Goal: Transaction & Acquisition: Purchase product/service

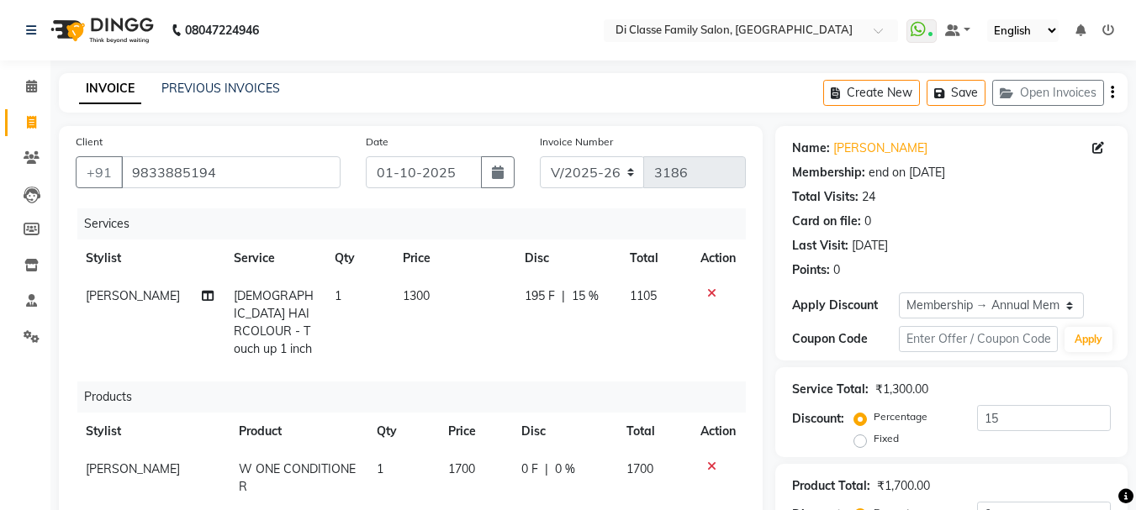
select select "4704"
select select "product"
select select "28413"
select select "2: Object"
click at [959, 95] on button "Save" at bounding box center [955, 93] width 59 height 26
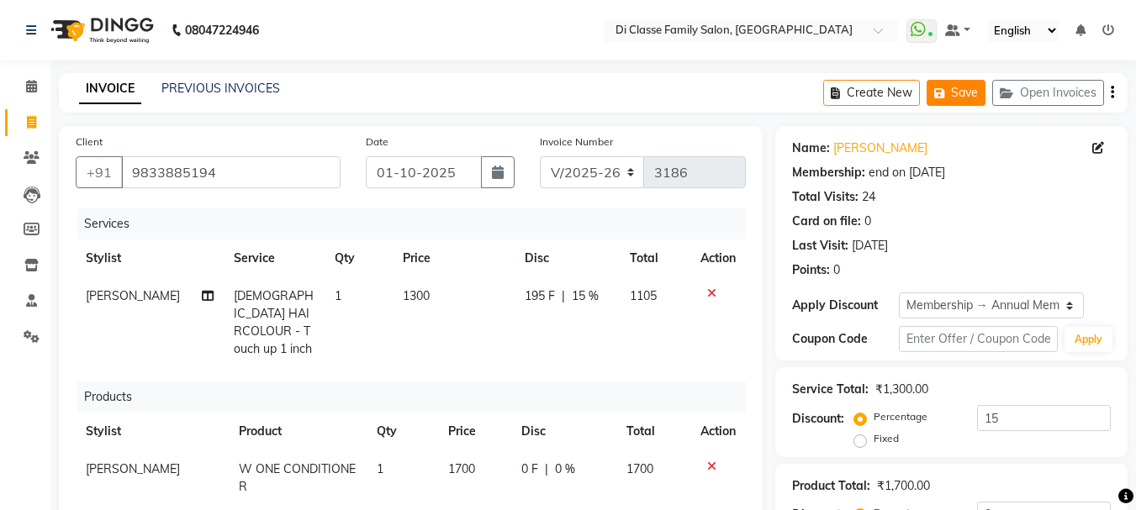
click at [946, 96] on icon "button" at bounding box center [942, 93] width 17 height 12
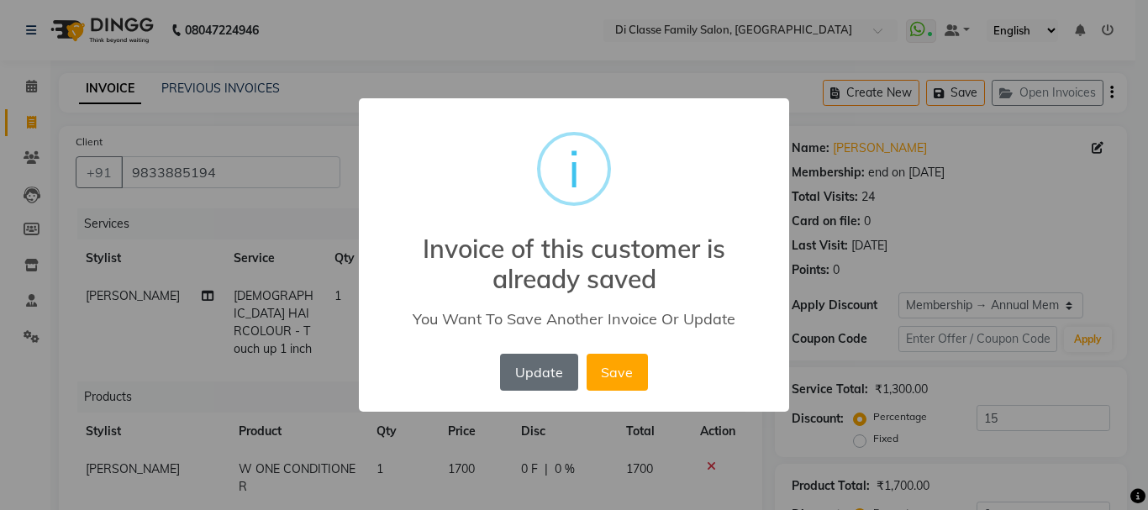
click at [530, 371] on button "Update" at bounding box center [538, 372] width 77 height 37
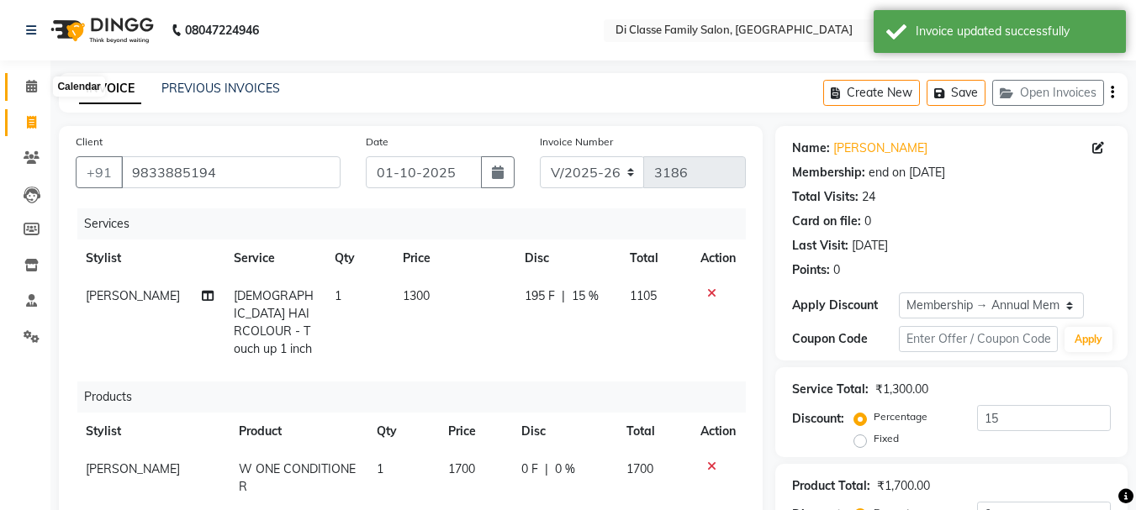
click at [28, 92] on icon at bounding box center [31, 86] width 11 height 13
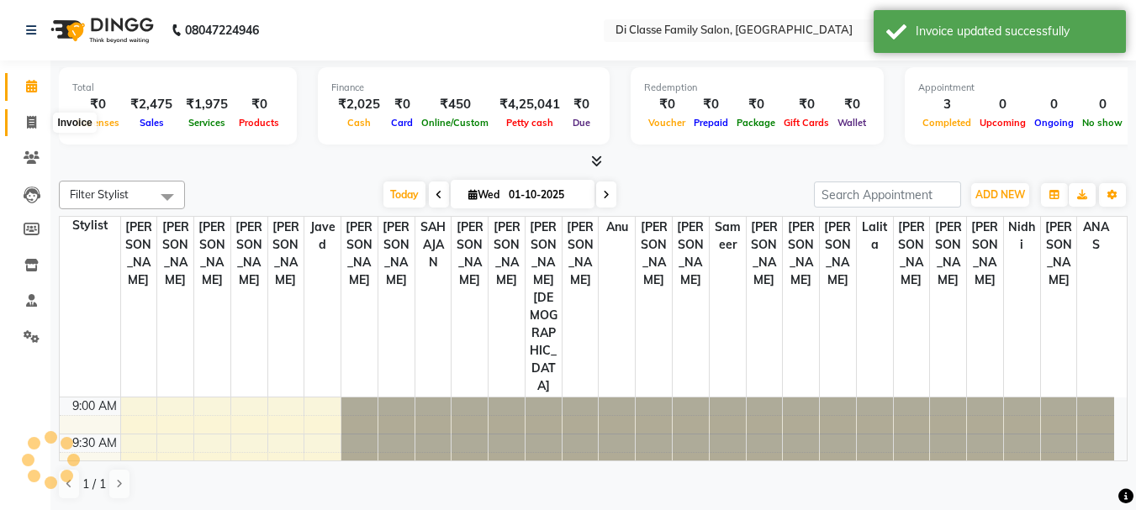
click at [29, 124] on icon at bounding box center [31, 122] width 9 height 13
select select "service"
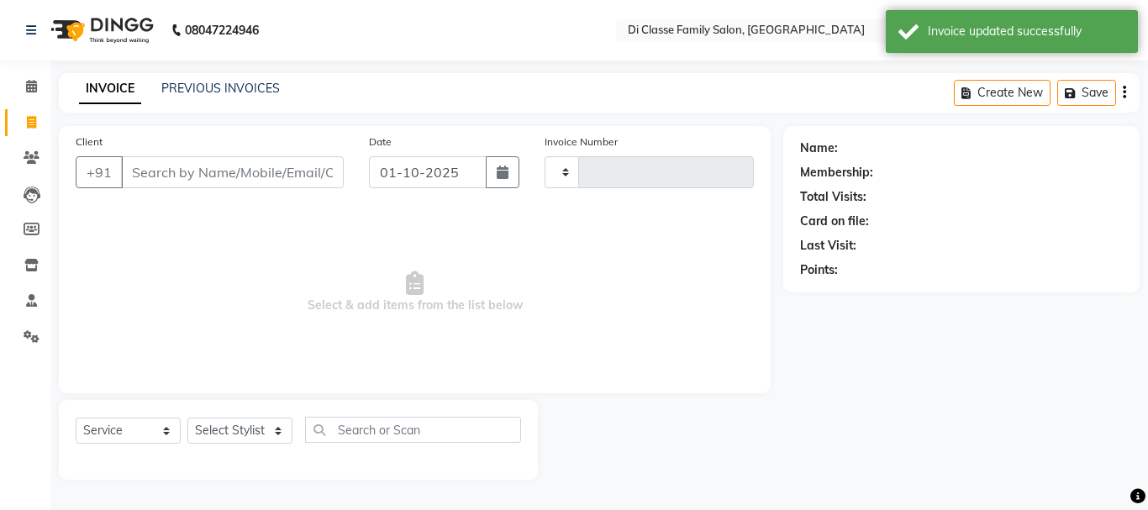
type input "3186"
select select "4704"
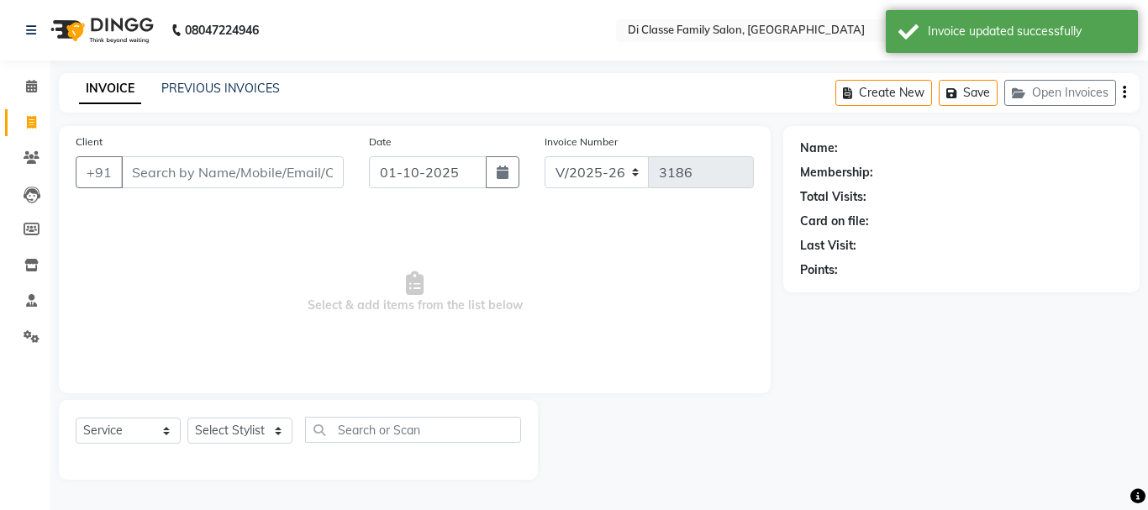
click at [144, 166] on input "Client" at bounding box center [232, 172] width 223 height 32
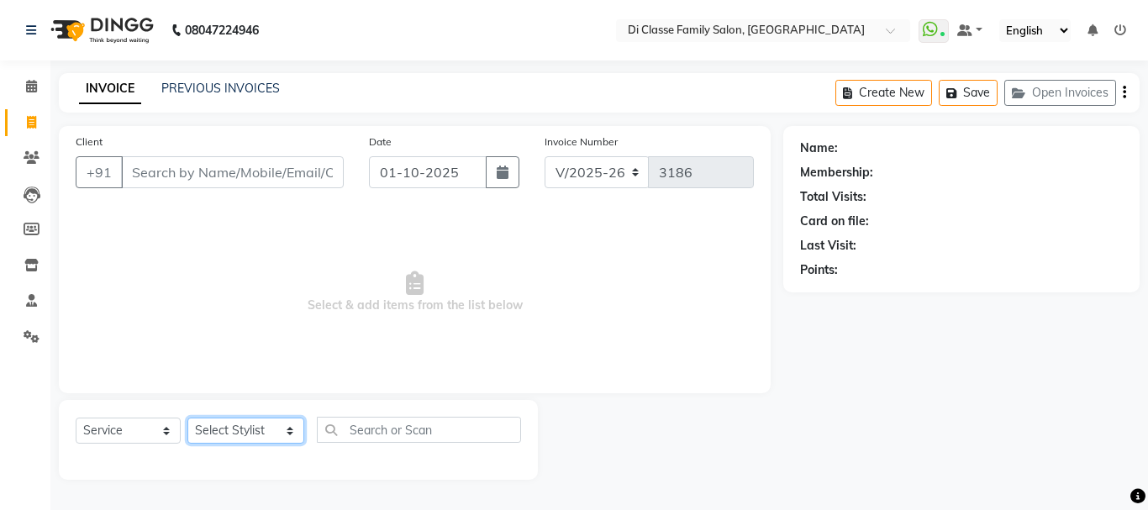
click at [234, 437] on select "Select Stylist ANAS Anu AYAZ KADRI Front Desk Javed KOMAL lalita Muskan Nidhi P…" at bounding box center [245, 431] width 117 height 26
select select "28413"
click at [187, 418] on select "Select Stylist ANAS Anu AYAZ KADRI Front Desk Javed KOMAL lalita Muskan Nidhi P…" at bounding box center [245, 431] width 117 height 26
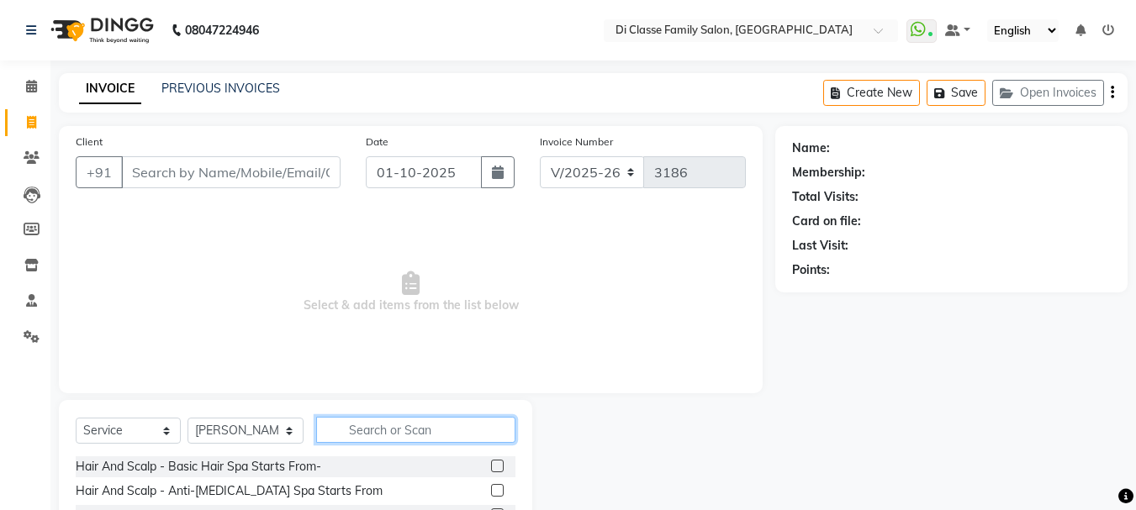
click at [333, 426] on input "text" at bounding box center [415, 430] width 199 height 26
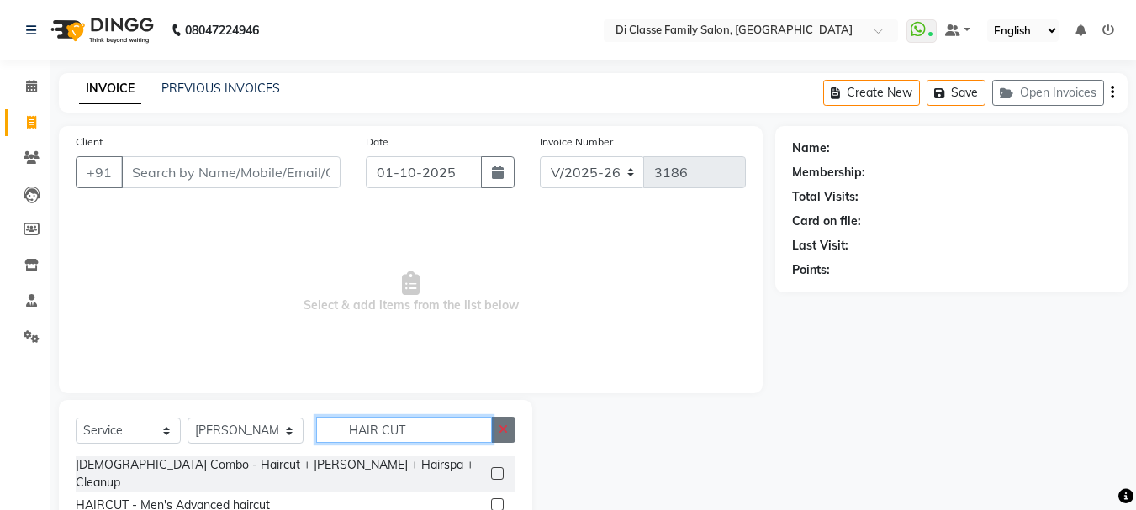
scroll to position [84, 0]
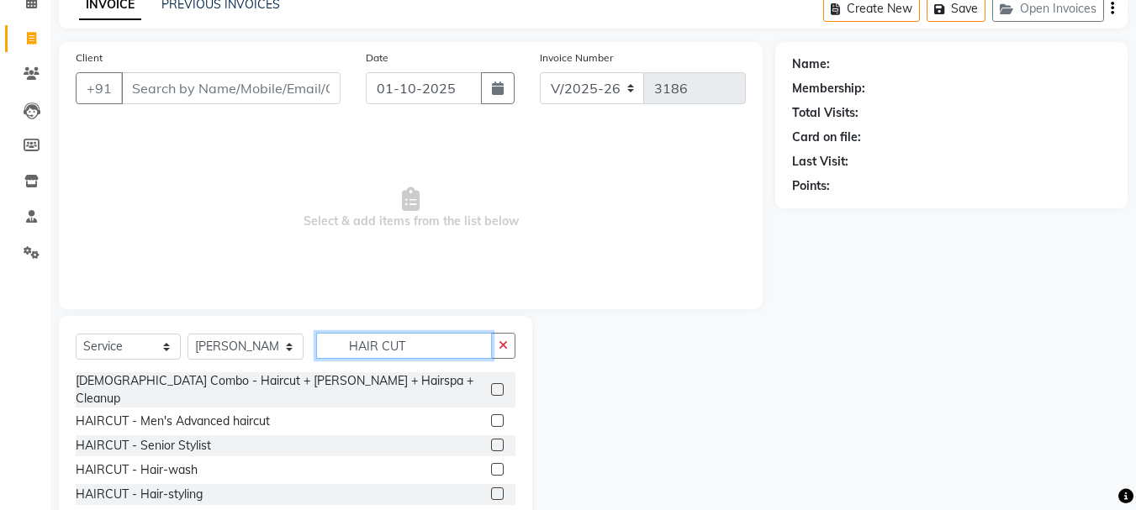
type input "HAIR CUT"
click at [491, 439] on label at bounding box center [497, 445] width 13 height 13
click at [491, 440] on input "checkbox" at bounding box center [496, 445] width 11 height 11
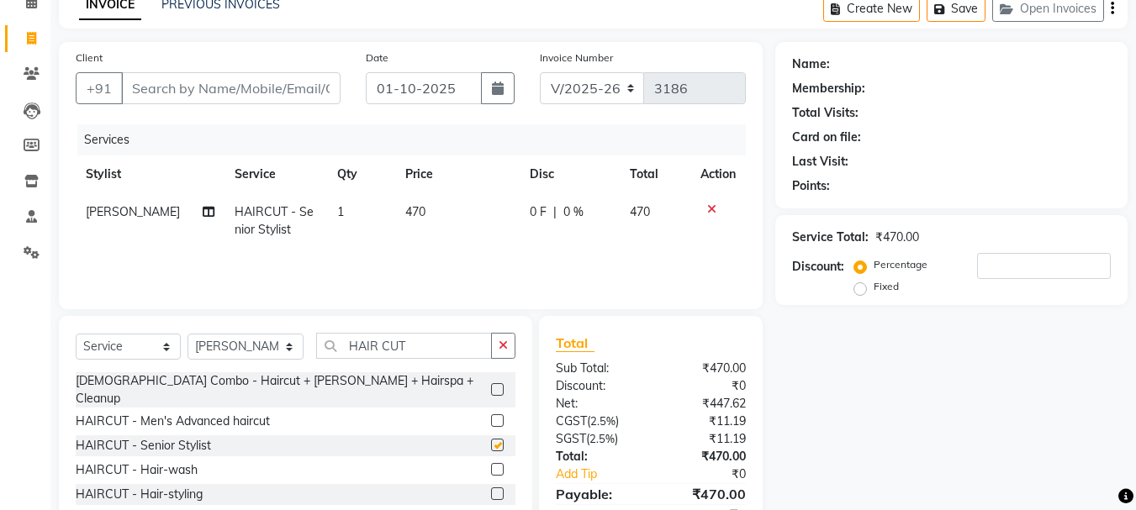
checkbox input "false"
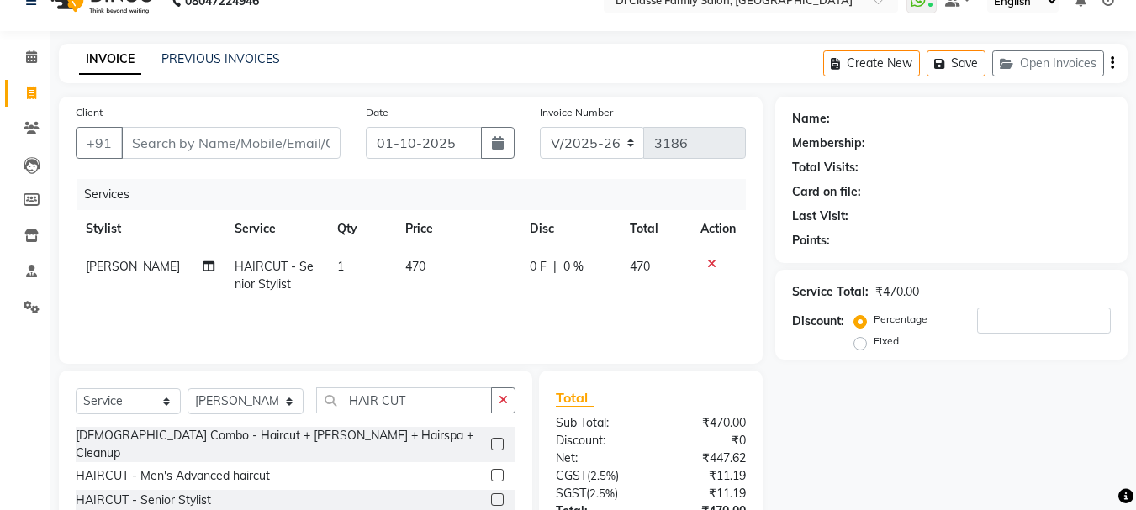
scroll to position [0, 0]
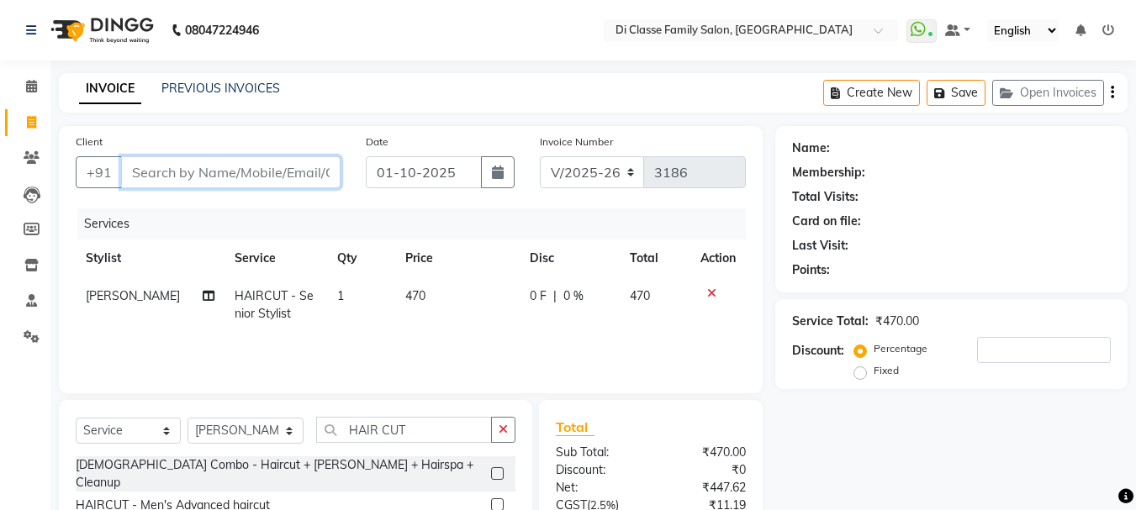
click at [292, 178] on input "Client" at bounding box center [230, 172] width 219 height 32
type input "8"
type input "0"
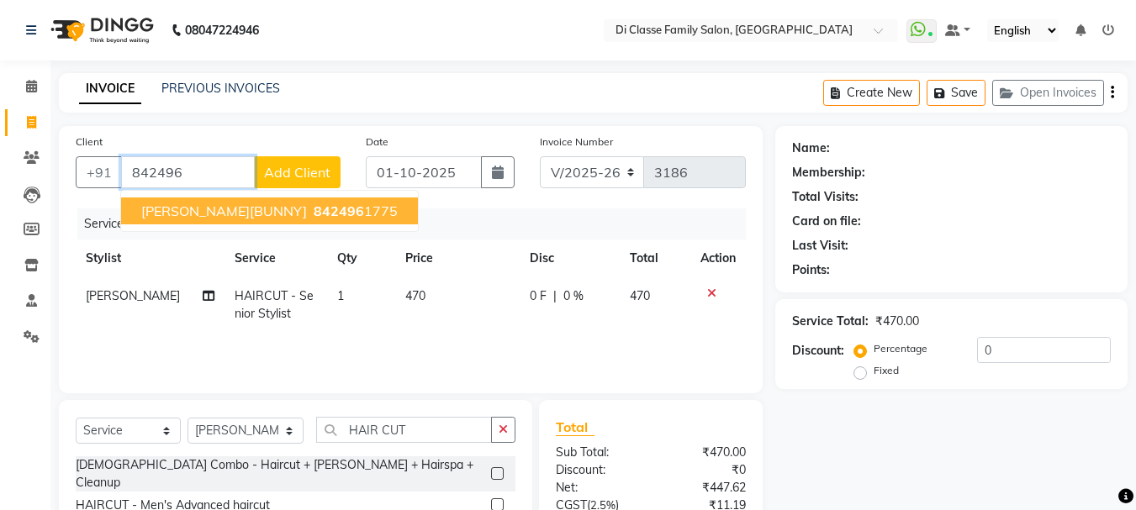
click at [205, 217] on span "PRATIK[BUNNY]" at bounding box center [224, 211] width 166 height 17
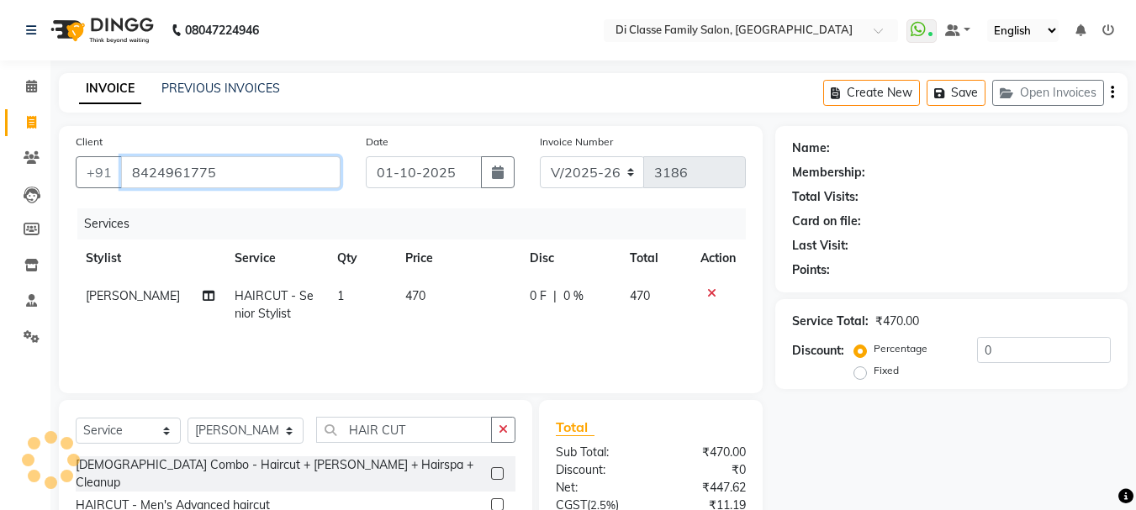
type input "8424961775"
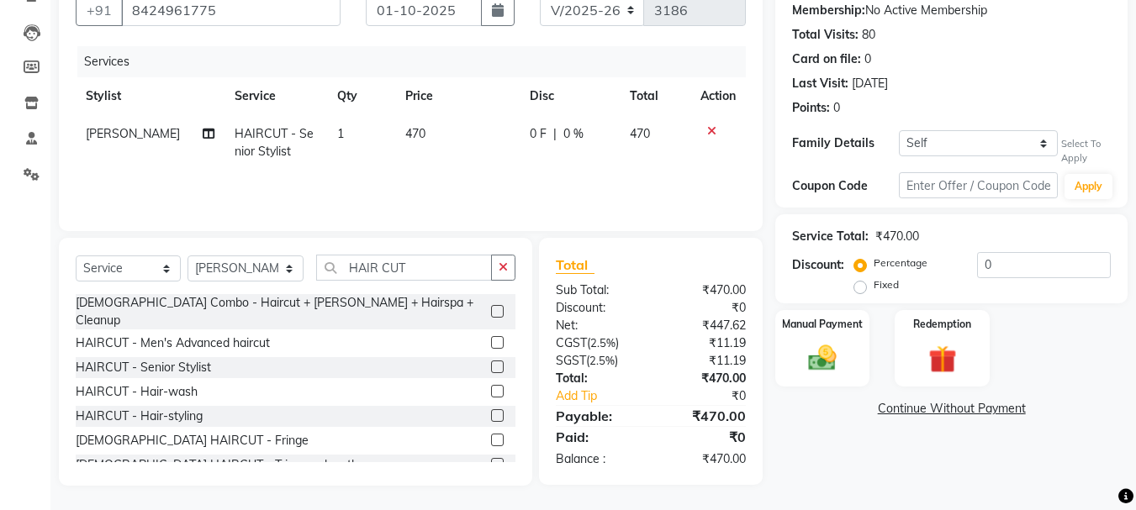
scroll to position [163, 0]
click at [813, 348] on img at bounding box center [821, 358] width 47 height 34
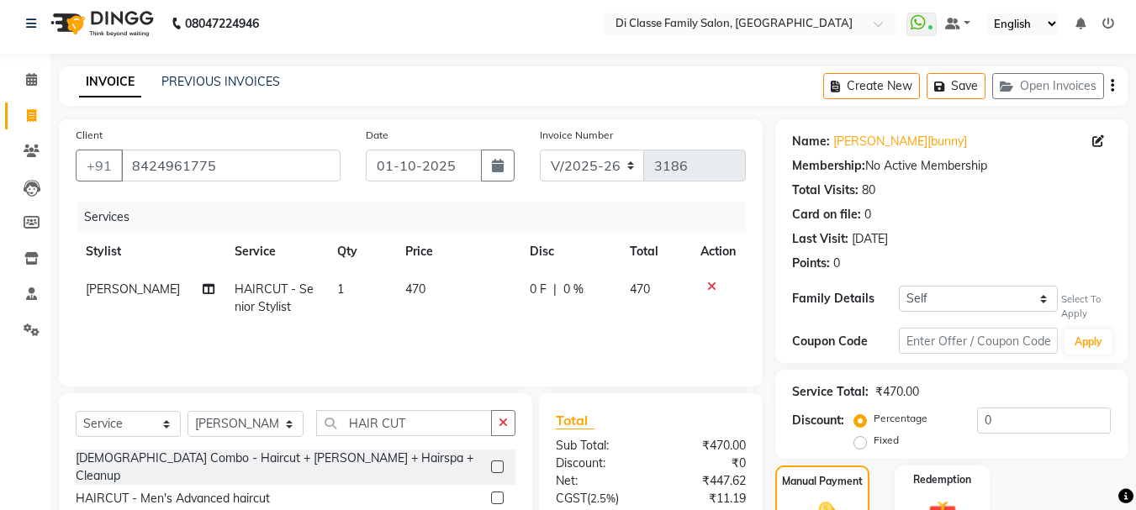
scroll to position [0, 0]
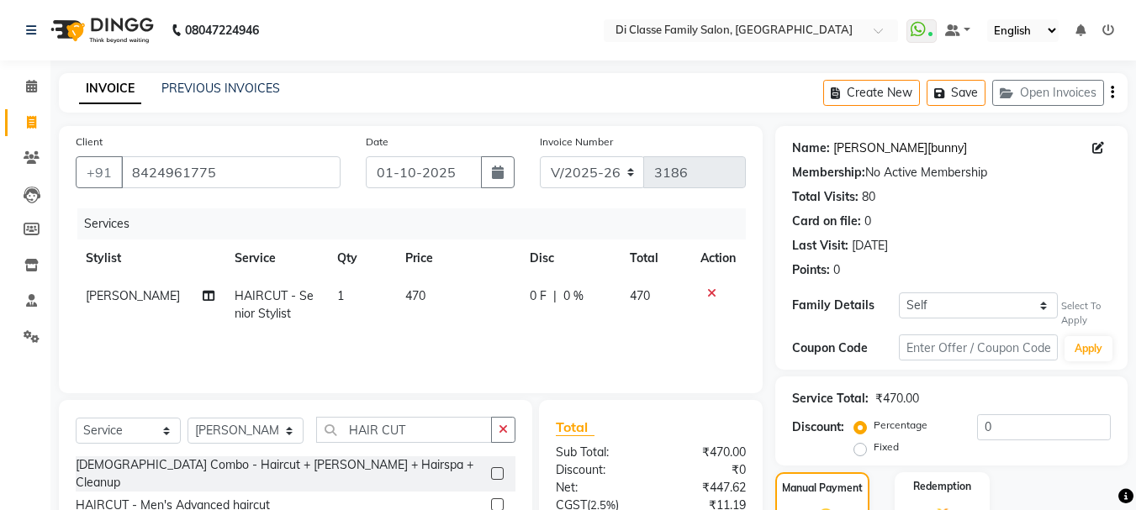
click at [858, 150] on link "Pratik[bunny]" at bounding box center [900, 149] width 134 height 18
click at [26, 82] on icon at bounding box center [31, 86] width 11 height 13
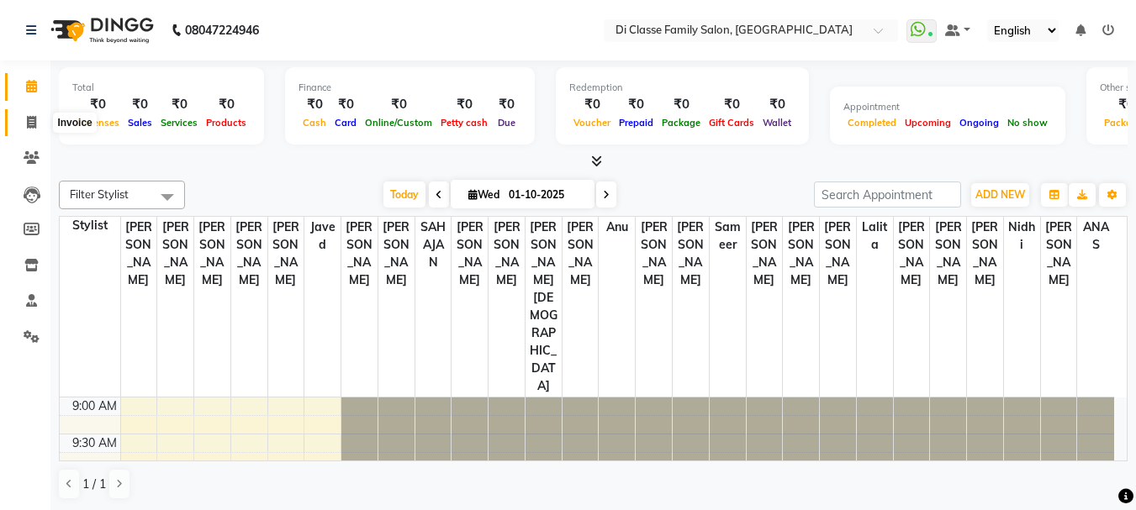
click at [33, 119] on icon at bounding box center [31, 122] width 9 height 13
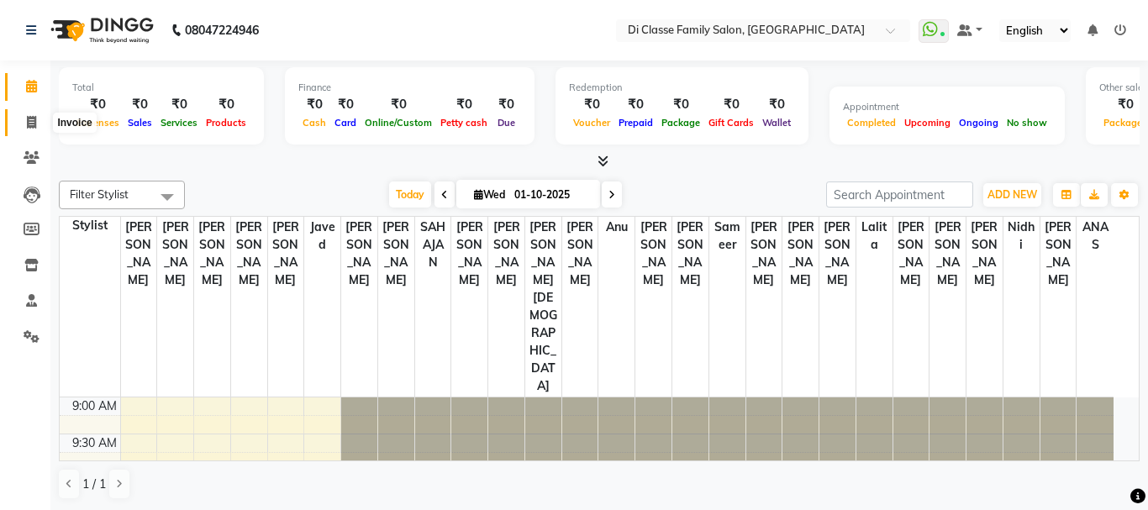
select select "service"
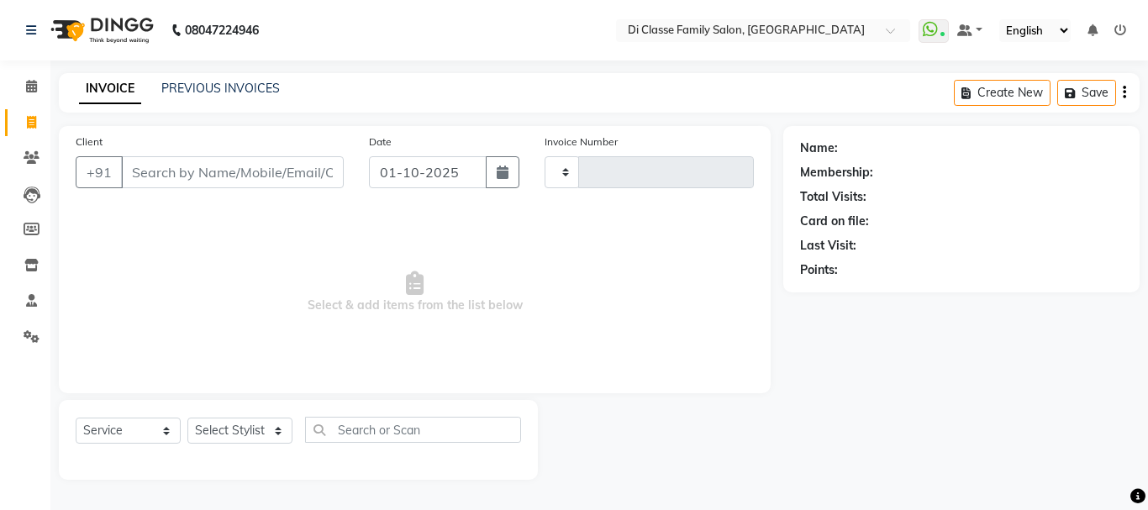
type input "3188"
select select "4704"
click at [197, 97] on div "PREVIOUS INVOICES" at bounding box center [220, 89] width 119 height 18
click at [196, 82] on link "PREVIOUS INVOICES" at bounding box center [220, 88] width 119 height 15
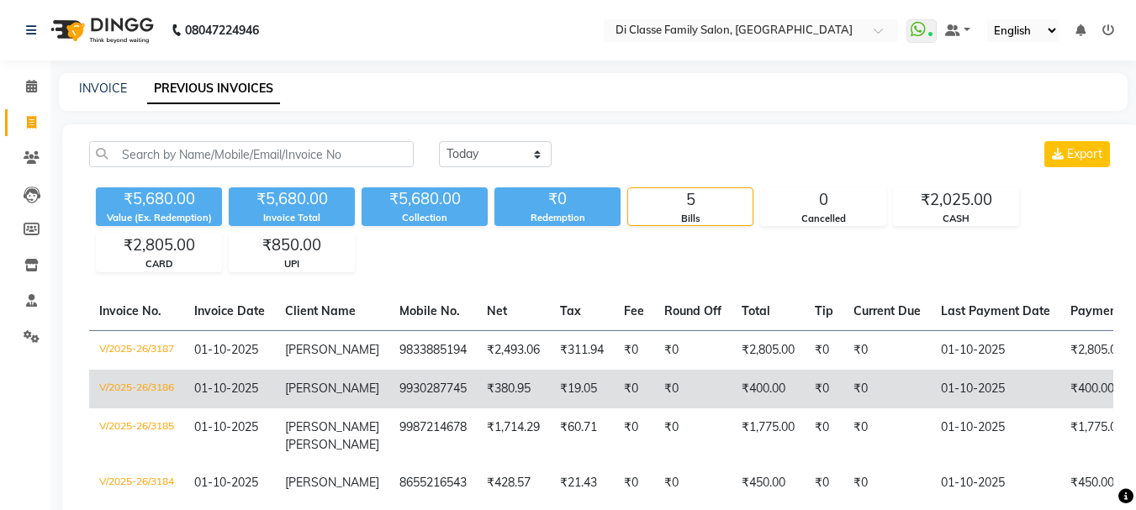
click at [155, 403] on td "V/2025-26/3186" at bounding box center [136, 389] width 95 height 39
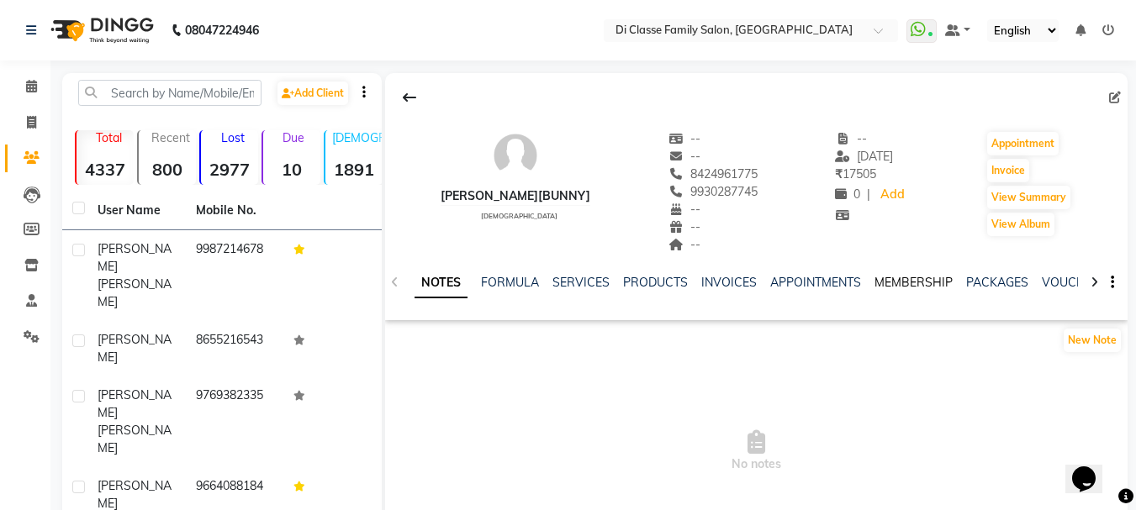
click at [920, 281] on link "MEMBERSHIP" at bounding box center [913, 282] width 78 height 15
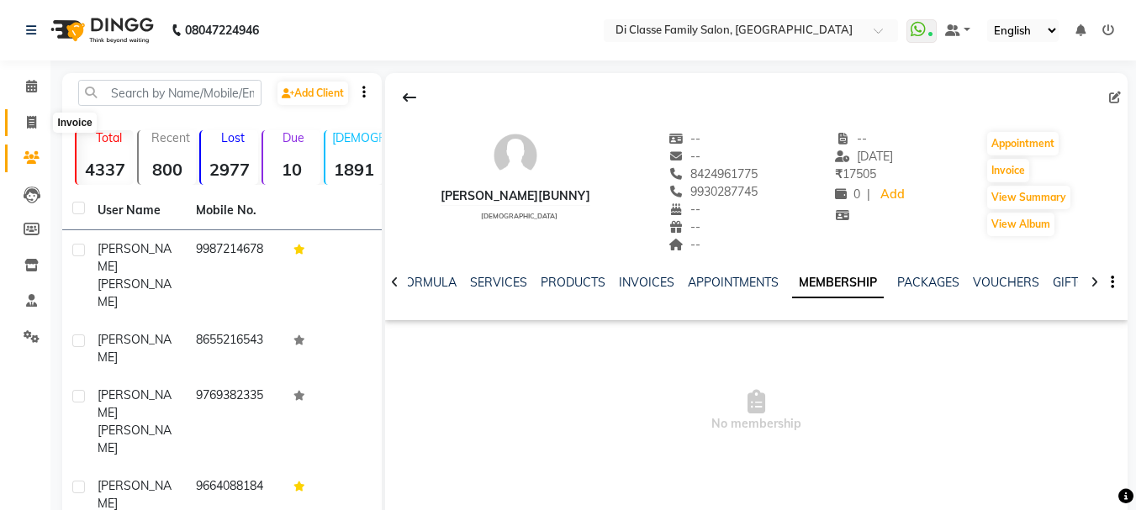
click at [24, 113] on span at bounding box center [31, 122] width 29 height 19
select select "service"
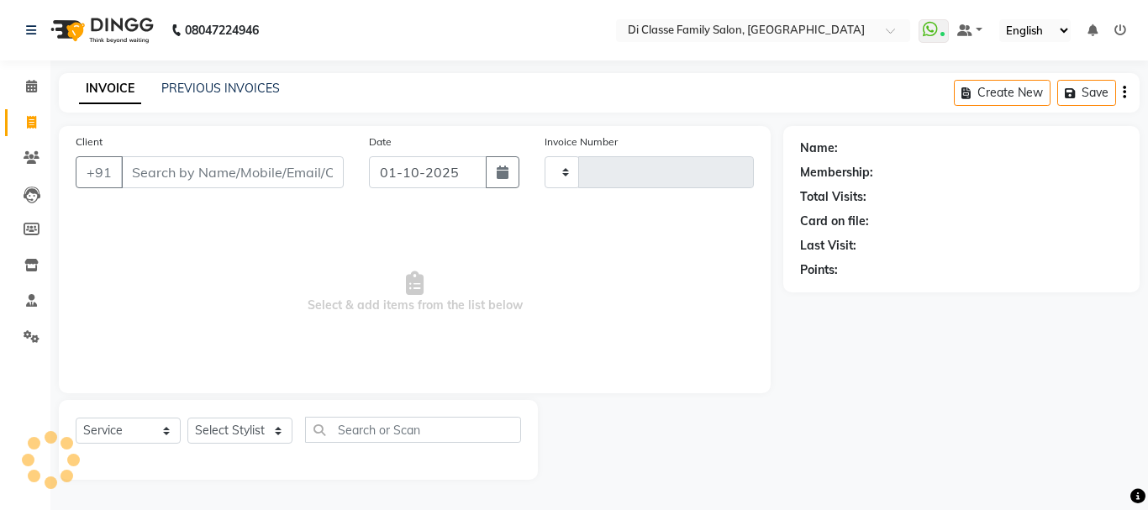
type input "3186"
select select "4704"
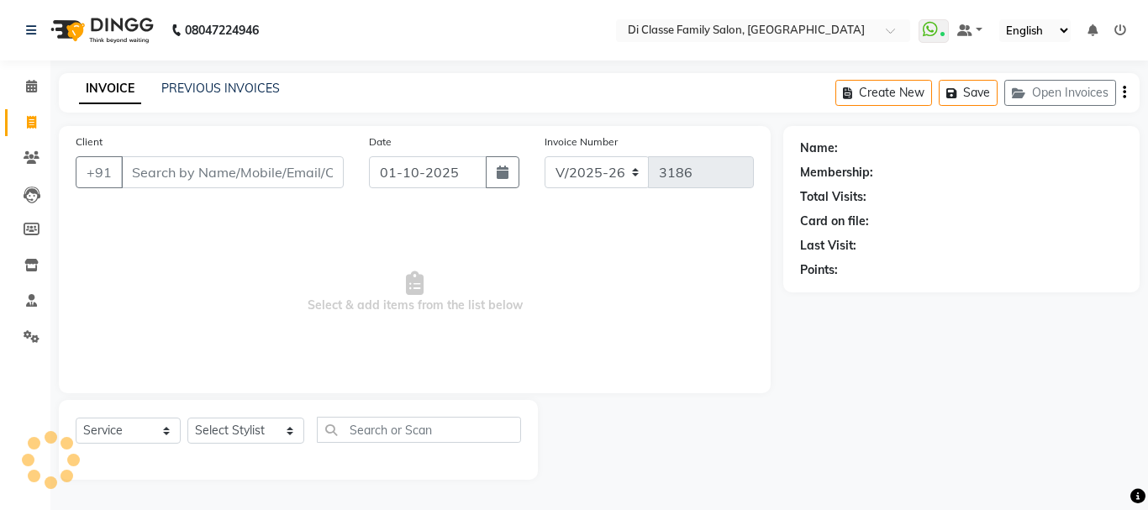
click at [175, 161] on input "Client" at bounding box center [232, 172] width 223 height 32
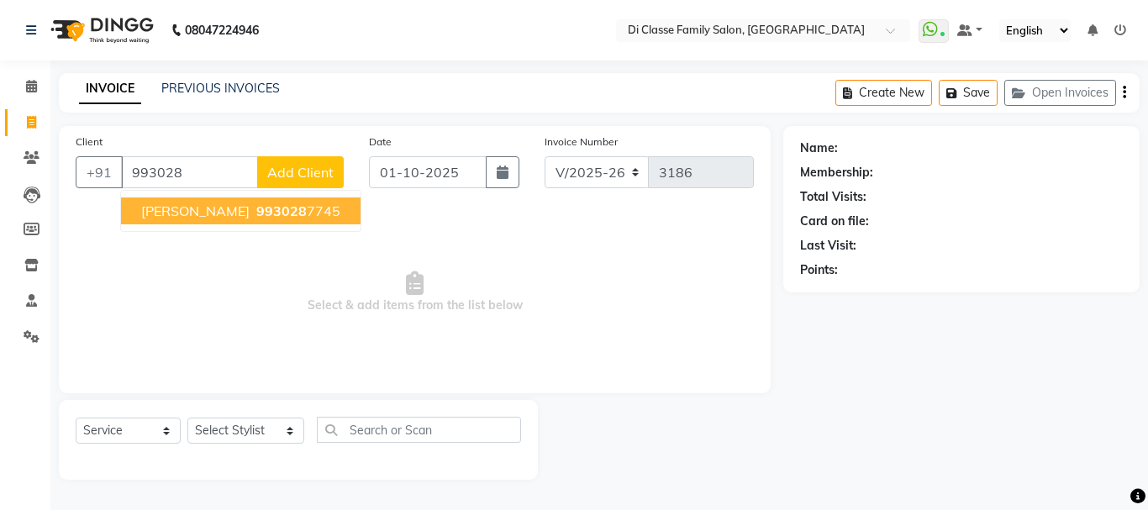
click at [256, 215] on span "993028" at bounding box center [281, 211] width 50 height 17
type input "9930287745"
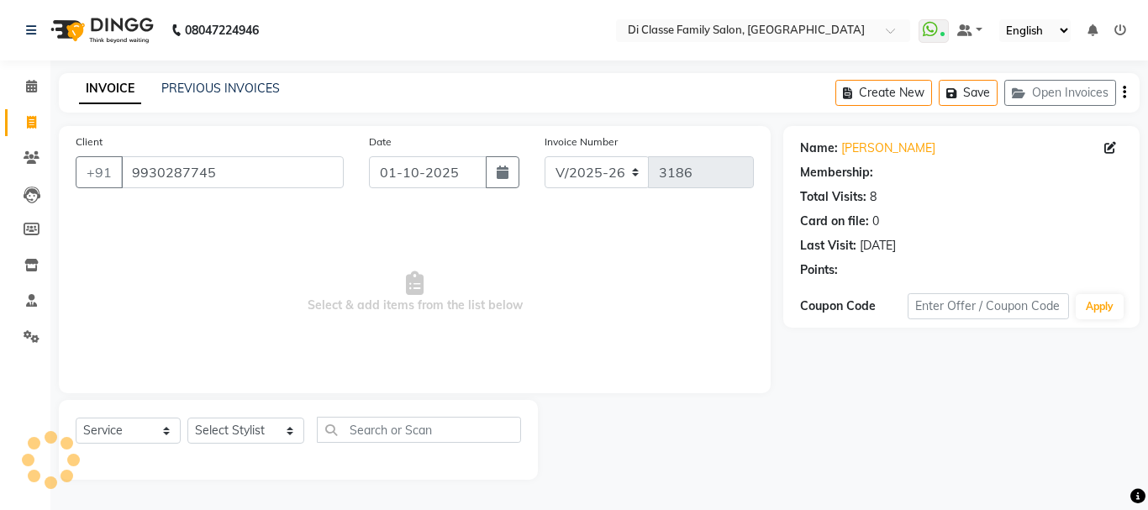
select select "2: Object"
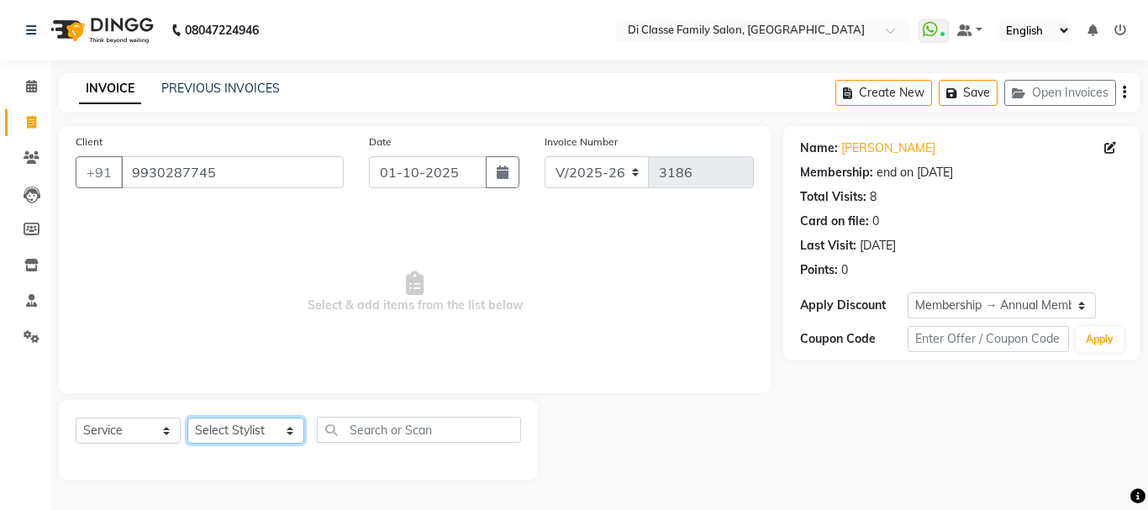
click at [246, 422] on select "Select Stylist [PERSON_NAME] [PERSON_NAME] Front Desk [PERSON_NAME] [PERSON_NAM…" at bounding box center [245, 431] width 117 height 26
select select "28413"
click at [187, 418] on select "Select Stylist [PERSON_NAME] [PERSON_NAME] Front Desk [PERSON_NAME] [PERSON_NAM…" at bounding box center [245, 431] width 117 height 26
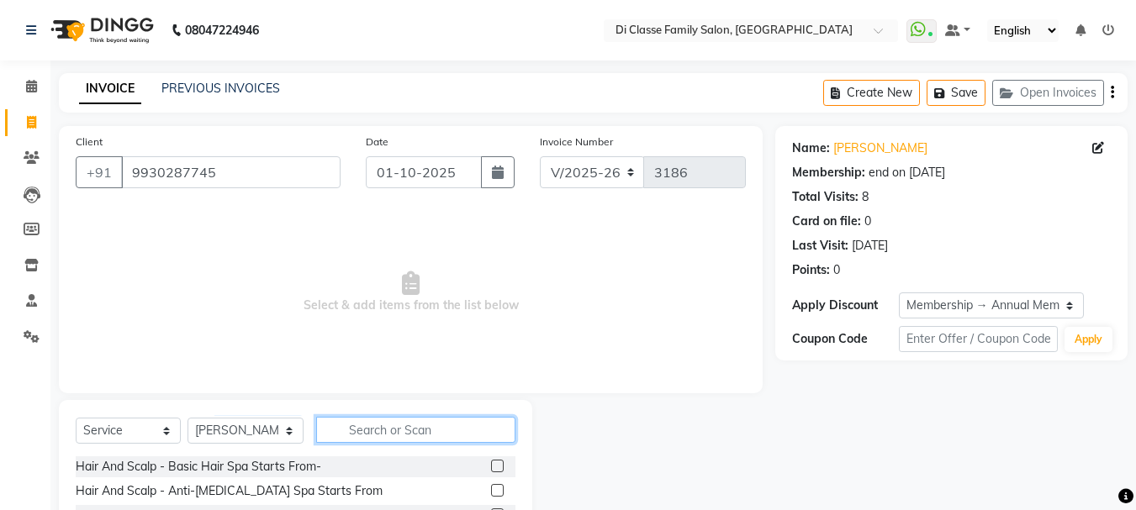
click at [356, 429] on input "text" at bounding box center [415, 430] width 199 height 26
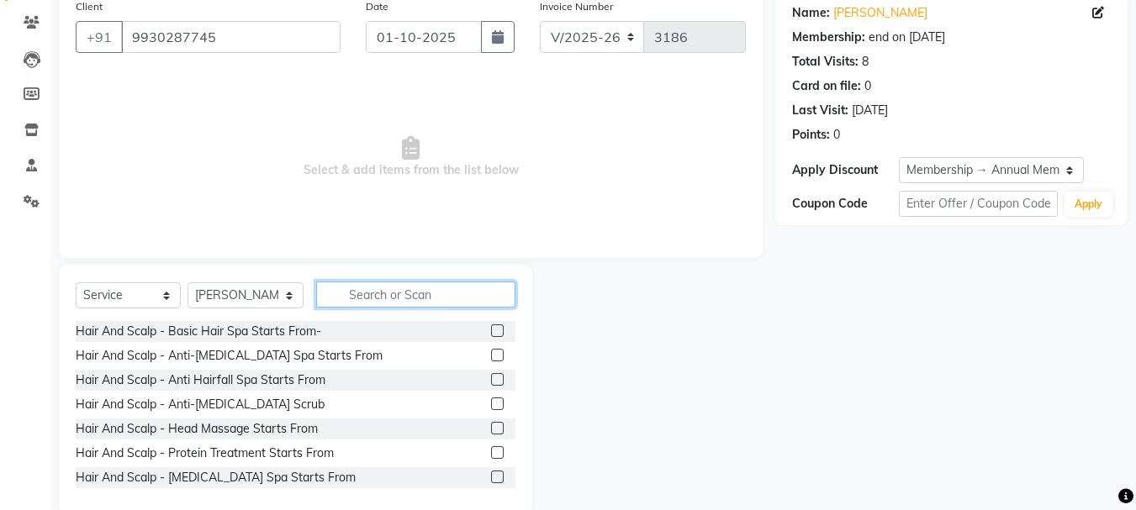
scroll to position [163, 0]
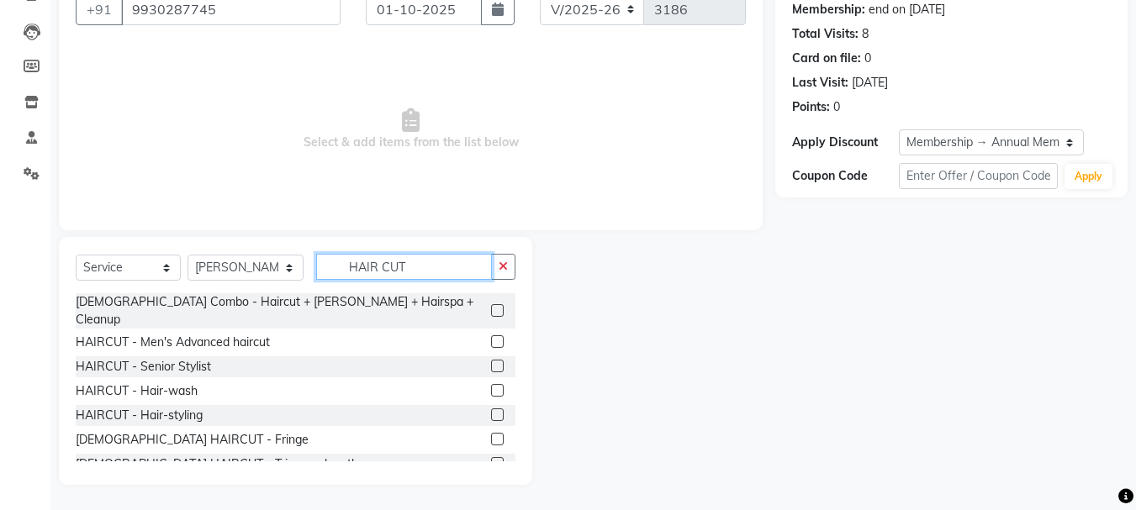
type input "HAIR CUT"
click at [491, 360] on label at bounding box center [497, 366] width 13 height 13
click at [491, 361] on input "checkbox" at bounding box center [496, 366] width 11 height 11
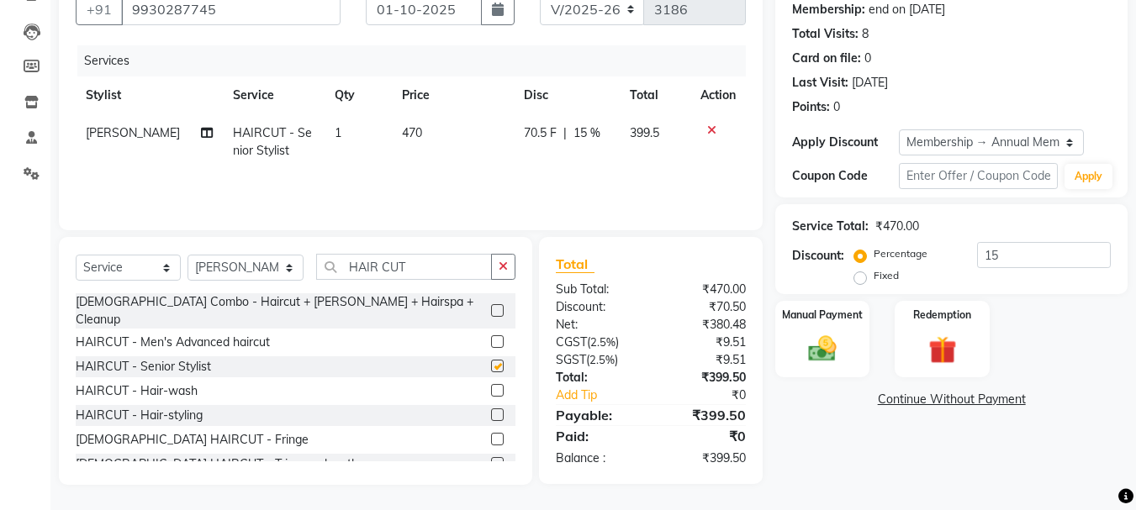
checkbox input "false"
click at [660, 128] on td "399.5" at bounding box center [654, 141] width 71 height 55
select select "28413"
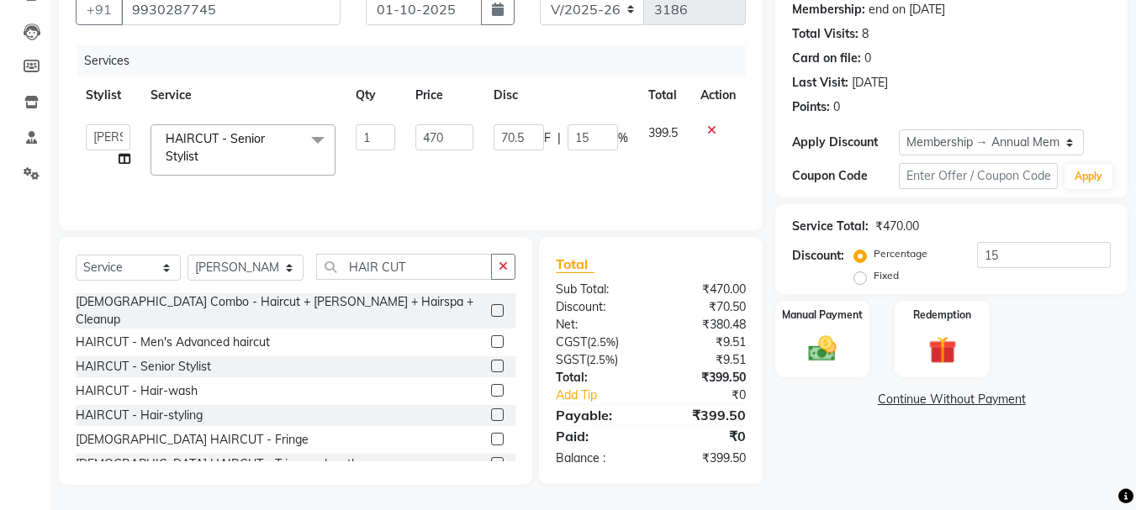
click at [678, 131] on td "399.5" at bounding box center [664, 149] width 52 height 71
click at [532, 138] on input "70.5" at bounding box center [518, 137] width 50 height 26
type input "70"
click at [776, 450] on div "Name: Raj Gaikar Membership: end on 10-05-2026 Total Visits: 8 Card on file: 0 …" at bounding box center [957, 224] width 365 height 522
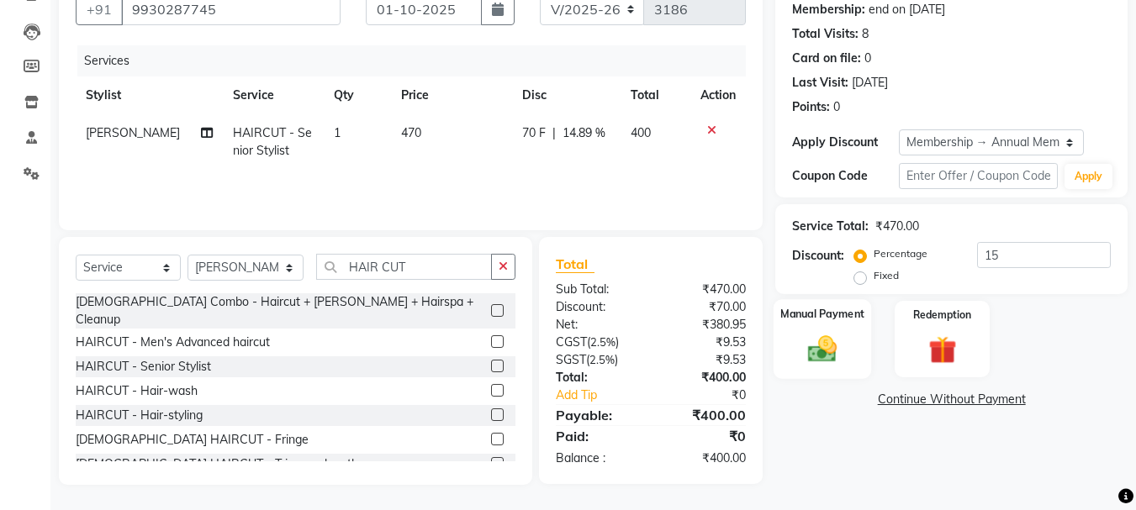
click at [850, 346] on div "Manual Payment" at bounding box center [822, 339] width 98 height 80
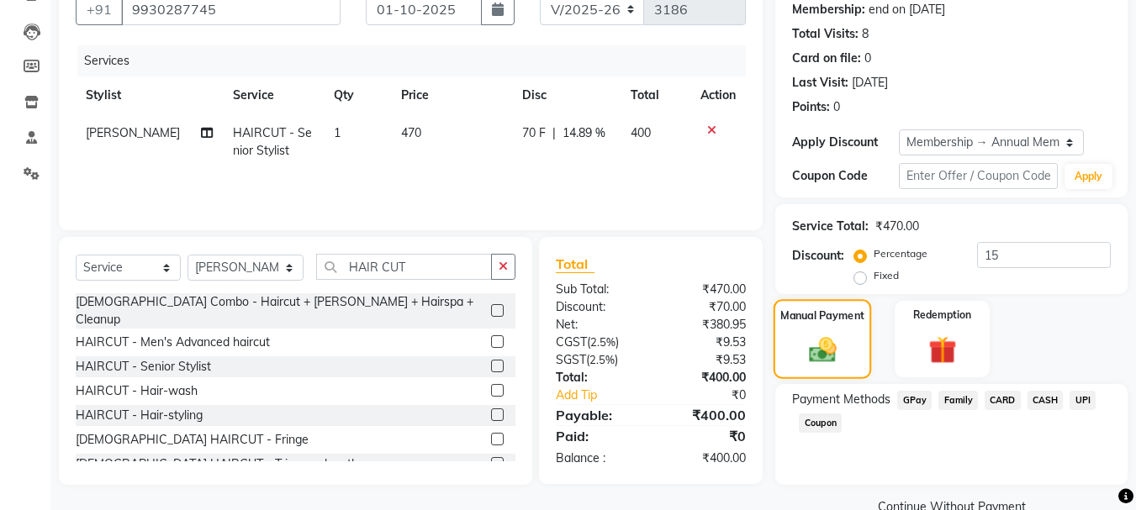
scroll to position [198, 0]
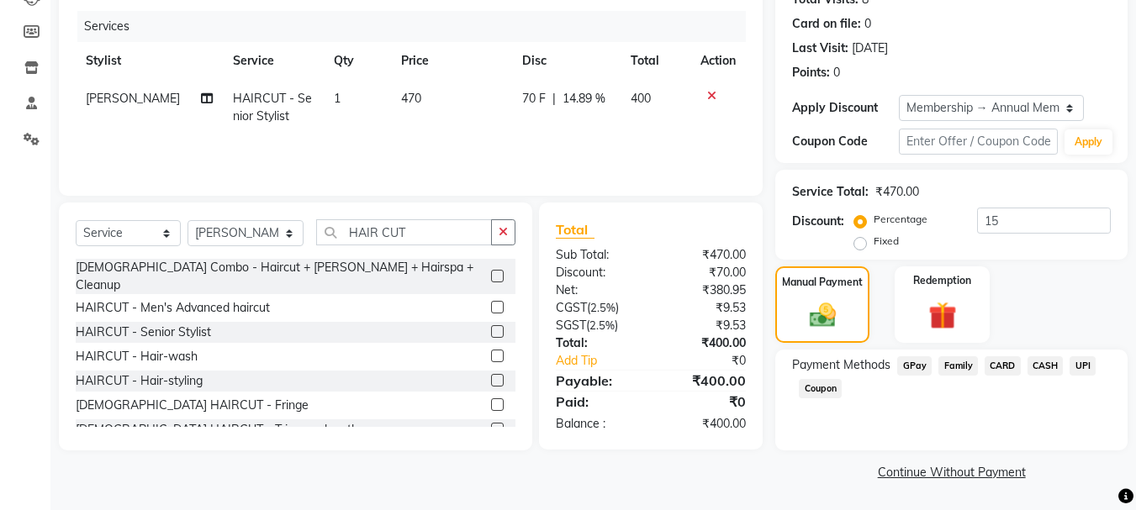
click at [1078, 361] on span "UPI" at bounding box center [1082, 365] width 26 height 19
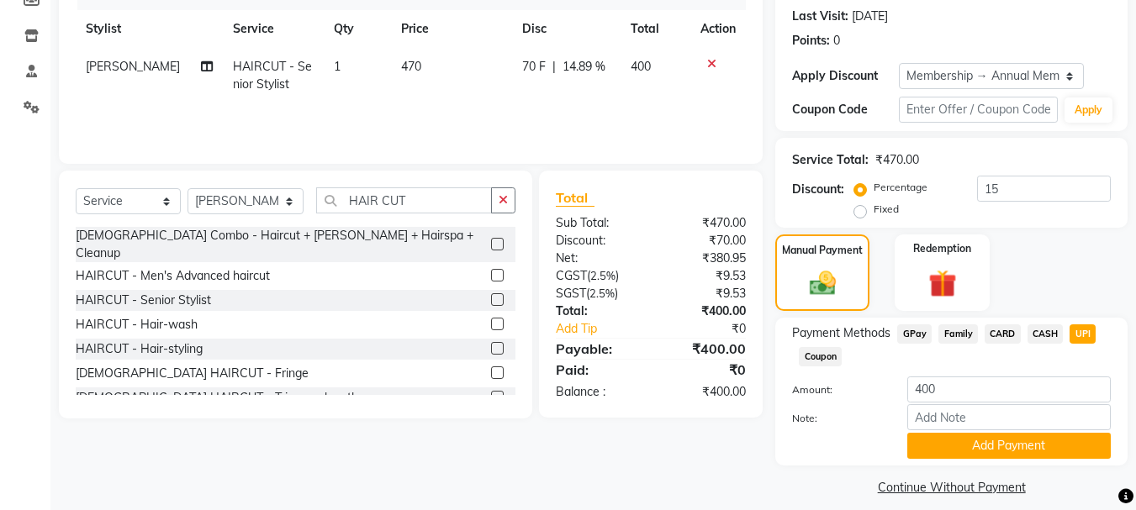
scroll to position [245, 0]
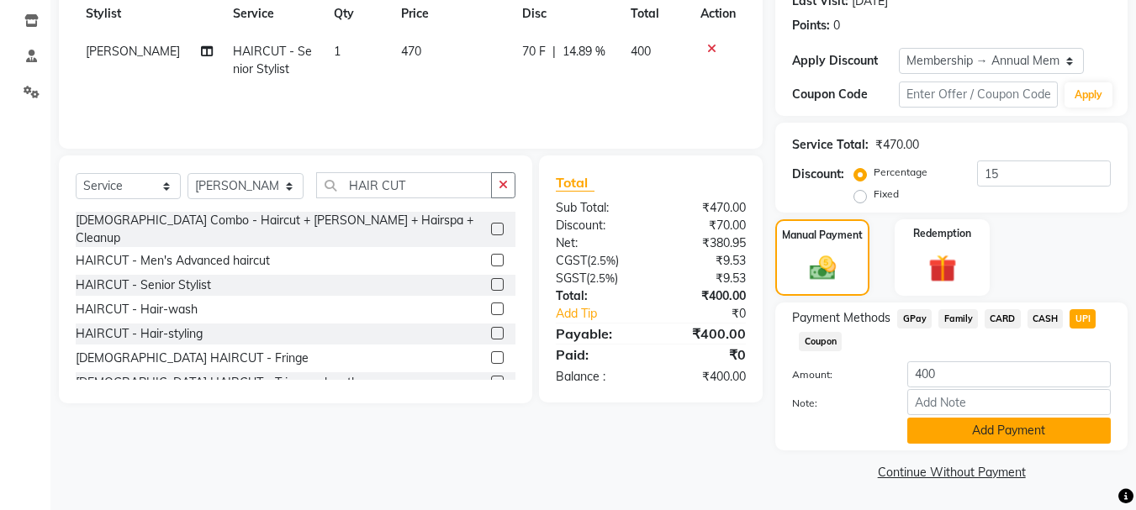
click at [955, 430] on button "Add Payment" at bounding box center [1008, 431] width 203 height 26
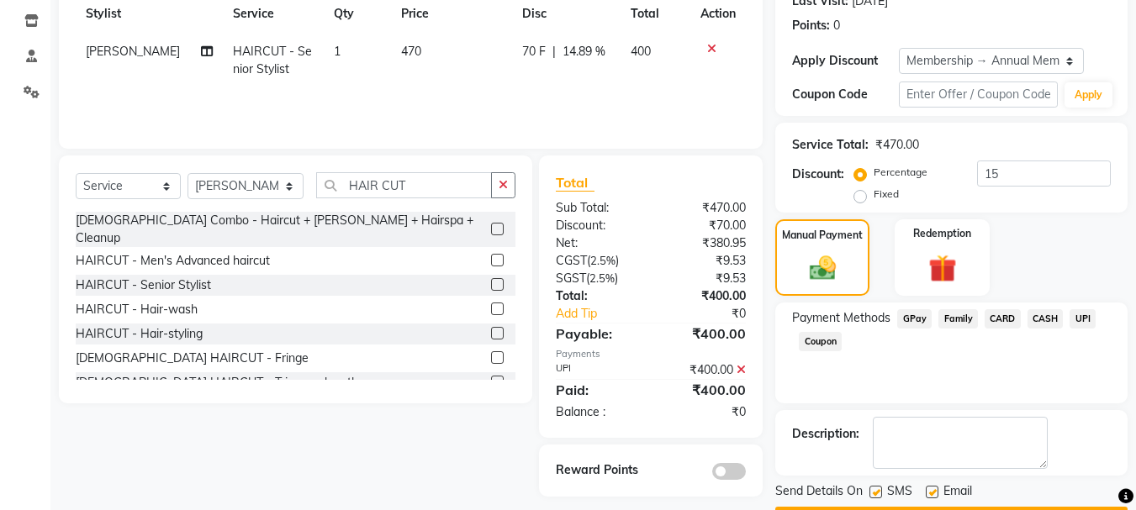
scroll to position [292, 0]
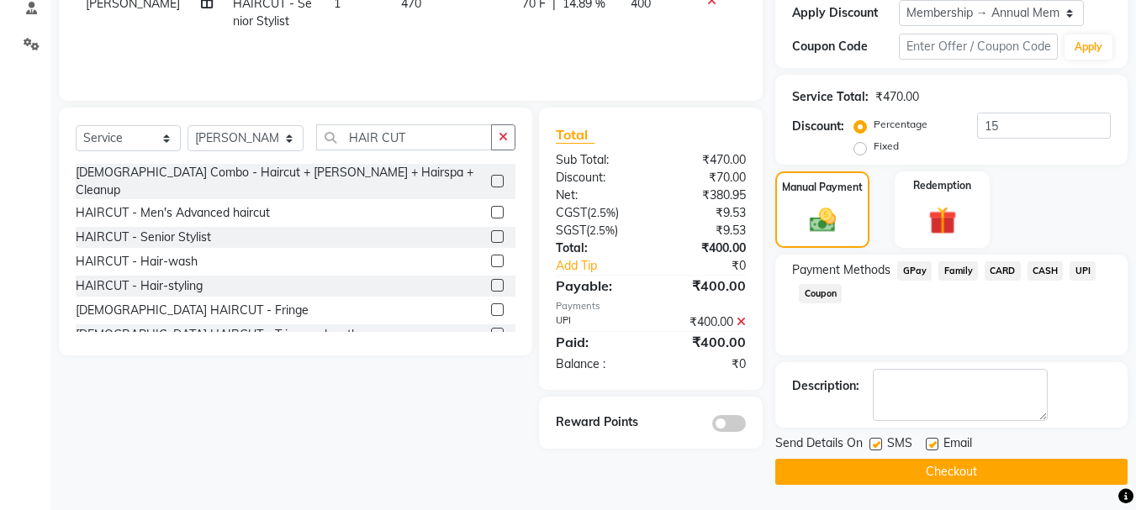
click at [925, 466] on button "Checkout" at bounding box center [951, 472] width 352 height 26
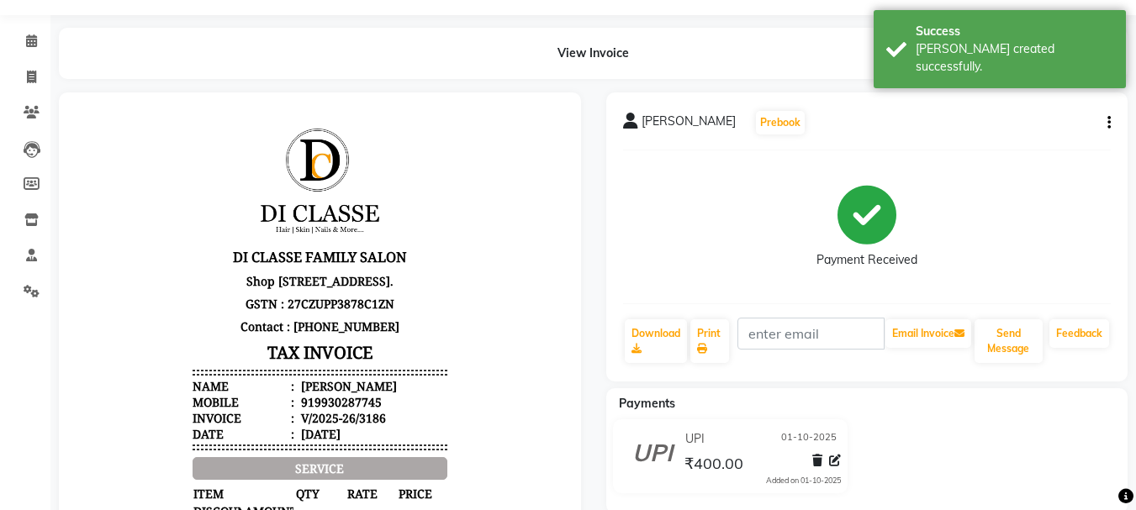
scroll to position [84, 0]
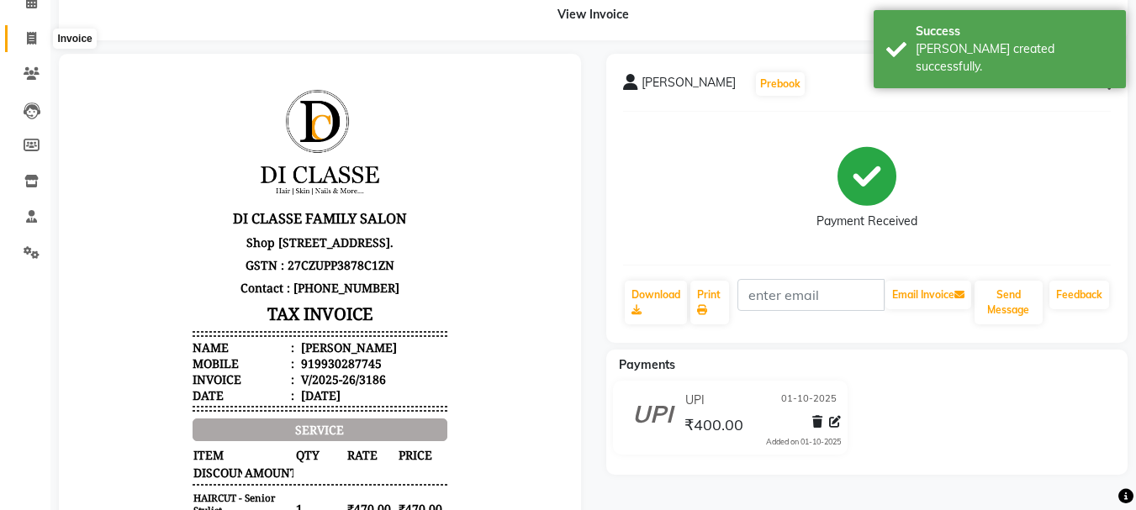
click at [33, 42] on icon at bounding box center [31, 38] width 9 height 13
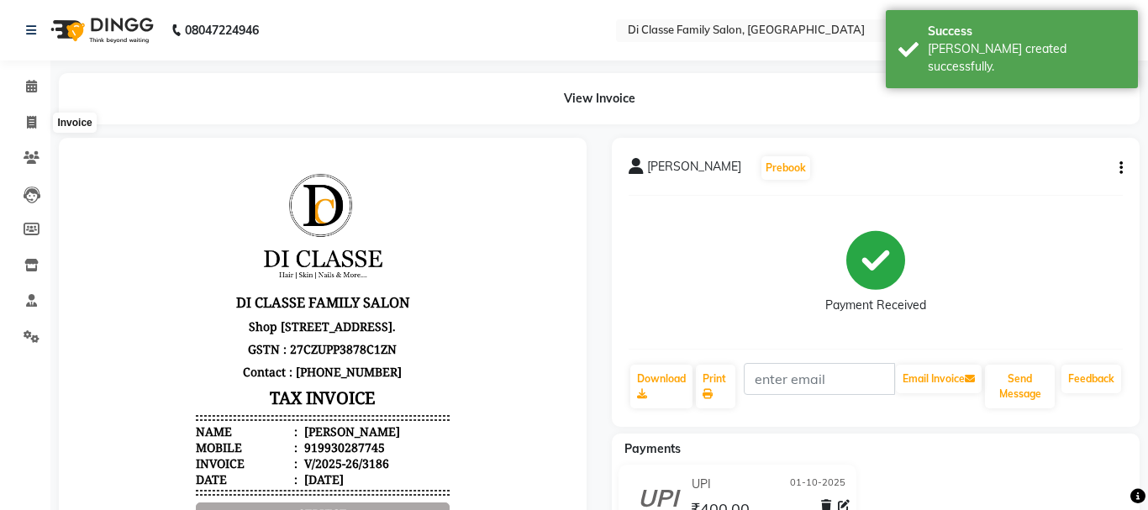
select select "4704"
select select "service"
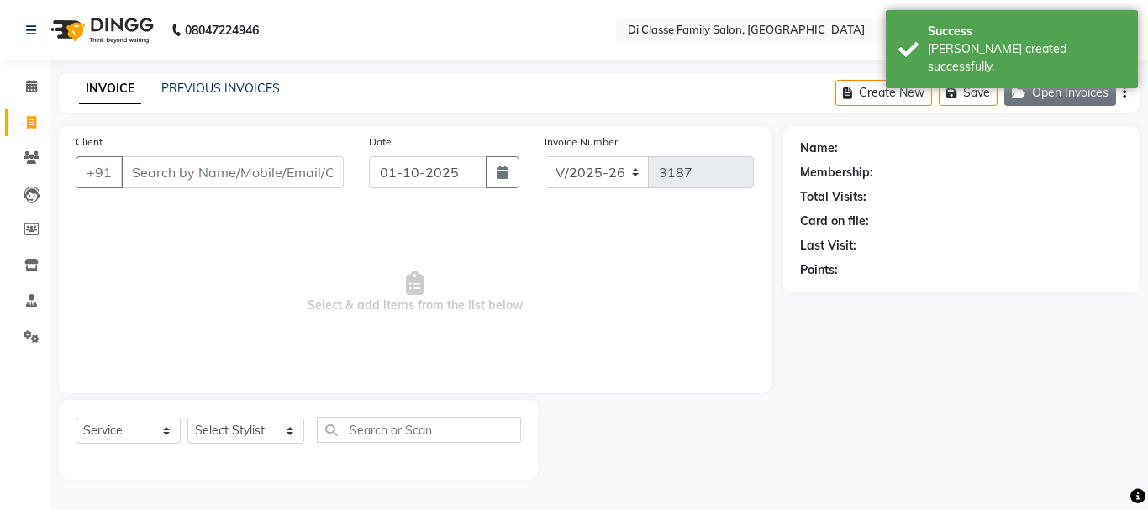
click at [1052, 101] on button "Open Invoices" at bounding box center [1060, 93] width 112 height 26
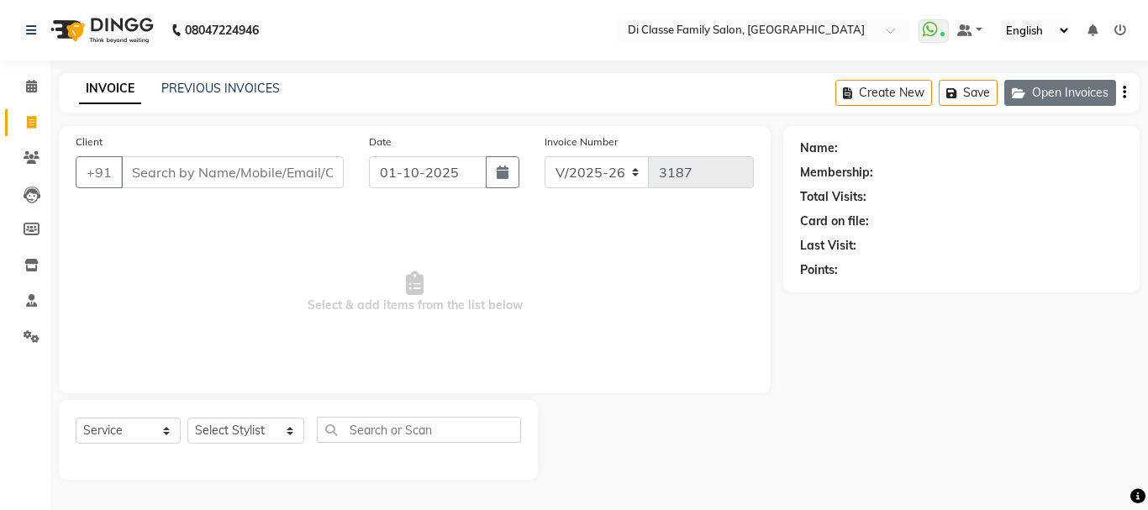
click at [1040, 92] on button "Open Invoices" at bounding box center [1060, 93] width 112 height 26
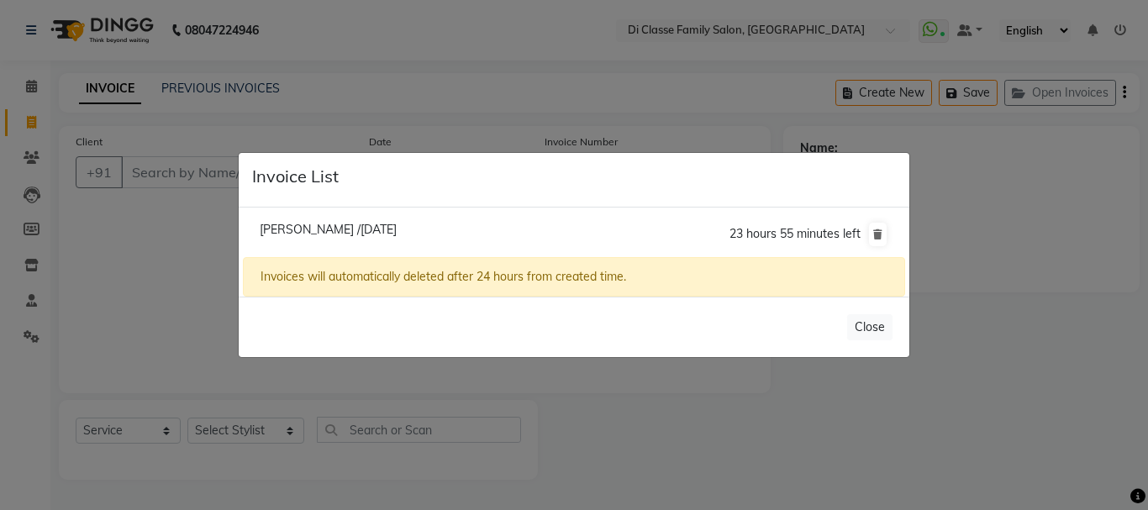
click at [297, 230] on span "Reeneta Thapa /01 October 2025" at bounding box center [328, 229] width 137 height 15
type input "9833885194"
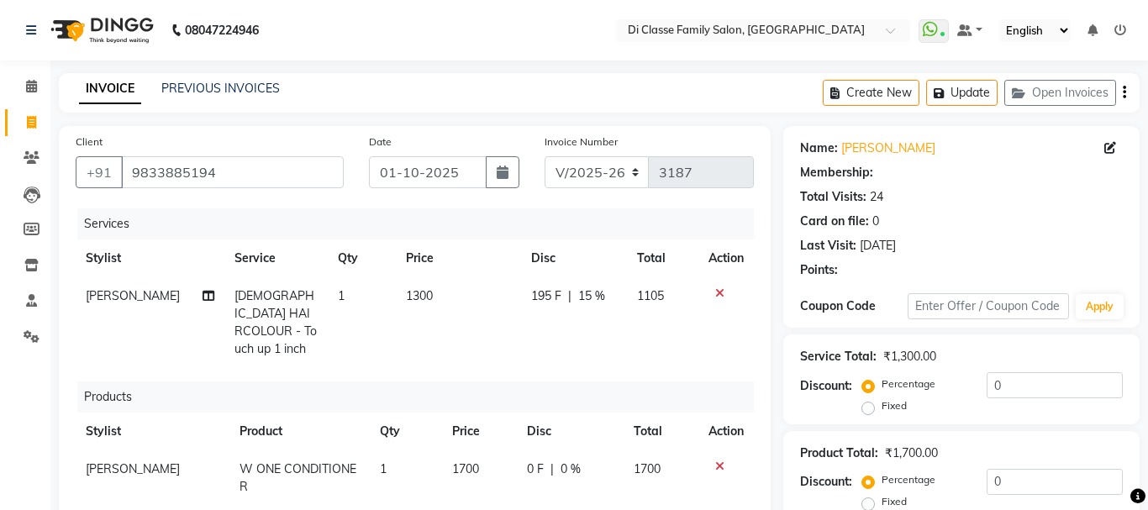
type input "15"
select select "2: Object"
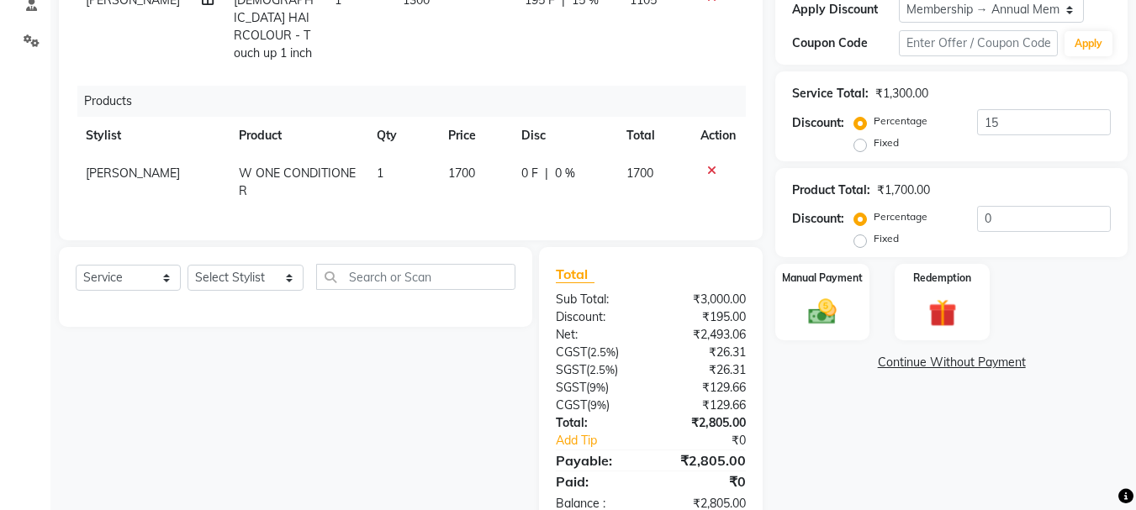
scroll to position [335, 0]
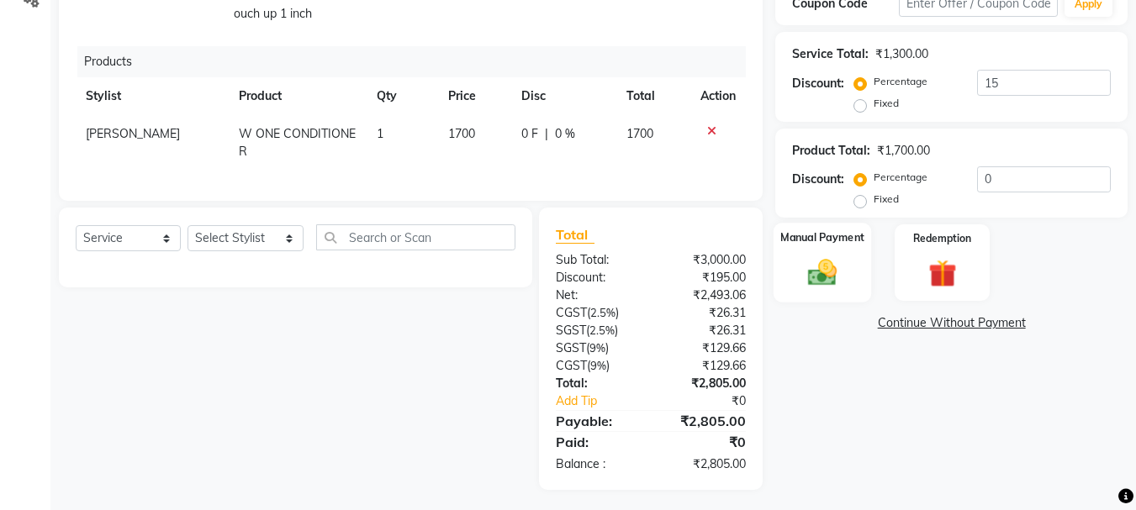
click at [833, 277] on img at bounding box center [821, 273] width 47 height 34
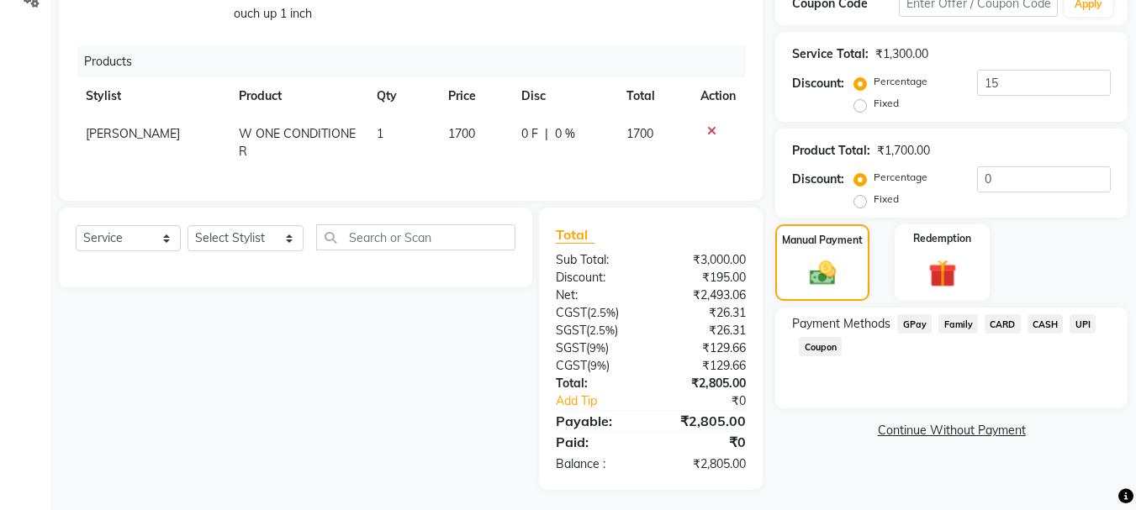
click at [999, 322] on span "CARD" at bounding box center [1002, 323] width 36 height 19
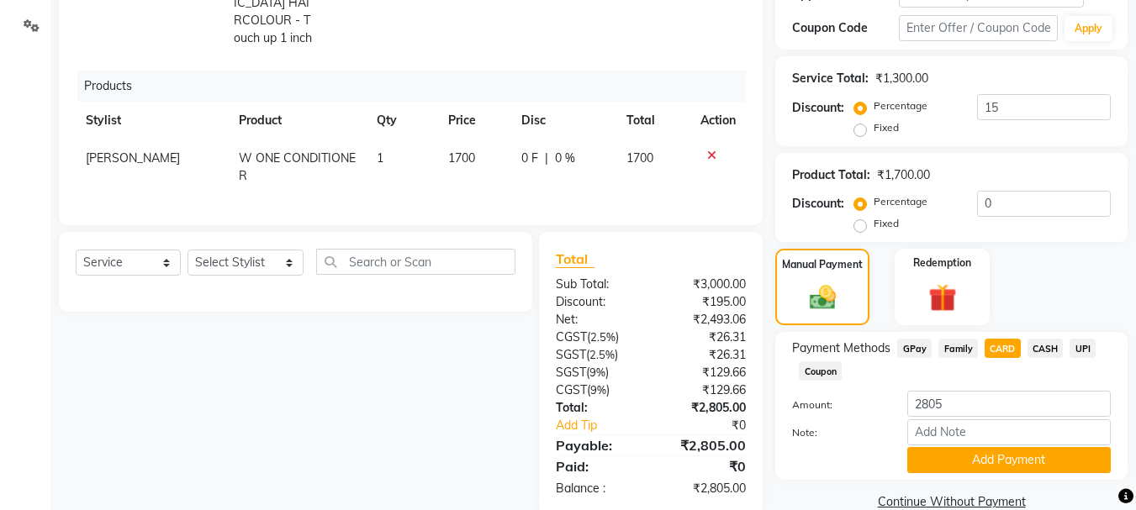
scroll to position [340, 0]
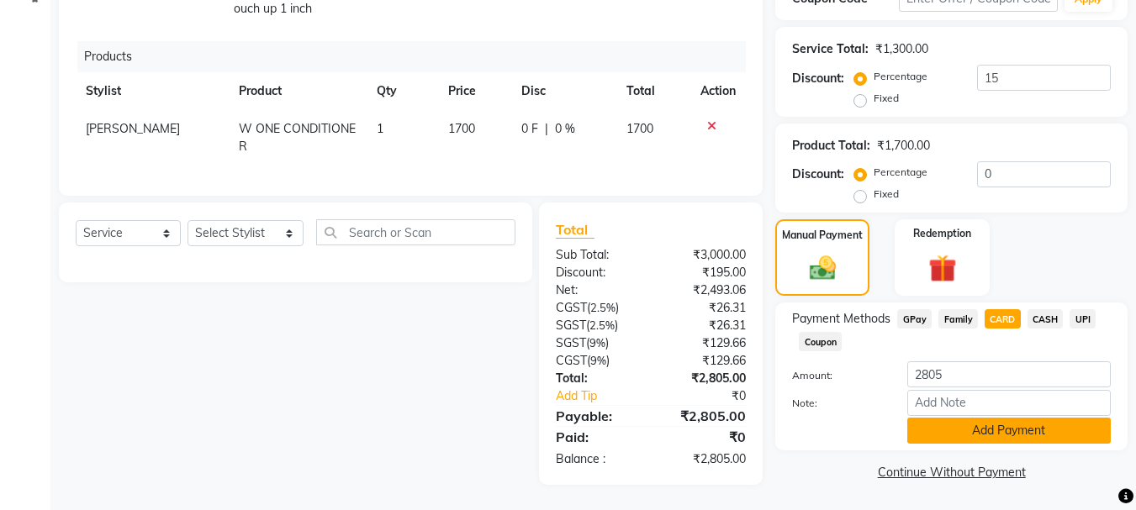
click at [959, 429] on button "Add Payment" at bounding box center [1008, 431] width 203 height 26
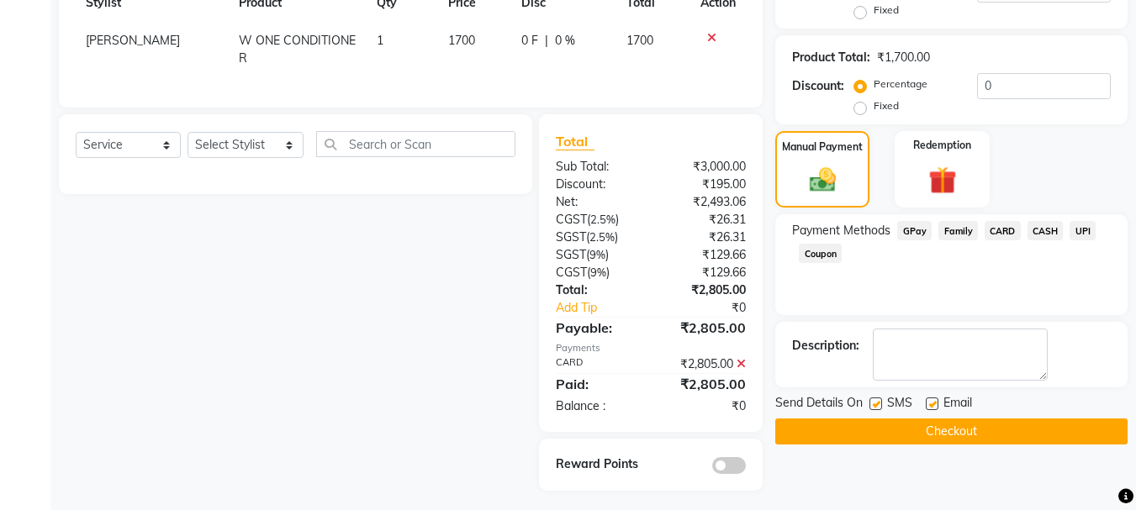
scroll to position [430, 0]
click at [951, 424] on button "Checkout" at bounding box center [951, 431] width 352 height 26
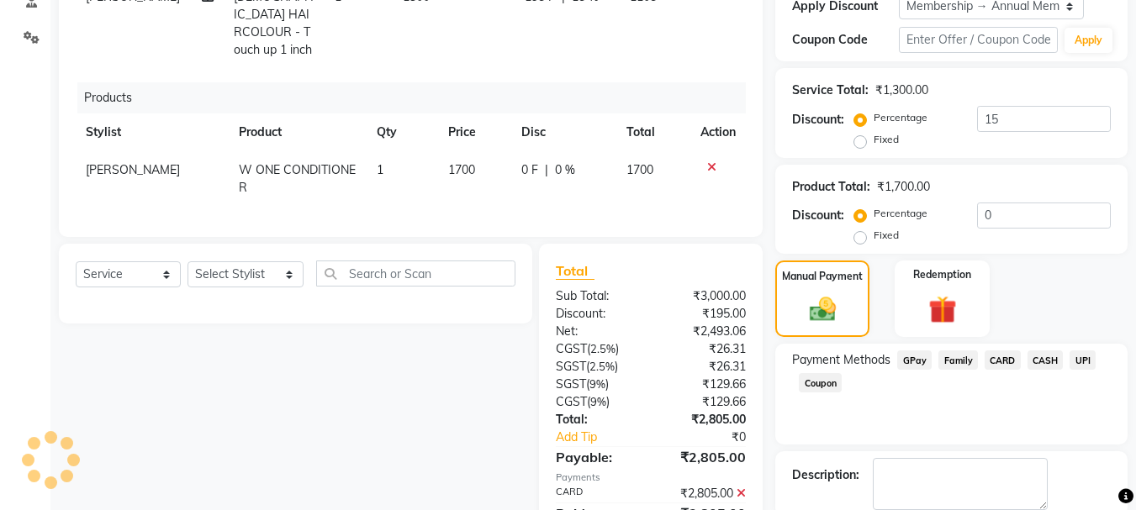
scroll to position [177, 0]
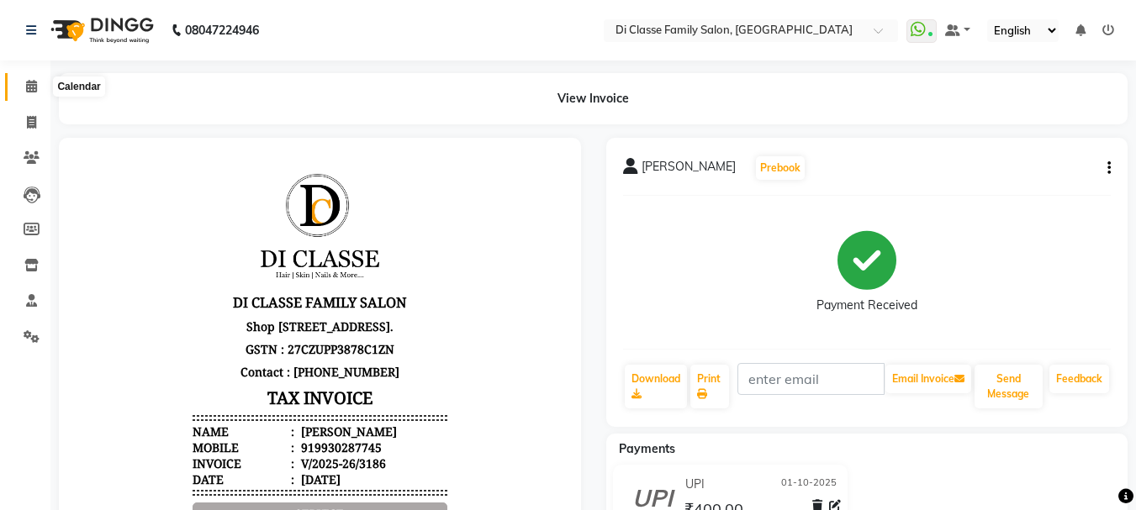
click at [28, 88] on icon at bounding box center [31, 86] width 11 height 13
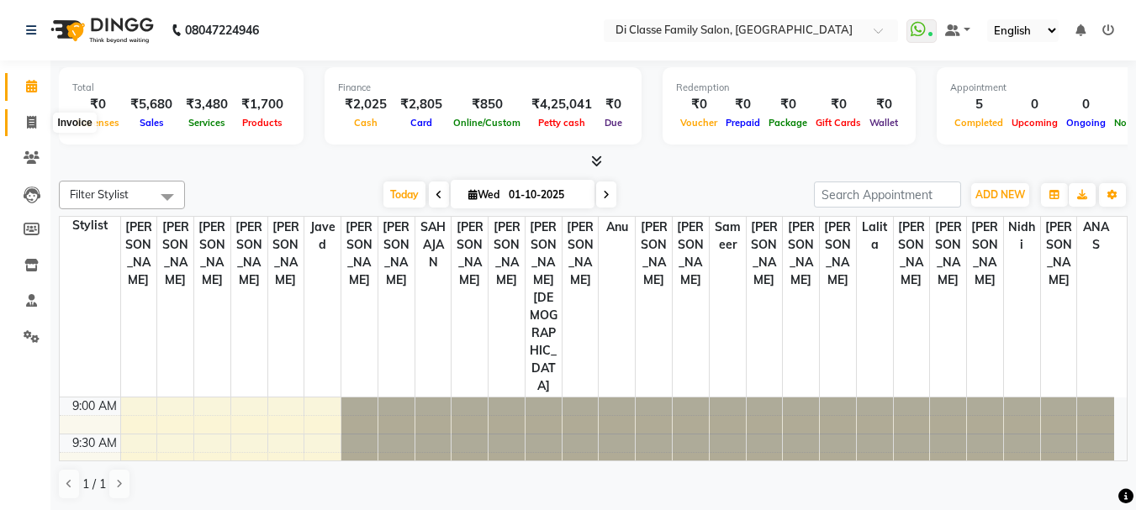
click at [33, 126] on icon at bounding box center [31, 122] width 9 height 13
select select "4704"
select select "service"
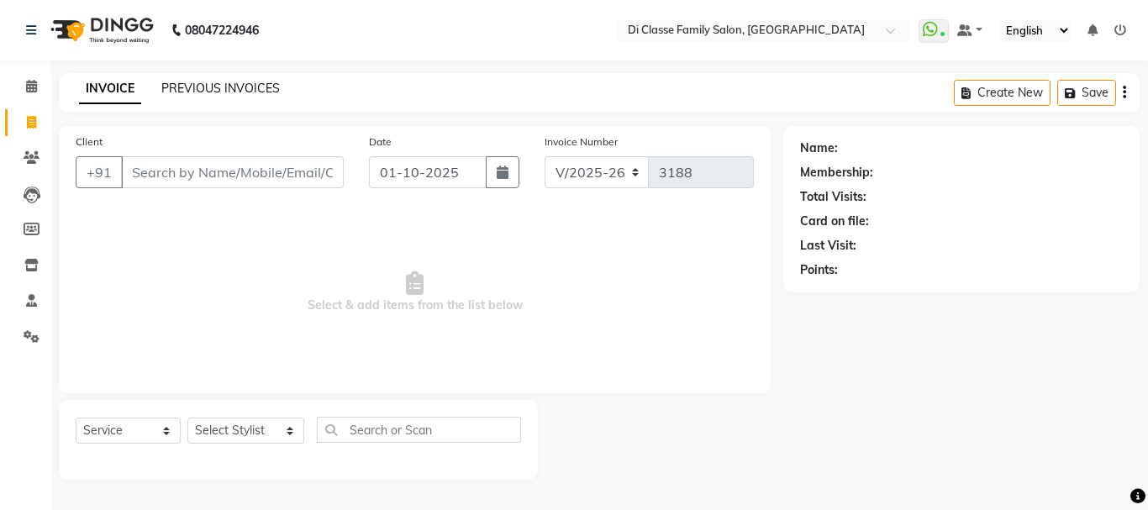
click at [179, 82] on link "PREVIOUS INVOICES" at bounding box center [220, 88] width 119 height 15
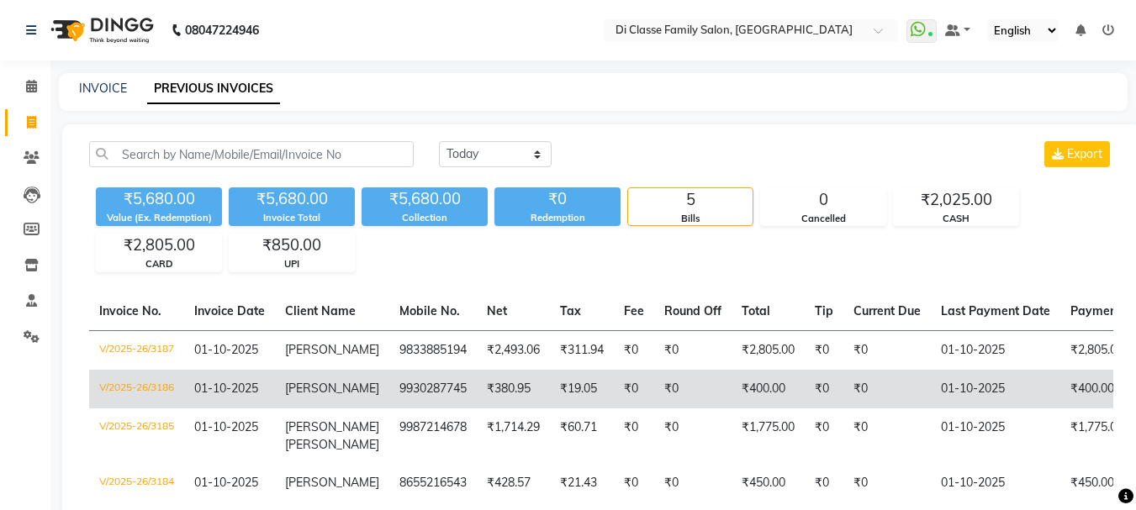
click at [183, 403] on td "V/2025-26/3186" at bounding box center [136, 389] width 95 height 39
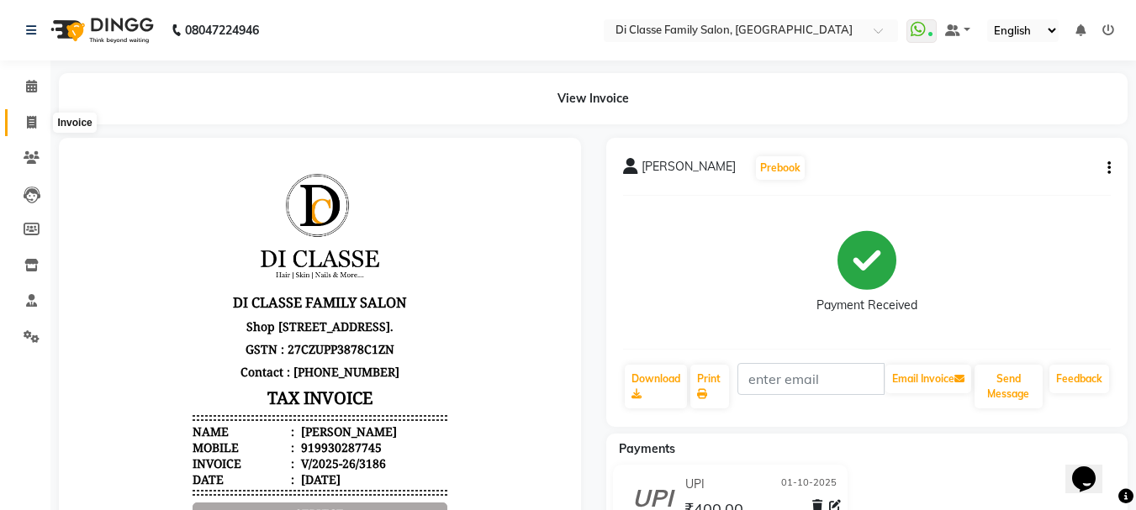
click at [32, 125] on icon at bounding box center [31, 122] width 9 height 13
select select "service"
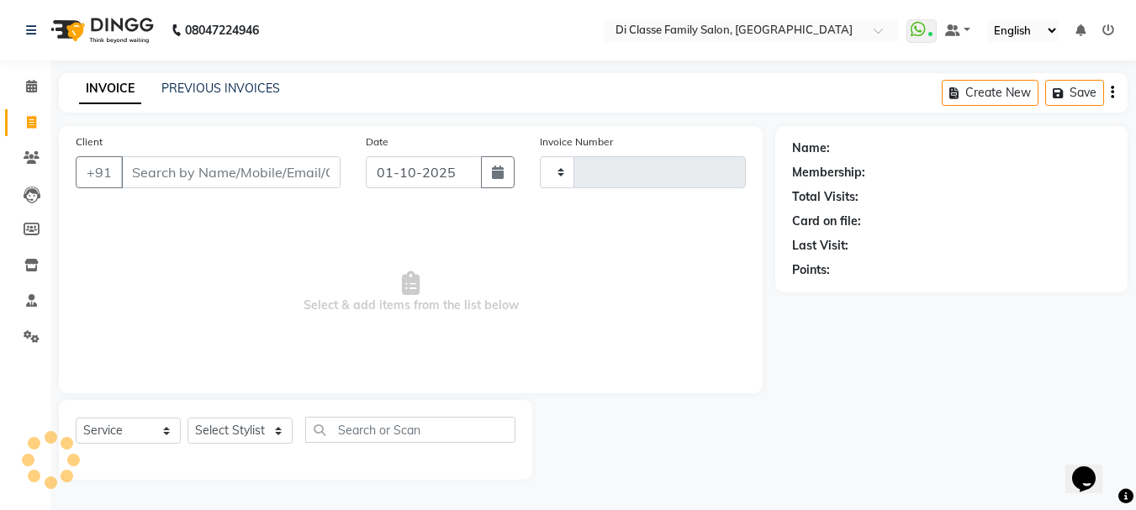
type input "3188"
select select "4704"
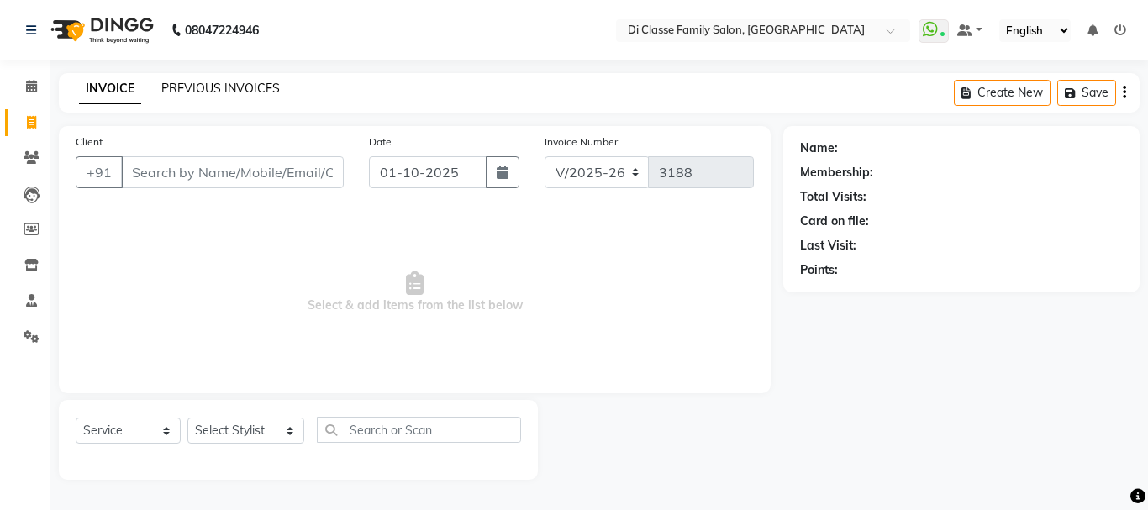
click at [246, 93] on link "PREVIOUS INVOICES" at bounding box center [220, 88] width 119 height 15
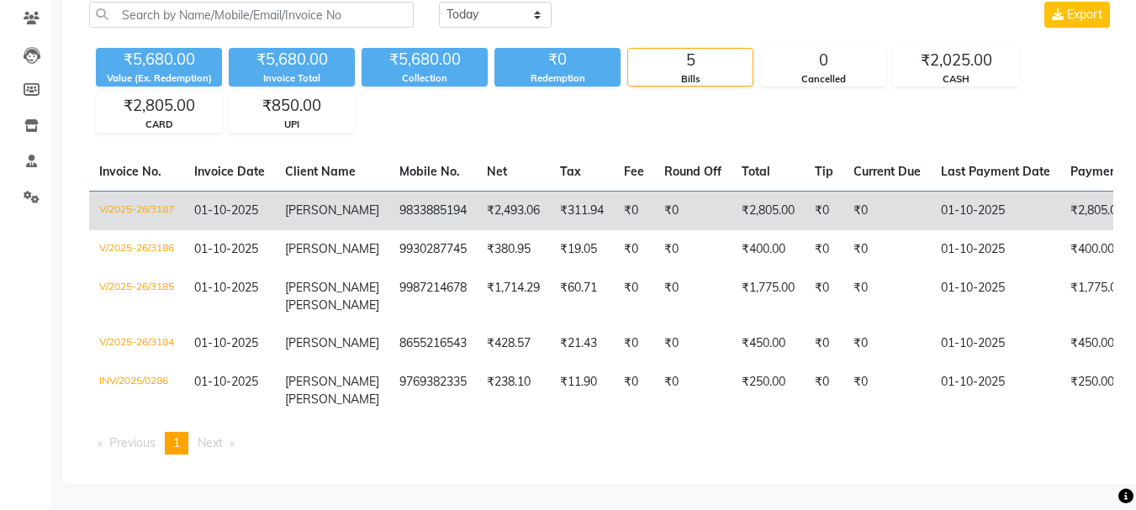
scroll to position [168, 0]
click at [171, 191] on td "V/2025-26/3187" at bounding box center [136, 211] width 95 height 40
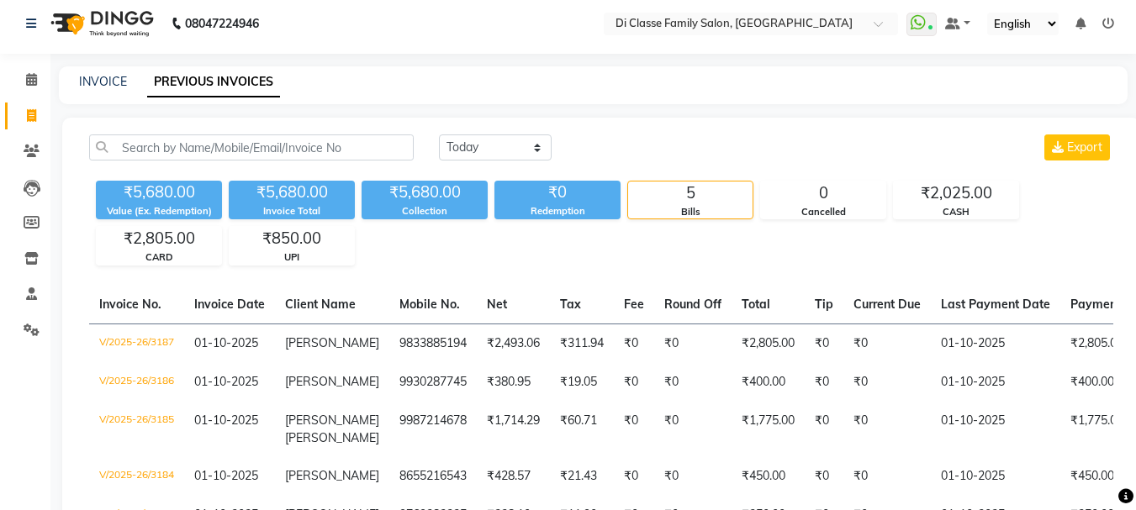
scroll to position [0, 0]
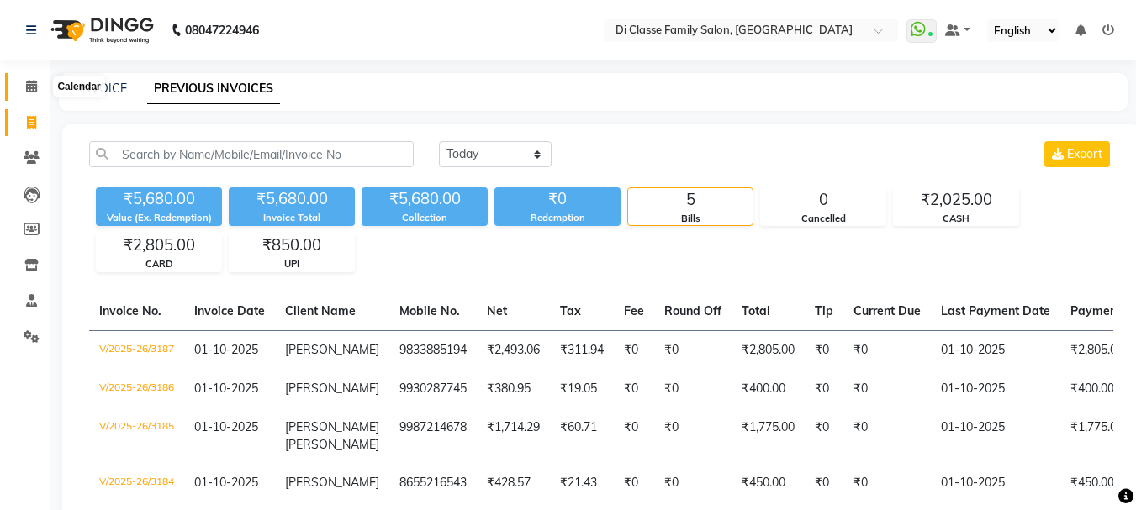
click at [39, 86] on span at bounding box center [31, 86] width 29 height 19
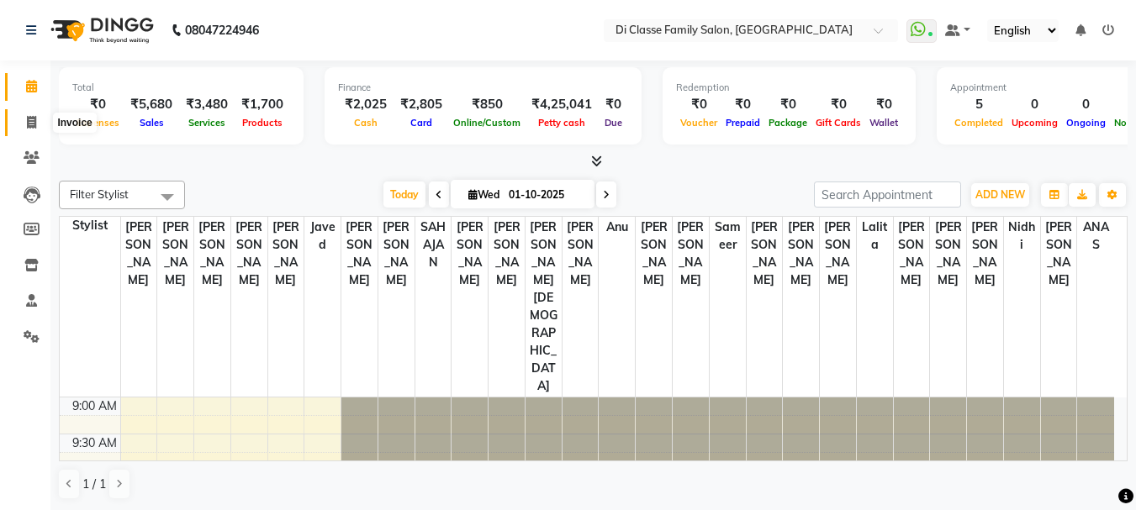
click at [28, 124] on icon at bounding box center [31, 122] width 9 height 13
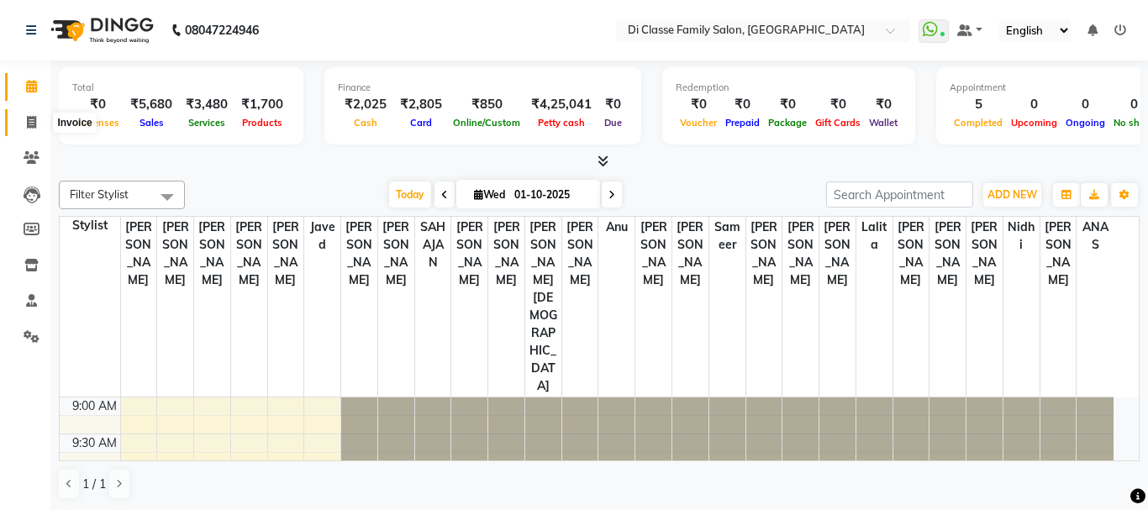
select select "4704"
select select "service"
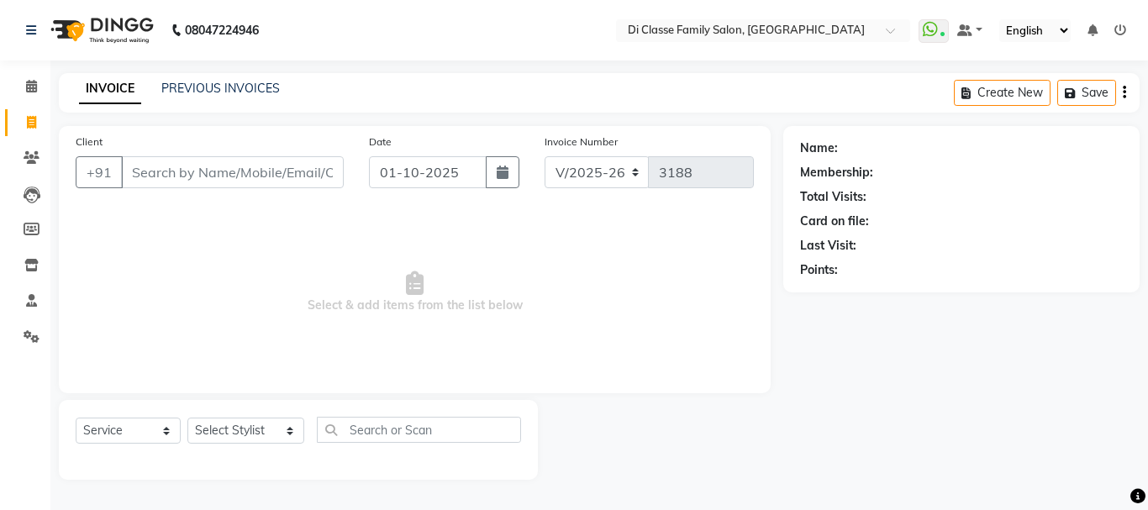
click at [195, 182] on input "Client" at bounding box center [232, 172] width 223 height 32
drag, startPoint x: 248, startPoint y: 435, endPoint x: 235, endPoint y: 435, distance: 12.6
click at [245, 434] on select "Select Stylist ANAS Anu AYAZ KADRI Front Desk Javed KOMAL lalita Muskan Nidhi P…" at bounding box center [245, 431] width 117 height 26
select select "79582"
click at [187, 418] on select "Select Stylist [PERSON_NAME] [PERSON_NAME] Front Desk [PERSON_NAME] [PERSON_NAM…" at bounding box center [245, 431] width 117 height 26
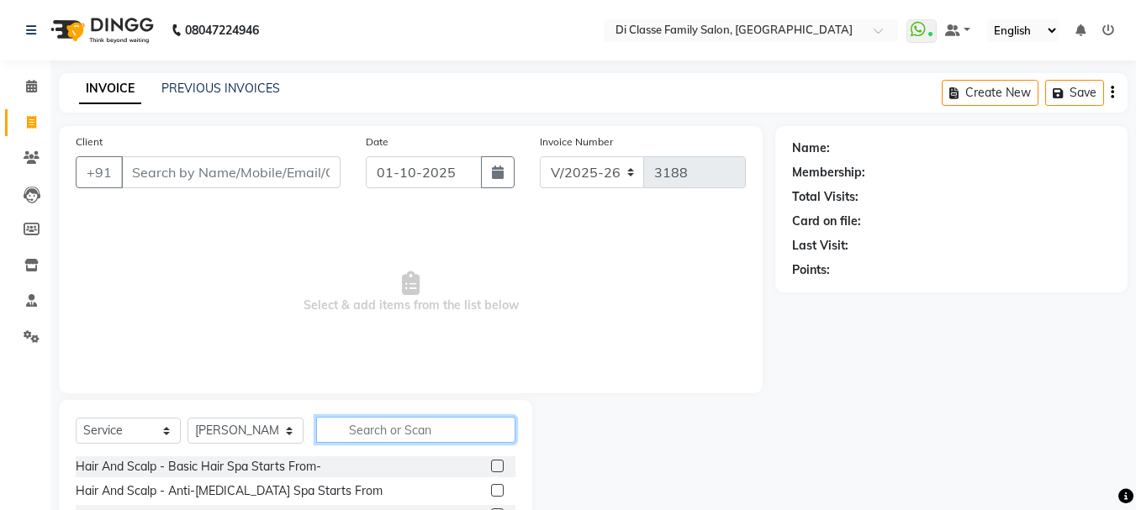
click at [382, 430] on input "text" at bounding box center [415, 430] width 199 height 26
type input "GLO"
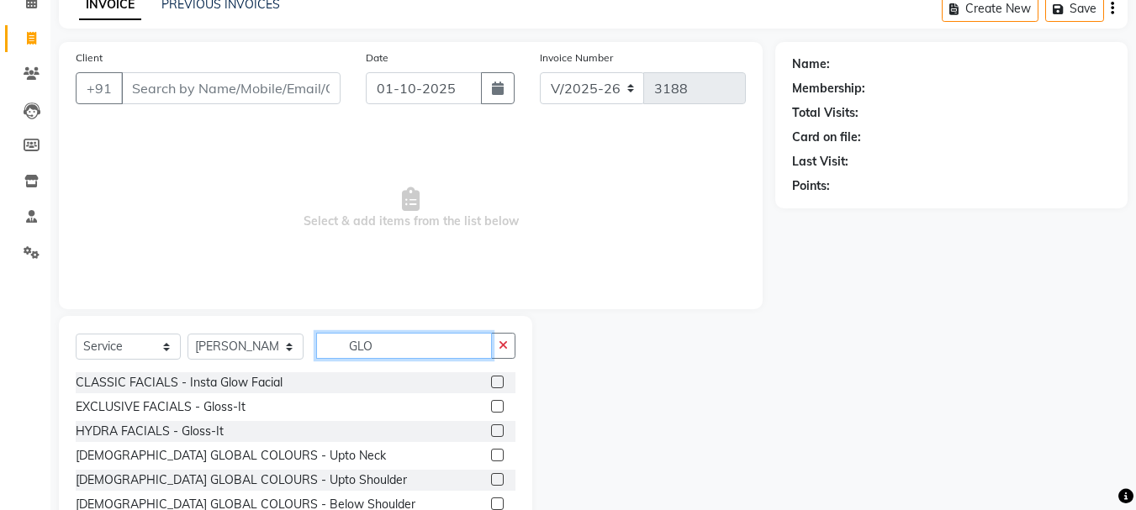
drag, startPoint x: 379, startPoint y: 344, endPoint x: 205, endPoint y: 328, distance: 174.7
click at [205, 328] on div "Select Service Product Membership Package Voucher Prepaid Gift Card Select Styl…" at bounding box center [295, 440] width 473 height 248
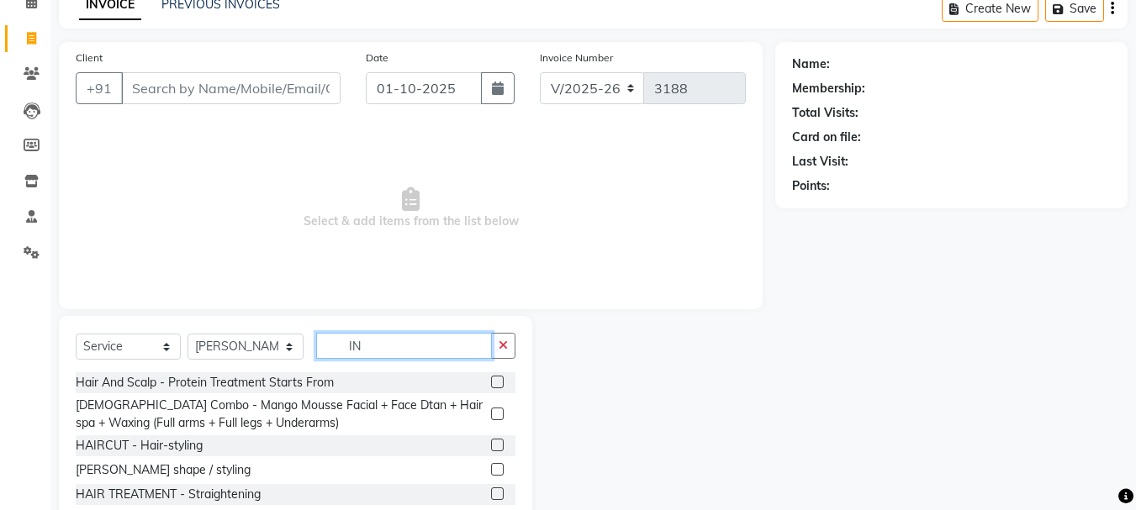
type input "I"
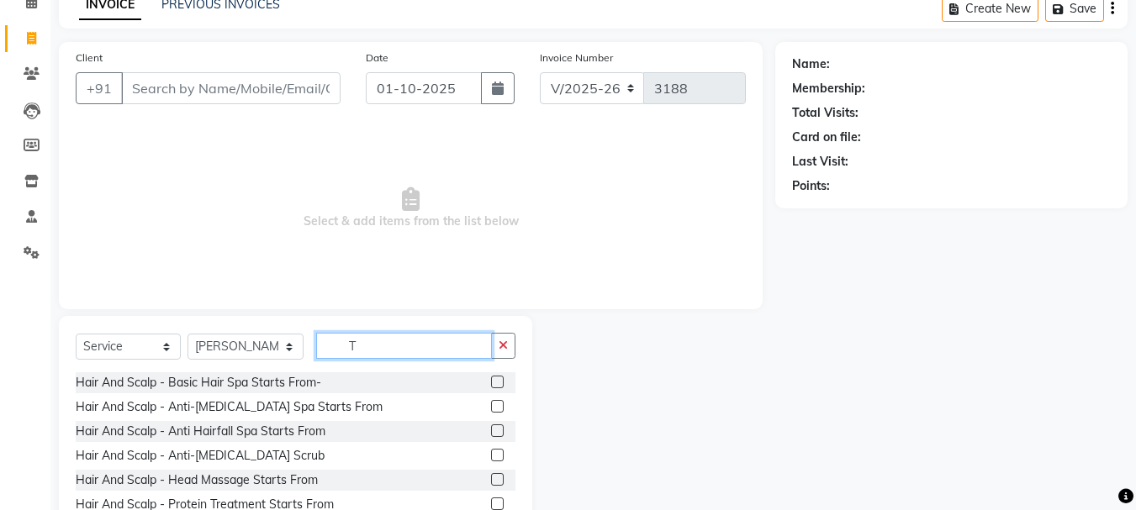
type input "TO"
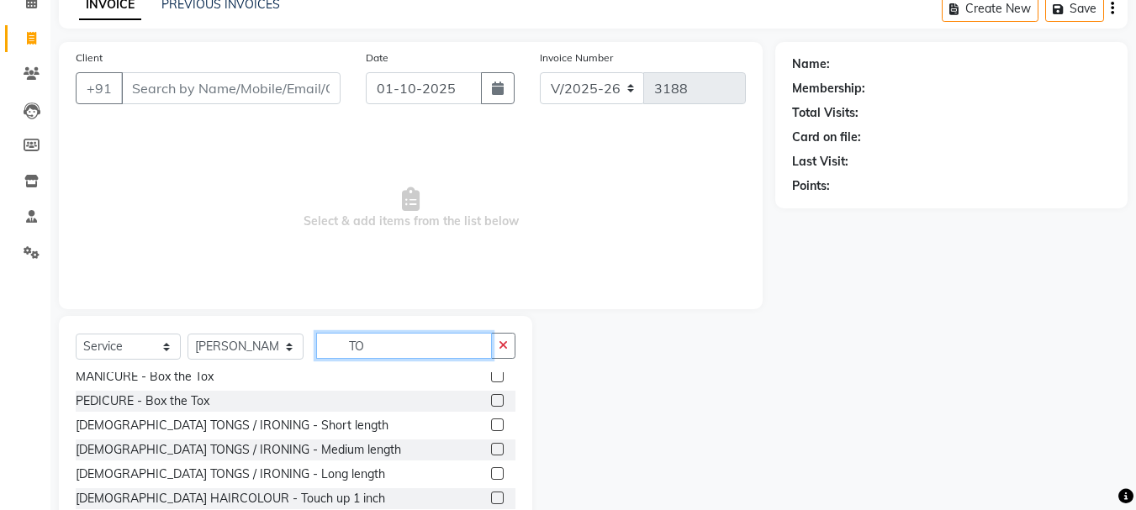
scroll to position [252, 0]
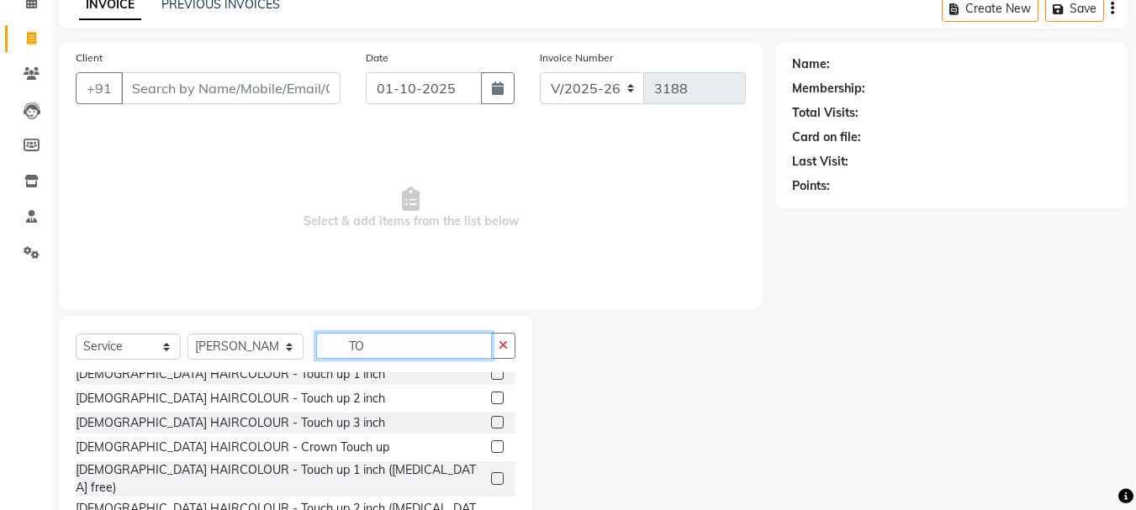
drag, startPoint x: 377, startPoint y: 345, endPoint x: 201, endPoint y: 387, distance: 180.6
click at [201, 387] on div "Select Service Product Membership Package Voucher Prepaid Gift Card Select Styl…" at bounding box center [295, 440] width 473 height 248
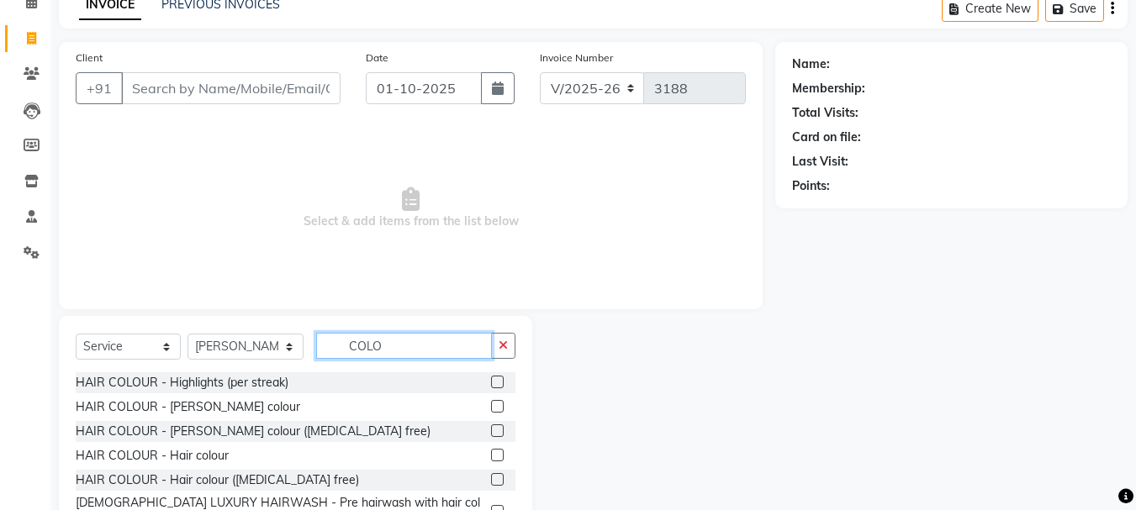
scroll to position [84, 0]
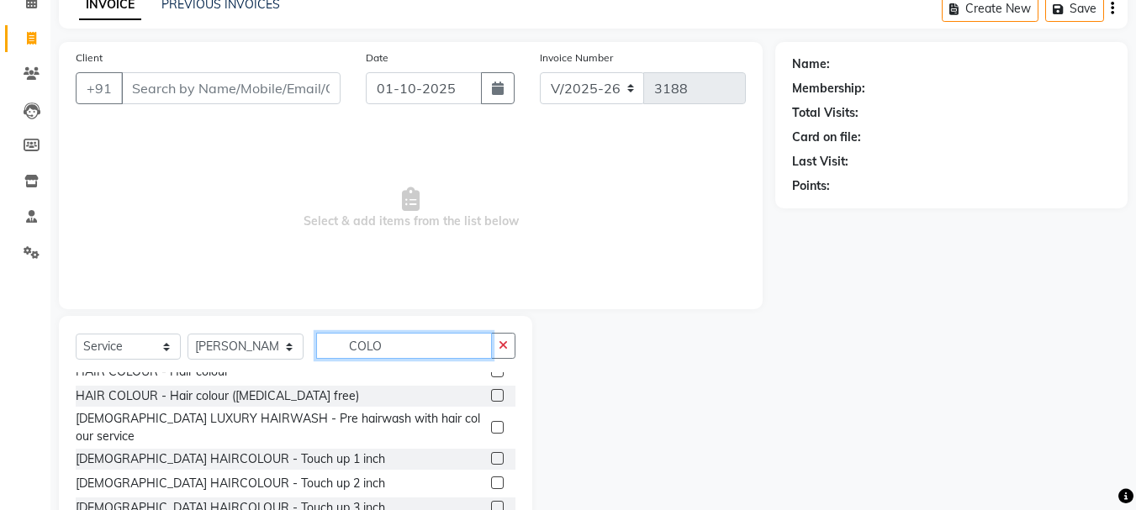
type input "COLO"
click at [491, 393] on label at bounding box center [497, 395] width 13 height 13
click at [491, 393] on input "checkbox" at bounding box center [496, 396] width 11 height 11
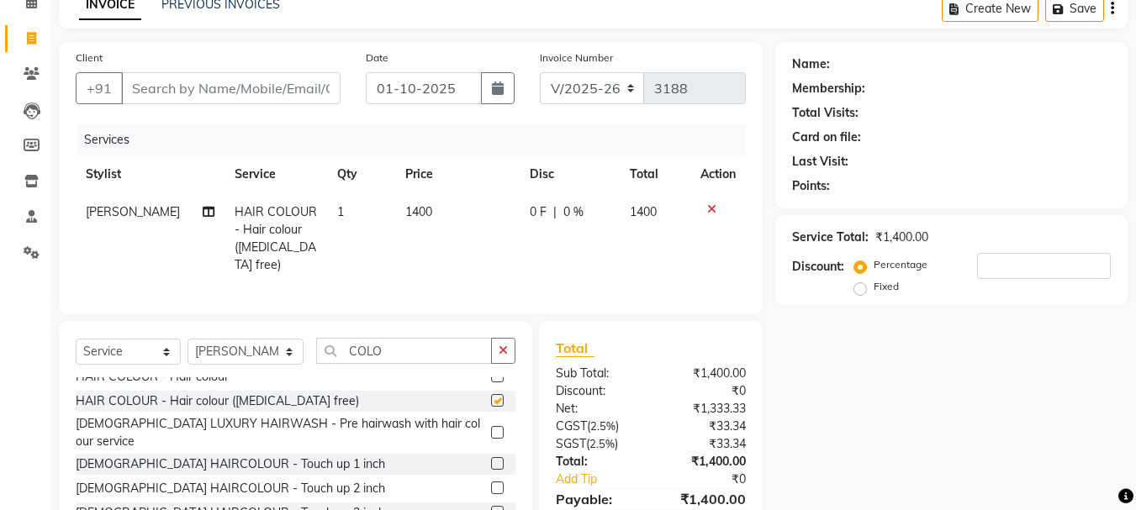
checkbox input "false"
drag, startPoint x: 406, startPoint y: 343, endPoint x: 256, endPoint y: 332, distance: 150.8
click at [256, 332] on div "Select Service Product Membership Package Voucher Prepaid Gift Card Select Styl…" at bounding box center [295, 445] width 473 height 248
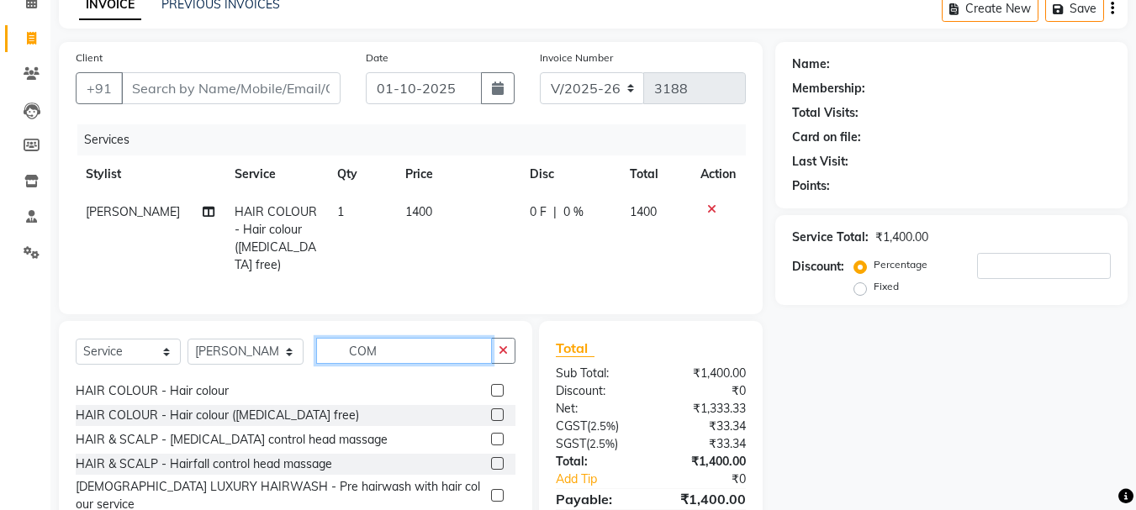
scroll to position [0, 0]
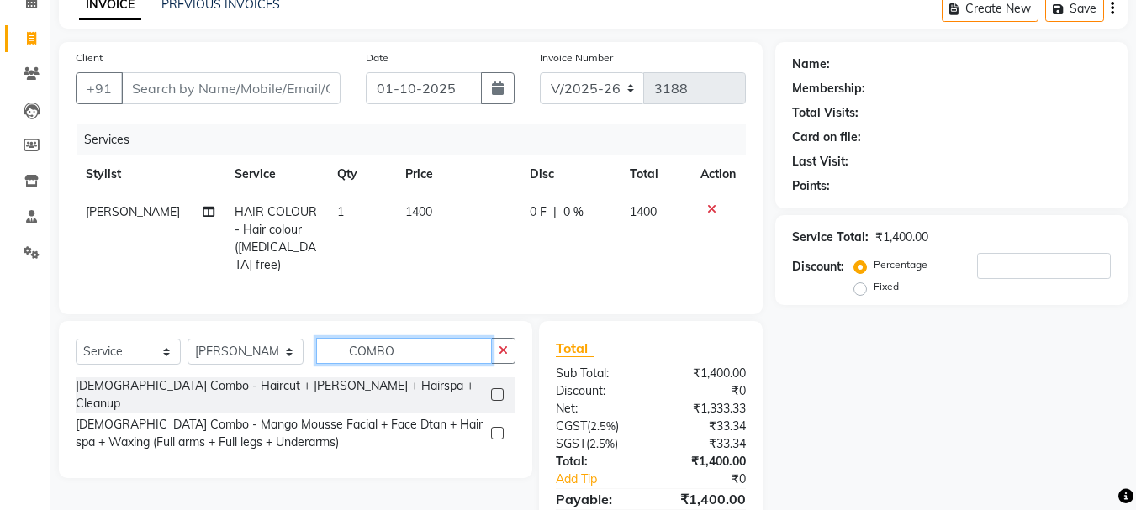
type input "COMBO"
click at [496, 388] on label at bounding box center [497, 394] width 13 height 13
click at [496, 390] on input "checkbox" at bounding box center [496, 395] width 11 height 11
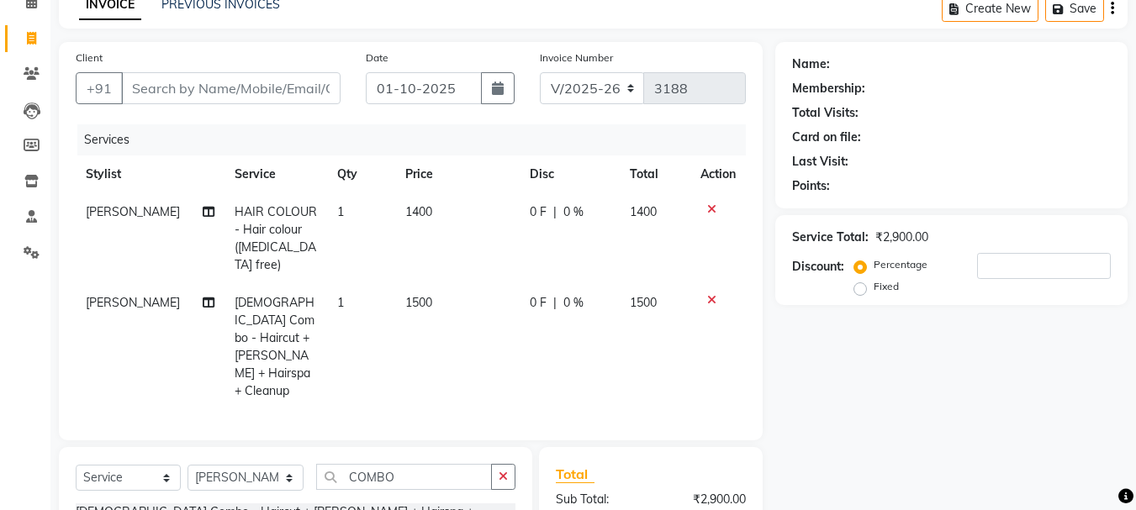
checkbox input "false"
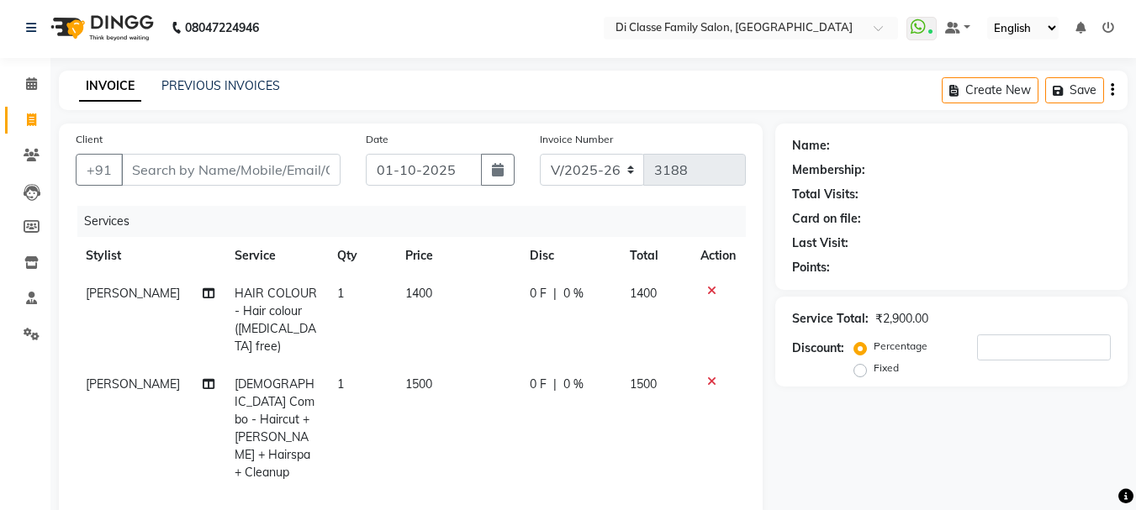
scroll to position [1, 0]
click at [235, 163] on input "Client" at bounding box center [230, 171] width 219 height 32
type input "9"
type input "0"
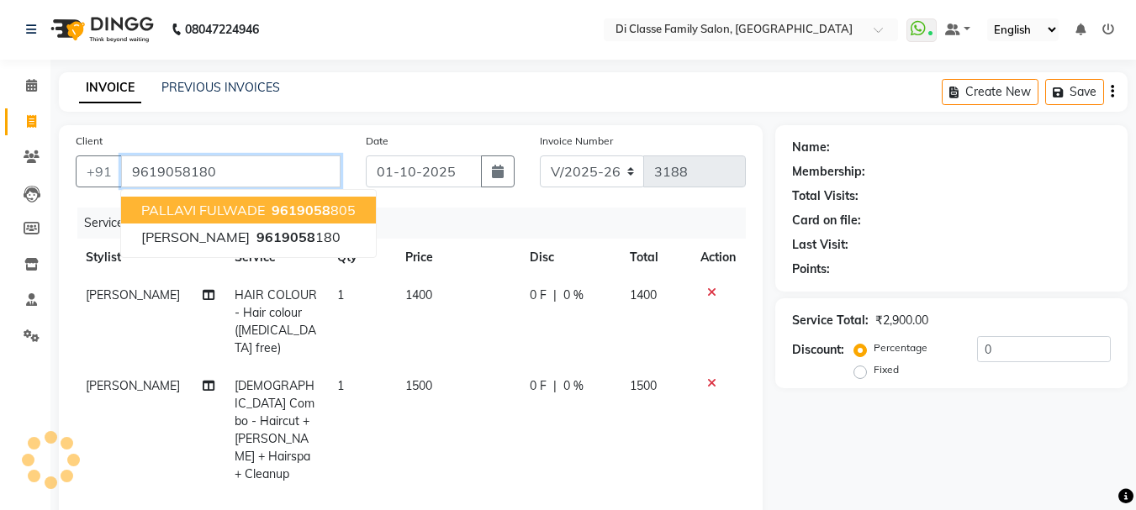
type input "9619058180"
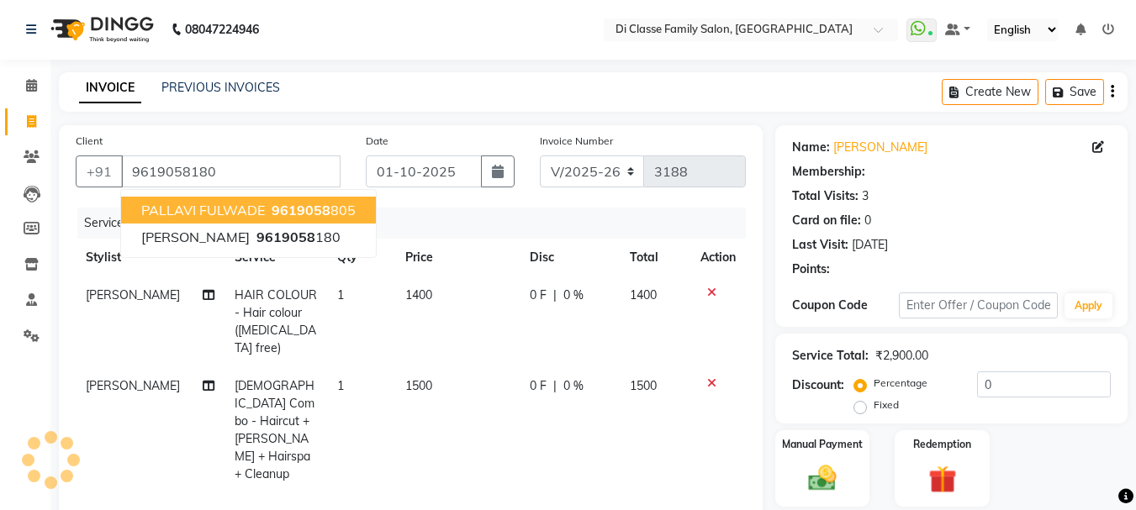
select select "2: Object"
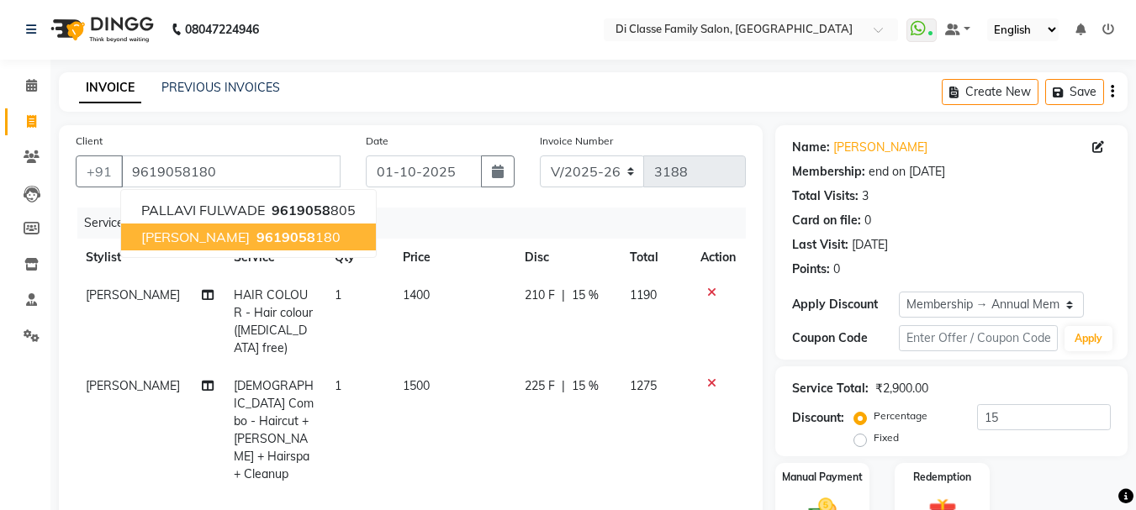
click at [314, 235] on ngb-highlight "9619058 180" at bounding box center [296, 237] width 87 height 17
type input "0"
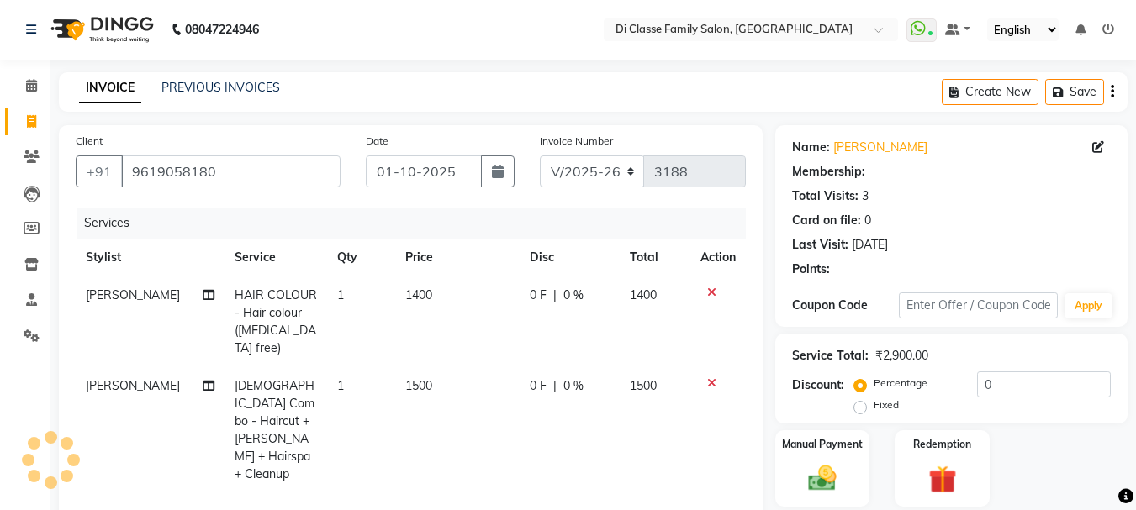
select select "2: Object"
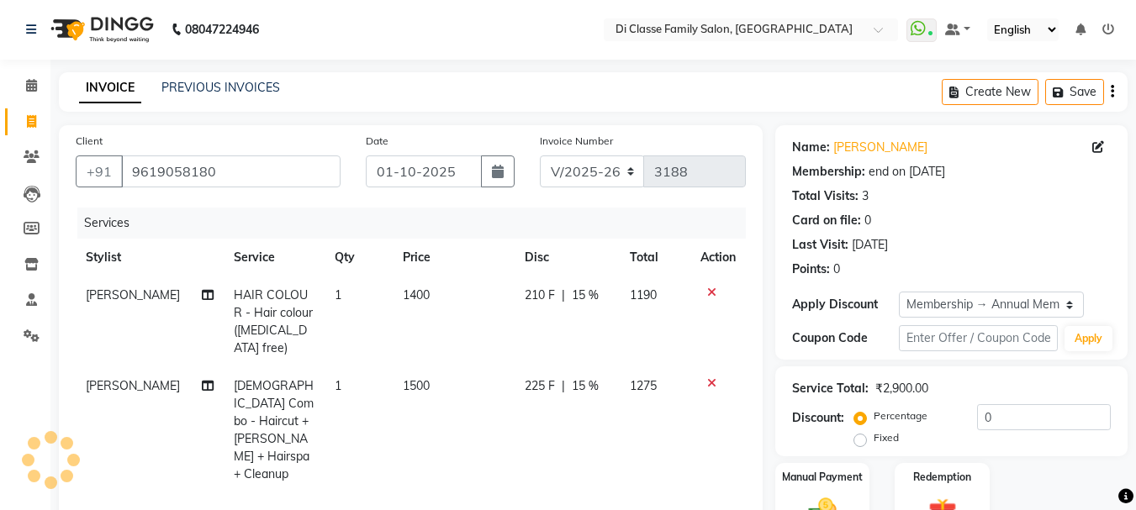
type input "15"
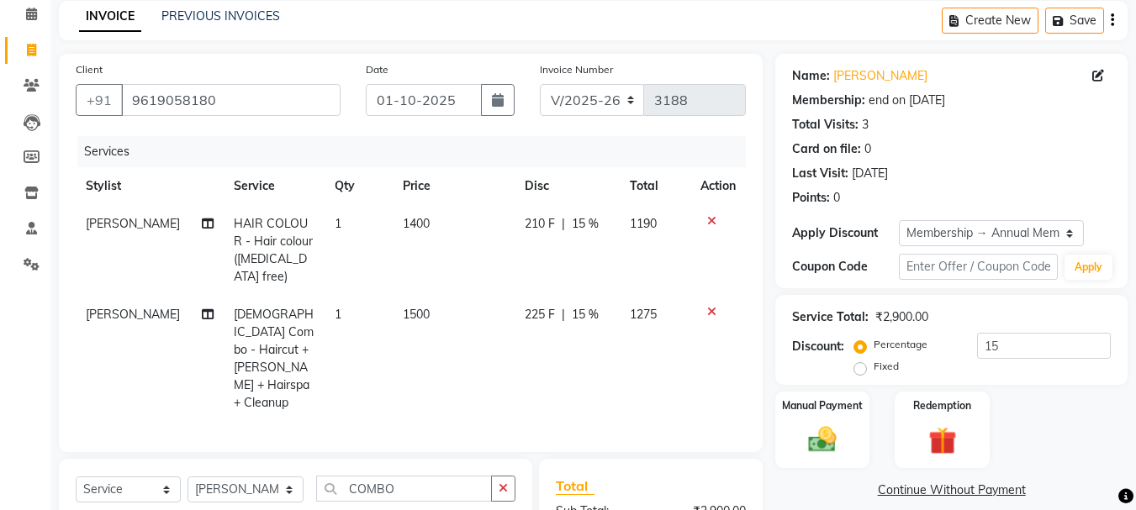
scroll to position [168, 0]
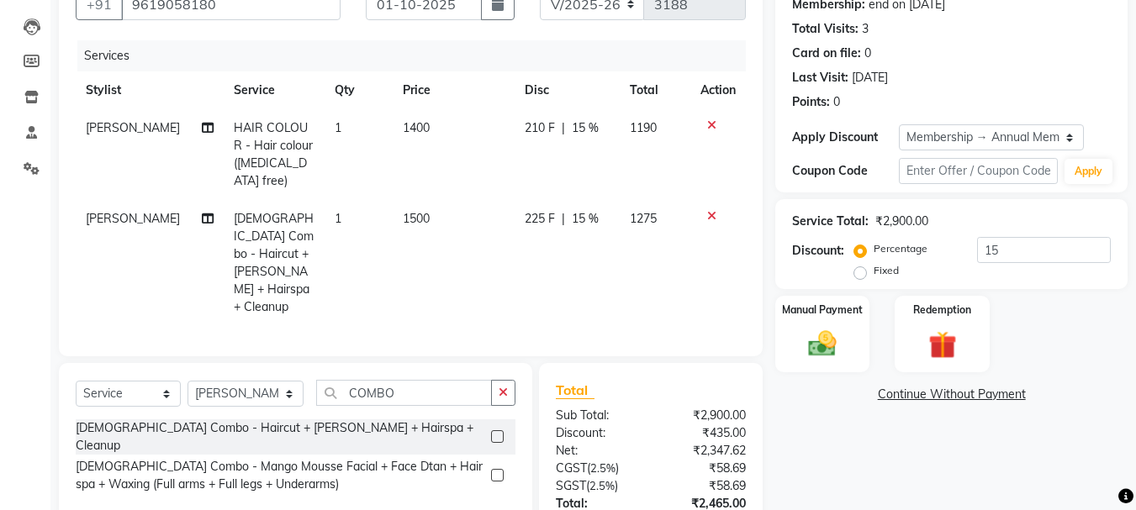
click at [587, 210] on span "15 %" at bounding box center [585, 219] width 27 height 18
select select "79582"
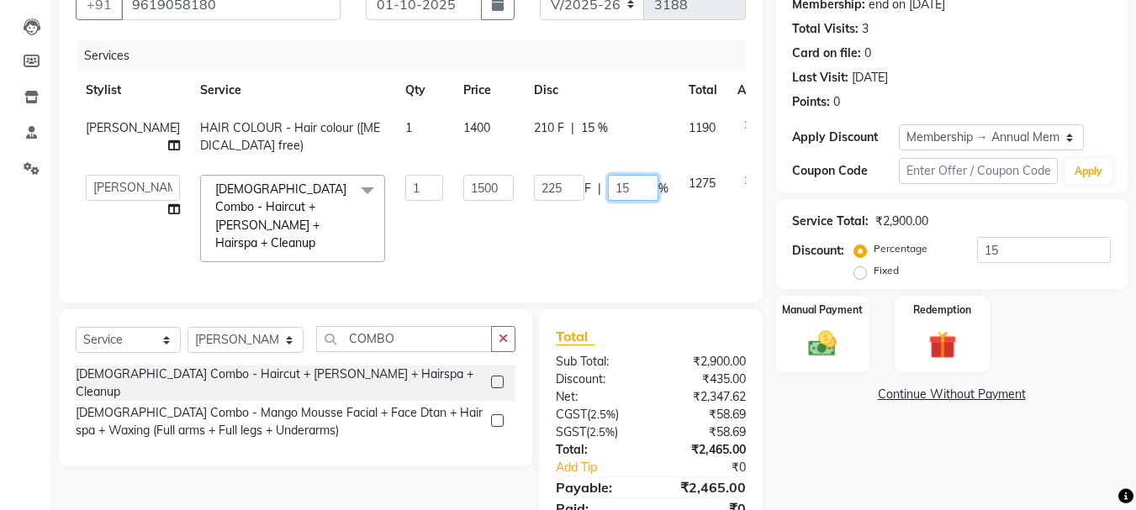
click at [608, 201] on input "15" at bounding box center [633, 188] width 50 height 26
type input "1"
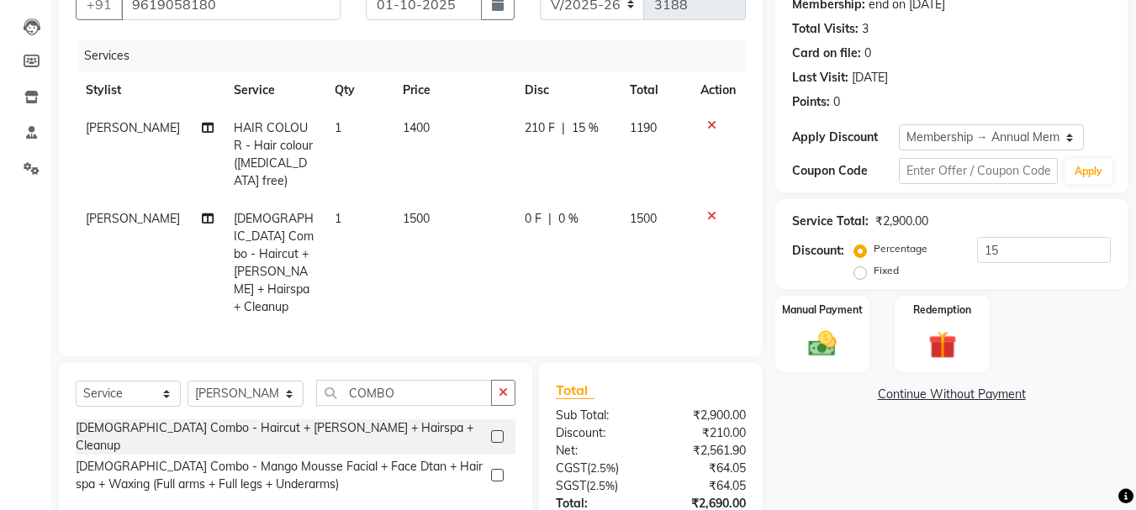
click at [597, 270] on td "0 F | 0 %" at bounding box center [566, 263] width 105 height 126
select select "79582"
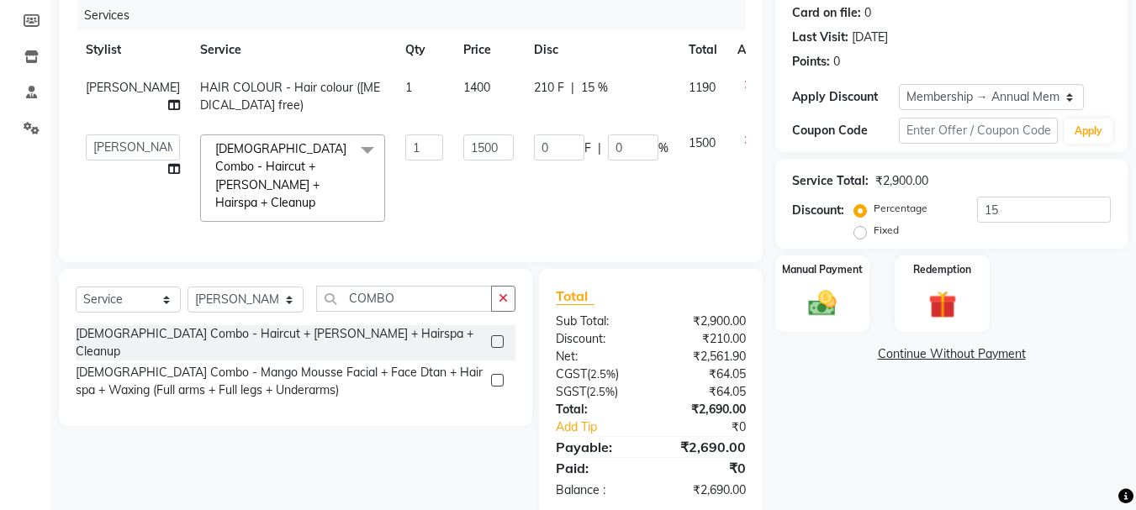
scroll to position [167, 0]
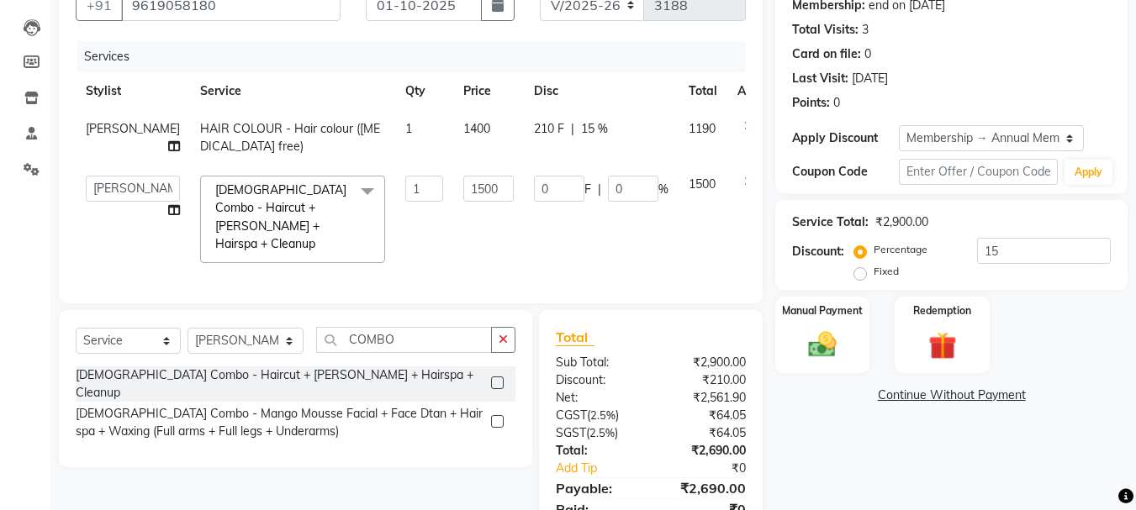
click at [585, 245] on td "0 F | 0 %" at bounding box center [601, 220] width 155 height 108
drag, startPoint x: 597, startPoint y: 253, endPoint x: 593, endPoint y: 263, distance: 10.6
click at [597, 254] on td "0 F | 0 %" at bounding box center [601, 220] width 155 height 108
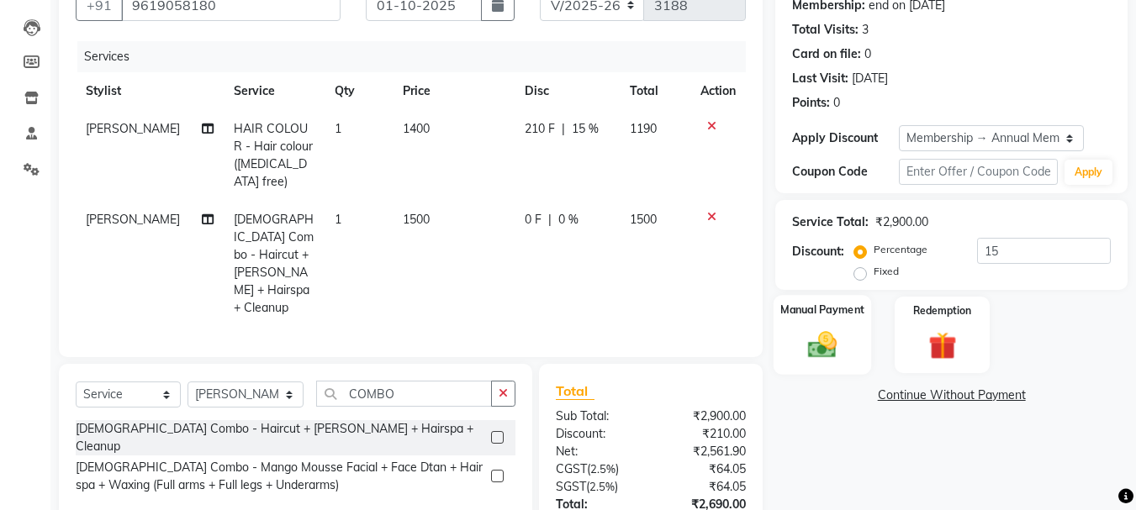
click at [816, 321] on div "Manual Payment" at bounding box center [822, 335] width 98 height 80
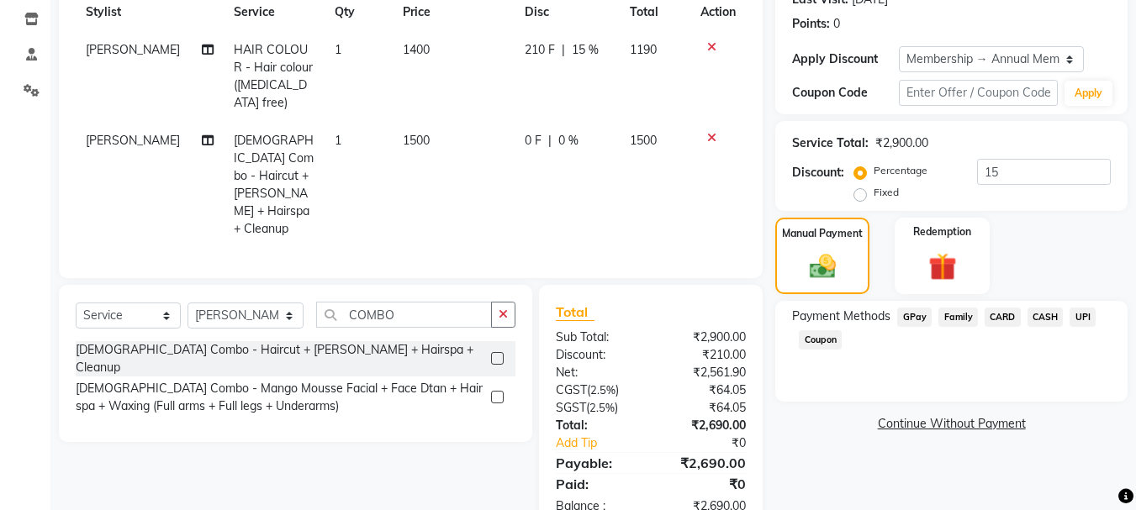
scroll to position [253, 0]
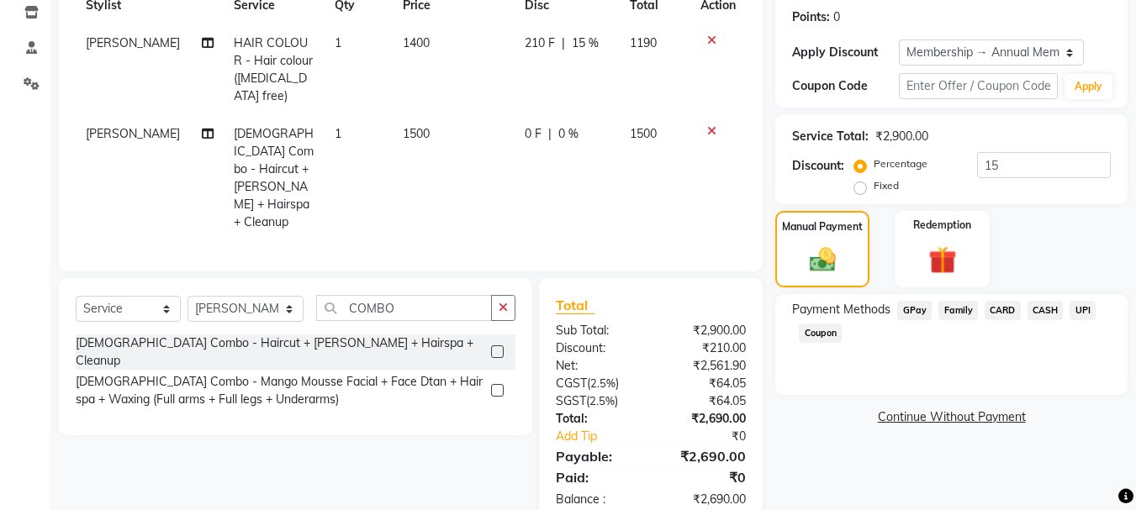
click at [1082, 313] on span "UPI" at bounding box center [1082, 310] width 26 height 19
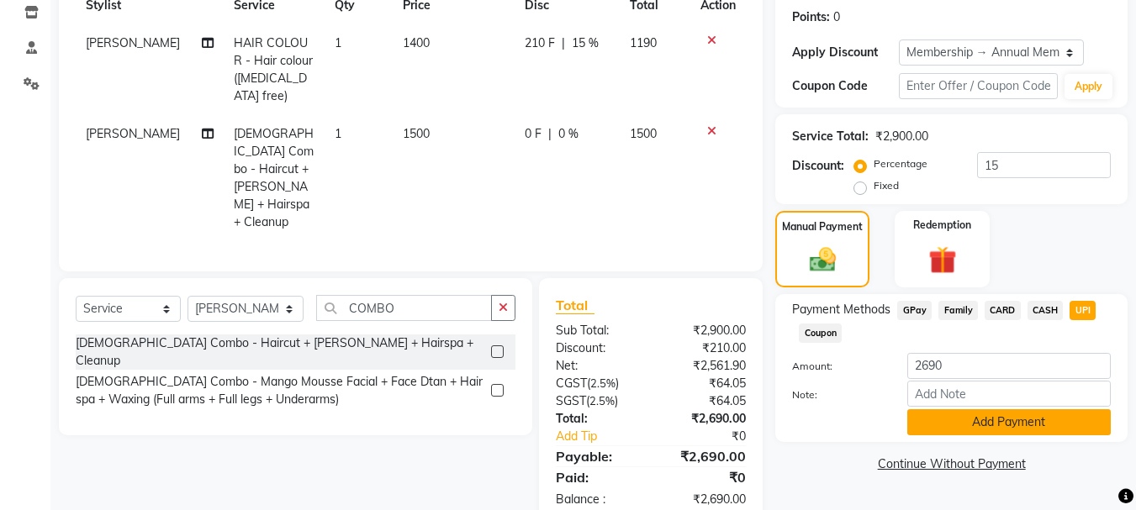
click at [963, 426] on button "Add Payment" at bounding box center [1008, 422] width 203 height 26
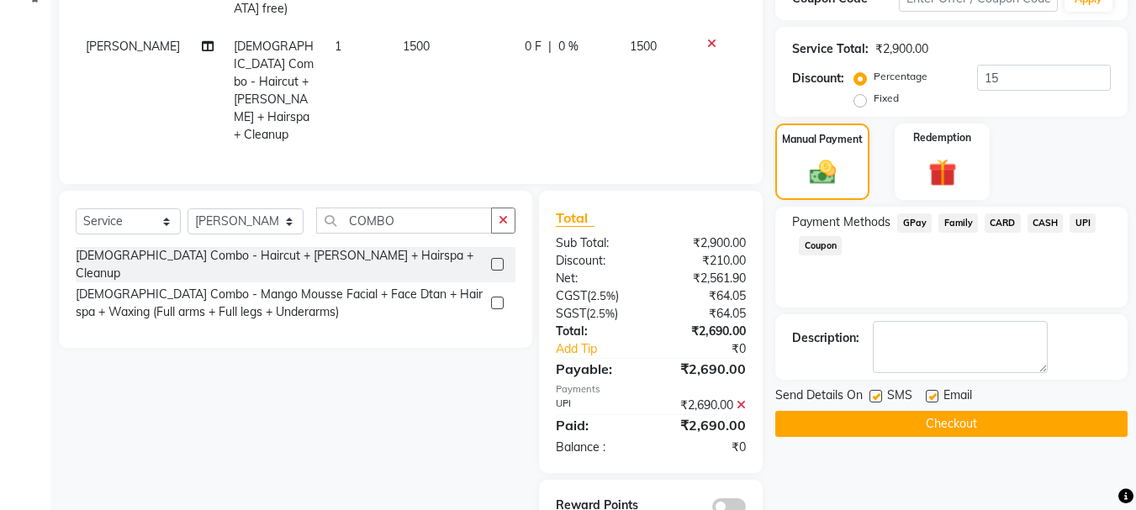
scroll to position [347, 0]
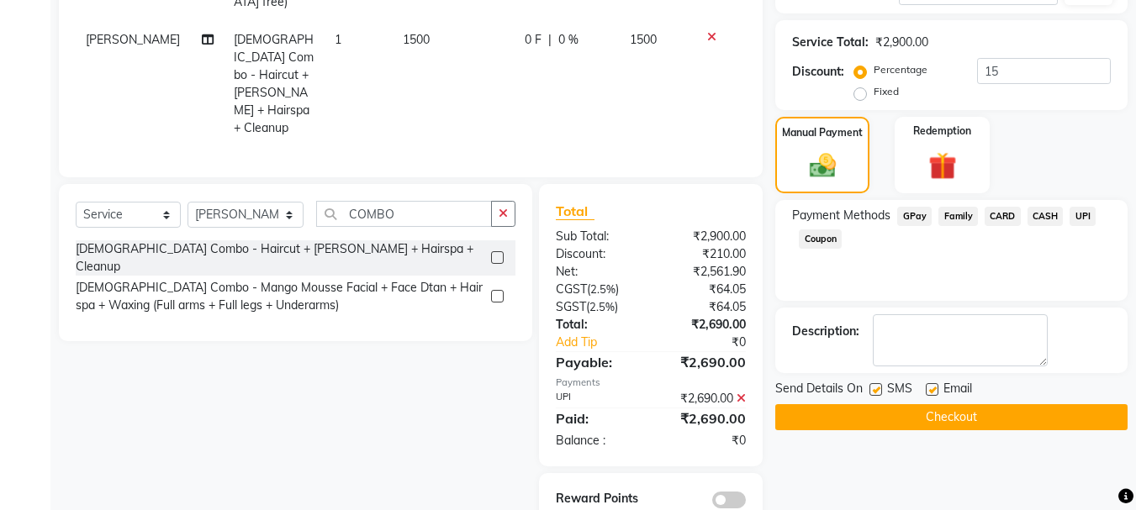
click at [950, 420] on button "Checkout" at bounding box center [951, 417] width 352 height 26
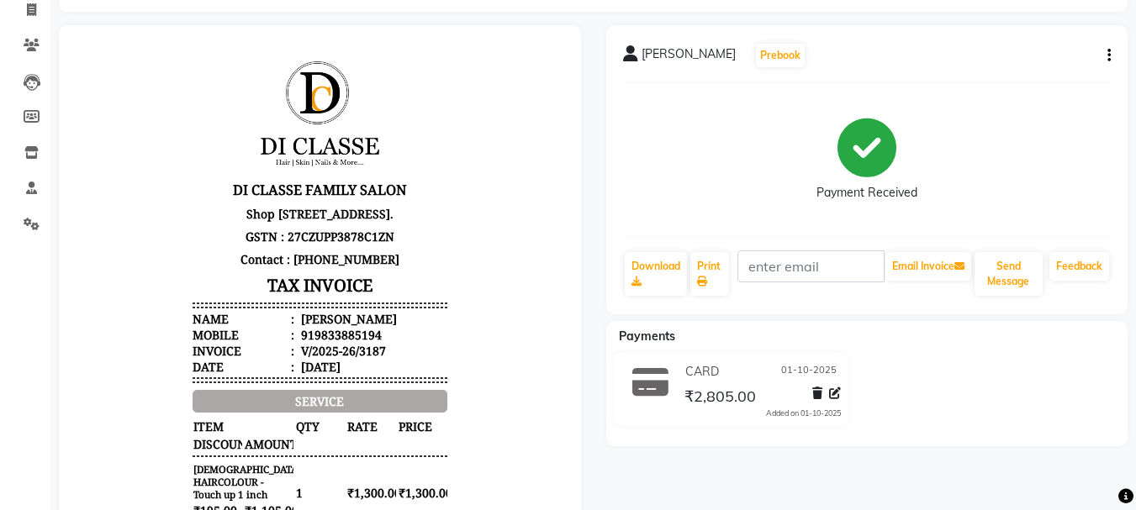
scroll to position [84, 0]
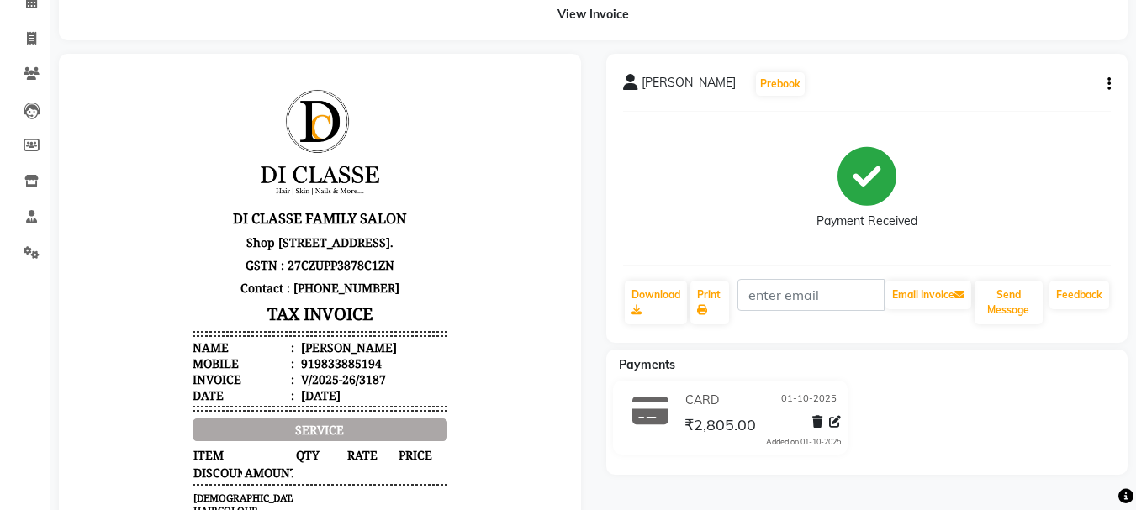
click at [1108, 85] on icon "button" at bounding box center [1108, 84] width 3 height 1
click at [987, 76] on div "Edit Item Staff" at bounding box center [1024, 73] width 115 height 21
select select
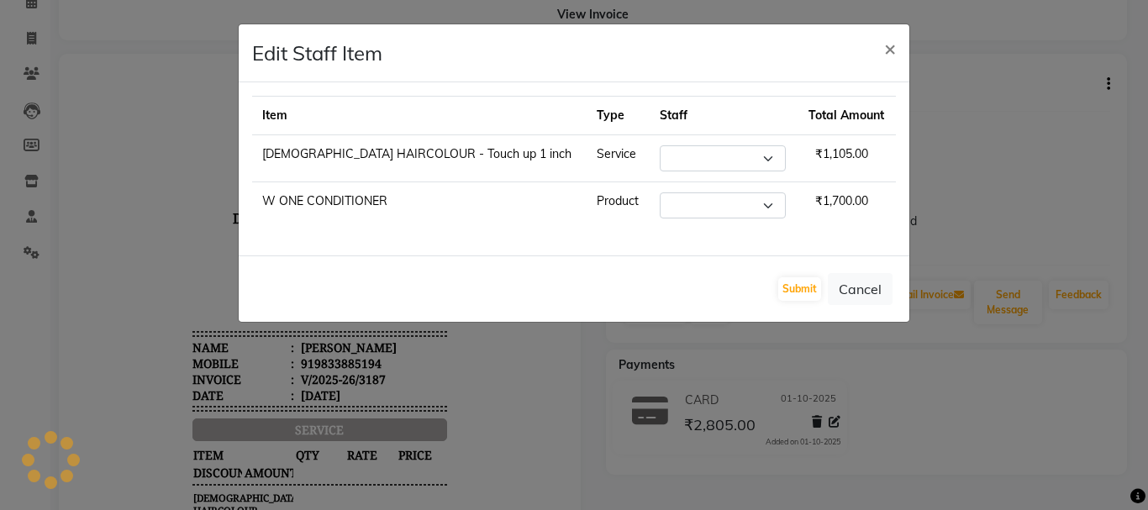
select select "28413"
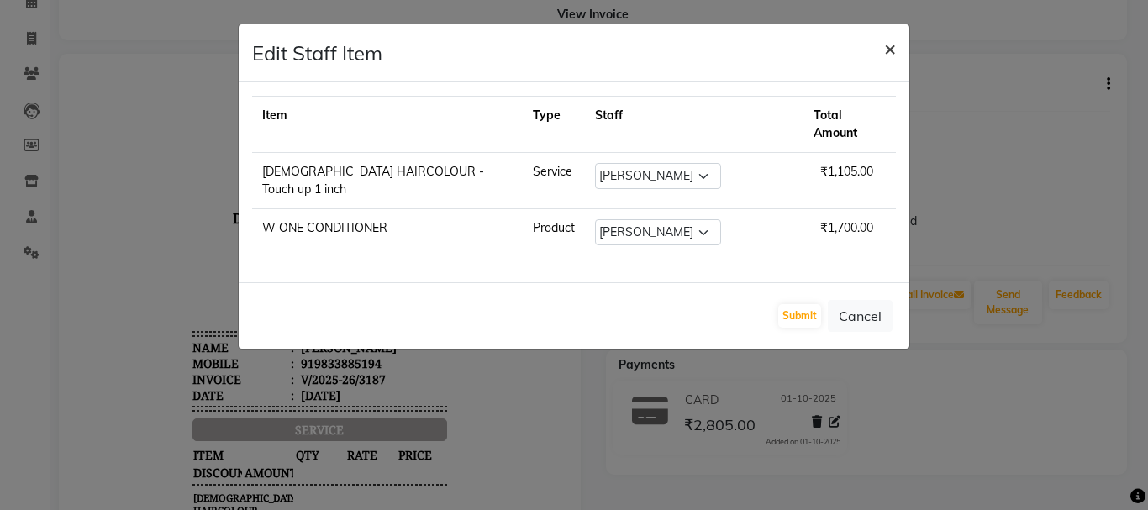
click at [891, 50] on span "×" at bounding box center [890, 47] width 12 height 25
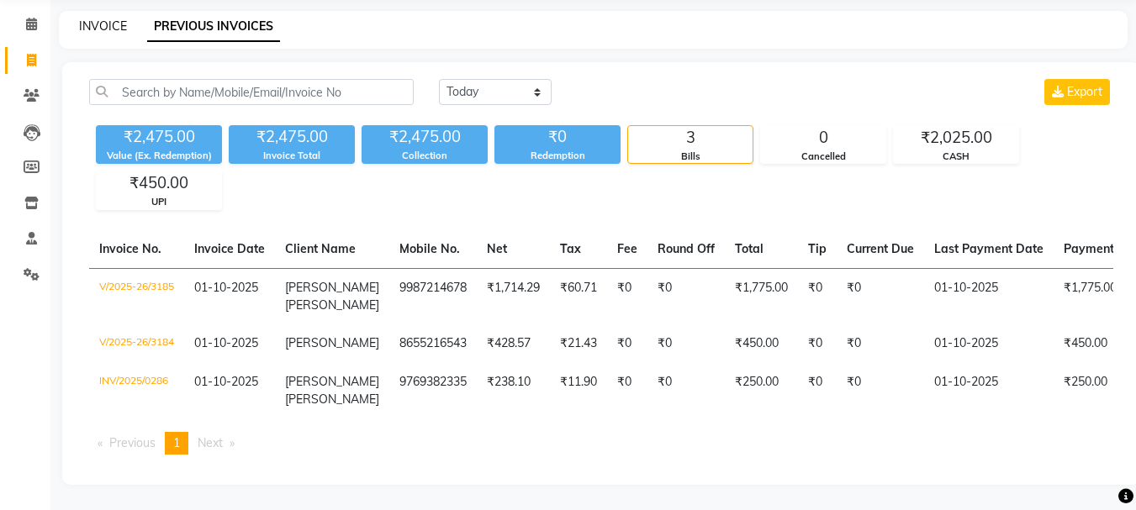
click at [103, 18] on link "INVOICE" at bounding box center [103, 25] width 48 height 15
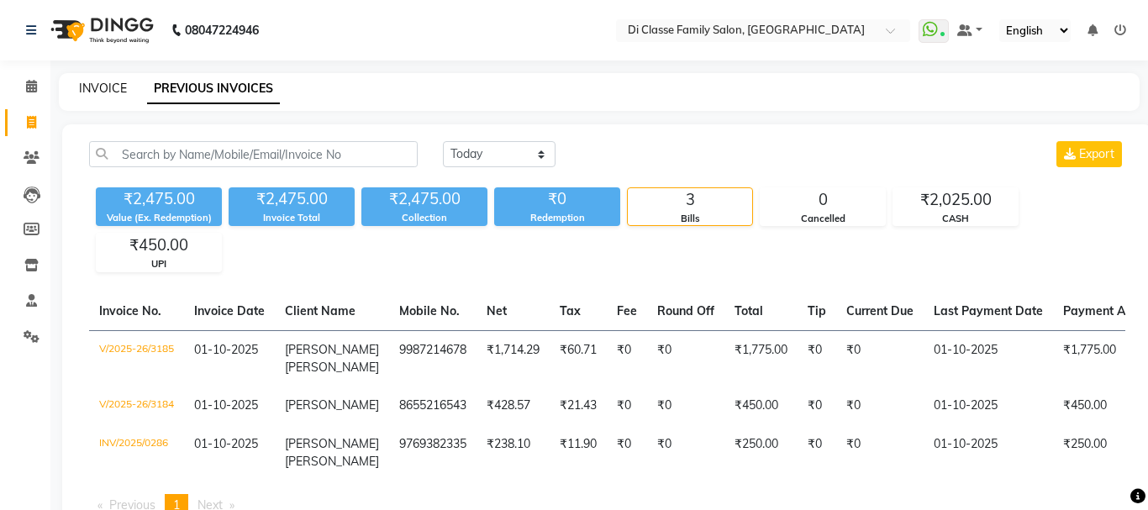
select select "4704"
select select "service"
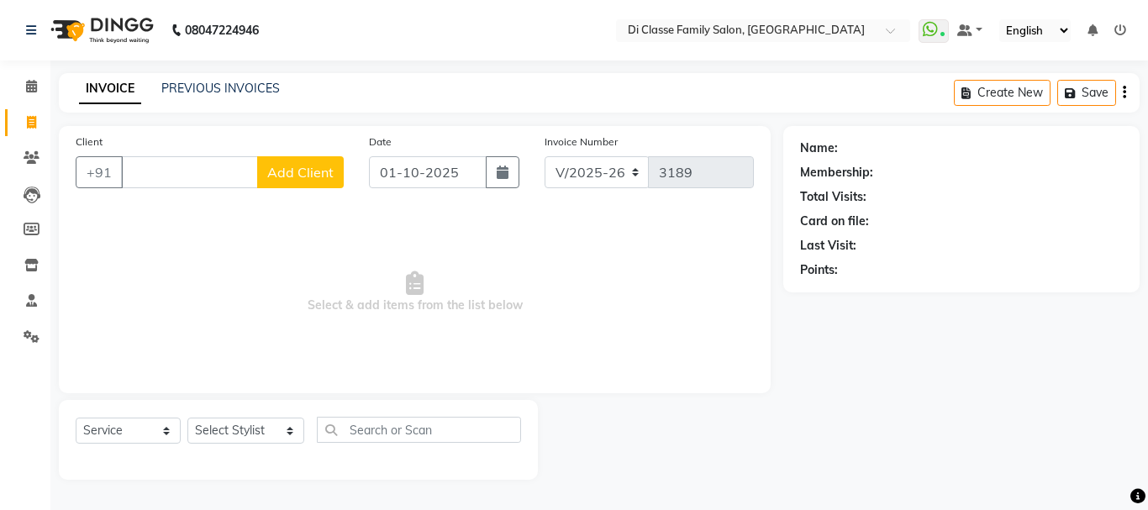
click at [608, 51] on nav "08047224946 Select Location × Di Classe Family Salon, [GEOGRAPHIC_DATA] WhatsAp…" at bounding box center [574, 30] width 1148 height 61
click at [34, 91] on icon at bounding box center [31, 86] width 11 height 13
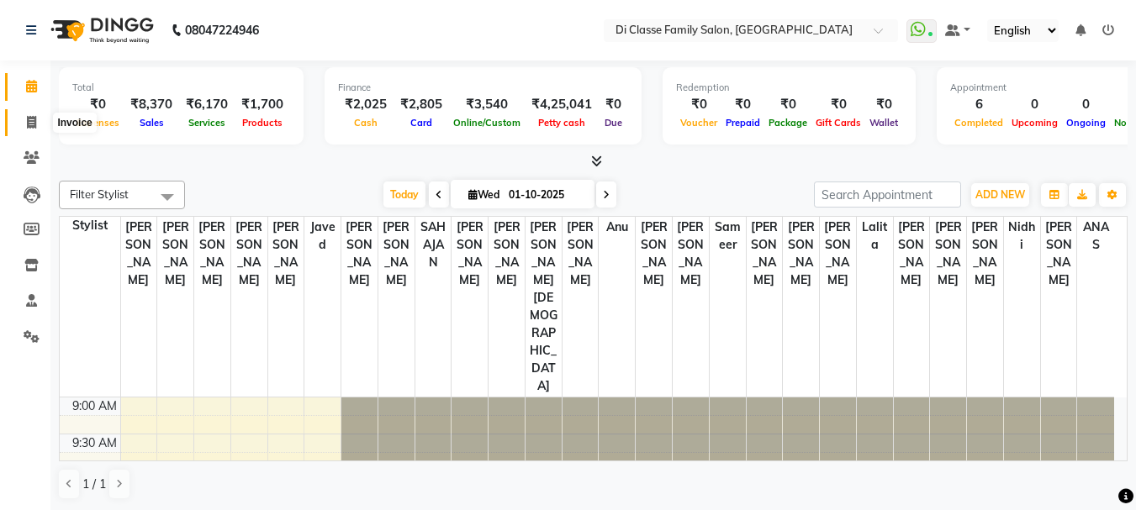
click at [28, 119] on icon at bounding box center [31, 122] width 9 height 13
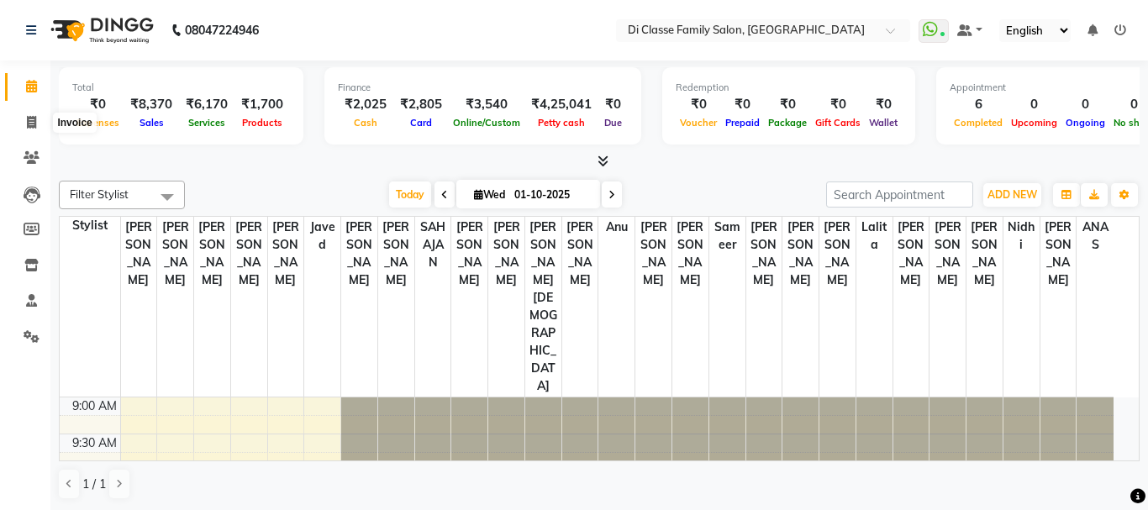
select select "4704"
select select "service"
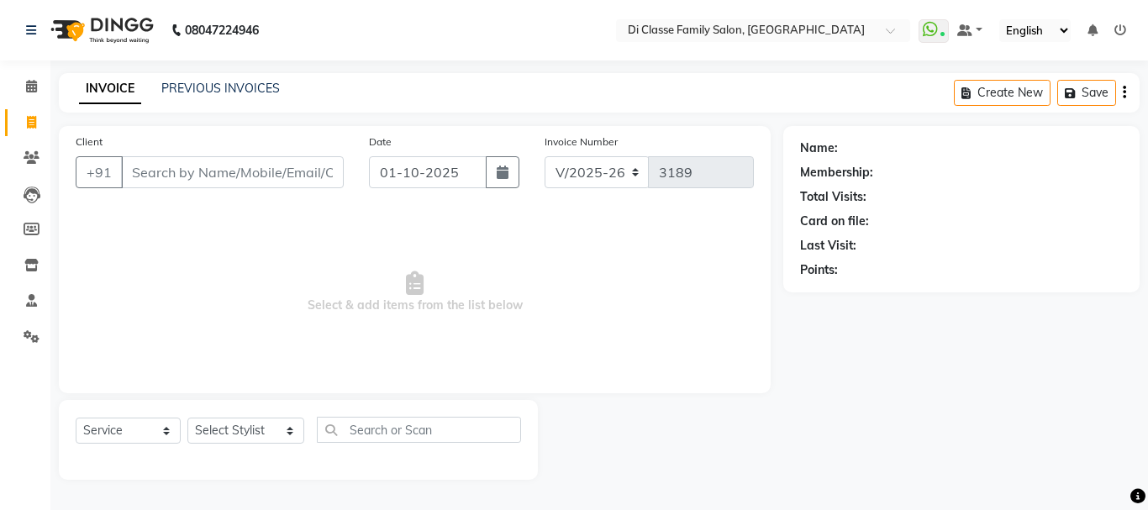
click at [203, 175] on input "Client" at bounding box center [232, 172] width 223 height 32
click at [232, 419] on select "Select Stylist [PERSON_NAME] [PERSON_NAME] Front Desk [PERSON_NAME] [PERSON_NAM…" at bounding box center [245, 431] width 117 height 26
select select "91083"
click at [187, 418] on select "Select Stylist [PERSON_NAME] [PERSON_NAME] Front Desk [PERSON_NAME] [PERSON_NAM…" at bounding box center [245, 431] width 117 height 26
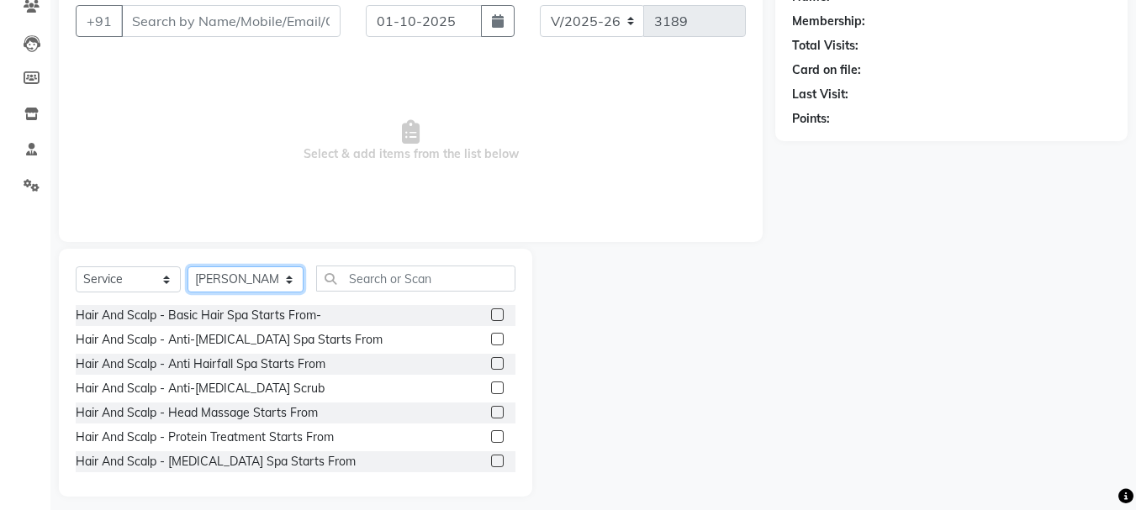
scroll to position [163, 0]
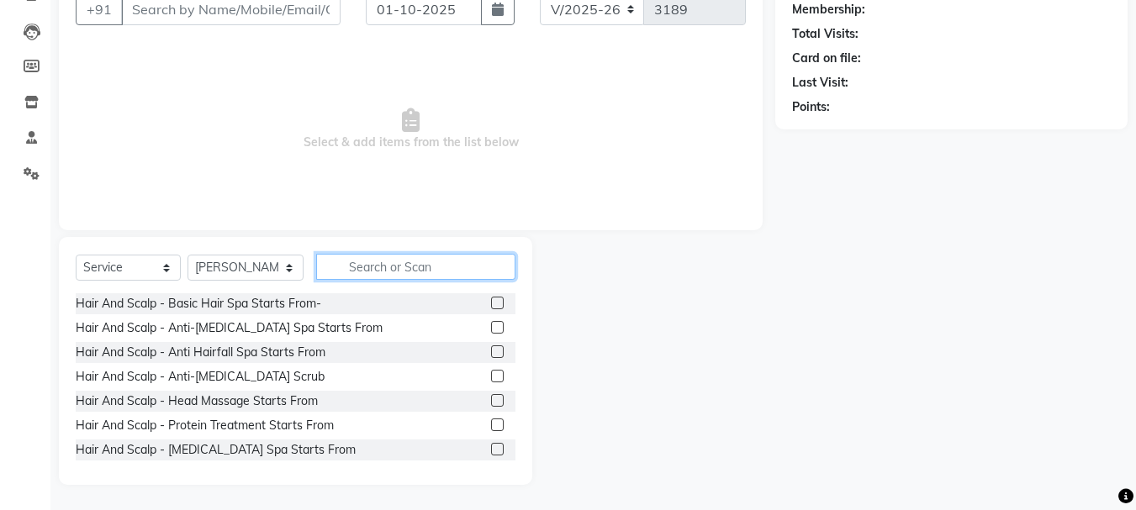
click at [356, 271] on input "text" at bounding box center [415, 267] width 199 height 26
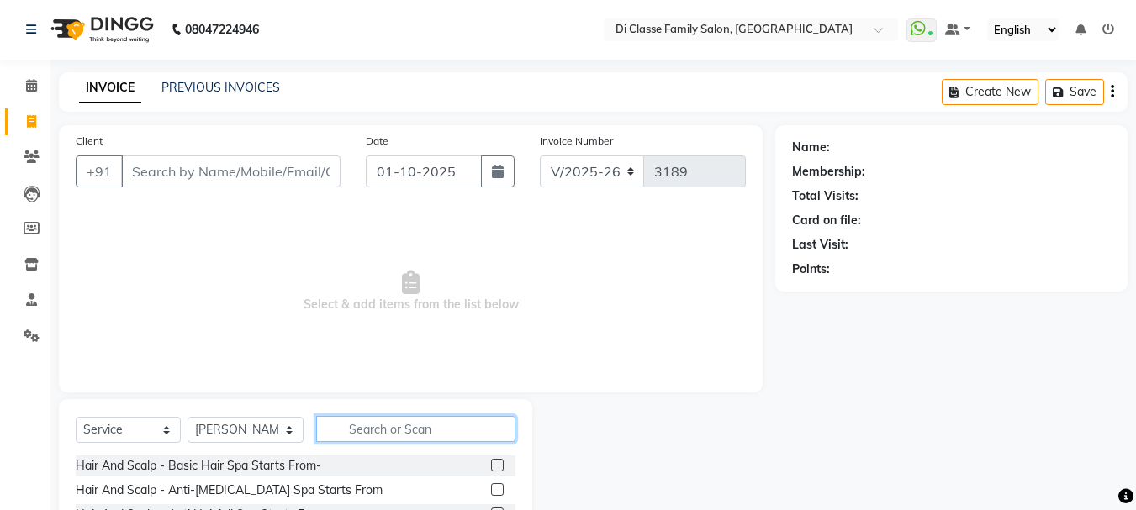
scroll to position [0, 0]
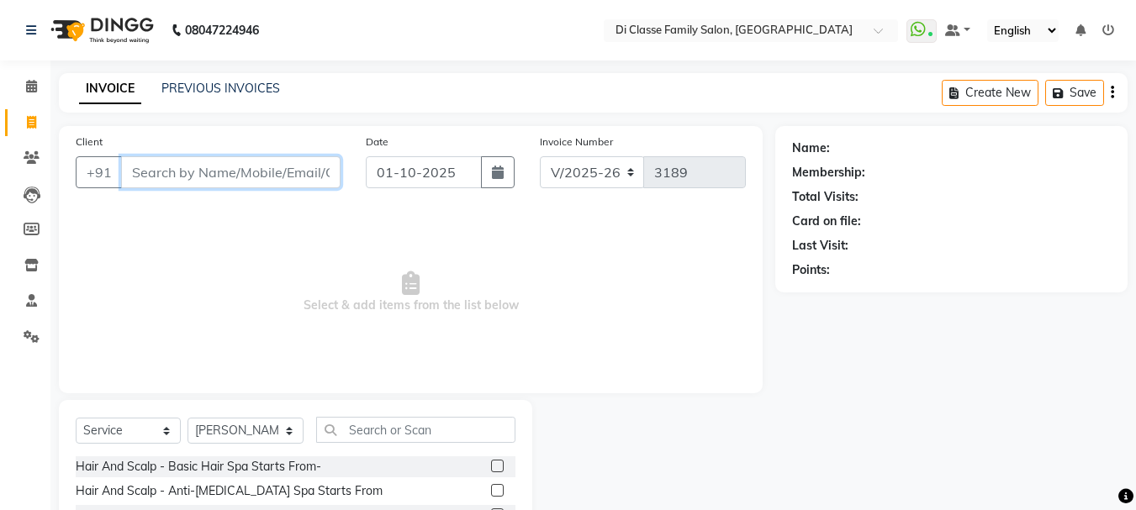
click at [195, 173] on input "Client" at bounding box center [230, 172] width 219 height 32
type input "S"
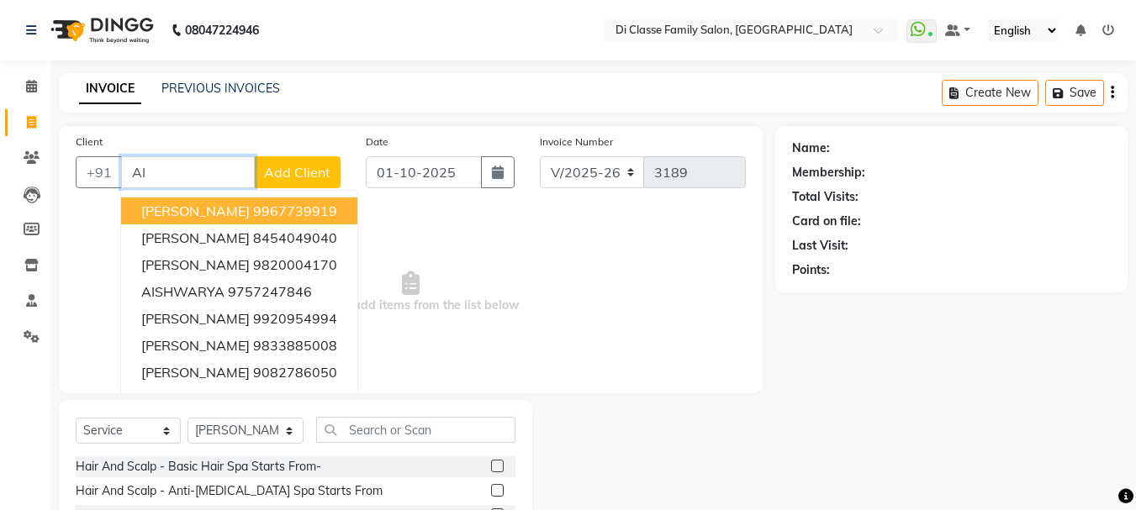
type input "A"
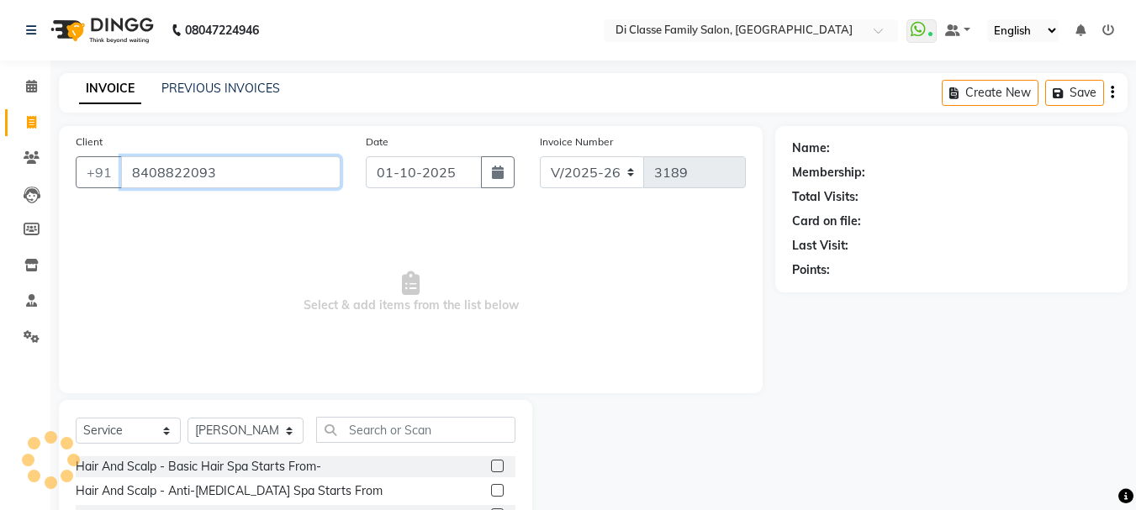
type input "8408822093"
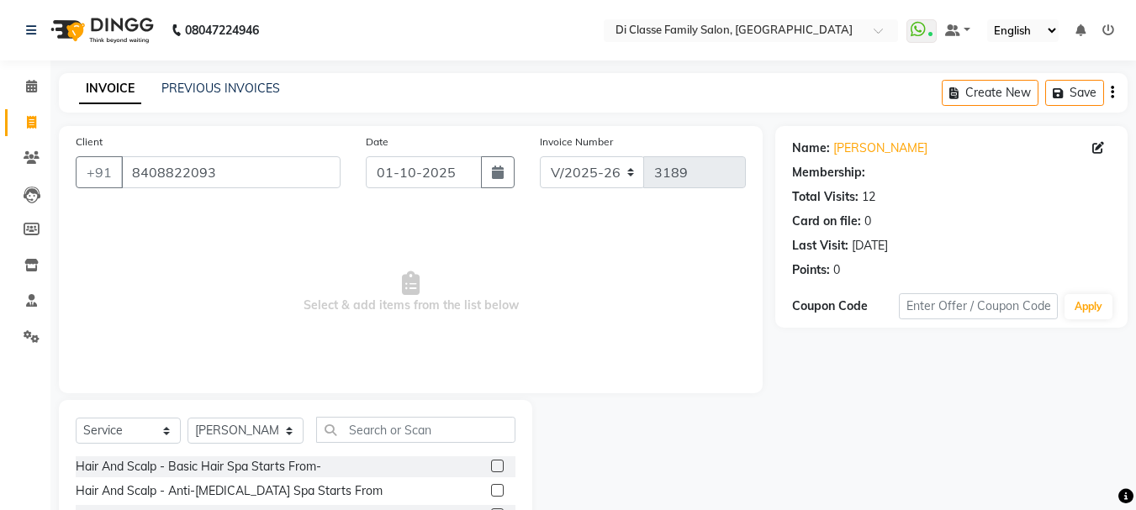
click at [350, 448] on div "Select Service Product Membership Package Voucher Prepaid Gift Card Select Styl…" at bounding box center [296, 437] width 440 height 40
click at [363, 430] on input "text" at bounding box center [415, 430] width 199 height 26
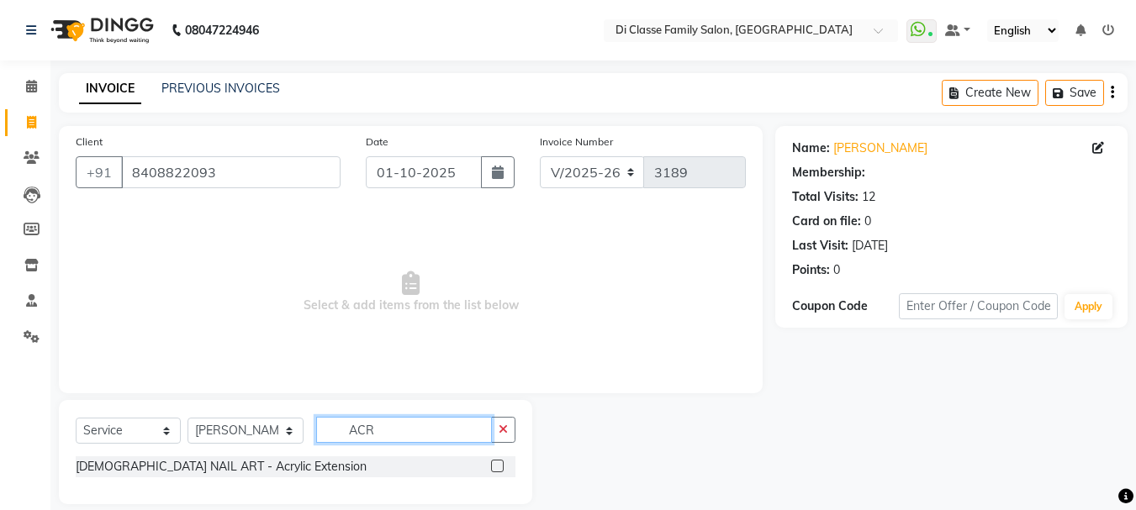
type input "ACR"
click at [256, 477] on div "FEMALE NAIL ART - Acrylic Extension" at bounding box center [296, 468] width 440 height 24
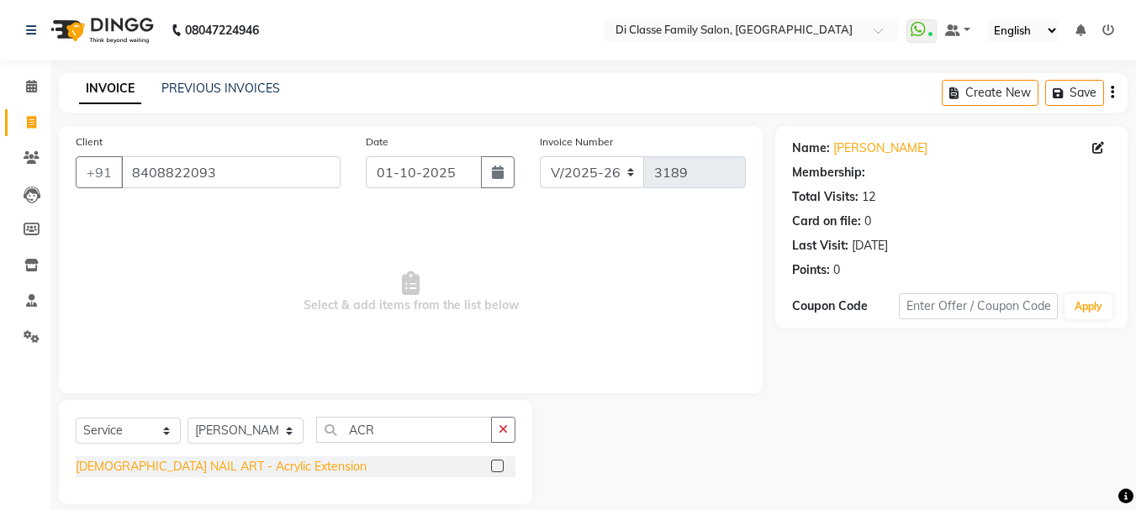
click at [268, 461] on div "FEMALE NAIL ART - Acrylic Extension" at bounding box center [221, 467] width 291 height 18
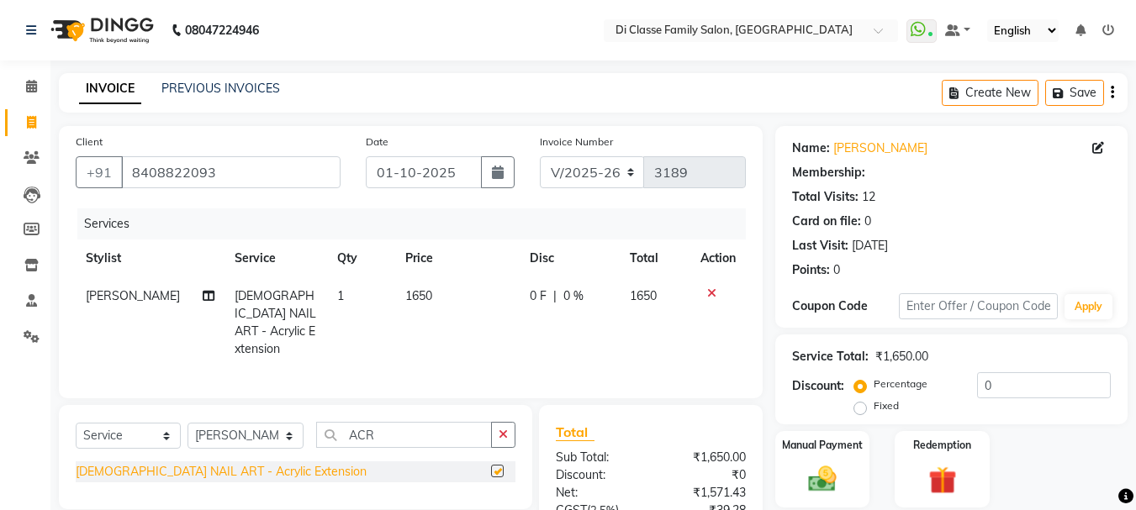
checkbox input "false"
click at [515, 425] on button "button" at bounding box center [503, 435] width 24 height 26
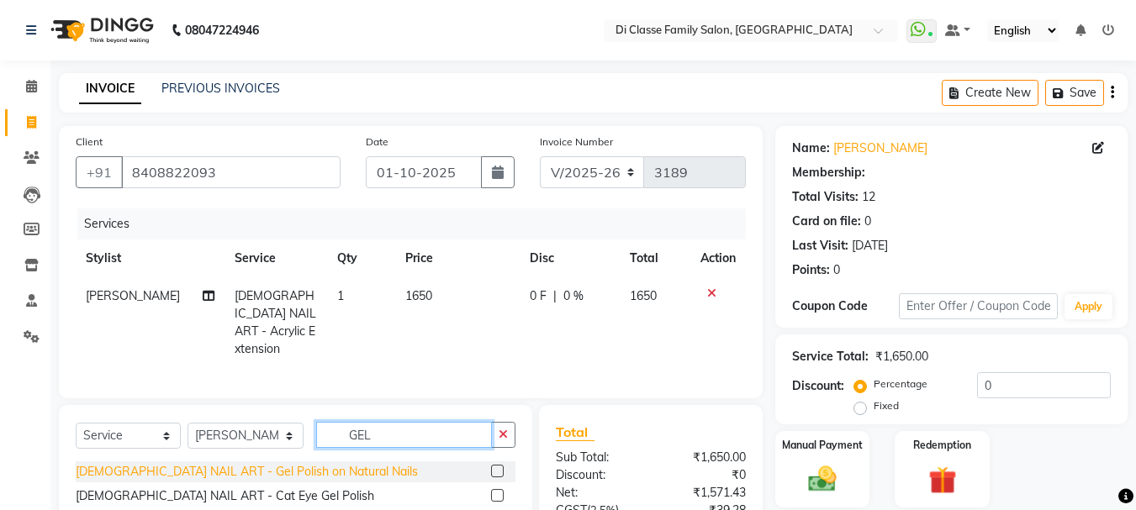
type input "GEL"
click at [292, 465] on div "FEMALE NAIL ART - Gel Polish on Natural Nails" at bounding box center [247, 472] width 342 height 18
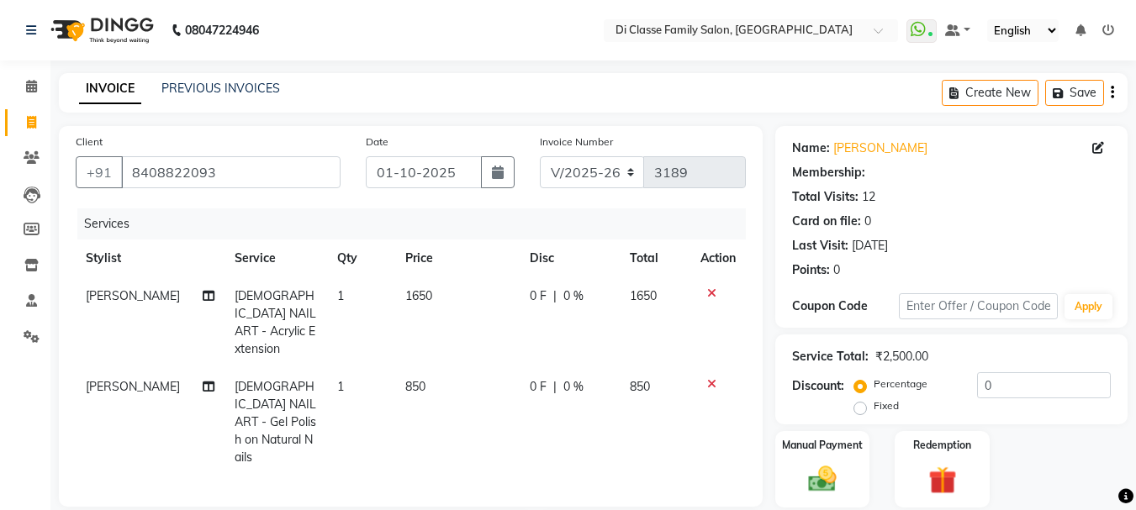
checkbox input "false"
click at [410, 325] on td "1650" at bounding box center [457, 322] width 124 height 91
select select "91083"
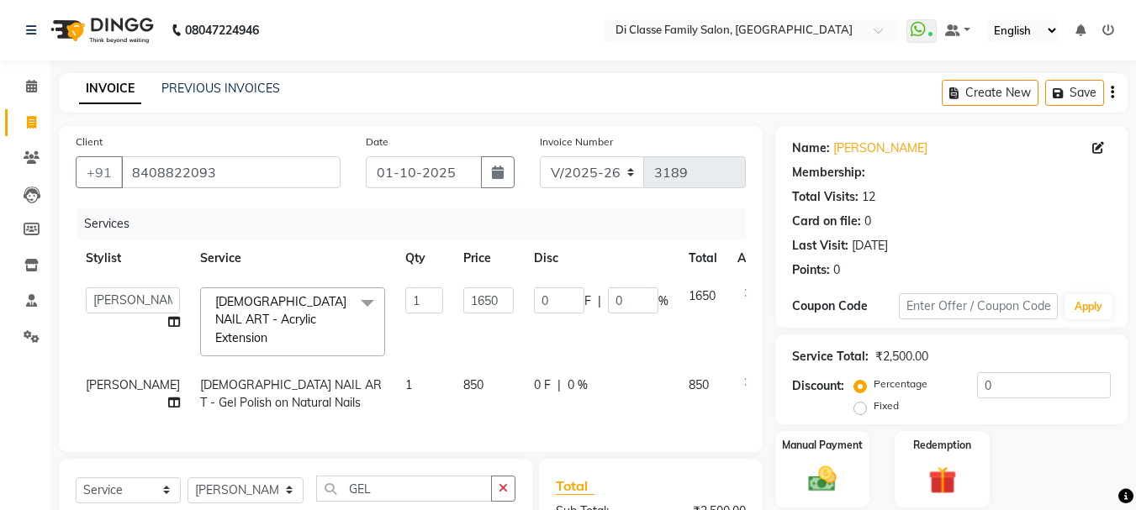
click at [453, 303] on td "1650" at bounding box center [488, 321] width 71 height 89
click at [463, 293] on input "1650" at bounding box center [488, 300] width 50 height 26
click at [530, 279] on td "0 F | 0 %" at bounding box center [601, 321] width 155 height 89
select select "91083"
click at [534, 292] on input "0" at bounding box center [559, 300] width 50 height 26
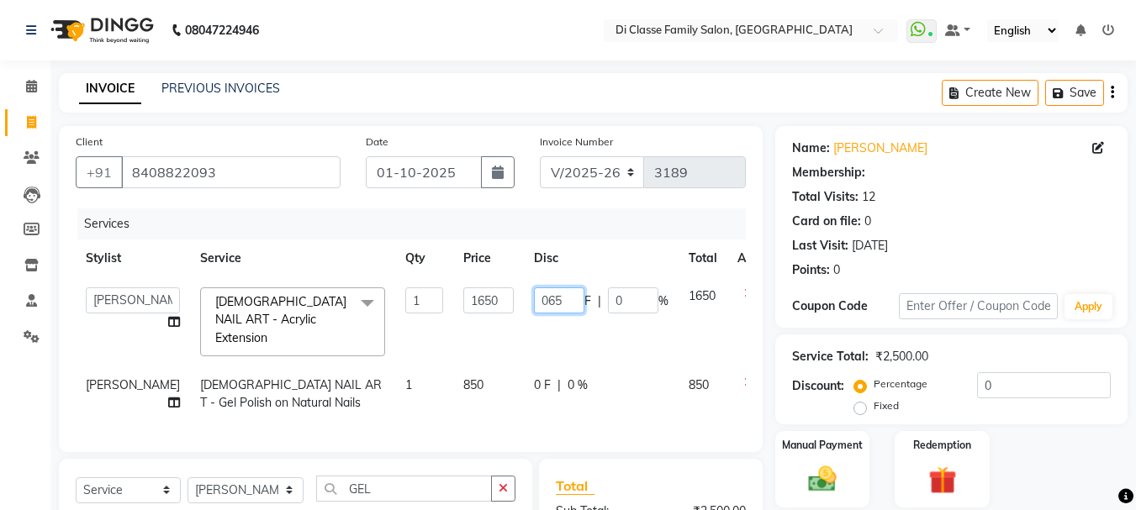
type input "0650"
click at [569, 314] on td "0650 F | 0 %" at bounding box center [601, 321] width 155 height 89
select select "91083"
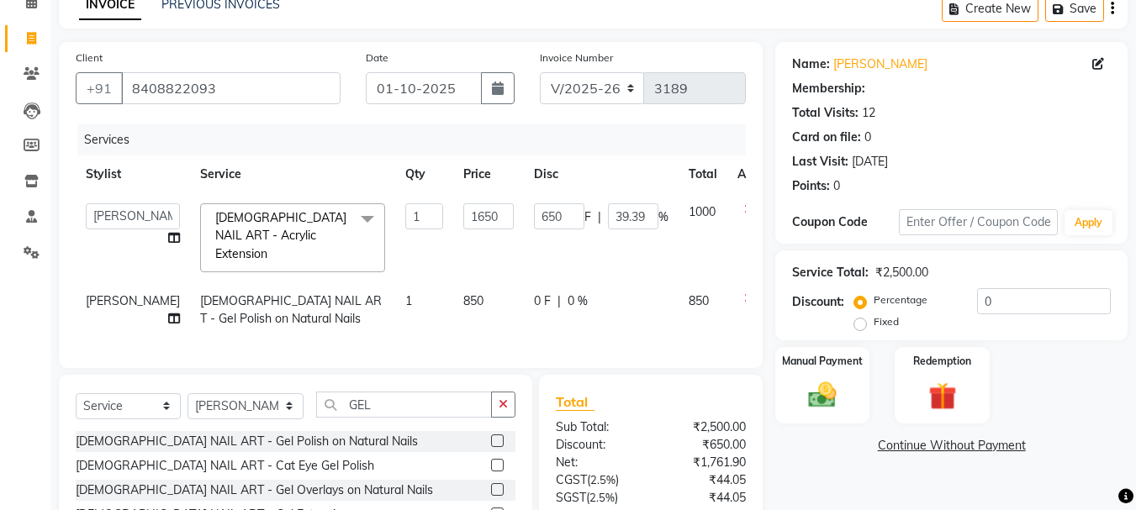
click at [524, 316] on td "0 F | 0 %" at bounding box center [601, 309] width 155 height 55
select select "91083"
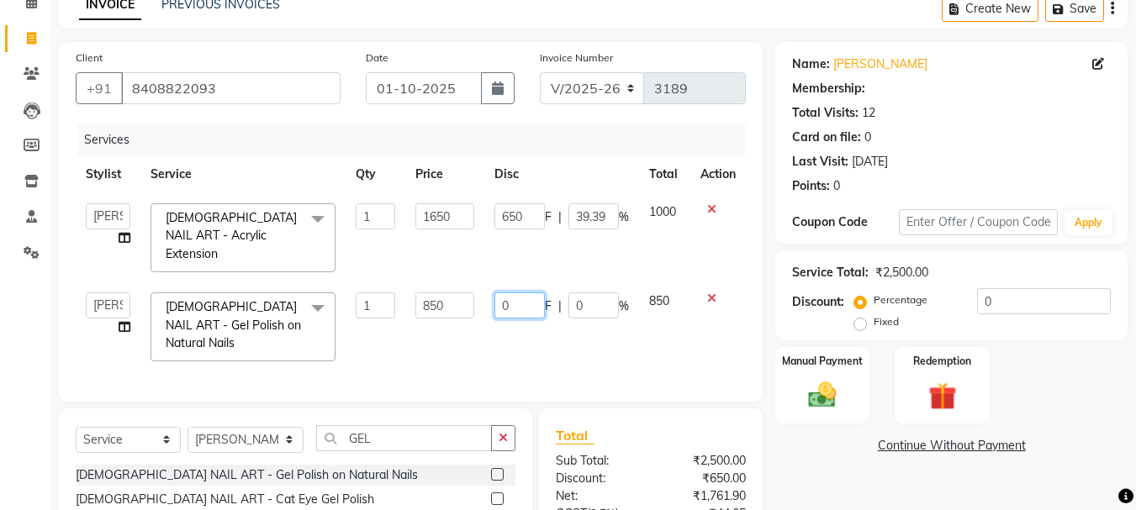
click at [513, 292] on input "0" at bounding box center [519, 305] width 50 height 26
type input "0350"
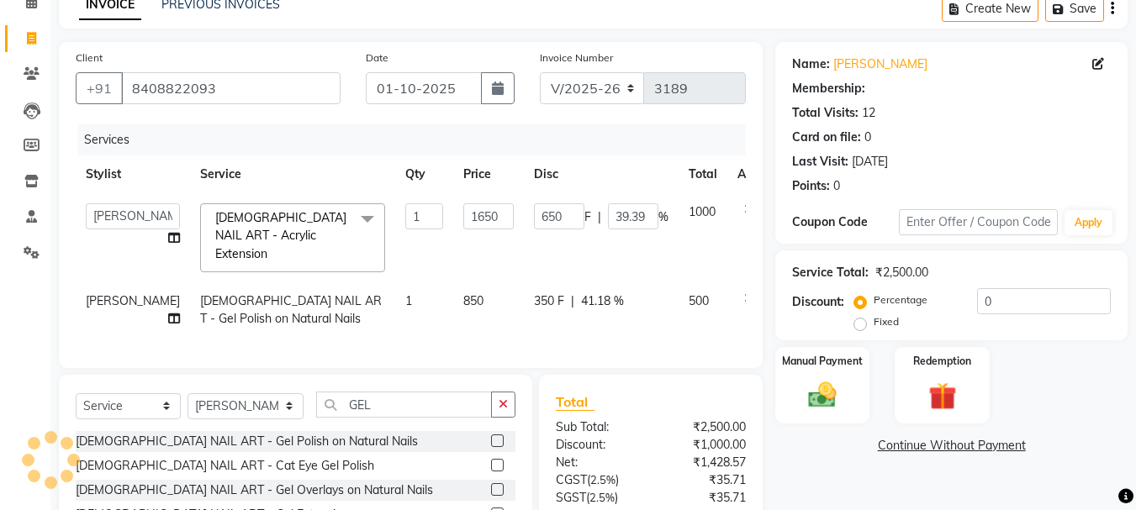
click at [533, 309] on td "350 F | 41.18 %" at bounding box center [601, 309] width 155 height 55
select select "91083"
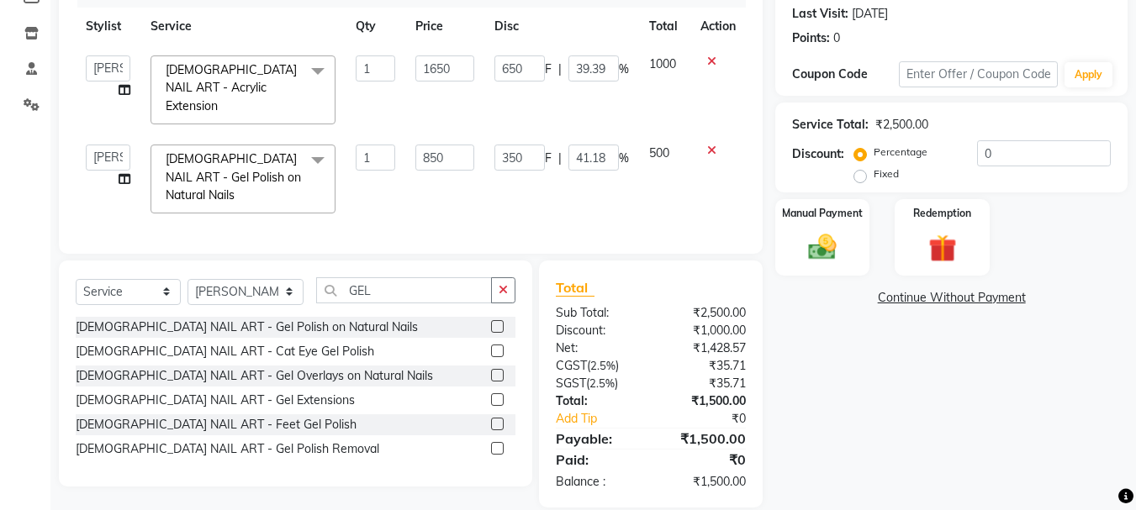
scroll to position [0, 0]
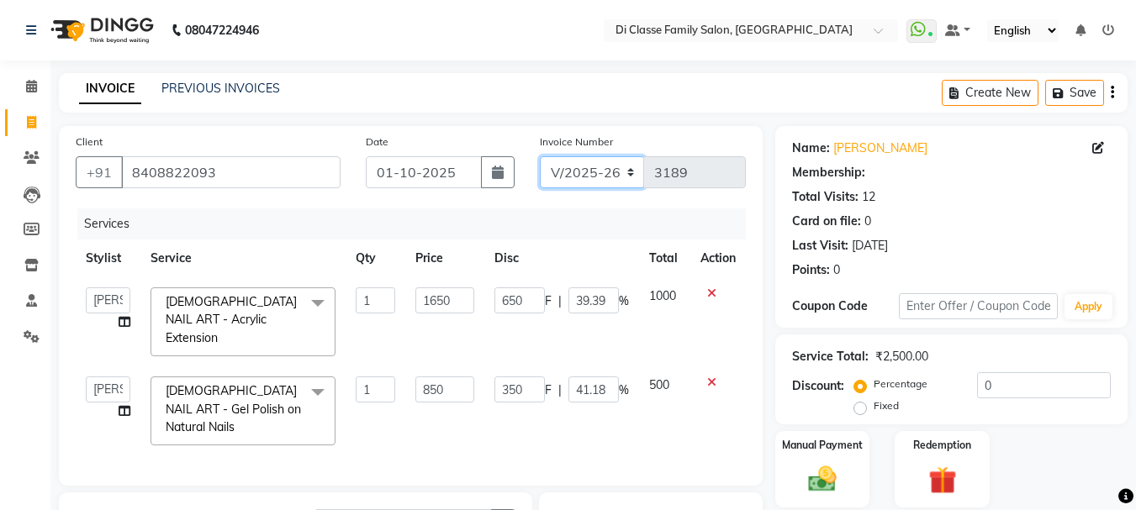
click at [608, 156] on select "INV/2025 V/2025-26" at bounding box center [592, 172] width 105 height 32
select select "8539"
click at [540, 156] on select "INV/2025 V/2025-26" at bounding box center [592, 172] width 105 height 32
type input "0287"
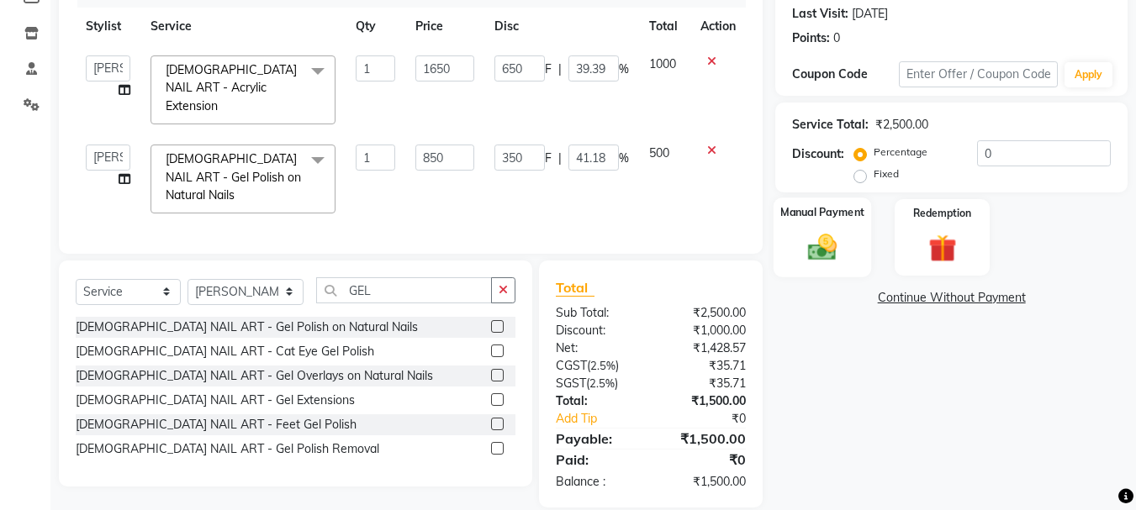
click at [827, 244] on img at bounding box center [821, 247] width 47 height 34
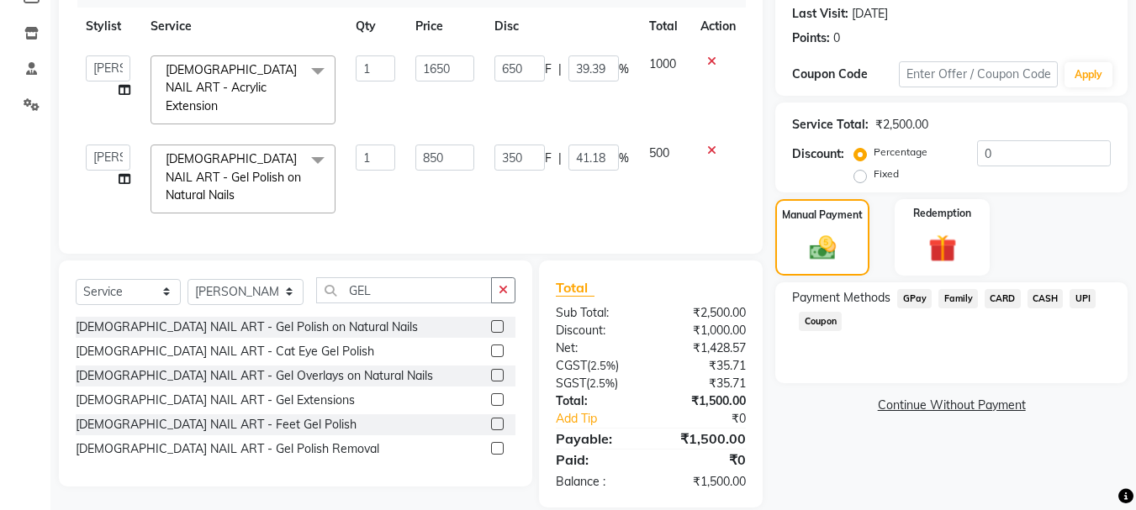
click at [1047, 294] on span "CASH" at bounding box center [1045, 298] width 36 height 19
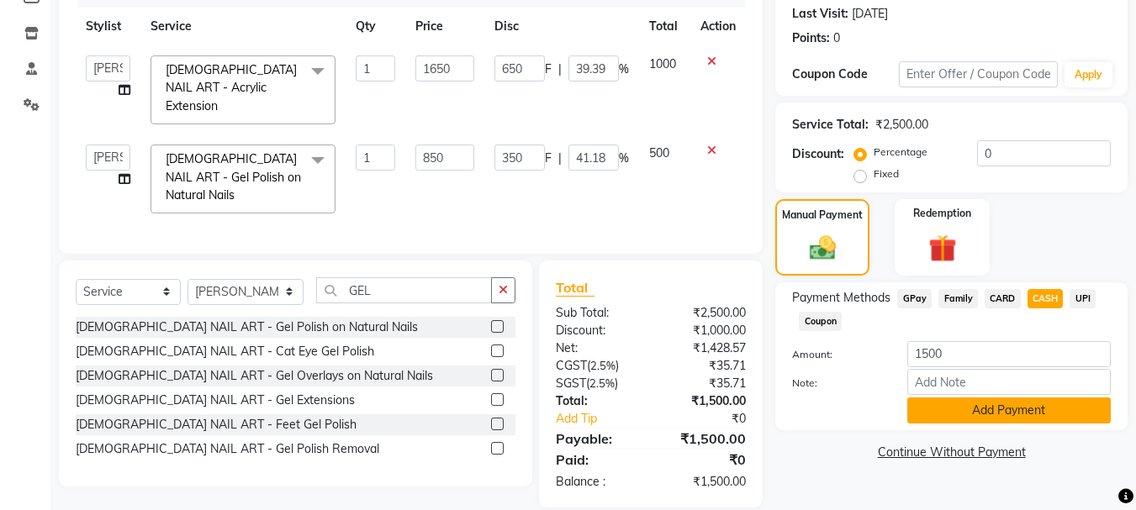
click at [1028, 404] on button "Add Payment" at bounding box center [1008, 411] width 203 height 26
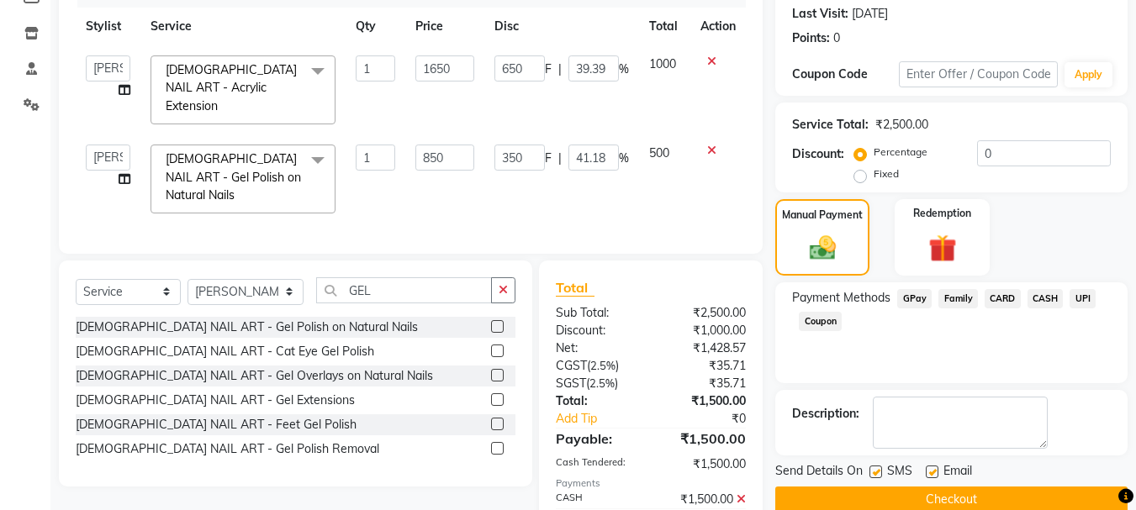
scroll to position [291, 0]
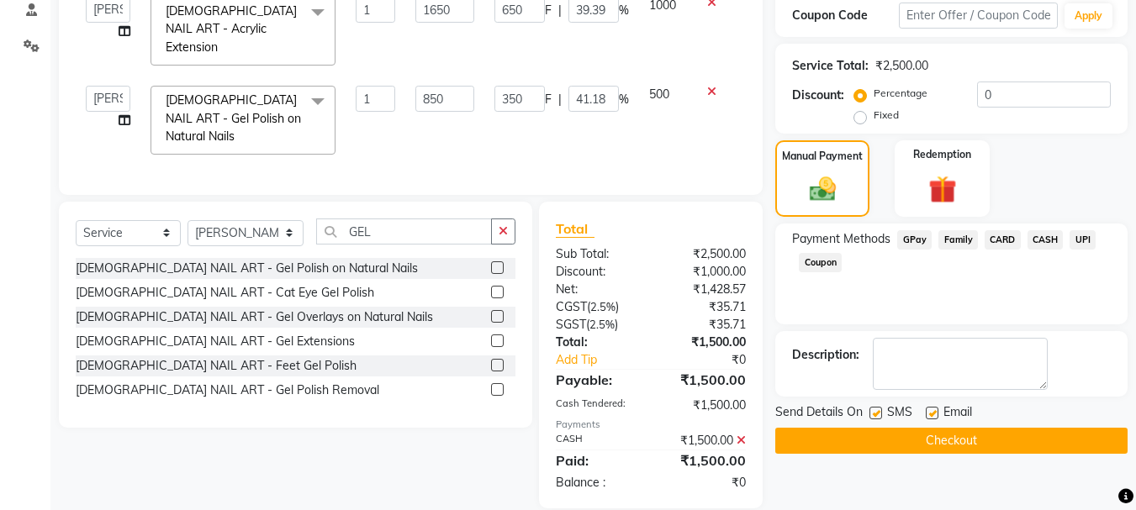
click at [1040, 444] on button "Checkout" at bounding box center [951, 441] width 352 height 26
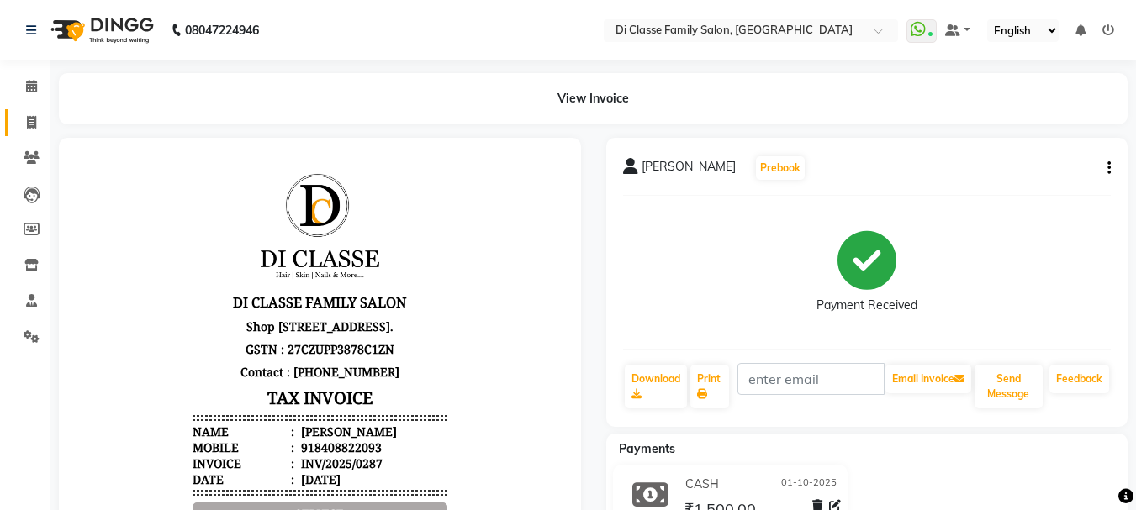
click at [38, 110] on link "Invoice" at bounding box center [25, 123] width 40 height 28
select select "4704"
select select "service"
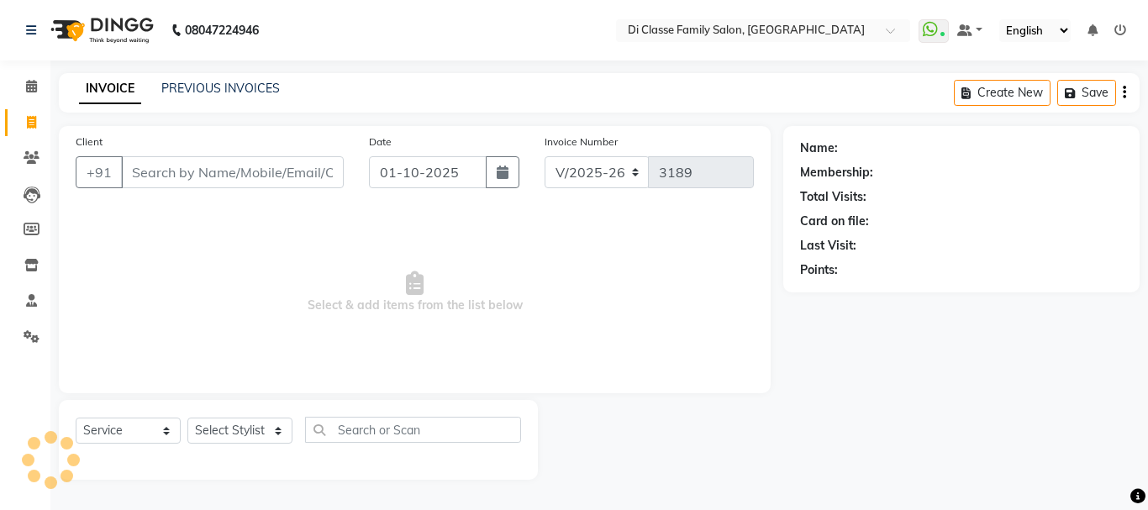
click at [196, 186] on input "Client" at bounding box center [232, 172] width 223 height 32
type input "7506677430"
select select "2: Object"
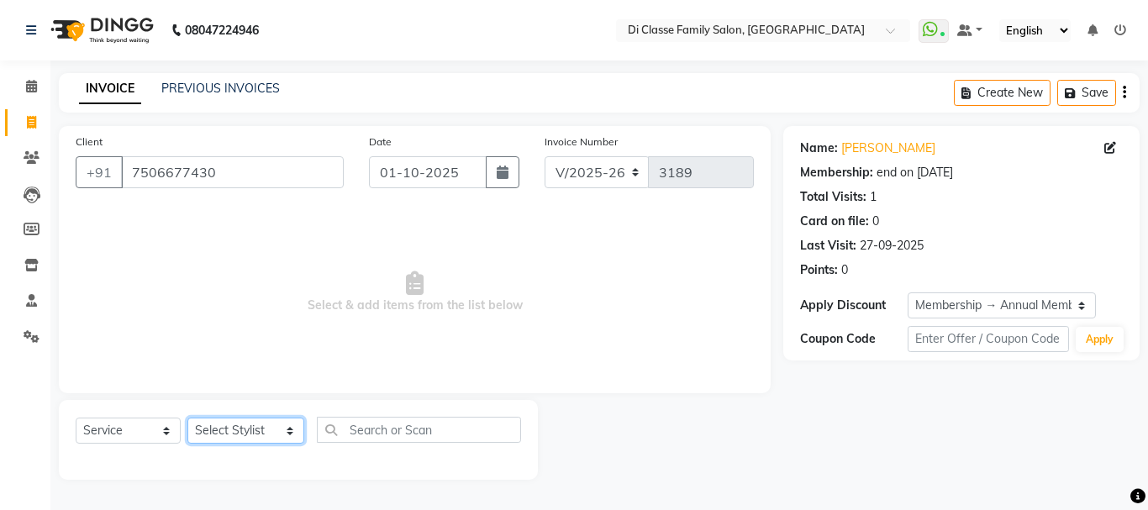
click at [235, 444] on select "Select Stylist [PERSON_NAME] [PERSON_NAME] Front Desk [PERSON_NAME] [PERSON_NAM…" at bounding box center [245, 431] width 117 height 26
select select "91083"
click at [187, 418] on select "Select Stylist [PERSON_NAME] [PERSON_NAME] Front Desk [PERSON_NAME] [PERSON_NAM…" at bounding box center [245, 431] width 117 height 26
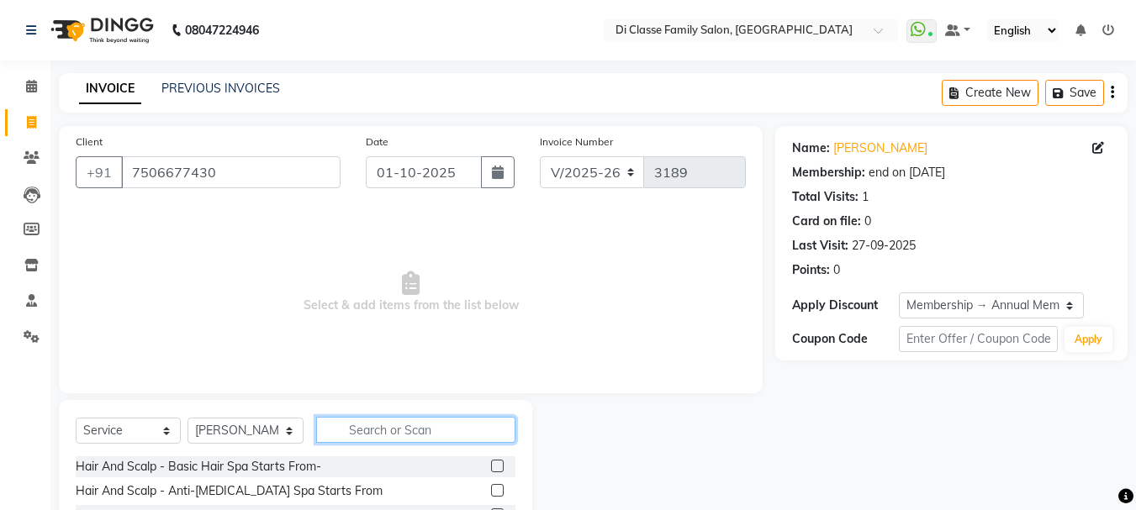
click at [402, 435] on input "text" at bounding box center [415, 430] width 199 height 26
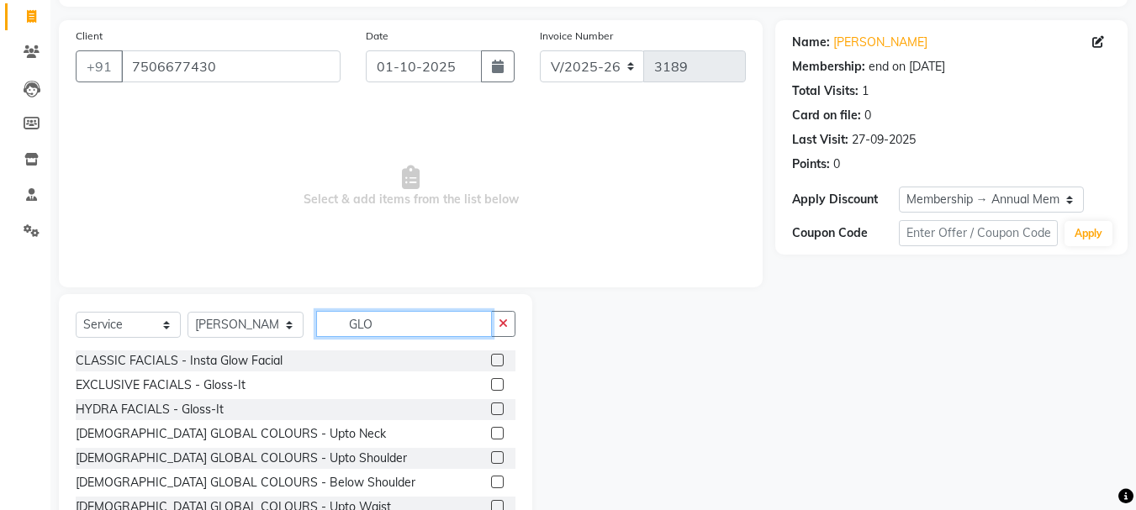
scroll to position [163, 0]
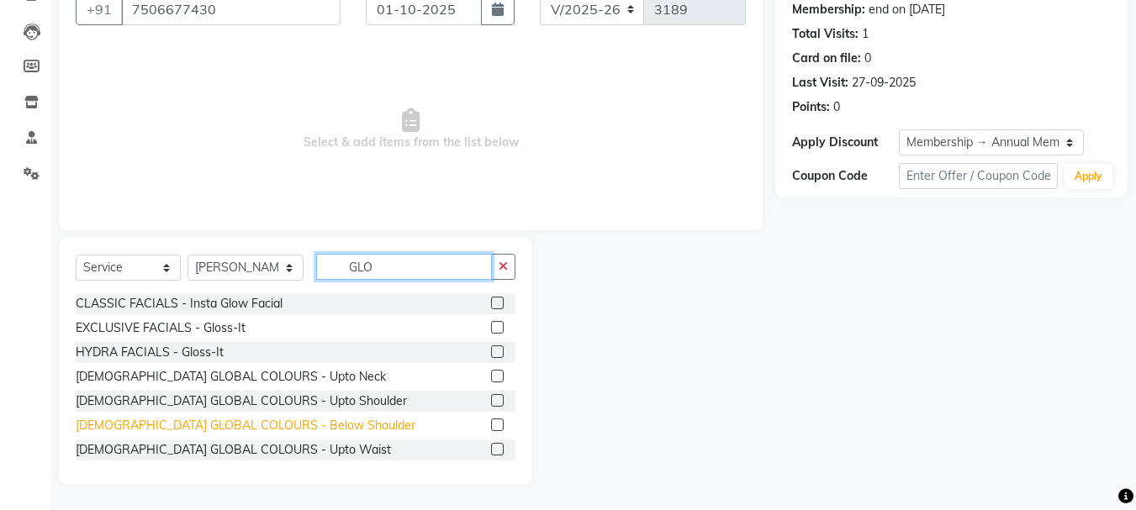
type input "GLO"
click at [269, 427] on div "[DEMOGRAPHIC_DATA] GLOBAL COLOURS - Below Shoulder" at bounding box center [246, 426] width 340 height 18
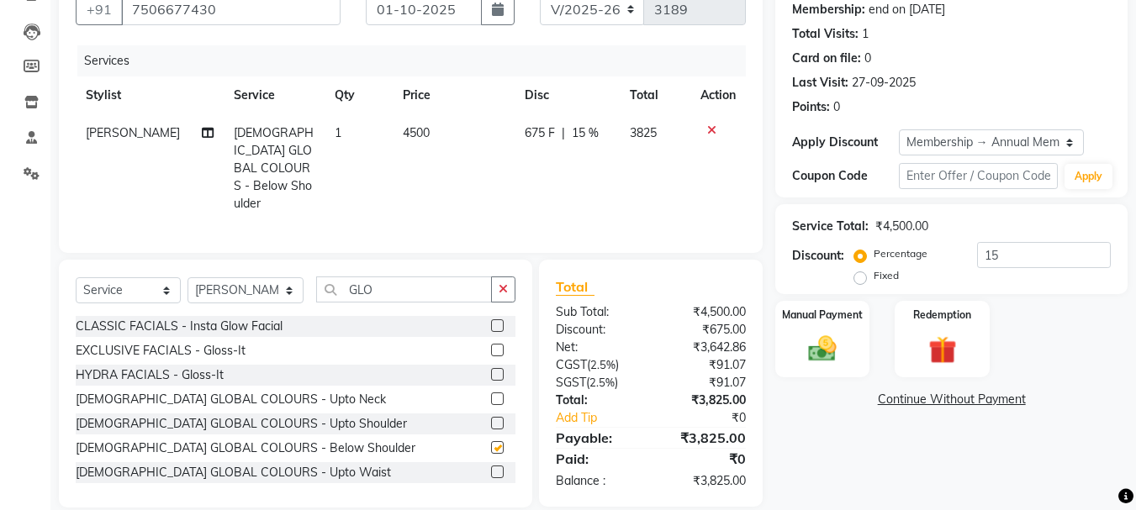
checkbox input "false"
click at [528, 140] on span "675 F" at bounding box center [539, 133] width 30 height 18
select select "91083"
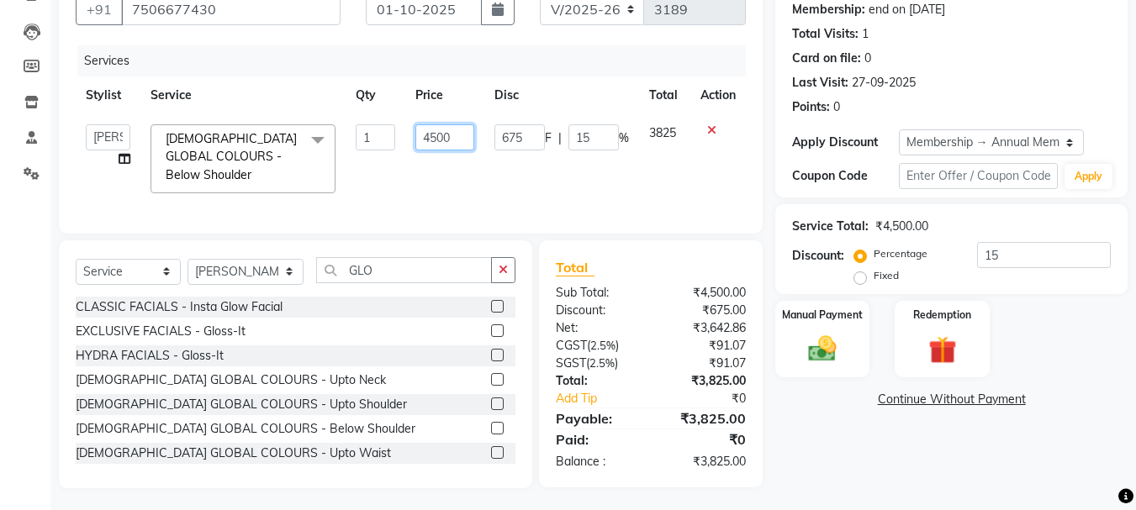
click at [446, 140] on input "4500" at bounding box center [444, 137] width 58 height 26
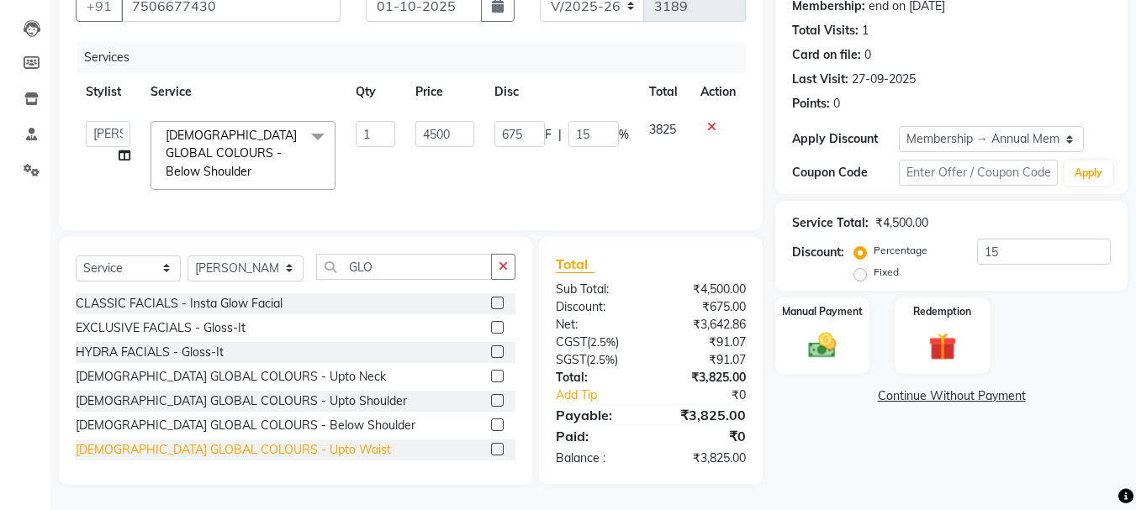
click at [295, 445] on div "[DEMOGRAPHIC_DATA] GLOBAL COLOURS - Upto Waist" at bounding box center [233, 450] width 315 height 18
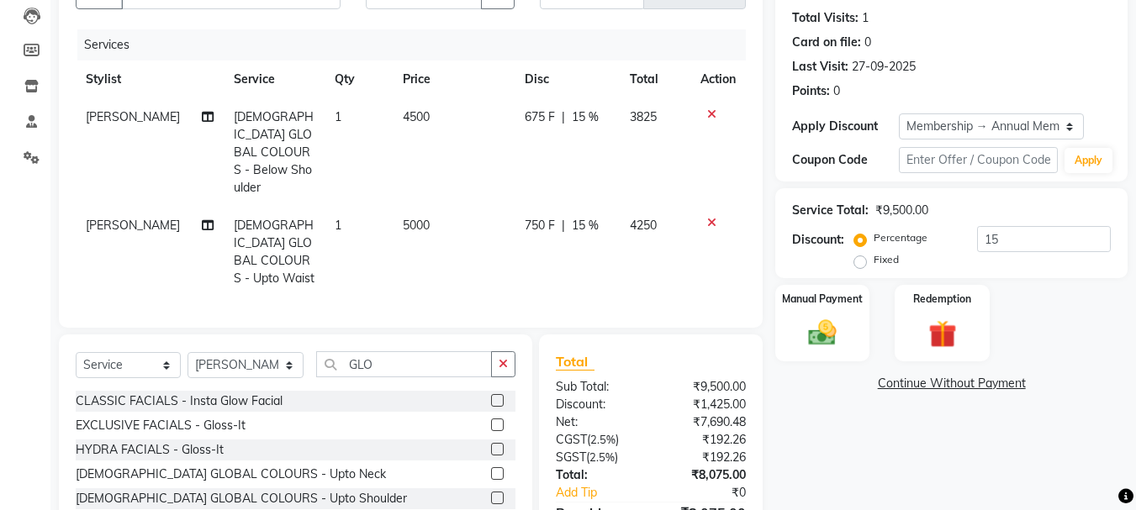
checkbox input "false"
click at [714, 108] on icon at bounding box center [711, 114] width 9 height 12
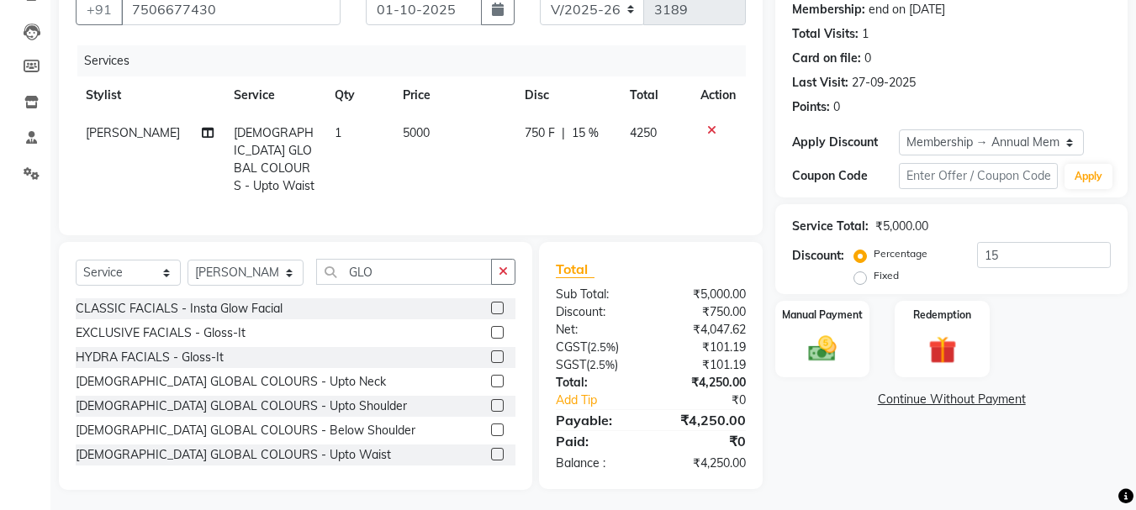
click at [502, 166] on td "5000" at bounding box center [454, 159] width 123 height 91
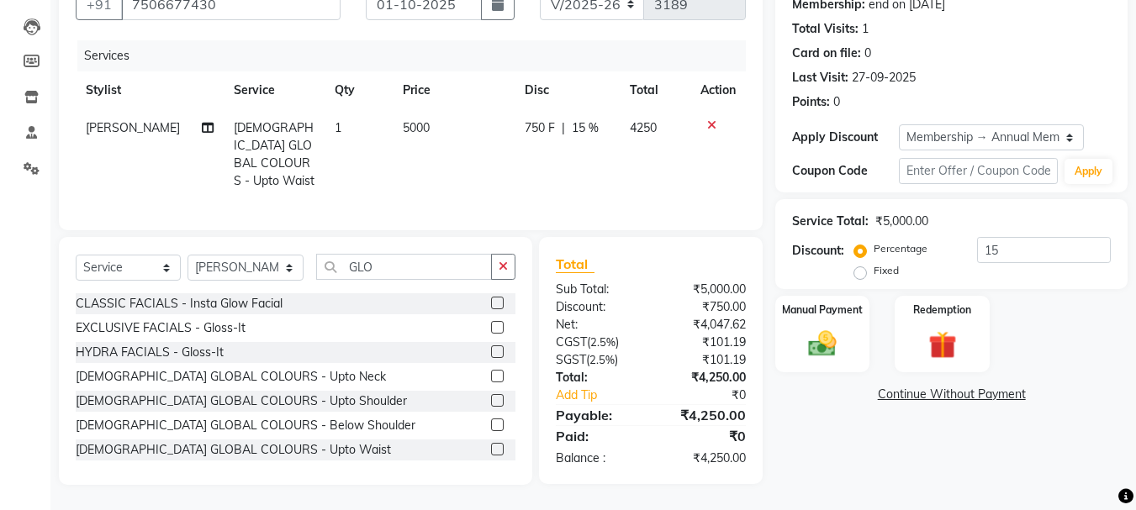
select select "91083"
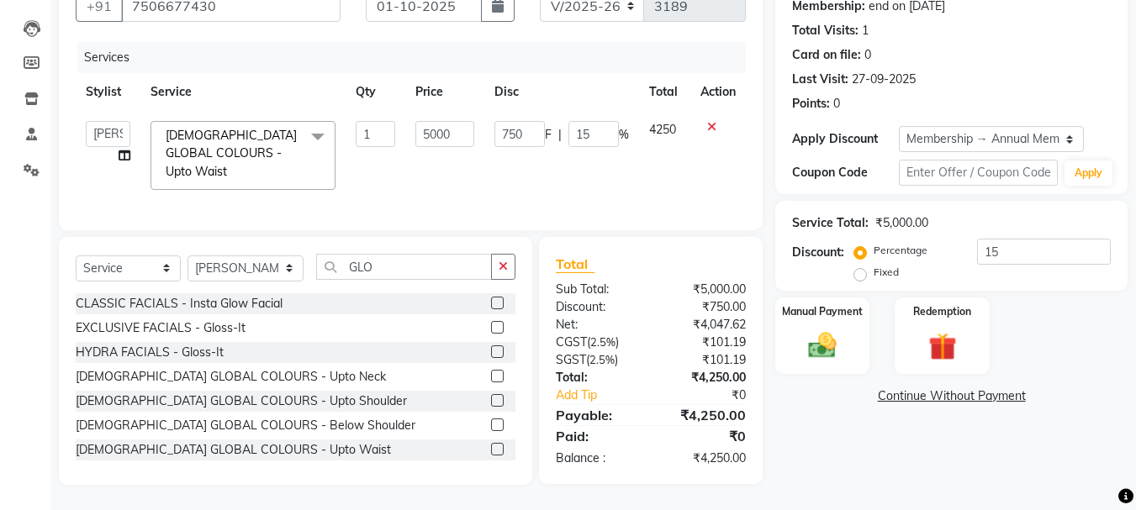
click at [519, 141] on td "750 F | 15 %" at bounding box center [561, 155] width 155 height 89
click at [518, 121] on input "750" at bounding box center [519, 134] width 50 height 26
type input "500"
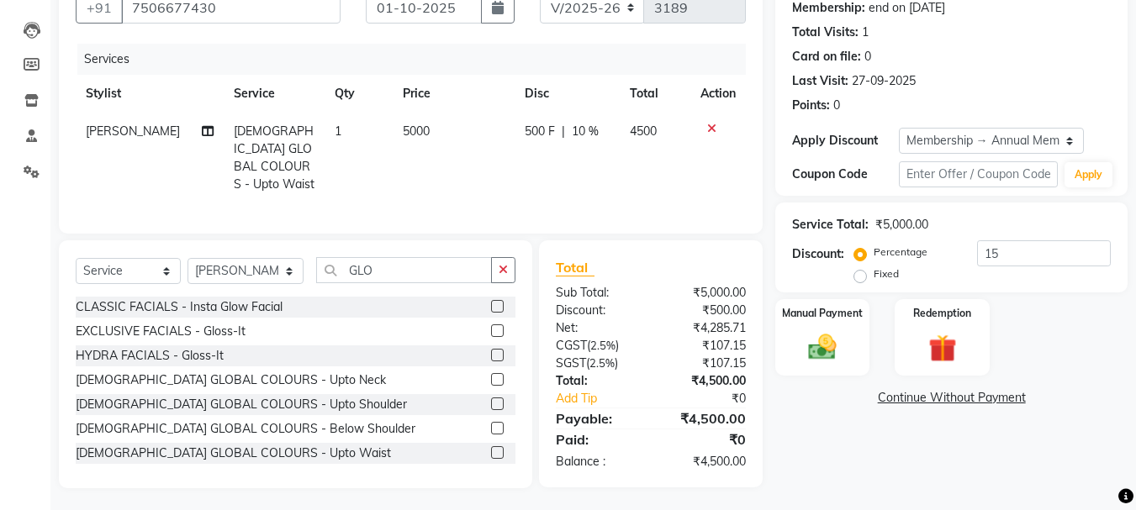
click at [535, 161] on td "500 F | 10 %" at bounding box center [566, 158] width 105 height 91
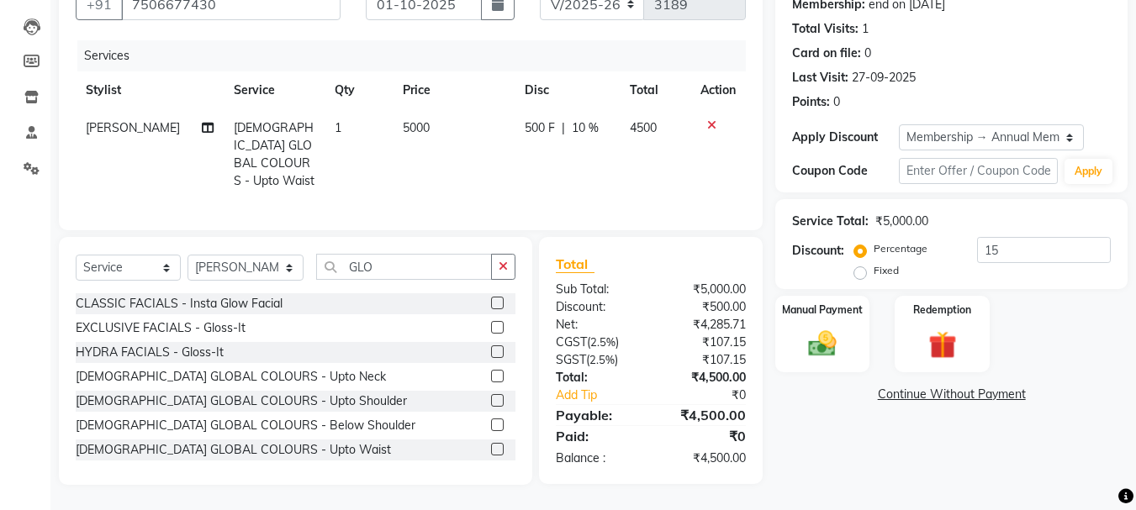
select select "91083"
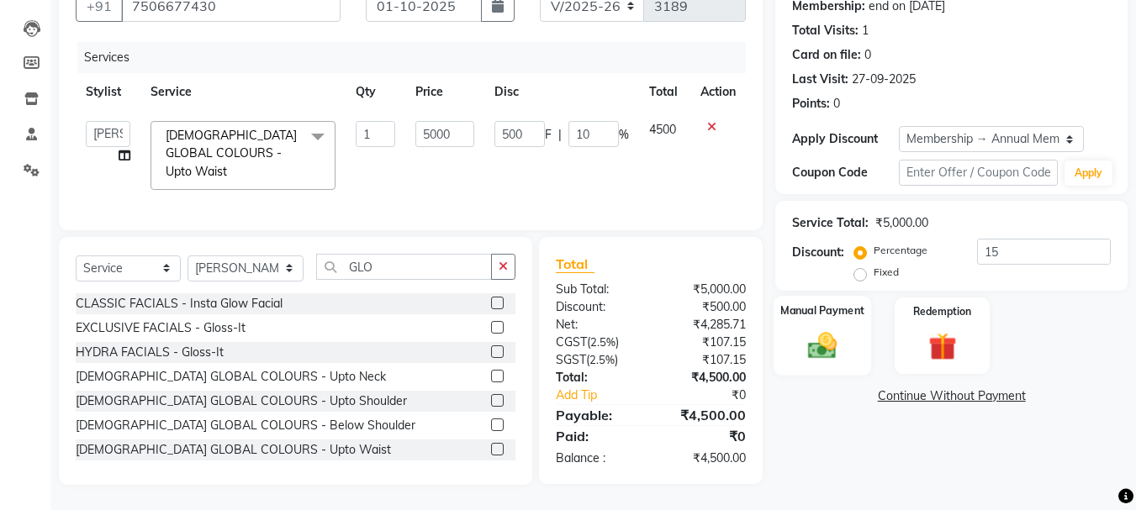
click at [858, 303] on label "Manual Payment" at bounding box center [822, 311] width 84 height 16
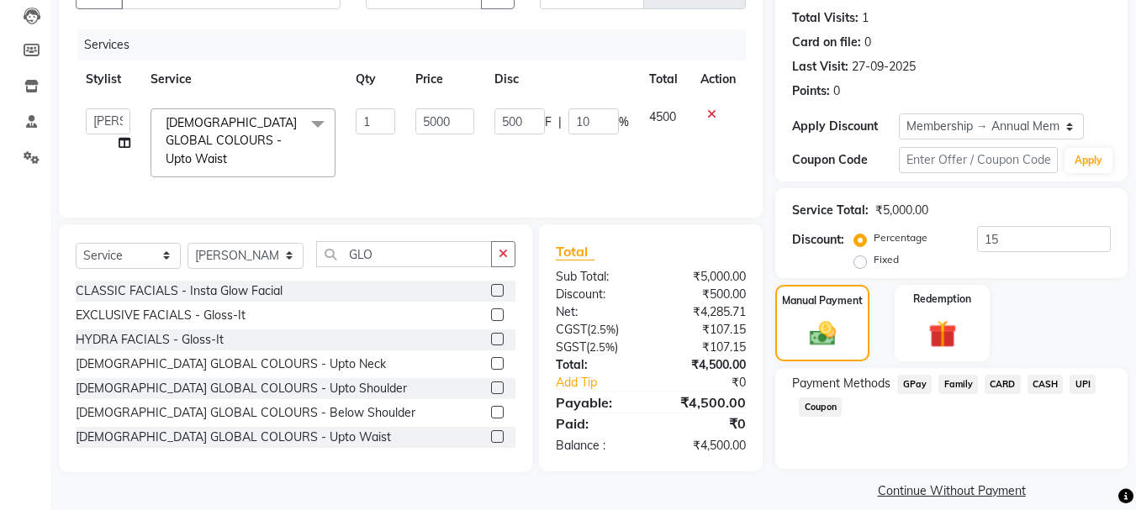
click at [1081, 382] on span "UPI" at bounding box center [1082, 384] width 26 height 19
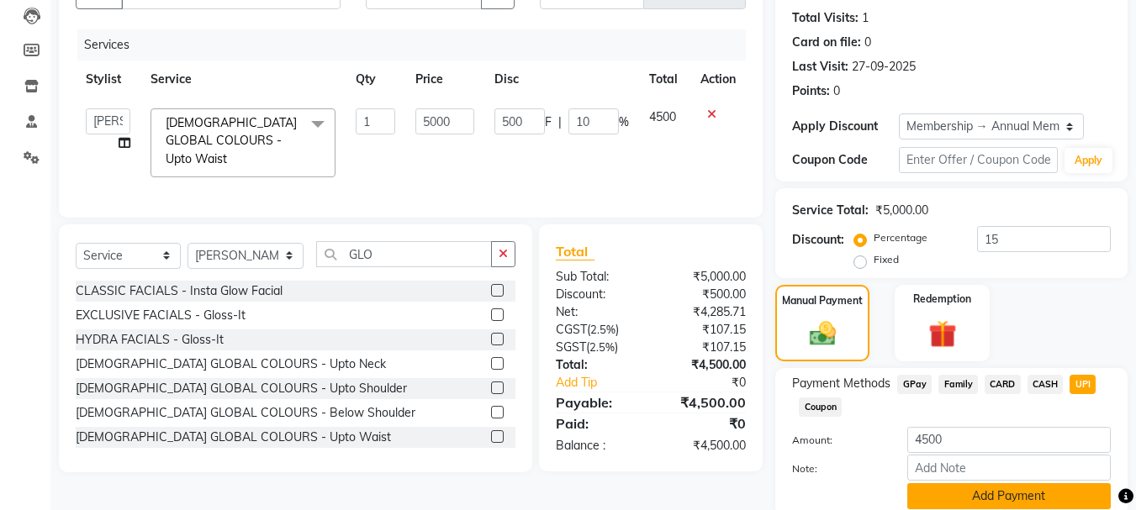
click at [1062, 491] on button "Add Payment" at bounding box center [1008, 496] width 203 height 26
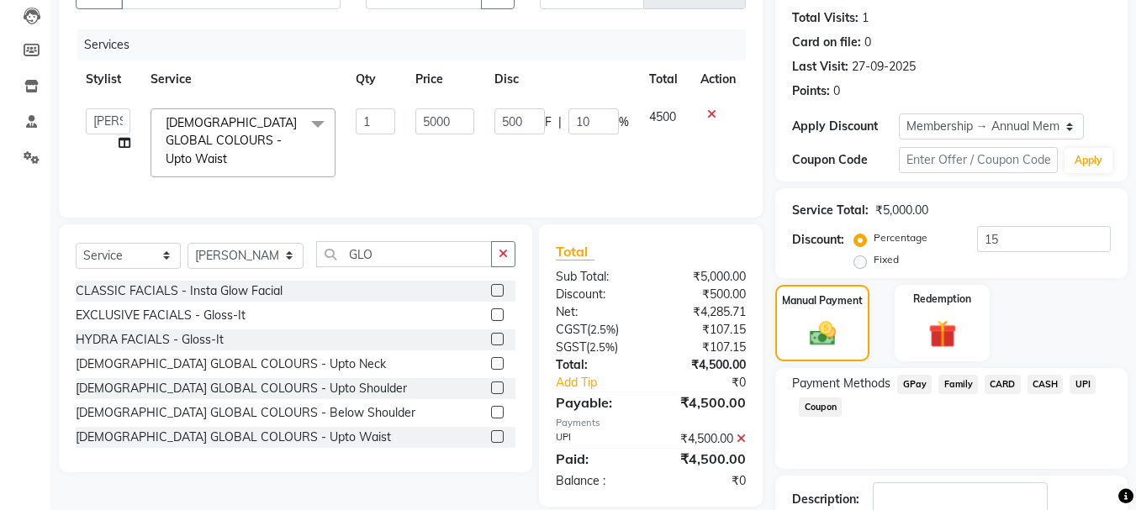
scroll to position [292, 0]
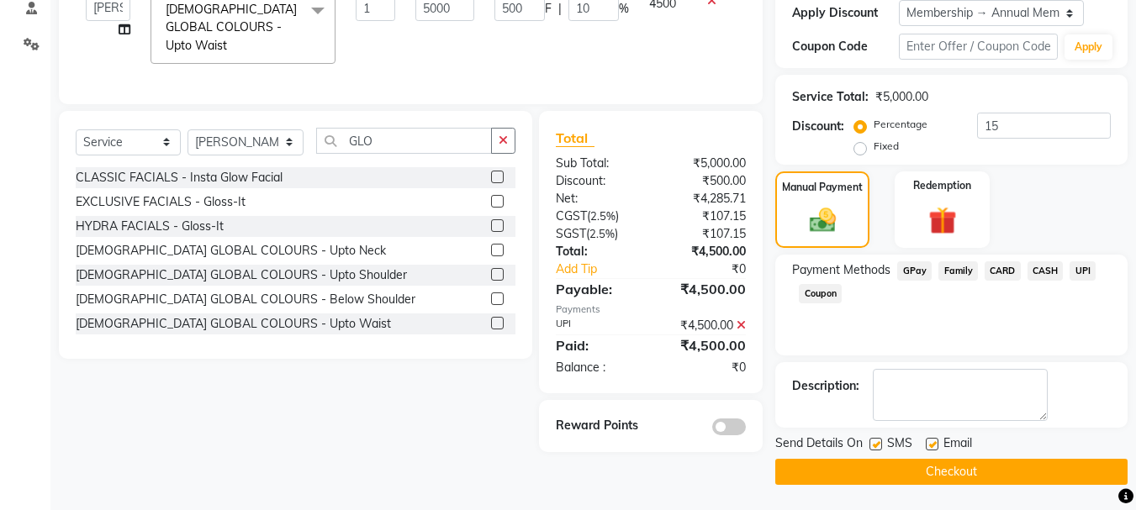
click at [1058, 460] on button "Checkout" at bounding box center [951, 472] width 352 height 26
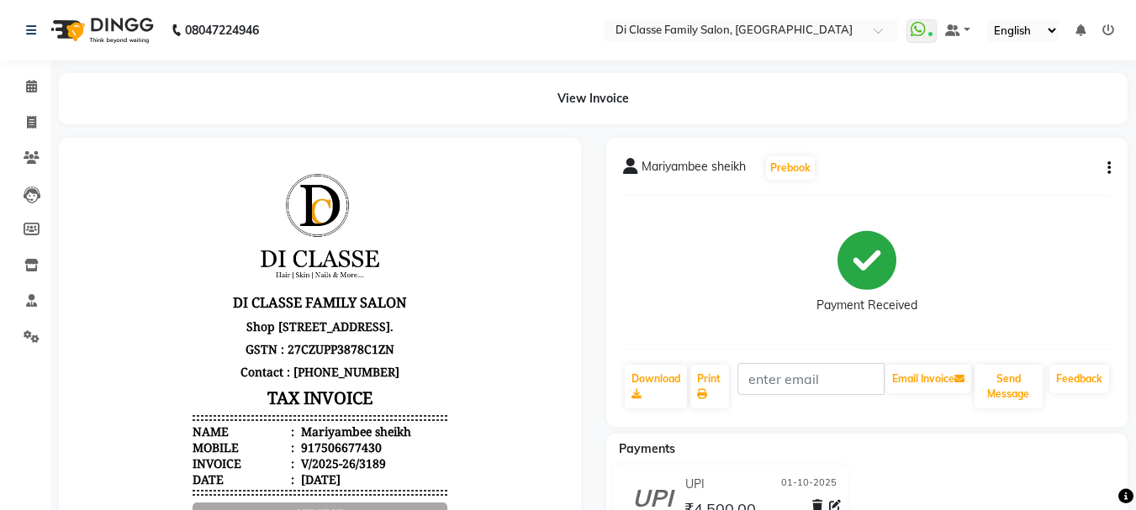
scroll to position [427, 0]
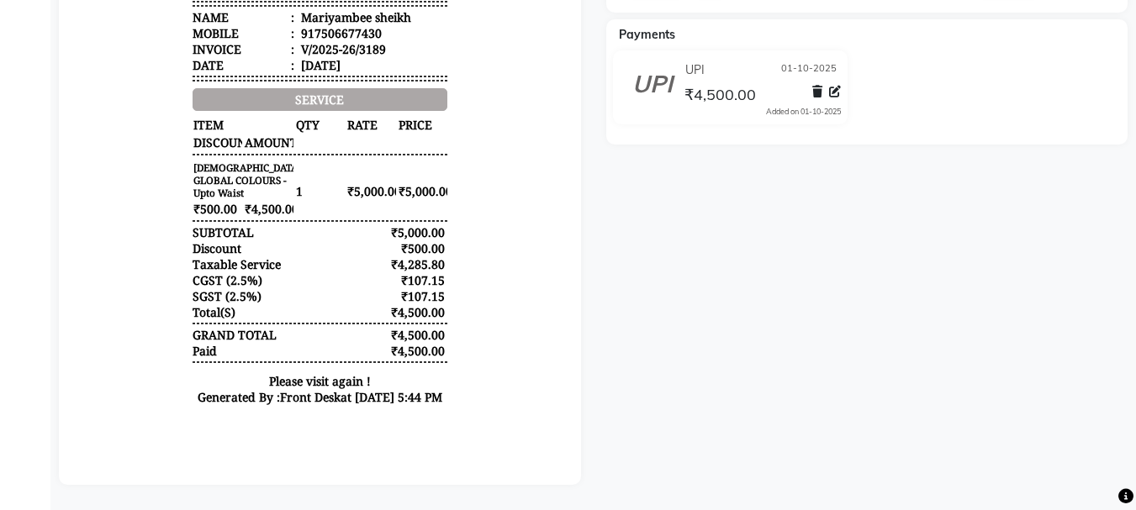
drag, startPoint x: 1123, startPoint y: 219, endPoint x: 1147, endPoint y: 265, distance: 51.5
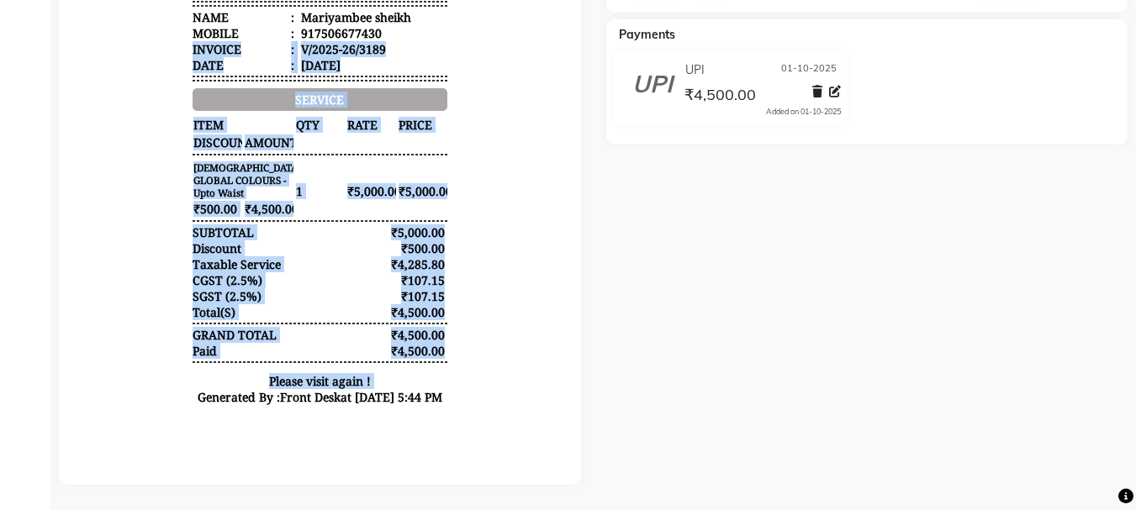
drag, startPoint x: 9, startPoint y: 423, endPoint x: 13, endPoint y: 431, distance: 9.4
click at [76, 429] on html "DI CLASSE FAMILY SALON Shop no - 01, Satyam 17, west, Railway Carshed Road, Sec…" at bounding box center [320, 84] width 488 height 688
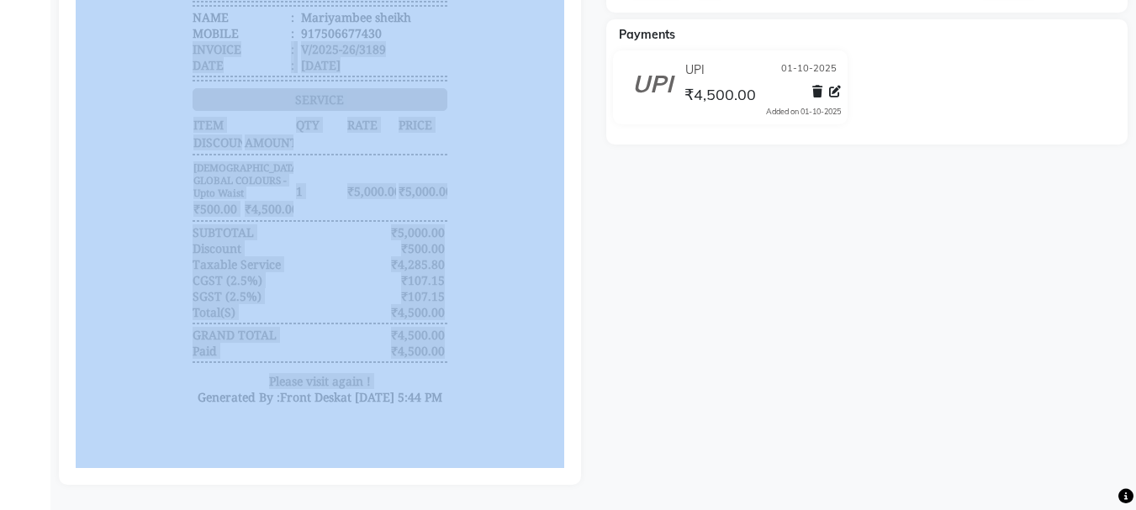
drag, startPoint x: 29, startPoint y: 438, endPoint x: 61, endPoint y: 484, distance: 56.7
click at [61, 484] on app-home "08047224946 Select Location × Di Classe Family Salon, Sanpada WhatsApp Status ✕…" at bounding box center [568, 48] width 1136 height 925
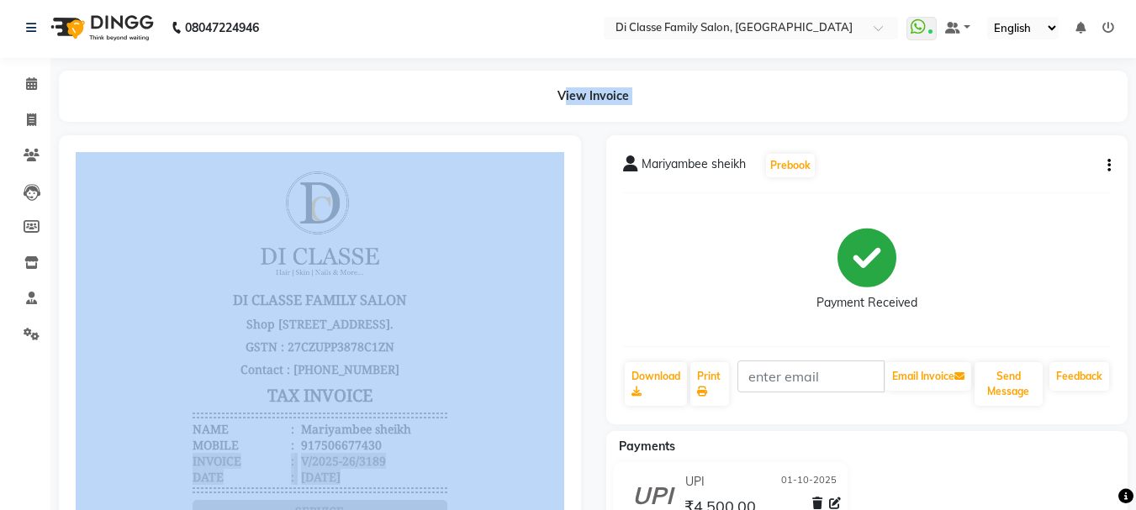
scroll to position [0, 0]
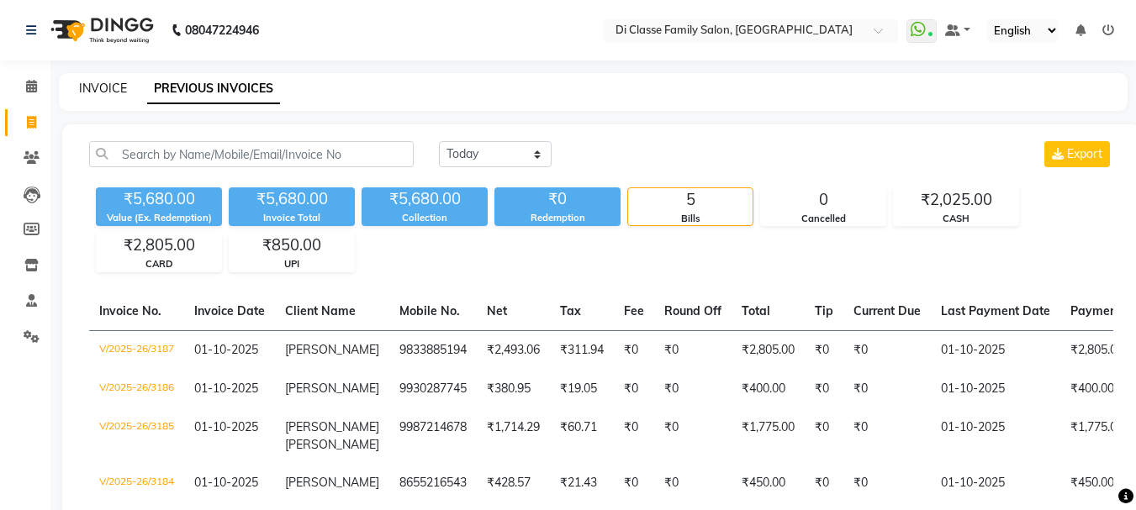
click at [111, 83] on link "INVOICE" at bounding box center [103, 88] width 48 height 15
select select "service"
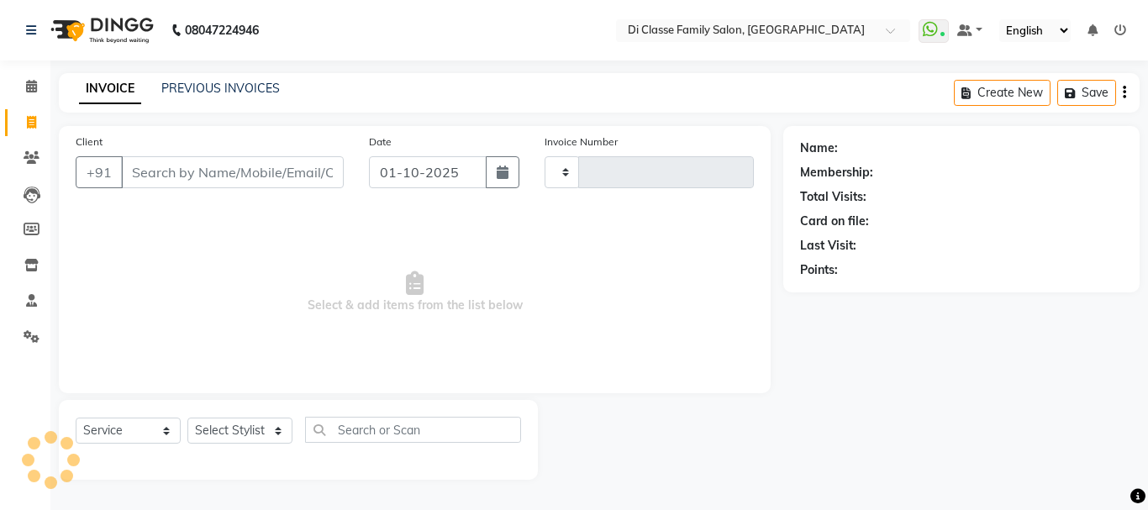
type input "3190"
select select "4704"
click at [163, 175] on input "Client" at bounding box center [232, 172] width 223 height 32
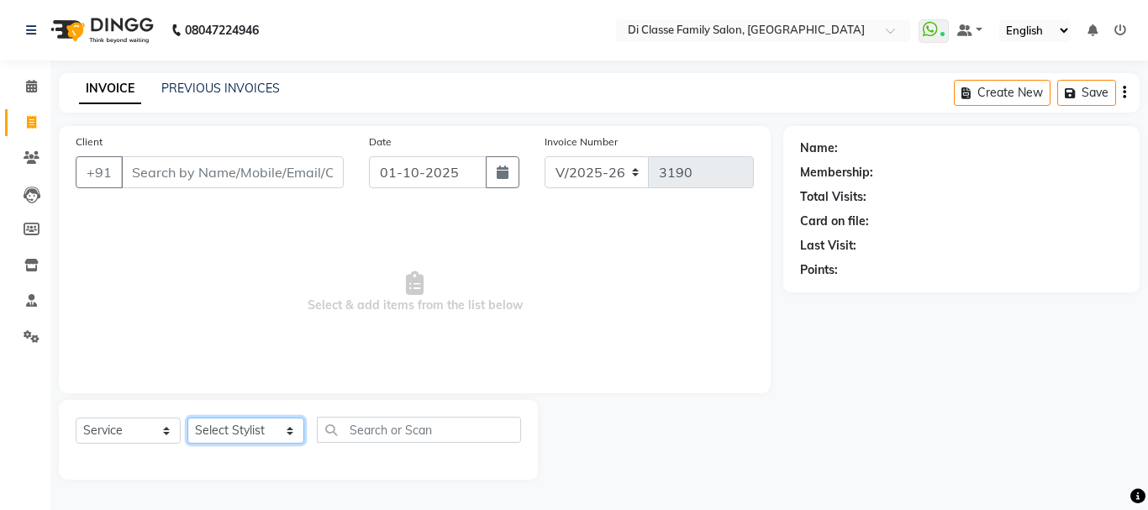
click at [245, 431] on select "Select Stylist [PERSON_NAME] [PERSON_NAME] Front Desk [PERSON_NAME] [PERSON_NAM…" at bounding box center [245, 431] width 117 height 26
select select "28414"
click at [187, 418] on select "Select Stylist [PERSON_NAME] [PERSON_NAME] Front Desk [PERSON_NAME] [PERSON_NAM…" at bounding box center [245, 431] width 117 height 26
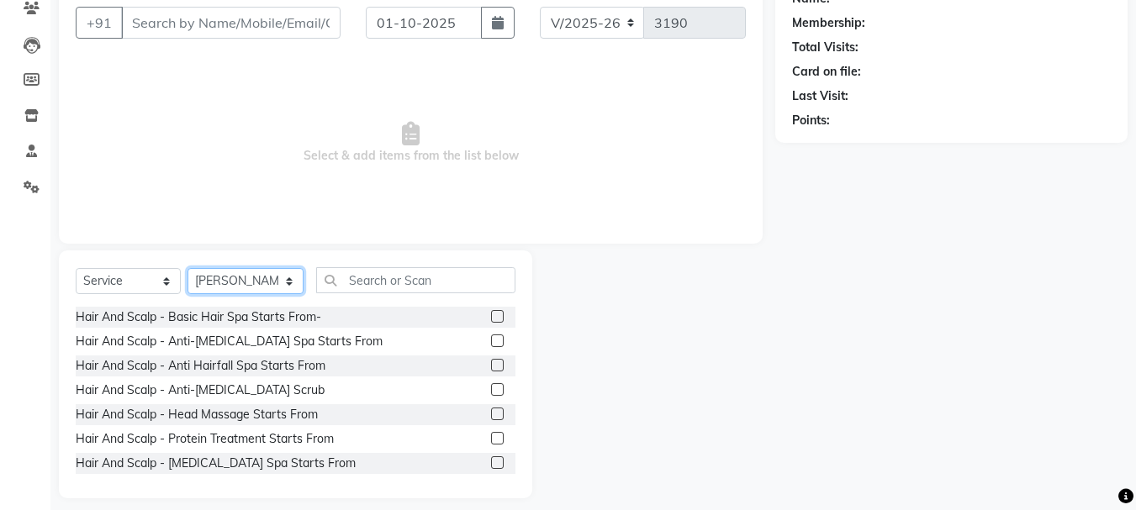
scroll to position [163, 0]
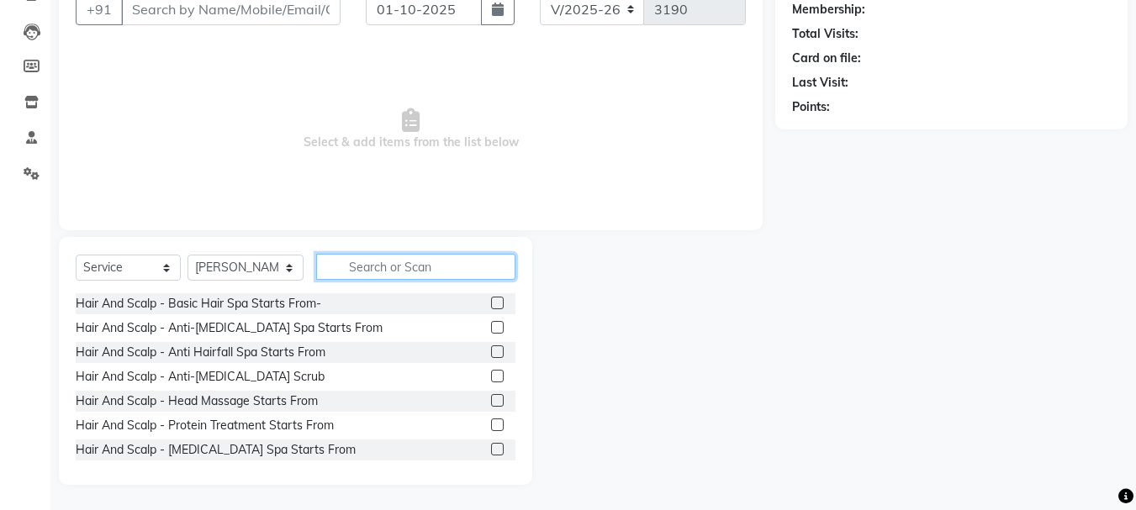
click at [351, 271] on input "text" at bounding box center [415, 267] width 199 height 26
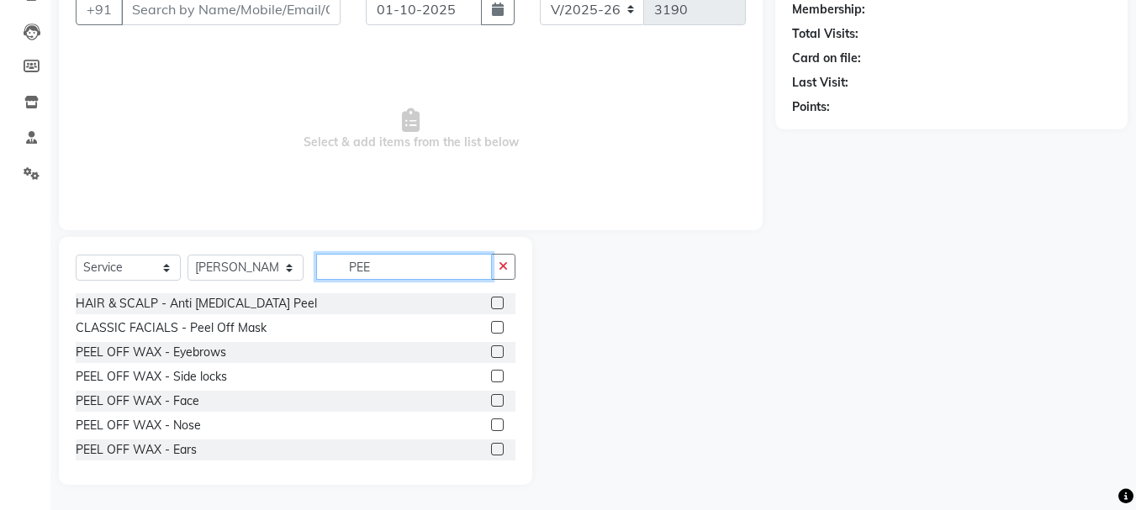
type input "PEE"
click at [491, 349] on label at bounding box center [497, 351] width 13 height 13
click at [491, 349] on input "checkbox" at bounding box center [496, 352] width 11 height 11
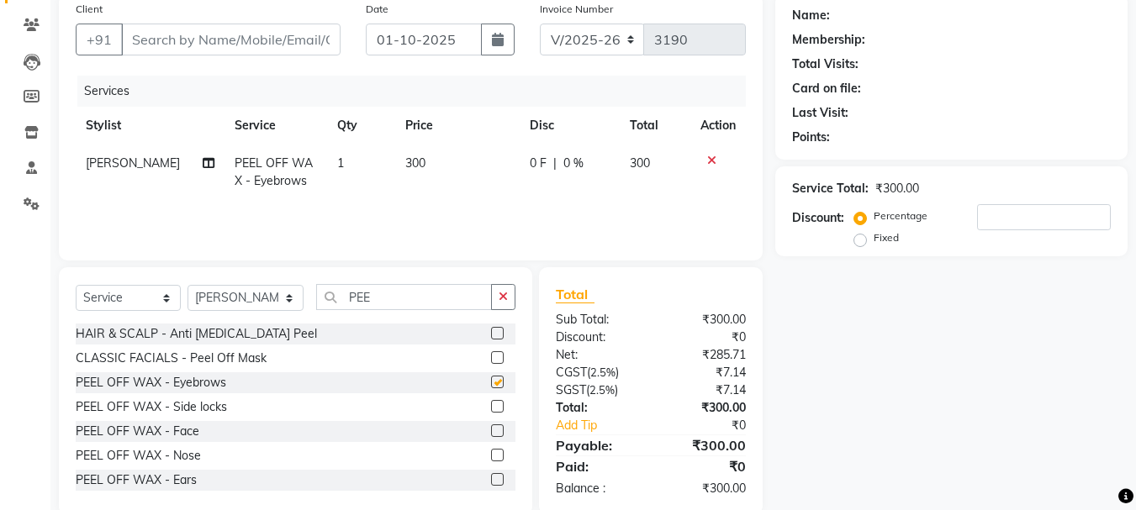
checkbox input "false"
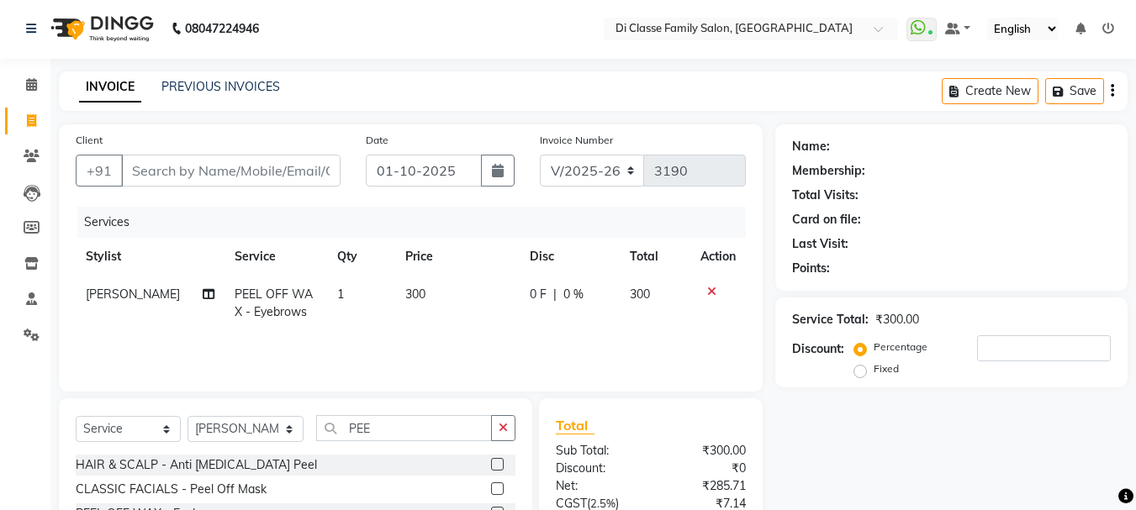
scroll to position [0, 0]
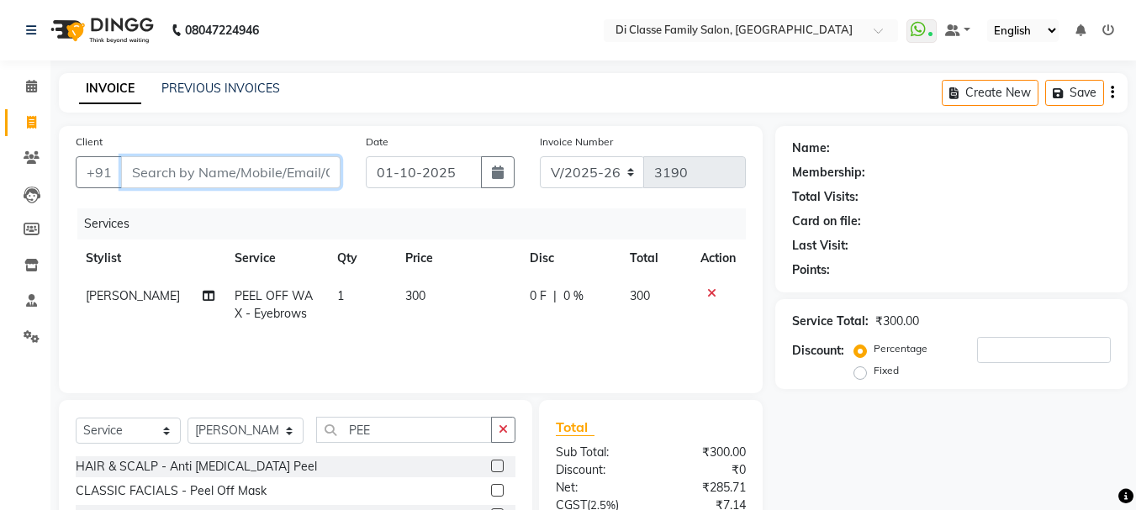
click at [230, 164] on input "Client" at bounding box center [230, 172] width 219 height 32
click at [265, 168] on input "Client" at bounding box center [230, 172] width 219 height 32
type input "8"
type input "0"
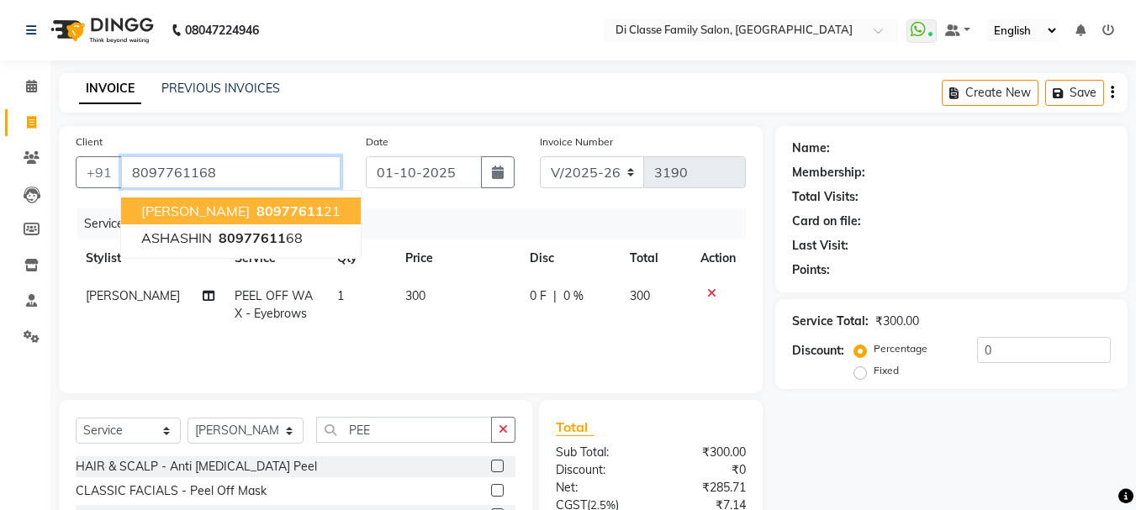
type input "8097761168"
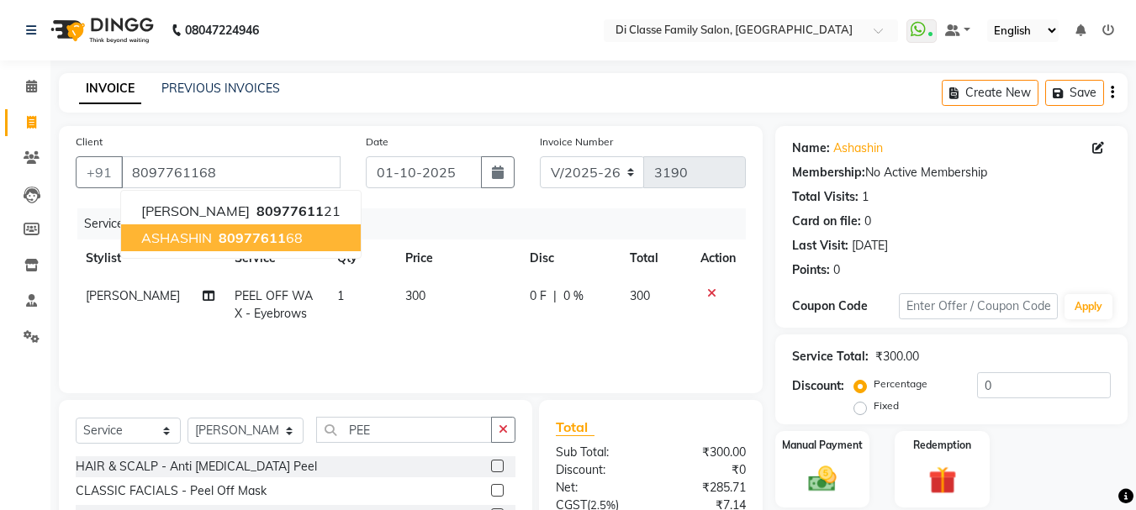
click at [304, 237] on button "ASHASHIN 80977611 68" at bounding box center [241, 237] width 240 height 27
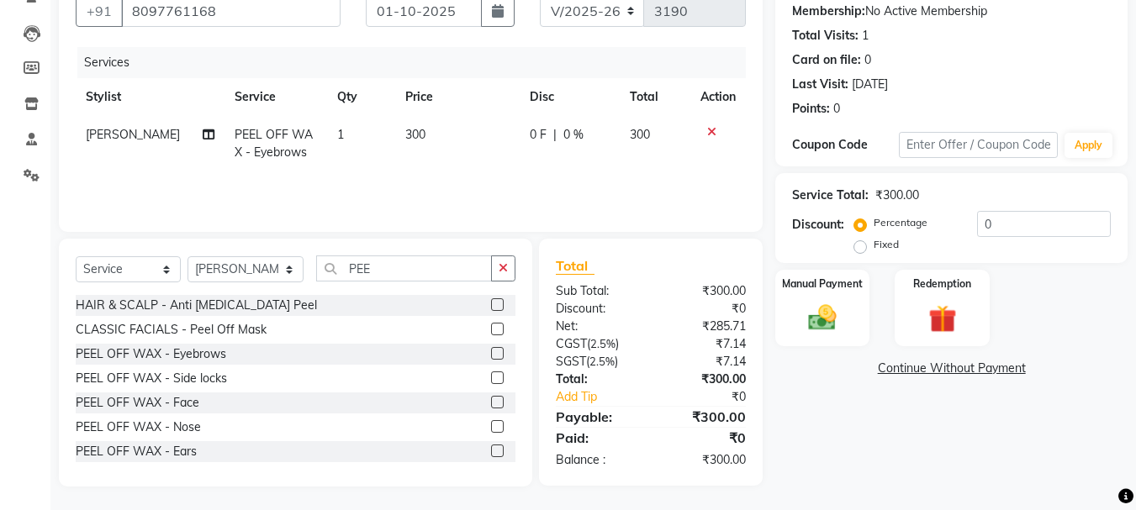
scroll to position [163, 0]
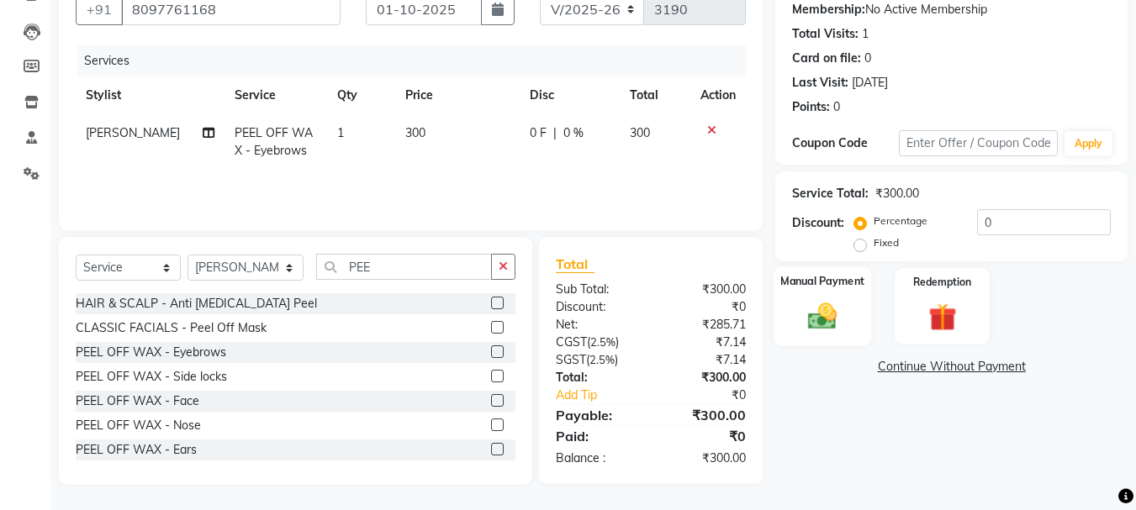
click at [859, 300] on div "Manual Payment" at bounding box center [822, 306] width 98 height 80
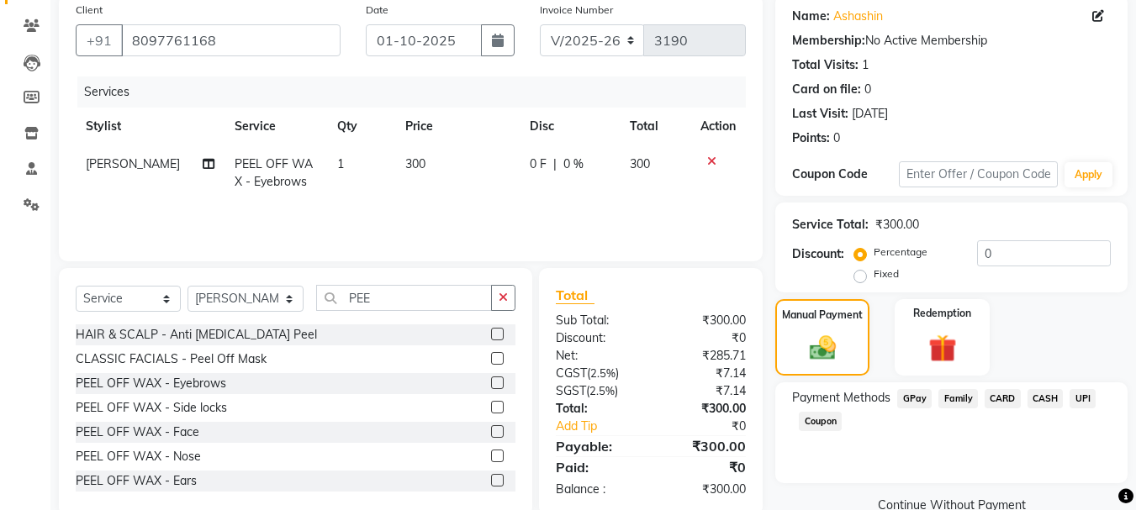
scroll to position [79, 0]
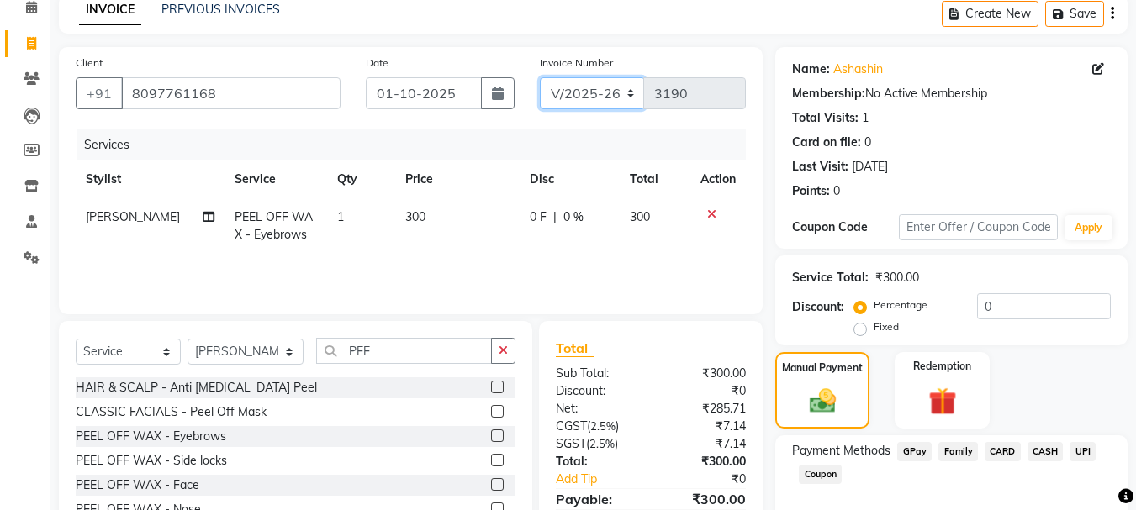
click at [615, 94] on select "INV/2025 V/2025-26" at bounding box center [592, 93] width 105 height 32
select select "8539"
click at [540, 77] on select "INV/2025 V/2025-26" at bounding box center [592, 93] width 105 height 32
type input "0288"
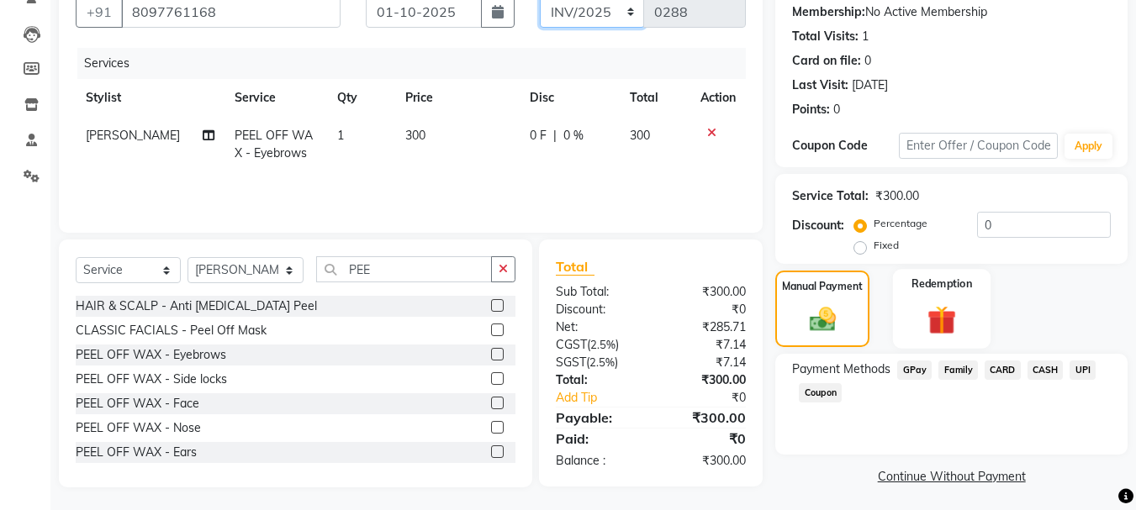
scroll to position [165, 0]
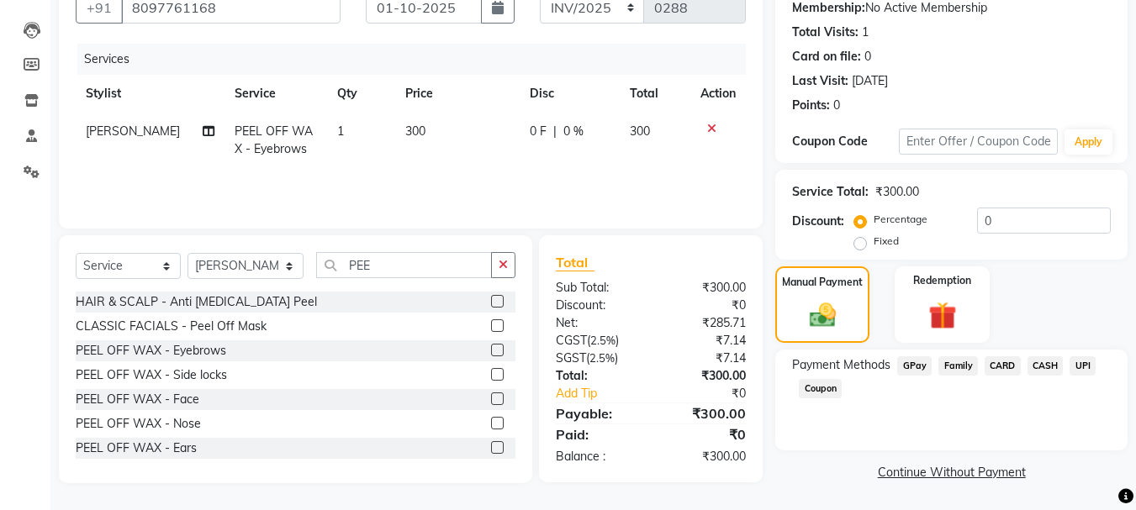
click at [1036, 358] on span "CASH" at bounding box center [1045, 365] width 36 height 19
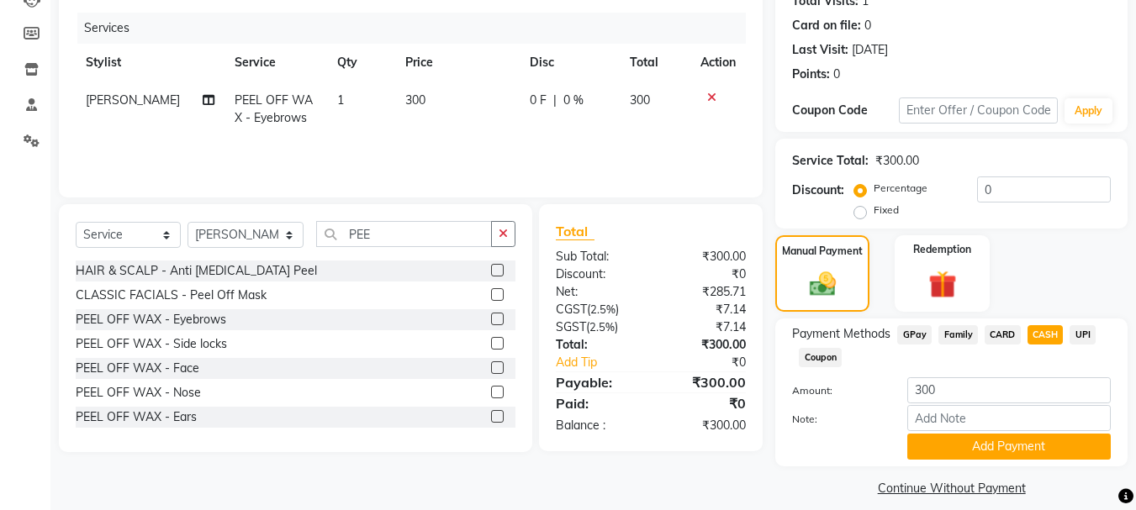
scroll to position [212, 0]
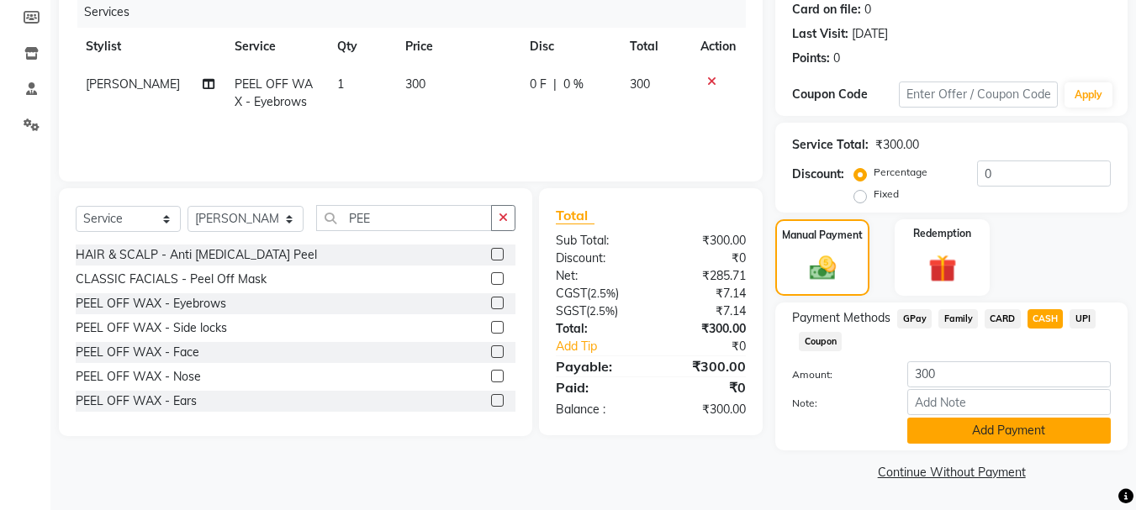
click at [963, 431] on button "Add Payment" at bounding box center [1008, 431] width 203 height 26
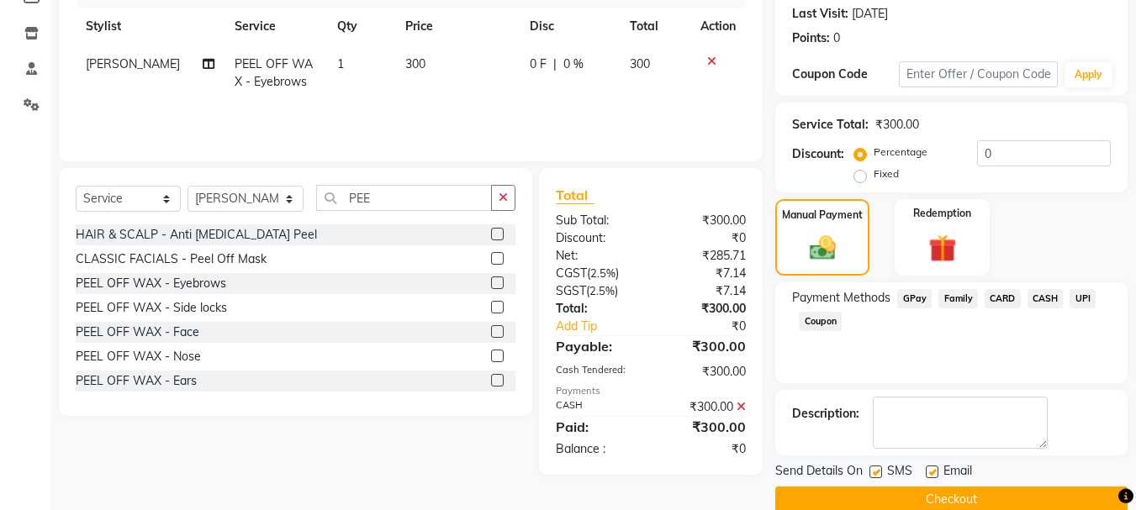
scroll to position [260, 0]
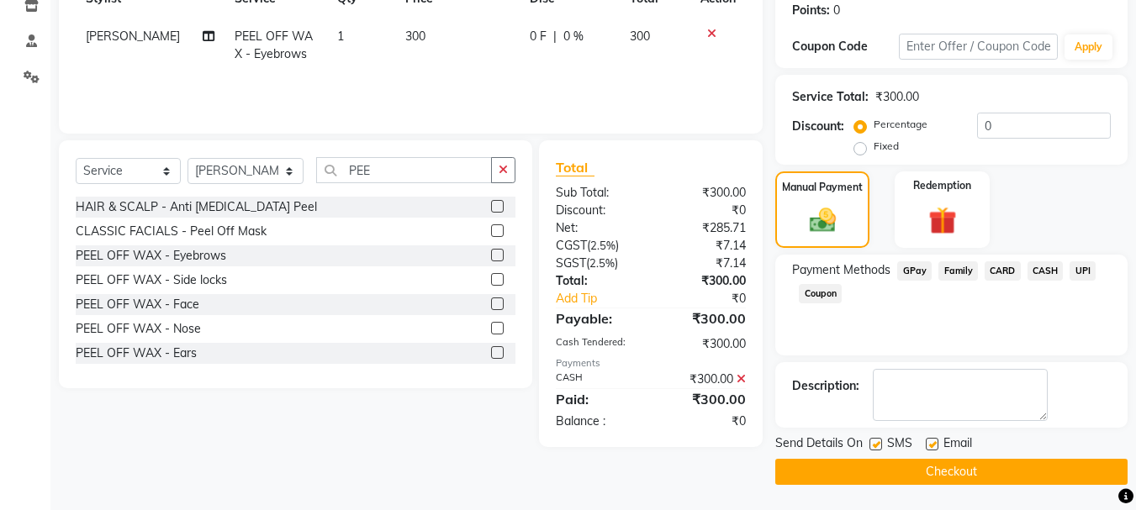
click at [875, 476] on button "Checkout" at bounding box center [951, 472] width 352 height 26
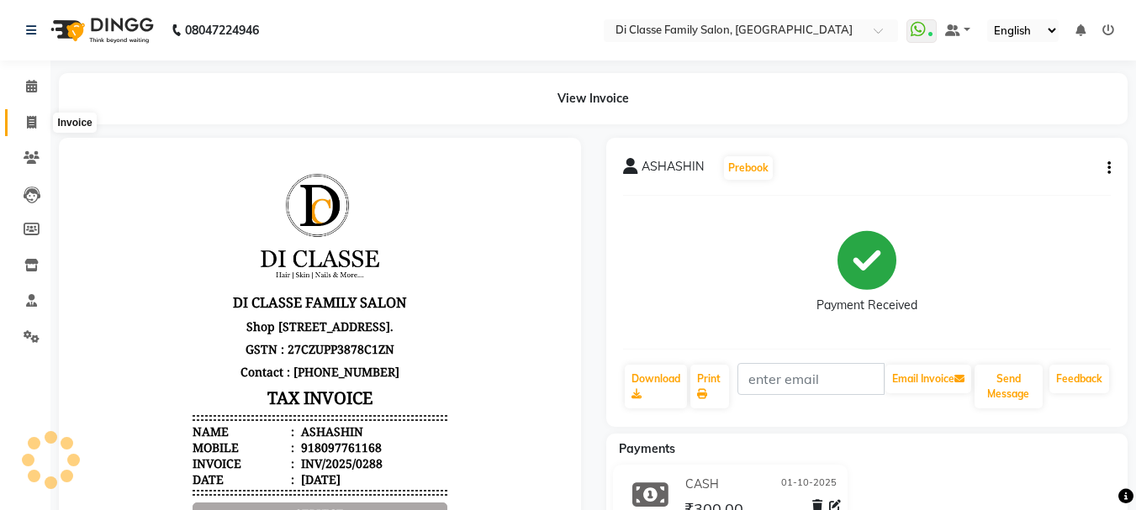
click at [30, 120] on icon at bounding box center [31, 122] width 9 height 13
select select "4704"
select select "service"
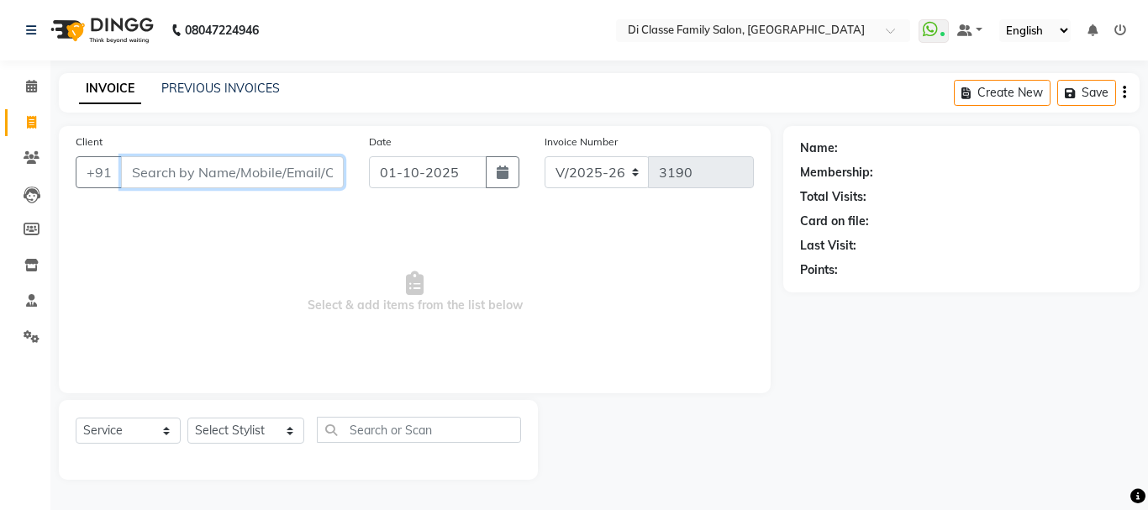
click at [220, 166] on input "Client" at bounding box center [232, 172] width 223 height 32
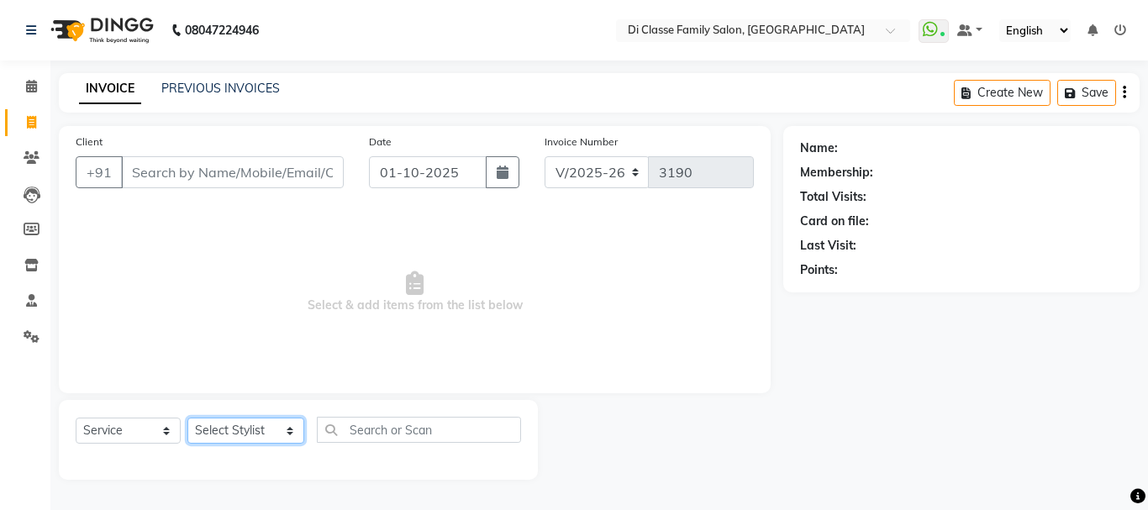
drag, startPoint x: 213, startPoint y: 430, endPoint x: 198, endPoint y: 422, distance: 16.9
click at [213, 430] on select "Select Stylist [PERSON_NAME] [PERSON_NAME] Front Desk [PERSON_NAME] [PERSON_NAM…" at bounding box center [245, 431] width 117 height 26
select select "79582"
click at [187, 418] on select "Select Stylist [PERSON_NAME] [PERSON_NAME] Front Desk [PERSON_NAME] [PERSON_NAM…" at bounding box center [245, 431] width 117 height 26
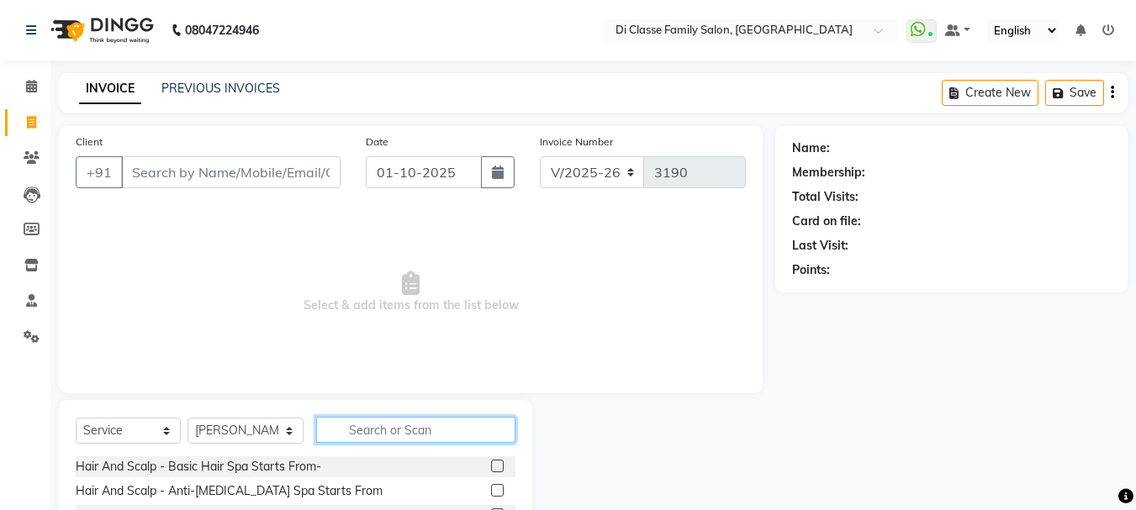
click at [405, 435] on input "text" at bounding box center [415, 430] width 199 height 26
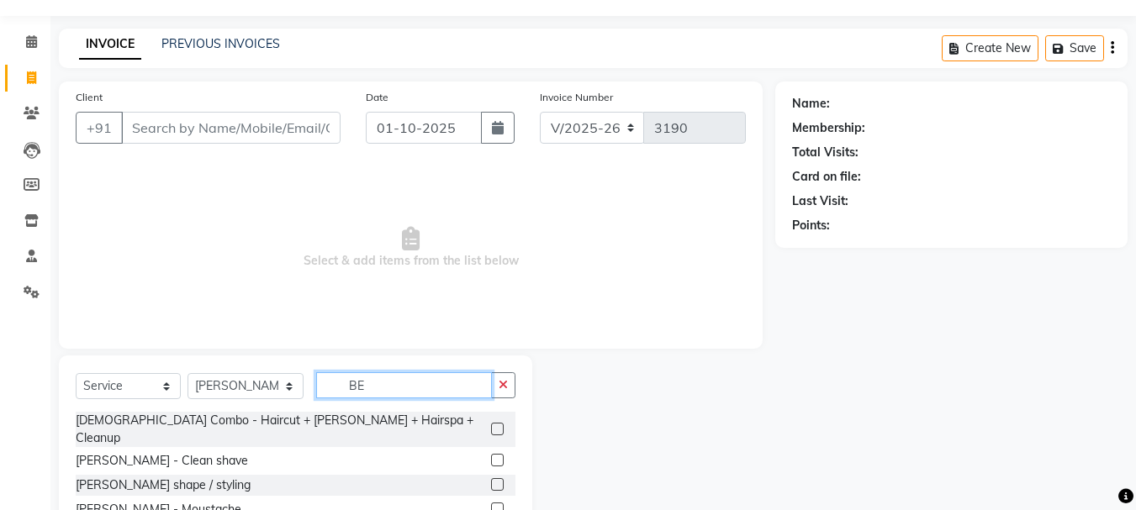
scroll to position [84, 0]
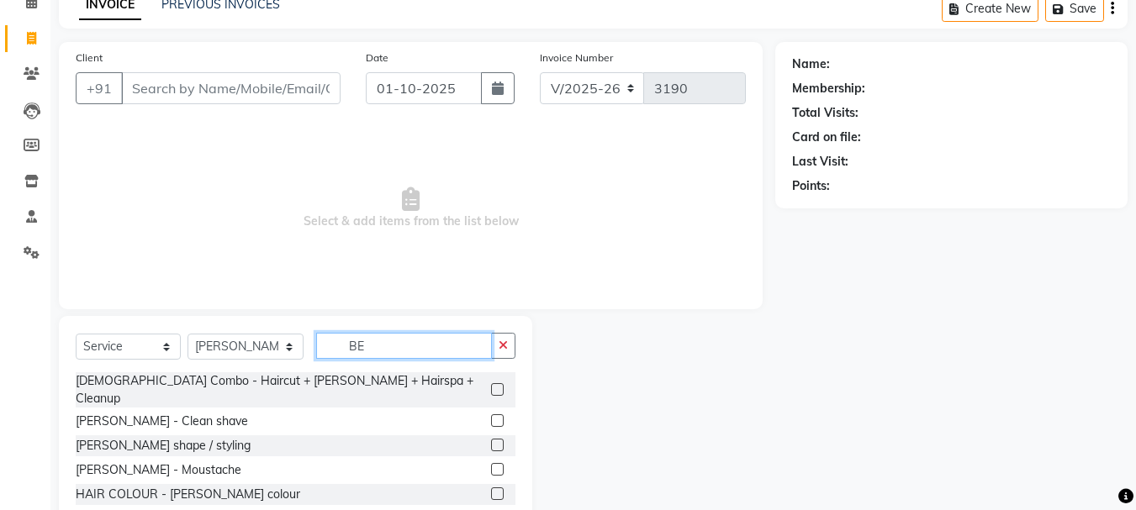
type input "BE"
click at [491, 439] on label at bounding box center [497, 445] width 13 height 13
click at [491, 440] on input "checkbox" at bounding box center [496, 445] width 11 height 11
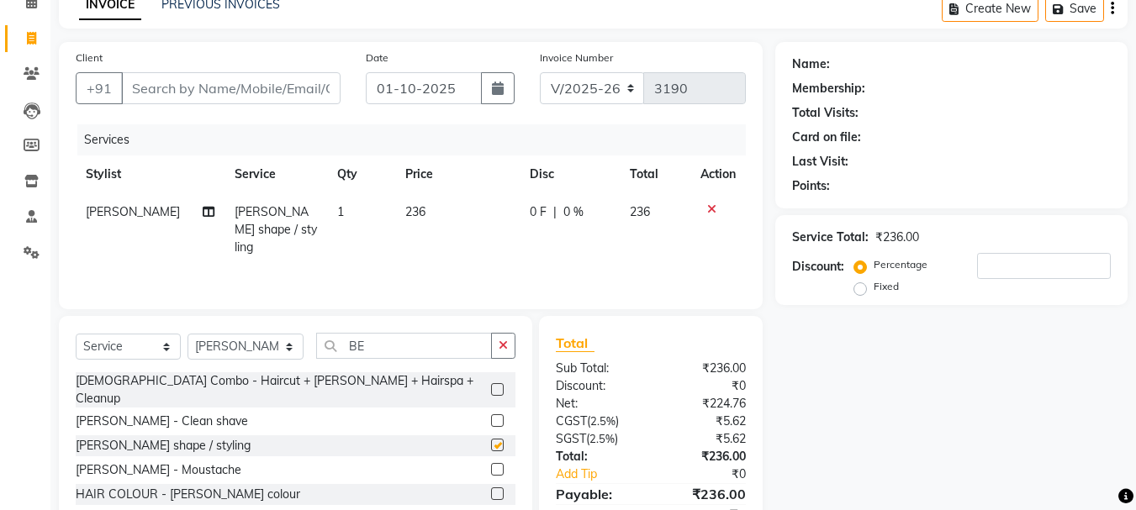
checkbox input "false"
click at [238, 93] on input "Client" at bounding box center [230, 88] width 219 height 32
type input "9"
type input "0"
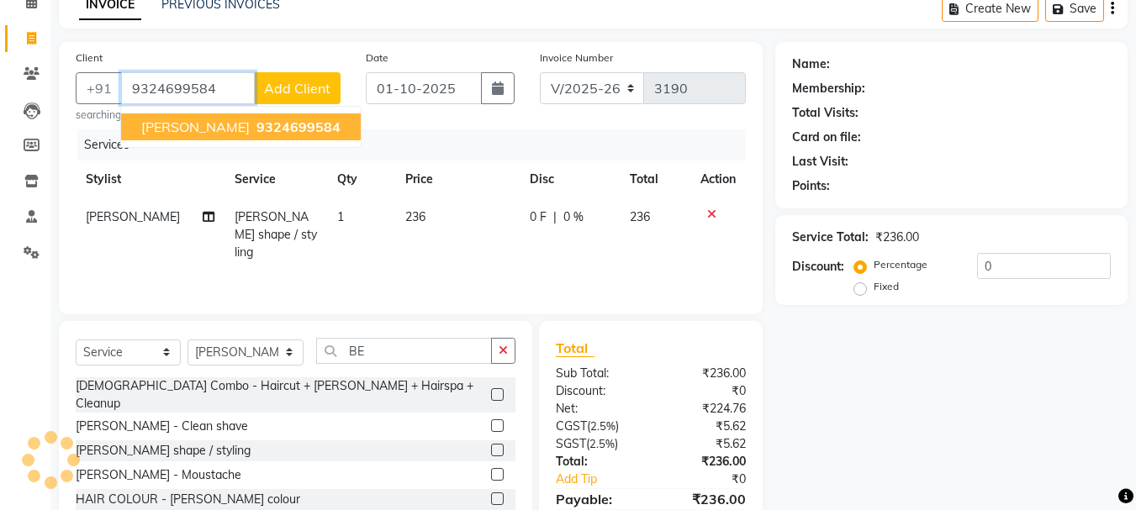
click at [227, 129] on span "[PERSON_NAME]" at bounding box center [195, 127] width 108 height 17
type input "9324699584"
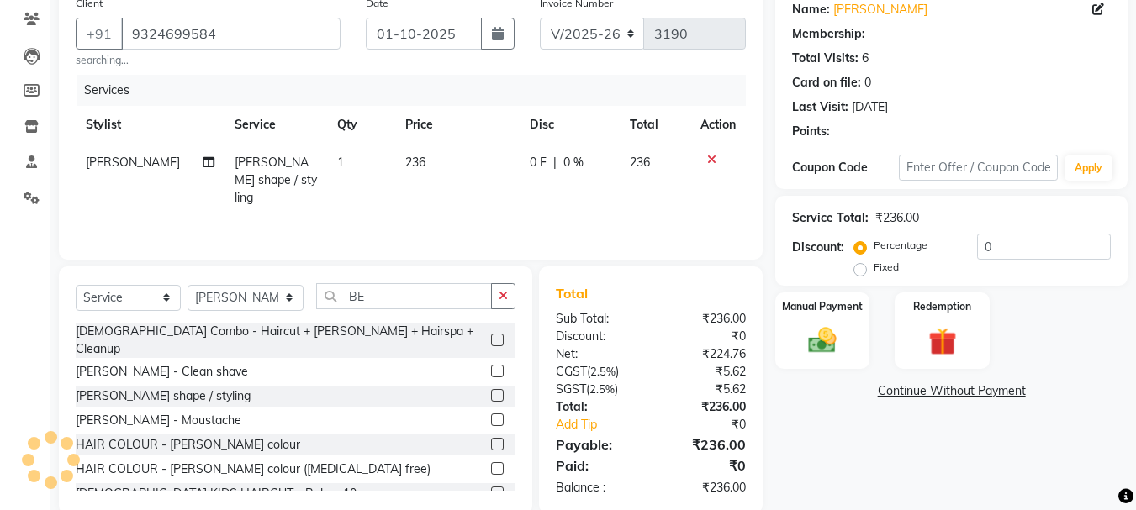
type input "15"
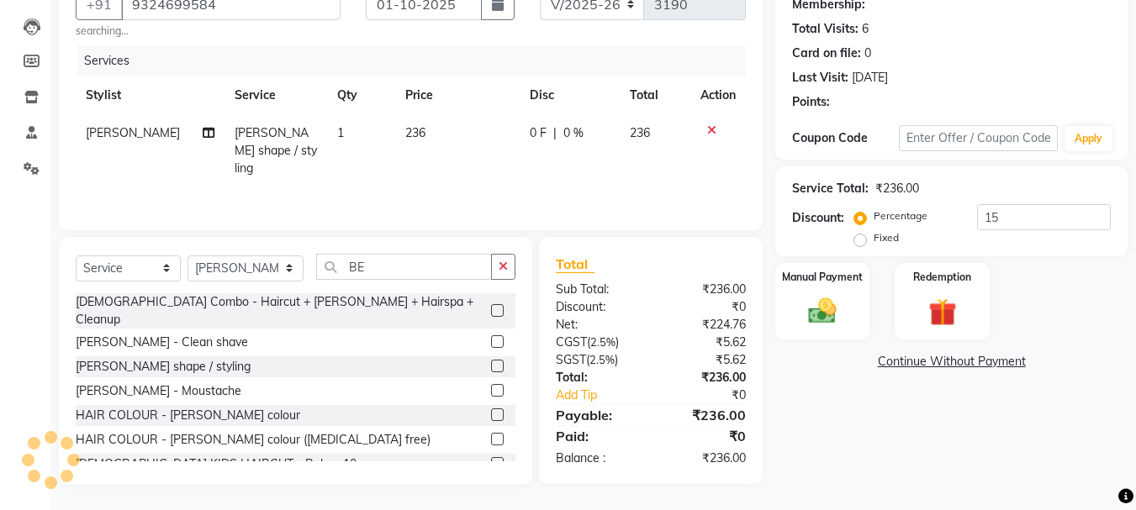
select select "3: Object"
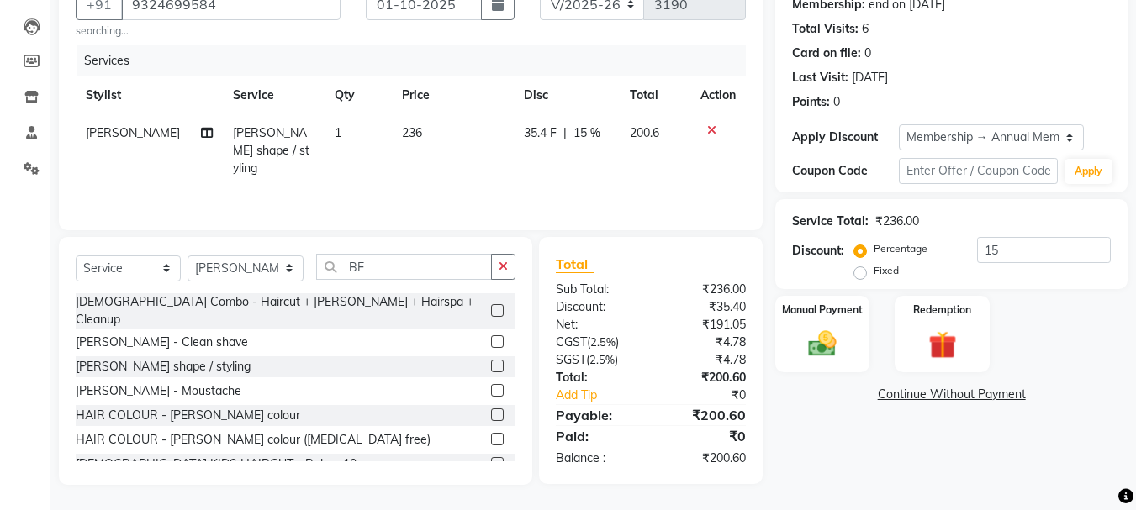
click at [544, 129] on span "35.4 F" at bounding box center [540, 133] width 33 height 18
select select "79582"
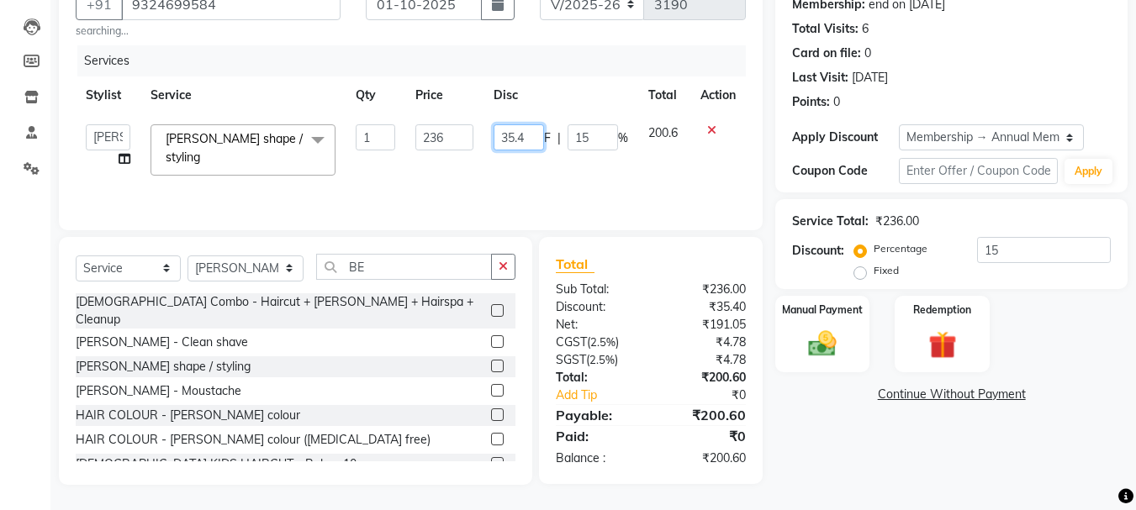
click at [531, 136] on input "35.4" at bounding box center [518, 137] width 50 height 26
type input "36"
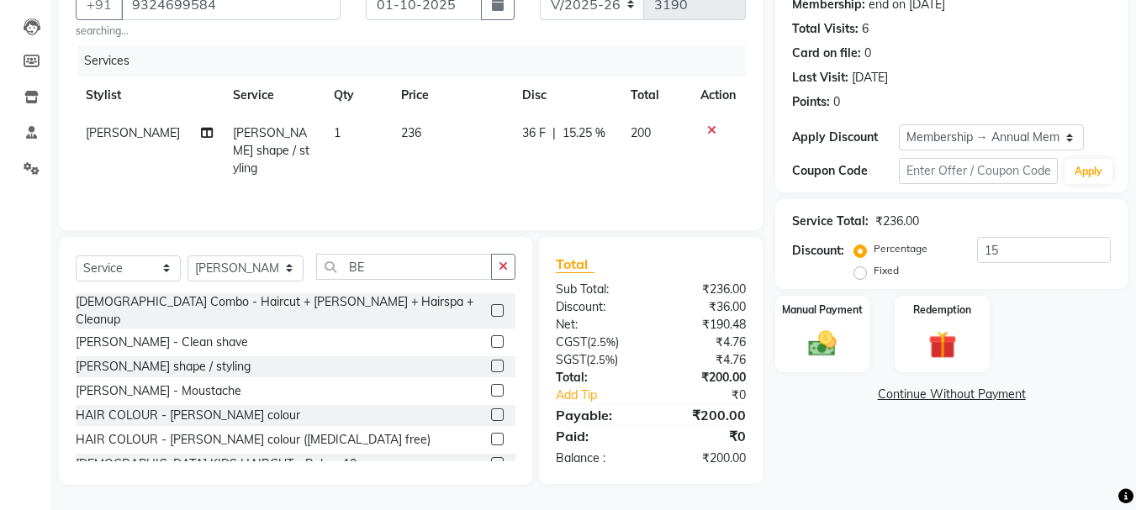
click at [525, 182] on td "36 F | 15.25 %" at bounding box center [566, 150] width 108 height 73
select select "79582"
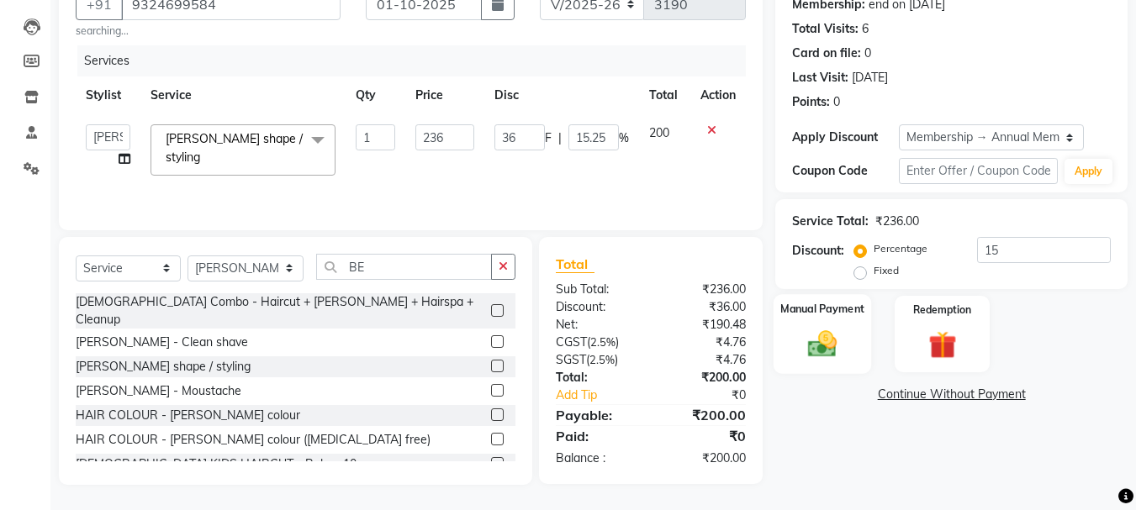
click at [857, 350] on div "Manual Payment" at bounding box center [822, 334] width 98 height 80
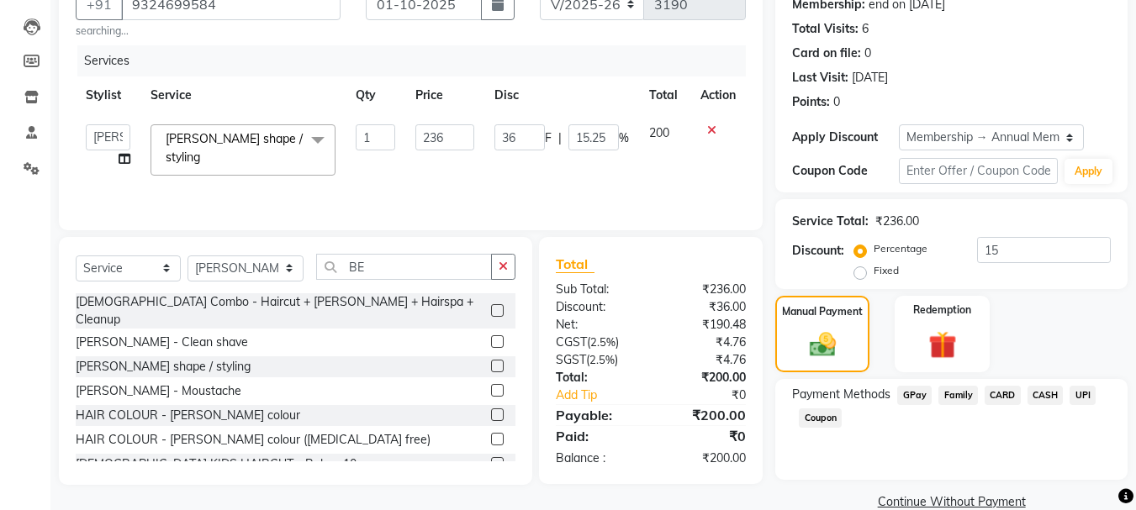
scroll to position [198, 0]
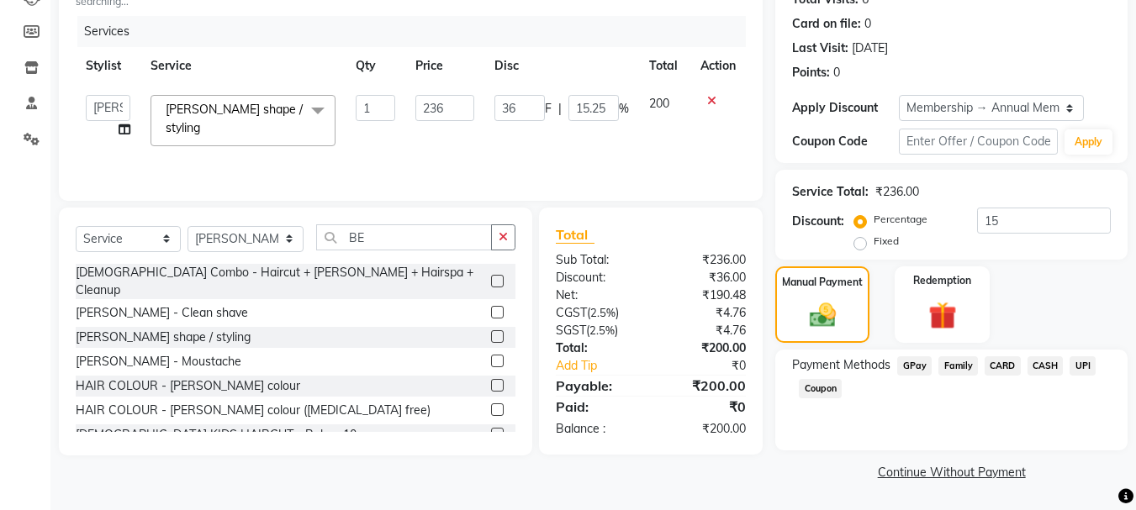
click at [1086, 372] on span "UPI" at bounding box center [1082, 365] width 26 height 19
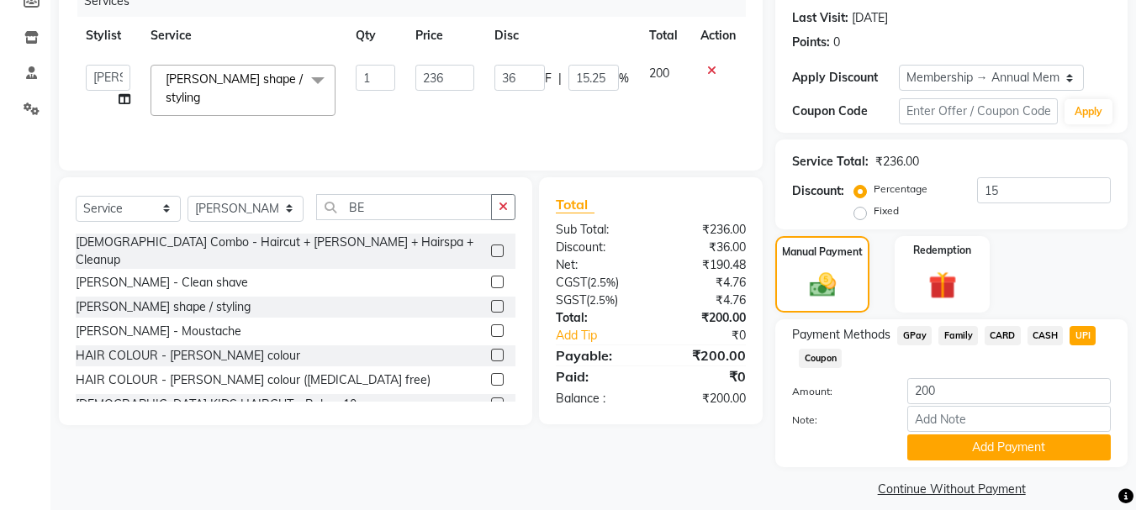
scroll to position [245, 0]
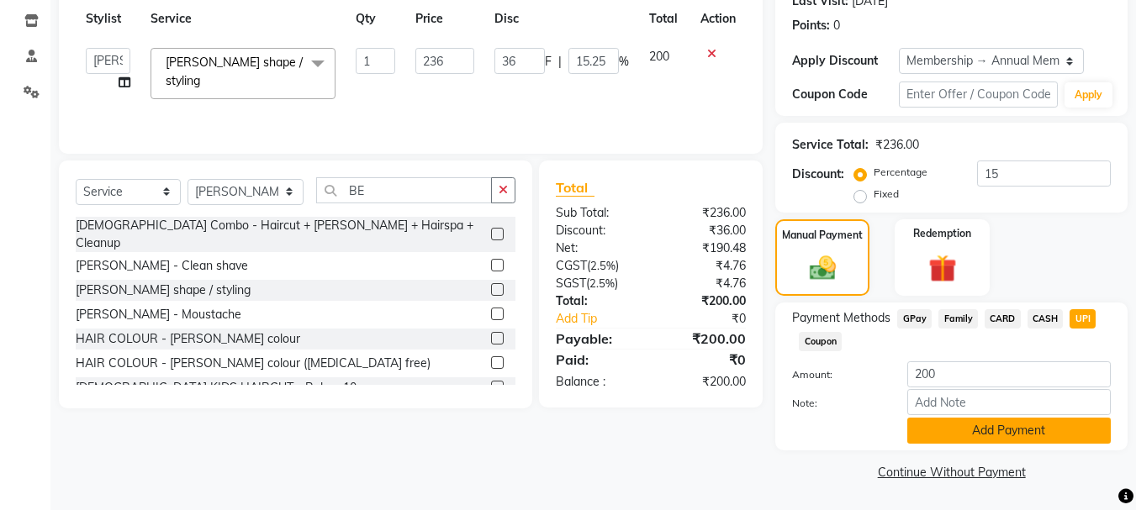
click at [1049, 425] on button "Add Payment" at bounding box center [1008, 431] width 203 height 26
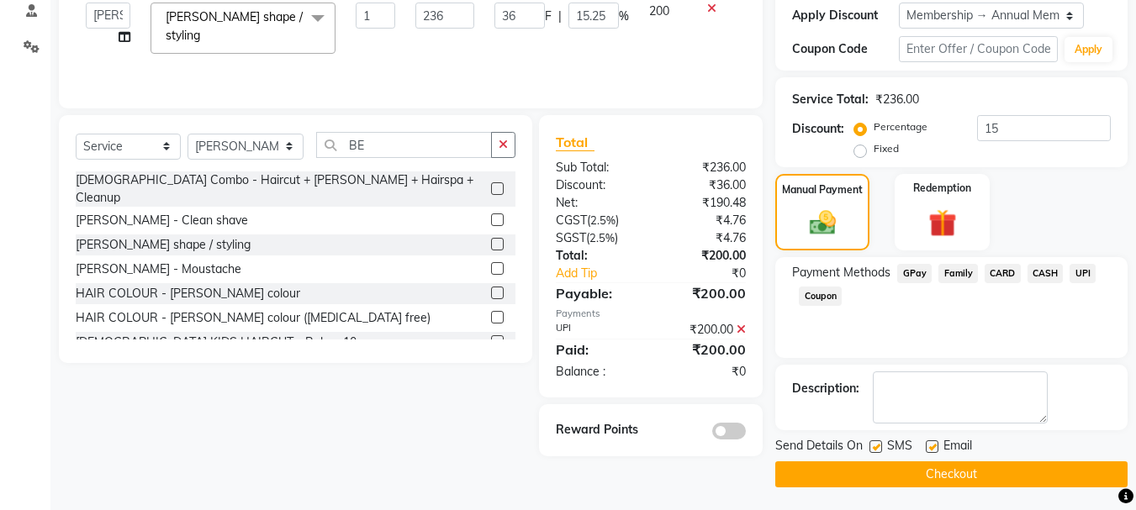
scroll to position [292, 0]
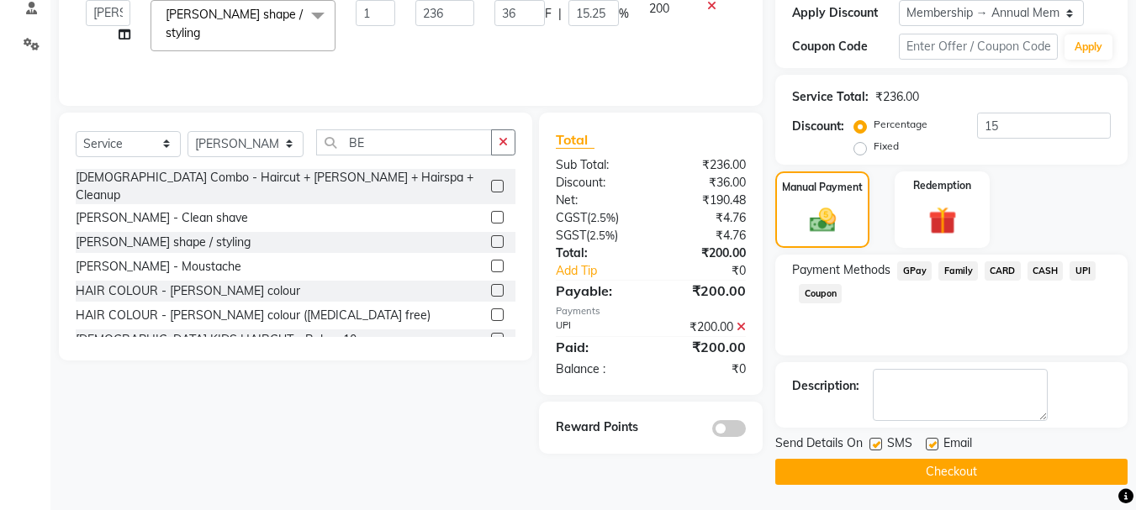
click at [905, 468] on button "Checkout" at bounding box center [951, 472] width 352 height 26
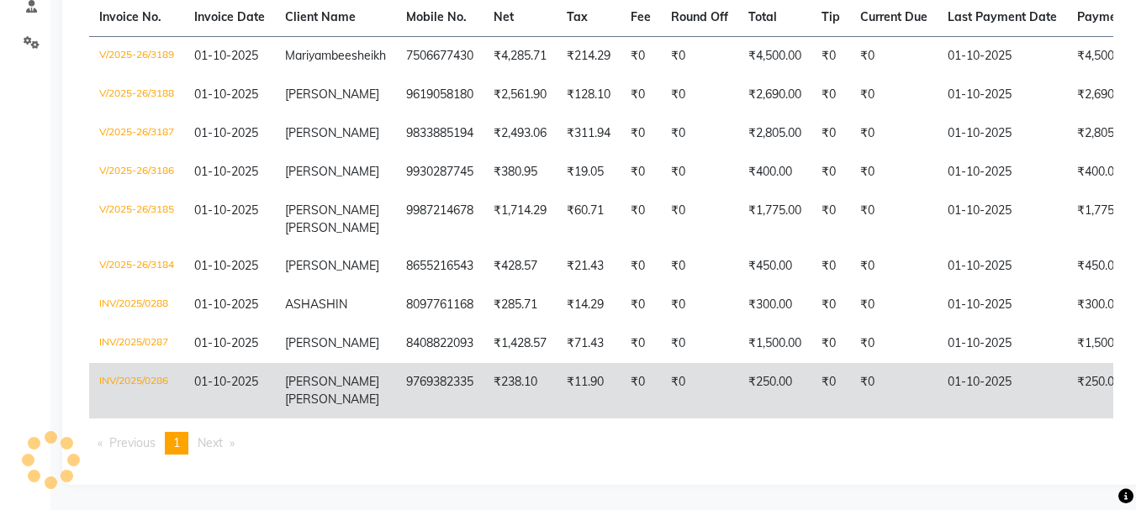
click at [140, 364] on td "INV/2025/0286" at bounding box center [136, 390] width 95 height 55
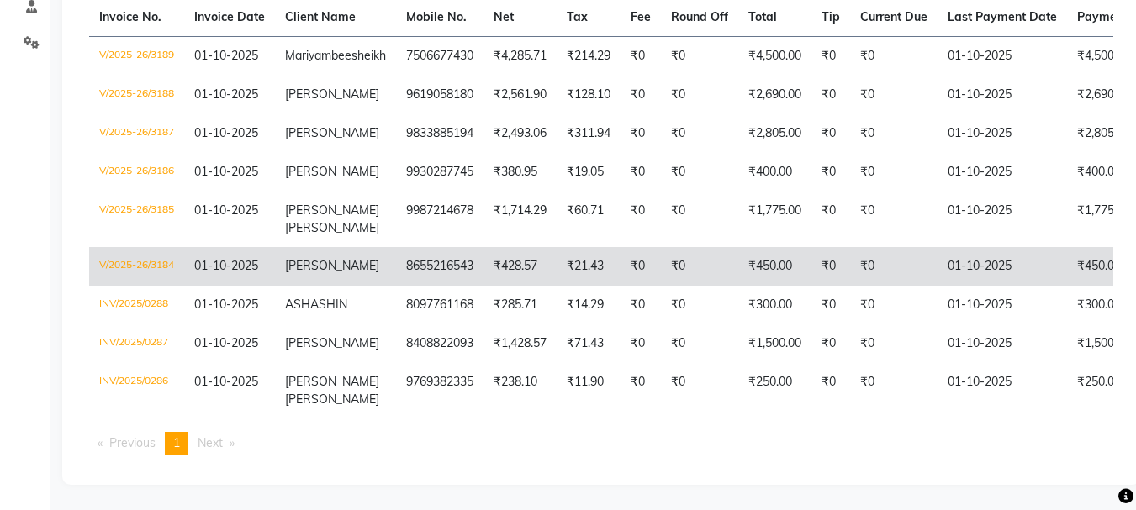
click at [126, 247] on td "V/2025-26/3184" at bounding box center [136, 266] width 95 height 39
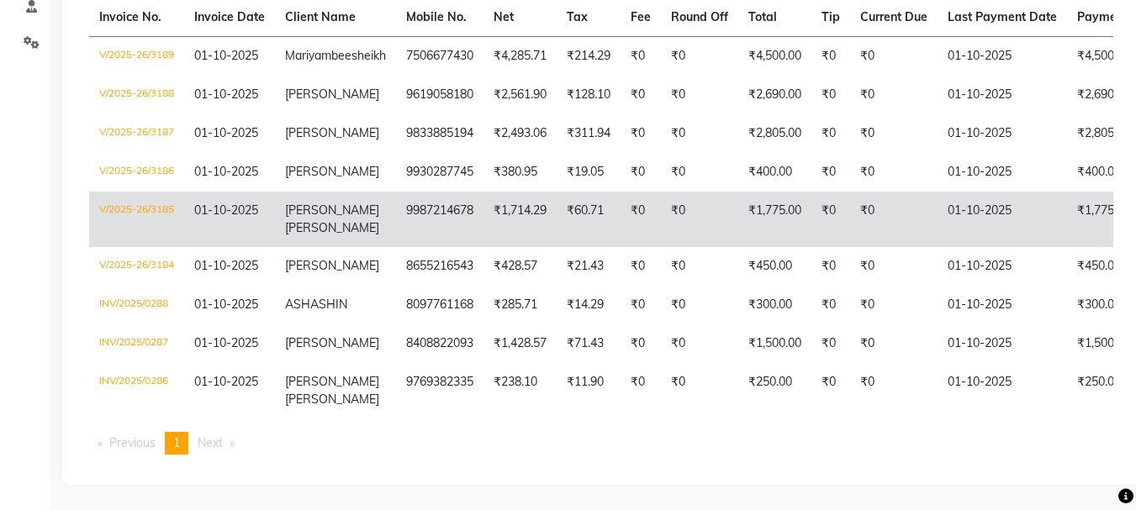
click at [132, 192] on td "V/2025-26/3185" at bounding box center [136, 219] width 95 height 55
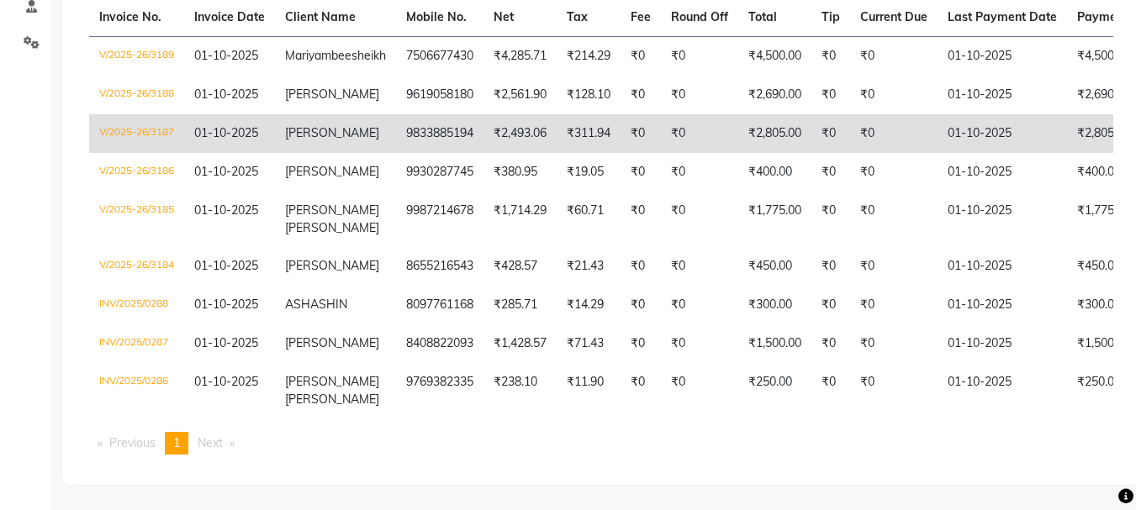
scroll to position [290, 0]
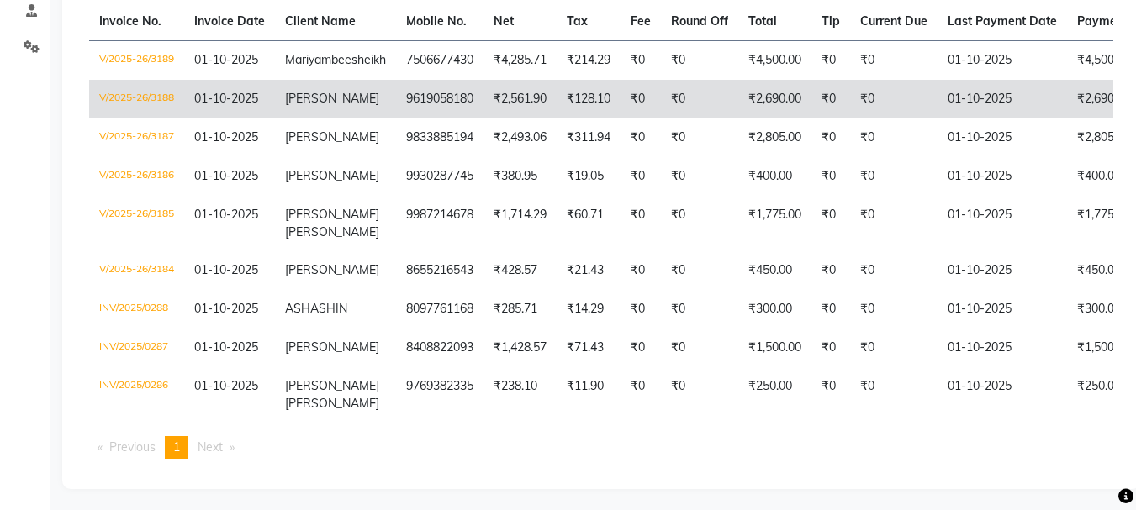
click at [118, 114] on td "V/2025-26/3188" at bounding box center [136, 99] width 95 height 39
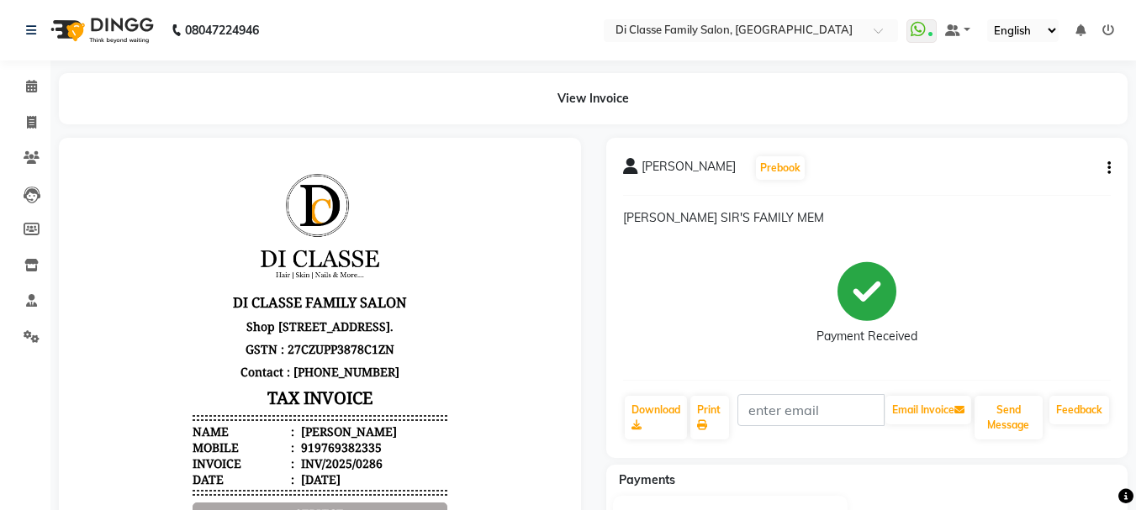
click at [1108, 168] on icon "button" at bounding box center [1108, 168] width 3 height 1
click at [1024, 161] on div "Edit Item Staff" at bounding box center [1024, 157] width 115 height 21
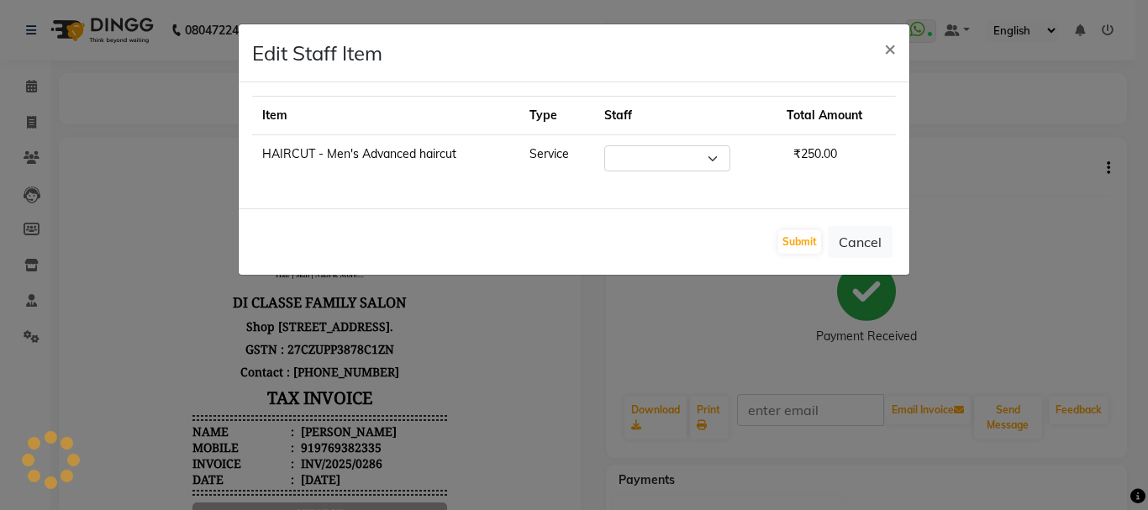
select select "92904"
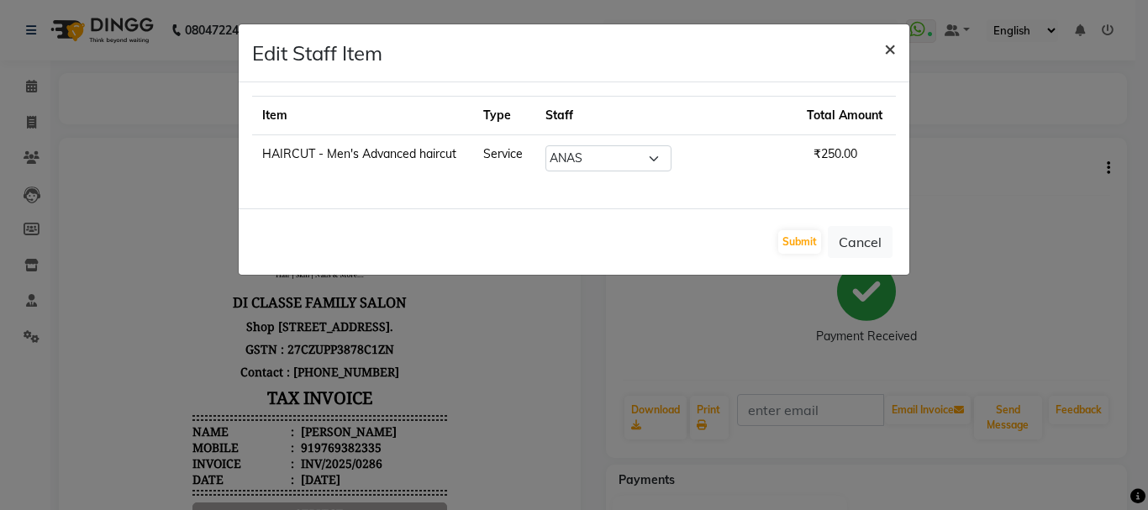
click at [888, 46] on span "×" at bounding box center [890, 47] width 12 height 25
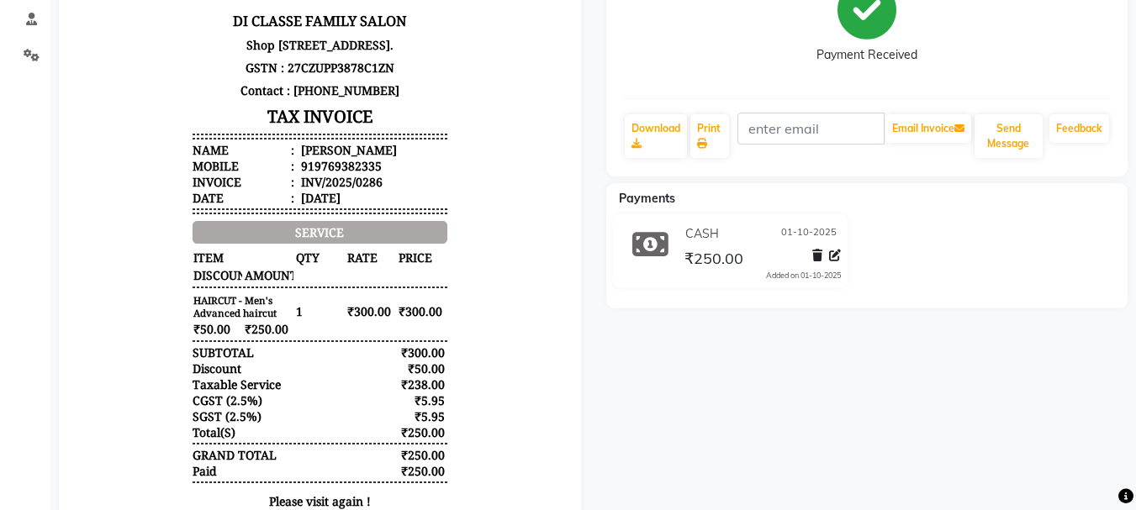
scroll to position [252, 0]
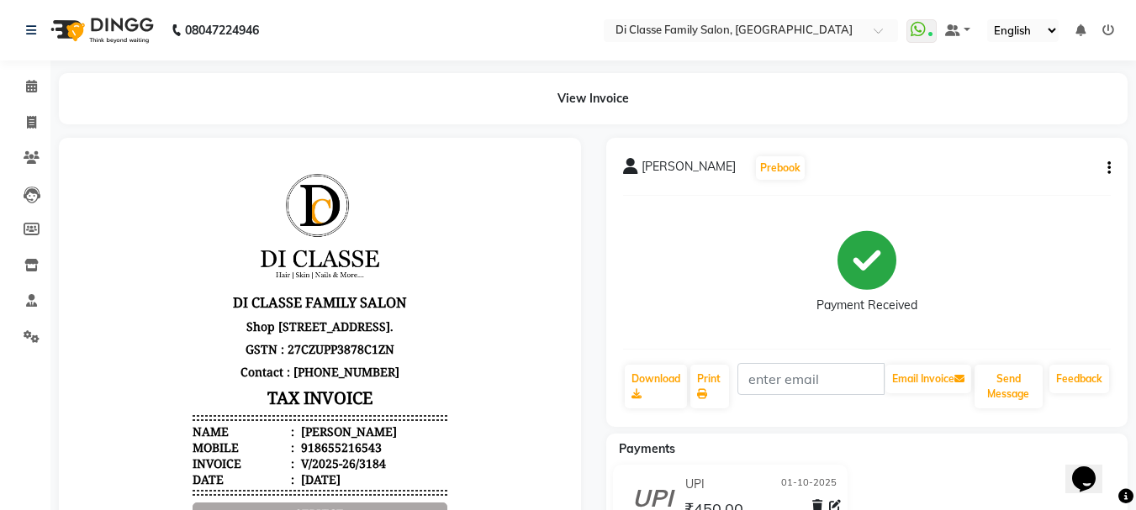
click at [1109, 168] on icon "button" at bounding box center [1108, 168] width 3 height 1
click at [1065, 159] on div "Edit Item Staff" at bounding box center [1024, 157] width 115 height 21
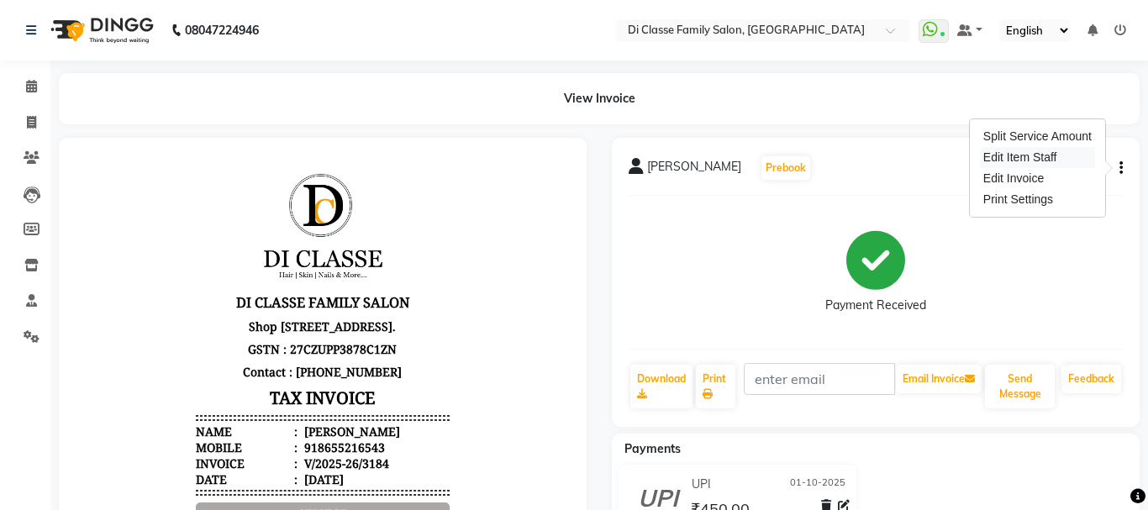
select select "91681"
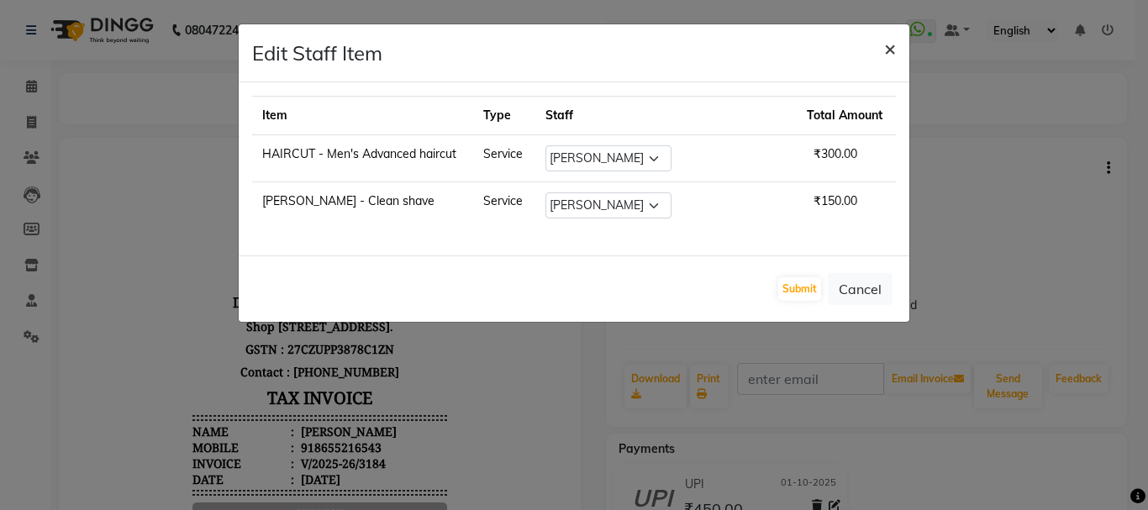
click at [885, 49] on span "×" at bounding box center [890, 47] width 12 height 25
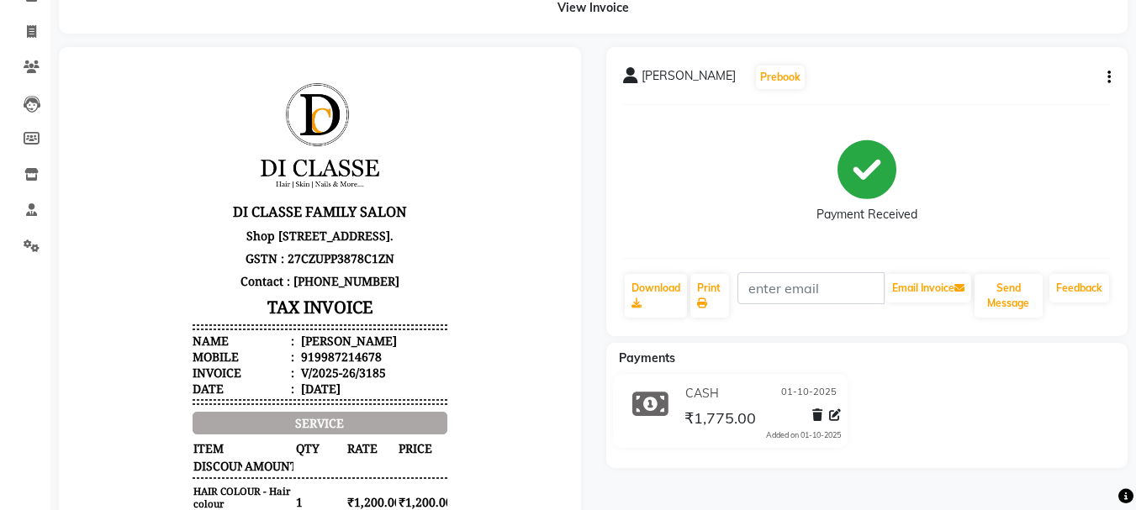
scroll to position [84, 0]
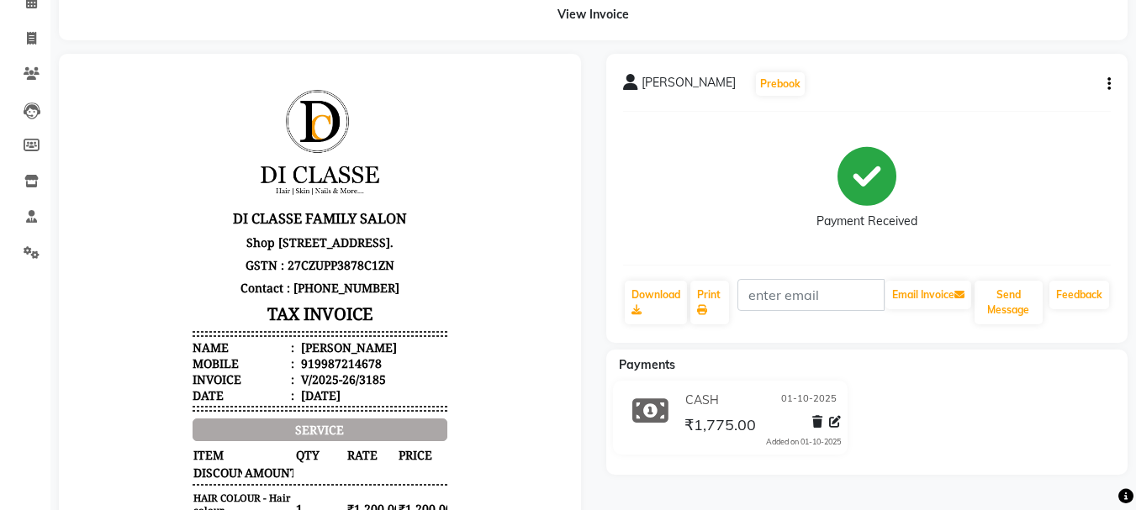
click at [1108, 84] on icon "button" at bounding box center [1108, 84] width 3 height 1
click at [1003, 80] on div "Edit Item Staff" at bounding box center [1024, 73] width 115 height 21
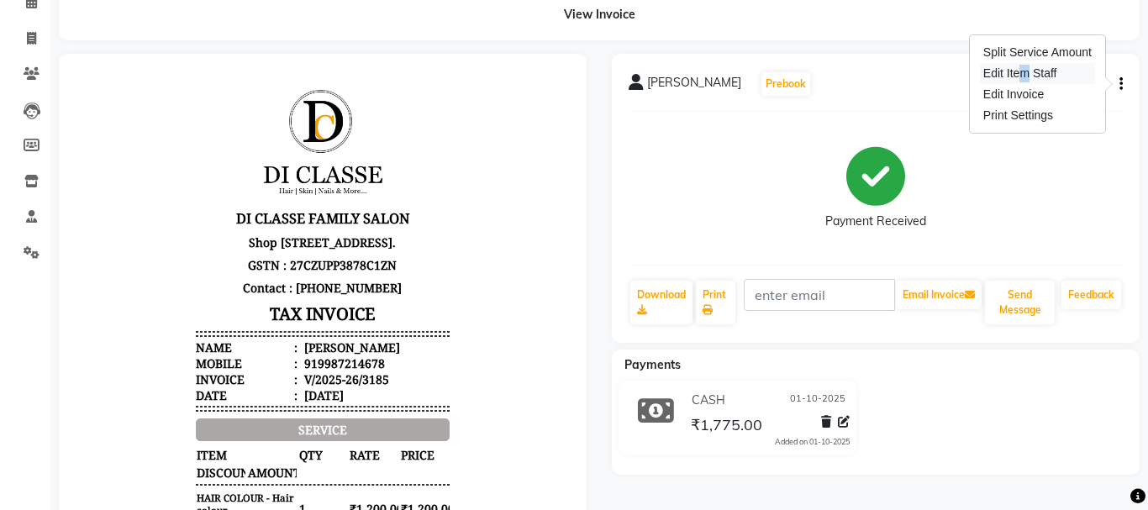
select select "51560"
select select "28410"
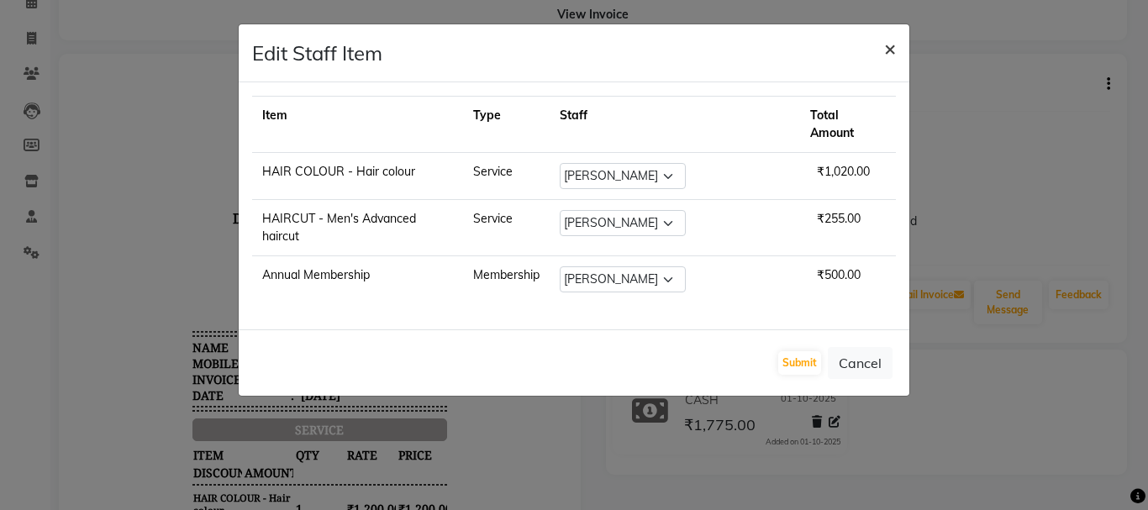
drag, startPoint x: 890, startPoint y: 52, endPoint x: 874, endPoint y: 49, distance: 16.3
click at [888, 52] on span "×" at bounding box center [890, 47] width 12 height 25
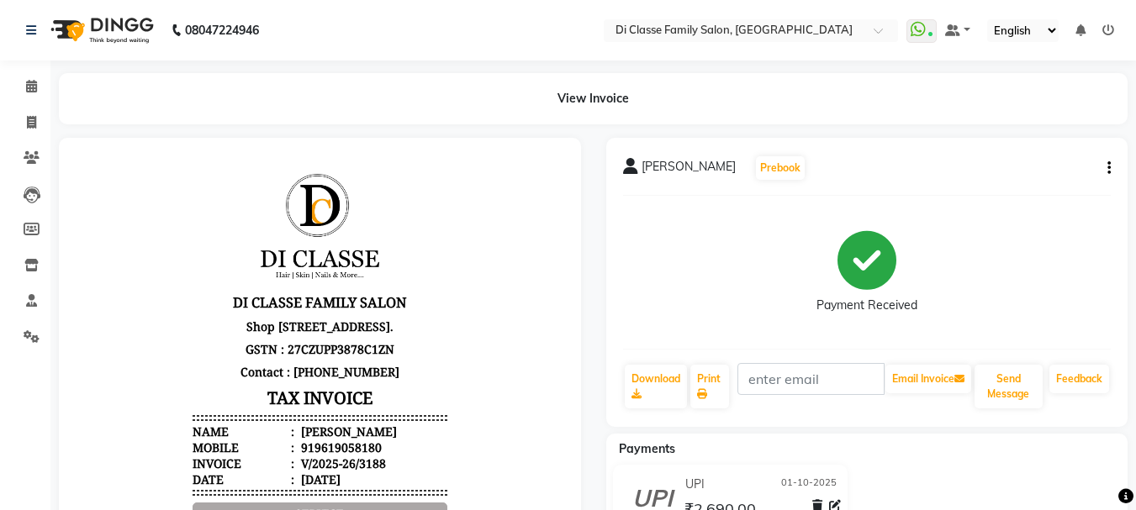
click at [1109, 168] on icon "button" at bounding box center [1108, 168] width 3 height 1
click at [1054, 159] on div "Edit Item Staff" at bounding box center [1024, 157] width 115 height 21
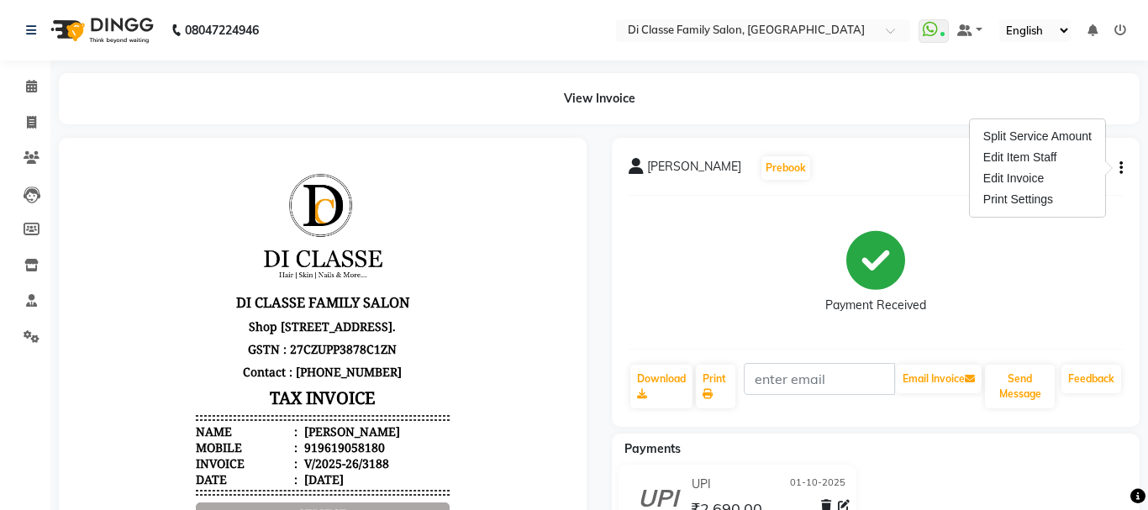
select select "79582"
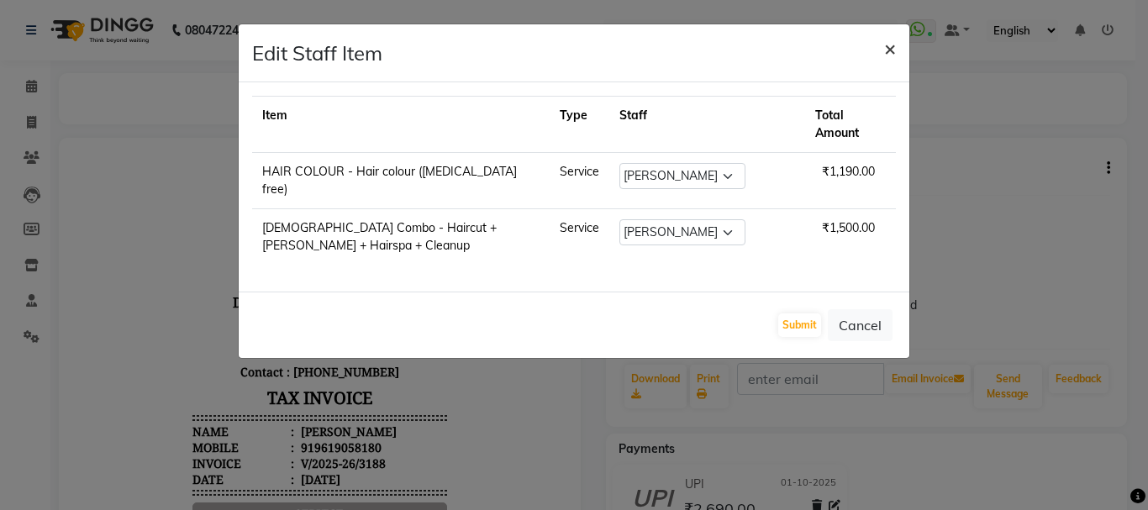
click at [888, 50] on span "×" at bounding box center [890, 47] width 12 height 25
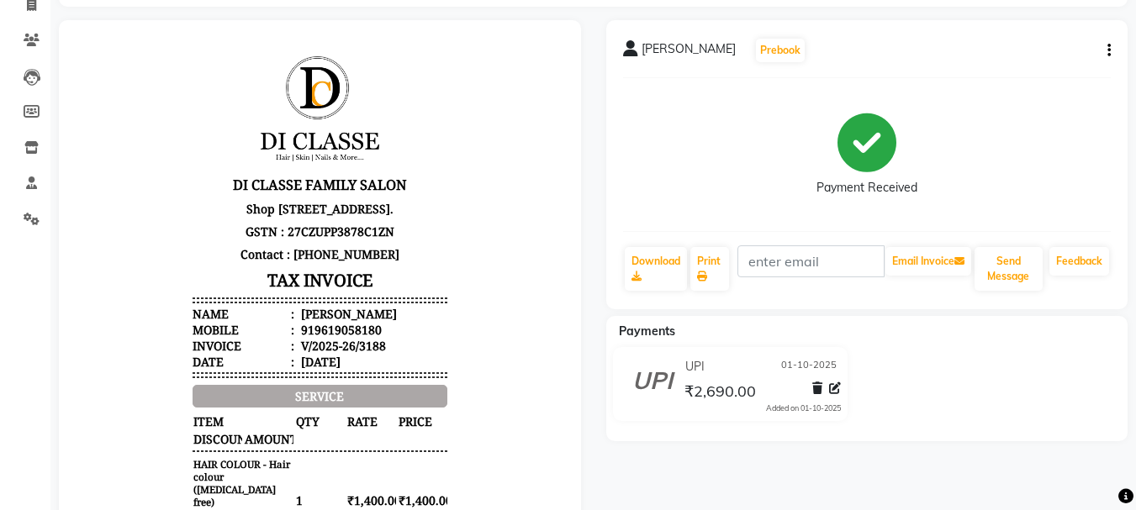
scroll to position [84, 0]
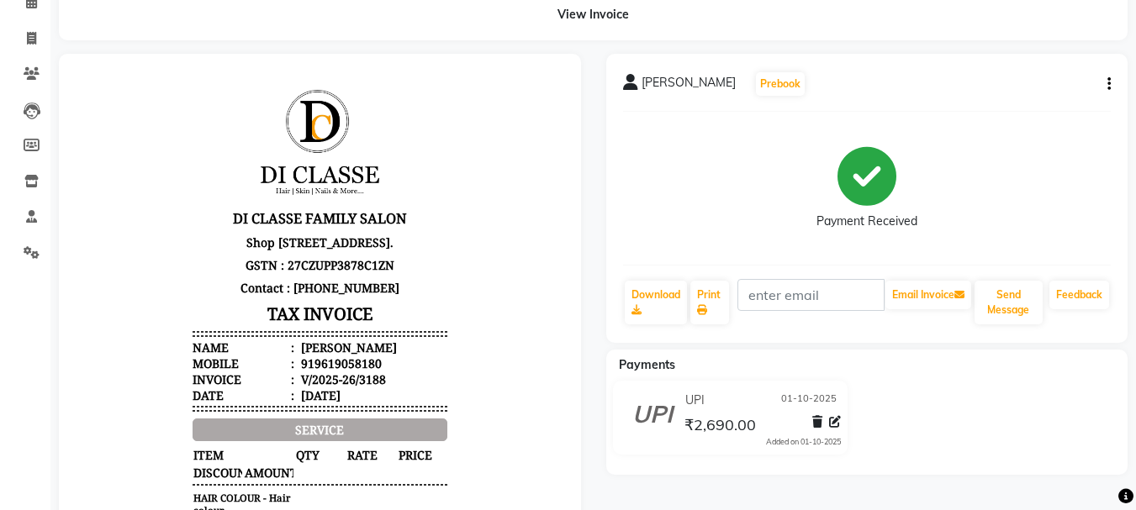
click at [1105, 82] on button "button" at bounding box center [1105, 85] width 10 height 18
click at [1008, 74] on div "Edit Item Staff" at bounding box center [1024, 73] width 115 height 21
select select "79582"
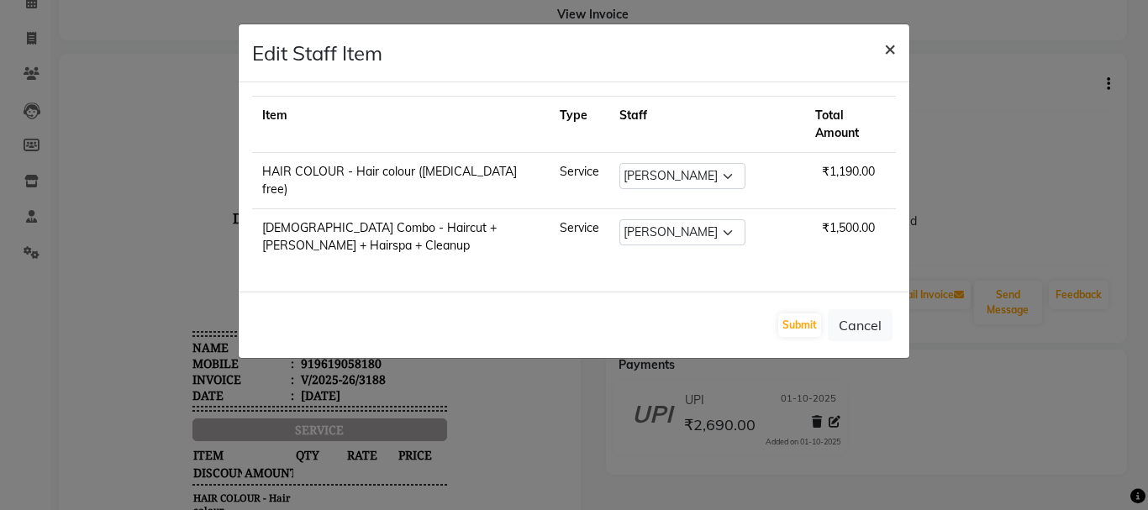
click at [889, 47] on span "×" at bounding box center [890, 47] width 12 height 25
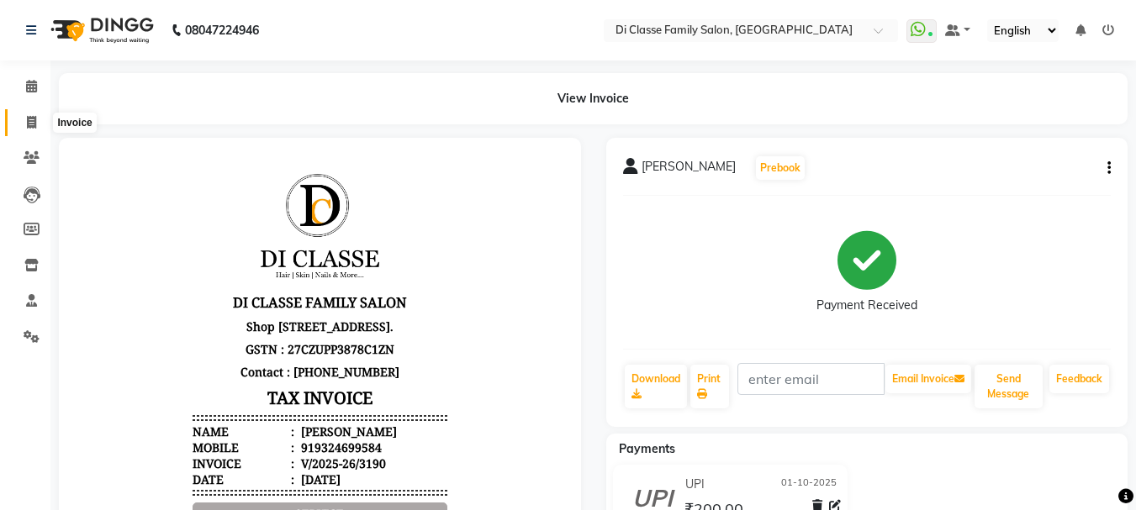
click at [39, 122] on span at bounding box center [31, 122] width 29 height 19
select select "4704"
select select "service"
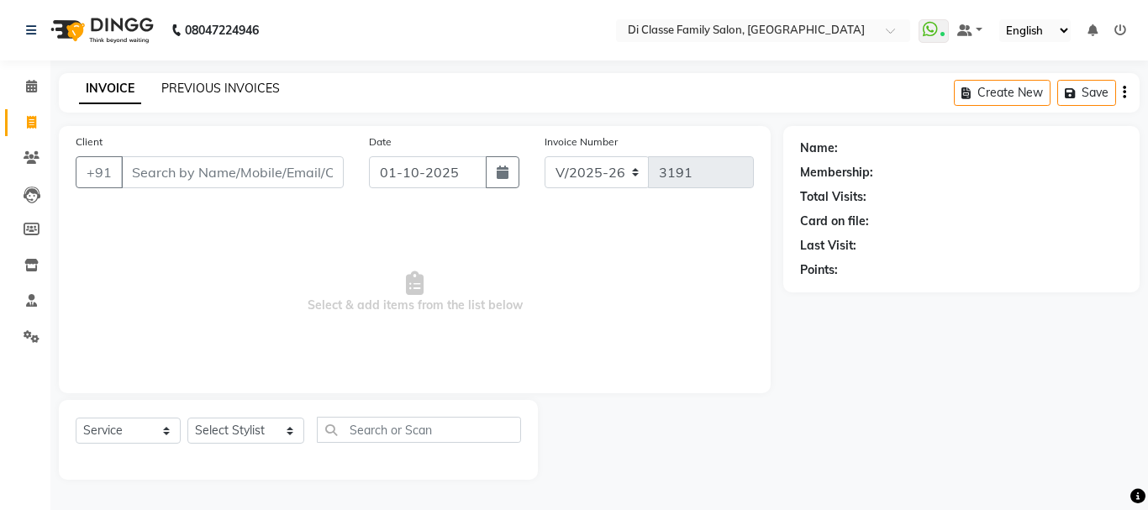
click at [192, 90] on link "PREVIOUS INVOICES" at bounding box center [220, 88] width 119 height 15
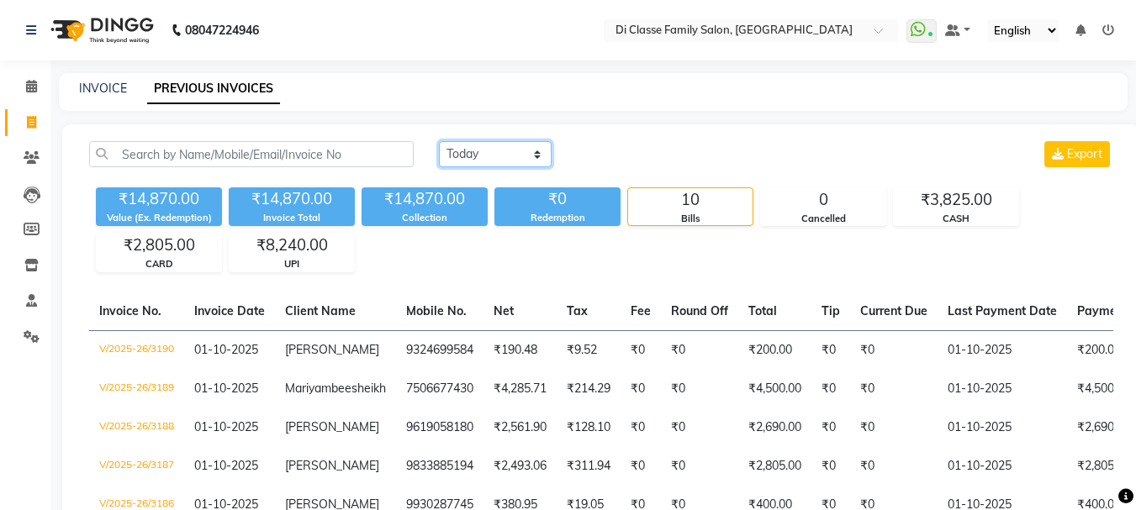
click at [529, 152] on select "[DATE] [DATE] Custom Range" at bounding box center [495, 154] width 113 height 26
select select "range"
click at [439, 141] on select "[DATE] [DATE] Custom Range" at bounding box center [495, 154] width 113 height 26
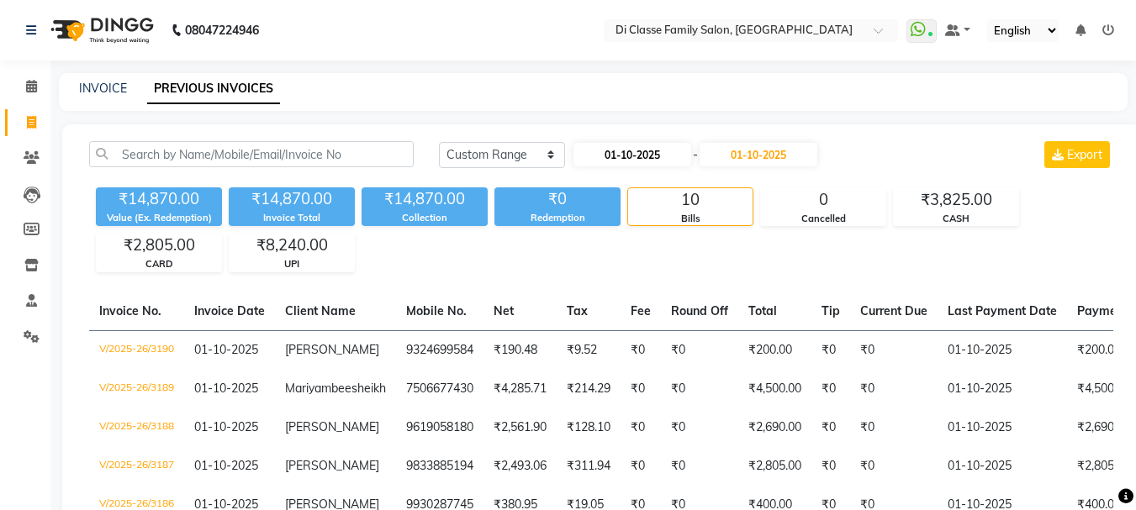
click at [595, 166] on div "[DATE] - [DATE]" at bounding box center [695, 154] width 247 height 27
click at [613, 155] on input "01-10-2025" at bounding box center [632, 155] width 118 height 24
select select "10"
select select "2025"
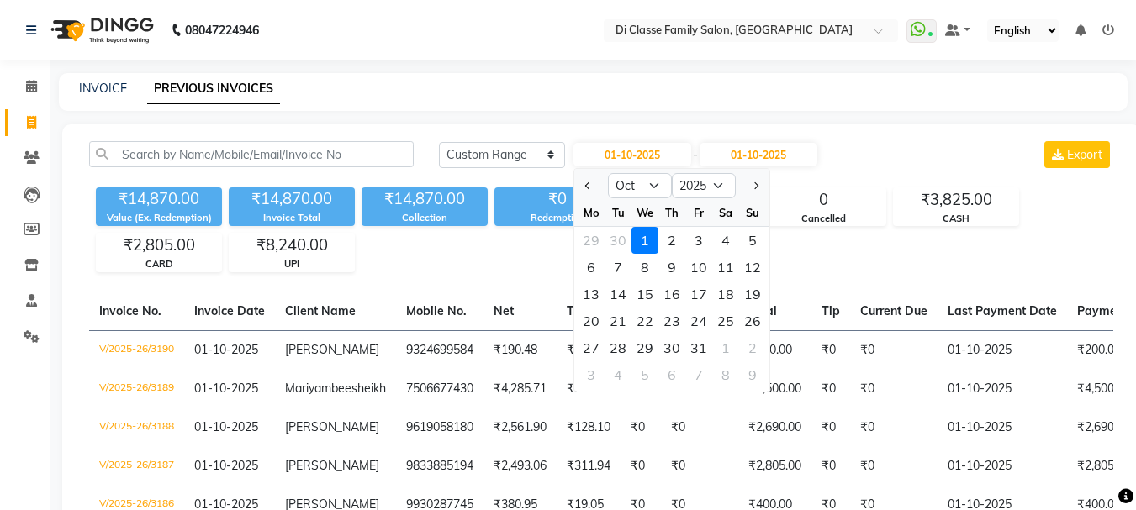
click at [609, 108] on div "INVOICE PREVIOUS INVOICES" at bounding box center [593, 92] width 1068 height 38
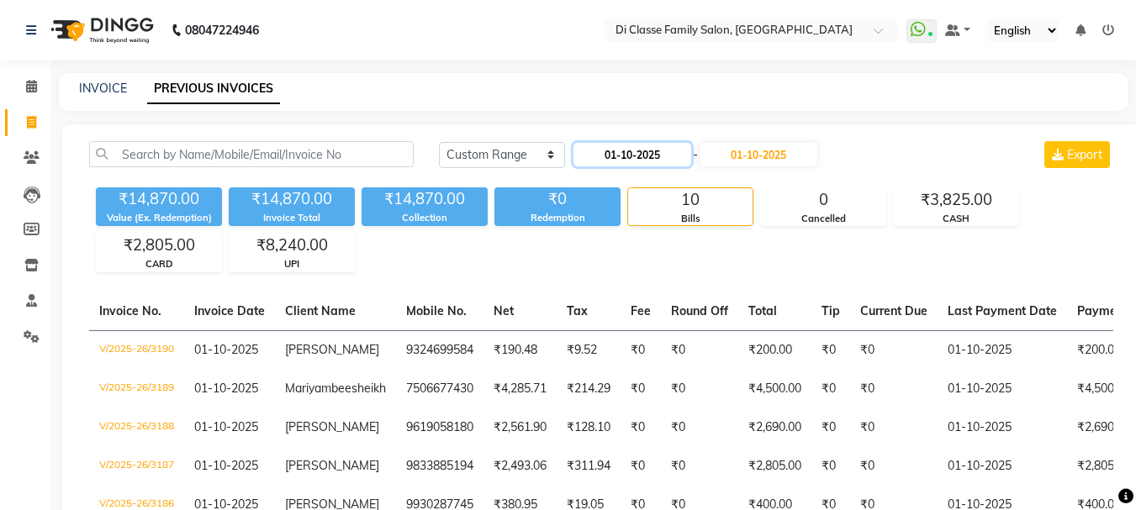
click at [667, 163] on input "01-10-2025" at bounding box center [632, 155] width 118 height 24
select select "10"
select select "2025"
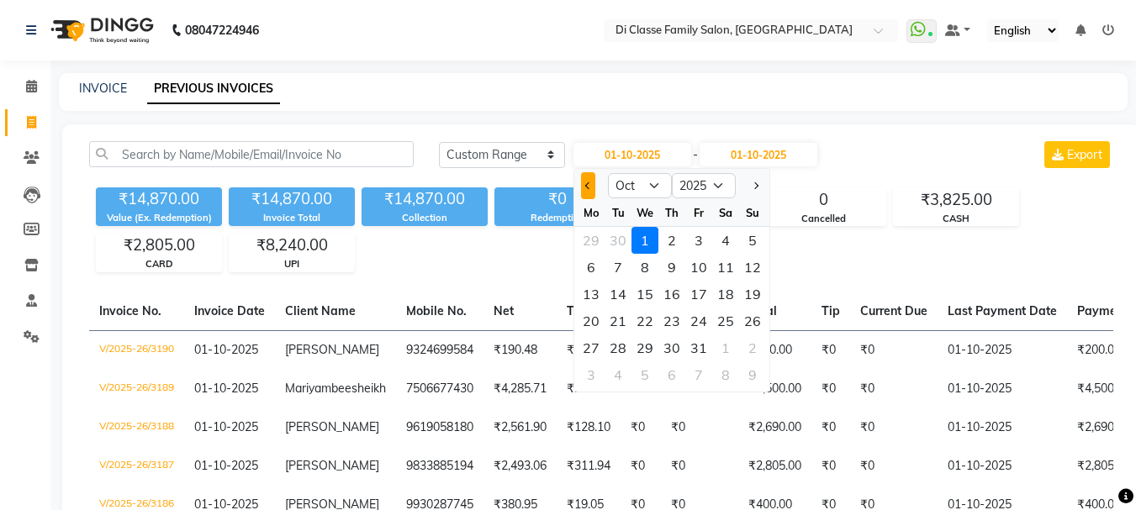
click at [590, 190] on button "Previous month" at bounding box center [588, 185] width 14 height 27
select select "9"
click at [598, 235] on div "1" at bounding box center [590, 240] width 27 height 27
type input "01-09-2025"
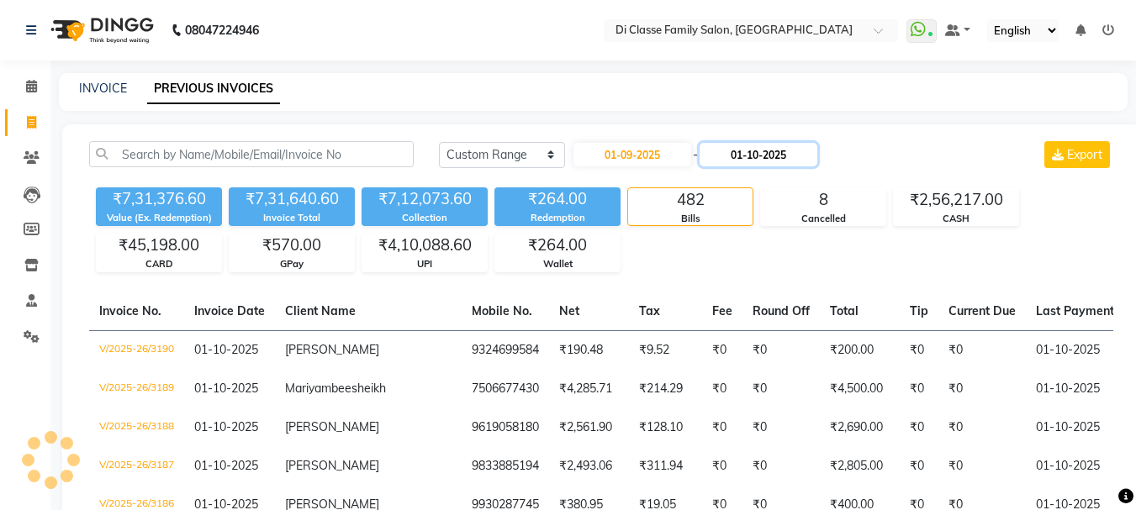
click at [770, 161] on input "01-10-2025" at bounding box center [758, 155] width 118 height 24
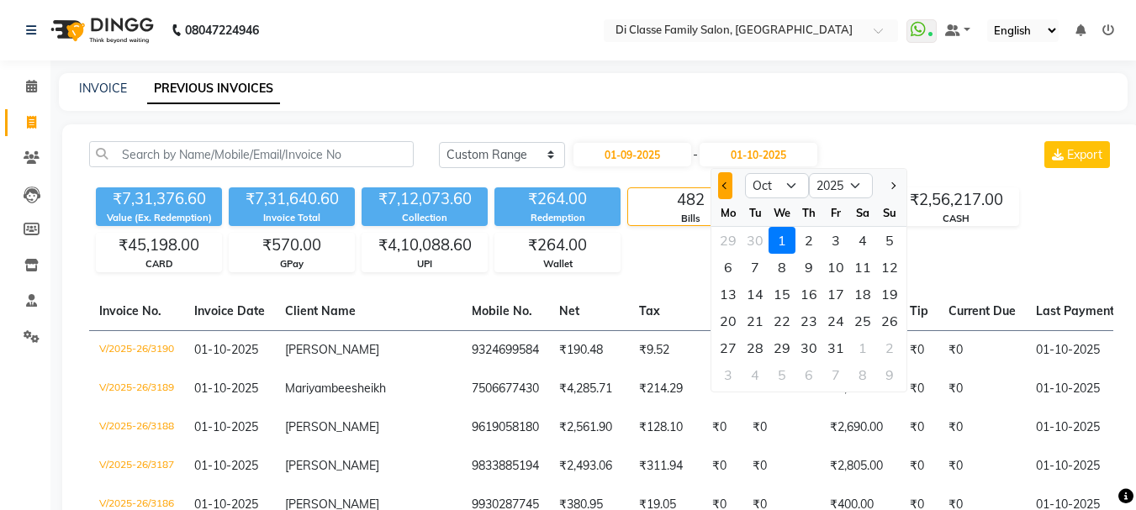
click at [718, 192] on button "Previous month" at bounding box center [725, 185] width 14 height 27
select select "9"
click at [762, 344] on div "30" at bounding box center [754, 348] width 27 height 27
type input "30-09-2025"
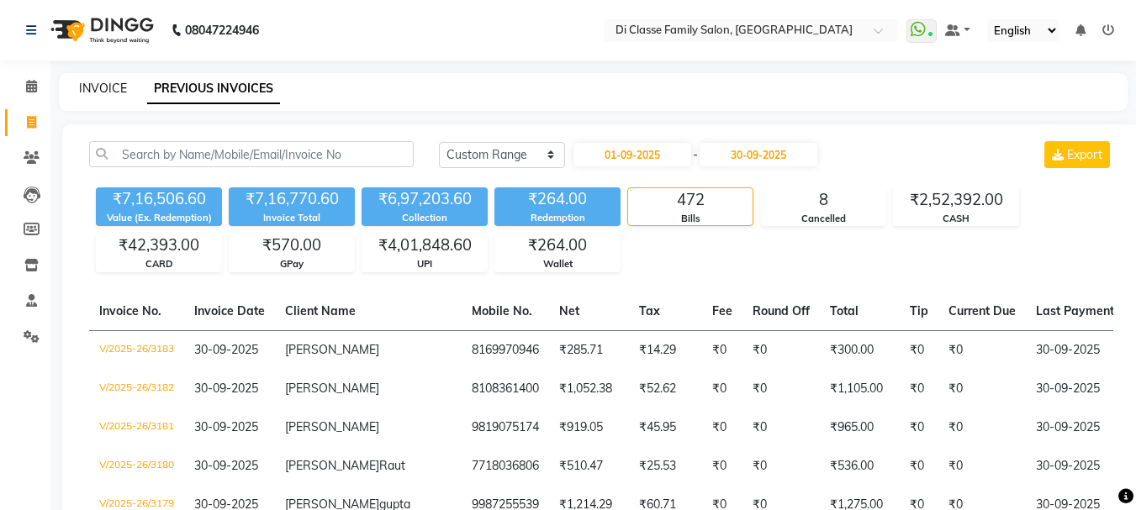
click at [119, 83] on link "INVOICE" at bounding box center [103, 88] width 48 height 15
select select "service"
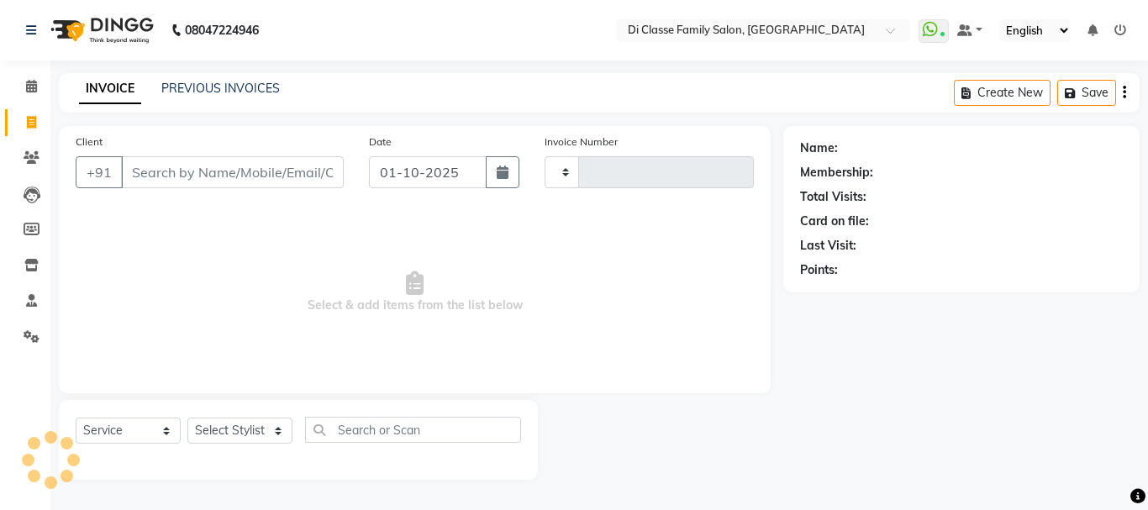
type input "3191"
select select "4704"
click at [235, 94] on link "PREVIOUS INVOICES" at bounding box center [220, 88] width 119 height 15
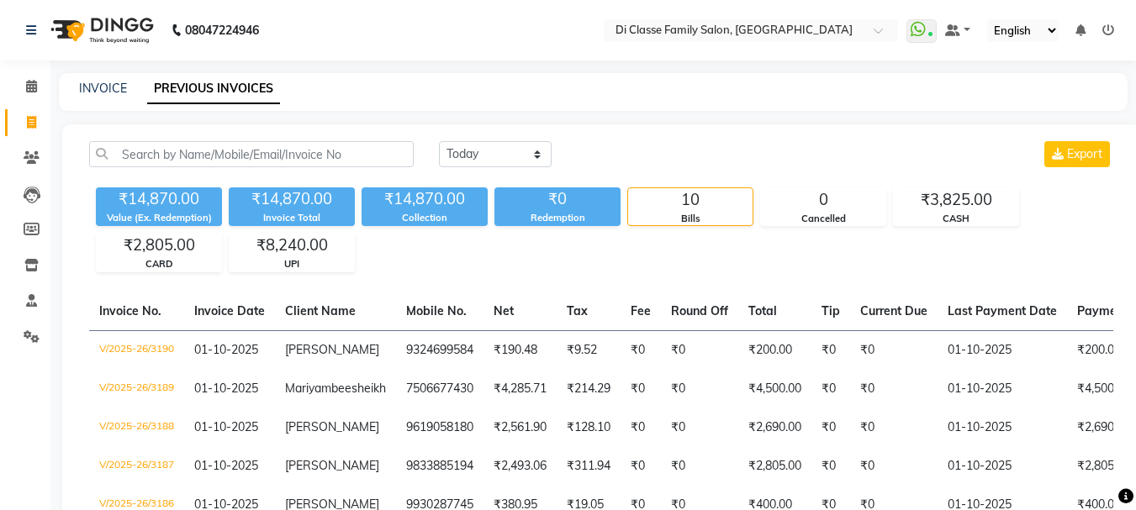
click at [103, 78] on div "INVOICE PREVIOUS INVOICES" at bounding box center [593, 92] width 1068 height 38
click at [114, 91] on link "INVOICE" at bounding box center [103, 88] width 48 height 15
select select "service"
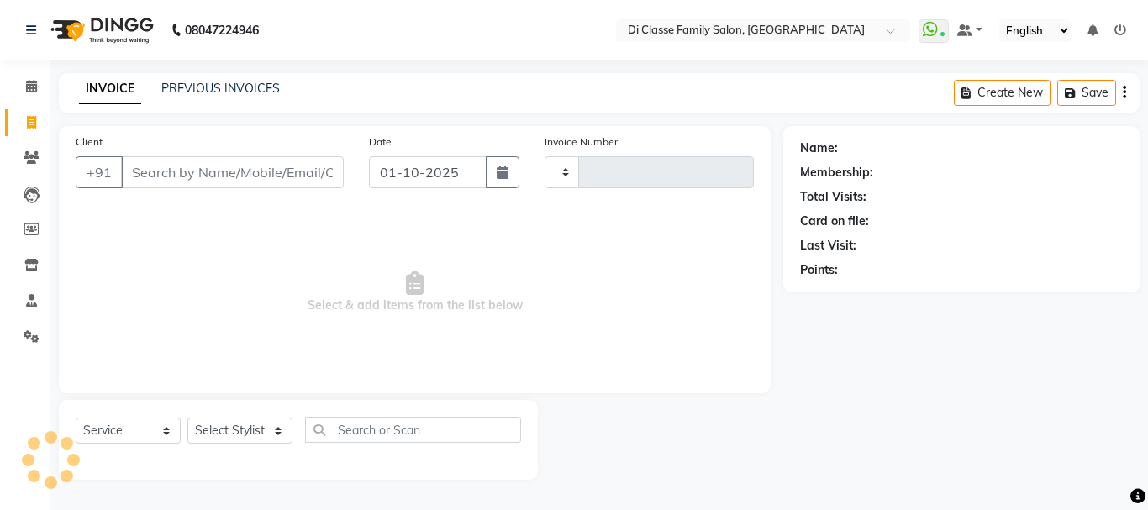
type input "3191"
select select "4704"
click at [180, 181] on input "Client" at bounding box center [232, 172] width 223 height 32
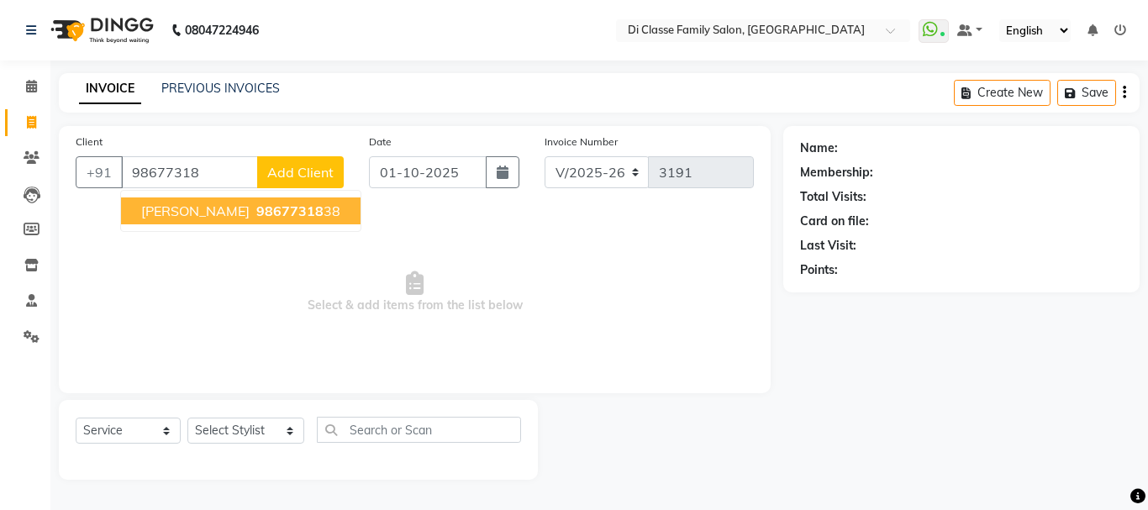
click at [195, 218] on span "NEHA KAMBLI" at bounding box center [195, 211] width 108 height 17
type input "9867731838"
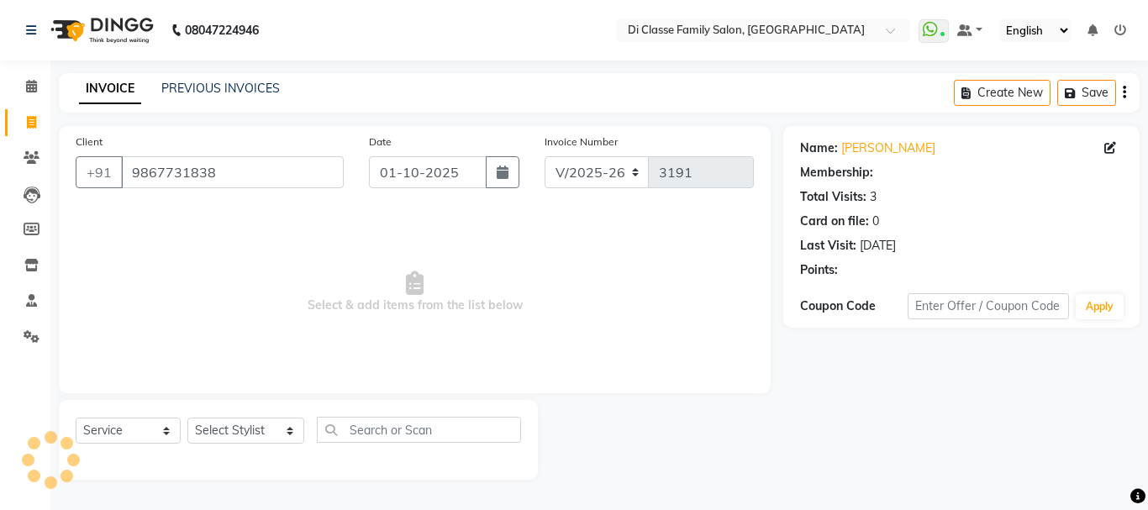
select select "2: Object"
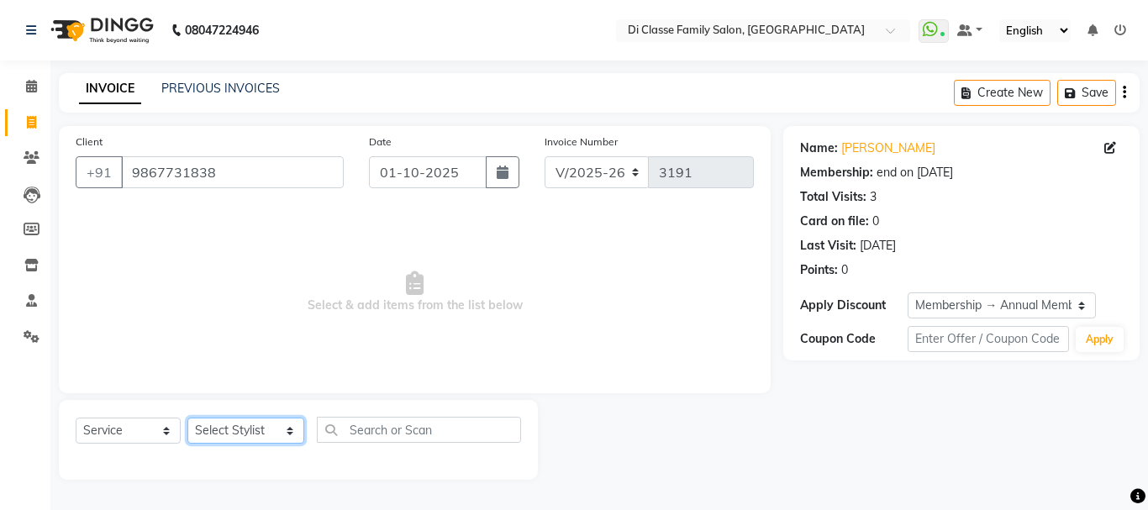
click at [243, 426] on select "Select Stylist ANAS Anu AYAZ KADRI Front Desk Javed KOMAL lalita Muskan Nidhi P…" at bounding box center [245, 431] width 117 height 26
click at [217, 430] on select "Select Stylist ANAS Anu AYAZ KADRI Front Desk Javed KOMAL lalita Muskan Nidhi P…" at bounding box center [245, 431] width 117 height 26
select select "59601"
click at [187, 418] on select "Select Stylist ANAS Anu AYAZ KADRI Front Desk Javed KOMAL lalita Muskan Nidhi P…" at bounding box center [245, 431] width 117 height 26
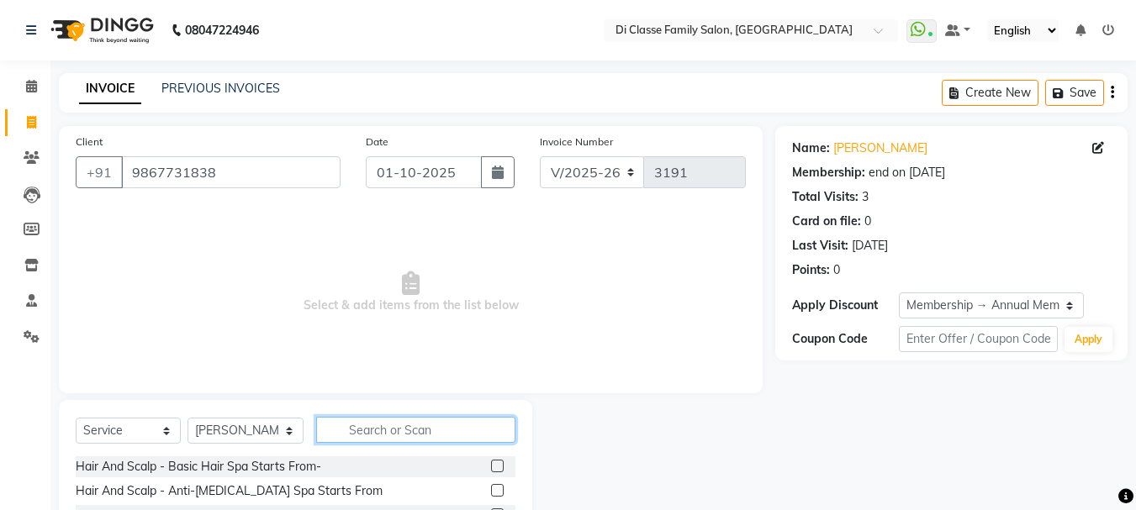
click at [349, 430] on input "text" at bounding box center [415, 430] width 199 height 26
type input "e"
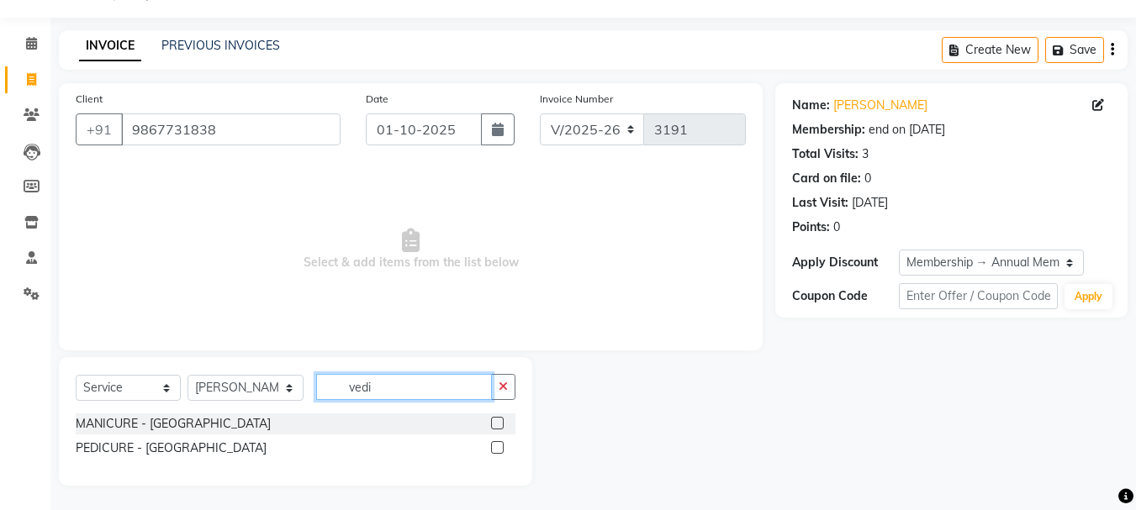
scroll to position [44, 0]
type input "vedi"
click at [497, 448] on label at bounding box center [497, 446] width 13 height 13
click at [497, 448] on input "checkbox" at bounding box center [496, 447] width 11 height 11
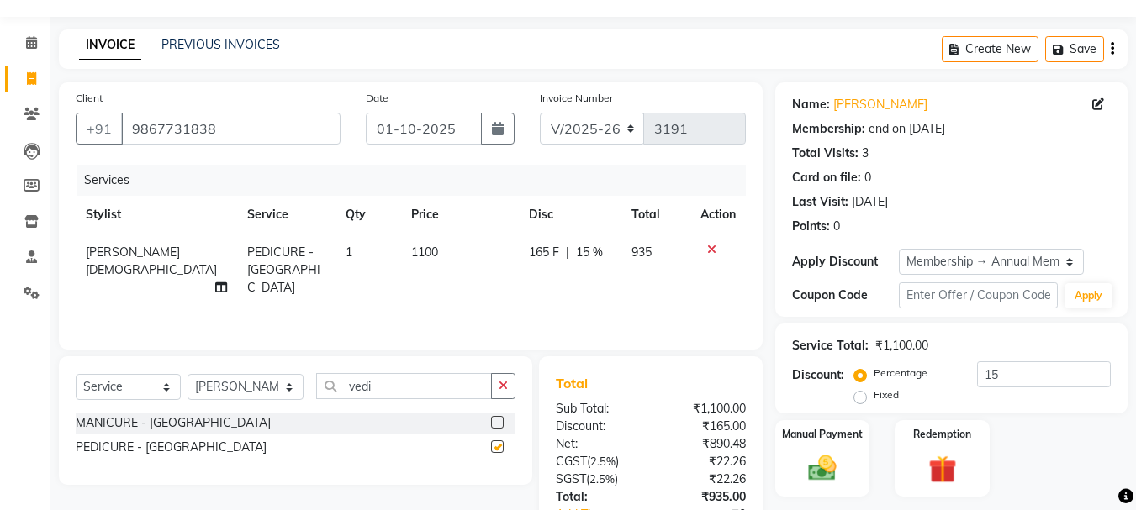
checkbox input "false"
drag, startPoint x: 396, startPoint y: 386, endPoint x: 335, endPoint y: 384, distance: 61.4
click at [335, 384] on input "vedi" at bounding box center [404, 386] width 176 height 26
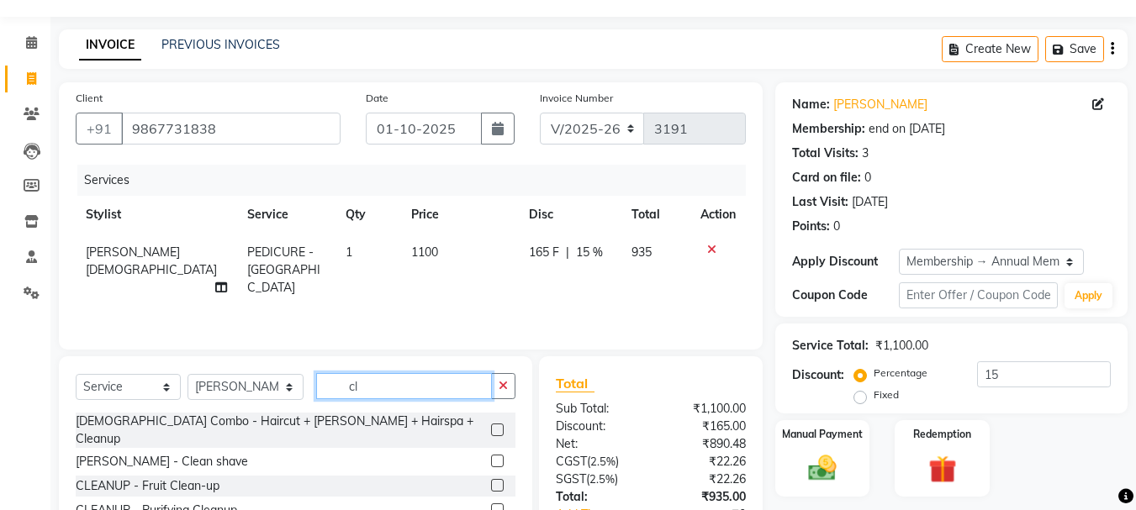
type input "c"
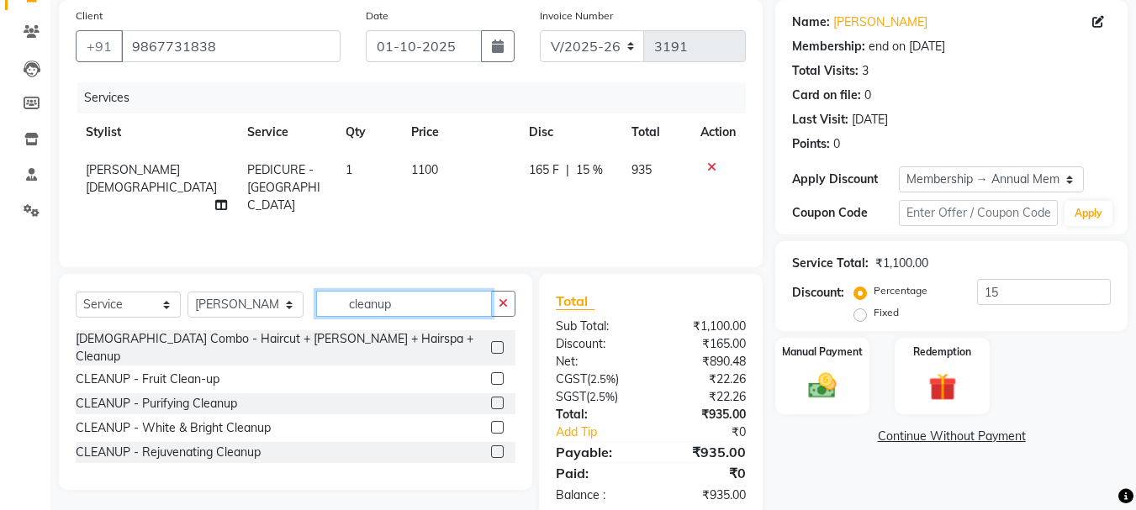
scroll to position [162, 0]
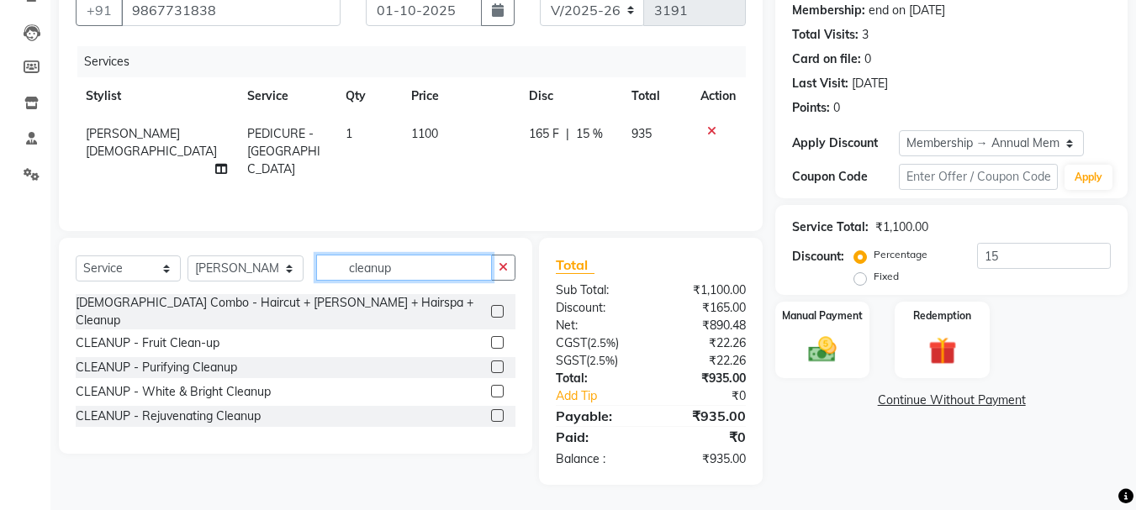
click at [336, 264] on input "cleanup" at bounding box center [404, 268] width 176 height 26
type input "cleanup"
click at [496, 409] on label at bounding box center [497, 415] width 13 height 13
click at [496, 411] on input "checkbox" at bounding box center [496, 416] width 11 height 11
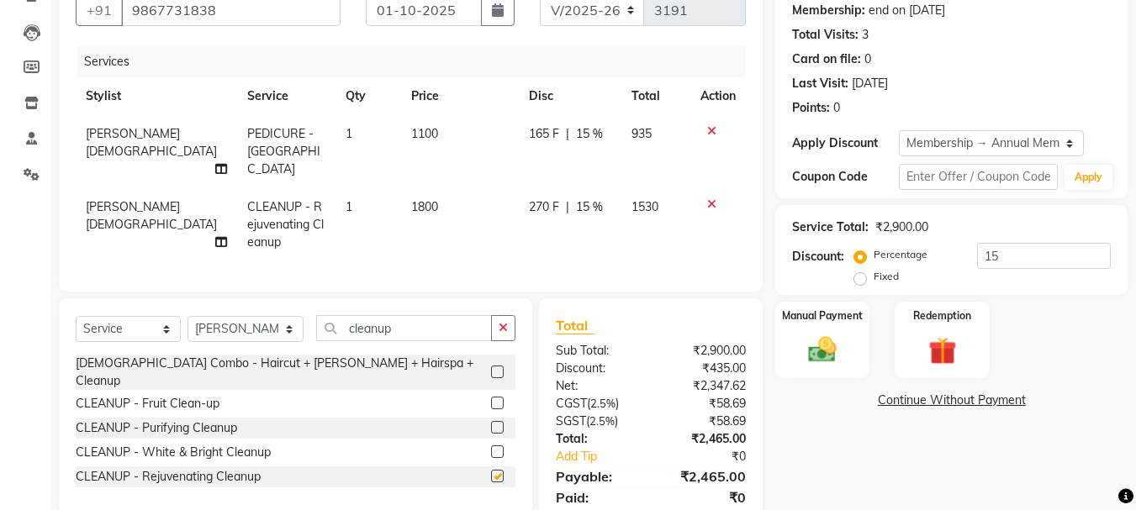
checkbox input "false"
click at [707, 198] on icon at bounding box center [711, 204] width 9 height 12
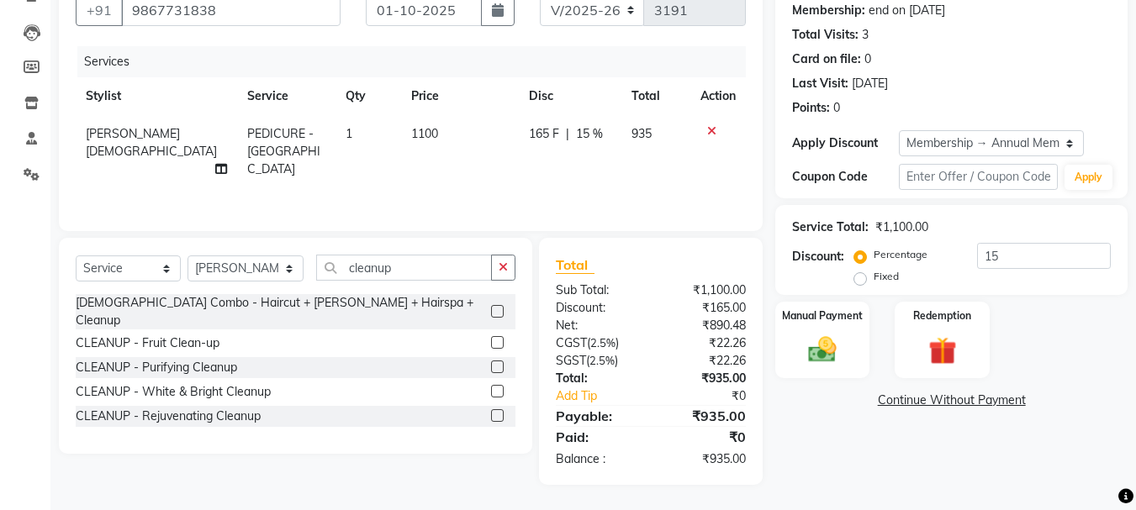
click at [497, 336] on label at bounding box center [497, 342] width 13 height 13
click at [497, 338] on input "checkbox" at bounding box center [496, 343] width 11 height 11
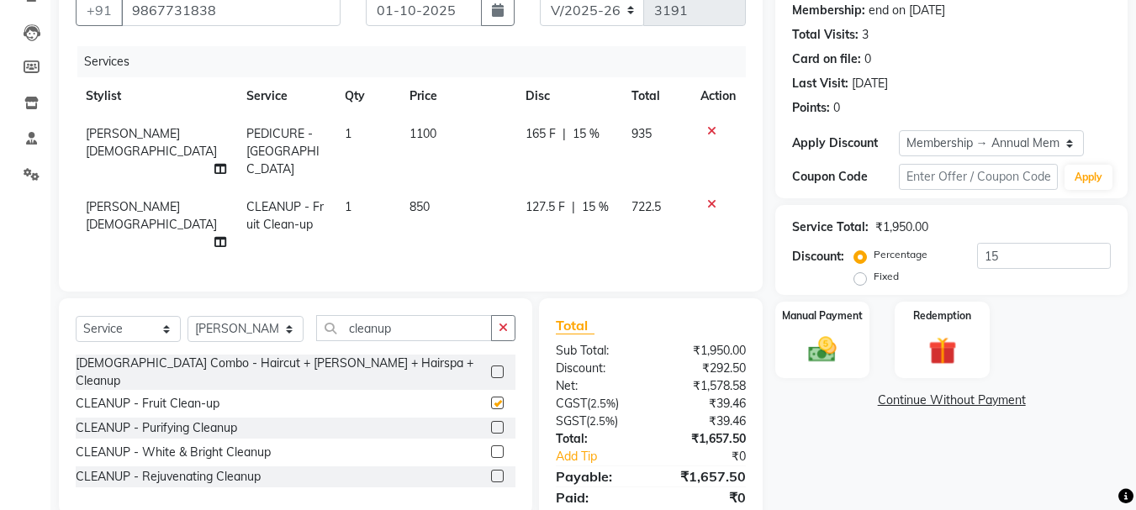
checkbox input "false"
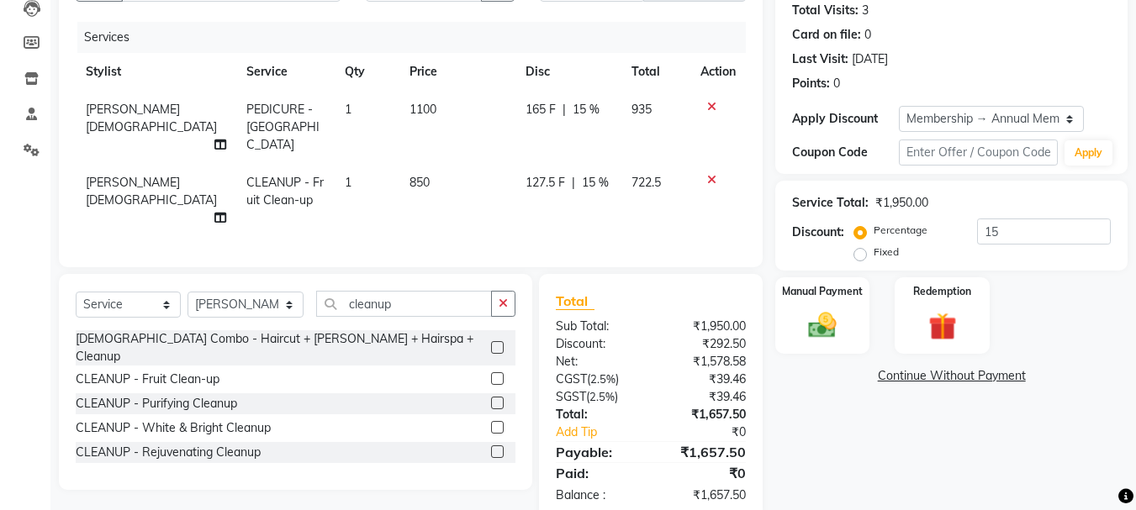
scroll to position [200, 0]
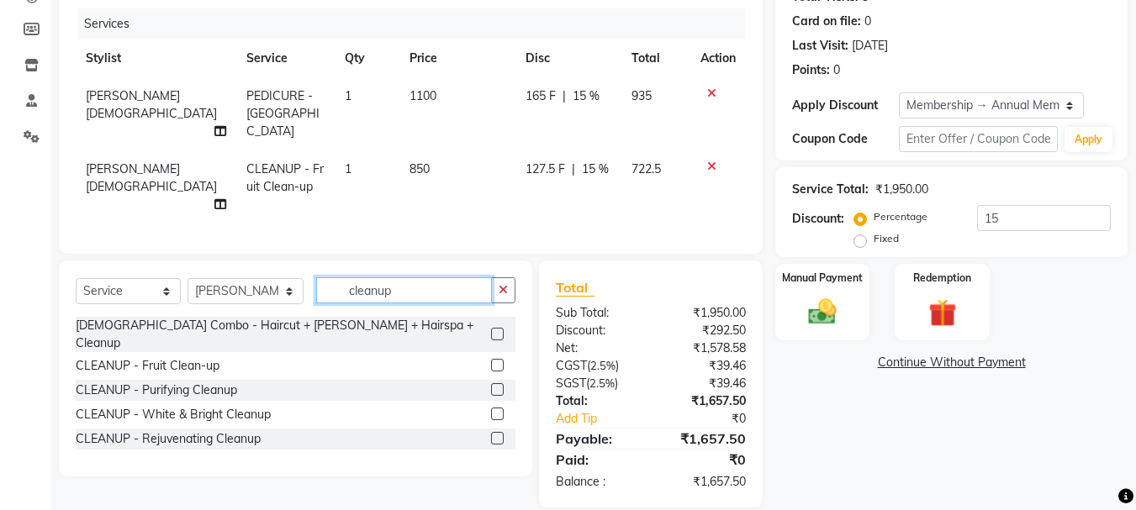
drag, startPoint x: 385, startPoint y: 271, endPoint x: 337, endPoint y: 271, distance: 47.9
click at [337, 277] on input "cleanup" at bounding box center [404, 290] width 176 height 26
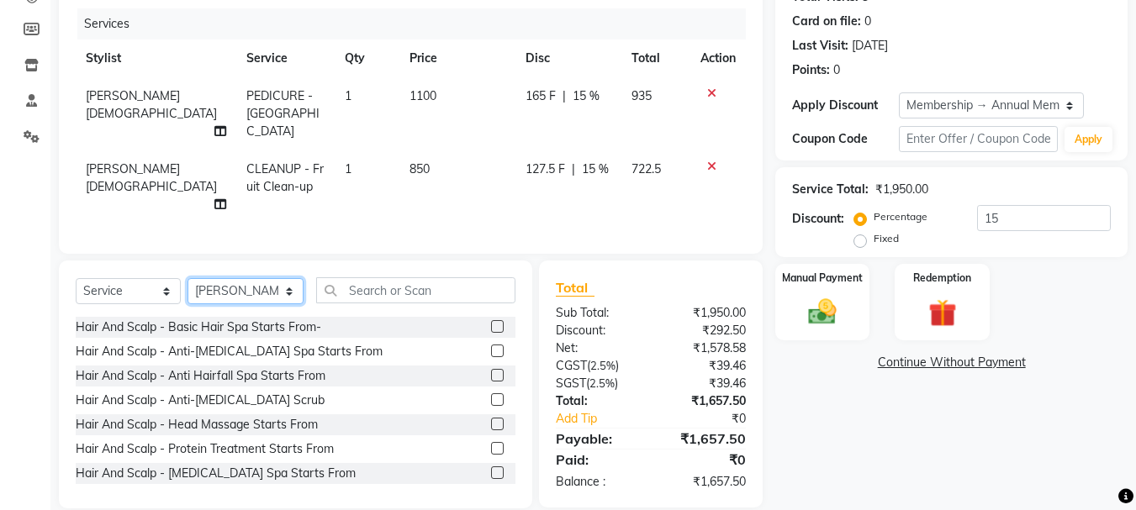
click at [261, 278] on select "Select Stylist ANAS Anu AYAZ KADRI Front Desk Javed KOMAL lalita Muskan Nidhi P…" at bounding box center [245, 291] width 116 height 26
select select "51560"
click at [187, 278] on select "Select Stylist ANAS Anu AYAZ KADRI Front Desk Javed KOMAL lalita Muskan Nidhi P…" at bounding box center [245, 291] width 116 height 26
click at [409, 161] on span "850" at bounding box center [419, 168] width 20 height 15
select select "59601"
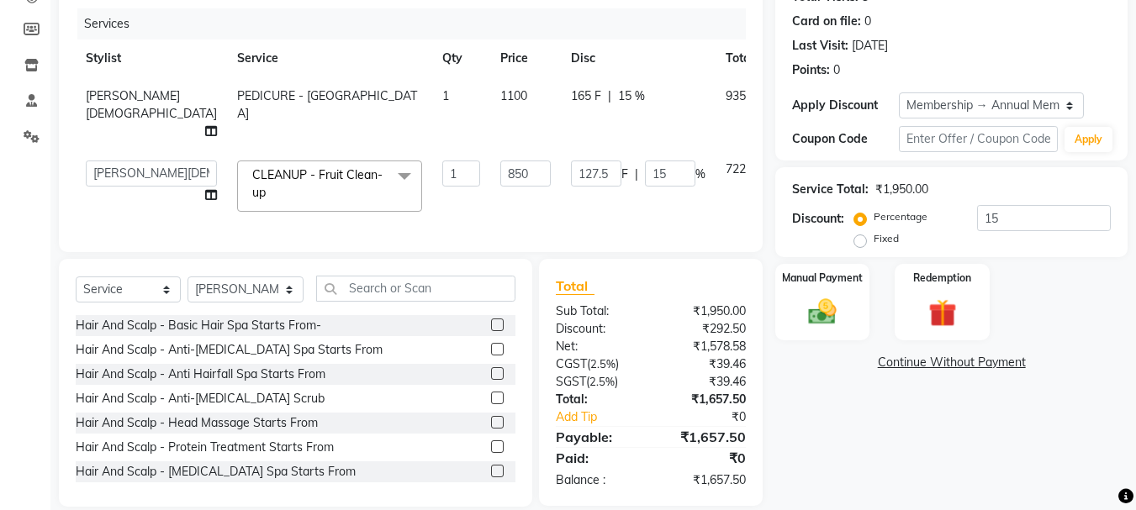
click at [432, 149] on td "1" at bounding box center [461, 113] width 58 height 73
select select "59601"
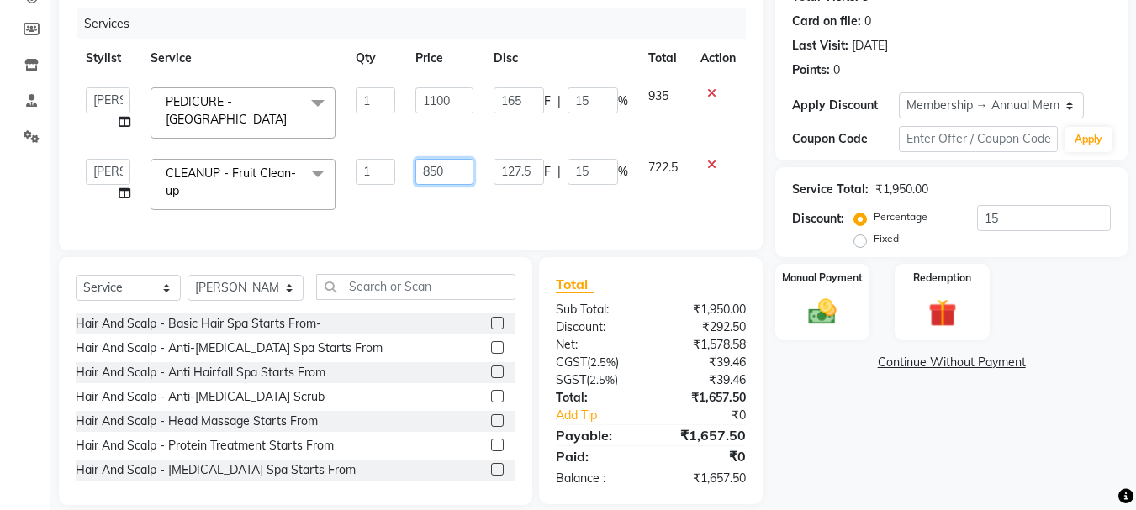
click at [450, 179] on input "850" at bounding box center [444, 172] width 58 height 26
drag, startPoint x: 450, startPoint y: 179, endPoint x: 413, endPoint y: 168, distance: 38.6
click at [413, 168] on td "850" at bounding box center [444, 184] width 78 height 71
type input "600"
click at [420, 203] on td "600" at bounding box center [444, 184] width 78 height 71
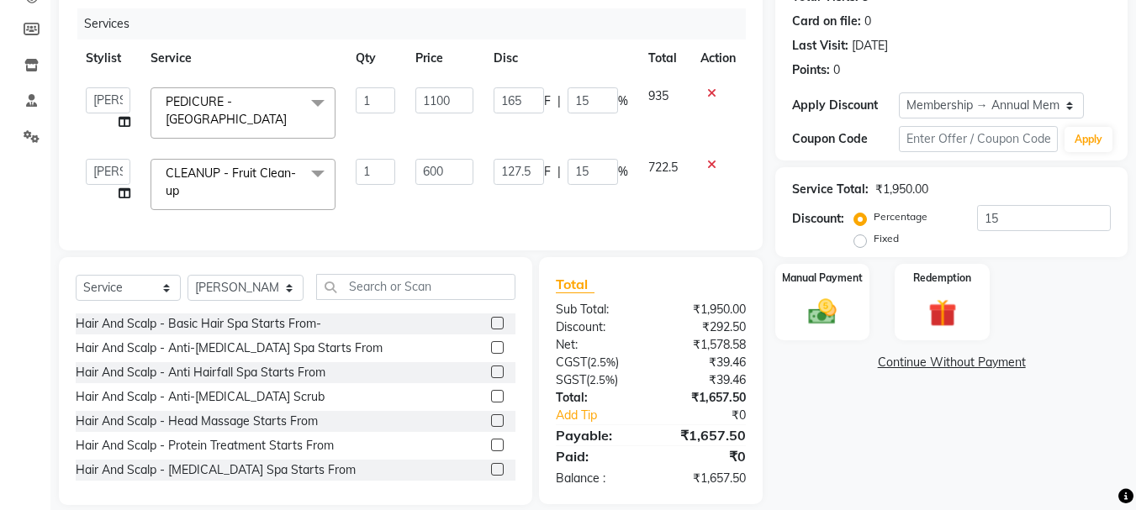
select select "59601"
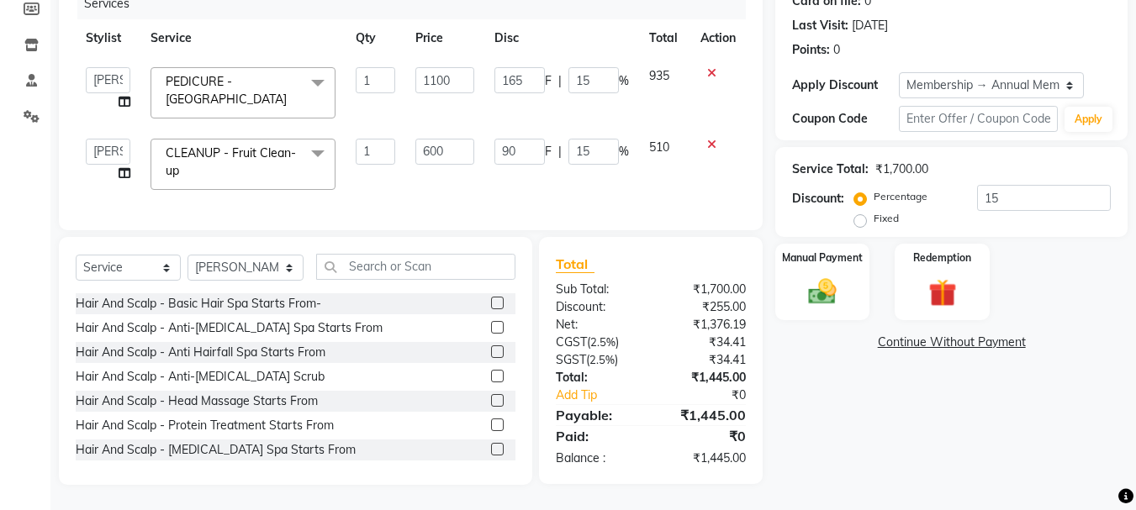
scroll to position [233, 0]
click at [361, 271] on input "text" at bounding box center [415, 267] width 199 height 26
click at [613, 139] on input "15" at bounding box center [593, 152] width 50 height 26
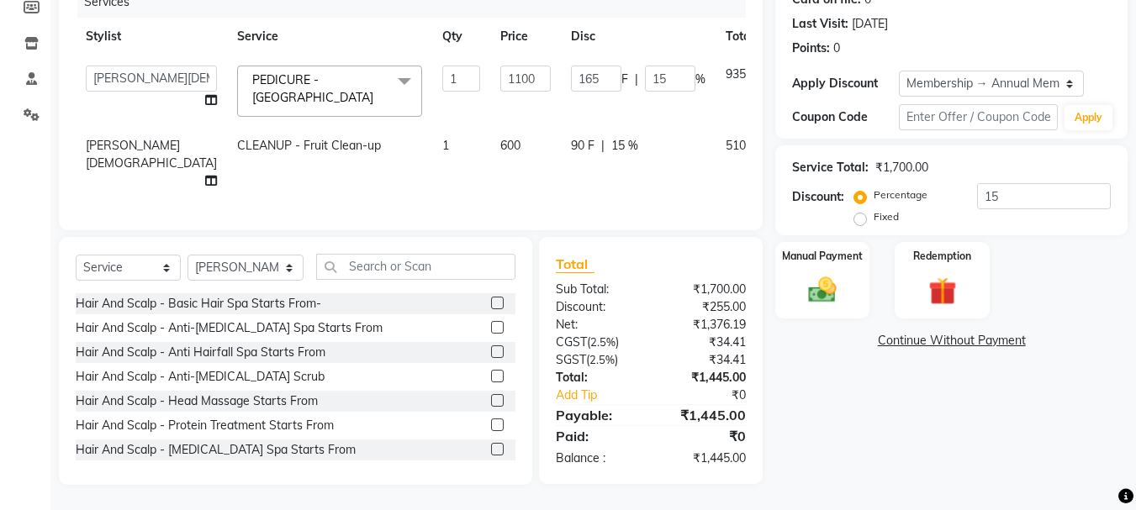
click at [725, 138] on span "510" at bounding box center [735, 145] width 20 height 15
select select "59601"
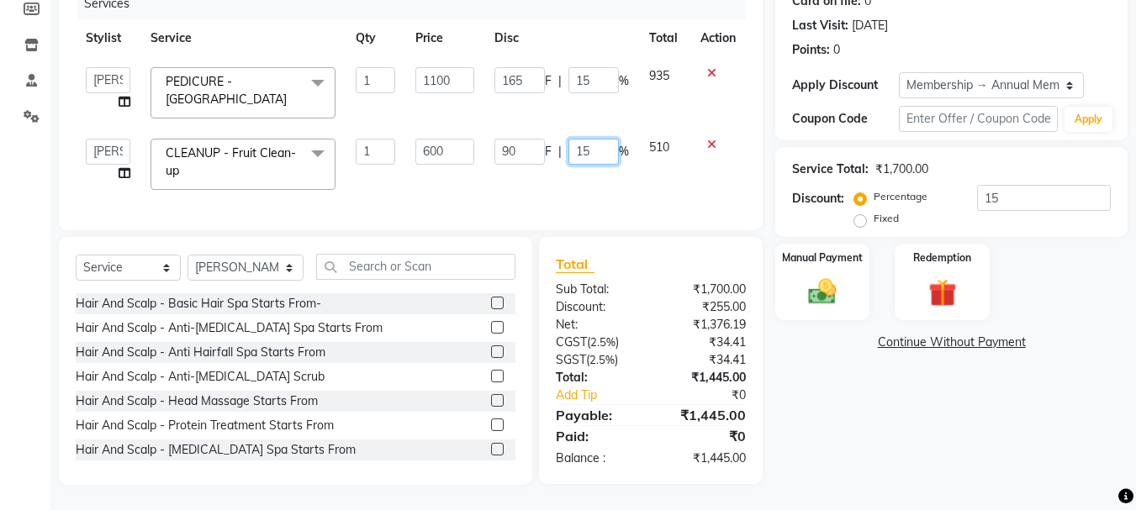
click at [596, 140] on input "15" at bounding box center [593, 152] width 50 height 26
type input "1"
type input "0"
click at [628, 168] on td "90 F | 0 %" at bounding box center [561, 164] width 155 height 71
select select "59601"
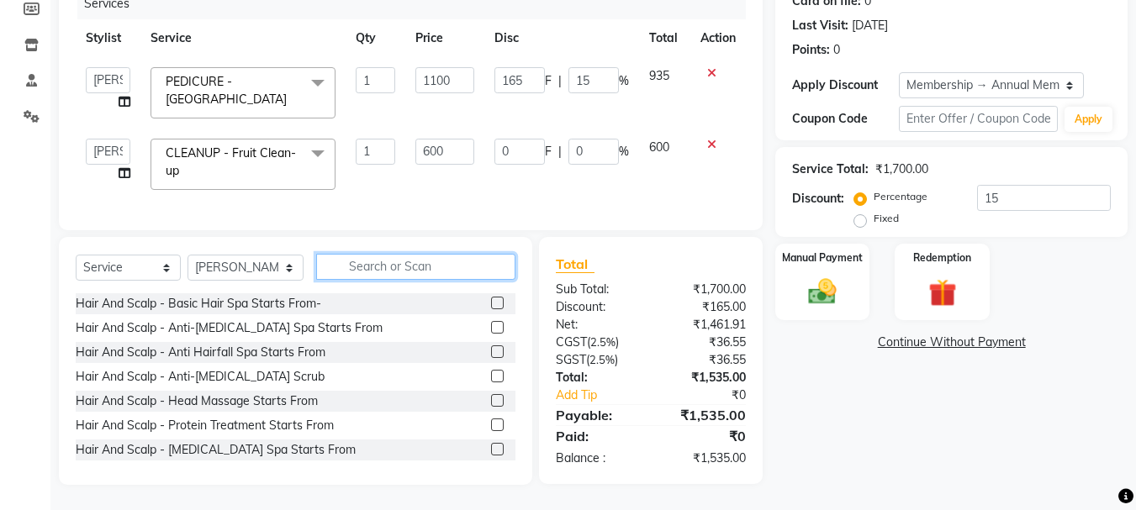
click at [375, 267] on input "text" at bounding box center [415, 267] width 199 height 26
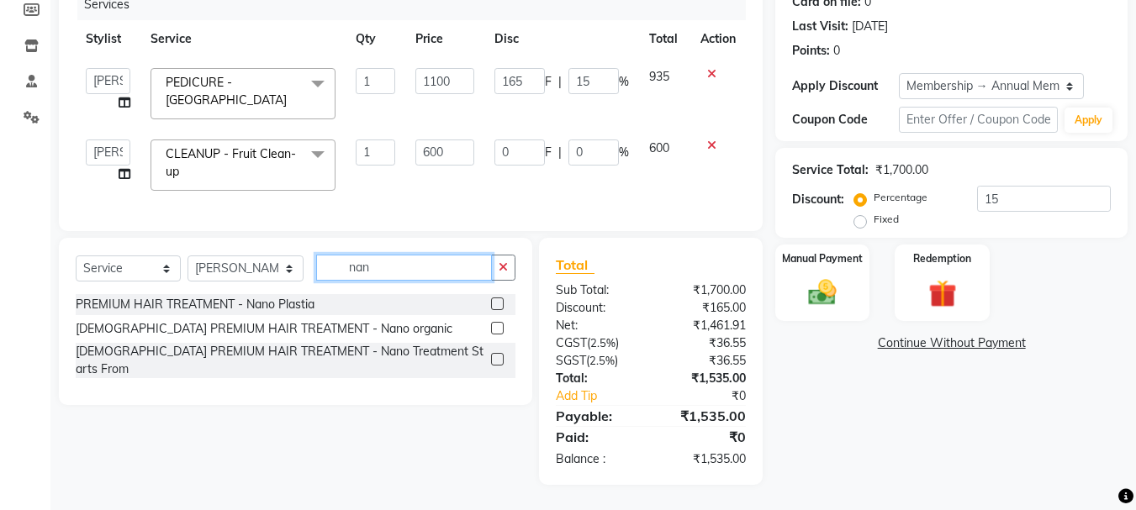
scroll to position [232, 0]
type input "nano"
click at [496, 353] on label at bounding box center [497, 359] width 13 height 13
click at [496, 355] on input "checkbox" at bounding box center [496, 360] width 11 height 11
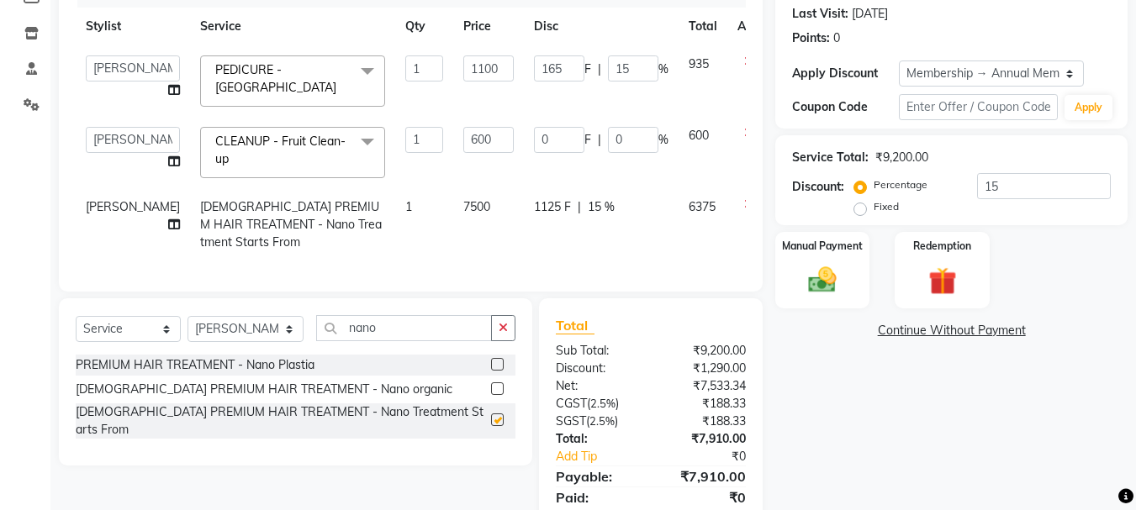
checkbox input "false"
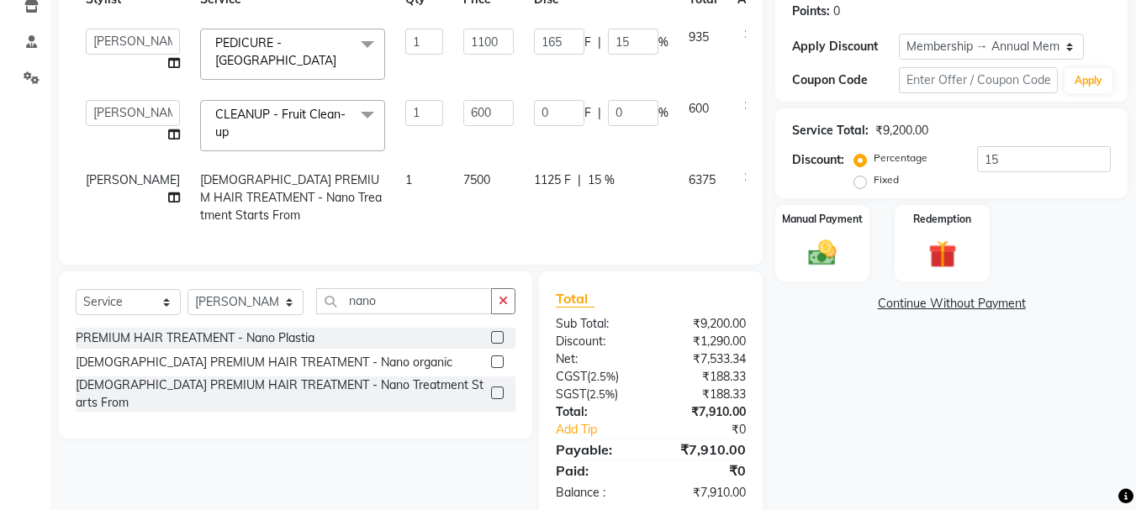
scroll to position [305, 0]
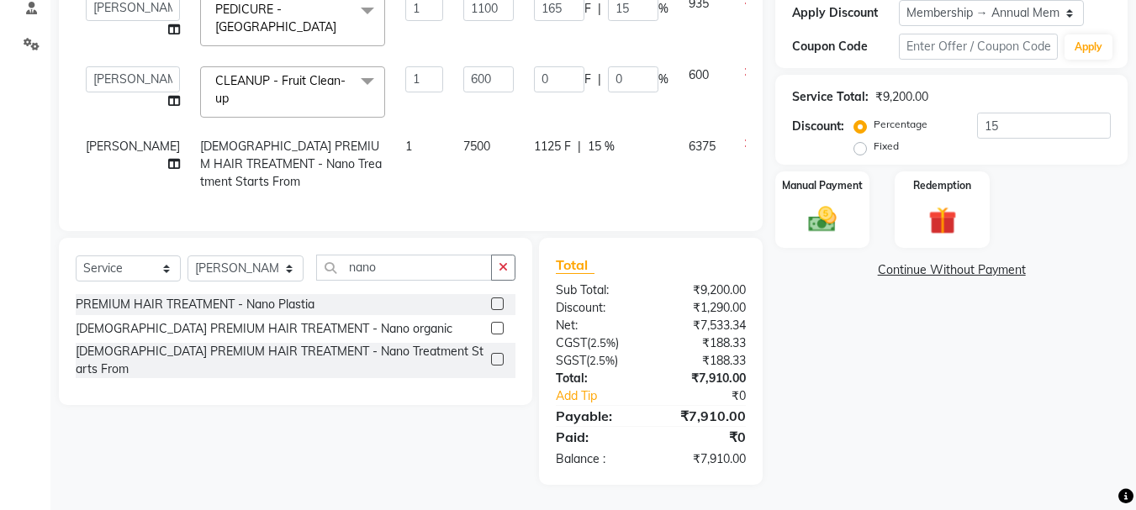
click at [463, 139] on span "7500" at bounding box center [476, 146] width 27 height 15
select select "51560"
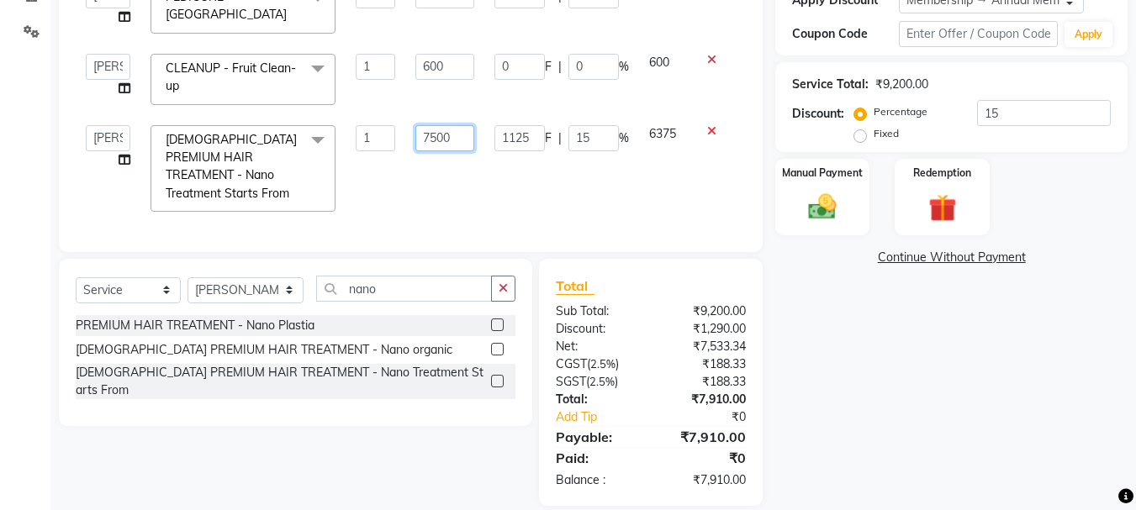
click at [436, 134] on input "7500" at bounding box center [444, 138] width 58 height 26
type input "9000"
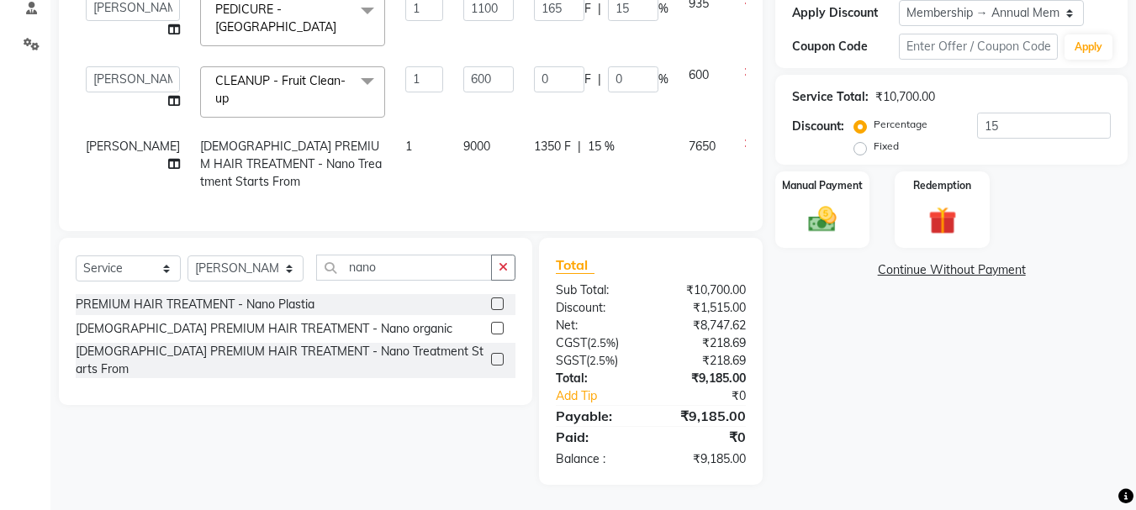
click at [485, 191] on div "Services Stylist Service Qty Price Disc Total Action ANAS Anu AYAZ KADRI Front …" at bounding box center [411, 65] width 670 height 298
click at [534, 138] on span "1350 F" at bounding box center [552, 147] width 37 height 18
select select "51560"
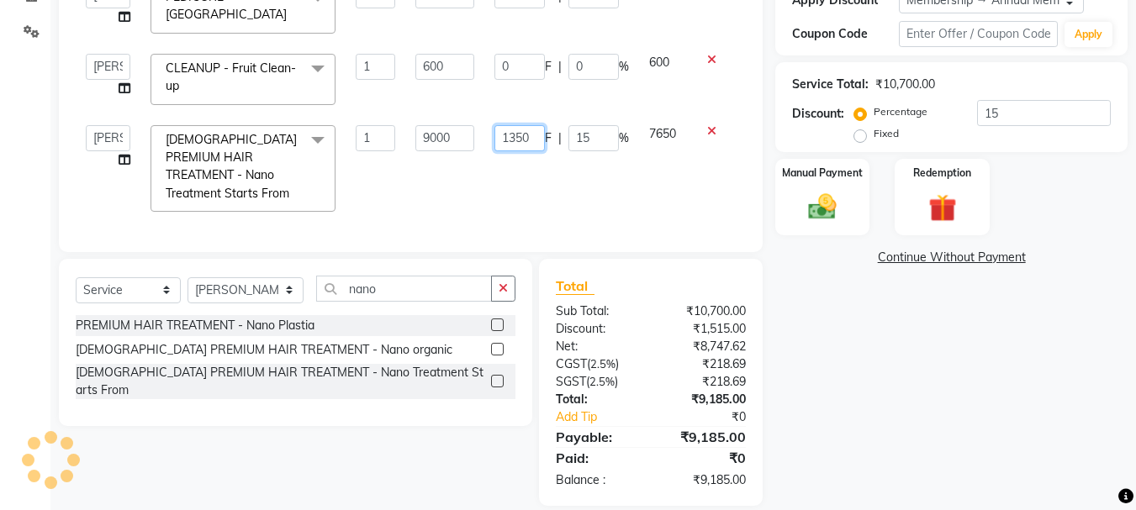
drag, startPoint x: 532, startPoint y: 133, endPoint x: 477, endPoint y: 119, distance: 56.5
click at [477, 119] on tr "ANAS Anu AYAZ KADRI Front Desk Javed KOMAL lalita Muskan Nidhi Payal Pooja Jadh…" at bounding box center [411, 169] width 670 height 108
type input "1000"
click at [536, 167] on td "1000 F | 15 %" at bounding box center [561, 169] width 155 height 108
select select "51560"
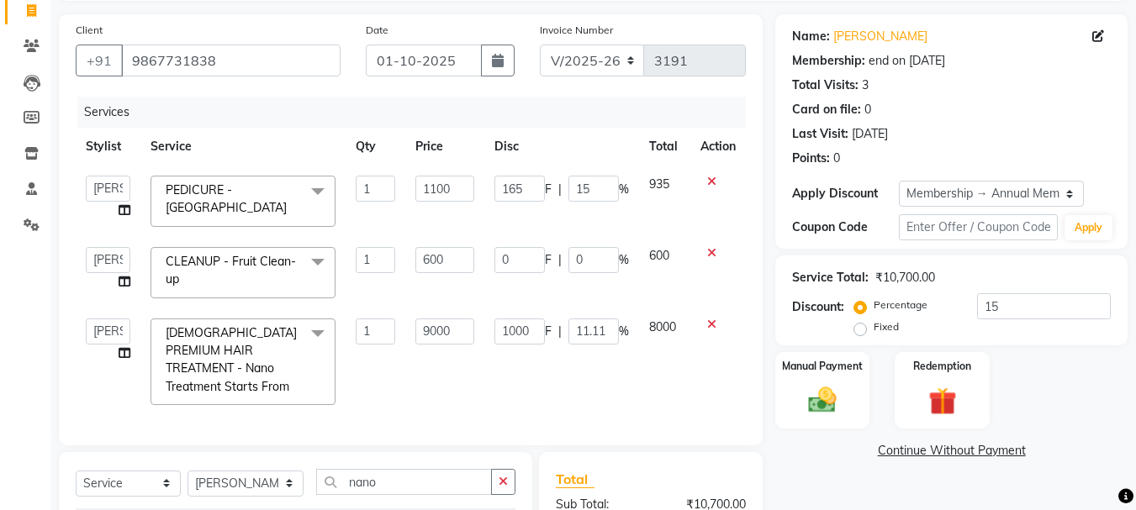
scroll to position [321, 0]
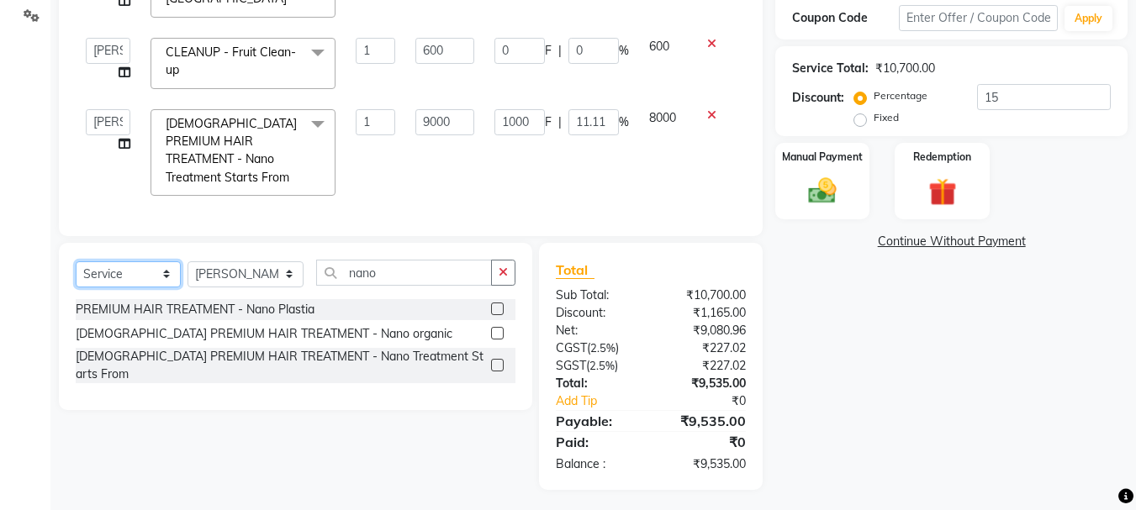
click at [127, 261] on select "Select Service Product Membership Package Voucher Prepaid Gift Card" at bounding box center [128, 274] width 105 height 26
select select "product"
click at [76, 261] on select "Select Service Product Membership Package Voucher Prepaid Gift Card" at bounding box center [128, 274] width 105 height 26
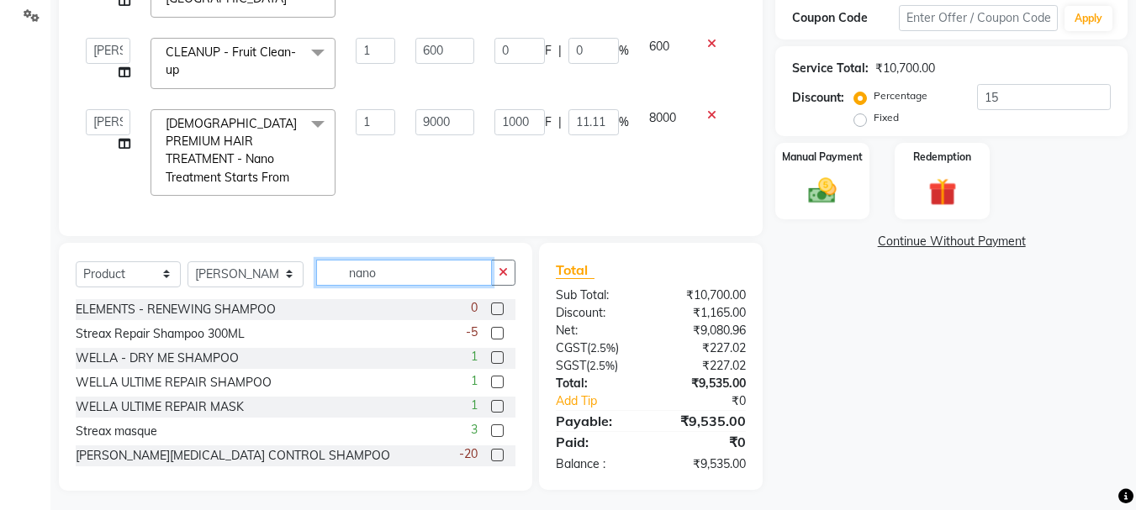
drag, startPoint x: 387, startPoint y: 270, endPoint x: 282, endPoint y: 245, distance: 107.0
click at [282, 245] on div "Select Service Product Membership Package Voucher Prepaid Gift Card Select Styl…" at bounding box center [295, 367] width 473 height 248
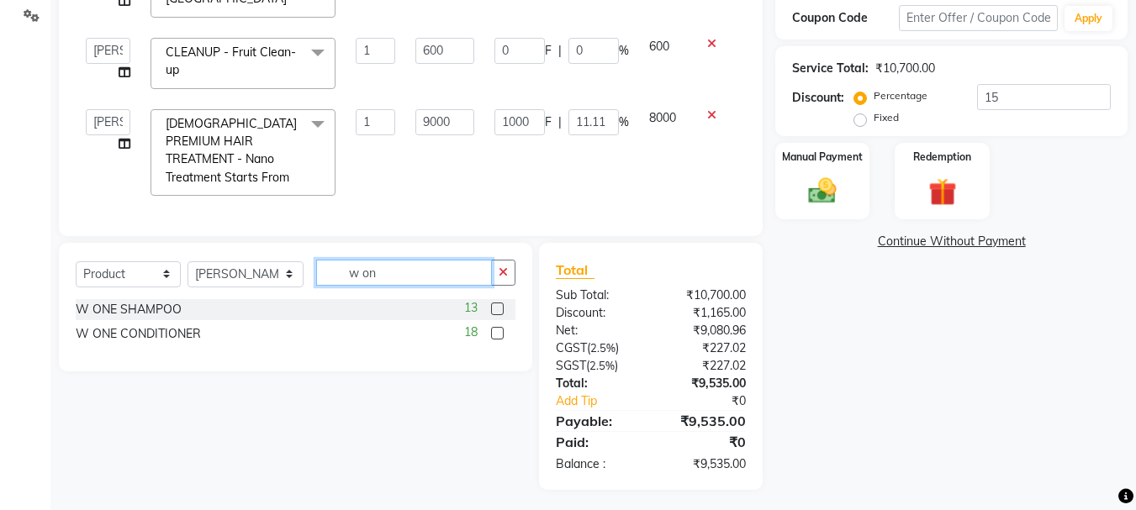
type input "w on"
click at [497, 303] on label at bounding box center [497, 309] width 13 height 13
click at [497, 304] on input "checkbox" at bounding box center [496, 309] width 11 height 11
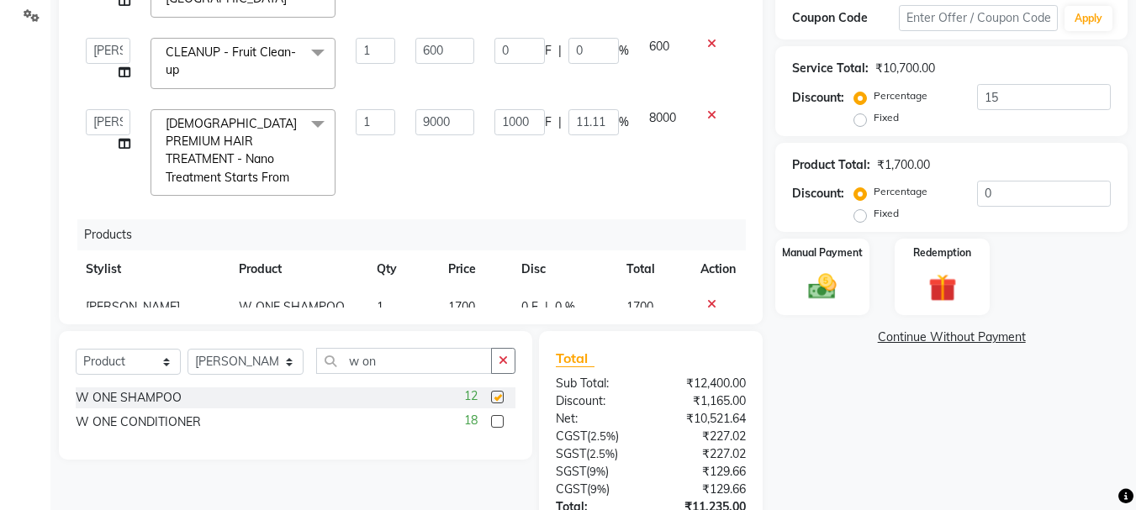
checkbox input "false"
click at [495, 420] on label at bounding box center [497, 421] width 13 height 13
click at [495, 420] on input "checkbox" at bounding box center [496, 422] width 11 height 11
checkbox input "false"
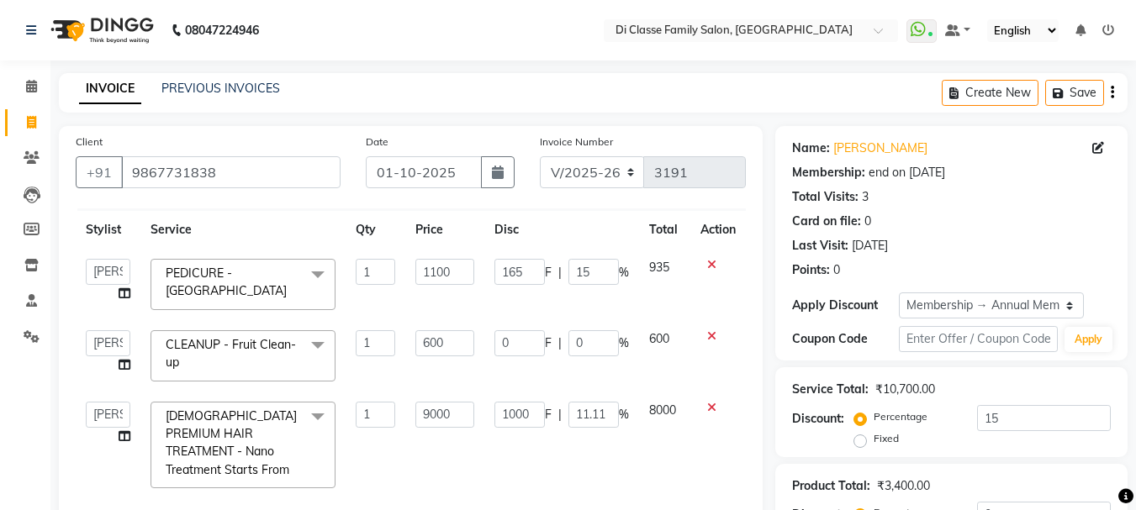
scroll to position [0, 0]
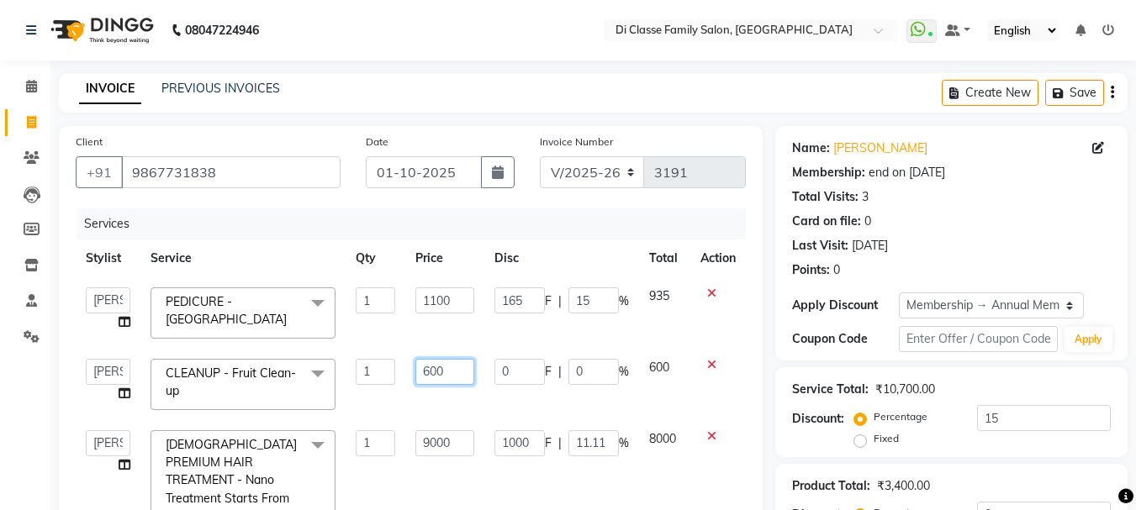
click at [451, 378] on input "600" at bounding box center [444, 372] width 58 height 26
drag, startPoint x: 450, startPoint y: 373, endPoint x: 328, endPoint y: 344, distance: 125.4
click at [328, 344] on tbody "ANAS Anu AYAZ KADRI Front Desk Javed KOMAL lalita Muskan Nidhi Payal Pooja Jadh…" at bounding box center [411, 402] width 670 height 250
type input "850"
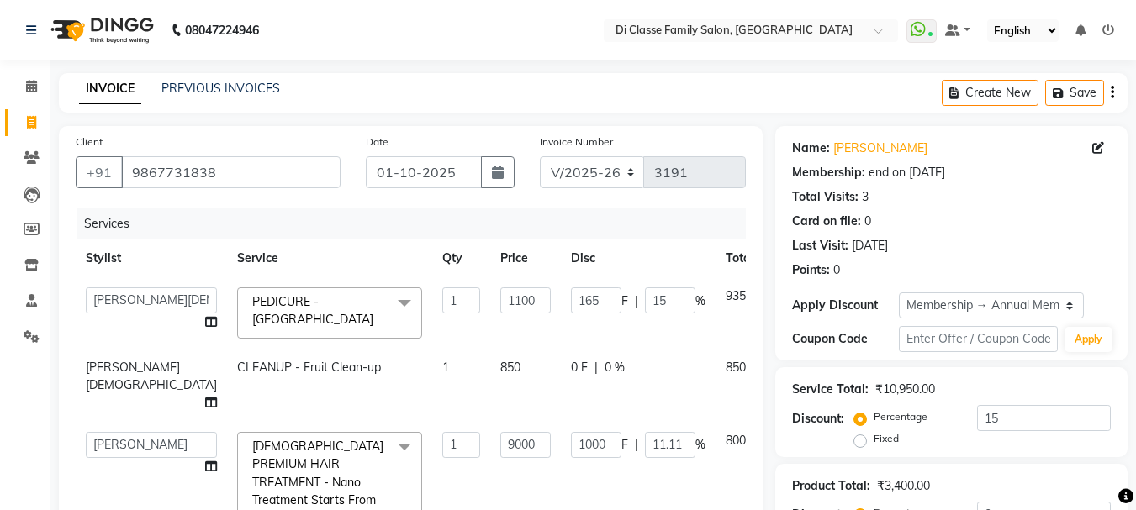
click at [604, 361] on span "0 %" at bounding box center [614, 368] width 20 height 18
select select "59601"
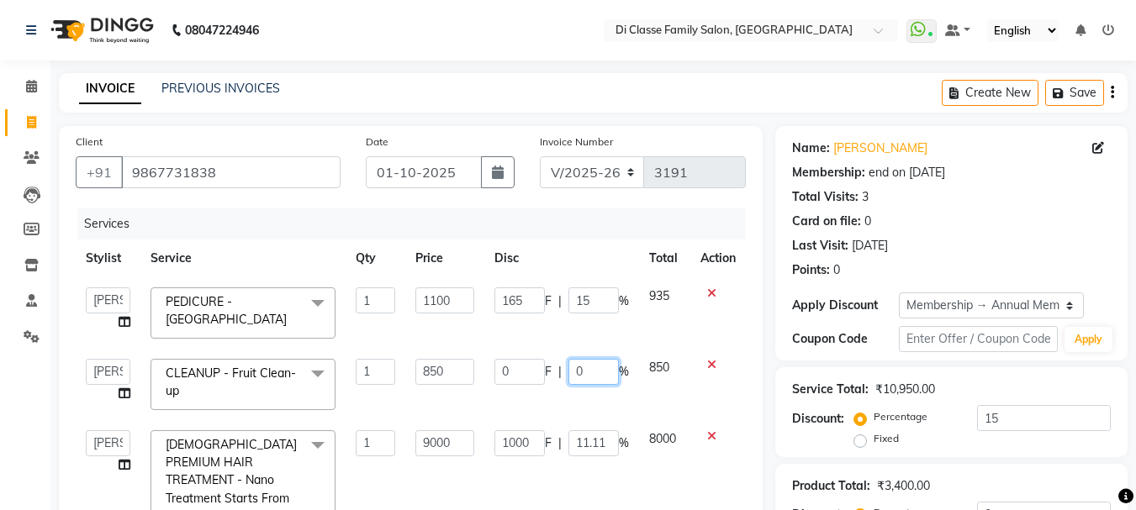
click at [585, 366] on input "0" at bounding box center [593, 372] width 50 height 26
type input "15"
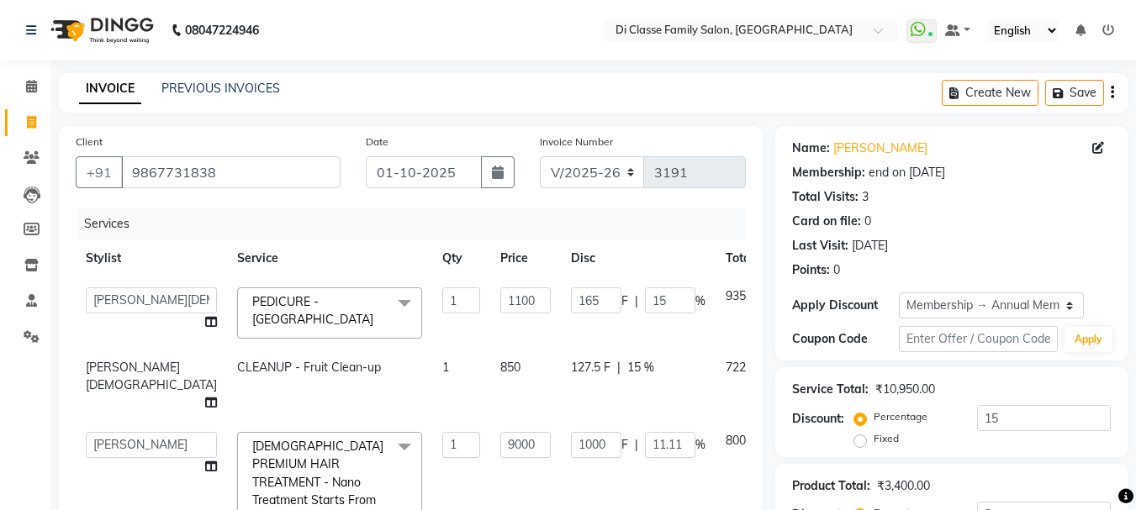
click at [609, 406] on td "127.5 F | 15 %" at bounding box center [638, 385] width 155 height 73
select select "59601"
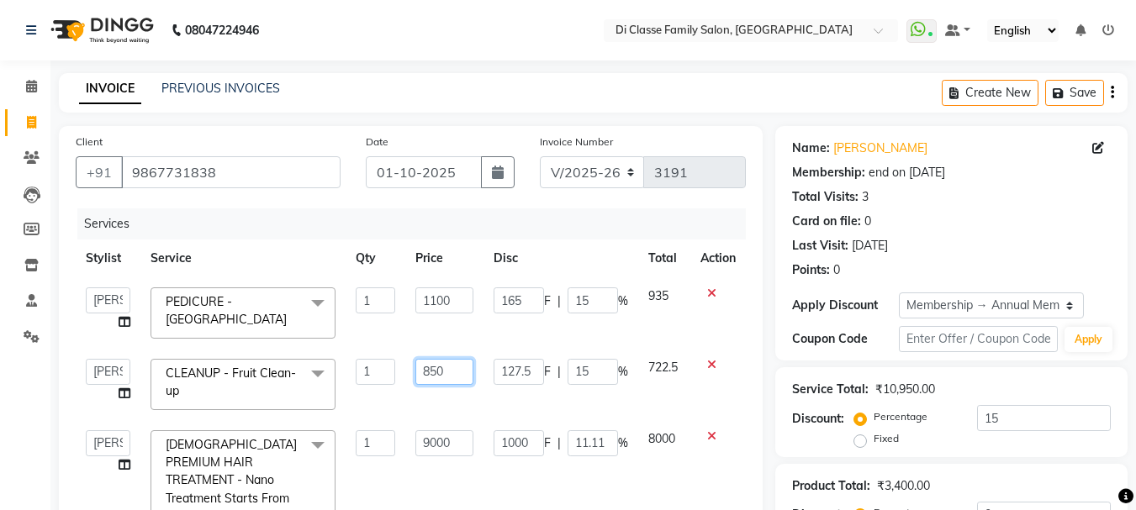
click at [447, 372] on input "850" at bounding box center [444, 372] width 58 height 26
type input "8"
type input "750"
click at [483, 404] on td "127.5 F | 15 %" at bounding box center [560, 384] width 155 height 71
select select "59601"
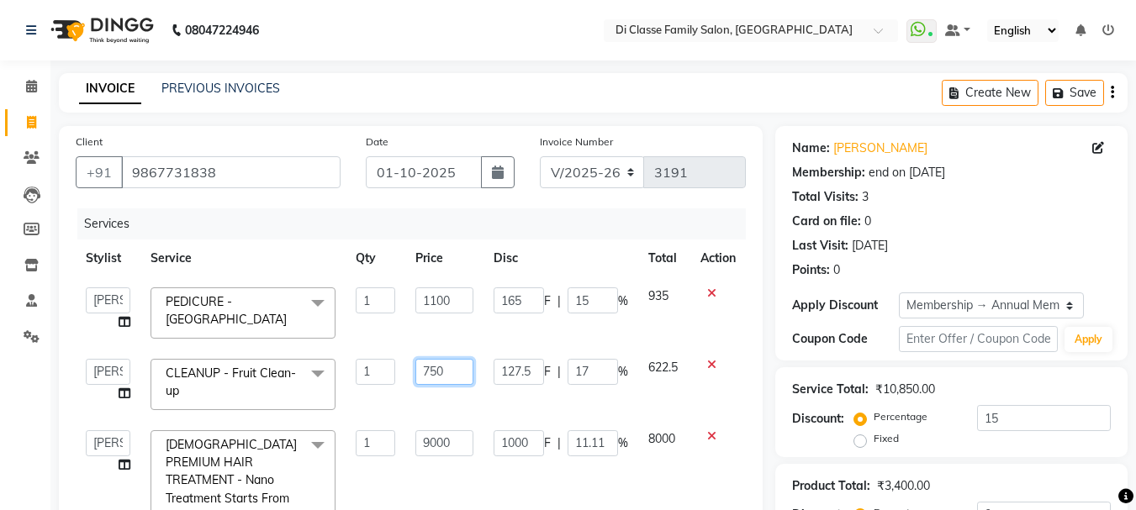
click at [441, 371] on input "750" at bounding box center [444, 372] width 58 height 26
type input "730"
click at [468, 409] on td "730" at bounding box center [444, 384] width 78 height 71
select select "59601"
click at [443, 374] on input "730" at bounding box center [444, 372] width 58 height 26
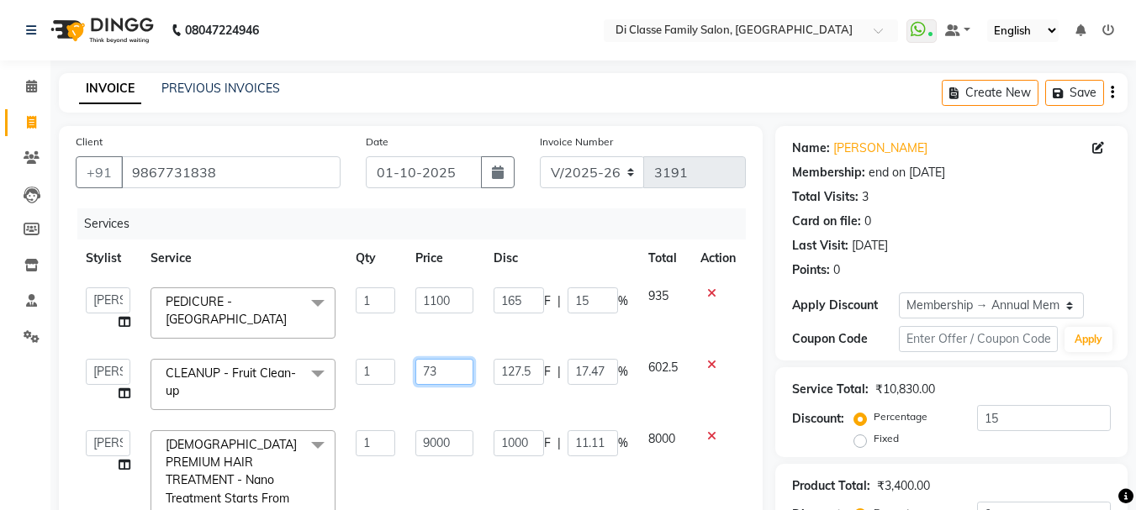
type input "7"
type input "850"
click at [540, 394] on td "127.5 F | 17.47 %" at bounding box center [560, 384] width 155 height 71
select select "59601"
click at [588, 372] on input "15" at bounding box center [592, 372] width 50 height 26
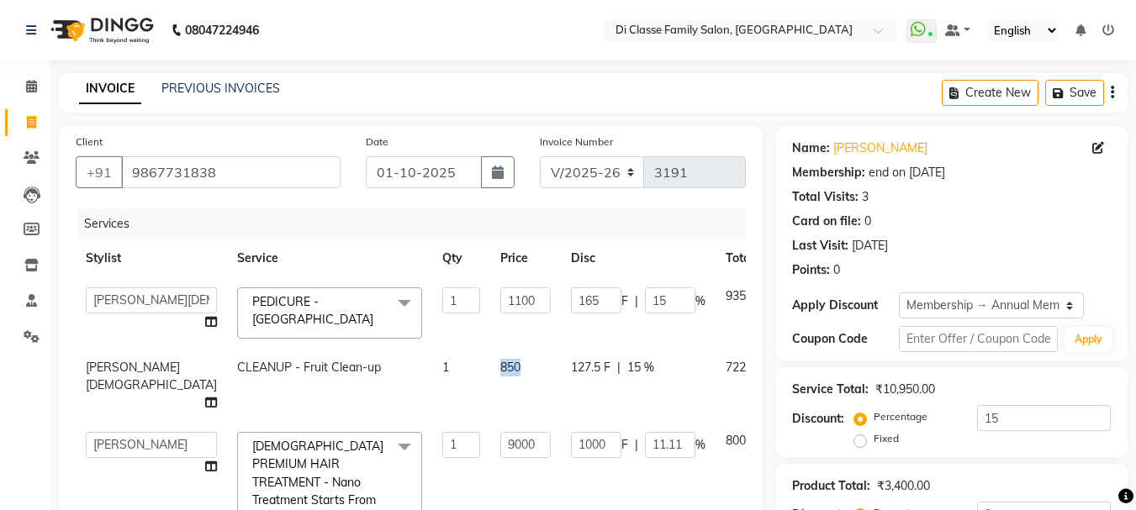
drag, startPoint x: 520, startPoint y: 371, endPoint x: 455, endPoint y: 366, distance: 65.7
drag, startPoint x: 445, startPoint y: 404, endPoint x: 484, endPoint y: 385, distance: 43.2
click at [490, 404] on td "850" at bounding box center [525, 385] width 71 height 73
select select "59601"
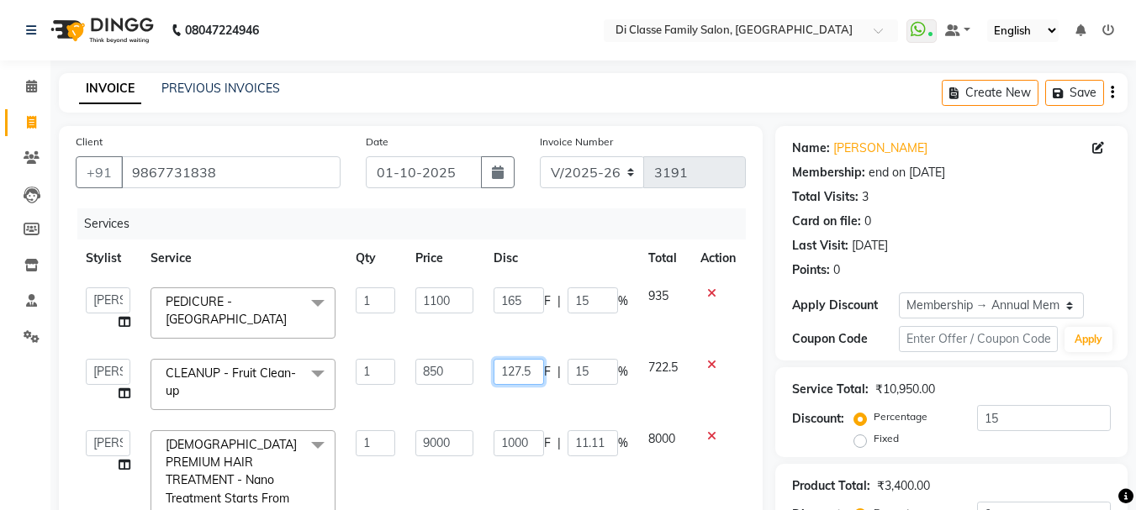
click at [524, 373] on input "127.5" at bounding box center [518, 372] width 50 height 26
type input "1"
type input "250"
click at [534, 416] on td "250 F | 15 %" at bounding box center [560, 384] width 155 height 71
select select "59601"
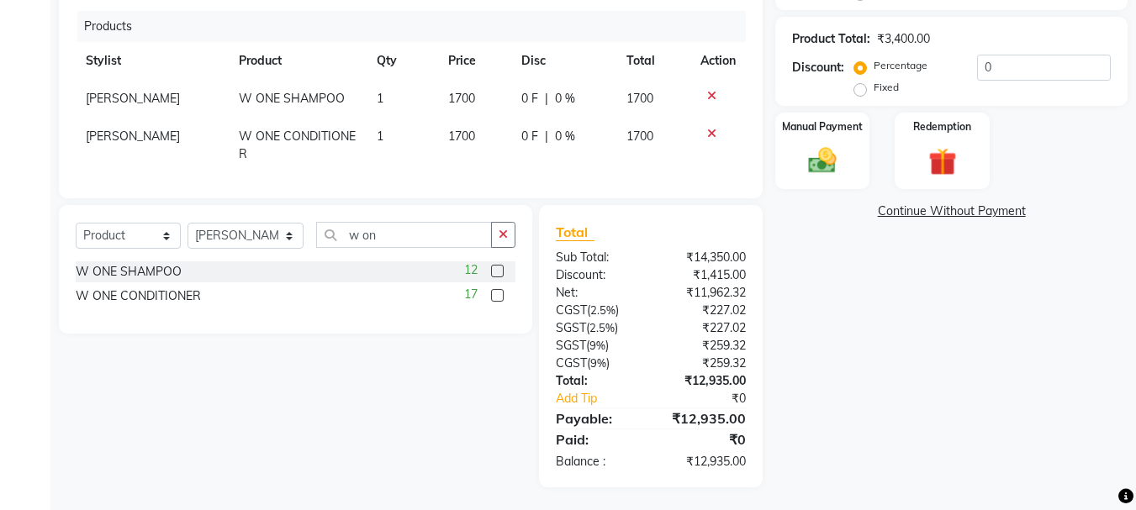
scroll to position [450, 0]
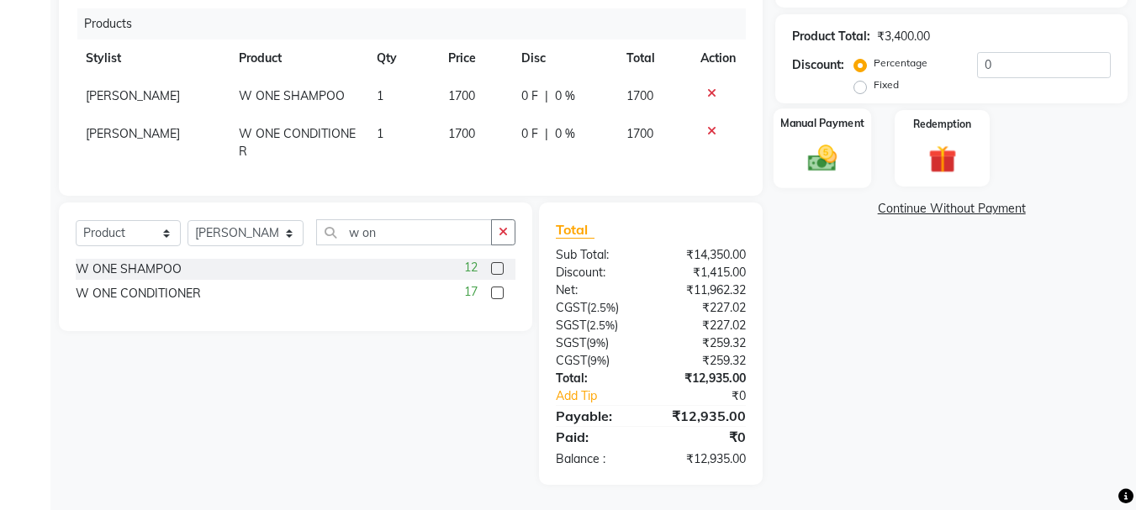
click at [834, 146] on img at bounding box center [821, 159] width 47 height 34
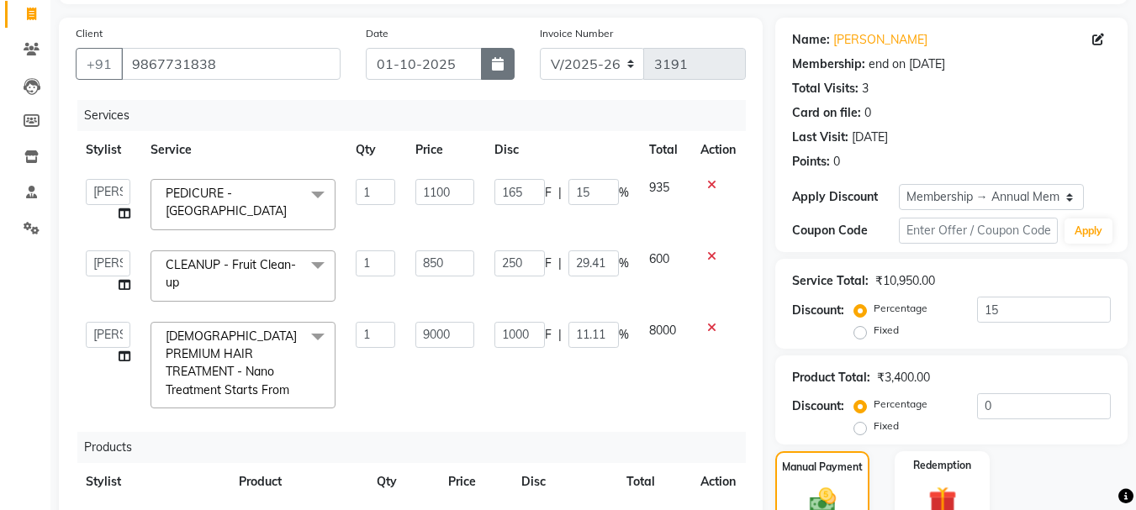
scroll to position [0, 0]
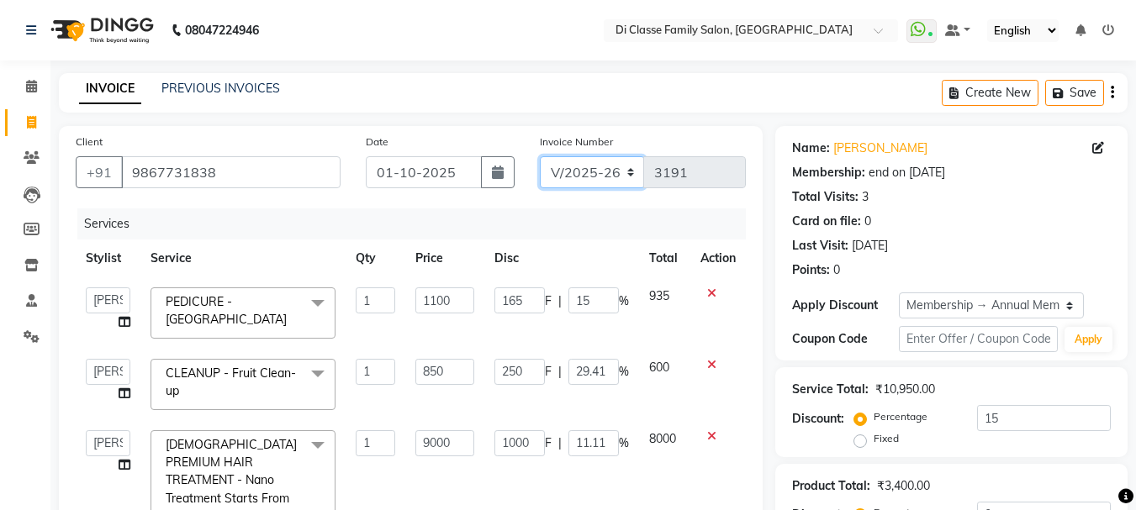
click at [596, 176] on select "INV/2025 V/2025-26" at bounding box center [592, 172] width 105 height 32
select select "8539"
click at [540, 156] on select "INV/2025 V/2025-26" at bounding box center [592, 172] width 105 height 32
type input "0289"
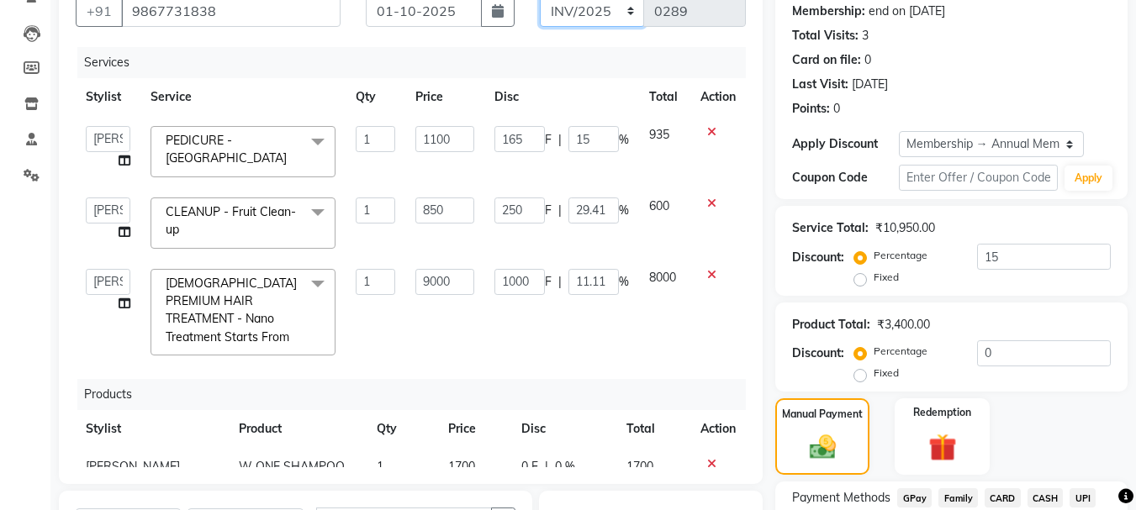
scroll to position [450, 0]
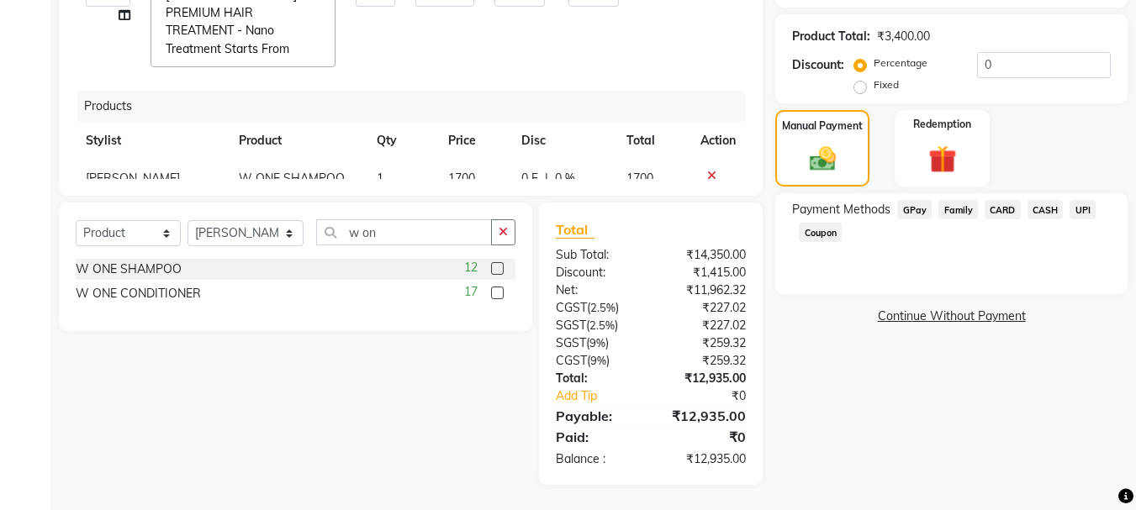
click at [1038, 213] on span "CASH" at bounding box center [1045, 209] width 36 height 19
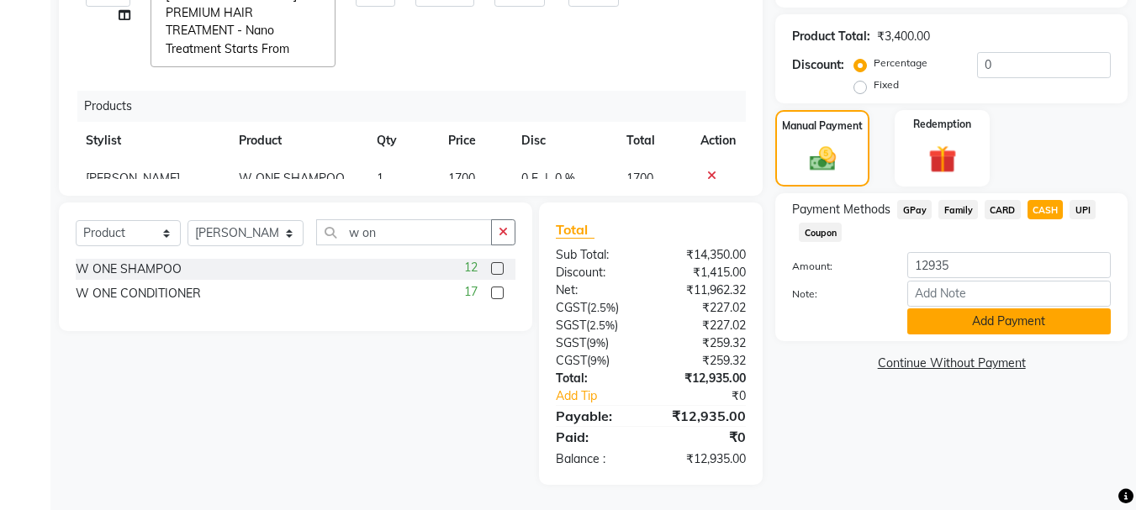
click at [994, 322] on button "Add Payment" at bounding box center [1008, 321] width 203 height 26
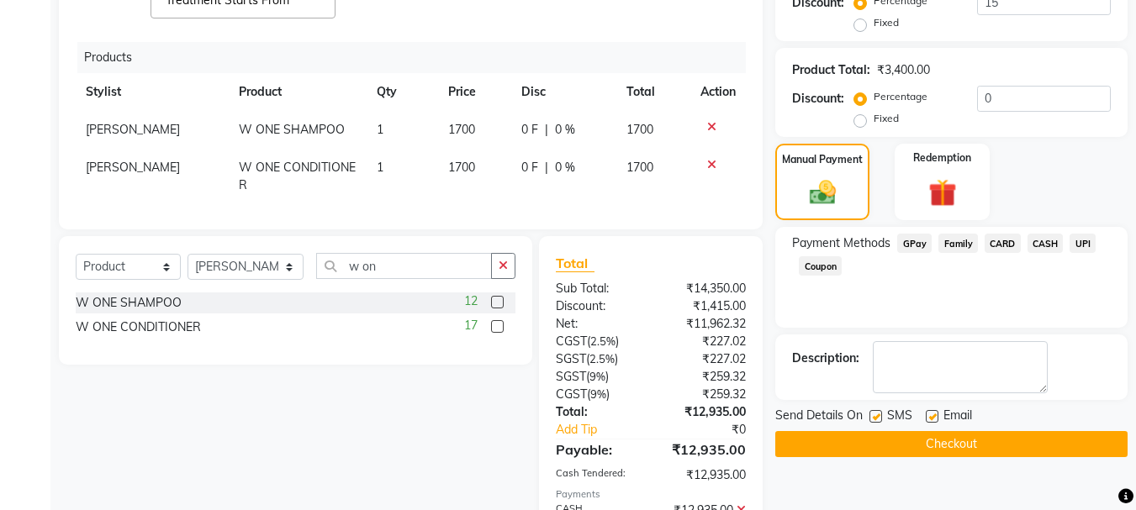
scroll to position [420, 0]
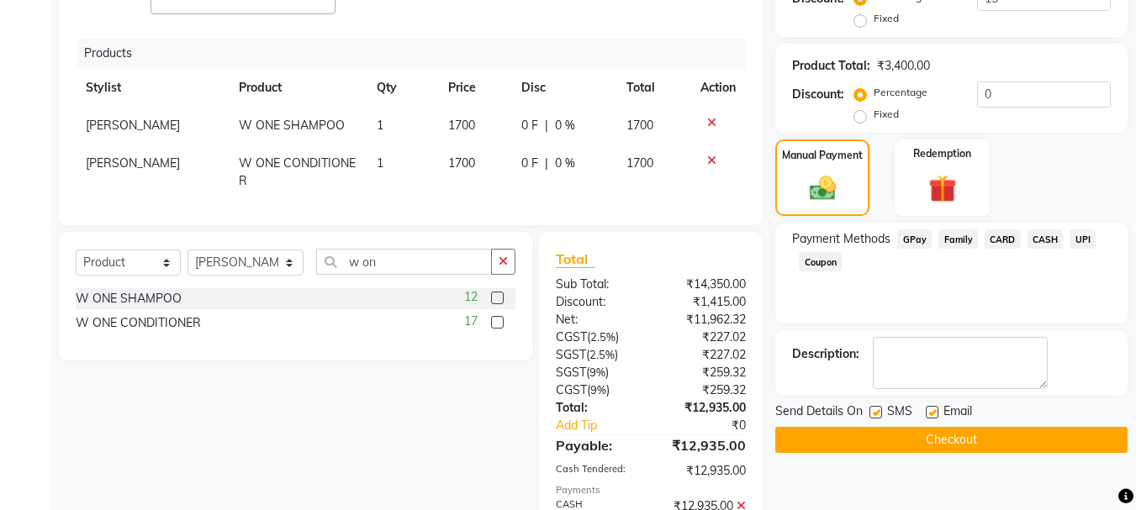
click at [984, 441] on button "Checkout" at bounding box center [951, 440] width 352 height 26
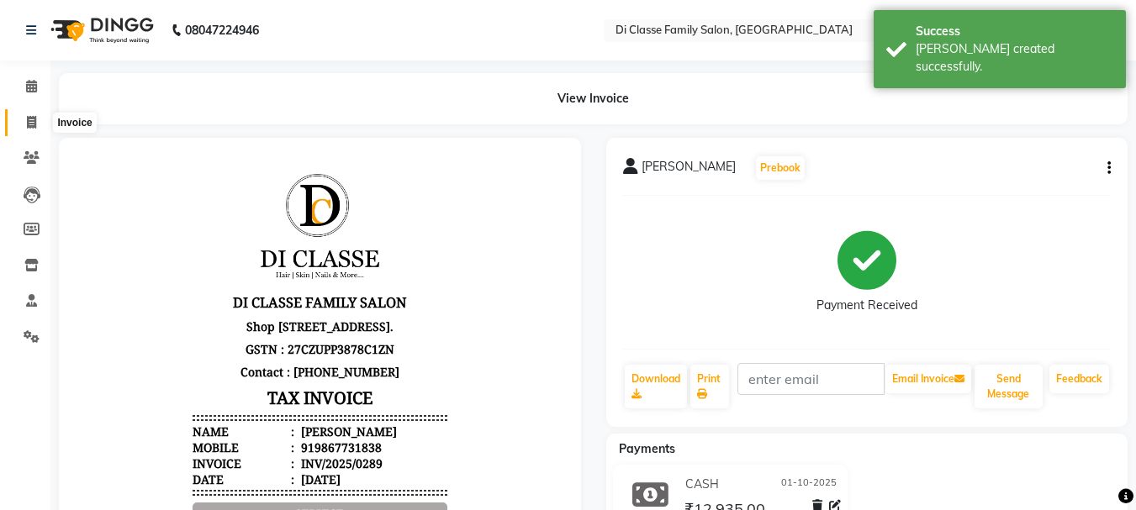
click at [29, 128] on icon at bounding box center [31, 122] width 9 height 13
select select "4704"
select select "service"
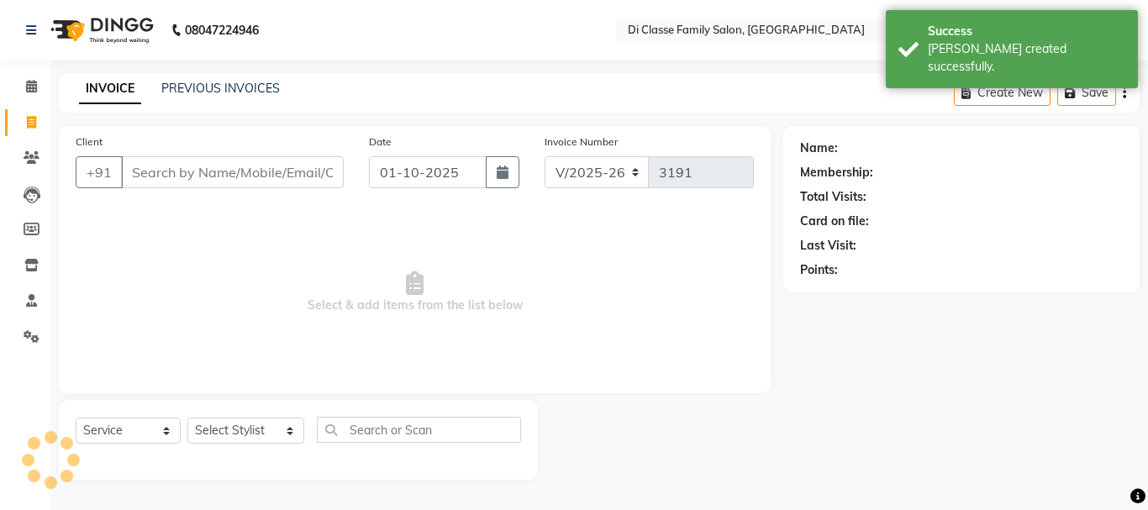
click at [174, 181] on input "Client" at bounding box center [232, 172] width 223 height 32
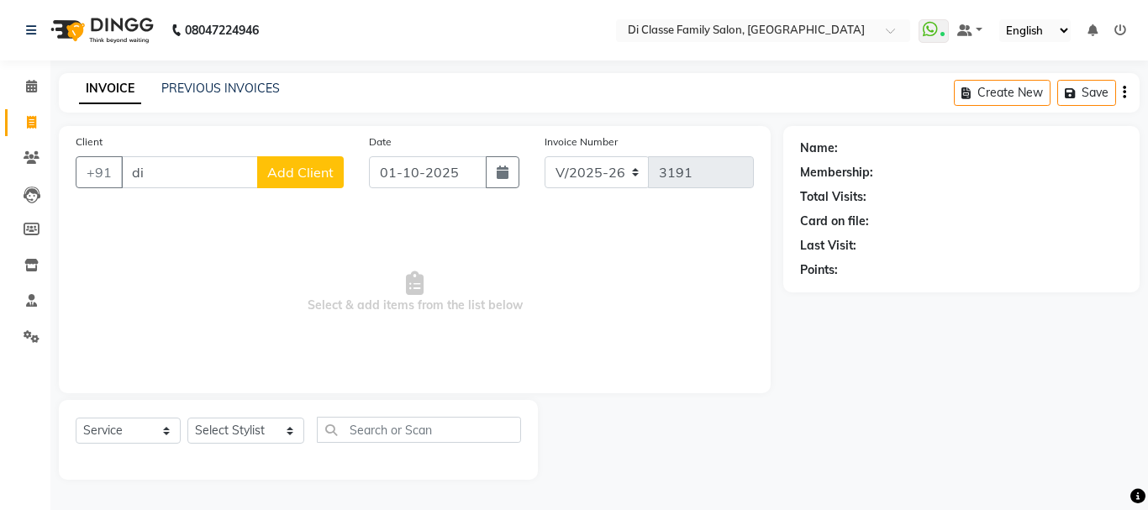
type input "d"
type input "."
type input "d"
type input "D"
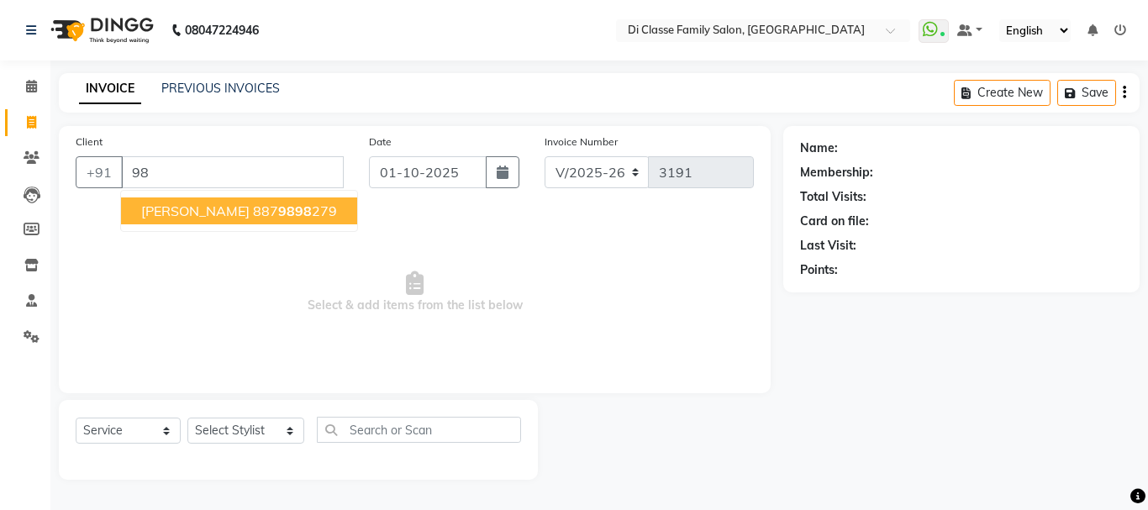
type input "9"
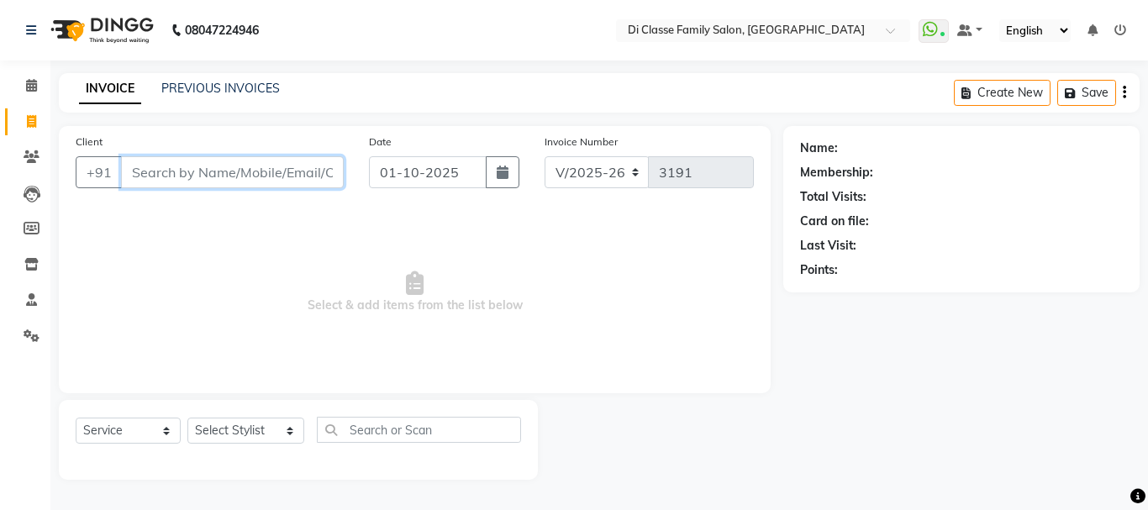
click at [215, 167] on input "Client" at bounding box center [232, 172] width 223 height 32
paste input "9889882928"
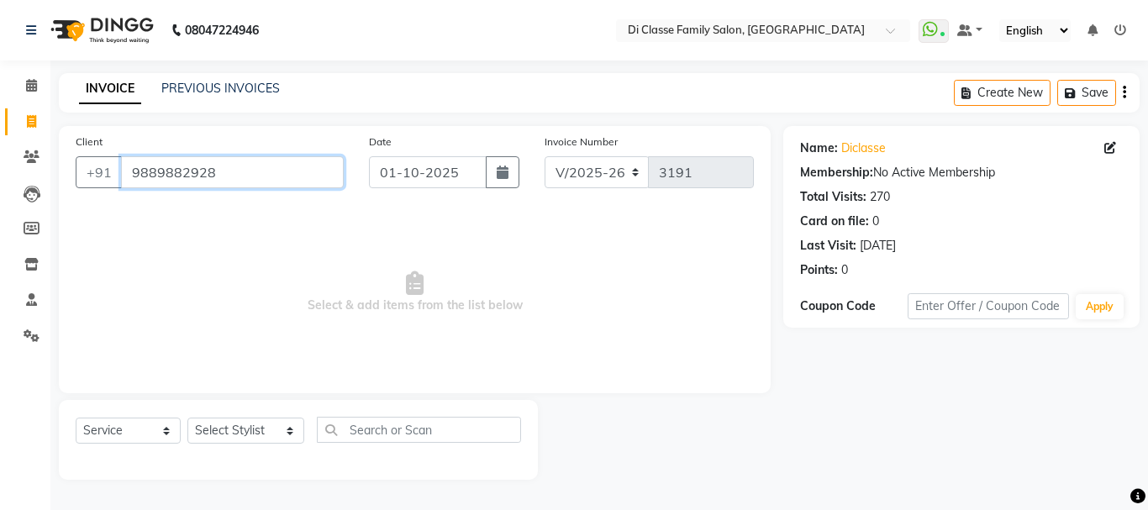
click at [217, 173] on input "9889882928" at bounding box center [232, 172] width 223 height 32
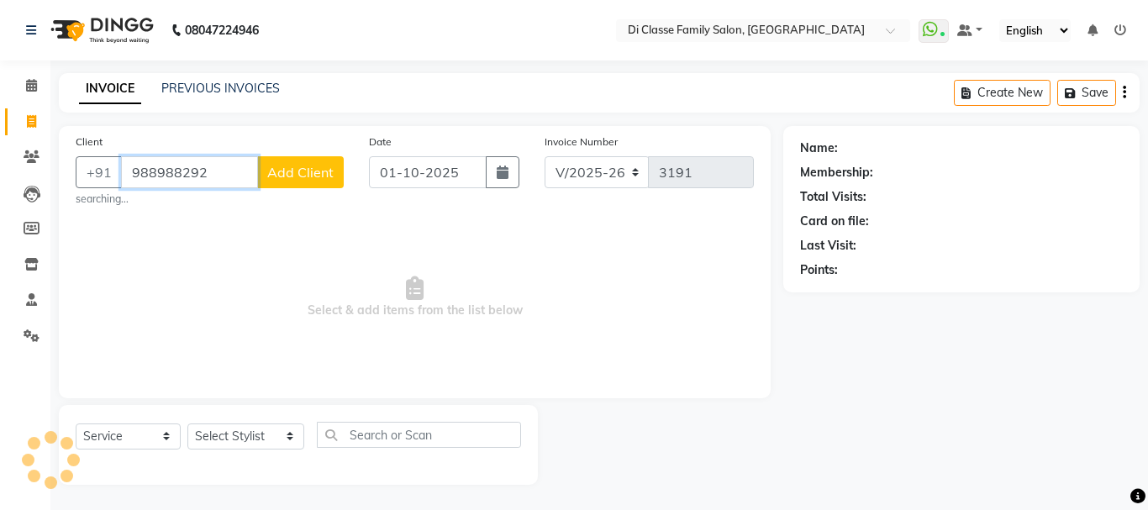
type input "9889882928"
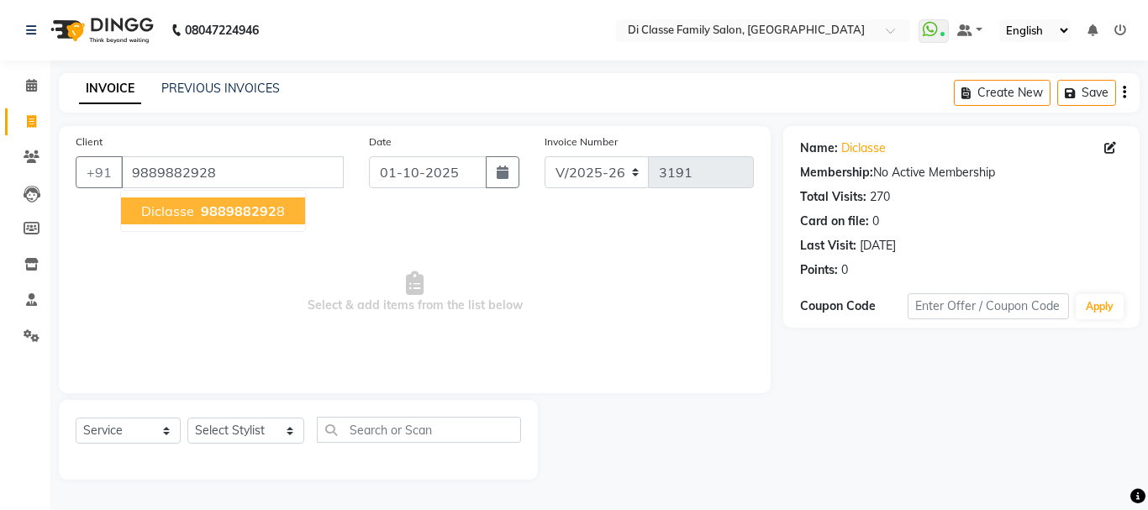
click at [231, 203] on span "988988292" at bounding box center [239, 211] width 76 height 17
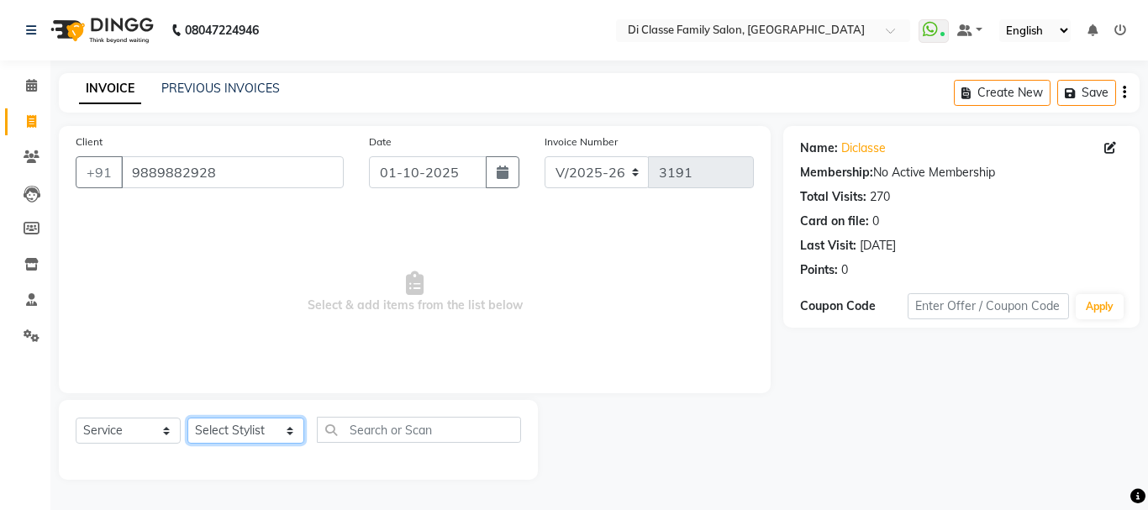
drag, startPoint x: 218, startPoint y: 436, endPoint x: 206, endPoint y: 431, distance: 12.8
click at [218, 436] on select "Select Stylist ANAS Anu AYAZ KADRI Front Desk Javed KOMAL lalita Muskan Nidhi P…" at bounding box center [245, 431] width 117 height 26
select select "75587"
click at [187, 418] on select "Select Stylist ANAS Anu AYAZ KADRI Front Desk Javed KOMAL lalita Muskan Nidhi P…" at bounding box center [245, 431] width 117 height 26
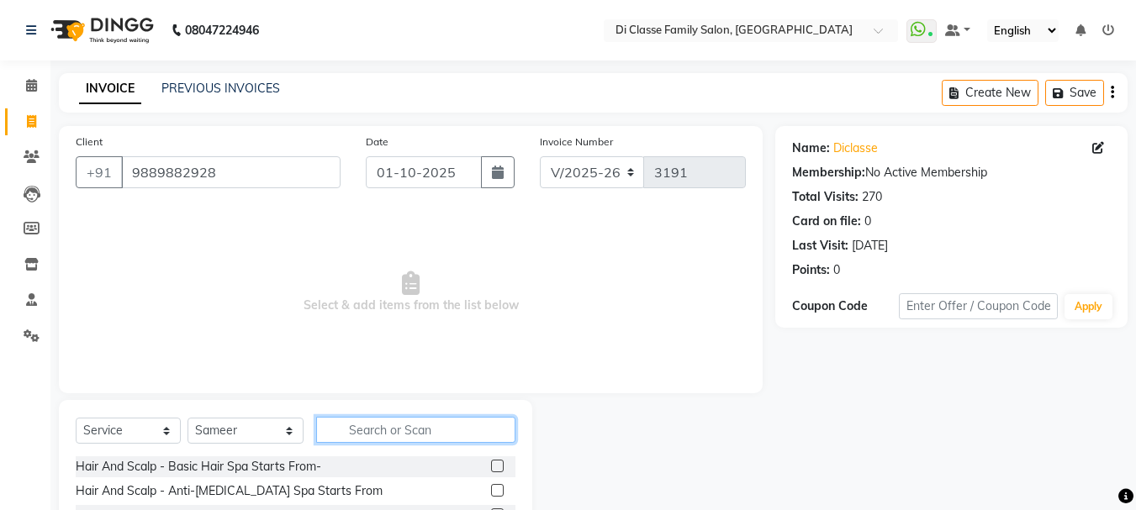
click at [333, 428] on input "text" at bounding box center [415, 430] width 199 height 26
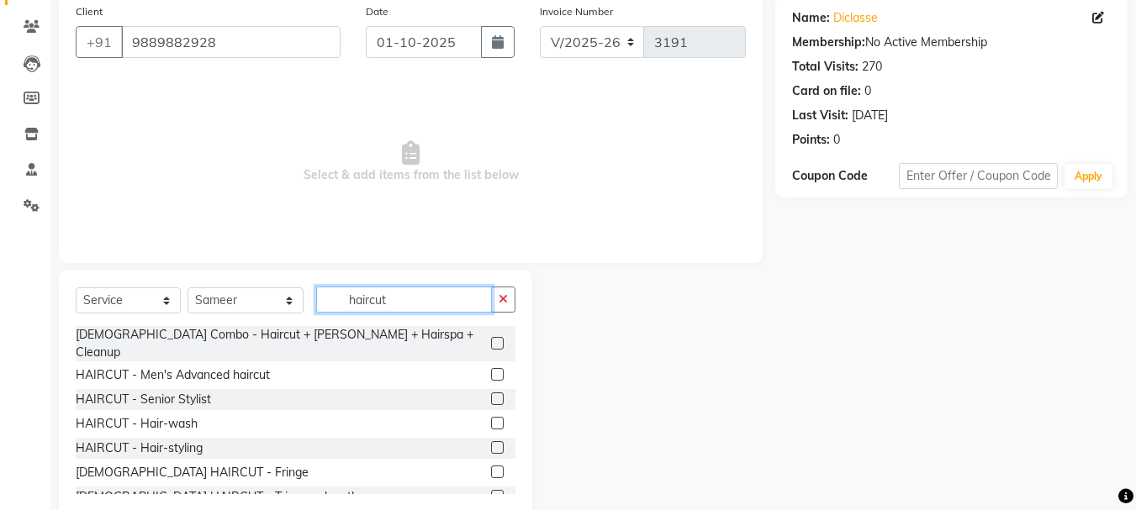
scroll to position [163, 0]
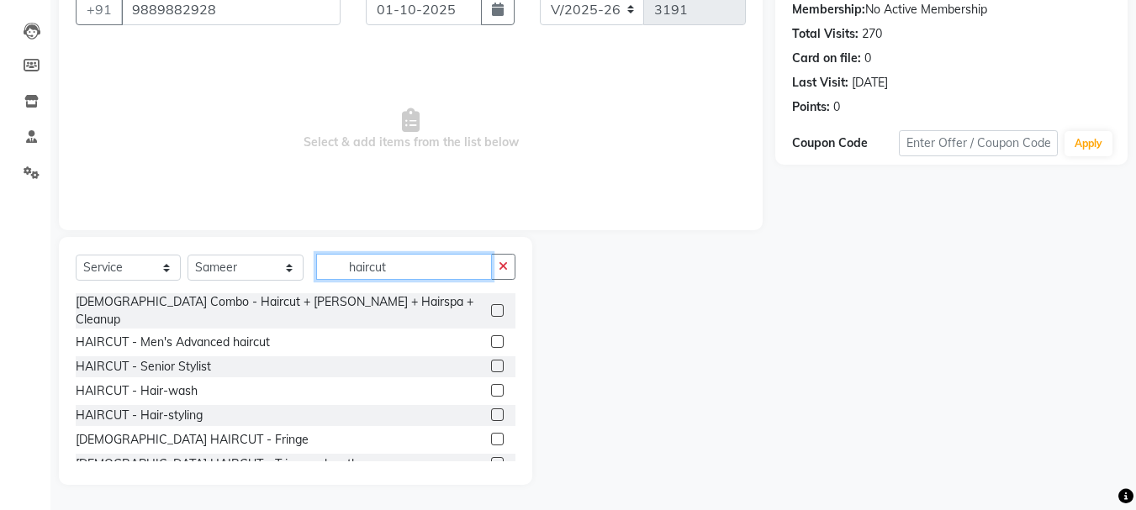
type input "haircut"
click at [491, 335] on label at bounding box center [497, 341] width 13 height 13
click at [491, 337] on input "checkbox" at bounding box center [496, 342] width 11 height 11
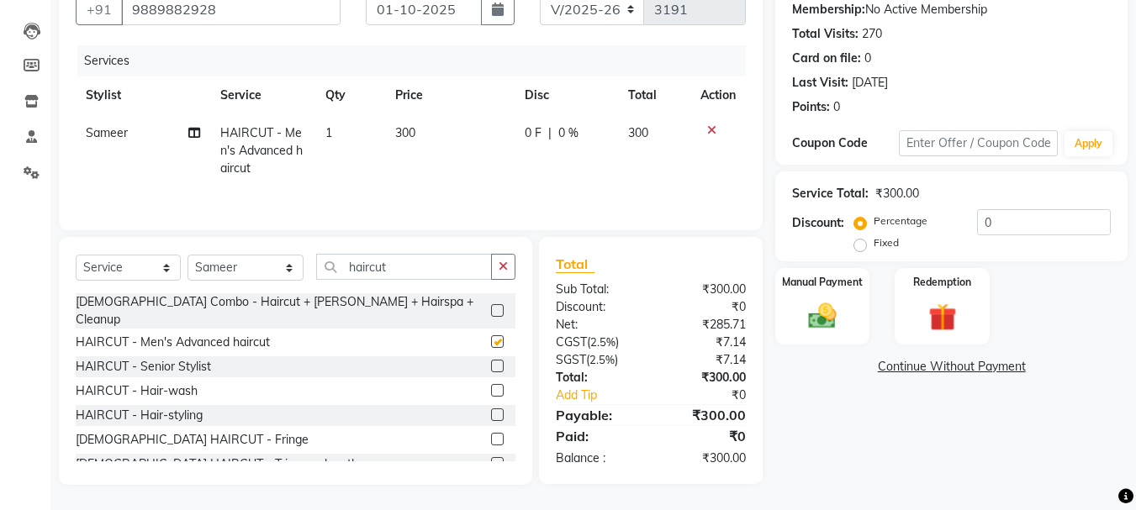
checkbox input "false"
drag, startPoint x: 388, startPoint y: 265, endPoint x: 220, endPoint y: 250, distance: 168.7
click at [220, 250] on div "Select Service Product Membership Package Voucher Prepaid Gift Card Select Styl…" at bounding box center [295, 361] width 473 height 248
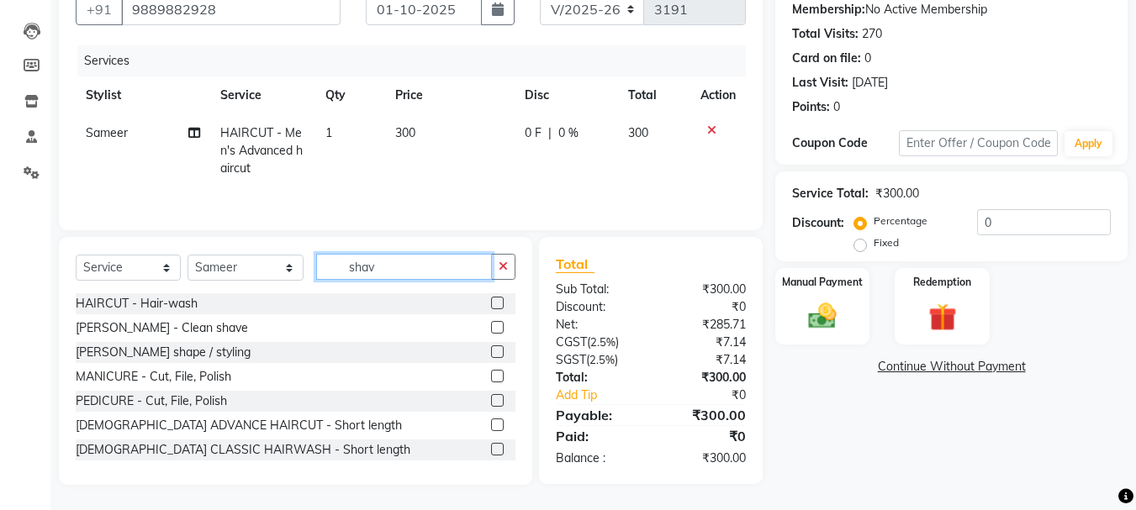
scroll to position [162, 0]
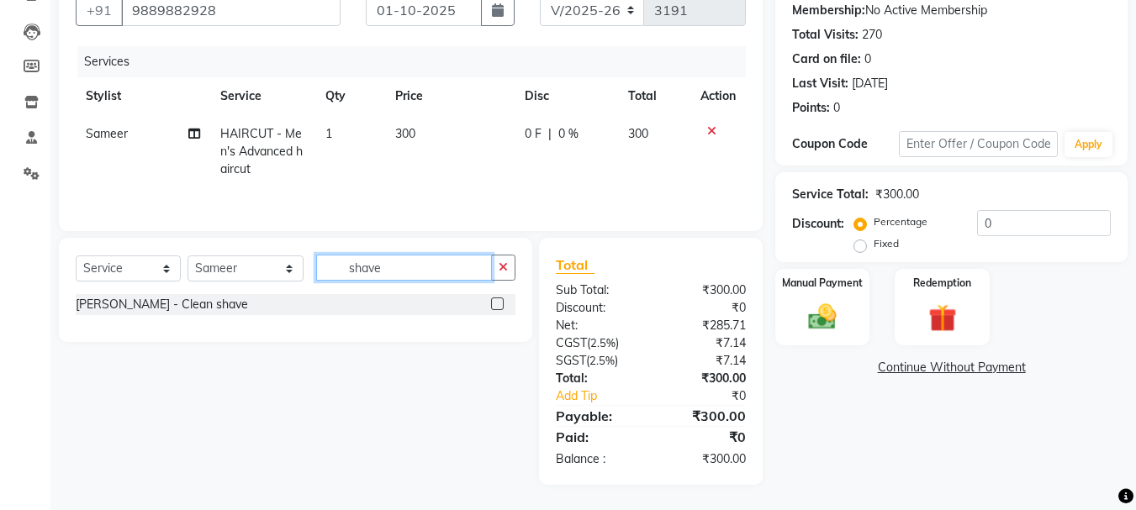
type input "shave"
click at [498, 308] on label at bounding box center [497, 304] width 13 height 13
click at [498, 308] on input "checkbox" at bounding box center [496, 304] width 11 height 11
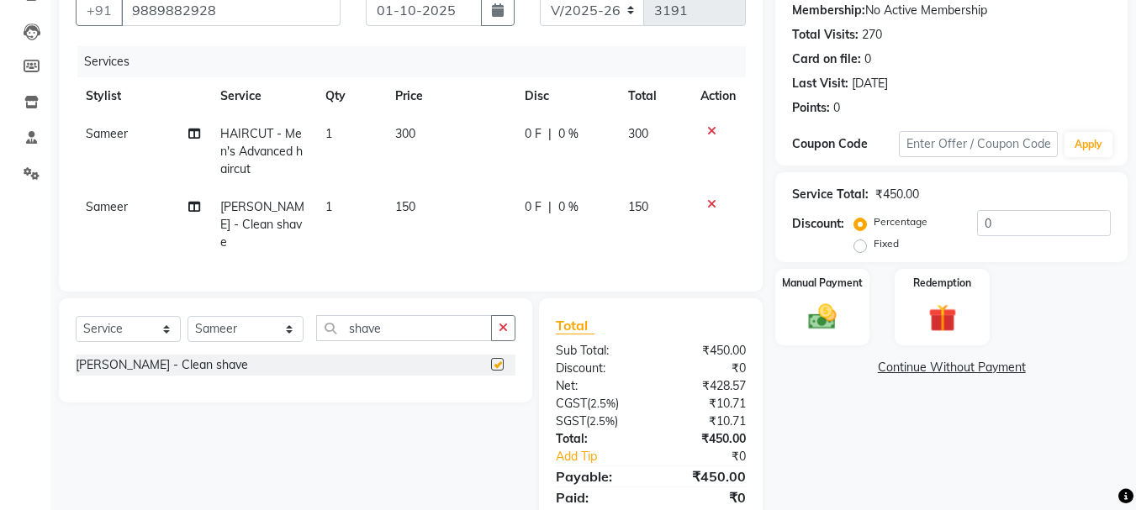
checkbox input "false"
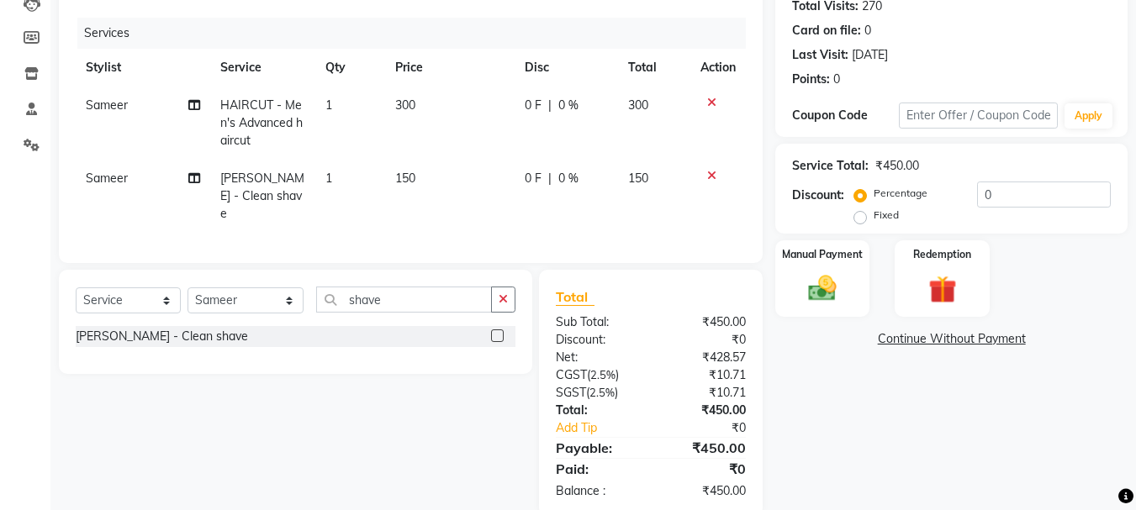
scroll to position [218, 0]
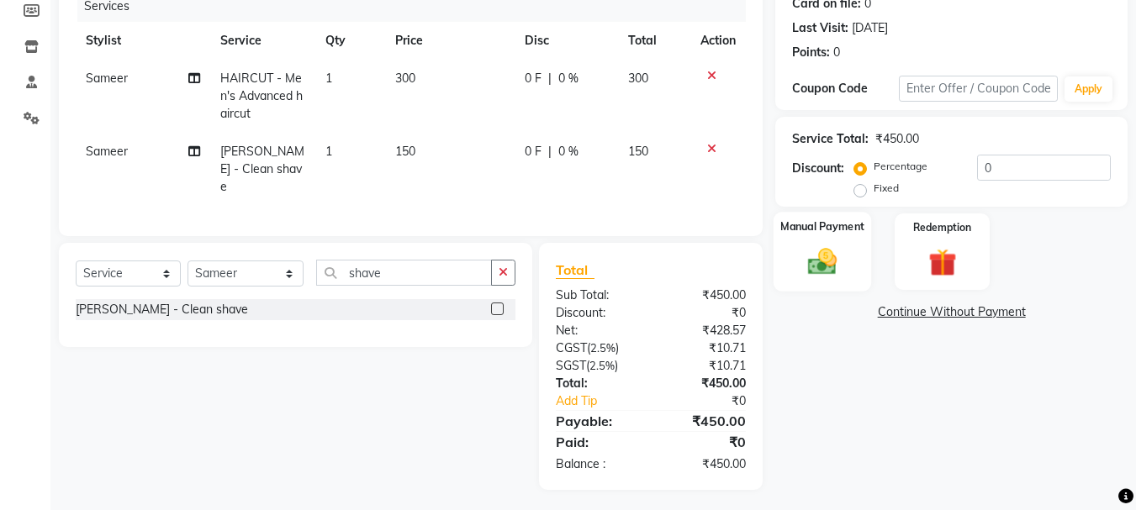
click at [846, 250] on div "Manual Payment" at bounding box center [822, 252] width 98 height 80
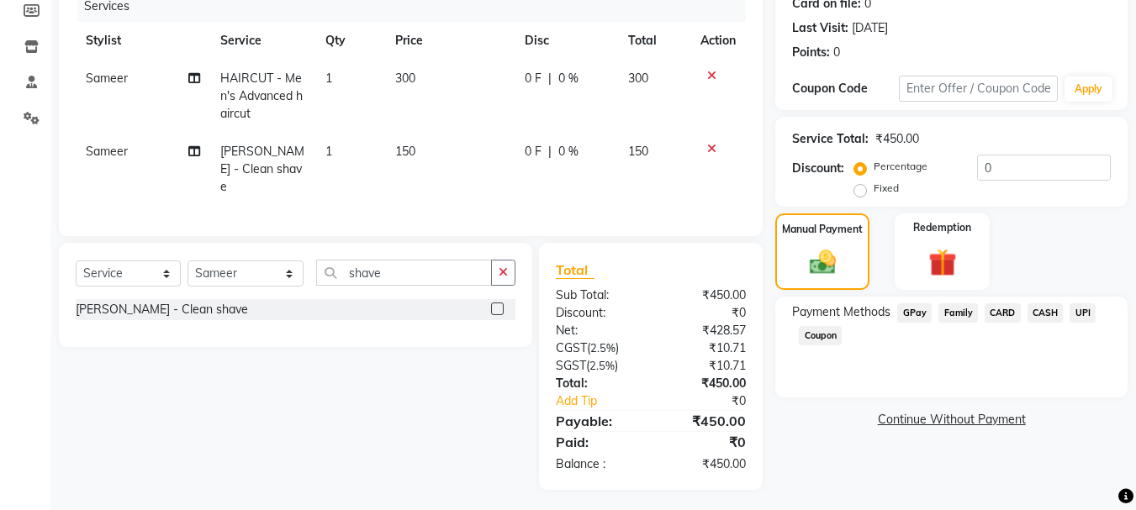
click at [1078, 314] on span "UPI" at bounding box center [1082, 312] width 26 height 19
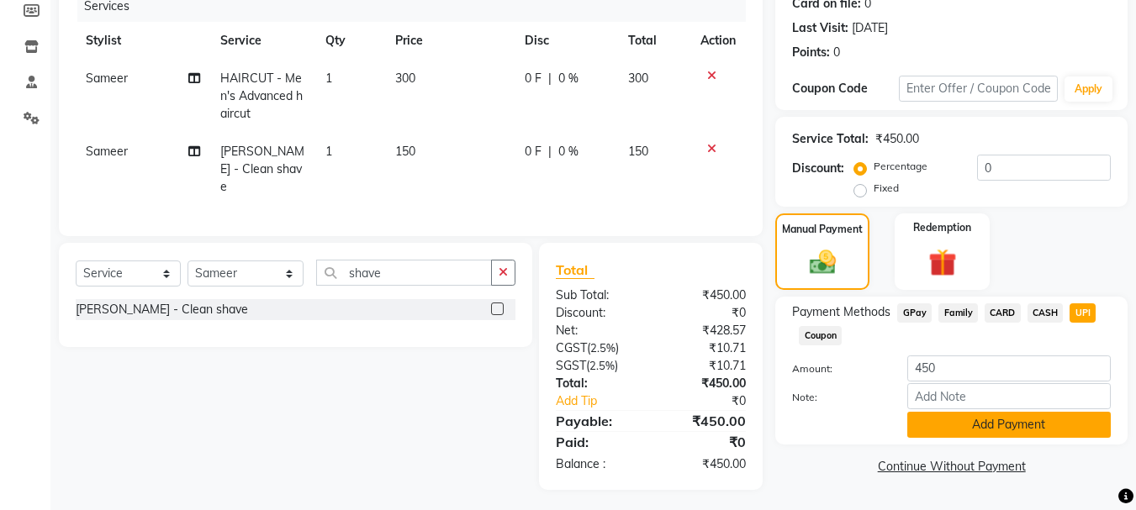
click at [957, 428] on button "Add Payment" at bounding box center [1008, 425] width 203 height 26
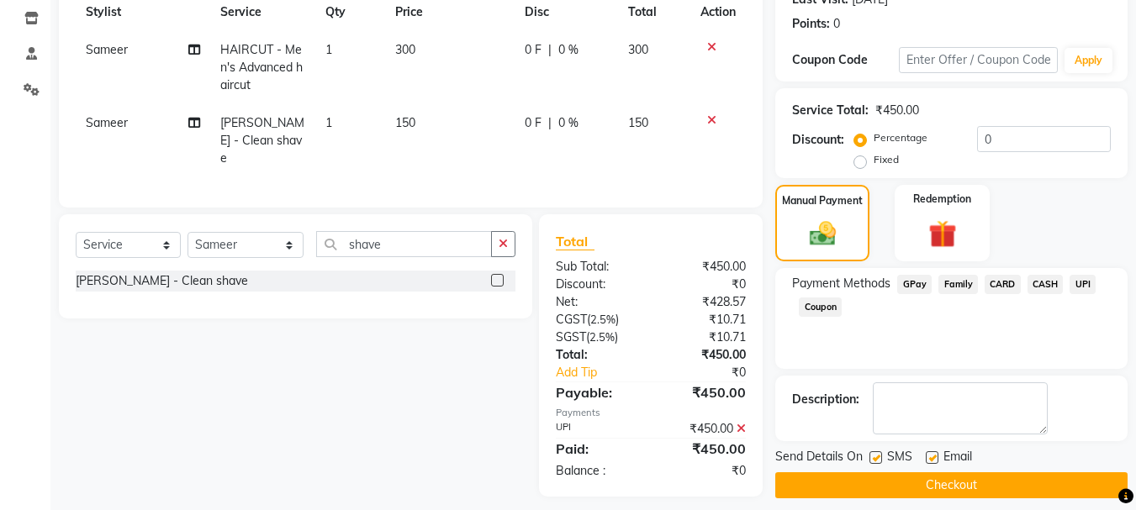
scroll to position [260, 0]
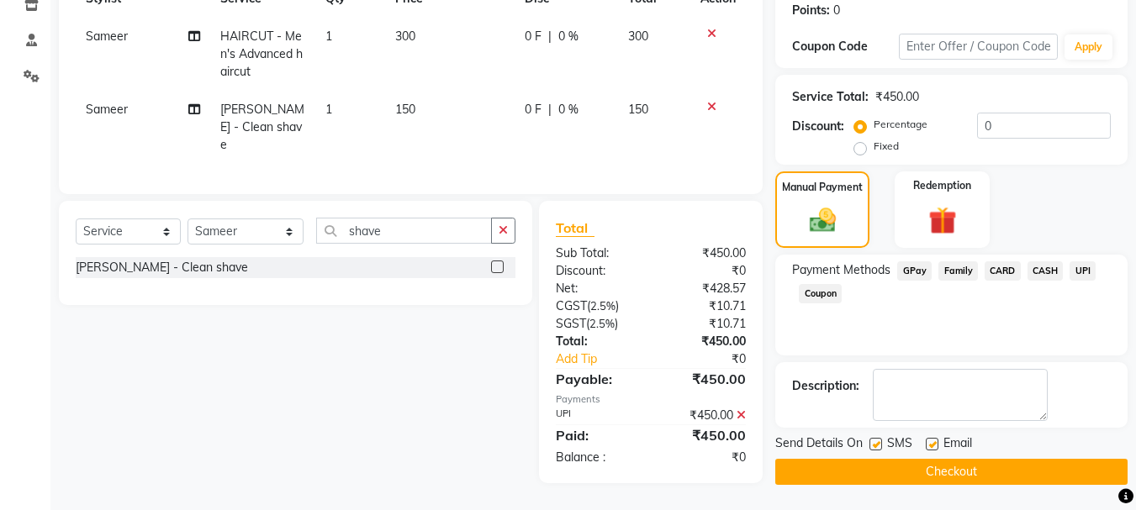
click at [914, 460] on button "Checkout" at bounding box center [951, 472] width 352 height 26
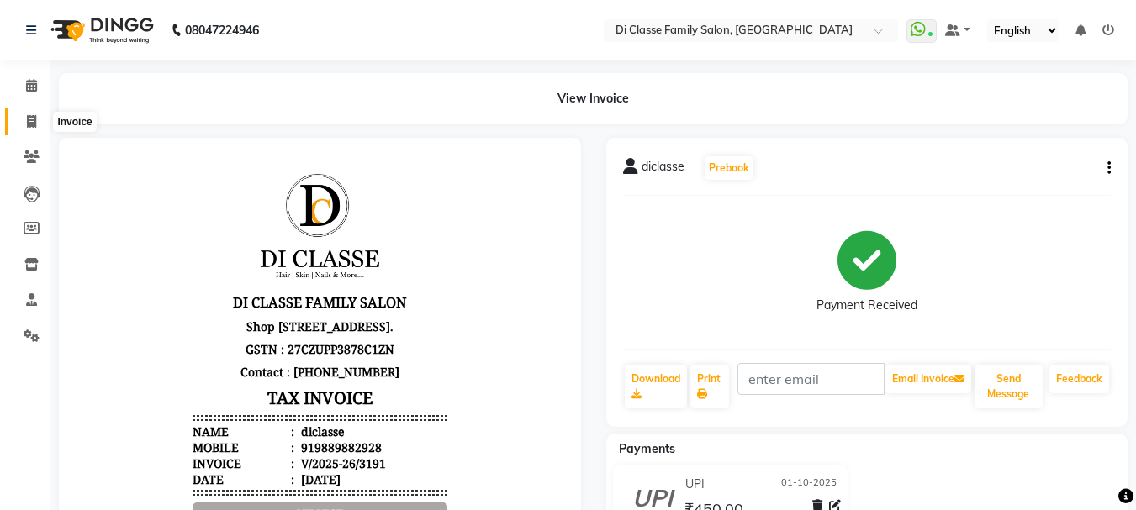
click at [23, 123] on span at bounding box center [31, 122] width 29 height 19
select select "4704"
select select "service"
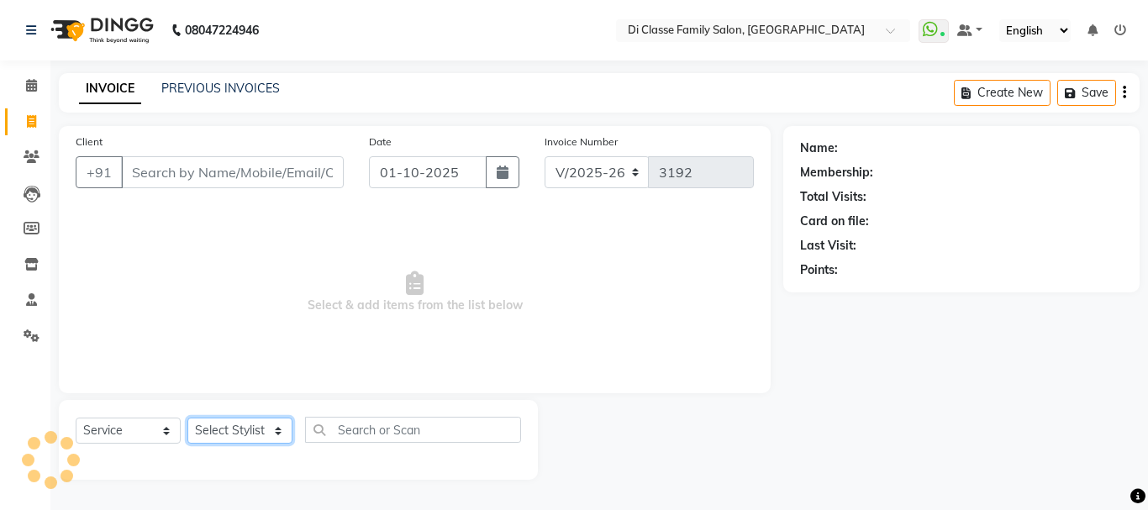
click at [264, 435] on select "Select Stylist" at bounding box center [239, 431] width 105 height 26
drag, startPoint x: 228, startPoint y: 432, endPoint x: 205, endPoint y: 426, distance: 23.4
click at [228, 432] on select "Select Stylist ANAS Anu AYAZ KADRI Front Desk Javed KOMAL lalita Muskan Nidhi P…" at bounding box center [245, 431] width 117 height 26
click at [228, 430] on select "Select Stylist ANAS Anu AYAZ KADRI Front Desk Javed KOMAL lalita Muskan Nidhi P…" at bounding box center [245, 431] width 117 height 26
select select "28413"
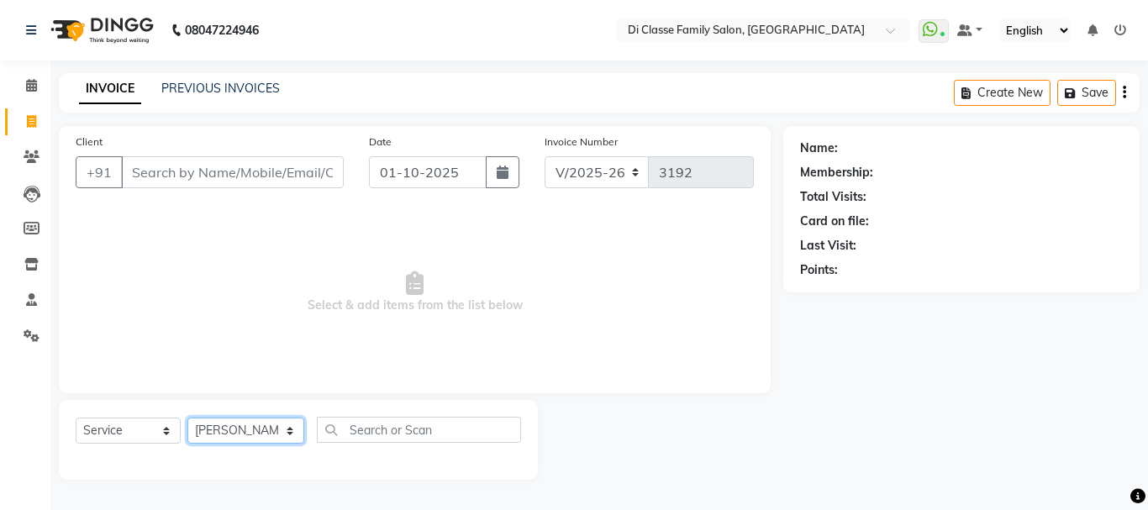
click at [187, 418] on select "Select Stylist ANAS Anu AYAZ KADRI Front Desk Javed KOMAL lalita Muskan Nidhi P…" at bounding box center [245, 431] width 117 height 26
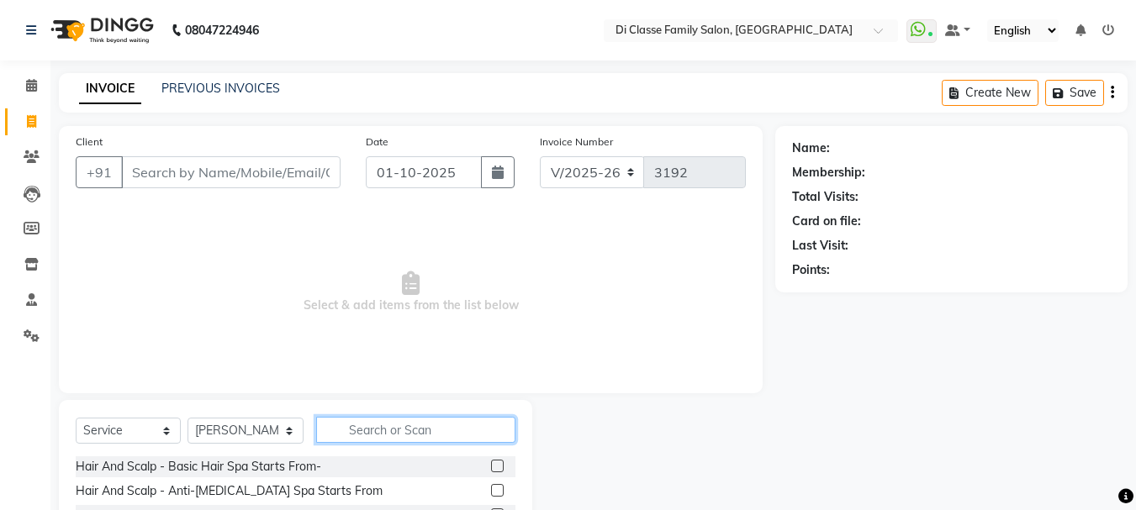
click at [385, 442] on input "text" at bounding box center [415, 430] width 199 height 26
type input "clean shave"
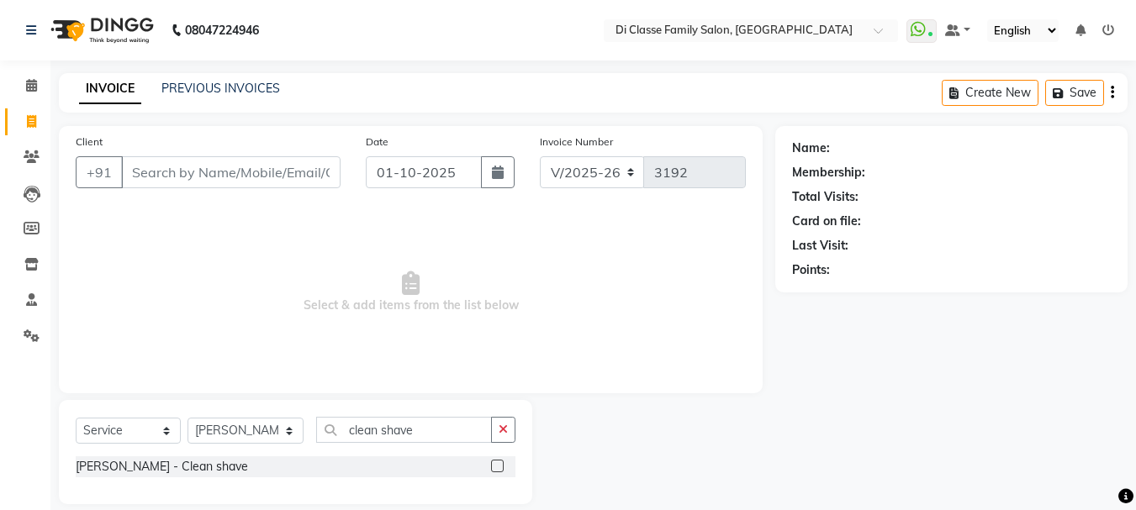
click at [492, 468] on label at bounding box center [497, 466] width 13 height 13
click at [492, 468] on input "checkbox" at bounding box center [496, 466] width 11 height 11
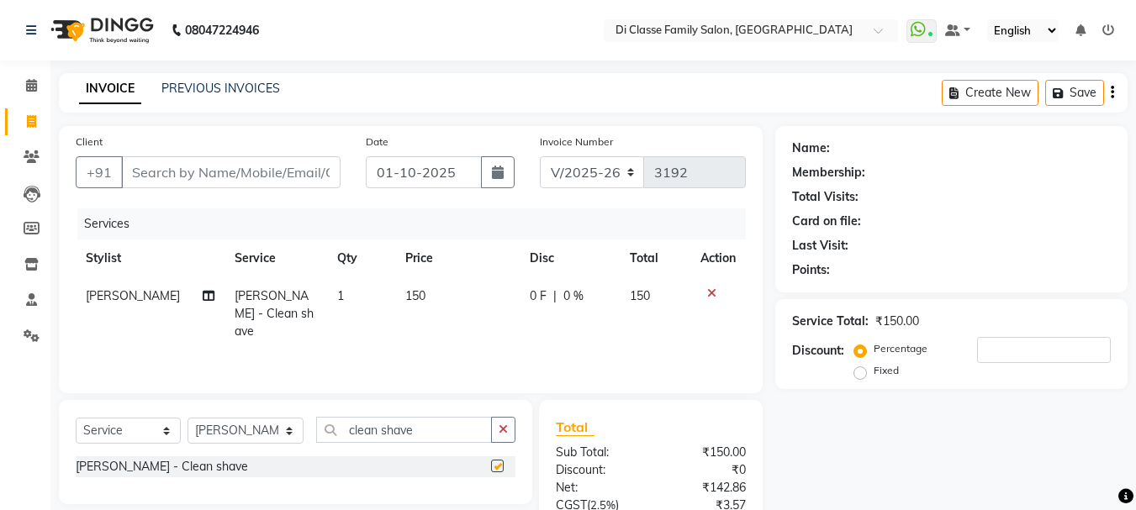
checkbox input "false"
click at [190, 178] on input "Client" at bounding box center [230, 172] width 219 height 32
type input "9"
type input "0"
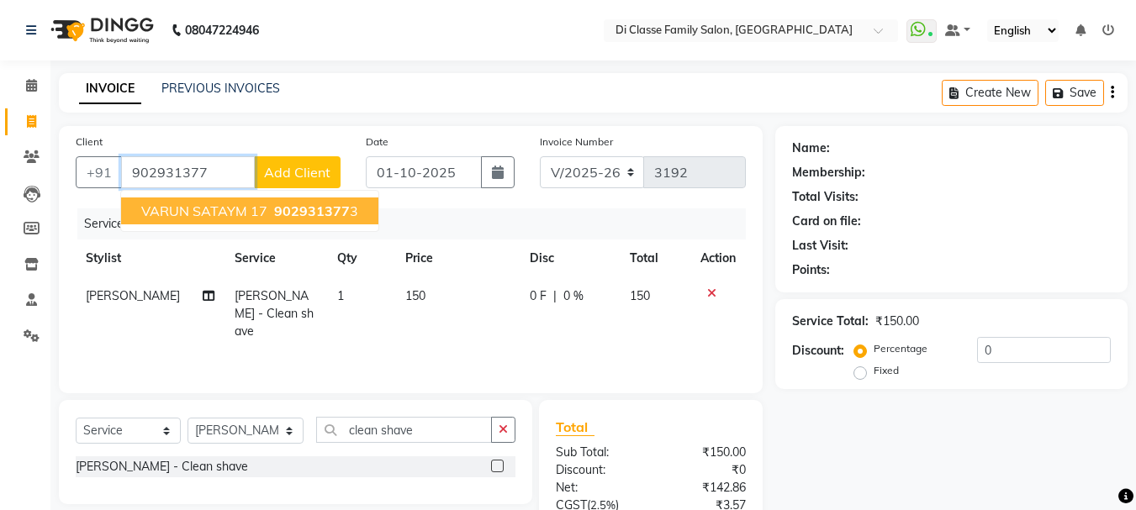
click at [213, 207] on span "VARUN SATAYM 17" at bounding box center [204, 211] width 126 height 17
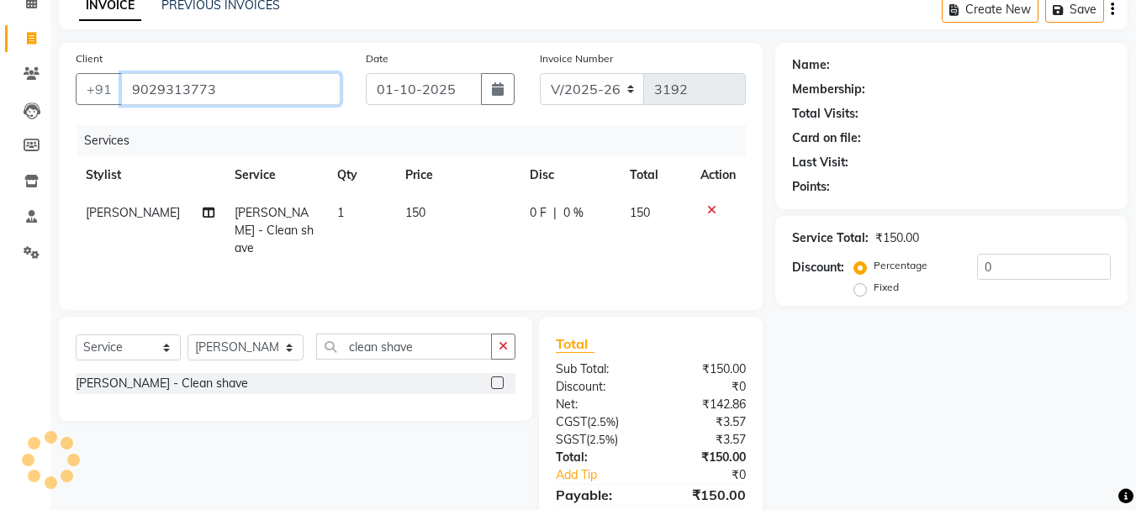
type input "9029313773"
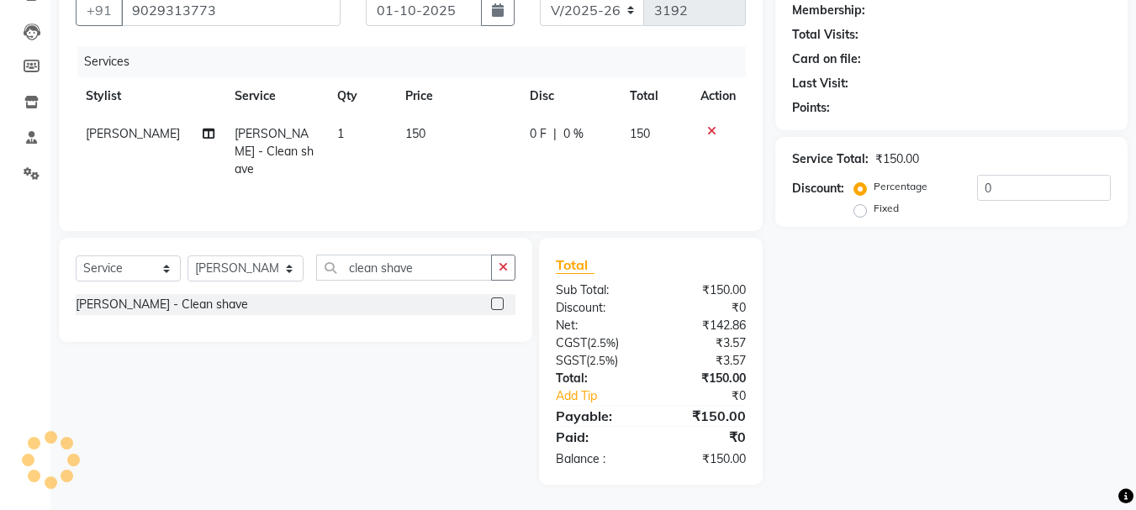
select select "2: Object"
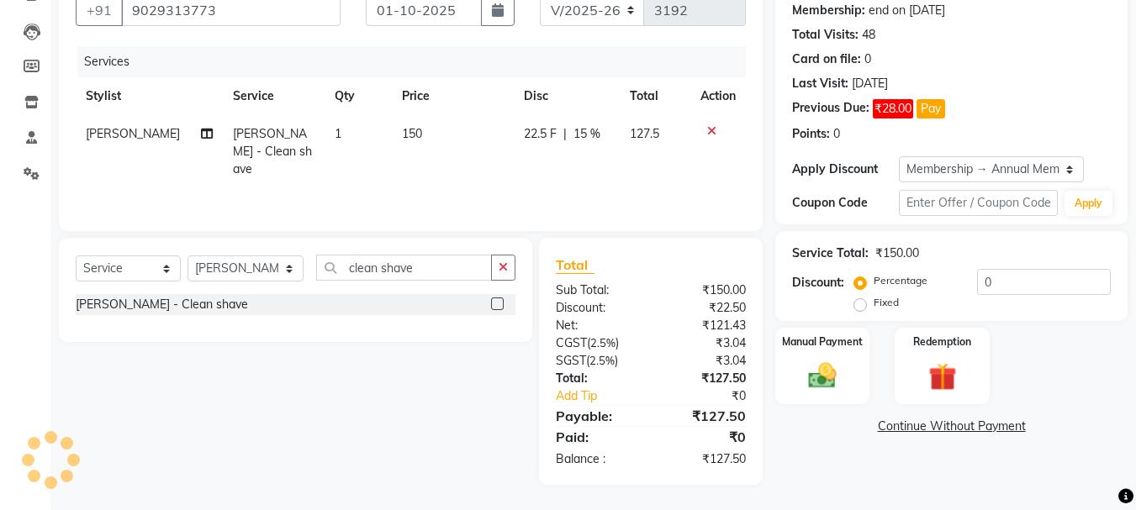
type input "15"
click at [543, 136] on span "22.5 F" at bounding box center [540, 134] width 33 height 18
select select "28413"
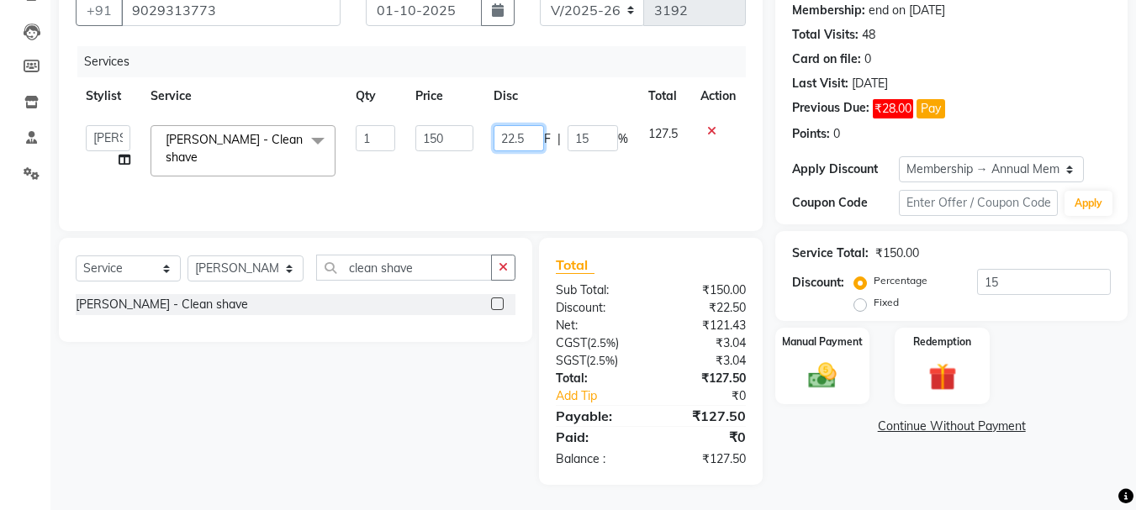
click at [528, 139] on input "22.5" at bounding box center [518, 138] width 50 height 26
type input "23"
click at [470, 179] on div "Services Stylist Service Qty Price Disc Total Action ANAS Anu AYAZ KADRI Front …" at bounding box center [411, 130] width 670 height 168
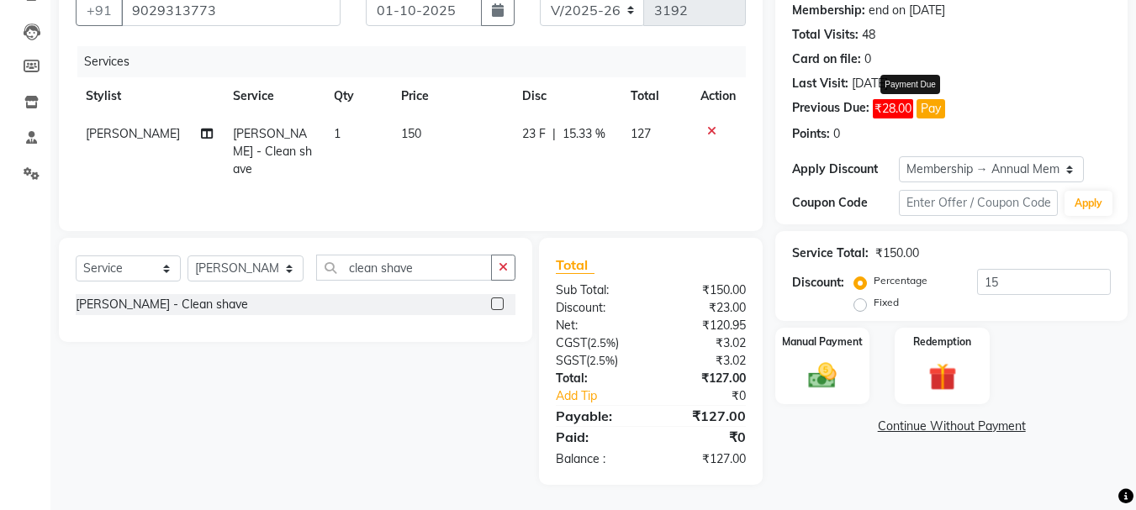
click at [942, 113] on button "Pay" at bounding box center [930, 108] width 29 height 19
select select "1"
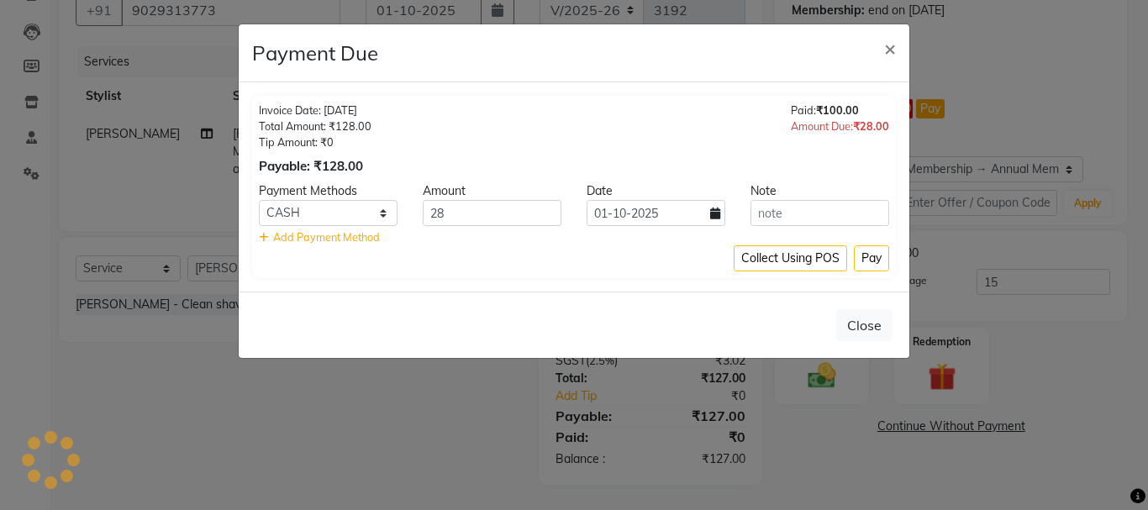
click at [299, 239] on span "Add Payment Method" at bounding box center [326, 236] width 107 height 13
select select "1"
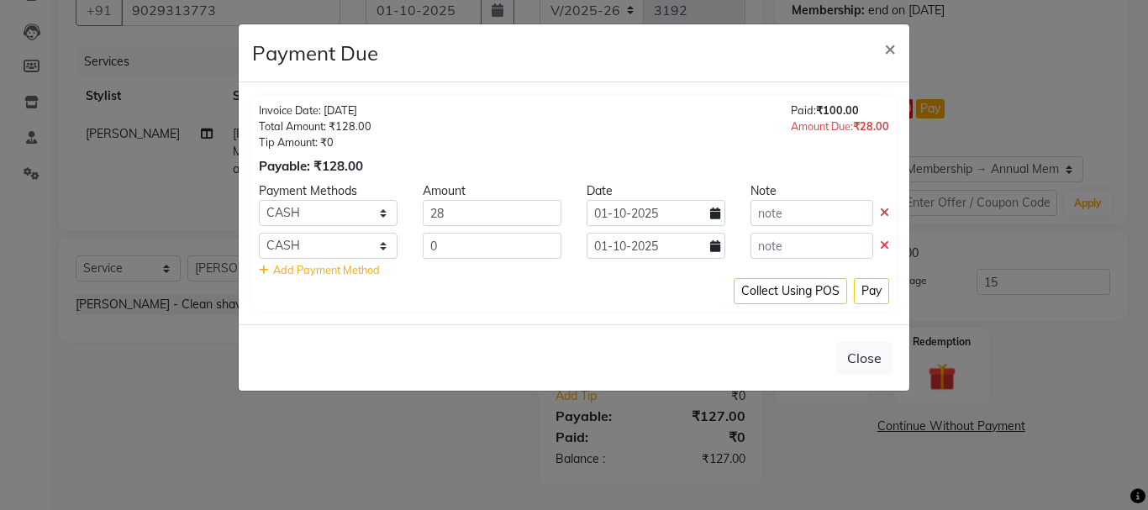
click at [884, 248] on icon at bounding box center [884, 246] width 9 height 12
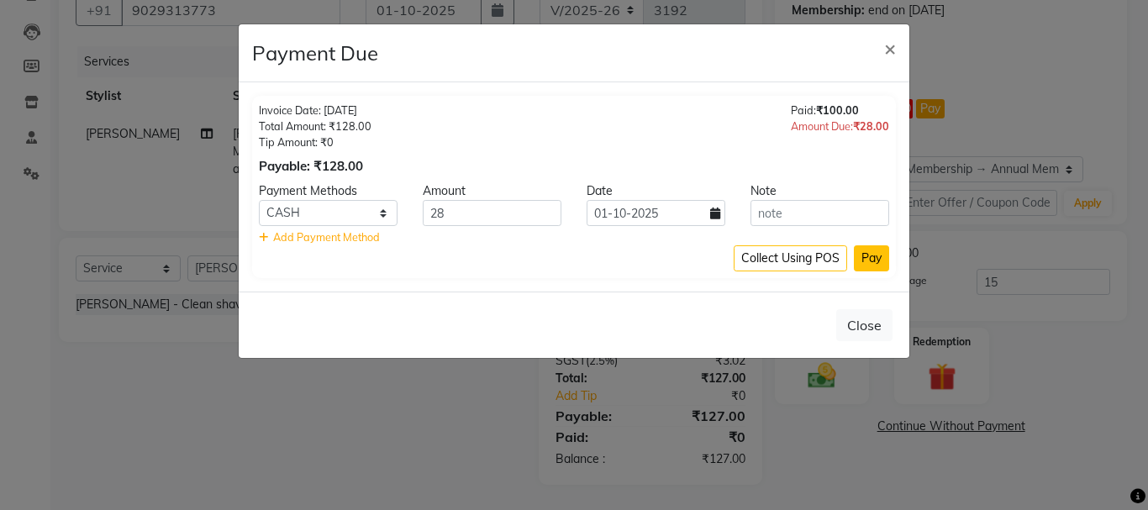
click at [862, 261] on button "Pay" at bounding box center [871, 258] width 35 height 26
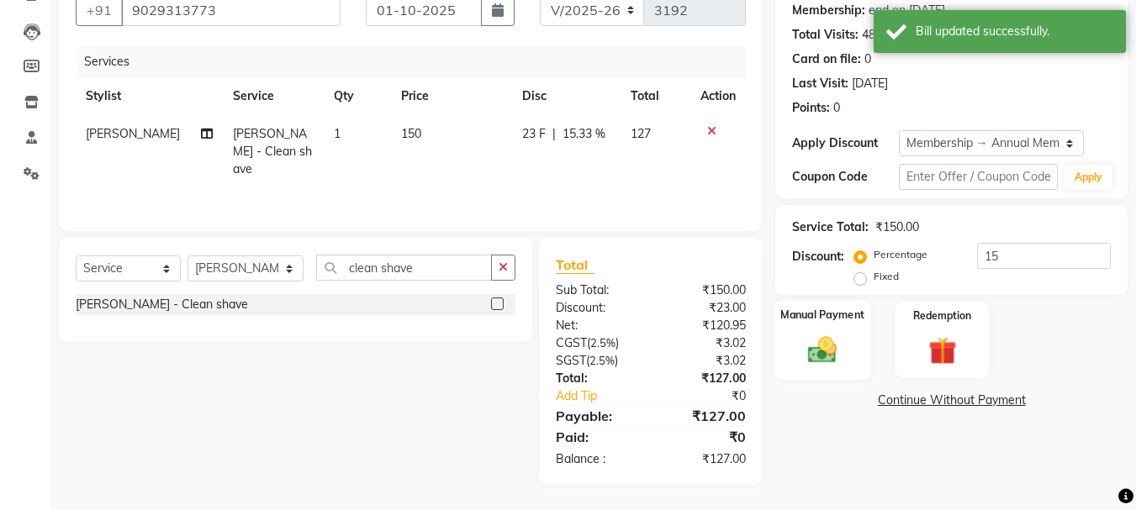
click at [835, 352] on img at bounding box center [821, 350] width 47 height 34
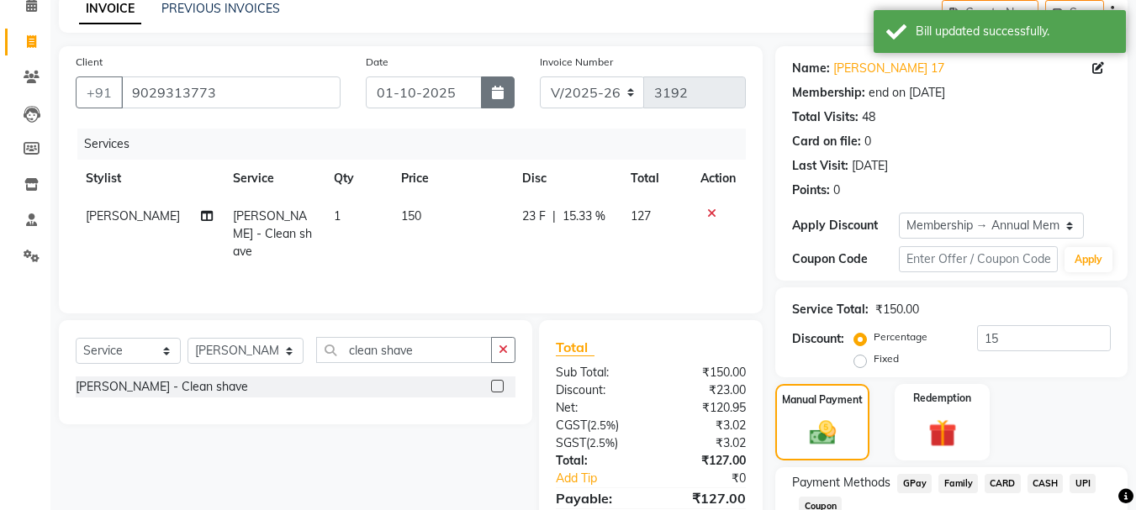
scroll to position [0, 0]
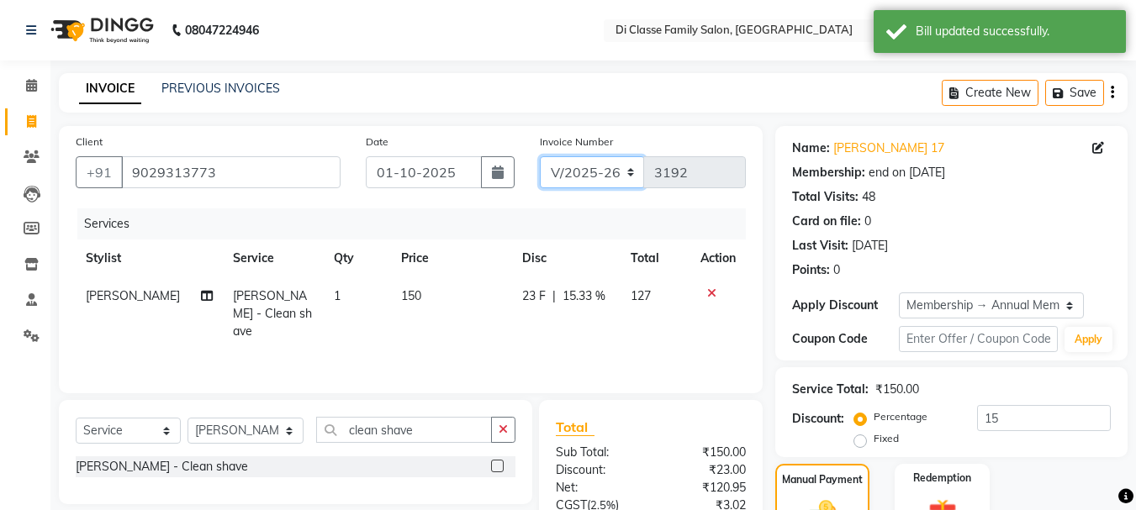
click at [607, 174] on select "INV/2025 V/2025-26" at bounding box center [592, 172] width 105 height 32
select select "8539"
click at [540, 156] on select "INV/2025 V/2025-26" at bounding box center [592, 172] width 105 height 32
type input "0290"
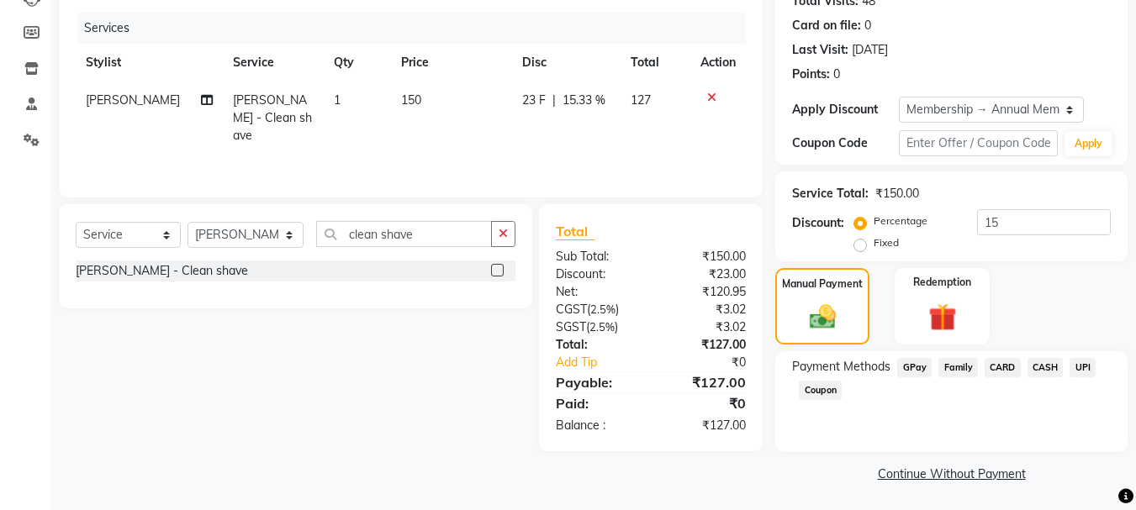
scroll to position [198, 0]
click at [1048, 367] on span "CASH" at bounding box center [1045, 365] width 36 height 19
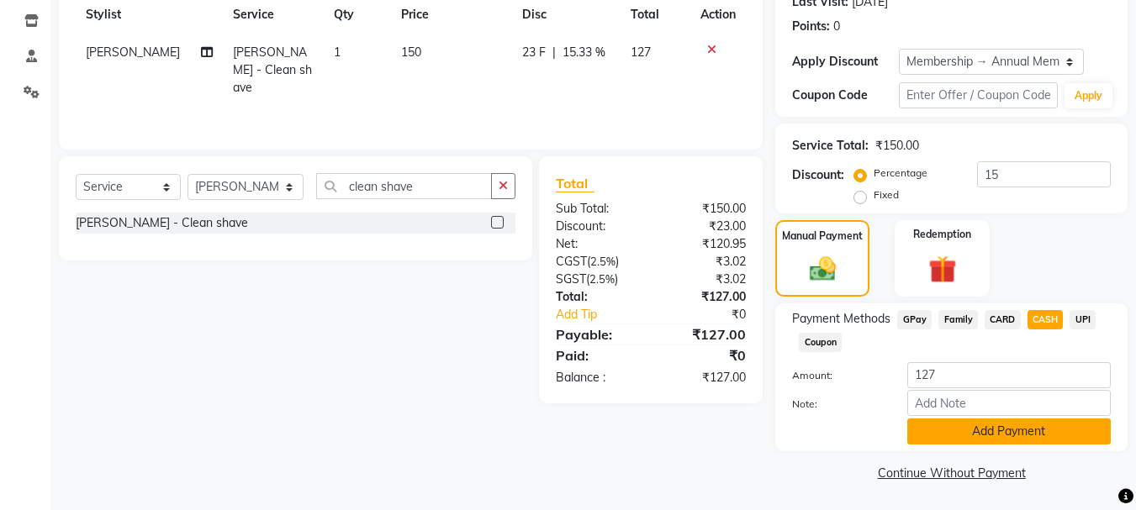
scroll to position [245, 0]
click at [990, 434] on button "Add Payment" at bounding box center [1008, 431] width 203 height 26
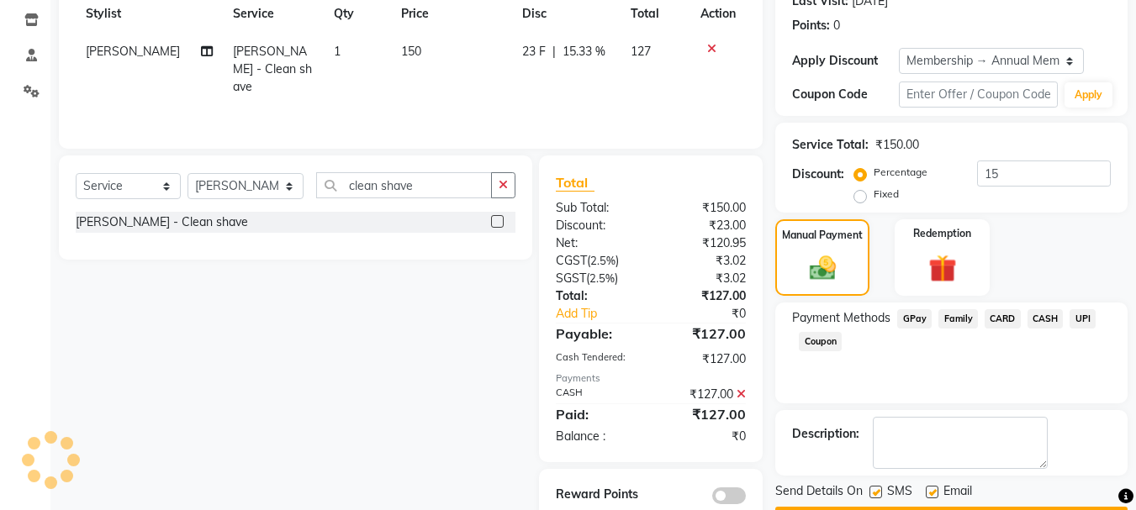
scroll to position [292, 0]
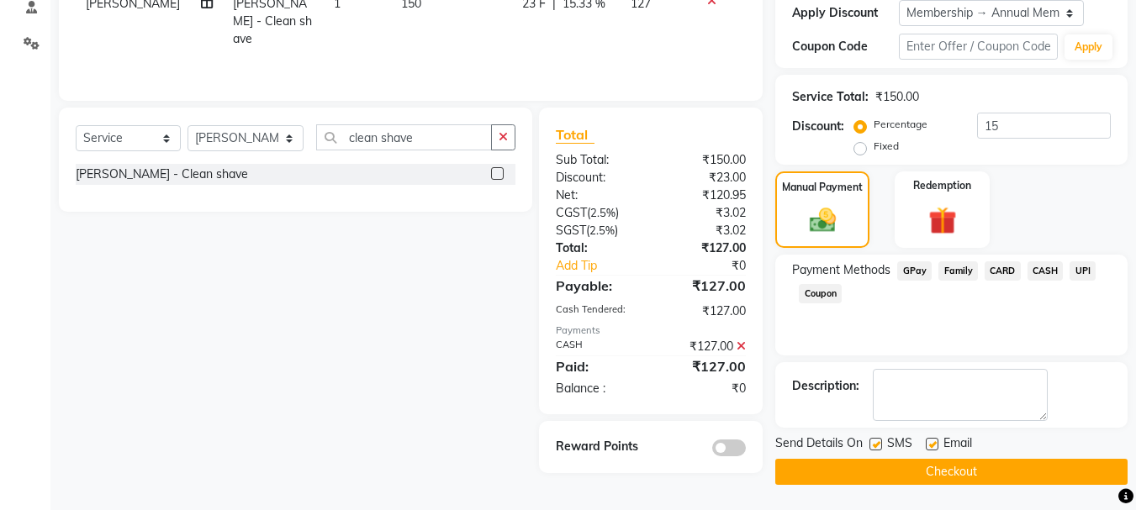
click at [822, 464] on button "Checkout" at bounding box center [951, 472] width 352 height 26
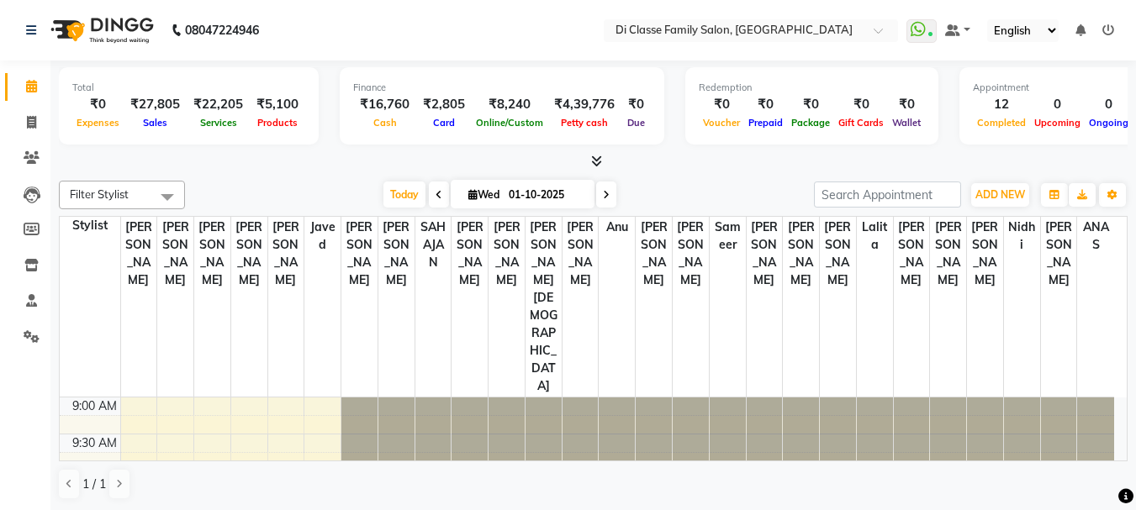
click at [1109, 29] on icon at bounding box center [1108, 30] width 12 height 12
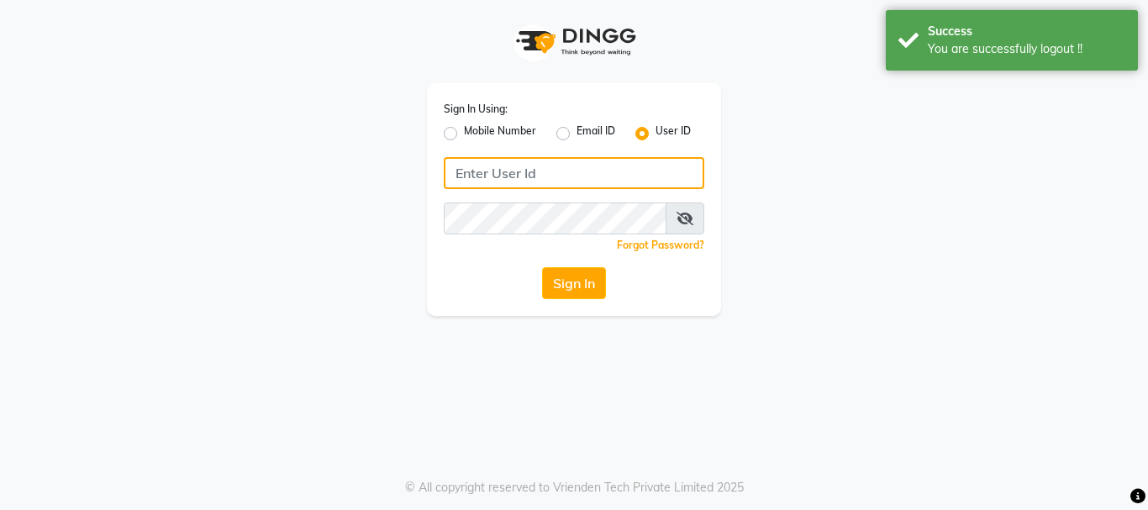
type input "9889882928"
drag, startPoint x: 541, startPoint y: 175, endPoint x: 430, endPoint y: 177, distance: 111.8
click at [430, 177] on div "Sign In Using: Mobile Number Email ID User ID 9889882928 Remember me Forgot Pas…" at bounding box center [574, 199] width 294 height 233
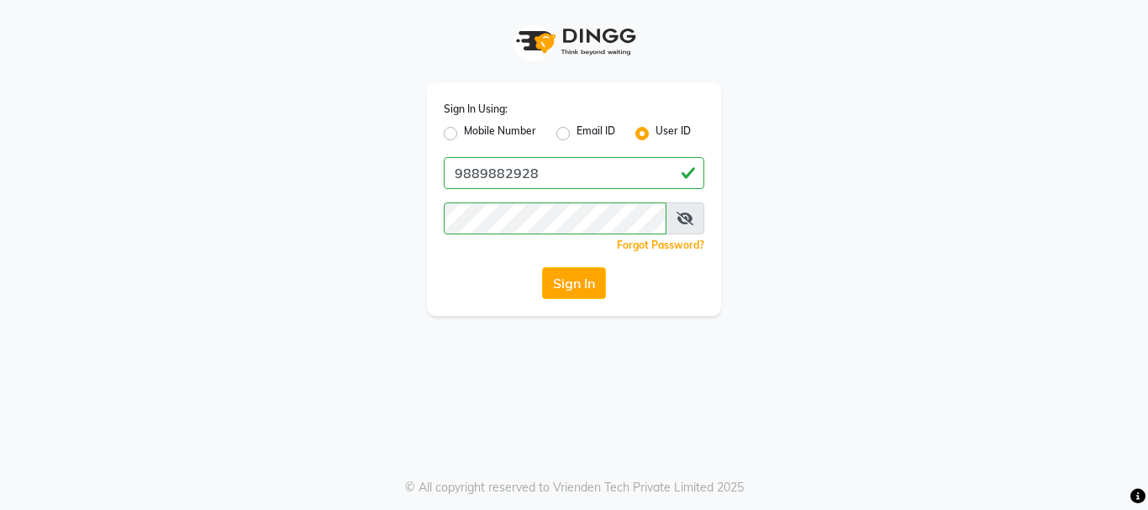
click at [464, 134] on label "Mobile Number" at bounding box center [500, 134] width 72 height 20
click at [464, 134] on input "Mobile Number" at bounding box center [469, 129] width 11 height 11
radio input "true"
radio input "false"
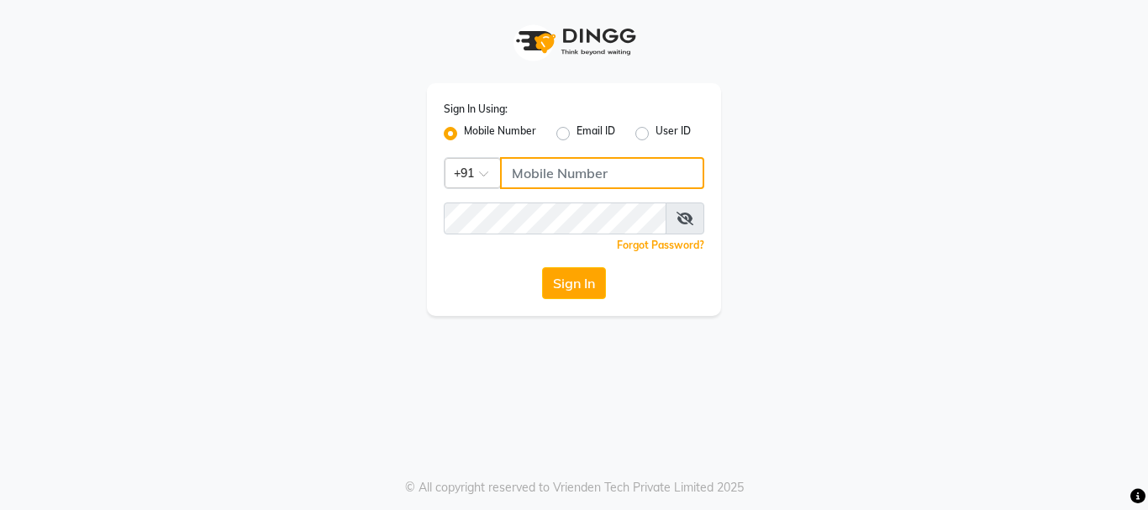
click at [543, 173] on input "Username" at bounding box center [602, 173] width 204 height 32
type input "9889882928"
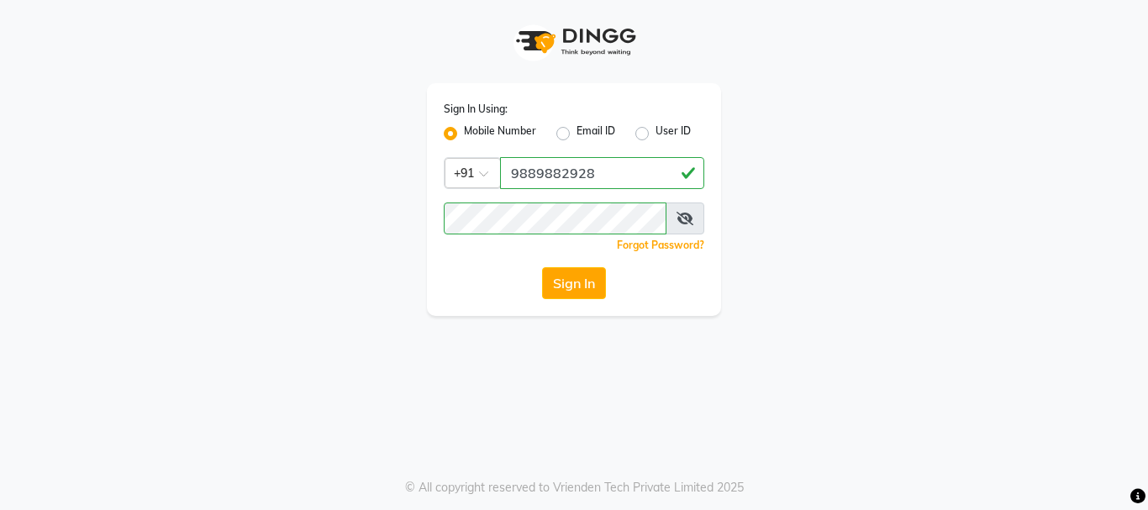
drag, startPoint x: 523, startPoint y: 177, endPoint x: 505, endPoint y: 180, distance: 18.0
click at [505, 180] on input "9889882928" at bounding box center [602, 173] width 204 height 32
click at [557, 284] on button "Sign In" at bounding box center [574, 283] width 64 height 32
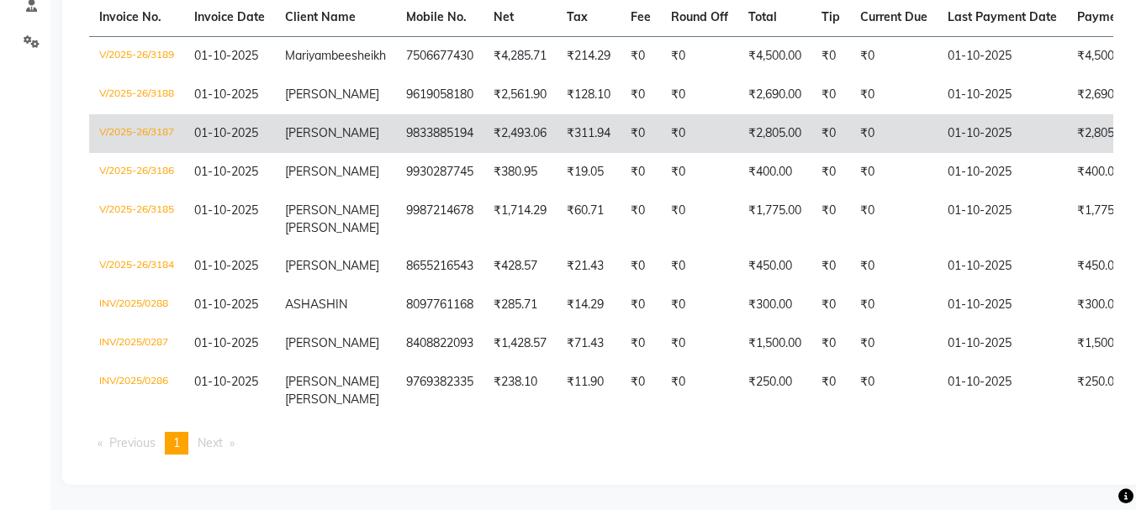
scroll to position [374, 0]
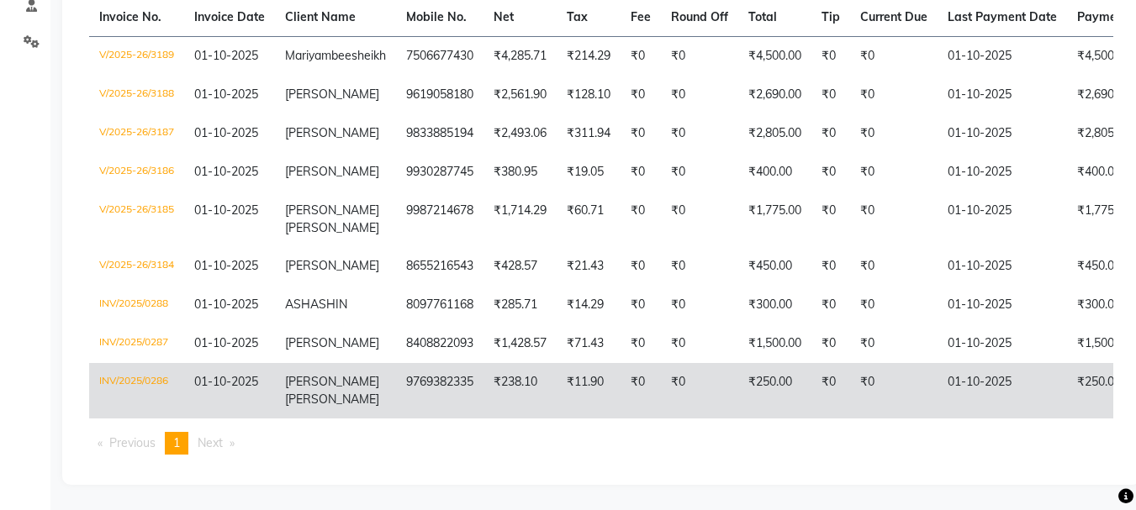
click at [151, 366] on td "INV/2025/0286" at bounding box center [136, 390] width 95 height 55
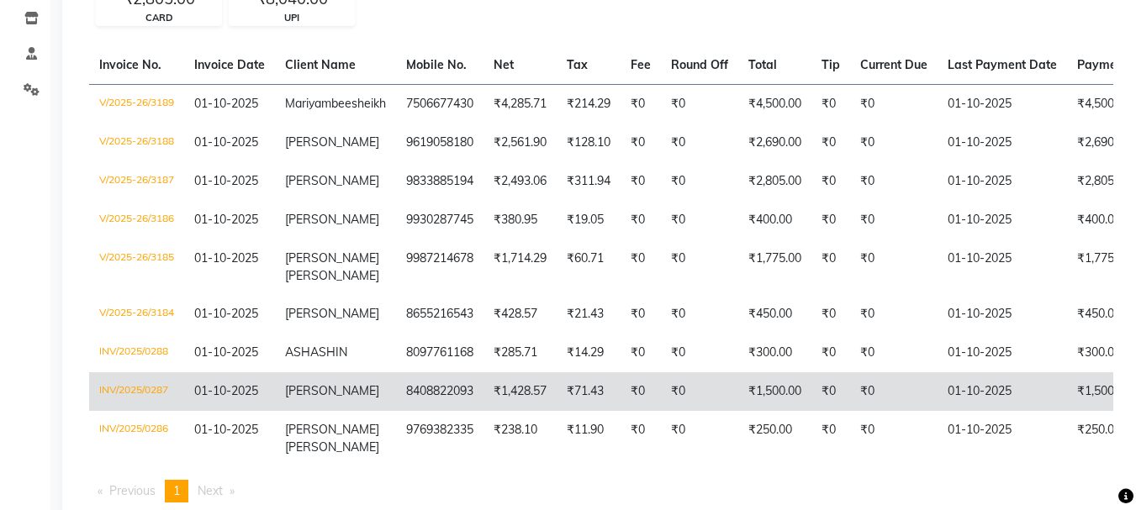
scroll to position [206, 0]
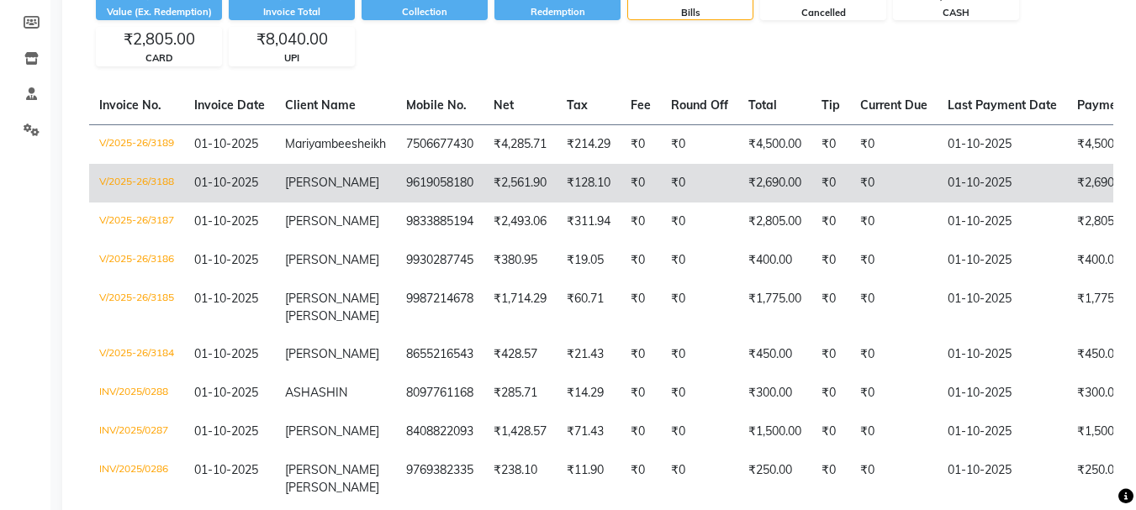
click at [149, 195] on td "V/2025-26/3188" at bounding box center [136, 183] width 95 height 39
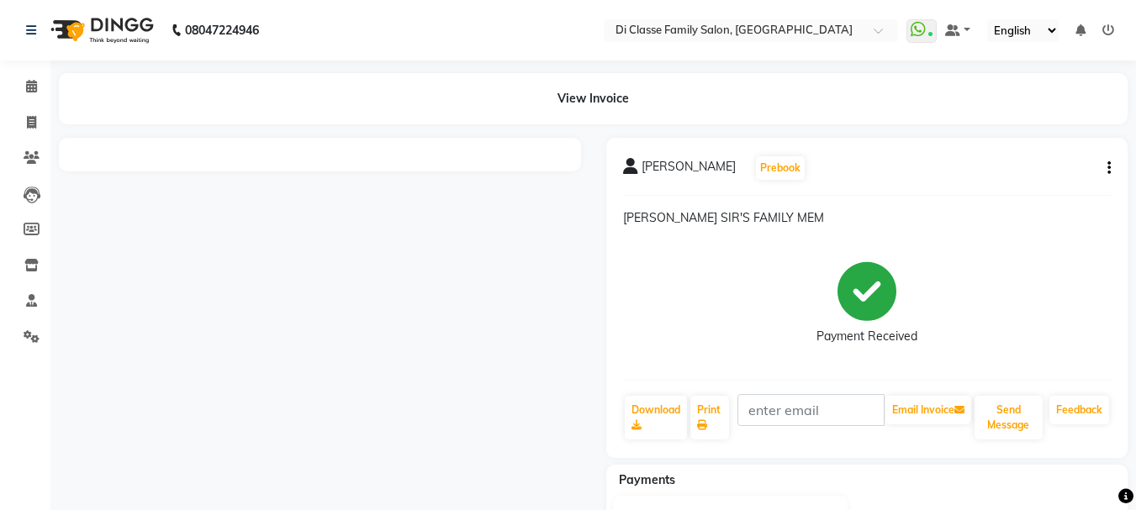
click at [1105, 165] on button "button" at bounding box center [1105, 169] width 10 height 18
click at [1021, 161] on div "Edit Item Staff" at bounding box center [1024, 157] width 115 height 21
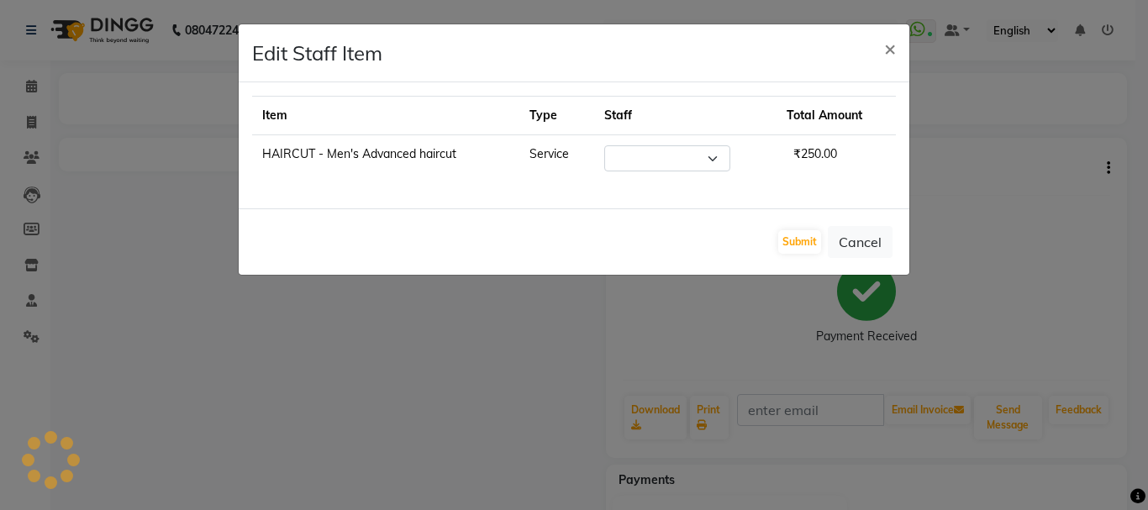
select select "92904"
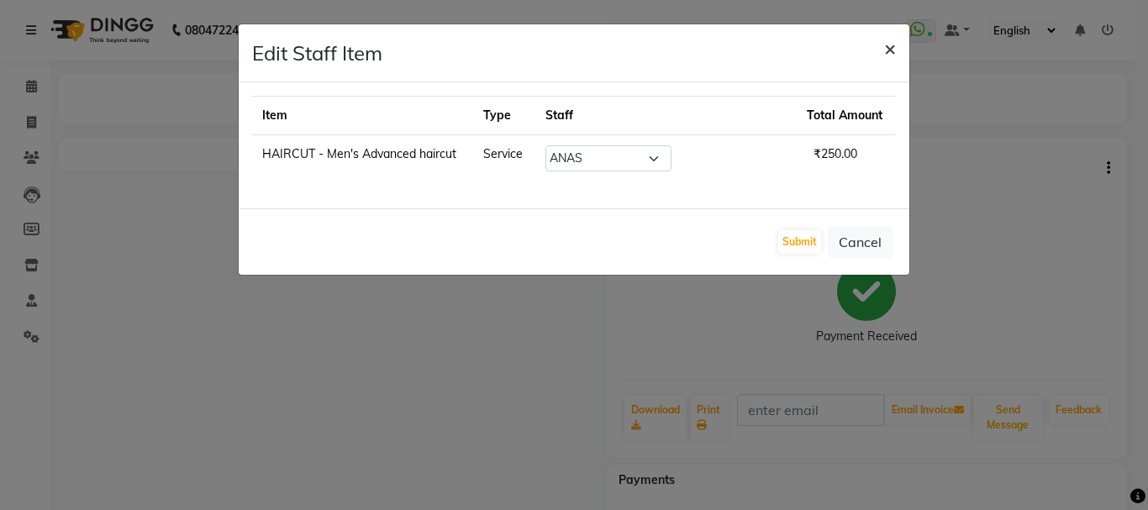
click at [884, 47] on span "×" at bounding box center [890, 47] width 12 height 25
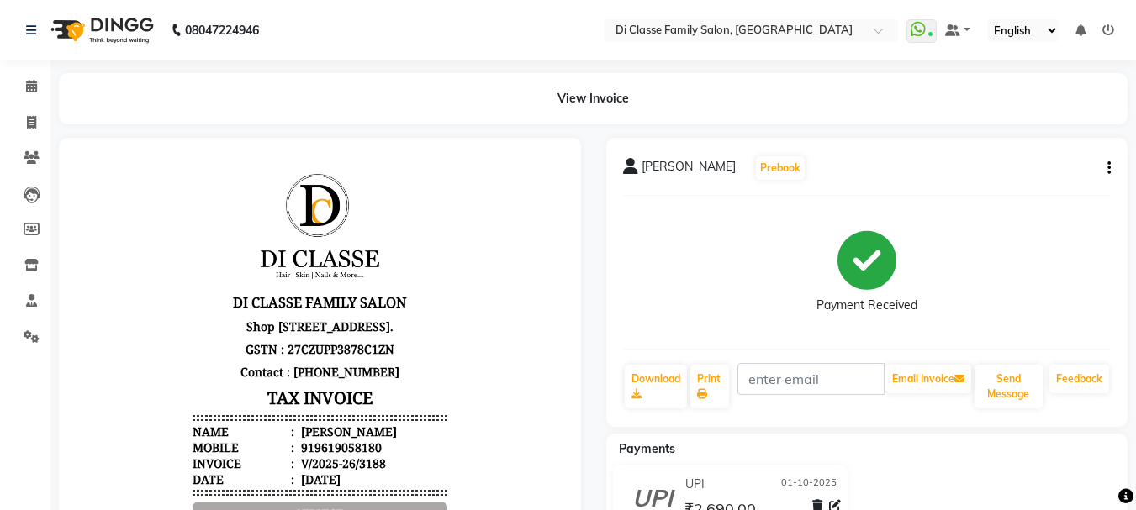
click at [1108, 169] on icon "button" at bounding box center [1108, 168] width 3 height 1
click at [1060, 158] on div "Edit Item Staff" at bounding box center [1024, 157] width 115 height 21
select select
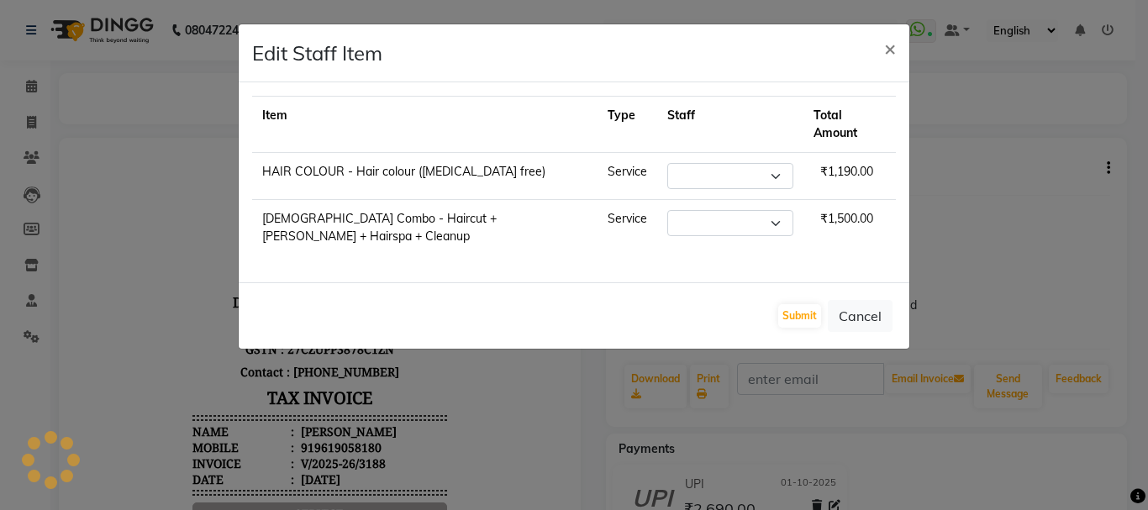
select select "79582"
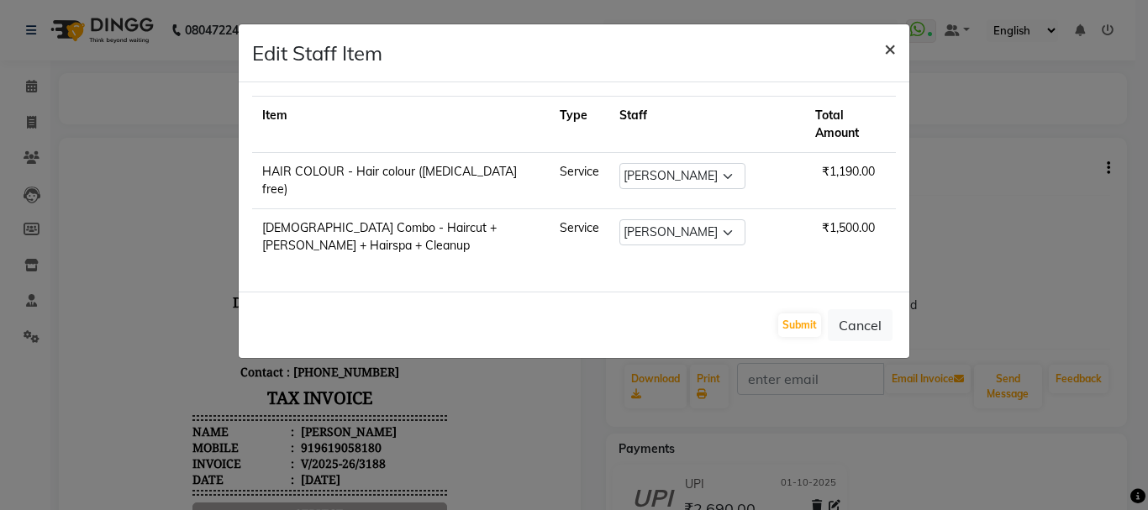
click at [889, 47] on span "×" at bounding box center [890, 47] width 12 height 25
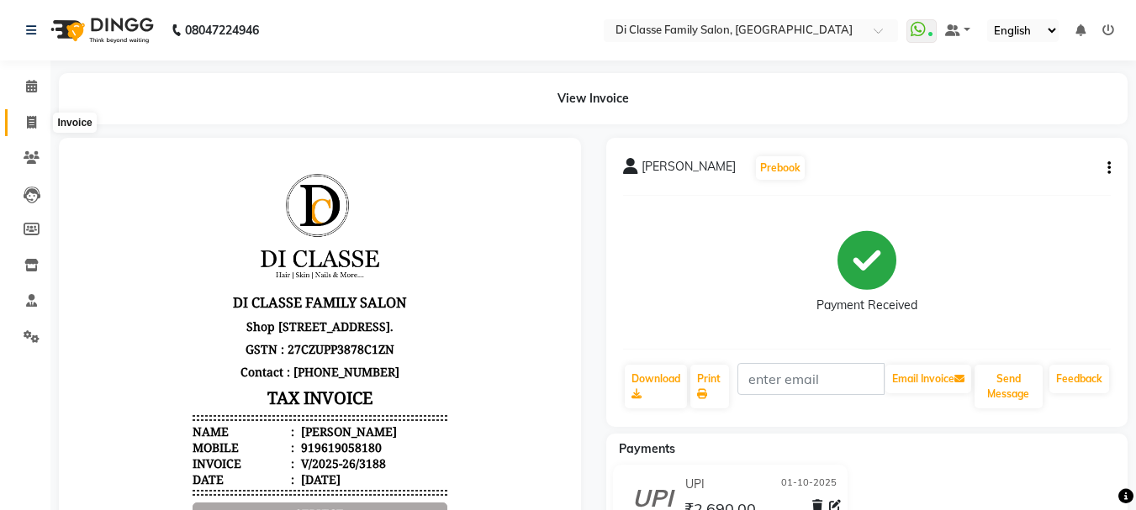
click at [37, 124] on span at bounding box center [31, 122] width 29 height 19
select select "service"
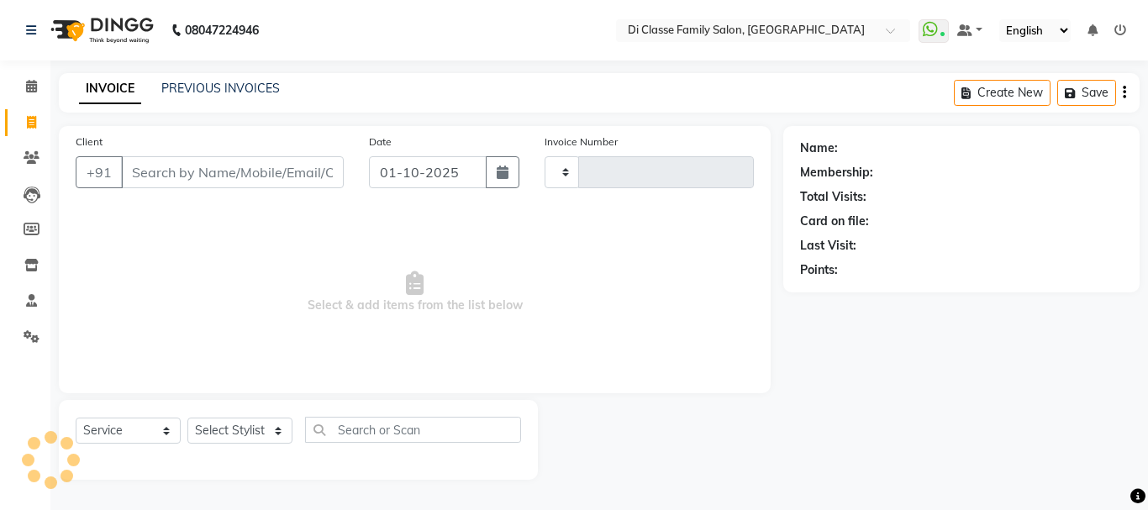
type input "3192"
select select "4704"
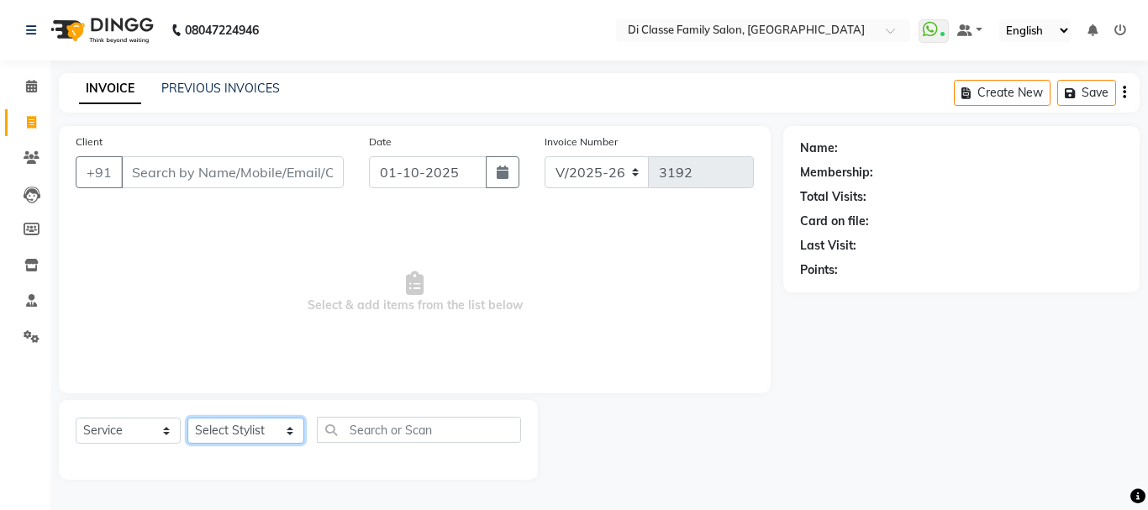
drag, startPoint x: 243, startPoint y: 428, endPoint x: 230, endPoint y: 431, distance: 13.0
click at [243, 429] on select "Select Stylist [PERSON_NAME] [PERSON_NAME] Front Desk [PERSON_NAME] [PERSON_NAM…" at bounding box center [245, 431] width 117 height 26
select select "28413"
click at [187, 418] on select "Select Stylist [PERSON_NAME] [PERSON_NAME] Front Desk [PERSON_NAME] [PERSON_NAM…" at bounding box center [245, 431] width 117 height 26
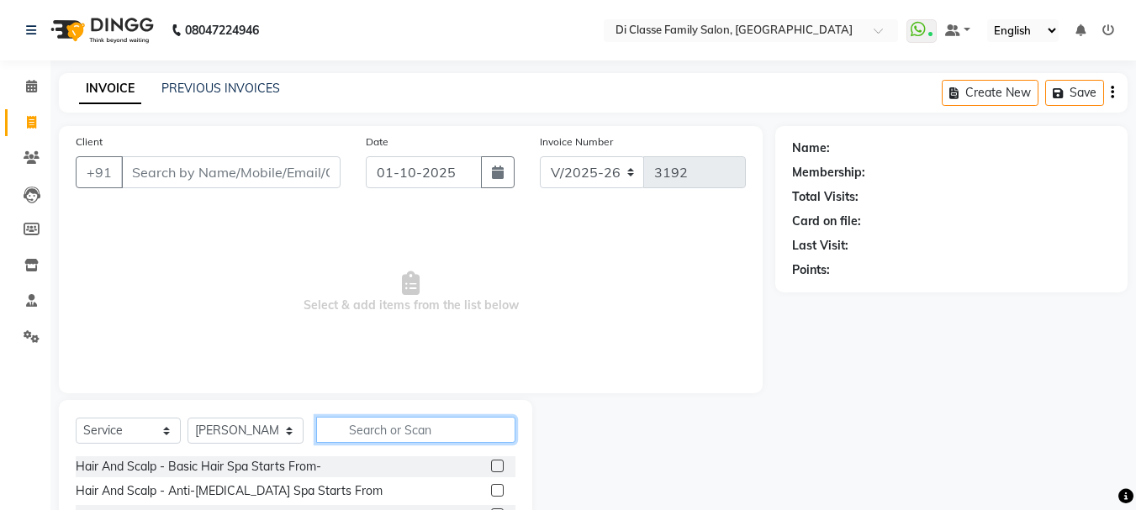
click at [370, 437] on input "text" at bounding box center [415, 430] width 199 height 26
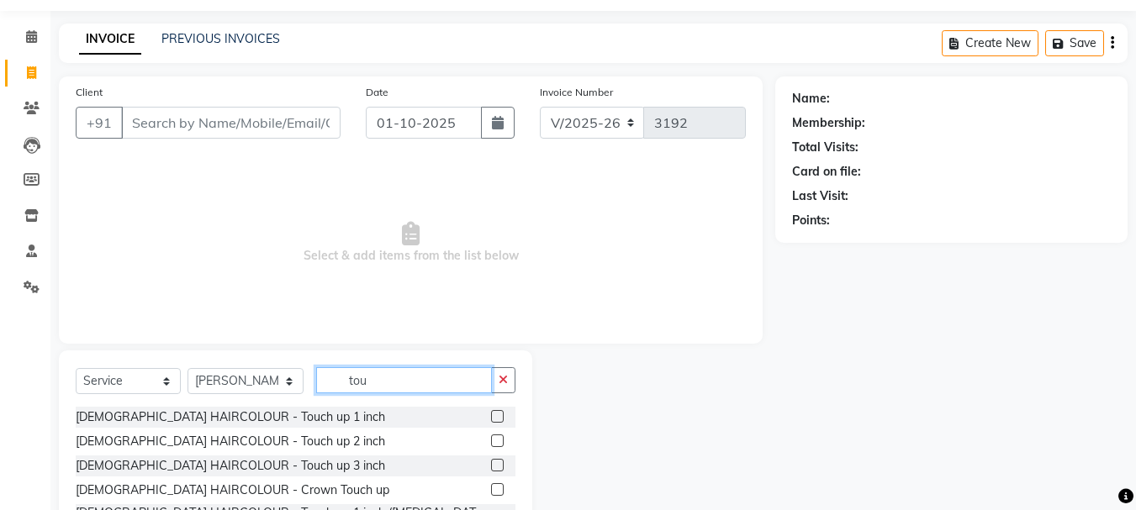
scroll to position [163, 0]
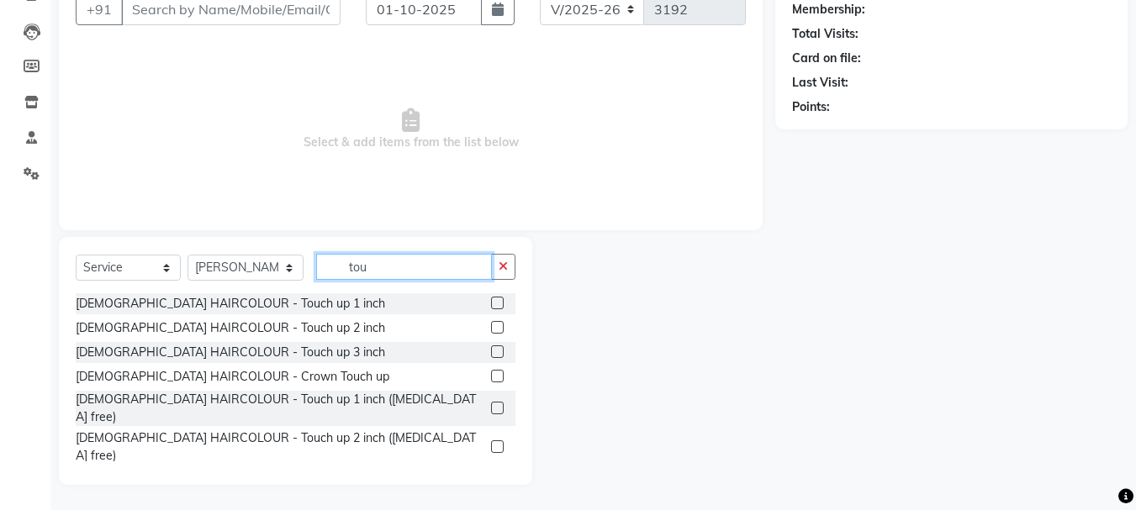
type input "tou"
click at [491, 402] on label at bounding box center [497, 408] width 13 height 13
click at [491, 403] on input "checkbox" at bounding box center [496, 408] width 11 height 11
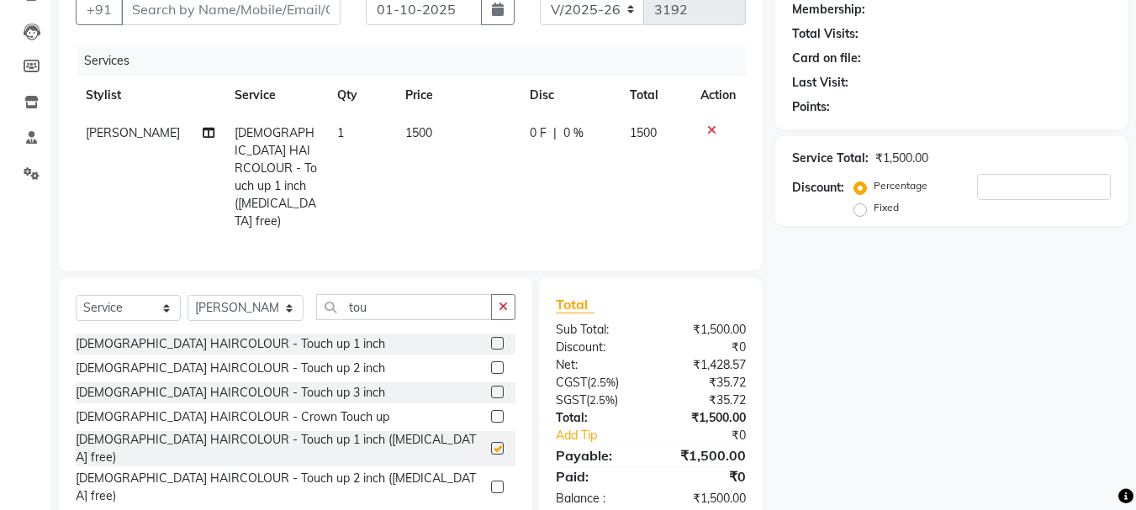
checkbox input "false"
drag, startPoint x: 377, startPoint y: 291, endPoint x: 326, endPoint y: 291, distance: 50.4
click at [326, 294] on input "tou" at bounding box center [404, 307] width 176 height 26
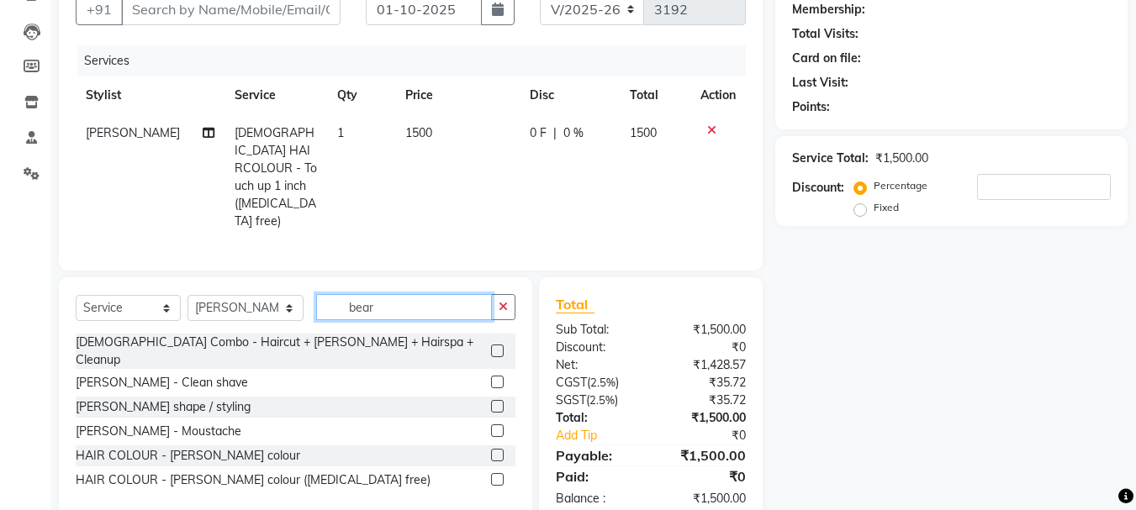
type input "bear"
click at [498, 400] on label at bounding box center [497, 406] width 13 height 13
click at [498, 402] on input "checkbox" at bounding box center [496, 407] width 11 height 11
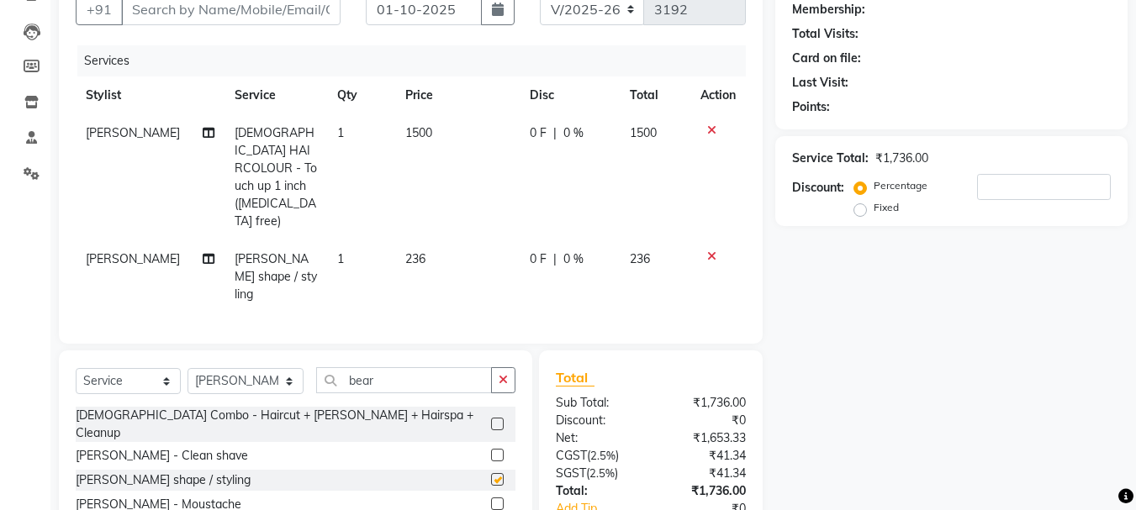
checkbox input "false"
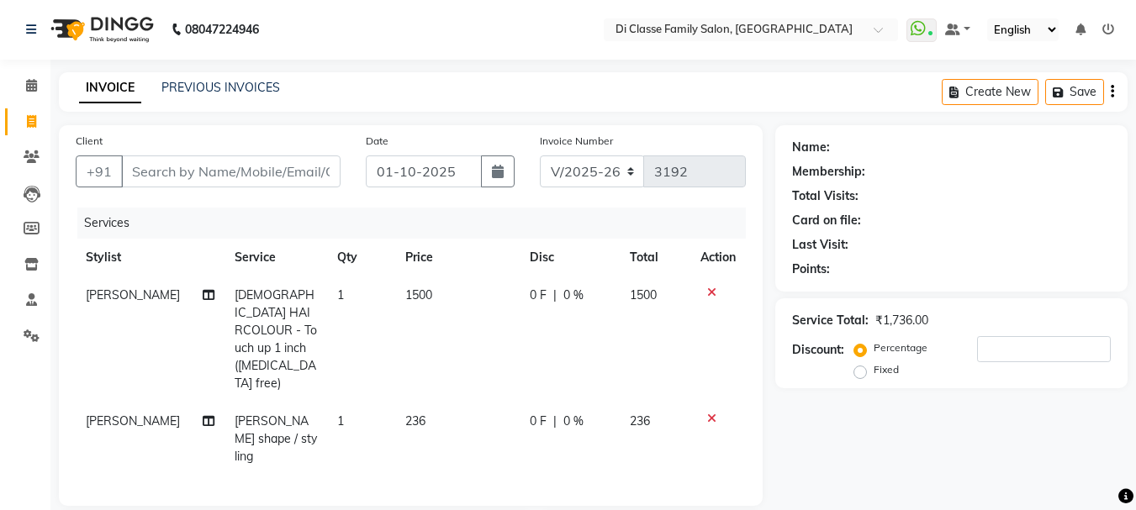
scroll to position [0, 0]
click at [182, 177] on input "Client" at bounding box center [230, 172] width 219 height 32
type input "9"
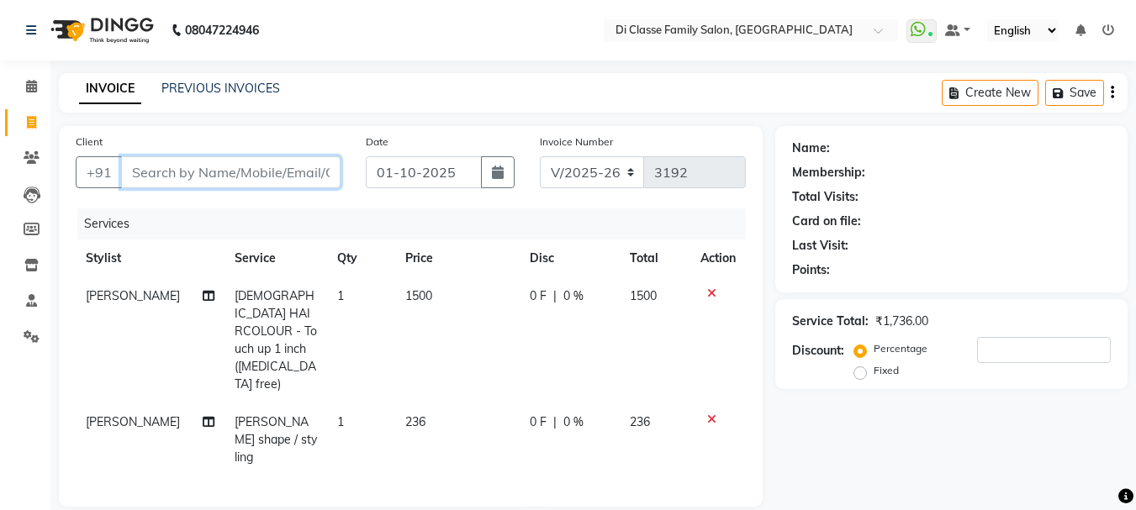
type input "0"
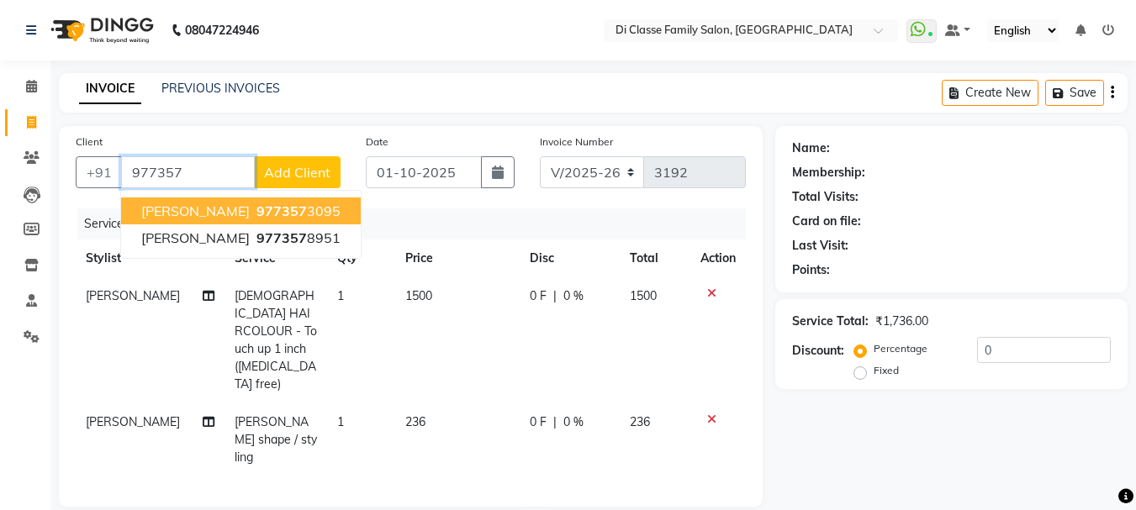
click at [250, 206] on span "[PERSON_NAME]" at bounding box center [195, 211] width 108 height 17
type input "9773573095"
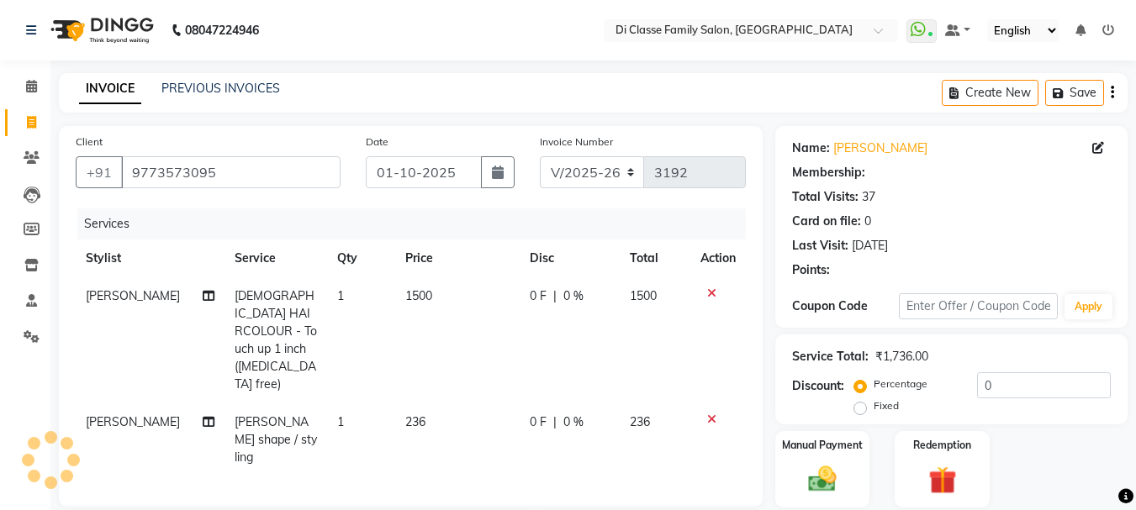
type input "15"
select select "2: Object"
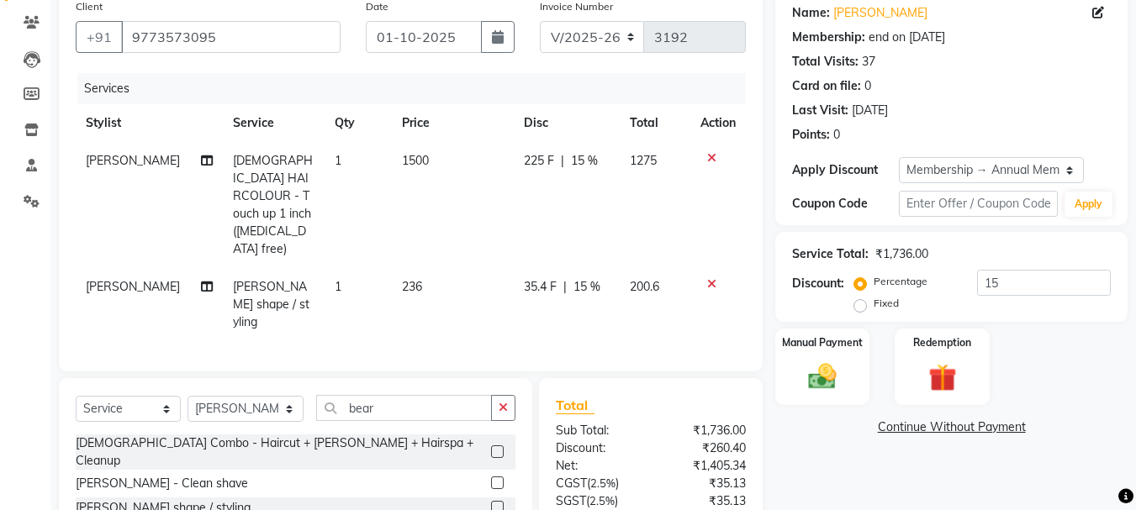
scroll to position [168, 0]
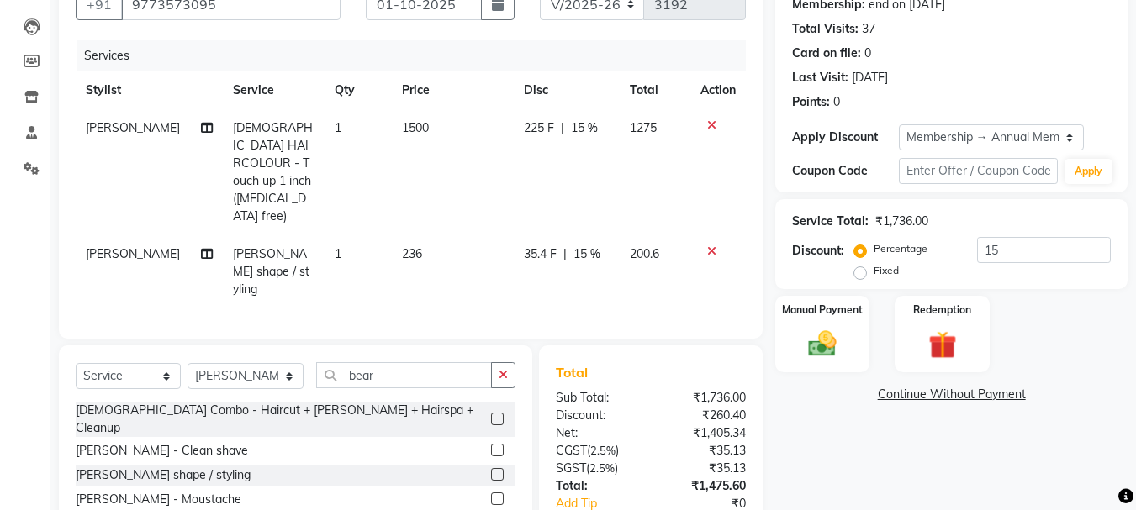
click at [540, 245] on span "35.4 F" at bounding box center [540, 254] width 33 height 18
select select "28413"
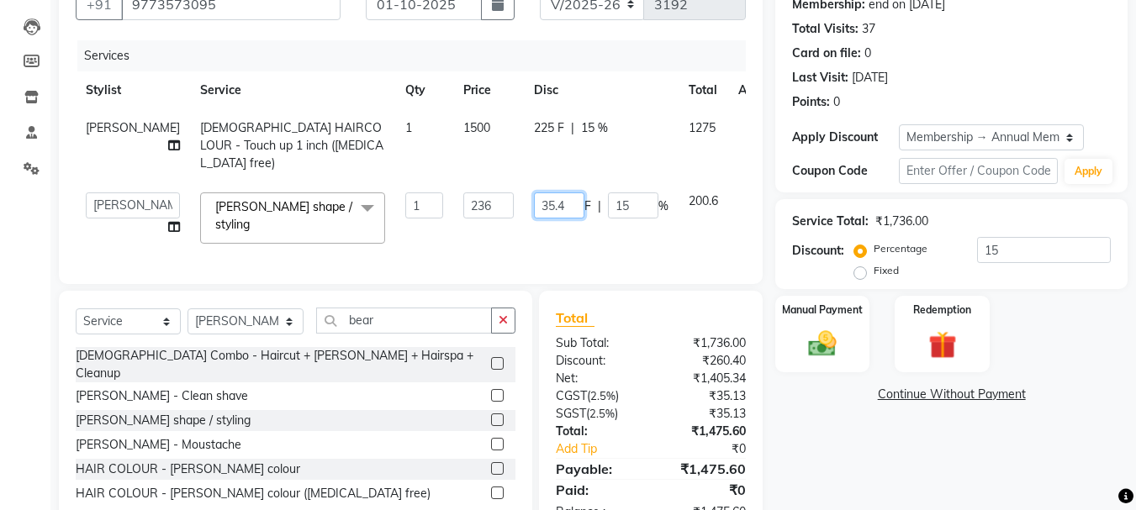
click at [534, 192] on input "35.4" at bounding box center [559, 205] width 50 height 26
type input "36"
click at [602, 227] on td "36 F | 15 %" at bounding box center [601, 217] width 155 height 71
select select "28413"
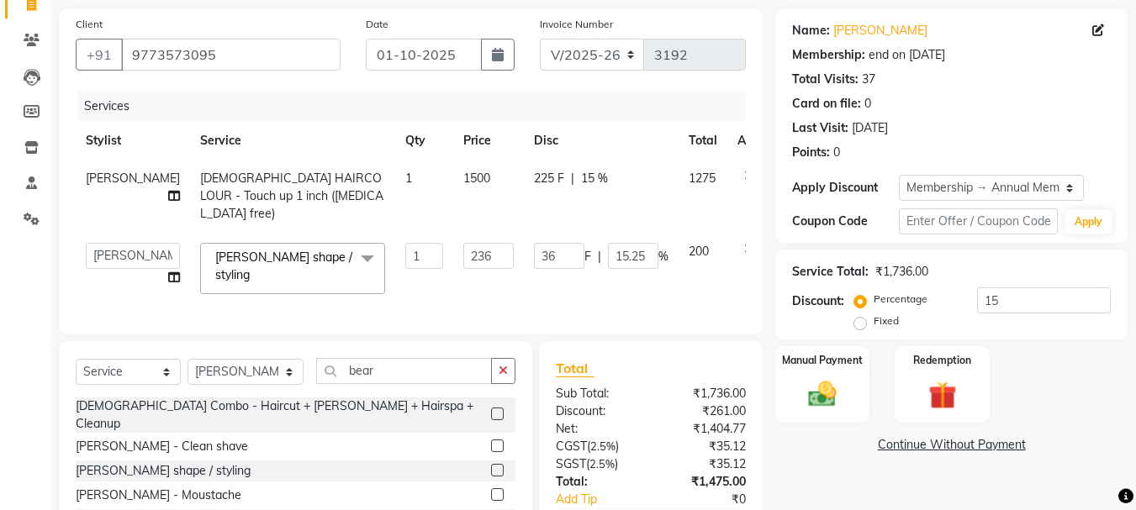
scroll to position [216, 0]
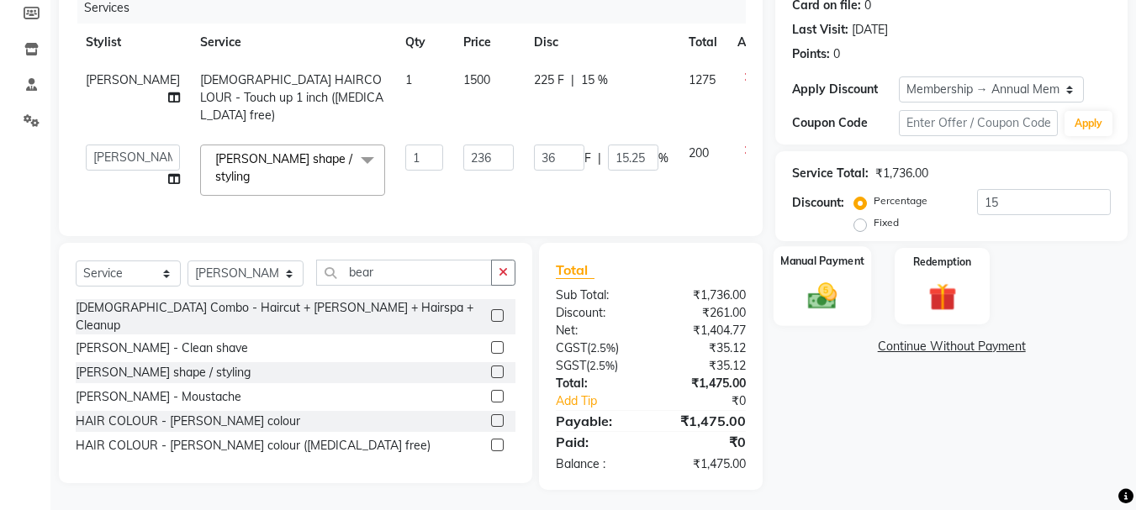
click at [808, 279] on img at bounding box center [821, 296] width 47 height 34
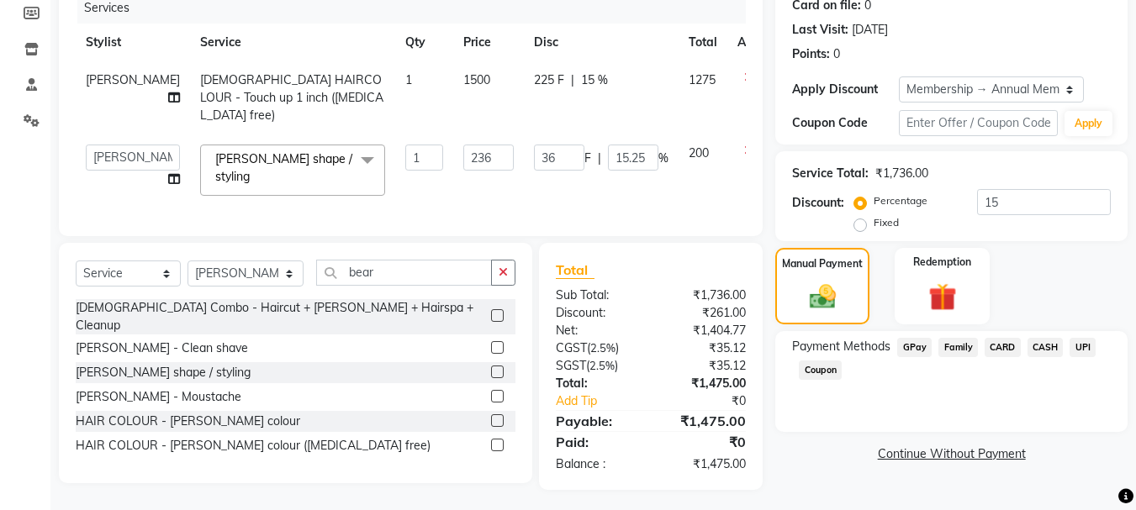
click at [995, 349] on span "CARD" at bounding box center [1002, 347] width 36 height 19
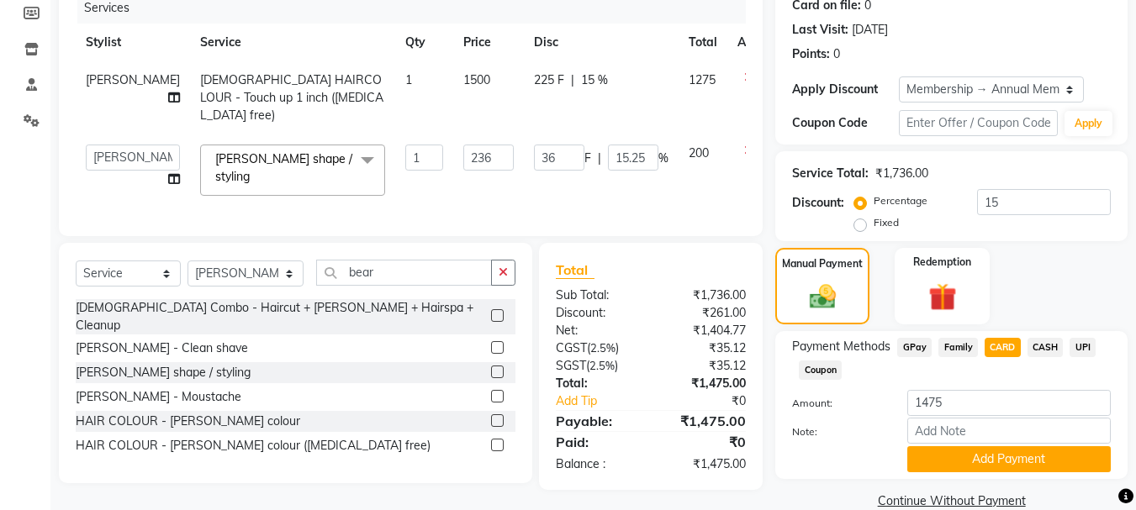
scroll to position [245, 0]
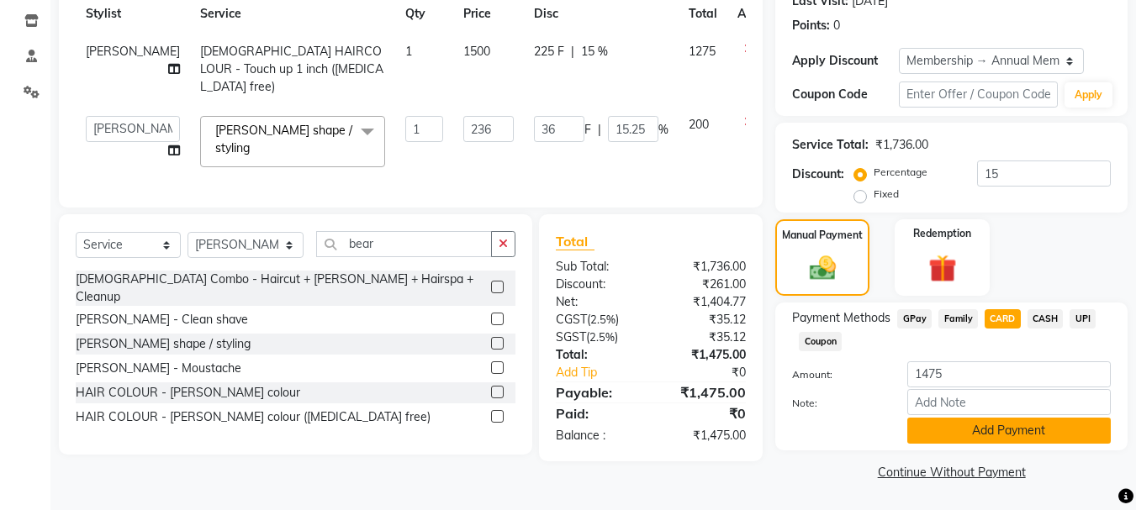
click at [946, 431] on button "Add Payment" at bounding box center [1008, 431] width 203 height 26
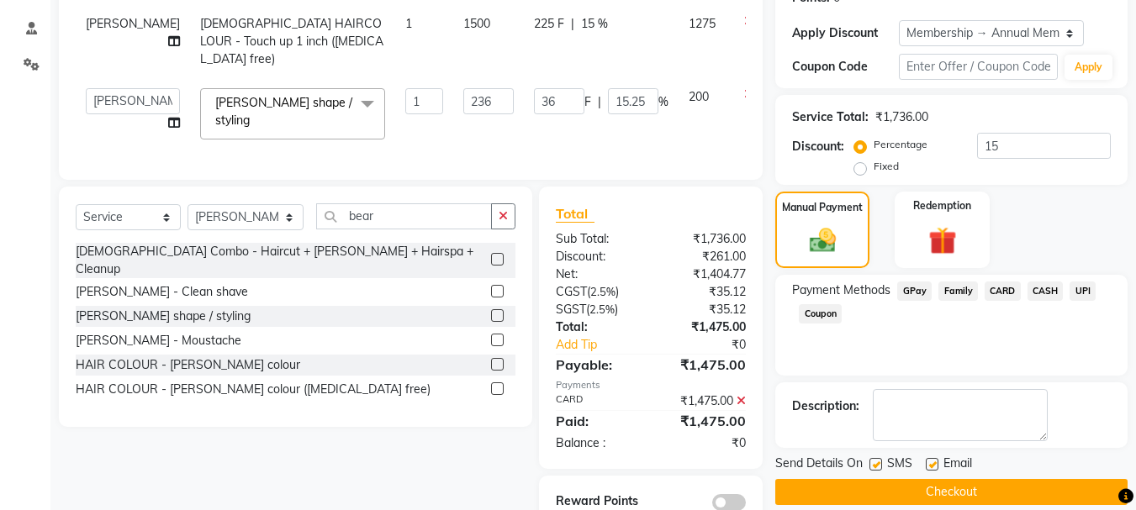
scroll to position [310, 0]
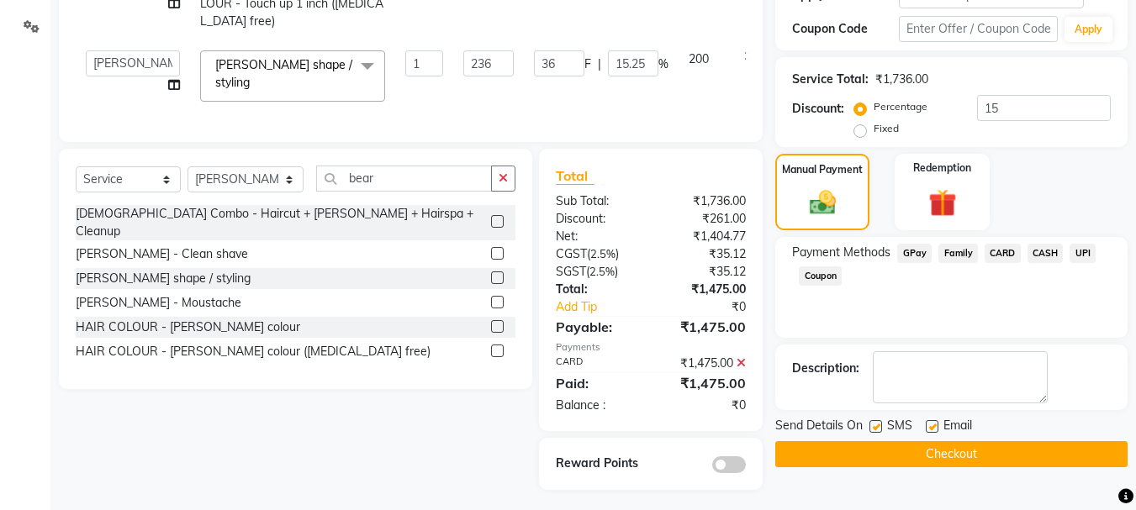
click at [920, 458] on button "Checkout" at bounding box center [951, 454] width 352 height 26
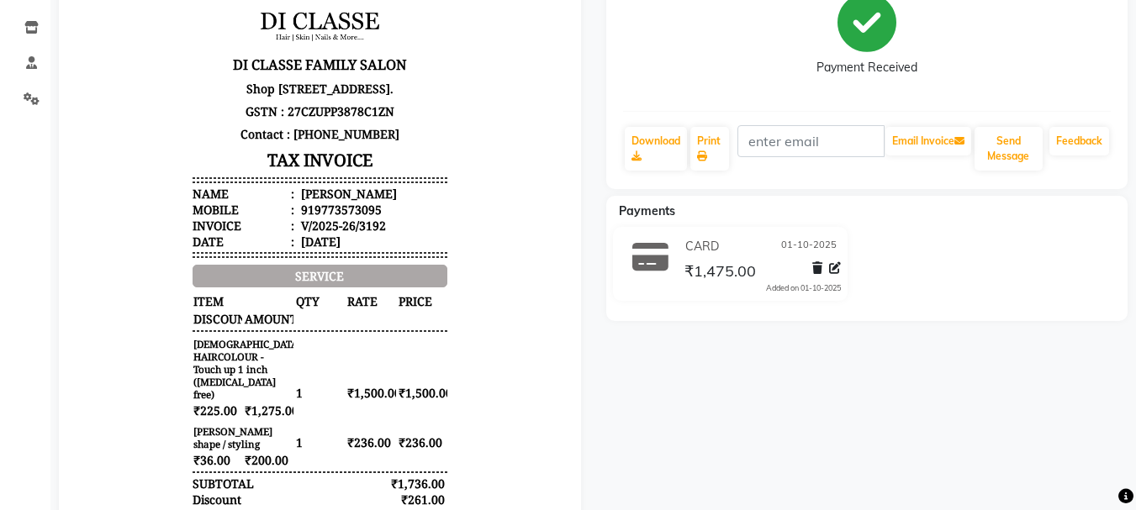
scroll to position [84, 0]
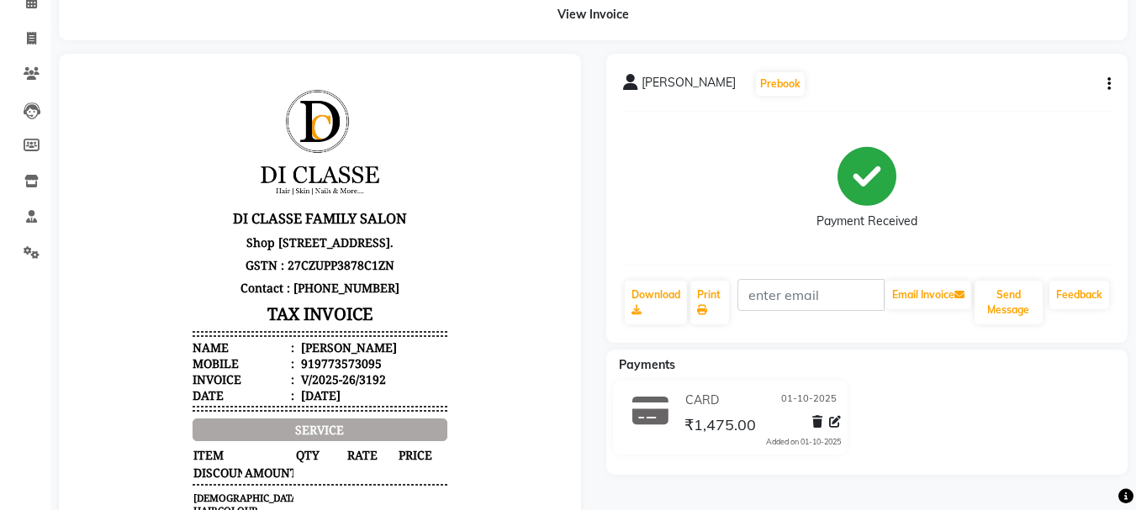
click at [1105, 80] on button "button" at bounding box center [1105, 85] width 10 height 18
click at [1025, 76] on div "Edit Item Staff" at bounding box center [1024, 73] width 115 height 21
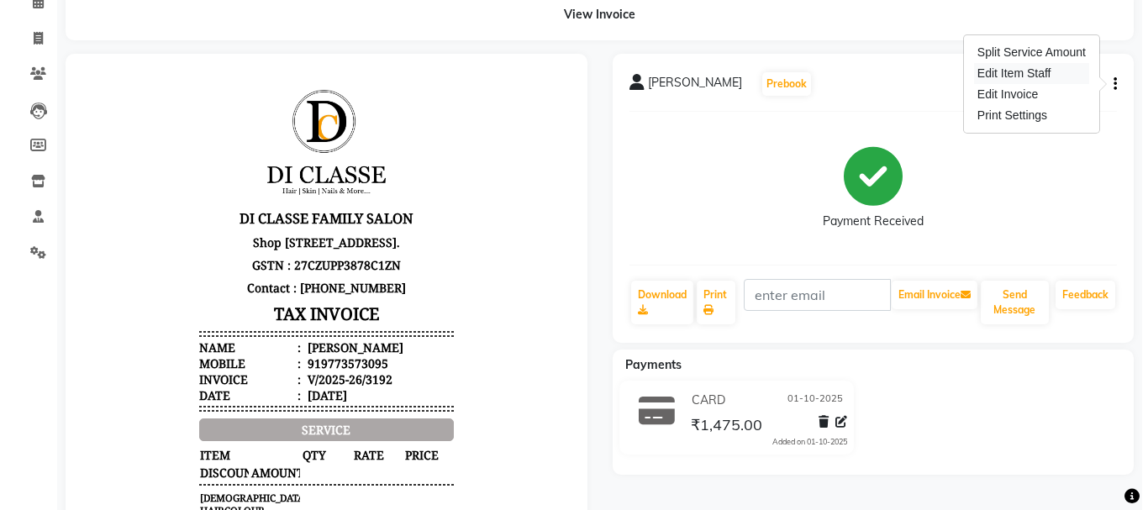
select select
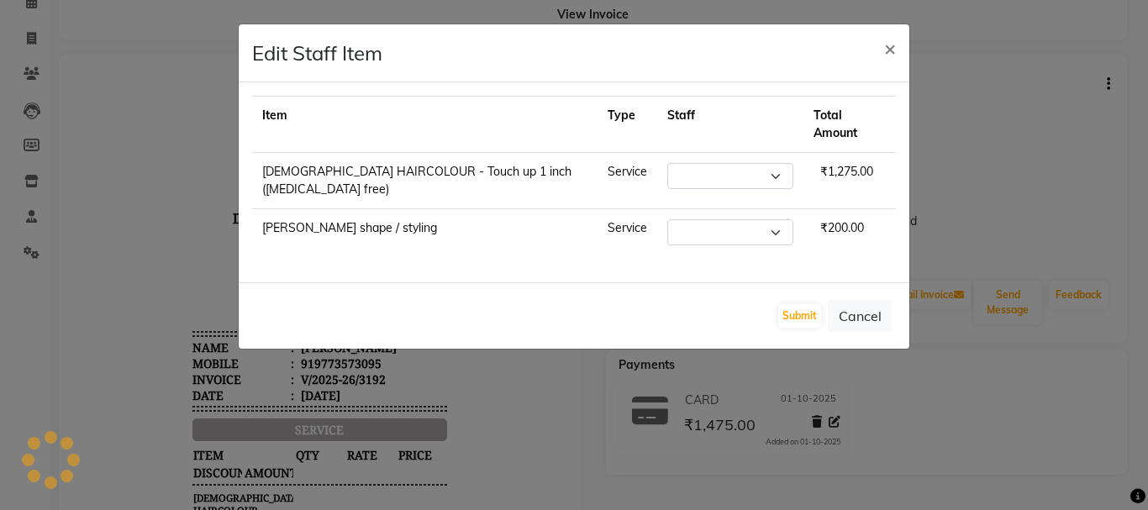
select select "28413"
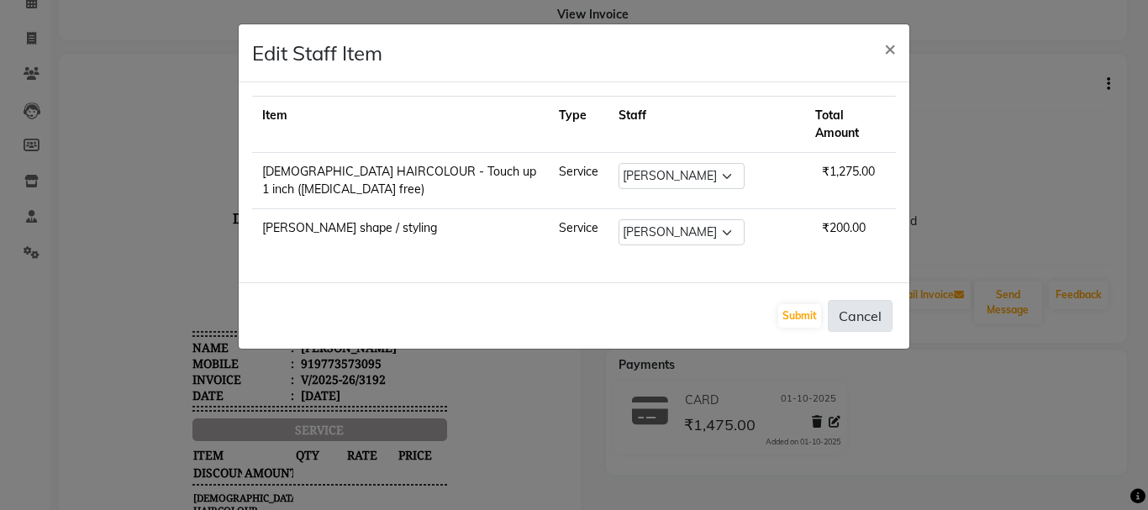
click at [875, 300] on button "Cancel" at bounding box center [860, 316] width 65 height 32
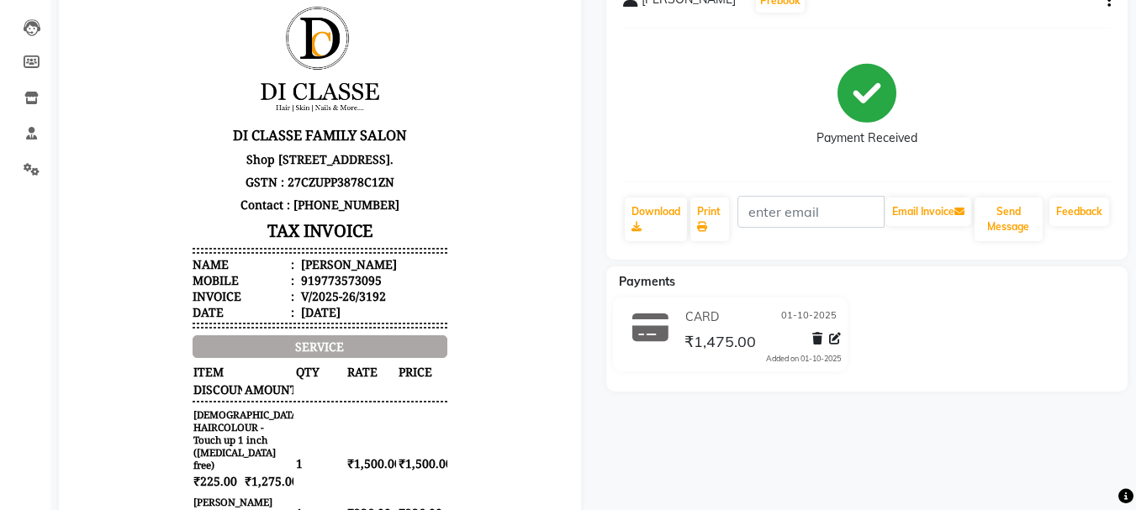
scroll to position [168, 0]
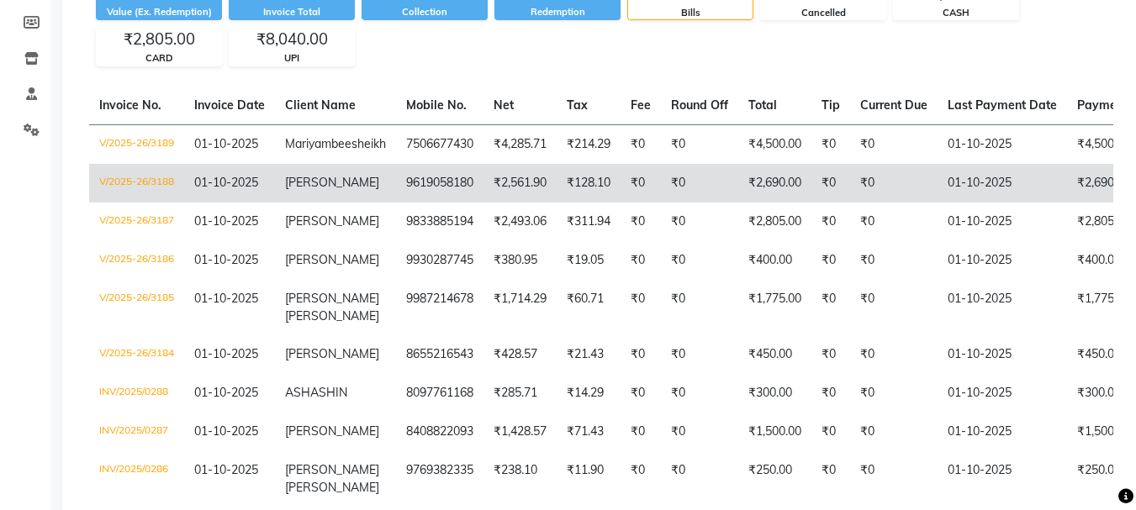
click at [155, 202] on td "V/2025-26/3188" at bounding box center [136, 183] width 95 height 39
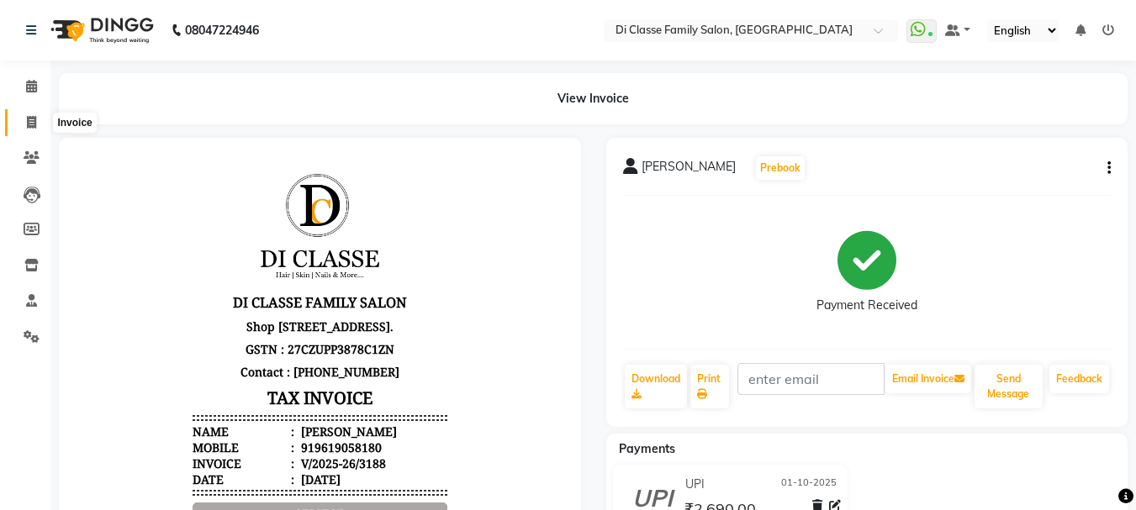
click at [20, 124] on span at bounding box center [31, 122] width 29 height 19
select select "service"
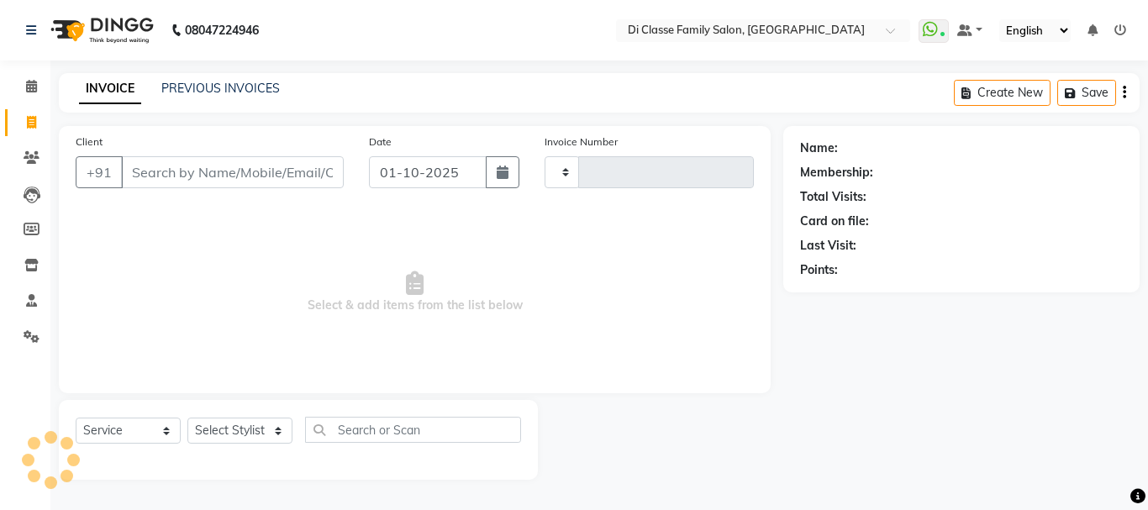
type input "3193"
select select "4704"
click at [202, 79] on div "INVOICE PREVIOUS INVOICES Create New Save" at bounding box center [599, 93] width 1081 height 40
click at [187, 92] on link "PREVIOUS INVOICES" at bounding box center [220, 88] width 119 height 15
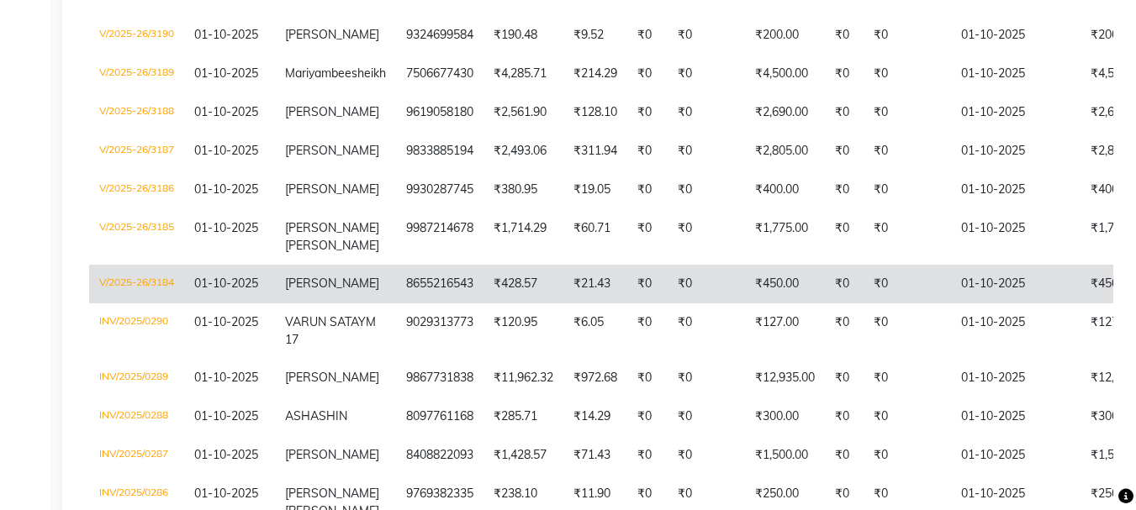
scroll to position [354, 0]
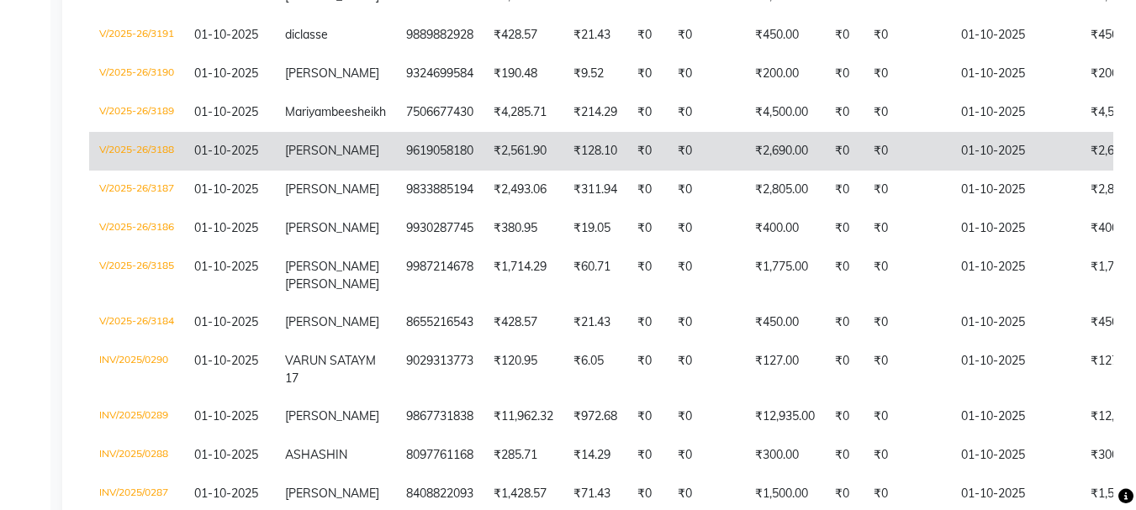
click at [863, 171] on td "₹0" at bounding box center [906, 151] width 87 height 39
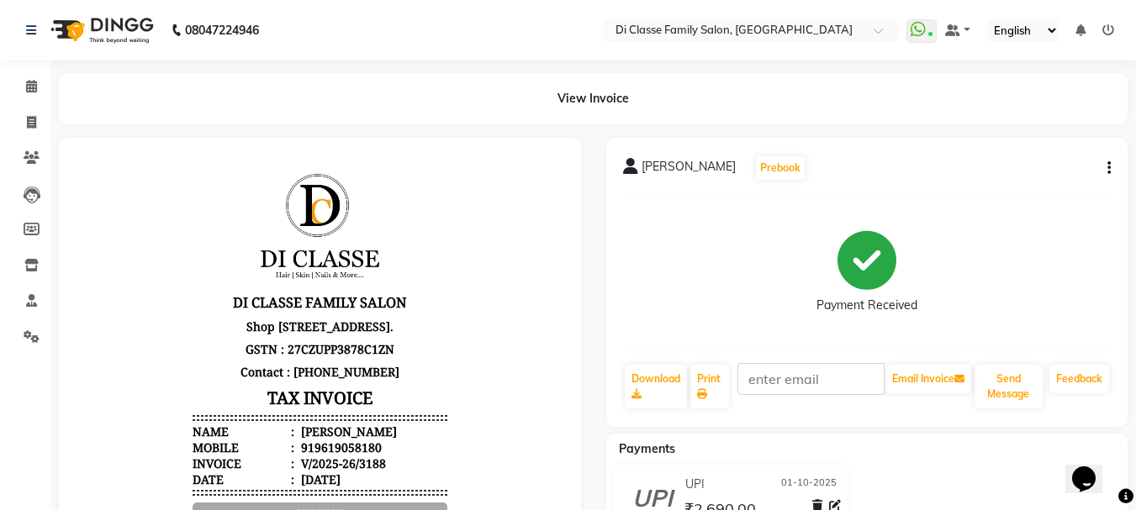
click at [1109, 177] on button "button" at bounding box center [1105, 169] width 10 height 18
click at [1020, 162] on div "Edit Item Staff" at bounding box center [1024, 157] width 115 height 21
select select
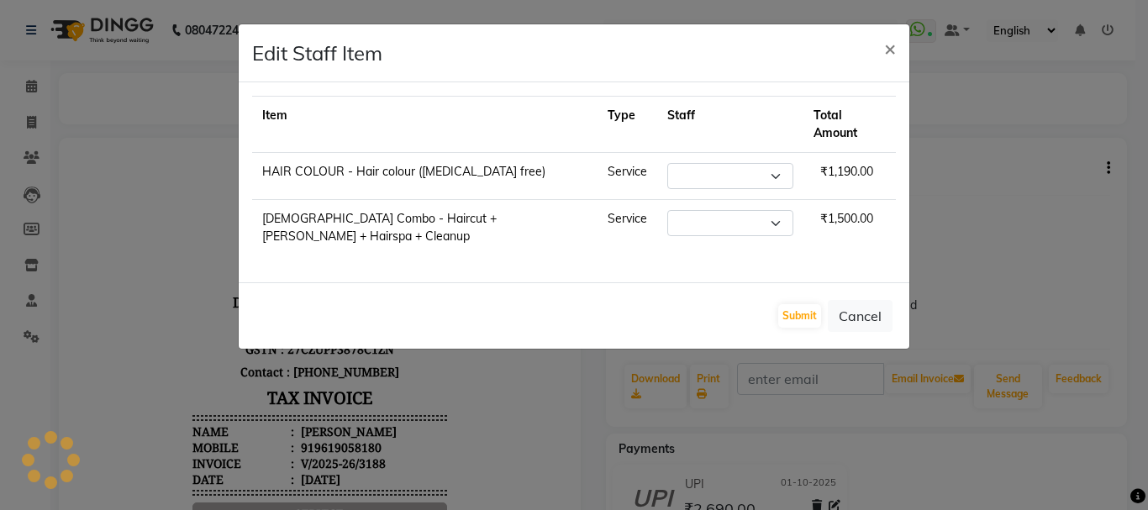
select select "79582"
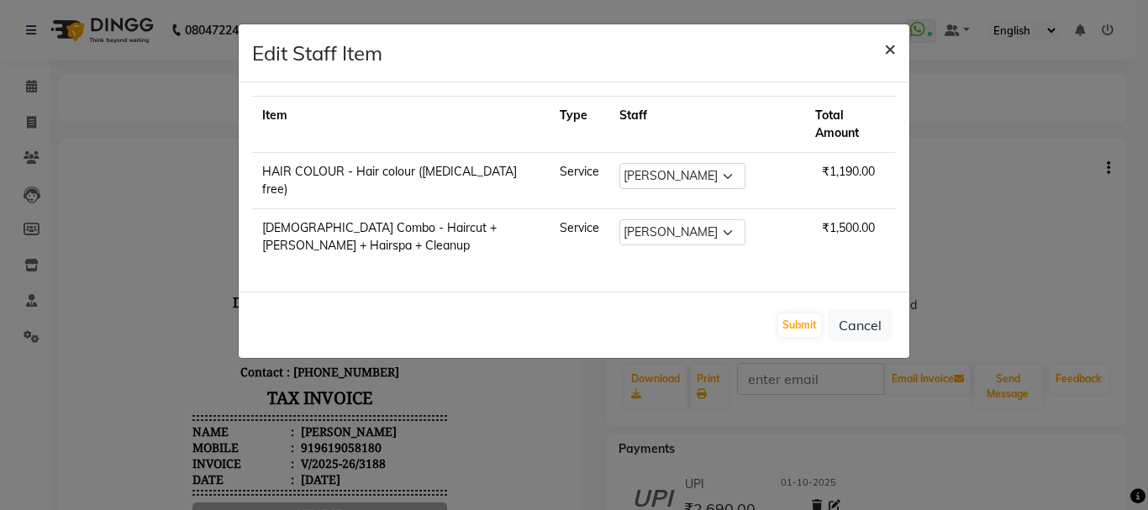
click at [884, 55] on span "×" at bounding box center [890, 47] width 12 height 25
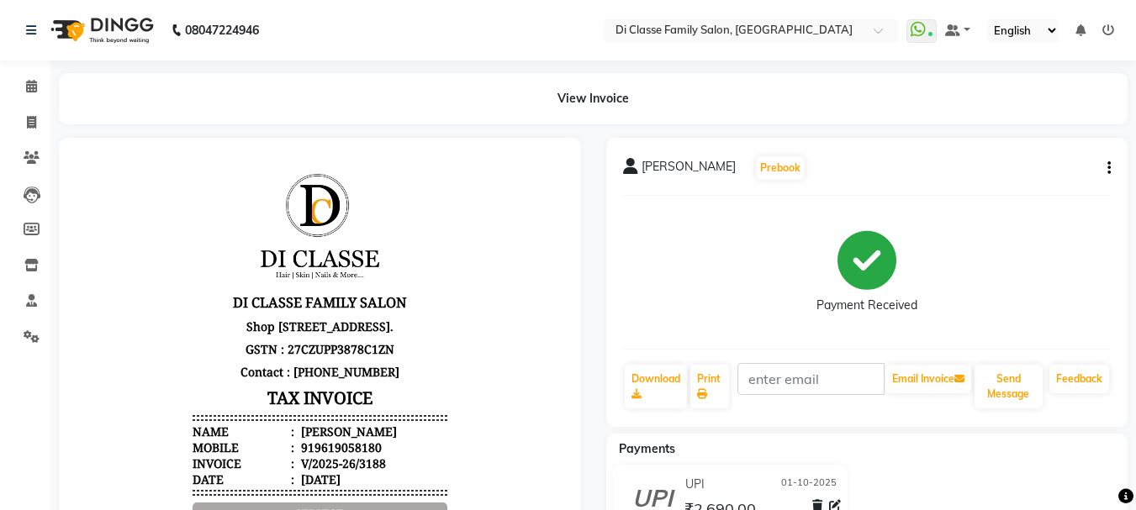
click at [1111, 158] on div "[PERSON_NAME] Prebook Payment Received Download Print Email Invoice Send Messag…" at bounding box center [867, 282] width 522 height 289
click at [1107, 168] on icon "button" at bounding box center [1108, 168] width 3 height 1
click at [1021, 183] on div "Edit Invoice" at bounding box center [1024, 178] width 115 height 21
select select "service"
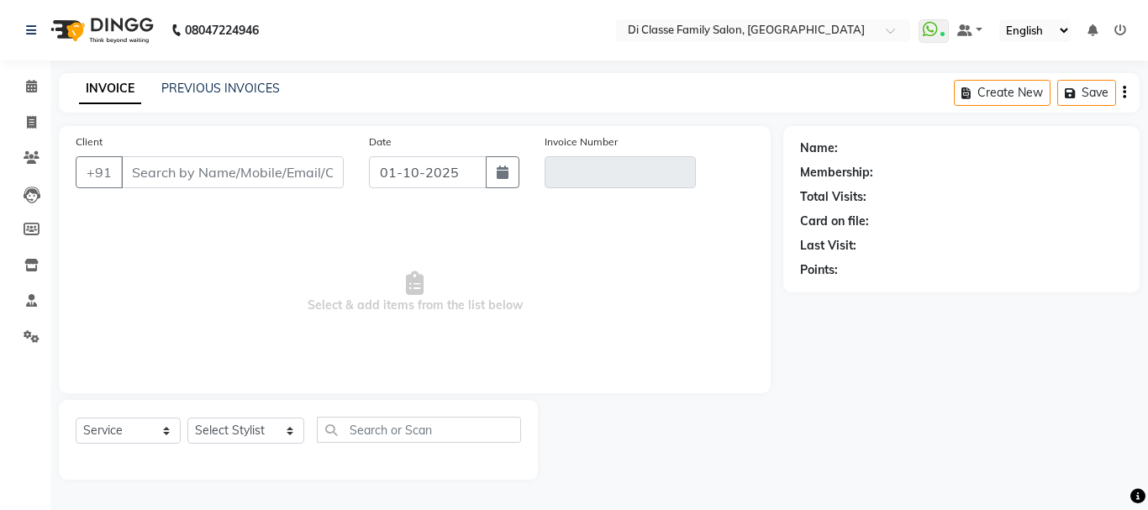
type input "9619058180"
type input "V/2025-26/3188"
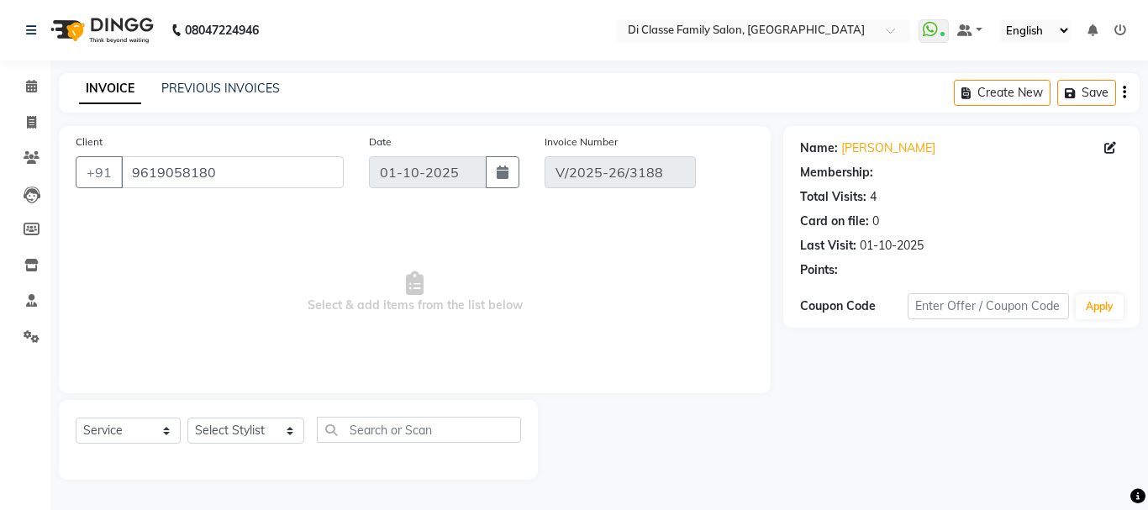
select select "2: Object"
select select "select"
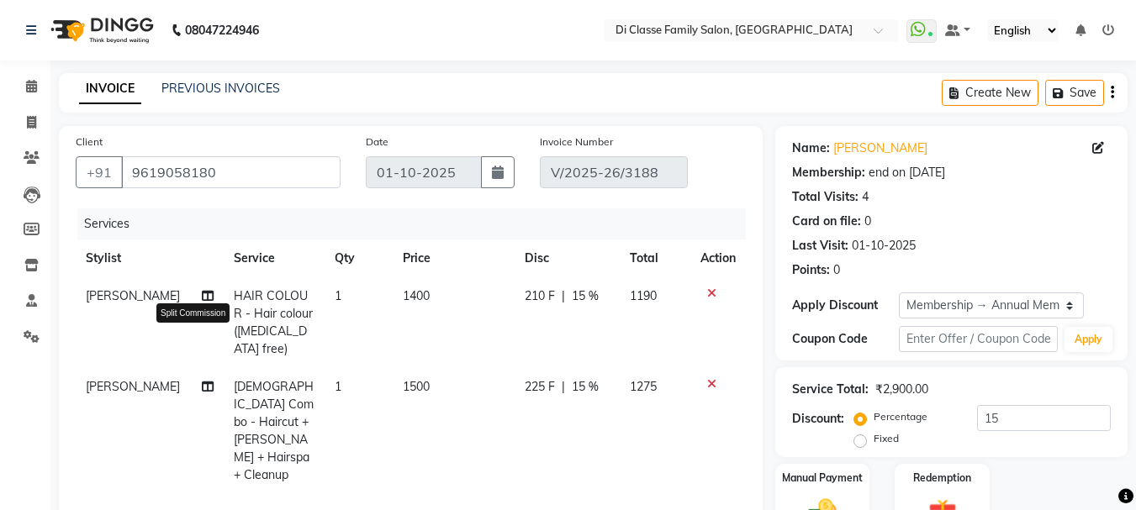
click at [202, 297] on icon at bounding box center [208, 296] width 12 height 12
select select "79582"
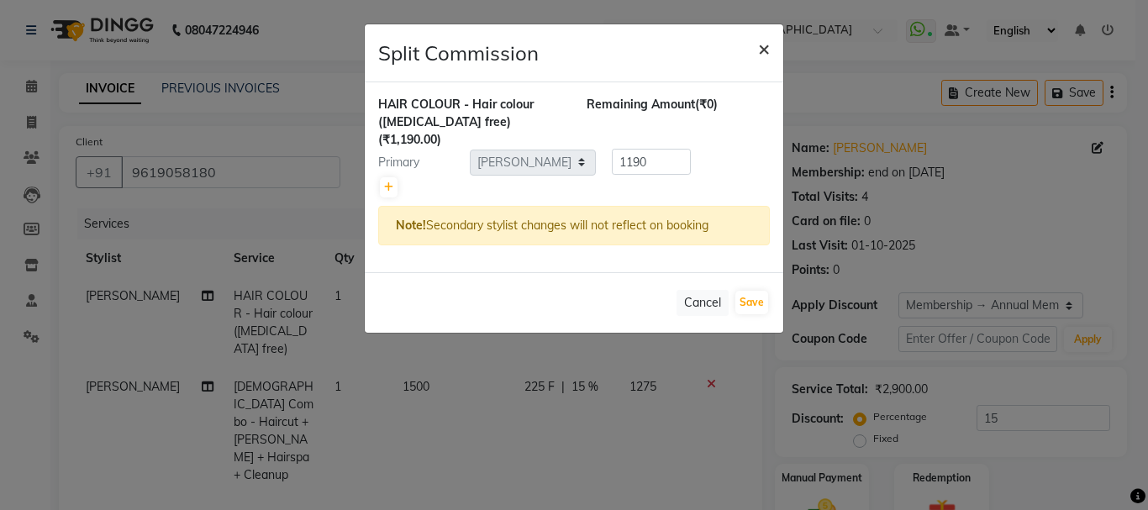
click at [760, 45] on span "×" at bounding box center [764, 47] width 12 height 25
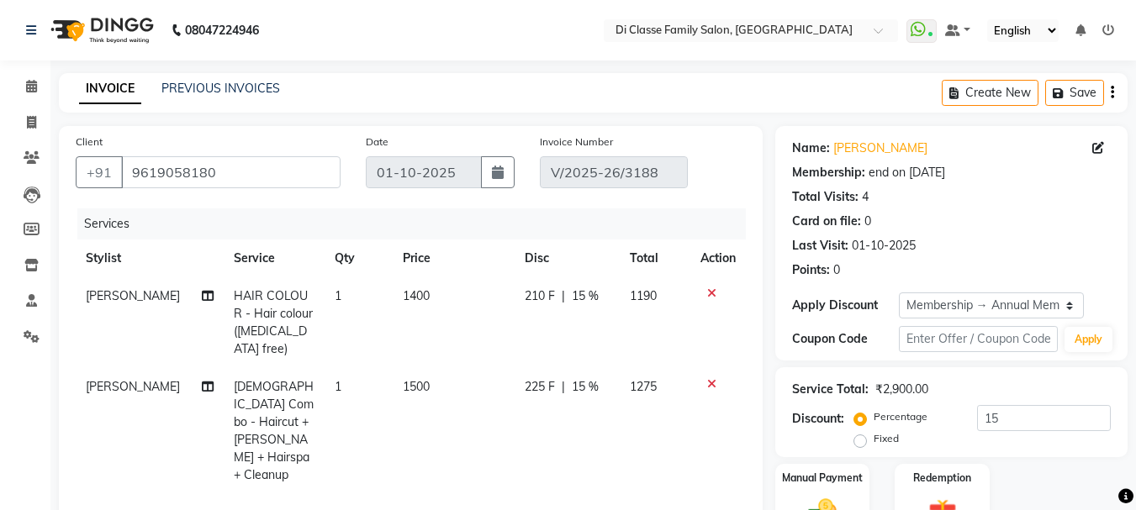
click at [566, 368] on td "225 F | 15 %" at bounding box center [566, 431] width 105 height 126
select select "79582"
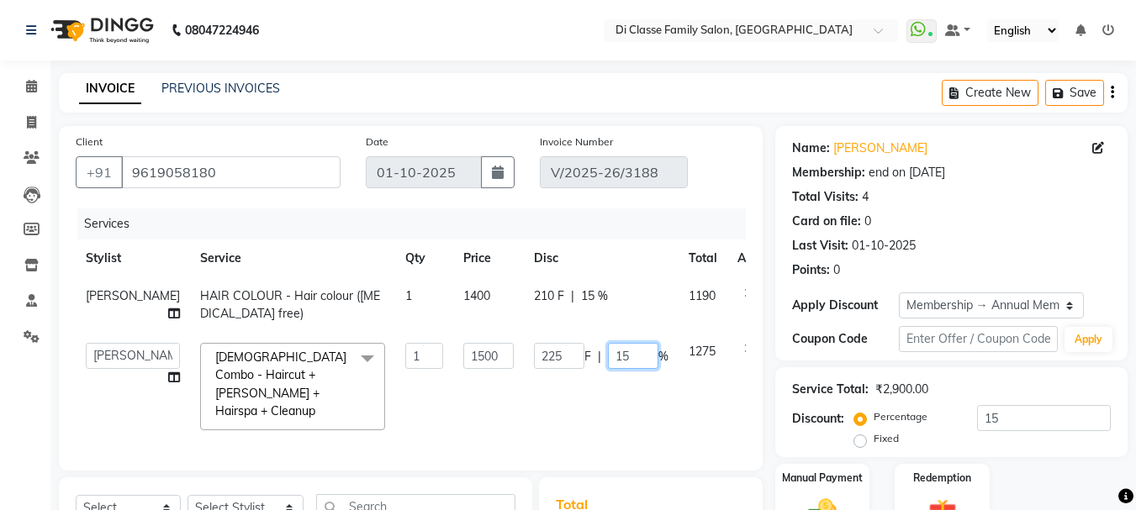
click at [608, 368] on input "15" at bounding box center [633, 356] width 50 height 26
type input "0"
click at [603, 329] on td "210 F | 15 %" at bounding box center [601, 304] width 155 height 55
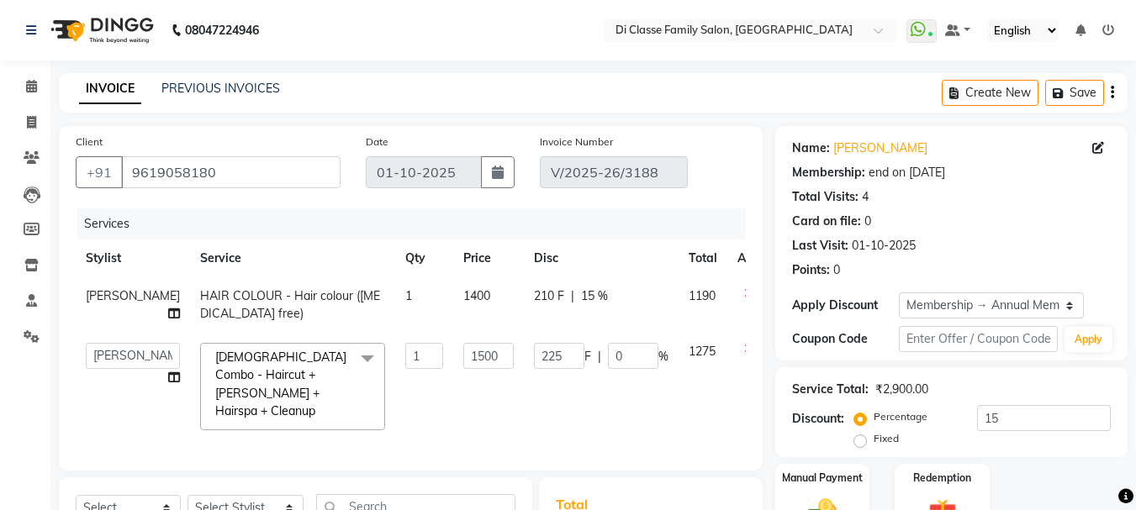
select select "79582"
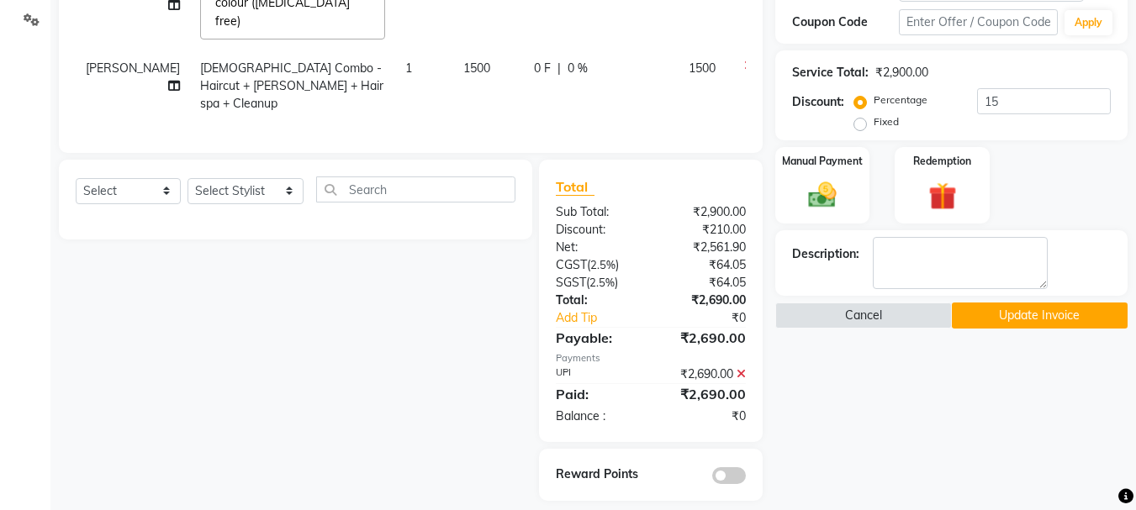
scroll to position [328, 0]
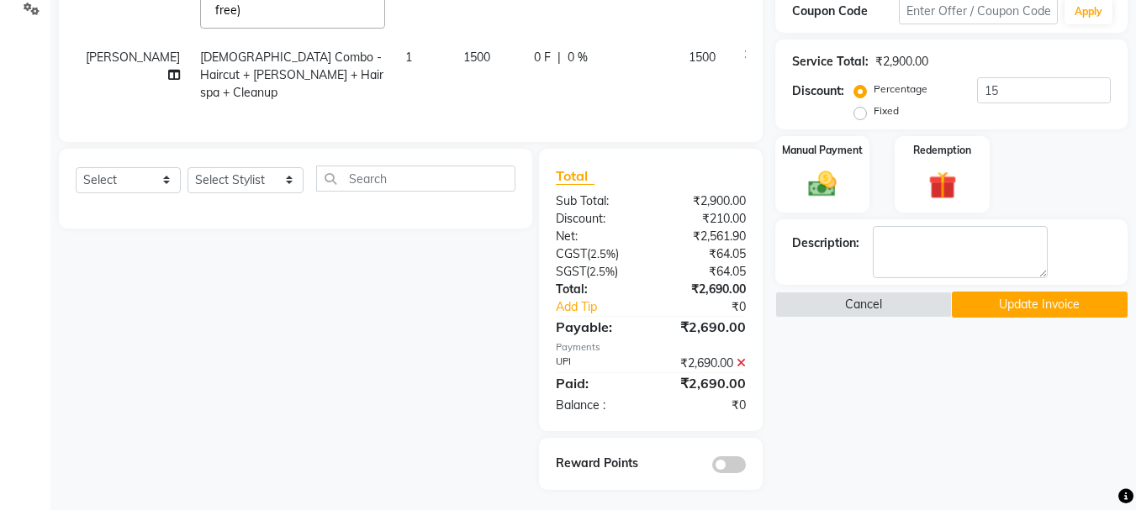
click at [740, 357] on icon at bounding box center [740, 363] width 9 height 12
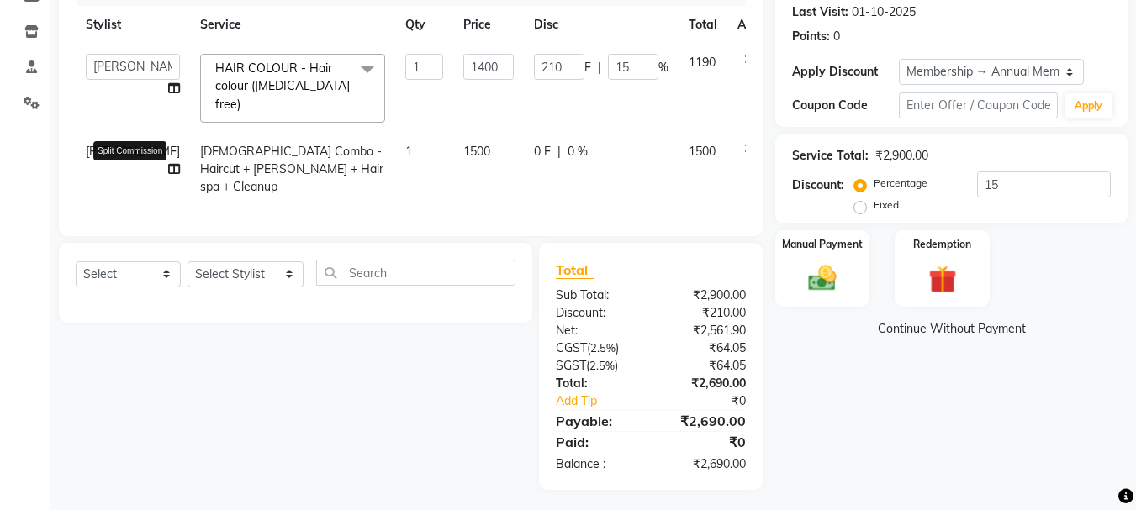
click at [168, 172] on icon at bounding box center [174, 169] width 12 height 12
select select "79582"
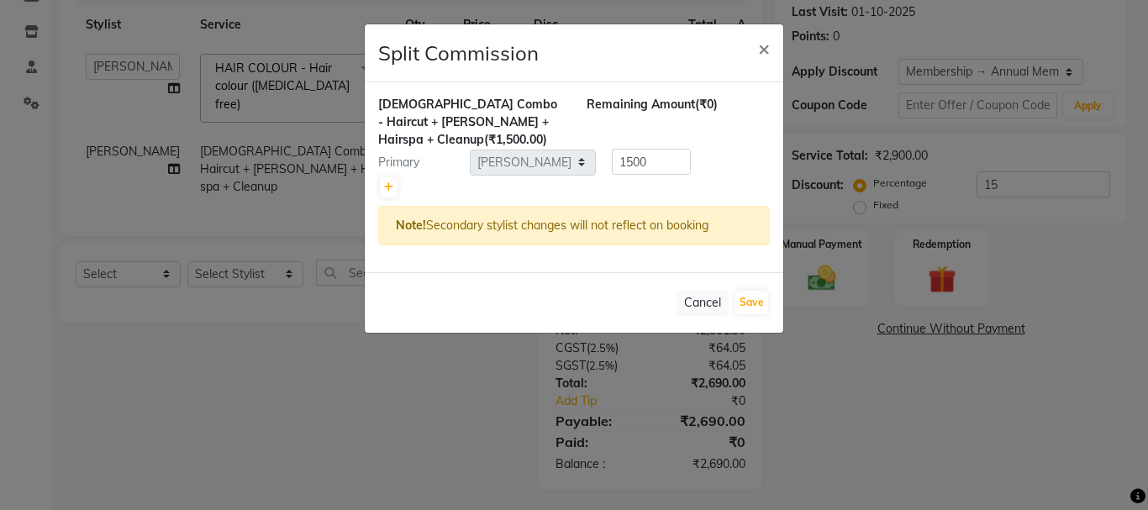
drag, startPoint x: 377, startPoint y: 171, endPoint x: 395, endPoint y: 170, distance: 17.7
click at [379, 171] on div "Male Combo - Haircut + Beard + Hairspa + Cleanup (₹1,500.00) Remaining Amount (…" at bounding box center [574, 177] width 419 height 190
click at [383, 177] on link at bounding box center [389, 187] width 18 height 20
type input "750"
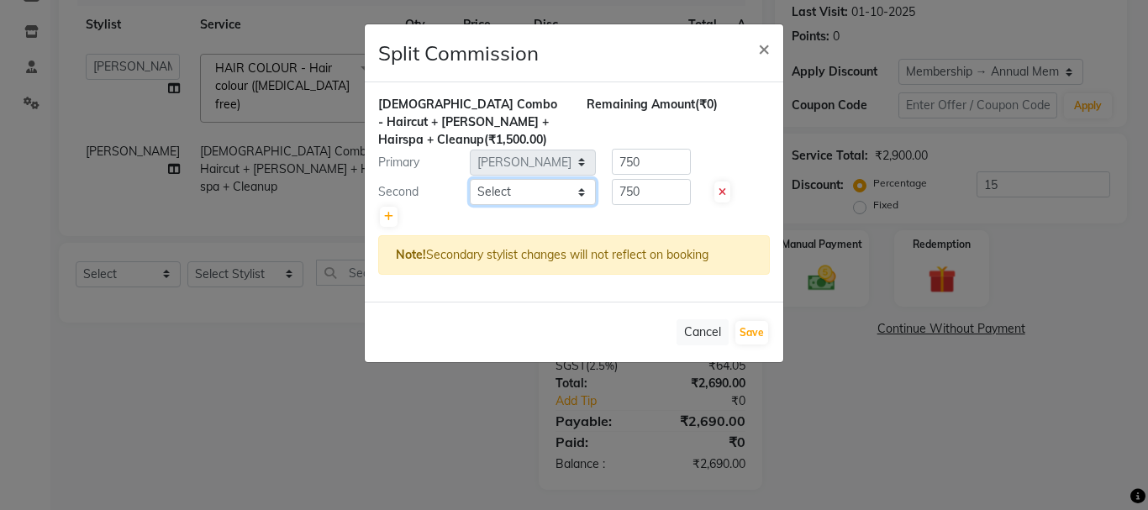
click at [498, 179] on select "Select ANAS Anu AYAZ KADRI Front Desk Javed KOMAL lalita Muskan Nidhi Payal Poo…" at bounding box center [533, 192] width 126 height 26
select select "28414"
click at [470, 179] on select "Select ANAS Anu AYAZ KADRI Front Desk Javed KOMAL lalita Muskan Nidhi Payal Poo…" at bounding box center [533, 192] width 126 height 26
click at [640, 124] on div "Remaining Amount (₹0)" at bounding box center [678, 122] width 208 height 53
click at [629, 149] on input "750" at bounding box center [651, 162] width 79 height 26
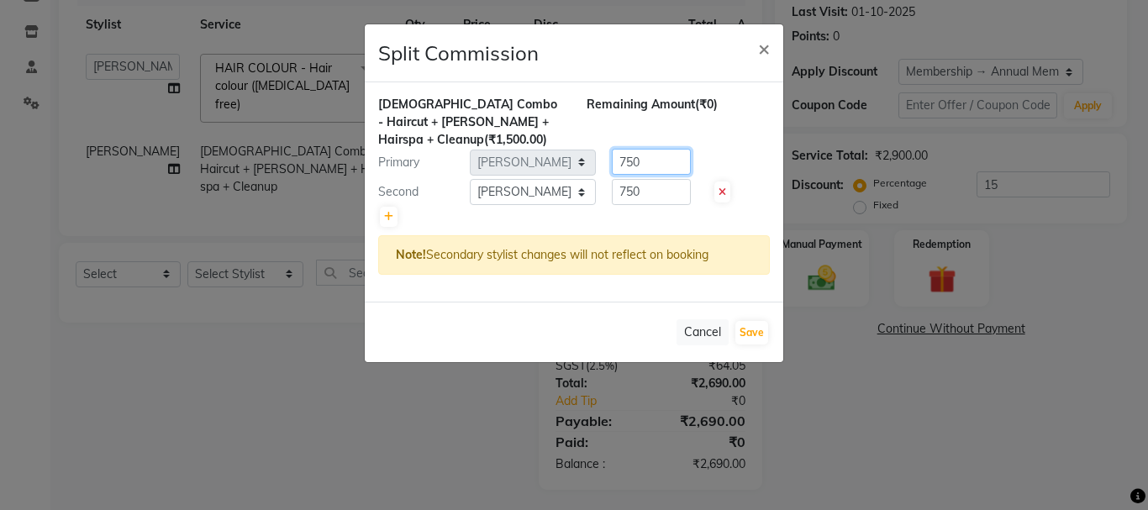
click at [629, 149] on input "750" at bounding box center [651, 162] width 79 height 26
type input "1000"
click at [660, 184] on input "750" at bounding box center [651, 192] width 79 height 26
click at [659, 181] on input "750" at bounding box center [651, 192] width 79 height 26
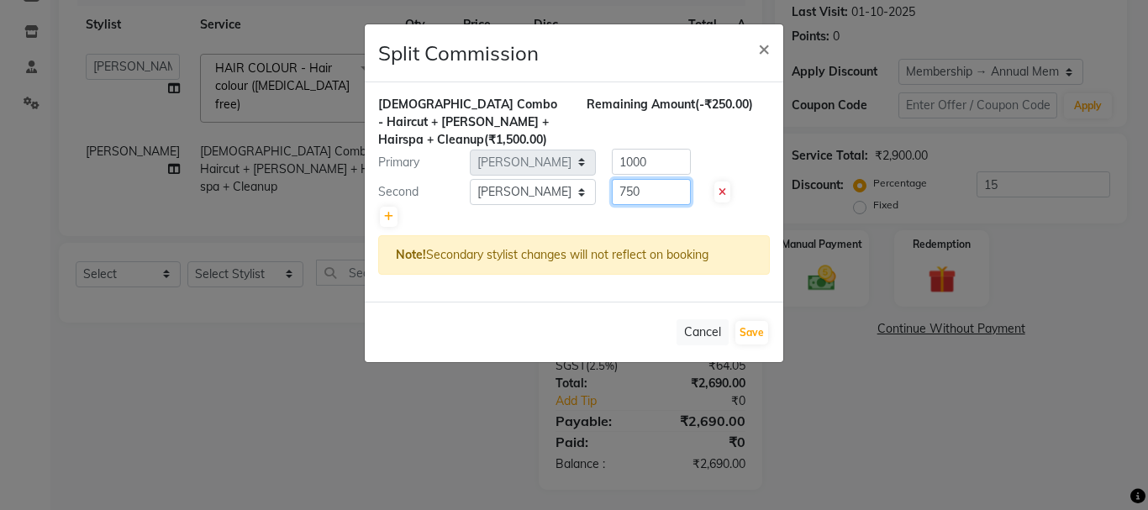
click at [659, 181] on input "750" at bounding box center [651, 192] width 79 height 26
type input "500"
click at [752, 335] on div "Cancel Save" at bounding box center [574, 332] width 419 height 61
click at [756, 321] on button "Save" at bounding box center [751, 333] width 33 height 24
select select "Select"
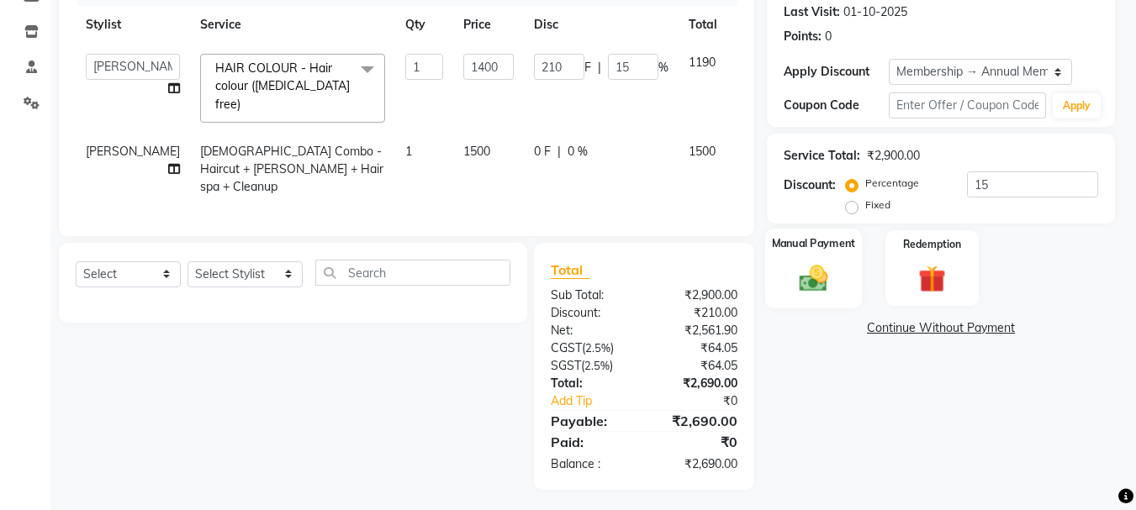
click at [806, 282] on img at bounding box center [813, 277] width 46 height 33
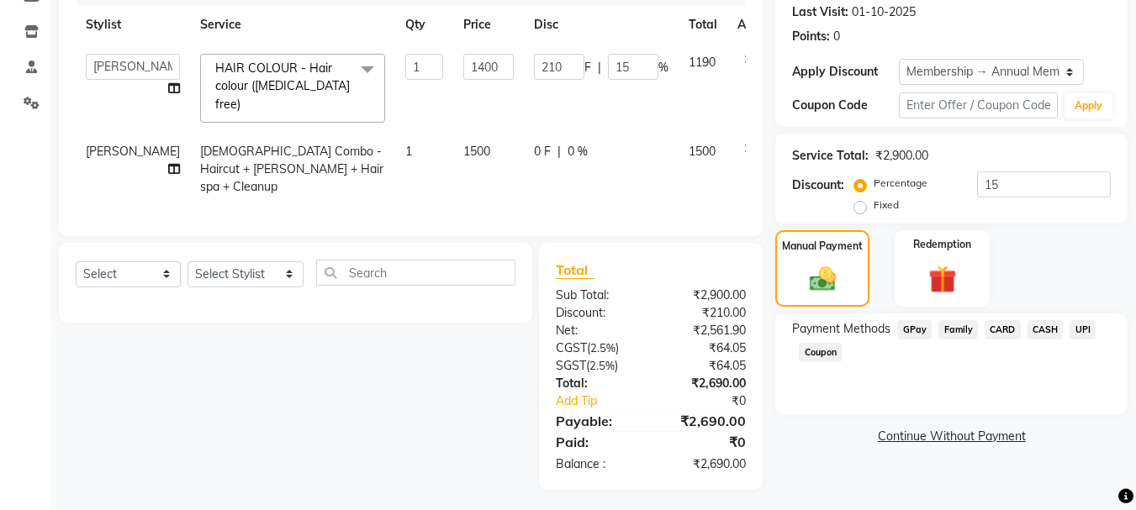
click at [1085, 327] on span "UPI" at bounding box center [1082, 329] width 26 height 19
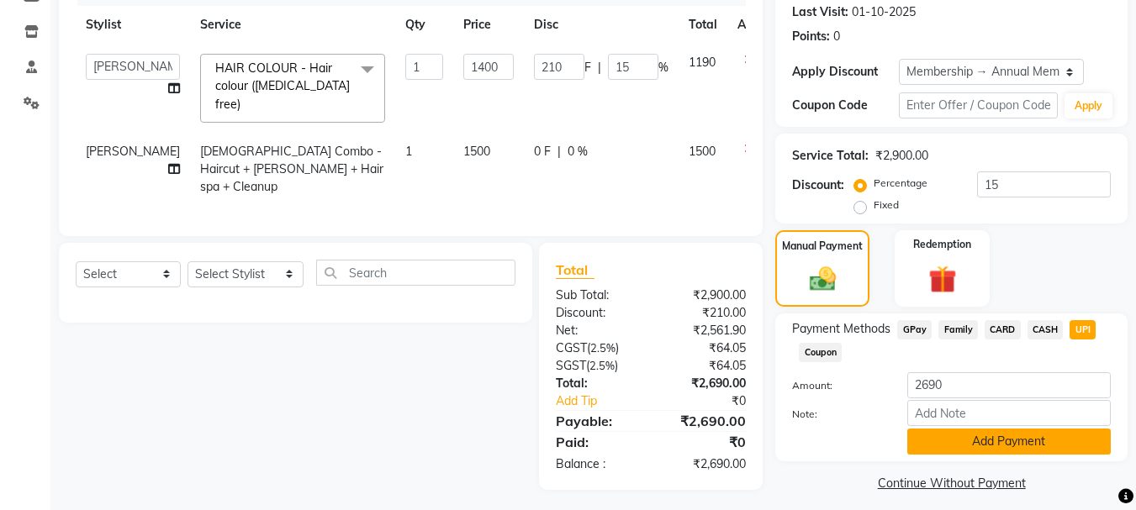
click at [1046, 445] on button "Add Payment" at bounding box center [1008, 442] width 203 height 26
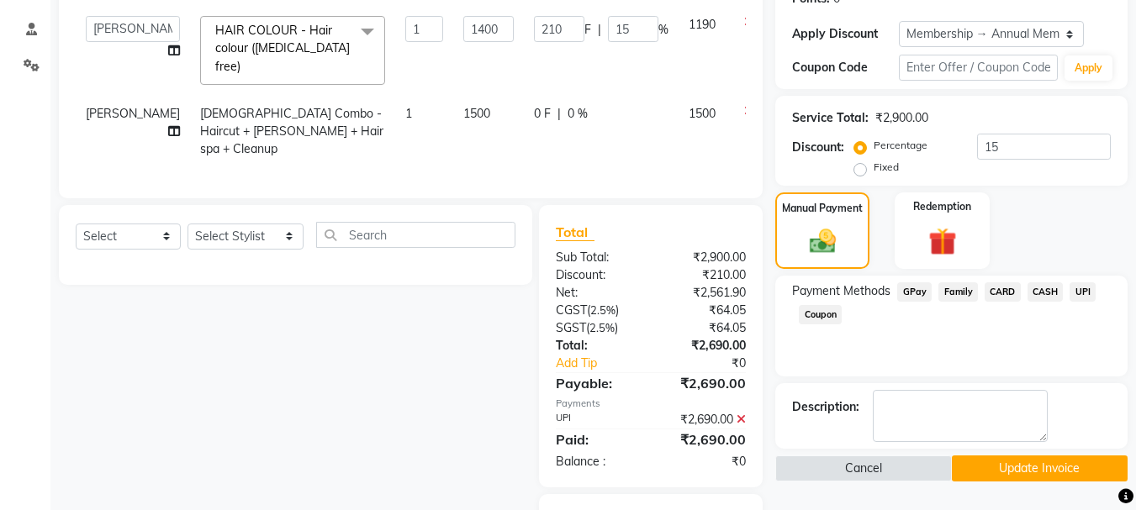
scroll to position [328, 0]
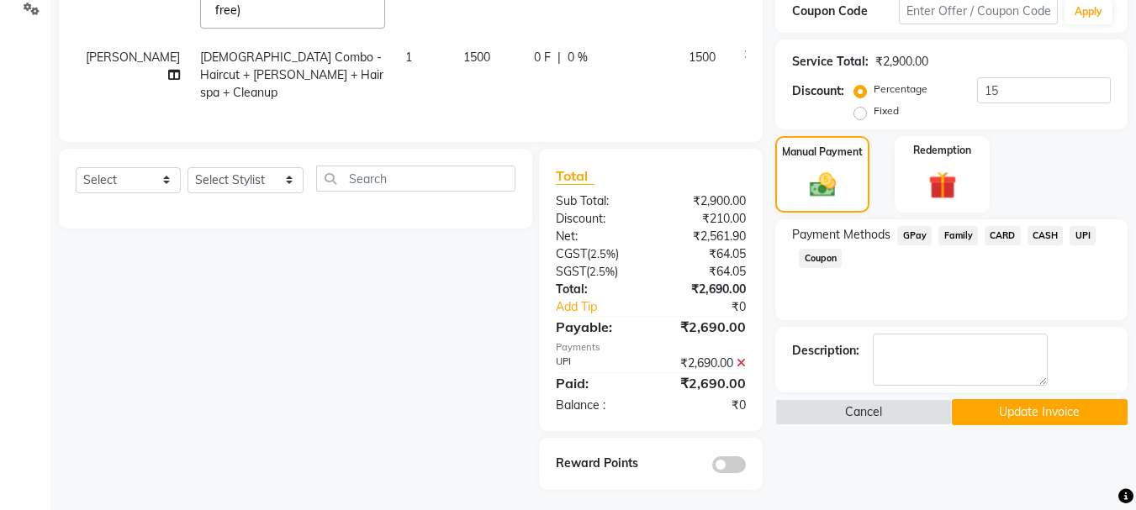
click at [1045, 441] on div "Name: Abhishek Patil Membership: end on 10-07-2026 Total Visits: 4 Card on file…" at bounding box center [957, 144] width 365 height 692
click at [1057, 421] on button "Update Invoice" at bounding box center [1039, 412] width 176 height 26
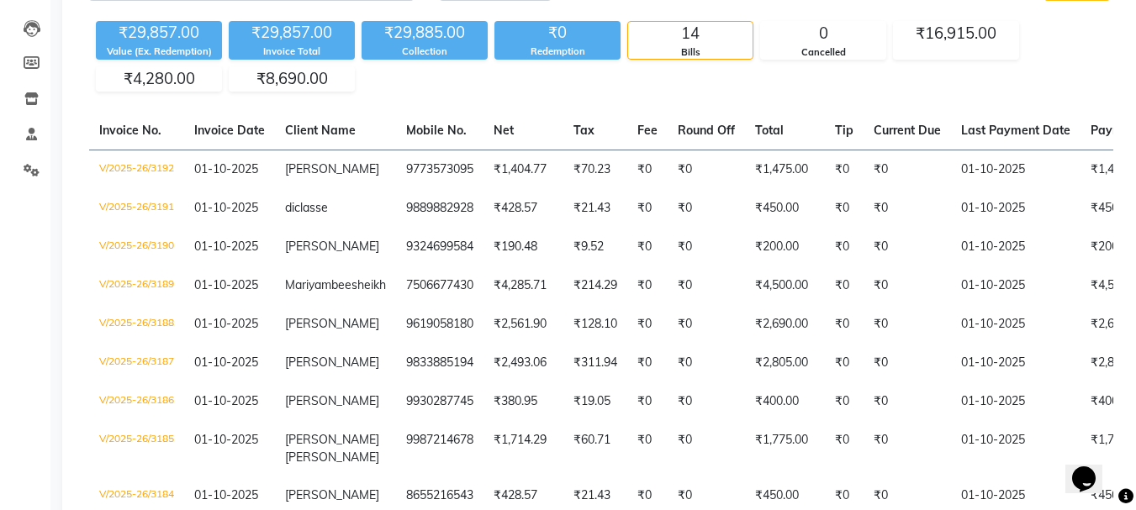
scroll to position [168, 0]
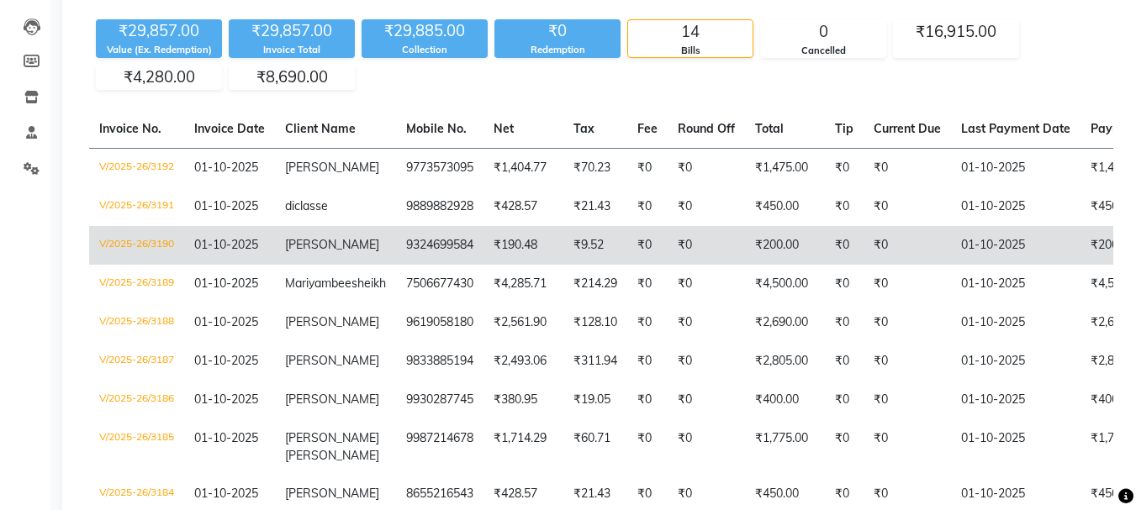
click at [158, 257] on td "V/2025-26/3190" at bounding box center [136, 245] width 95 height 39
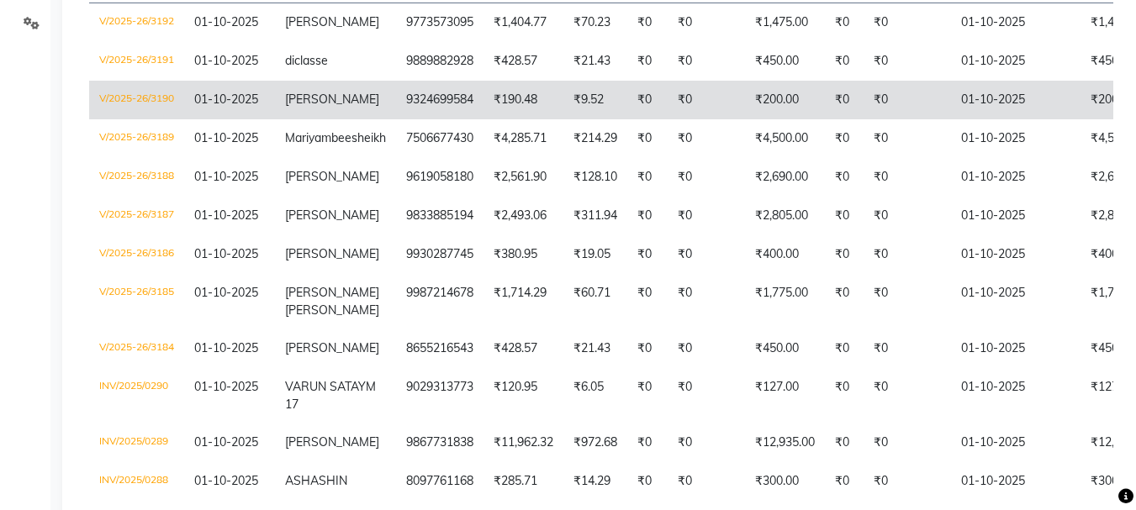
scroll to position [336, 0]
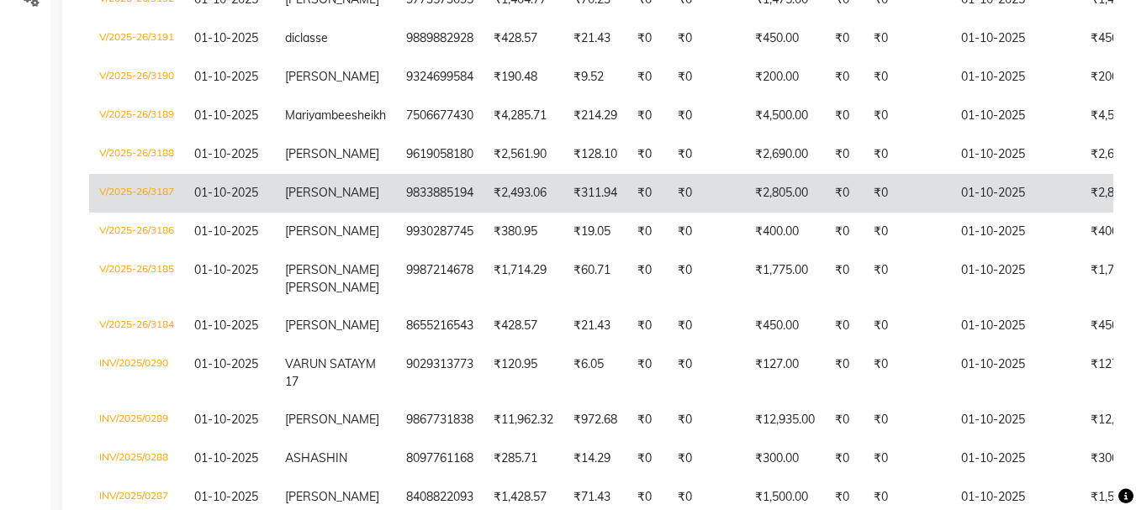
click at [125, 213] on td "V/2025-26/3187" at bounding box center [136, 193] width 95 height 39
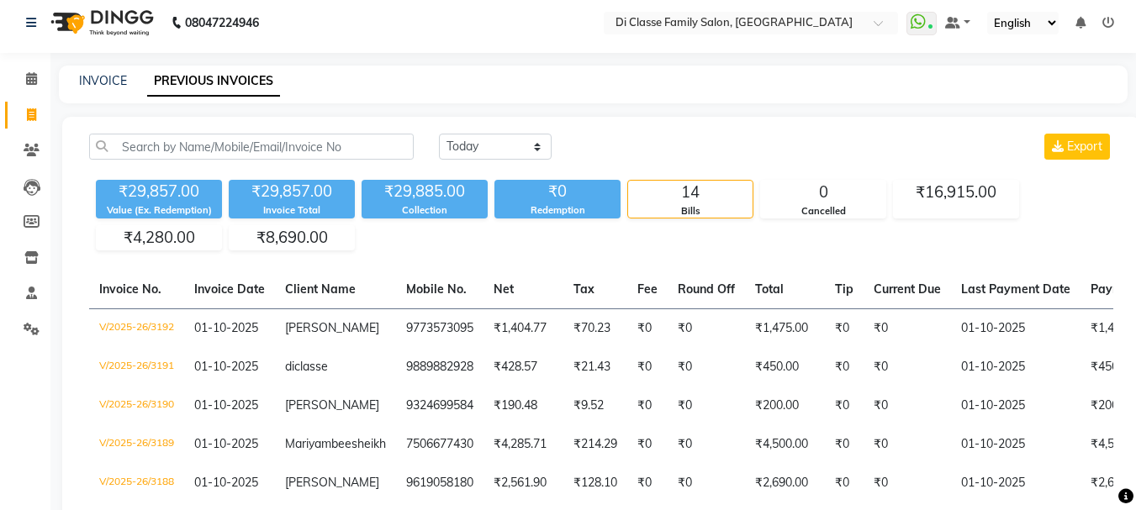
scroll to position [0, 0]
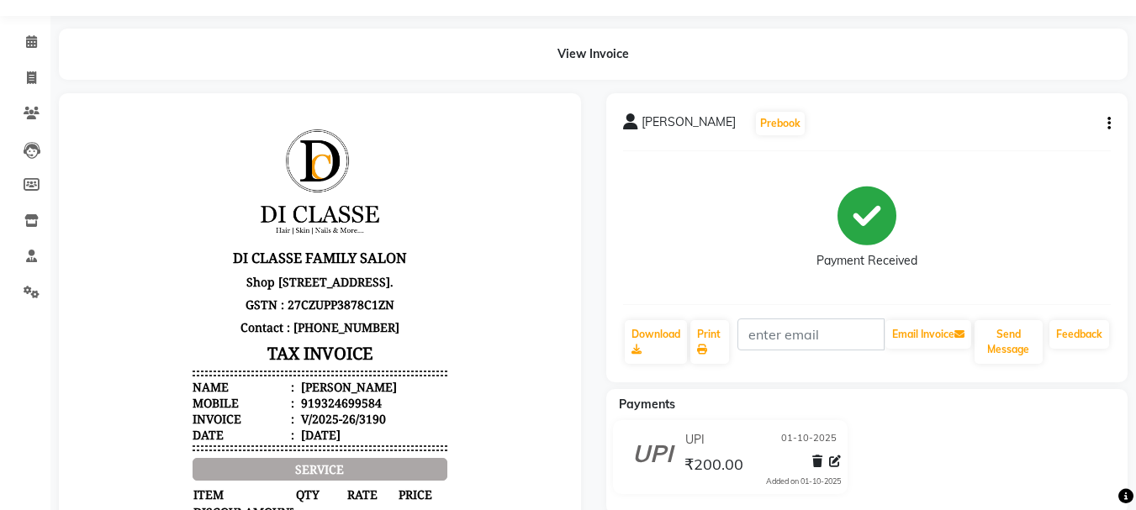
scroll to position [84, 0]
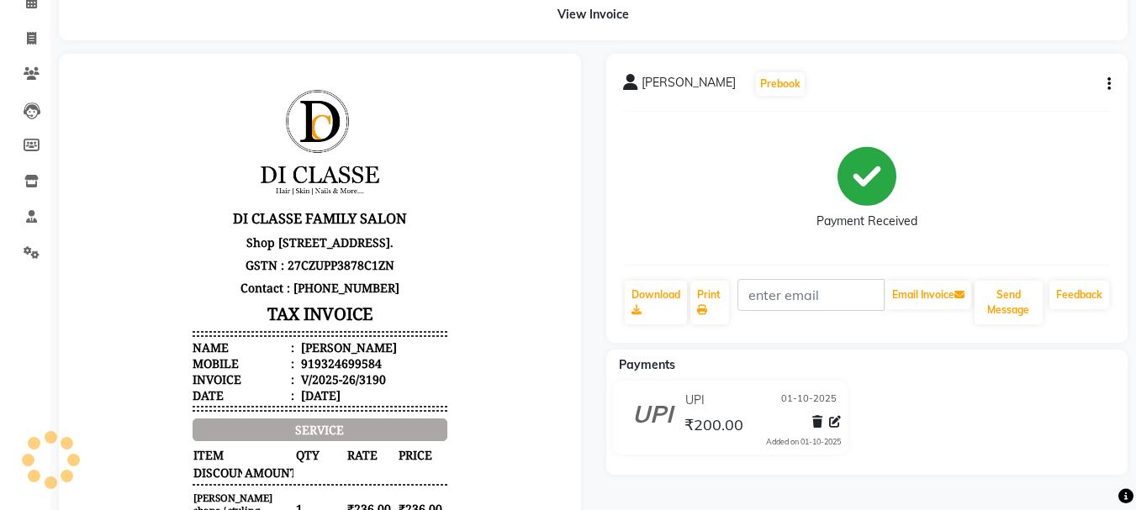
click at [1109, 84] on icon "button" at bounding box center [1108, 84] width 3 height 1
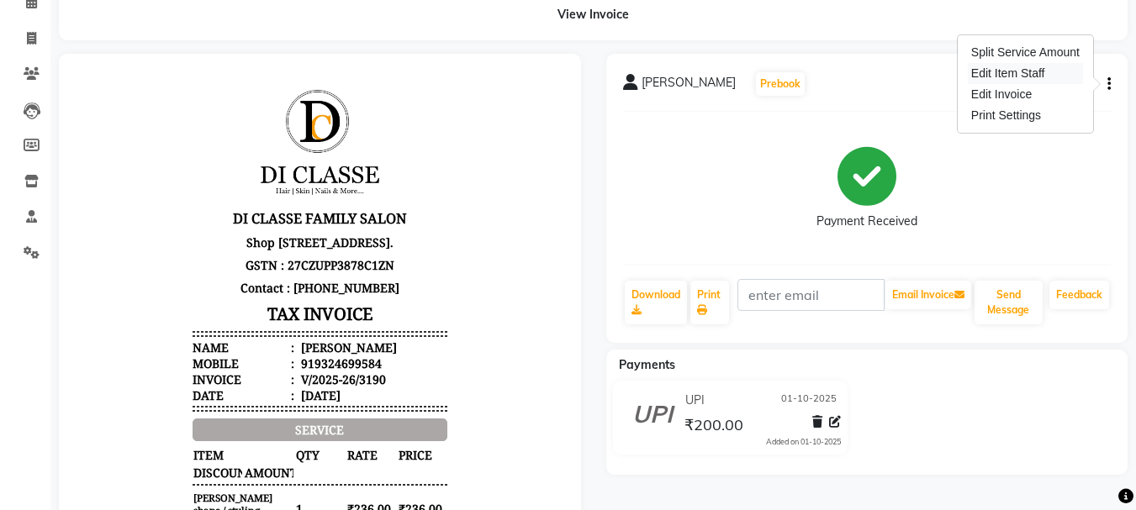
click at [1036, 79] on div "Edit Item Staff" at bounding box center [1024, 73] width 115 height 21
select select "79582"
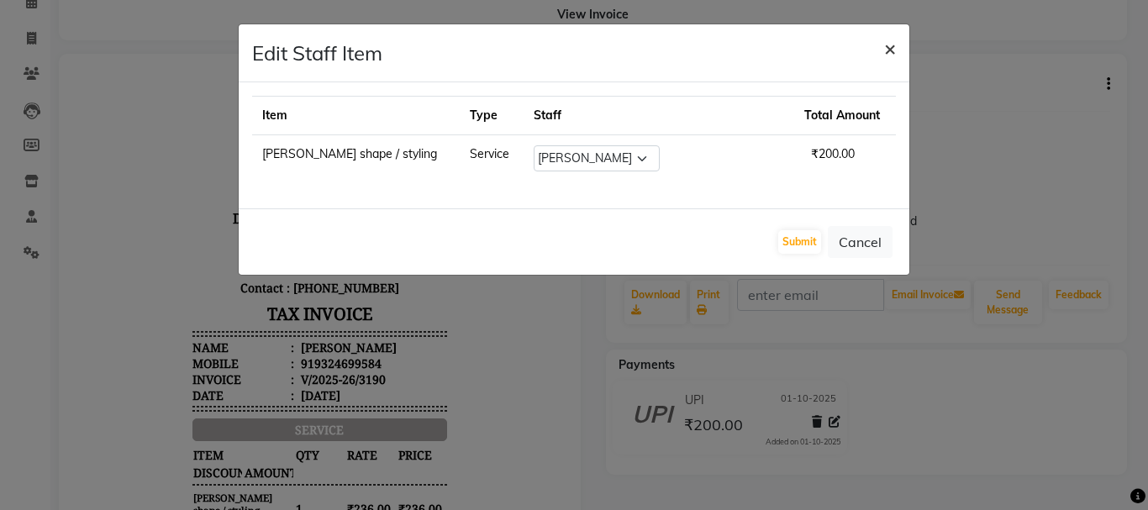
click at [893, 51] on span "×" at bounding box center [890, 47] width 12 height 25
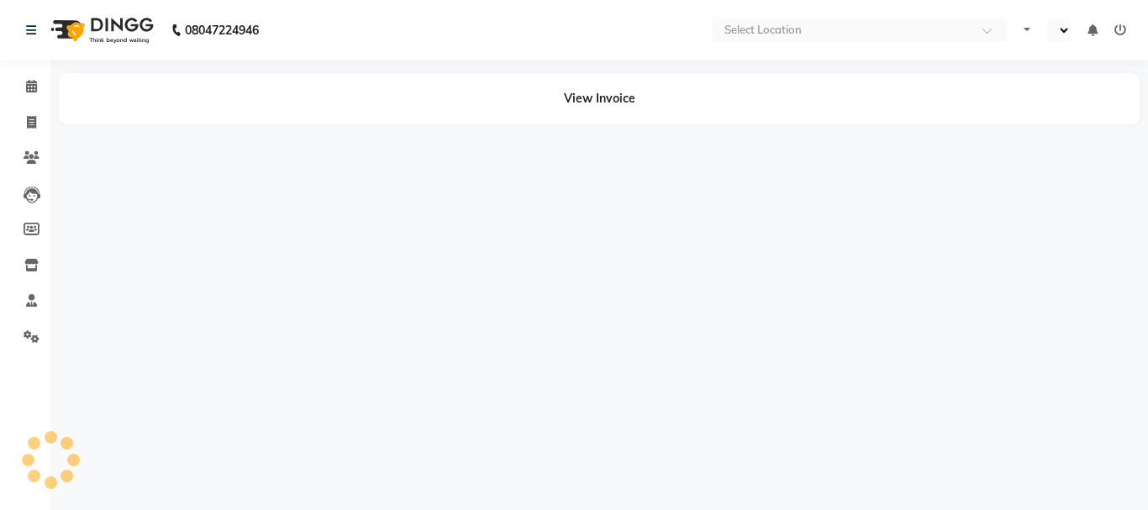
select select "en"
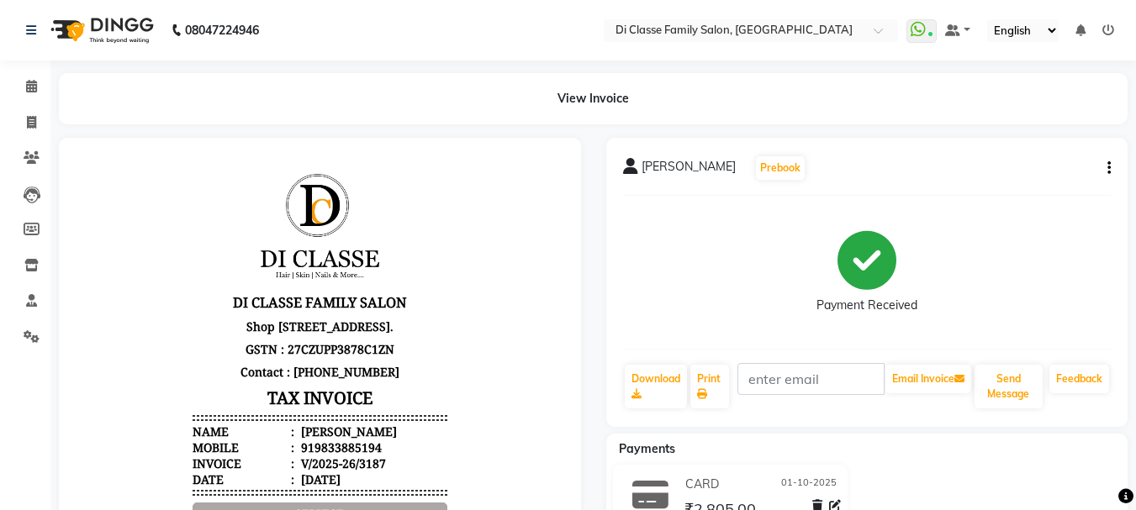
click at [1102, 162] on button "button" at bounding box center [1105, 169] width 10 height 18
click at [1049, 159] on div "Edit Item Staff" at bounding box center [1024, 157] width 115 height 21
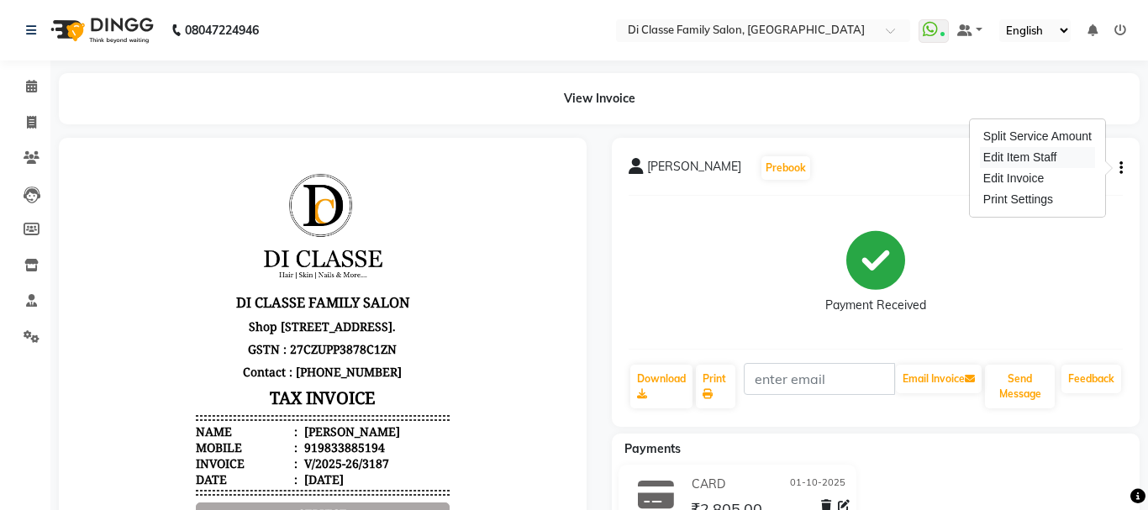
select select "28413"
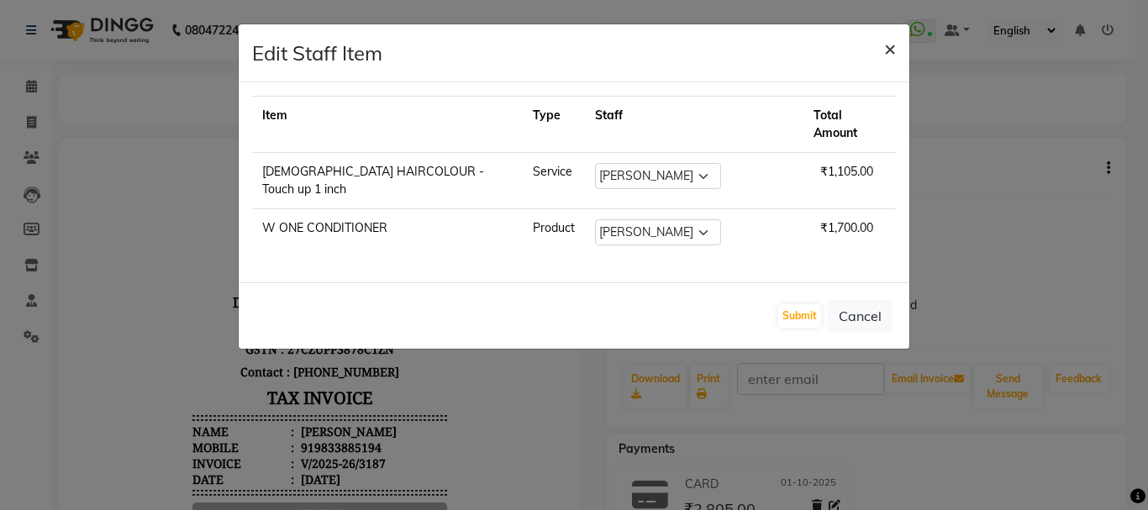
drag, startPoint x: 886, startPoint y: 48, endPoint x: 872, endPoint y: 52, distance: 14.1
click at [884, 49] on span "×" at bounding box center [890, 47] width 12 height 25
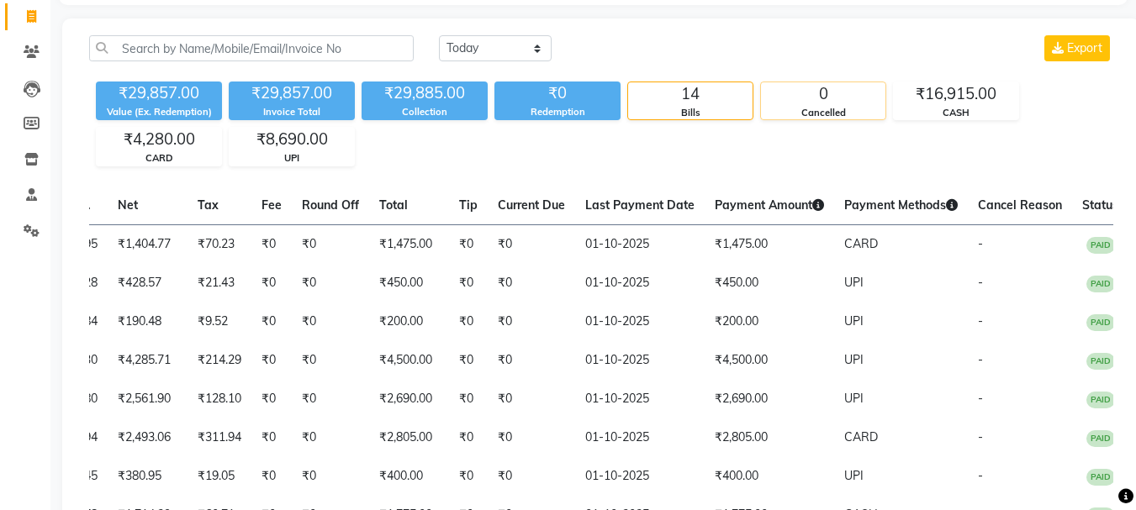
scroll to position [102, 0]
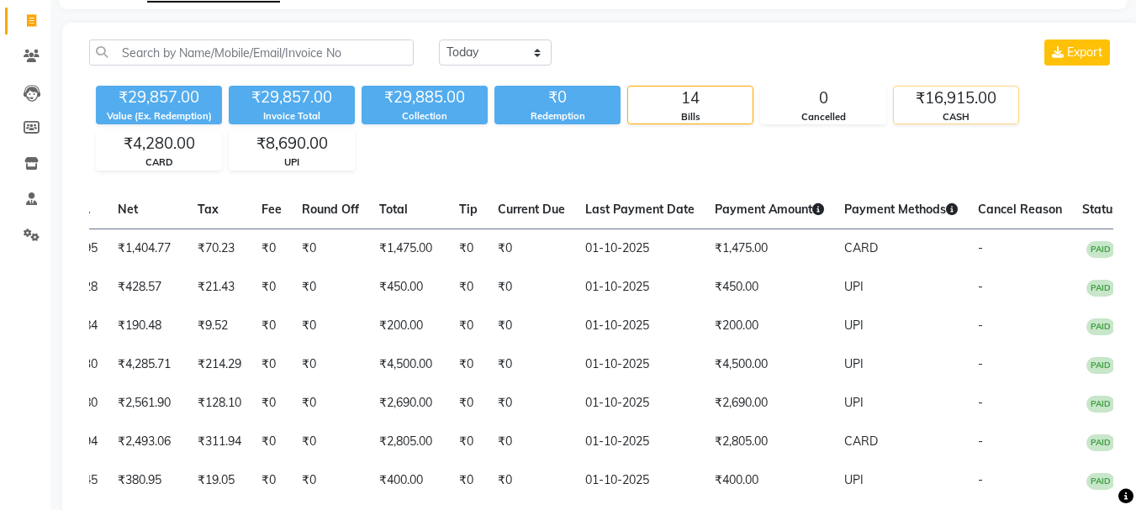
drag, startPoint x: 936, startPoint y: 116, endPoint x: 925, endPoint y: 114, distance: 11.9
click at [936, 115] on div "CASH" at bounding box center [955, 117] width 124 height 14
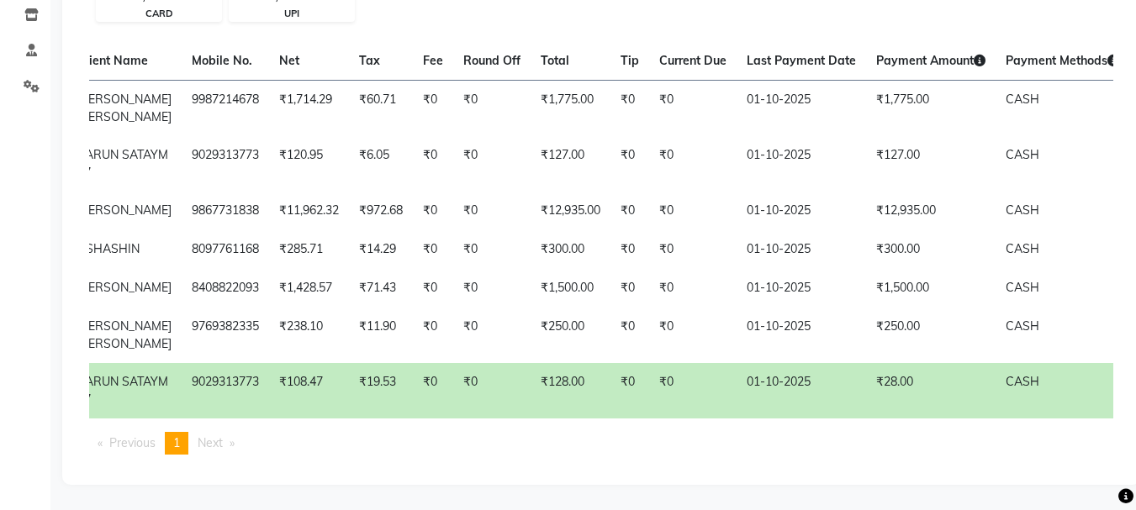
scroll to position [0, 0]
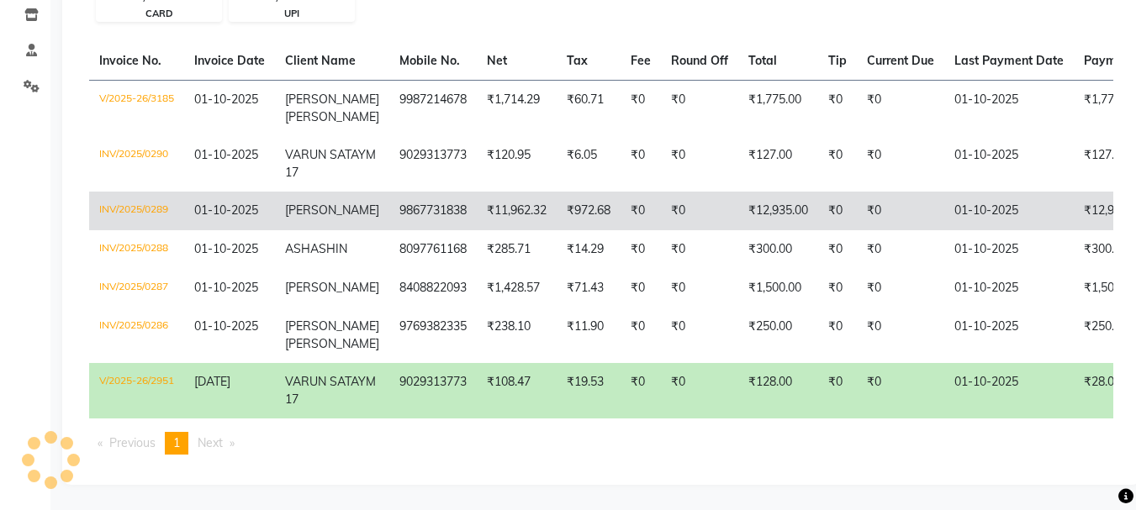
click at [144, 192] on td "INV/2025/0289" at bounding box center [136, 211] width 95 height 39
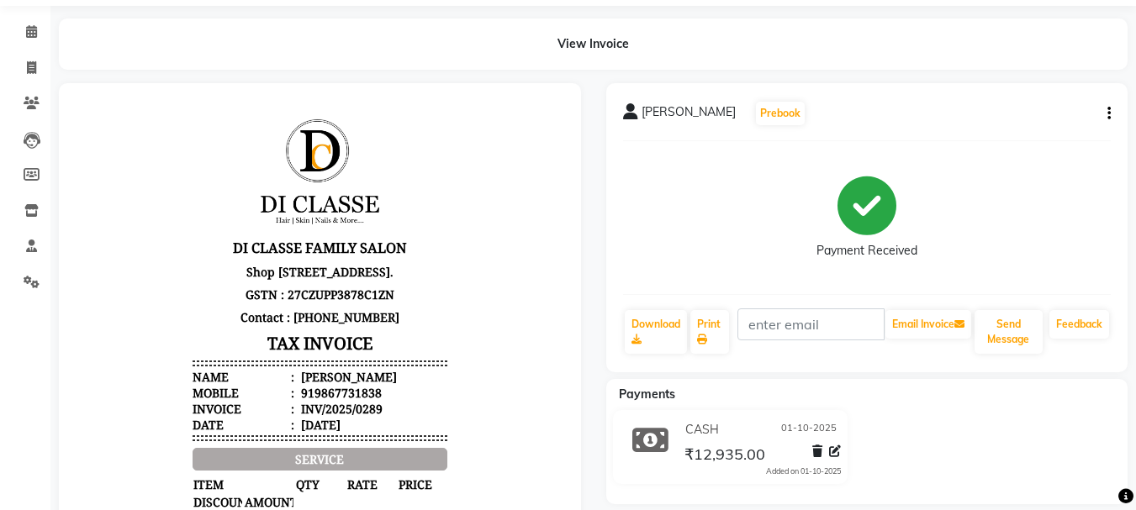
scroll to position [84, 0]
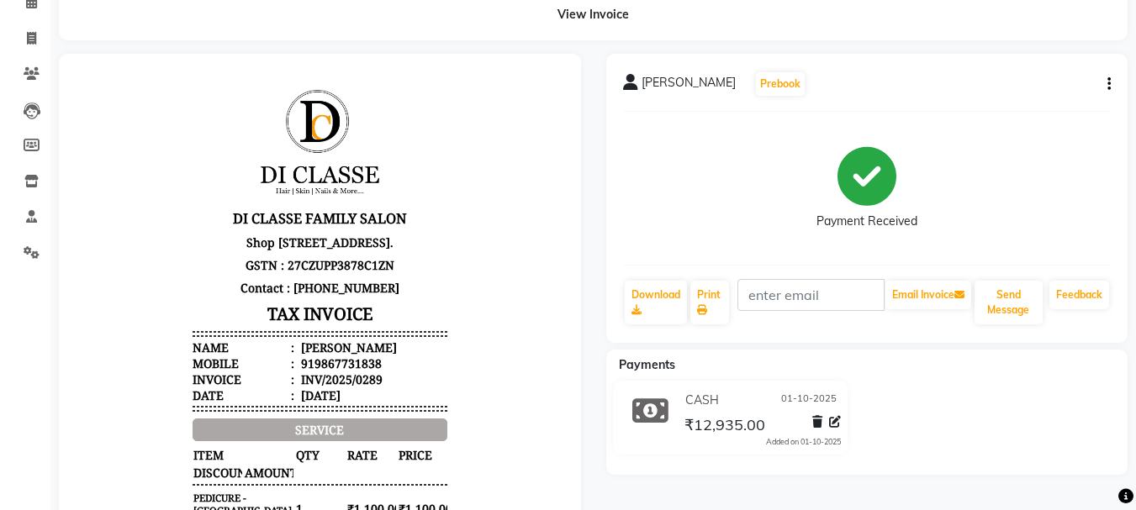
click at [1108, 84] on icon "button" at bounding box center [1108, 84] width 3 height 1
click at [1054, 95] on div "Edit Invoice" at bounding box center [1024, 94] width 115 height 21
select select "service"
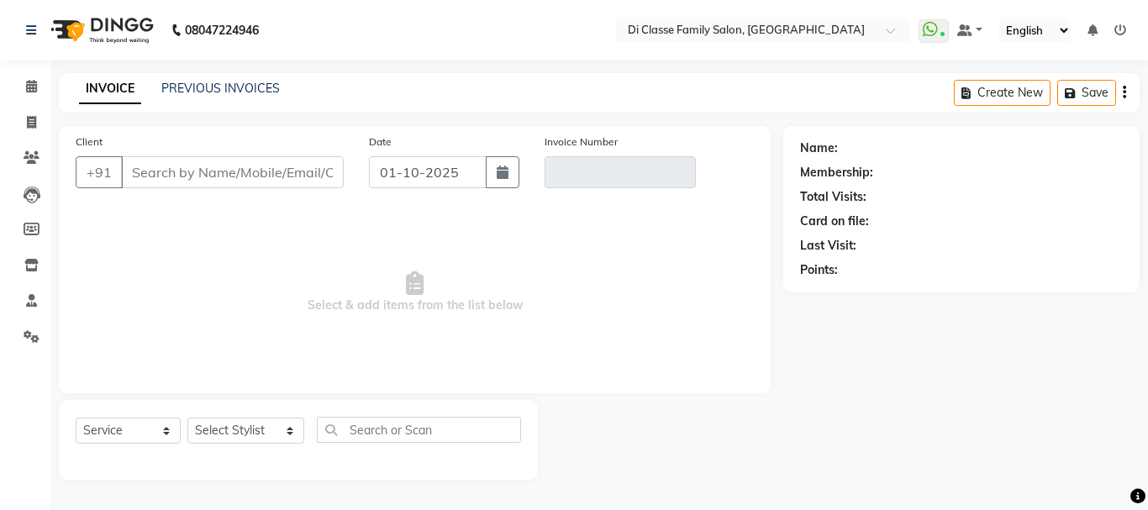
type input "9867731838"
type input "INV/2025/0289"
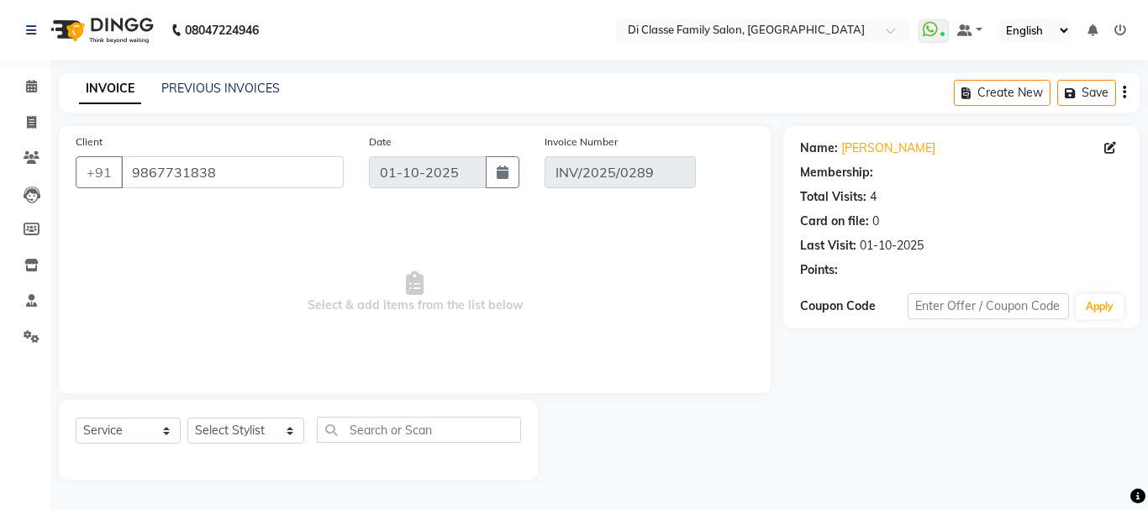
select select "select"
select select "2: Object"
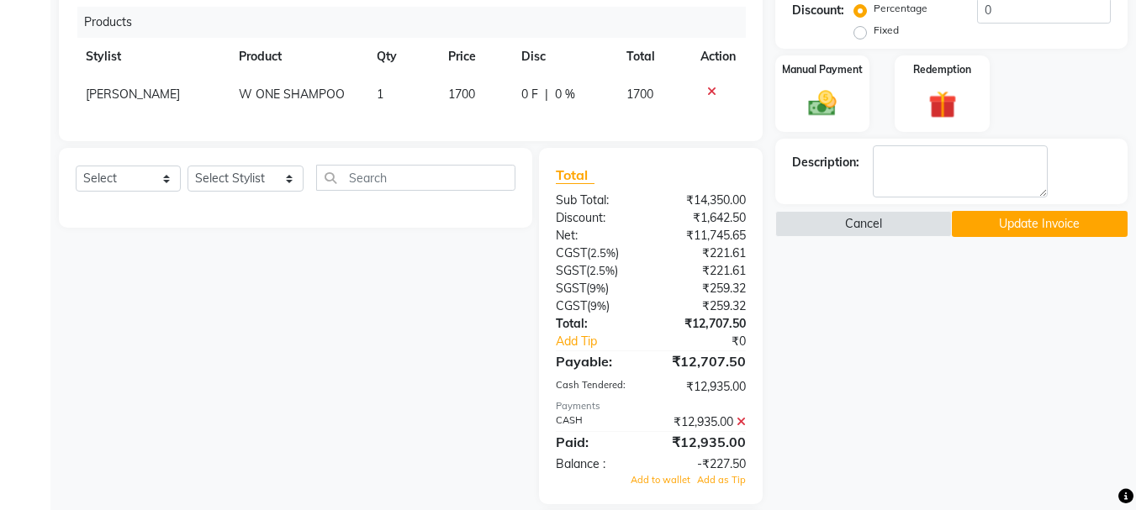
scroll to position [582, 0]
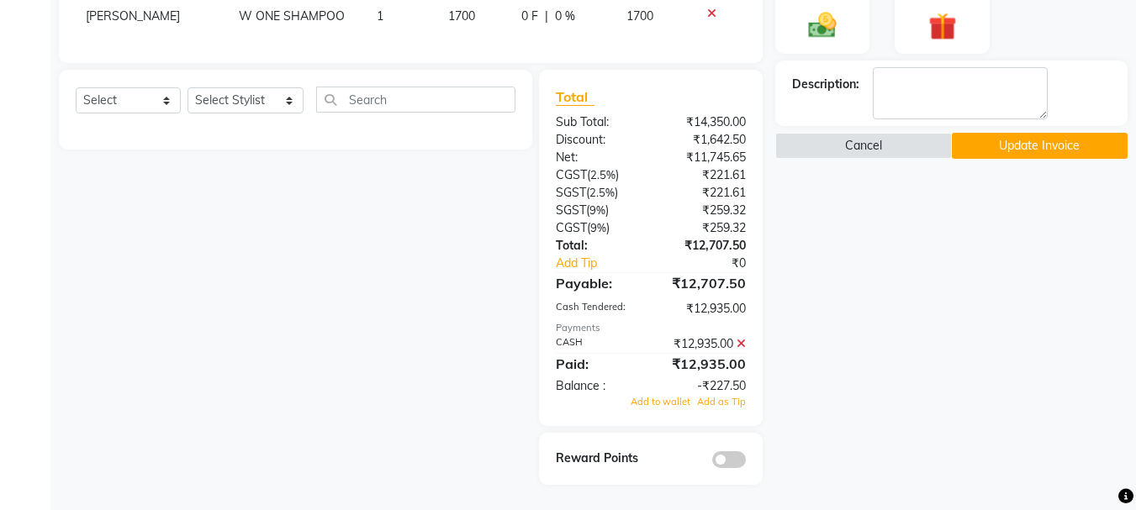
click at [740, 345] on icon at bounding box center [740, 344] width 9 height 12
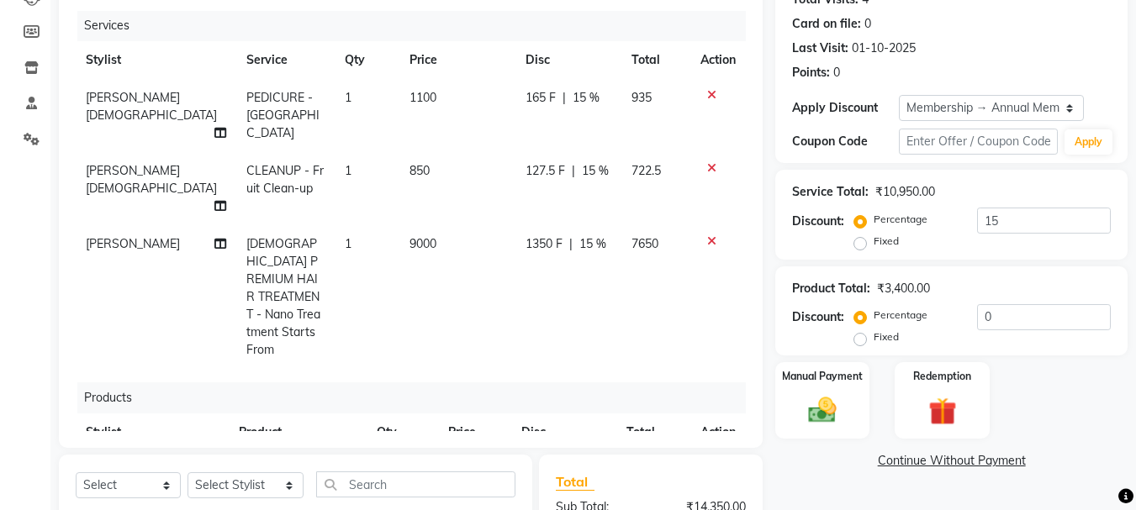
scroll to position [0, 0]
click at [533, 236] on span "1350 F" at bounding box center [543, 245] width 37 height 18
select select "51560"
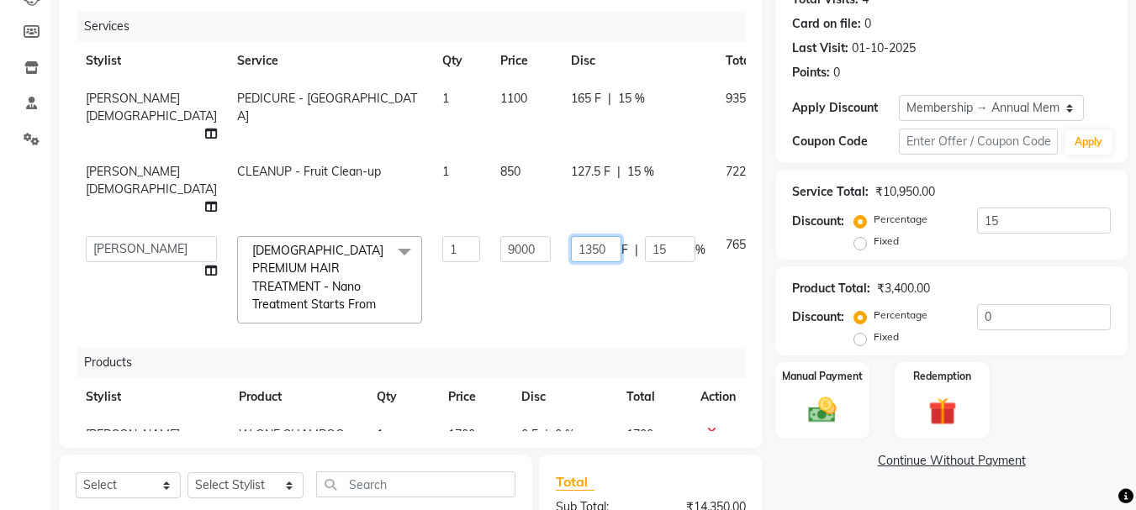
click at [571, 245] on input "1350" at bounding box center [596, 249] width 50 height 26
type input "1"
type input "1000"
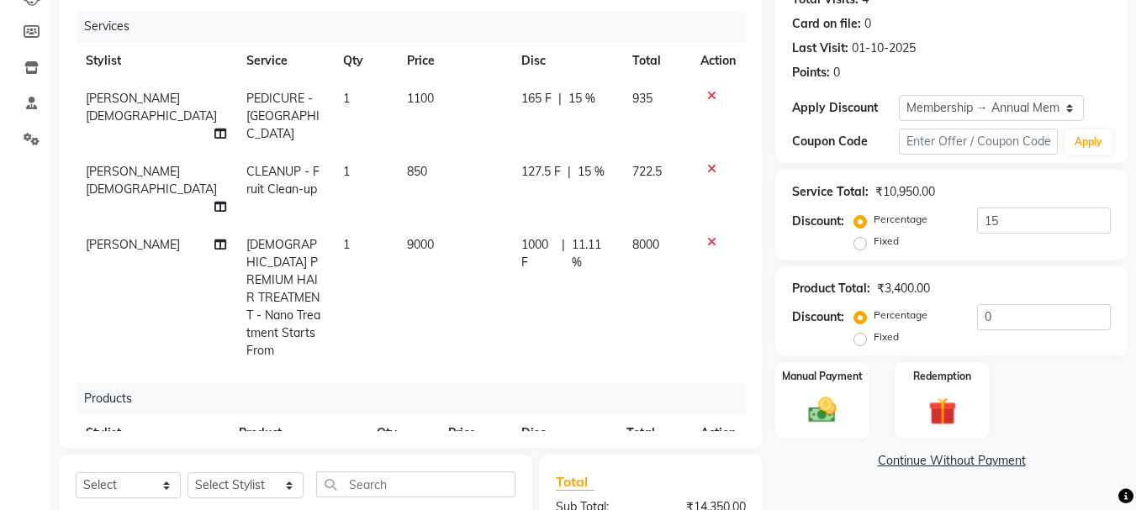
click at [532, 281] on td "1000 F | 11.11 %" at bounding box center [566, 298] width 111 height 144
select select "51560"
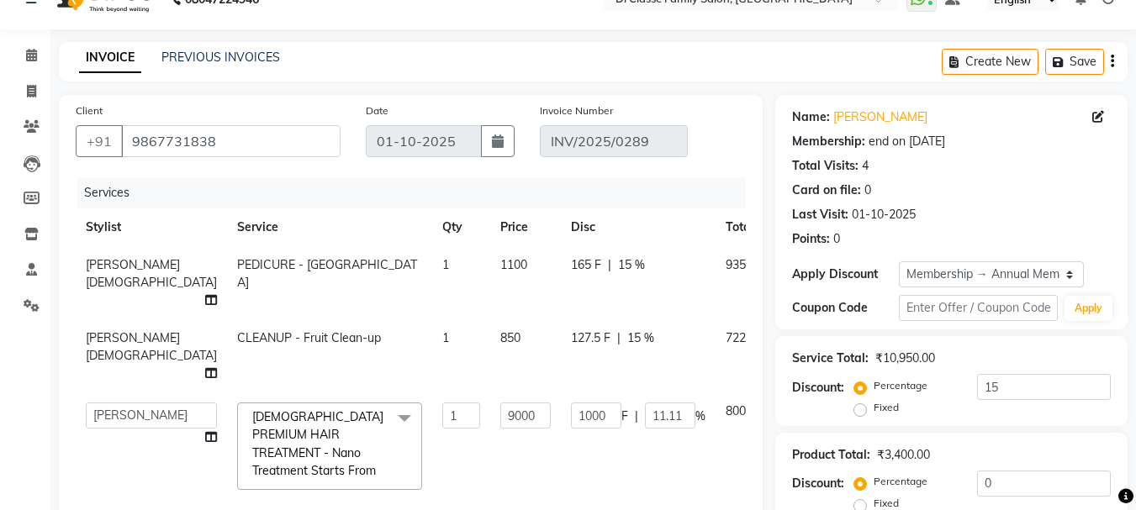
scroll to position [29, 0]
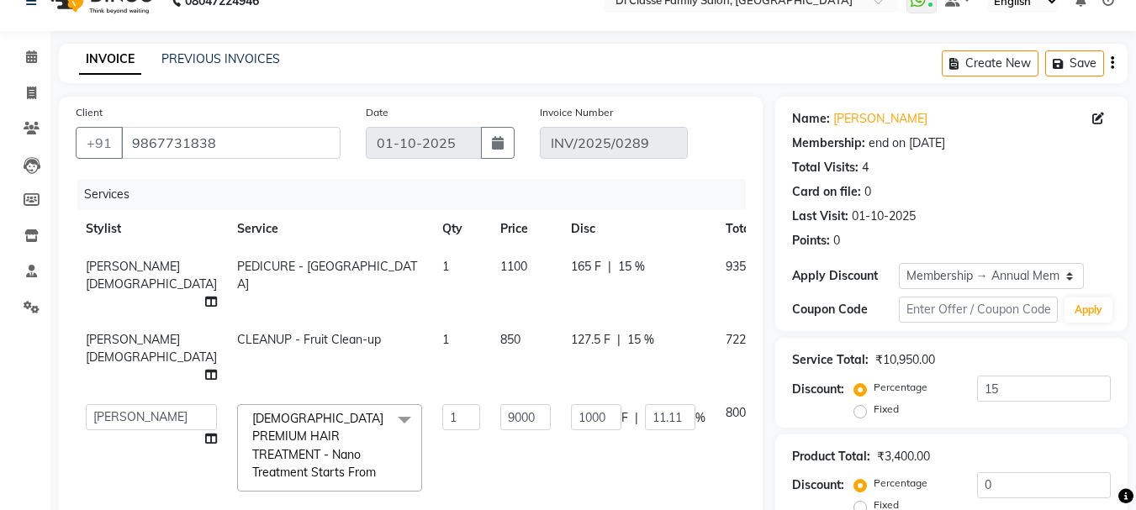
click at [571, 340] on span "127.5 F" at bounding box center [591, 340] width 40 height 18
select select "59601"
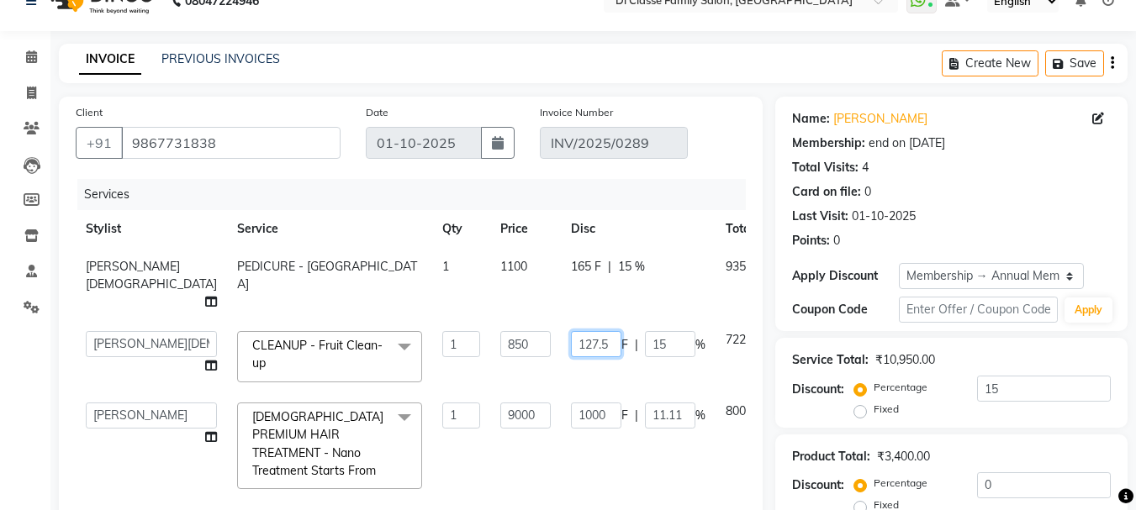
click at [571, 343] on input "127.5" at bounding box center [596, 344] width 50 height 26
type input "1"
type input "250"
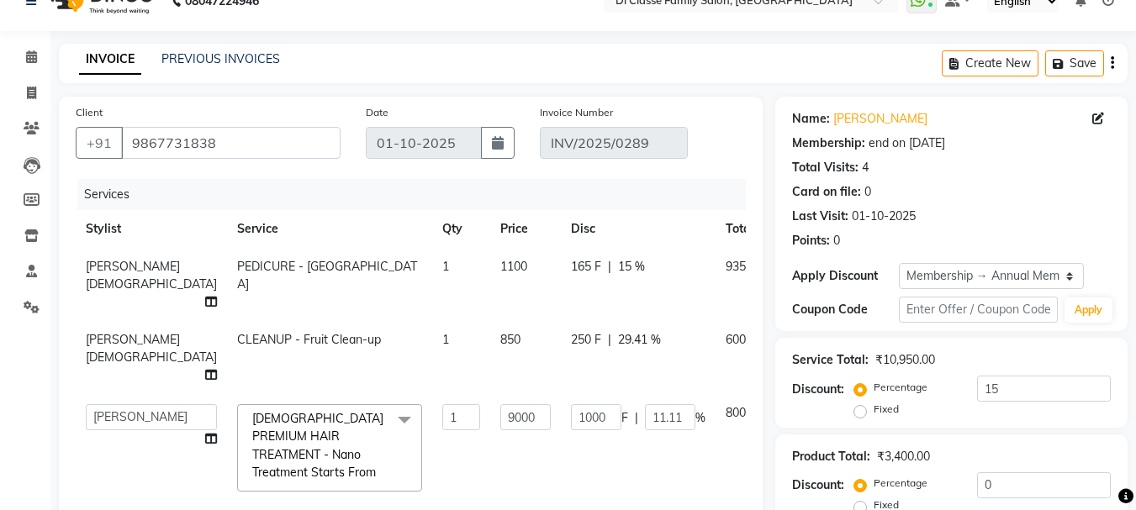
click at [590, 377] on td "250 F | 29.41 %" at bounding box center [638, 357] width 155 height 73
select select "59601"
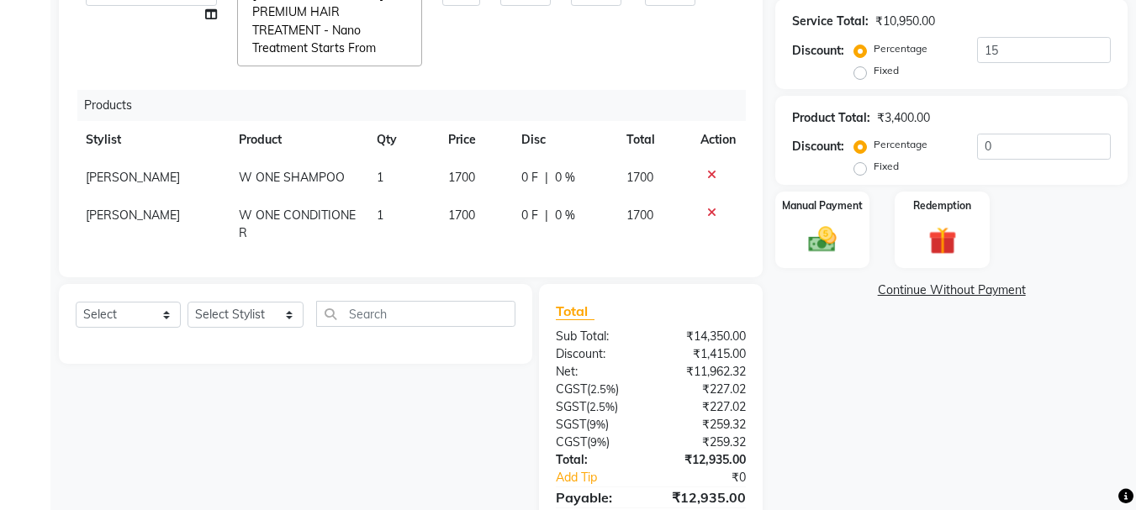
scroll to position [450, 0]
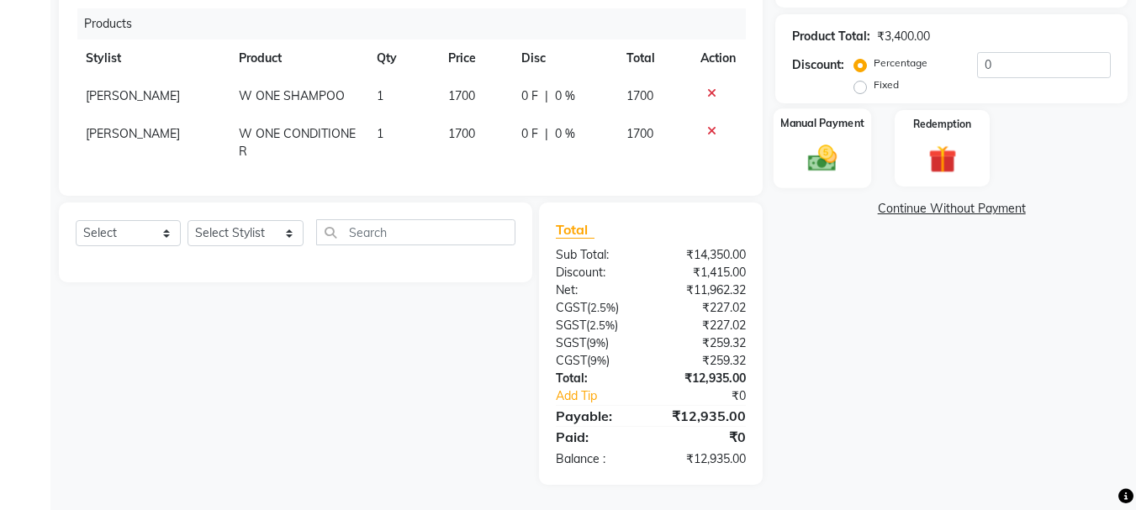
click at [835, 150] on img at bounding box center [821, 159] width 47 height 34
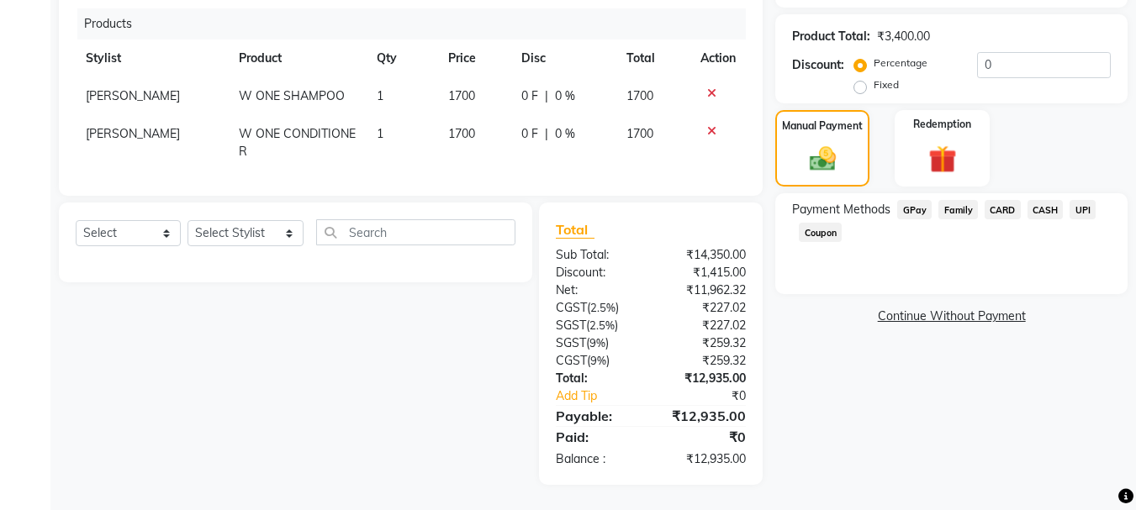
click at [1041, 209] on span "CASH" at bounding box center [1045, 209] width 36 height 19
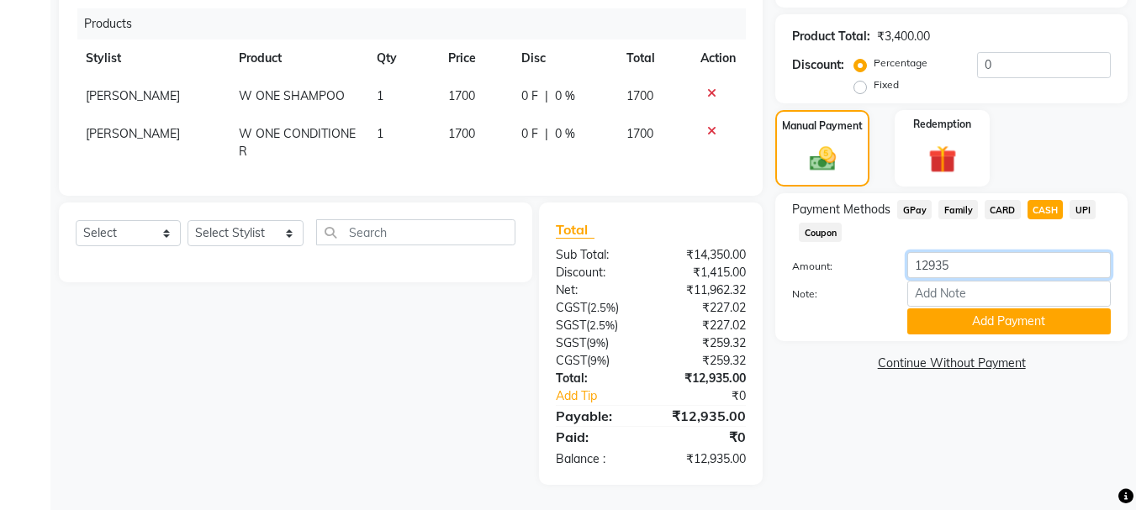
click at [976, 263] on input "12935" at bounding box center [1008, 265] width 203 height 26
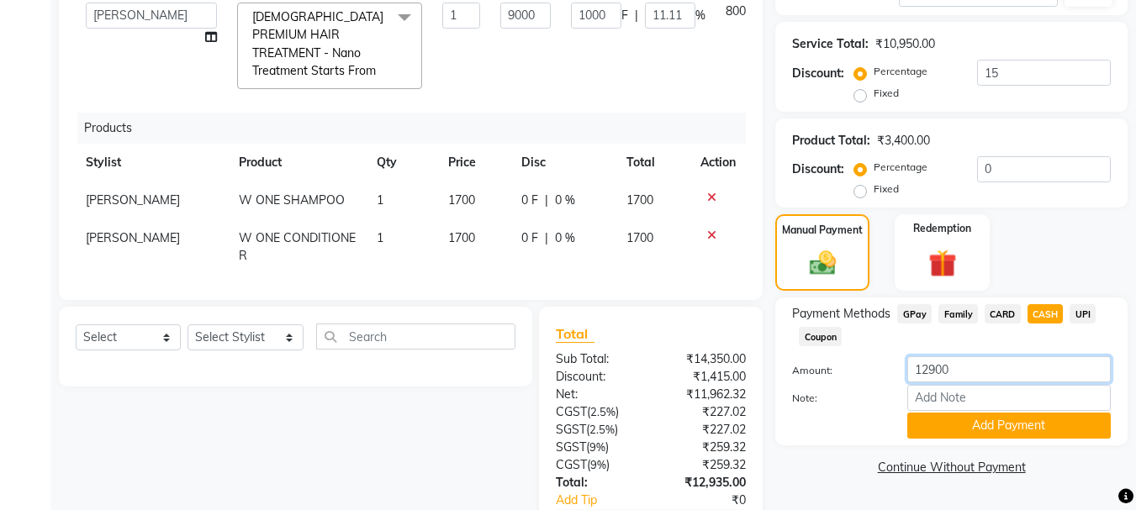
scroll to position [113, 0]
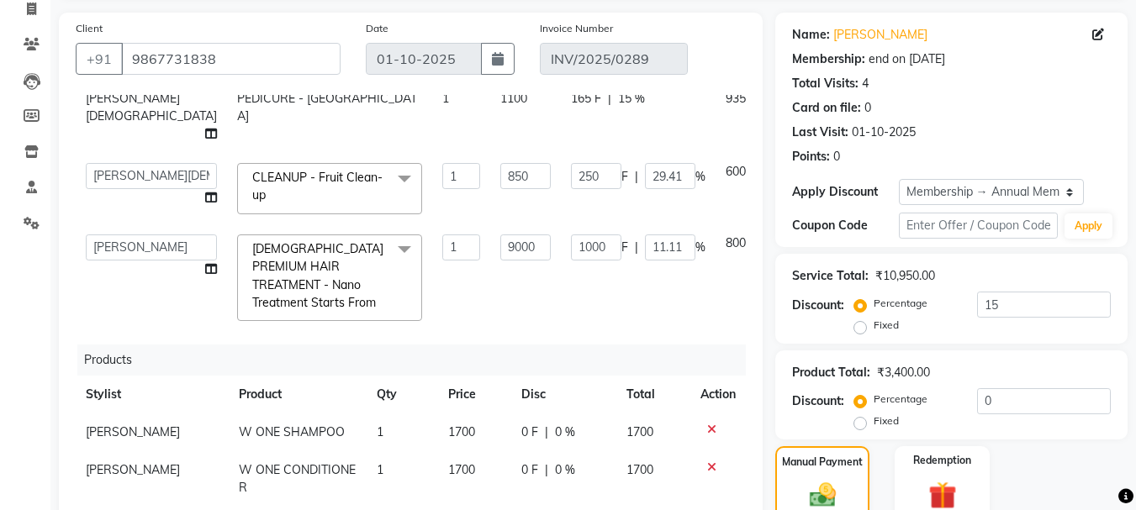
type input "12900"
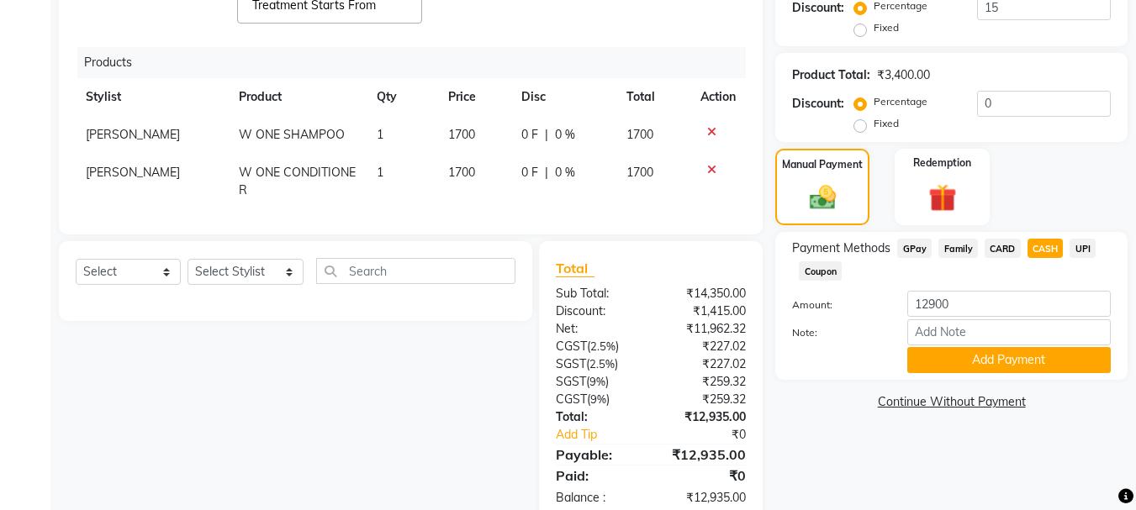
scroll to position [450, 0]
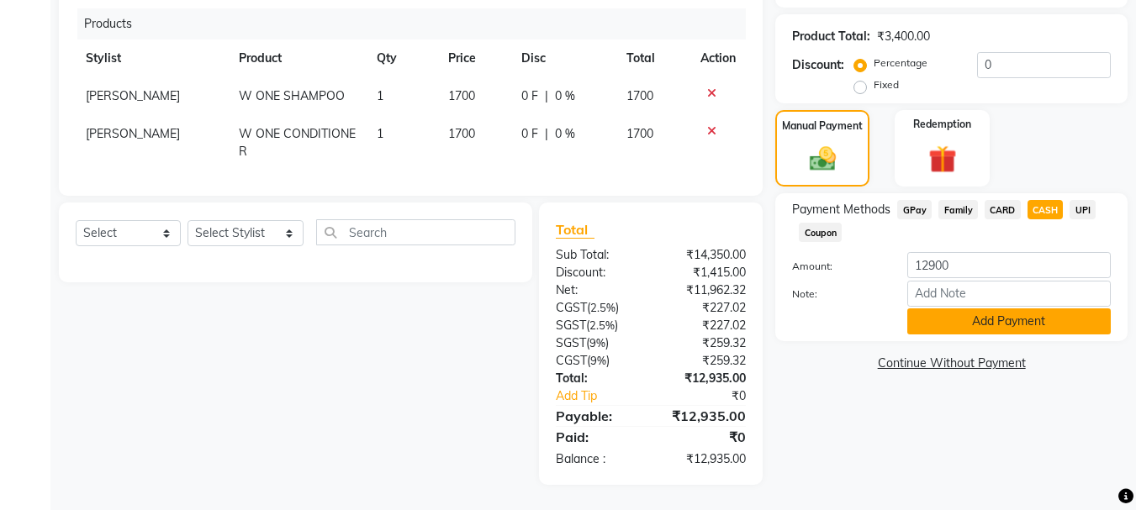
click at [974, 324] on button "Add Payment" at bounding box center [1008, 321] width 203 height 26
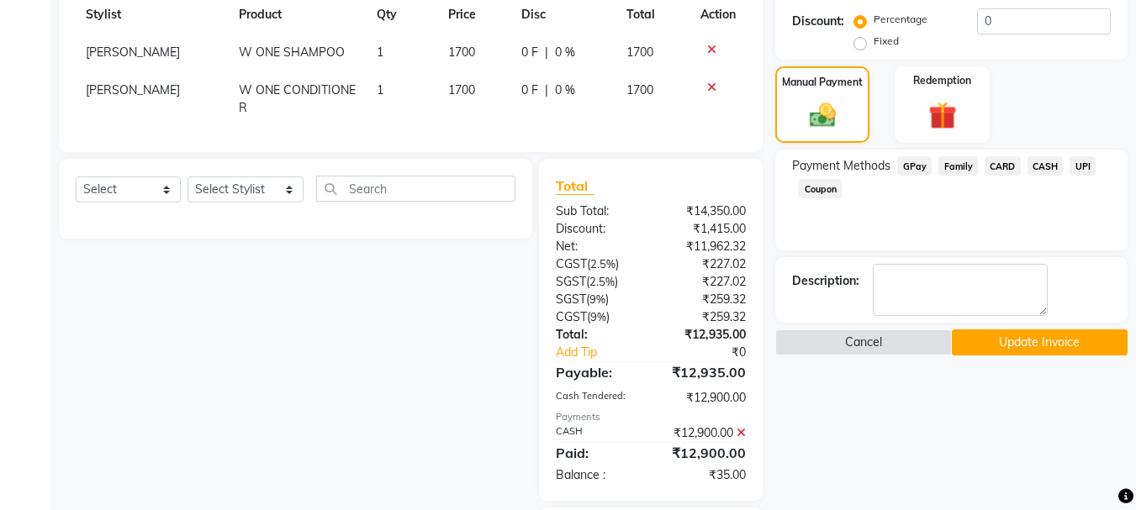
scroll to position [534, 0]
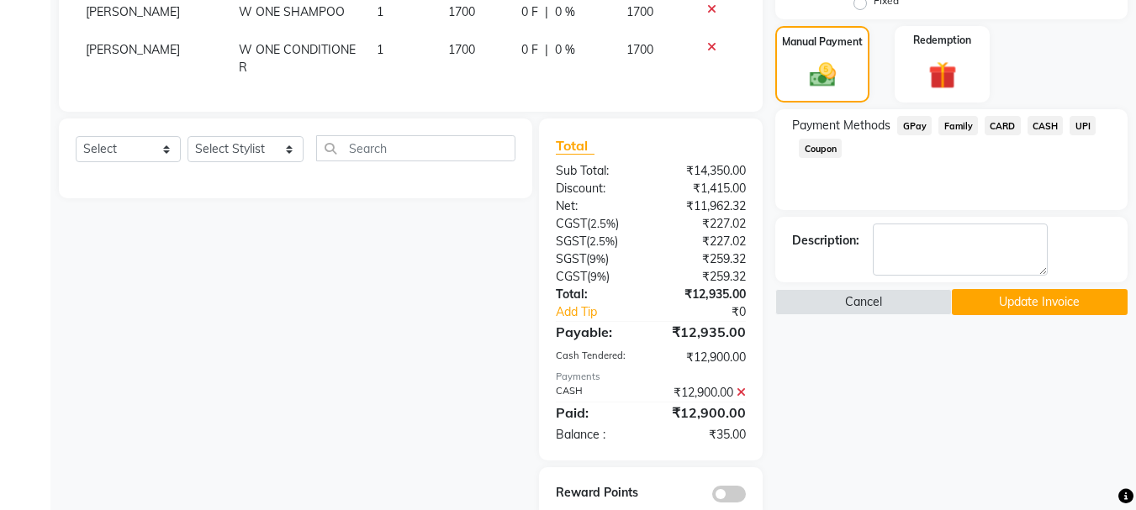
click at [1081, 127] on span "UPI" at bounding box center [1082, 125] width 26 height 19
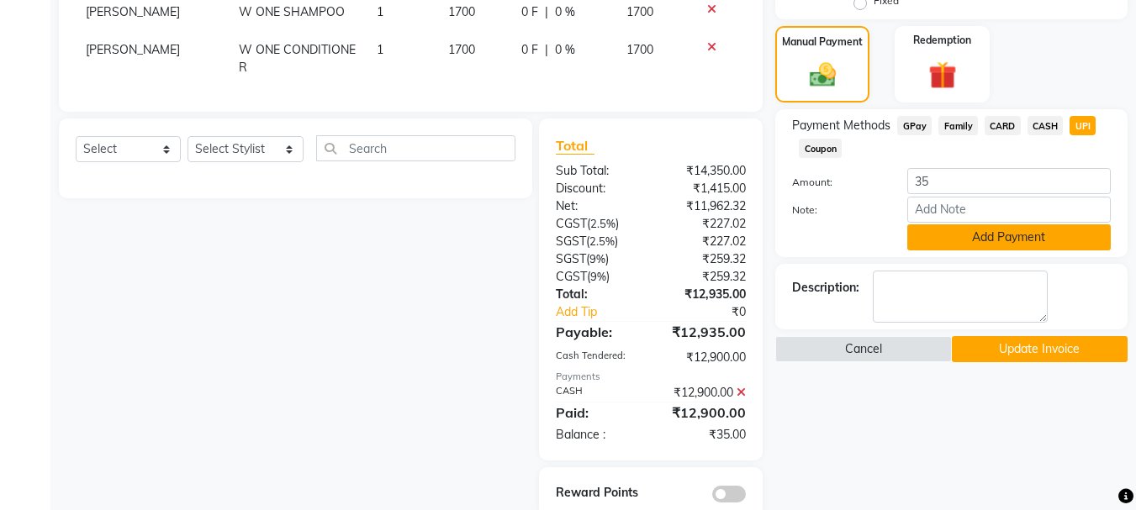
click at [999, 245] on button "Add Payment" at bounding box center [1008, 237] width 203 height 26
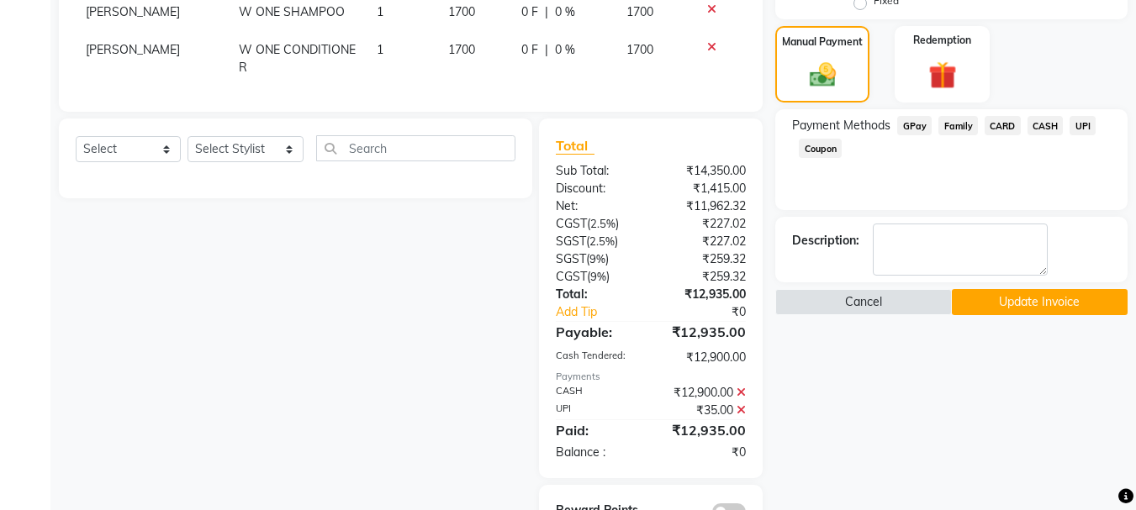
click at [1023, 297] on button "Update Invoice" at bounding box center [1039, 302] width 176 height 26
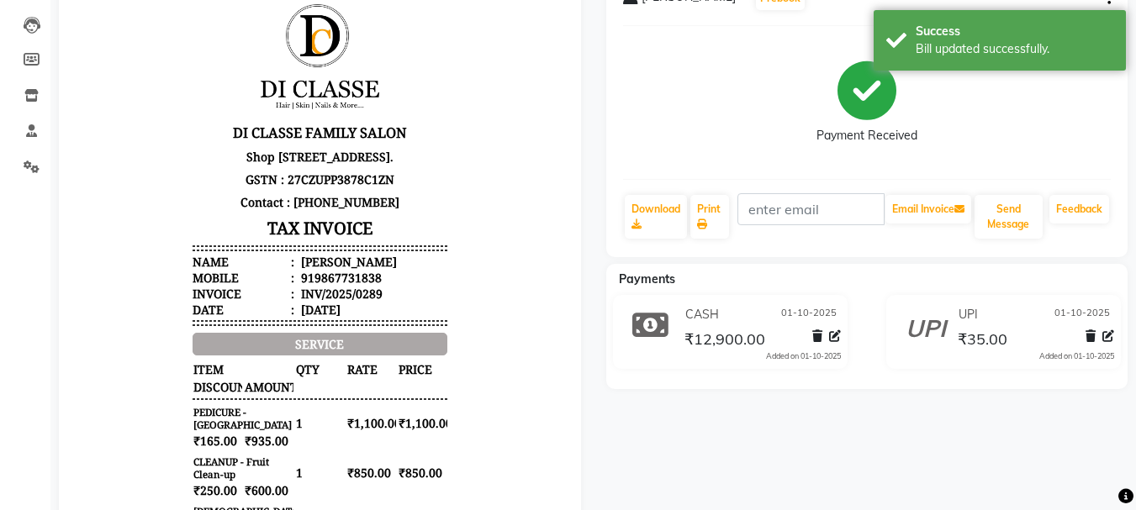
scroll to position [504, 0]
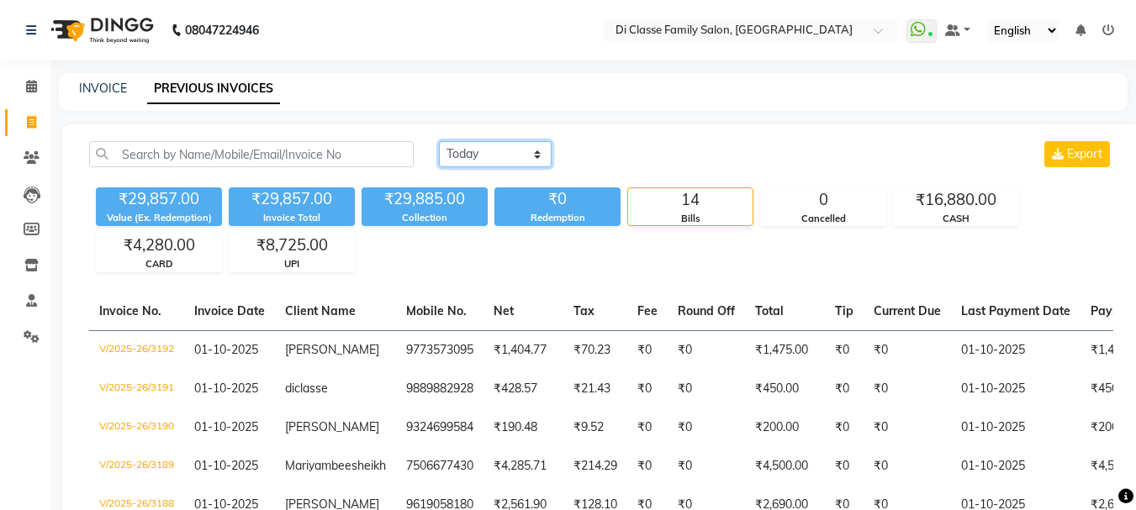
click at [487, 151] on select "[DATE] [DATE] Custom Range" at bounding box center [495, 154] width 113 height 26
click at [439, 141] on select "[DATE] [DATE] Custom Range" at bounding box center [495, 154] width 113 height 26
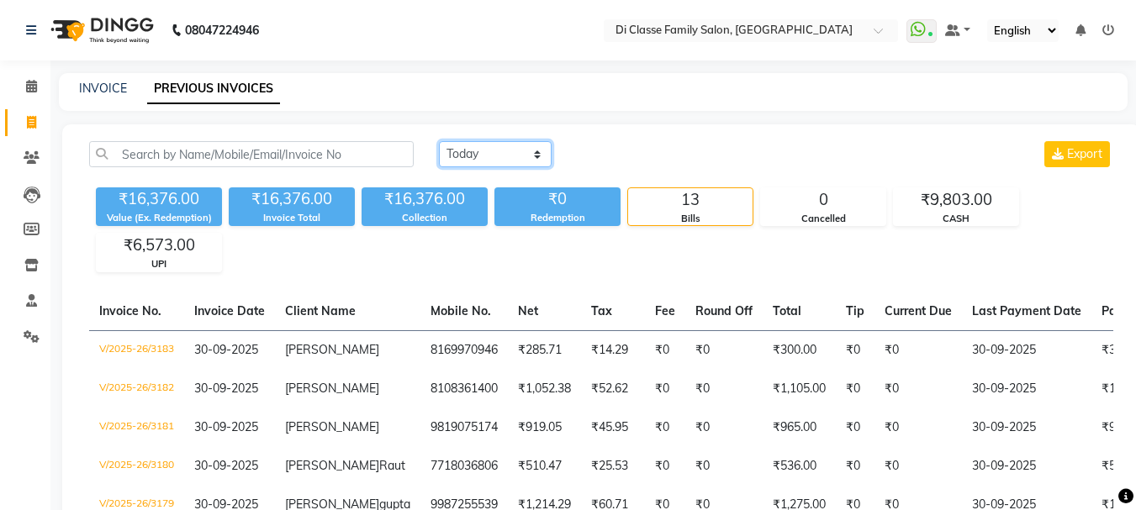
click at [530, 159] on select "[DATE] [DATE] Custom Range" at bounding box center [495, 154] width 113 height 26
select select "[DATE]"
click at [439, 141] on select "[DATE] [DATE] Custom Range" at bounding box center [495, 154] width 113 height 26
